Goal: Task Accomplishment & Management: Use online tool/utility

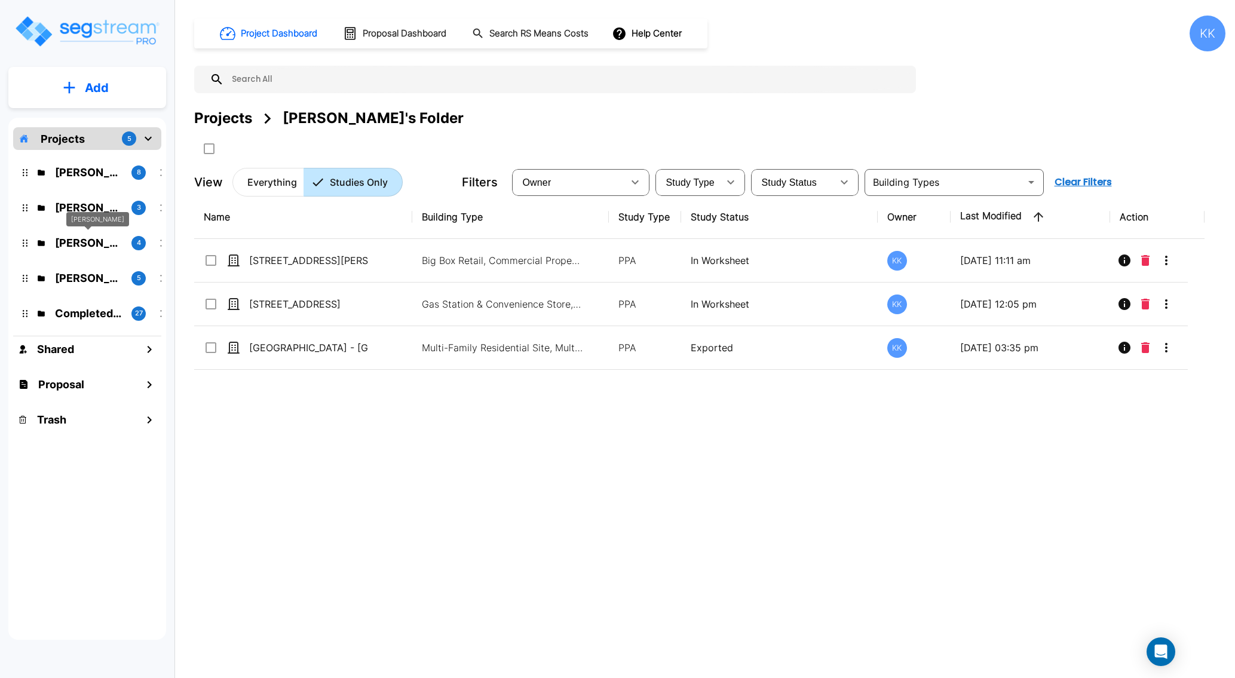
click at [87, 242] on p "M.E. Folder" at bounding box center [88, 243] width 67 height 16
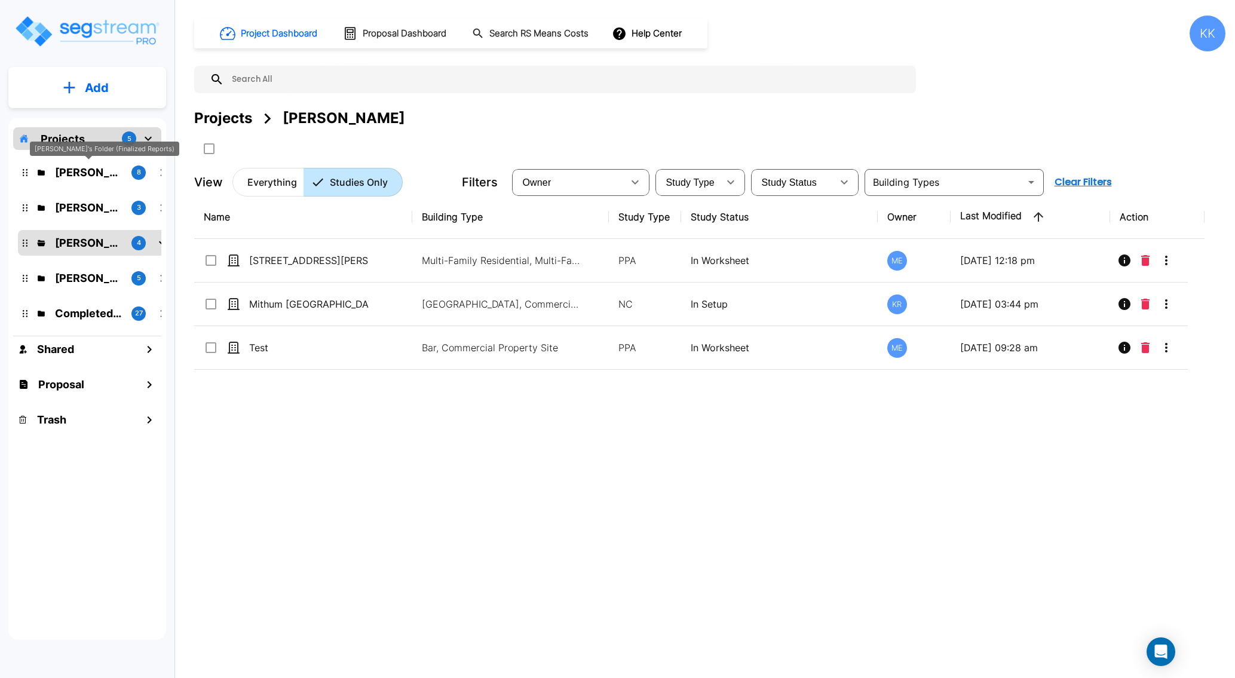
click at [70, 169] on p "Kristina's Folder (Finalized Reports)" at bounding box center [88, 172] width 67 height 16
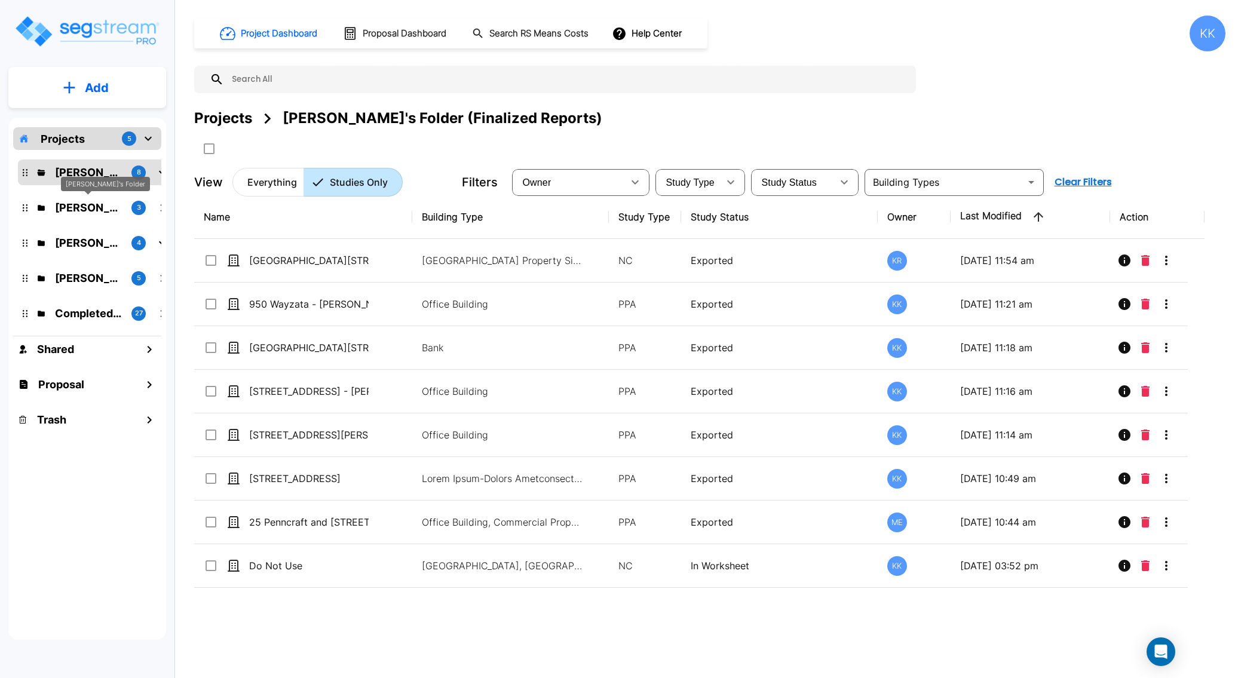
click at [71, 207] on p "[PERSON_NAME]'s Folder" at bounding box center [88, 208] width 67 height 16
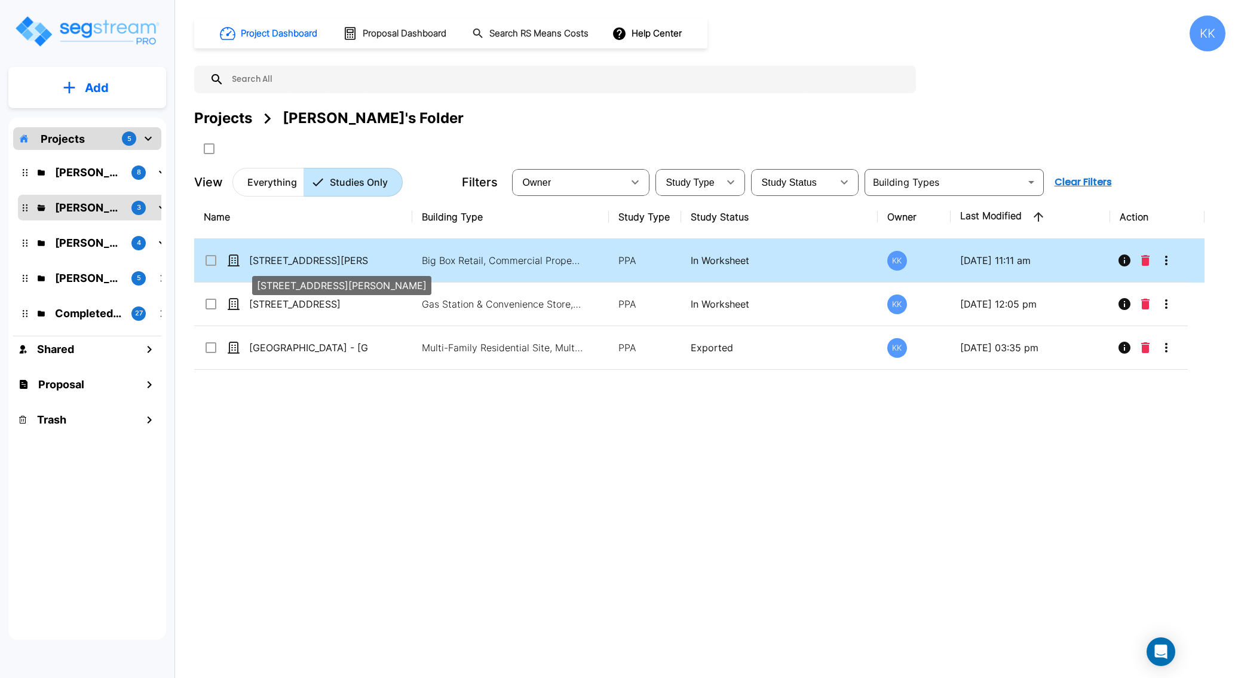
click at [313, 263] on p "[STREET_ADDRESS][PERSON_NAME]" at bounding box center [309, 260] width 120 height 14
checkbox input "true"
click at [313, 263] on p "[STREET_ADDRESS][PERSON_NAME]" at bounding box center [309, 260] width 120 height 14
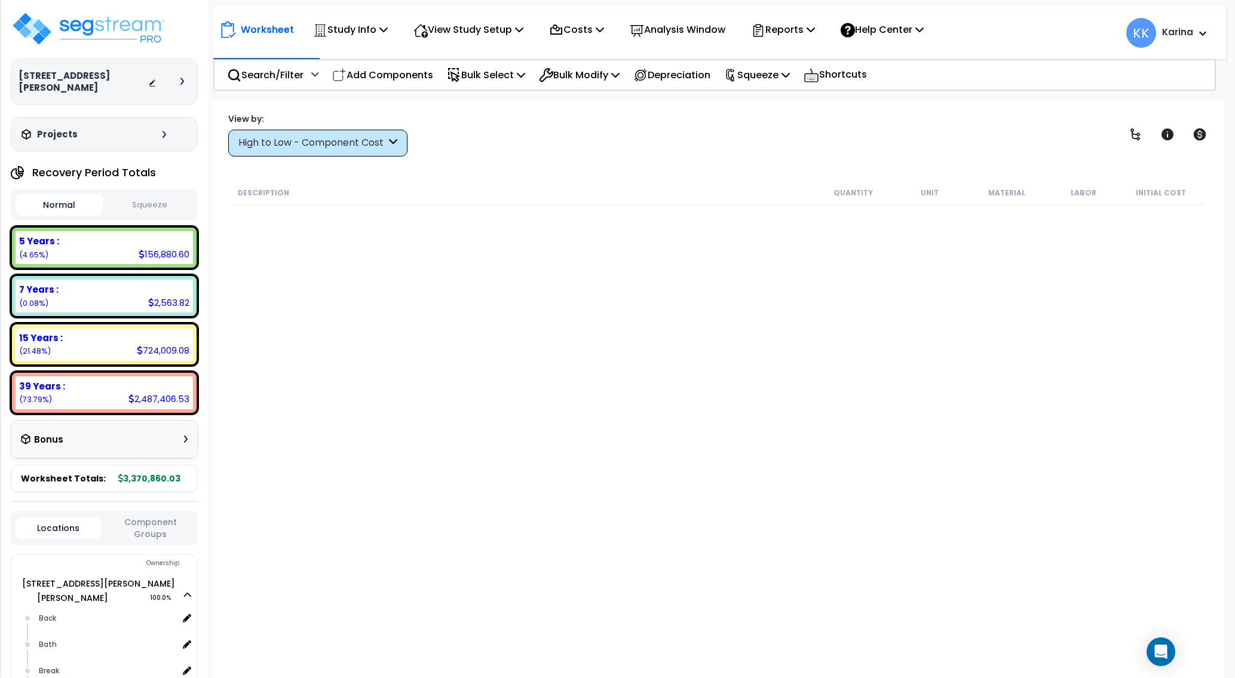
click at [338, 143] on div "High to Low - Component Cost" at bounding box center [312, 143] width 148 height 14
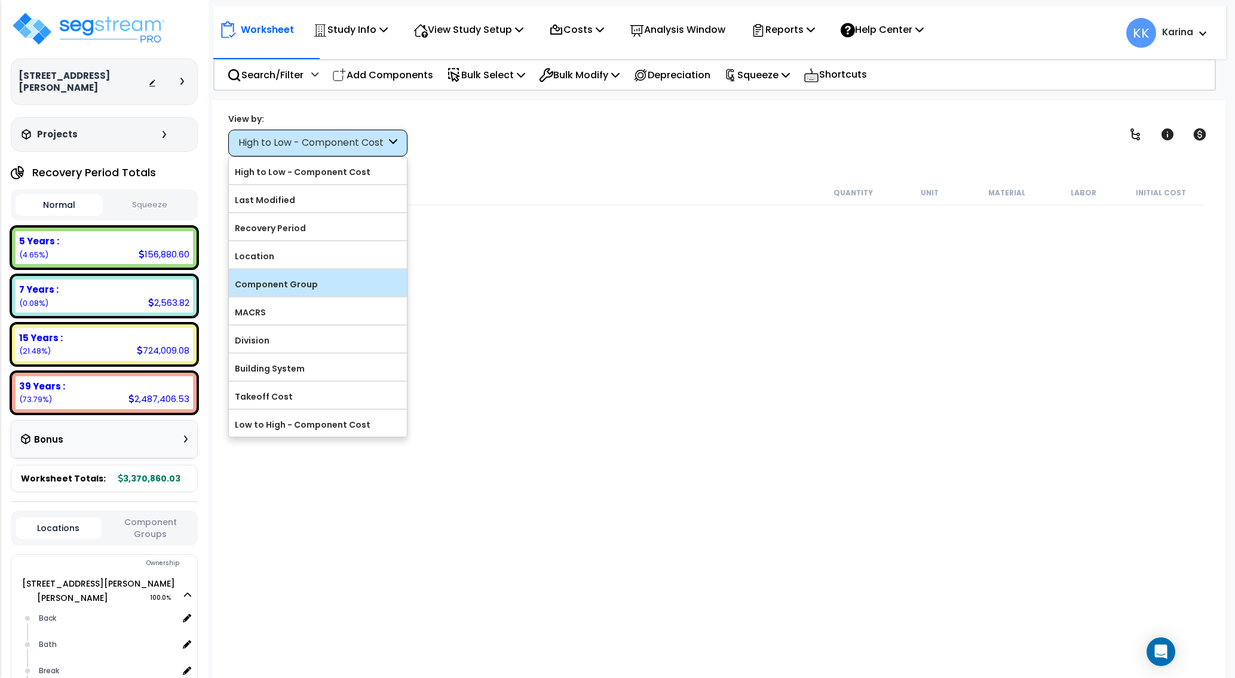
click at [314, 283] on label "Component Group" at bounding box center [318, 285] width 178 height 18
click at [0, 0] on input "Component Group" at bounding box center [0, 0] width 0 height 0
click at [281, 284] on label "Component Group" at bounding box center [318, 285] width 178 height 18
click at [0, 0] on input "Component Group" at bounding box center [0, 0] width 0 height 0
click at [496, 529] on div "Description Quantity Unit Material Labor Initial Cost" at bounding box center [718, 408] width 977 height 454
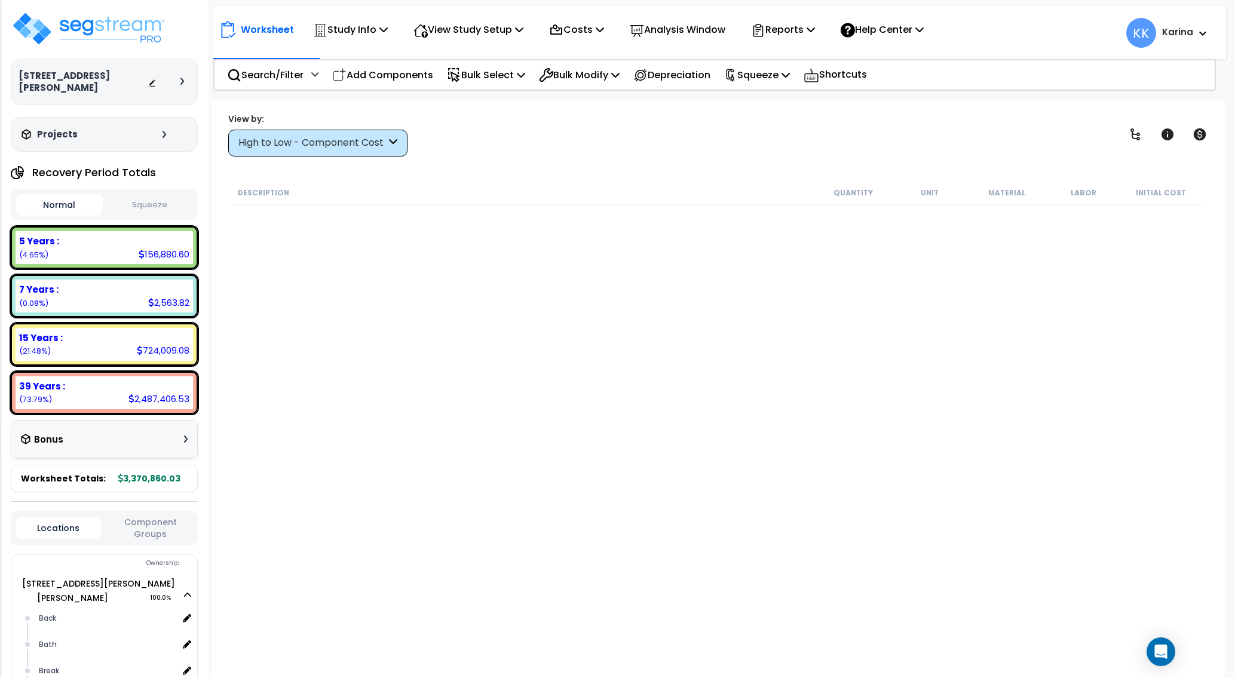
click at [328, 143] on div "High to Low - Component Cost" at bounding box center [312, 143] width 148 height 14
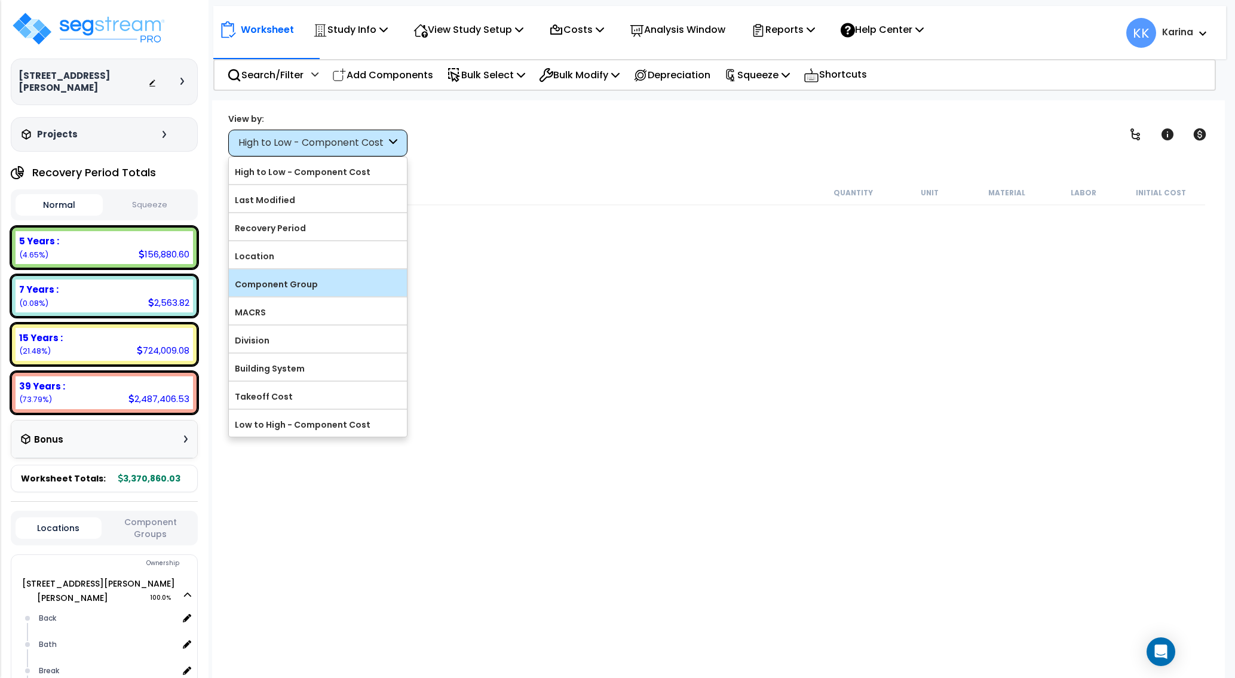
click at [281, 286] on label "Component Group" at bounding box center [318, 285] width 178 height 18
click at [0, 0] on input "Component Group" at bounding box center [0, 0] width 0 height 0
click at [272, 283] on label "Component Group" at bounding box center [318, 285] width 178 height 18
click at [0, 0] on input "Component Group" at bounding box center [0, 0] width 0 height 0
click at [610, 482] on div "Description Quantity Unit Material Labor Initial Cost" at bounding box center [718, 408] width 977 height 454
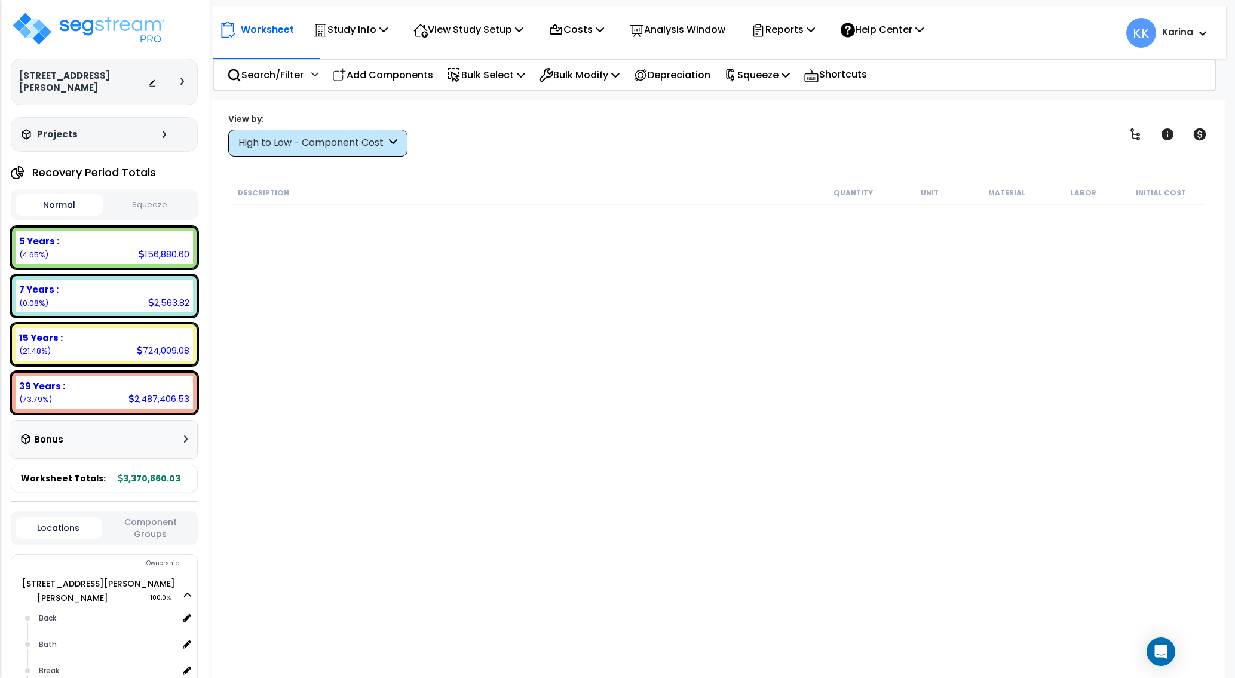
click at [348, 150] on div "High to Low - Component Cost" at bounding box center [317, 143] width 179 height 27
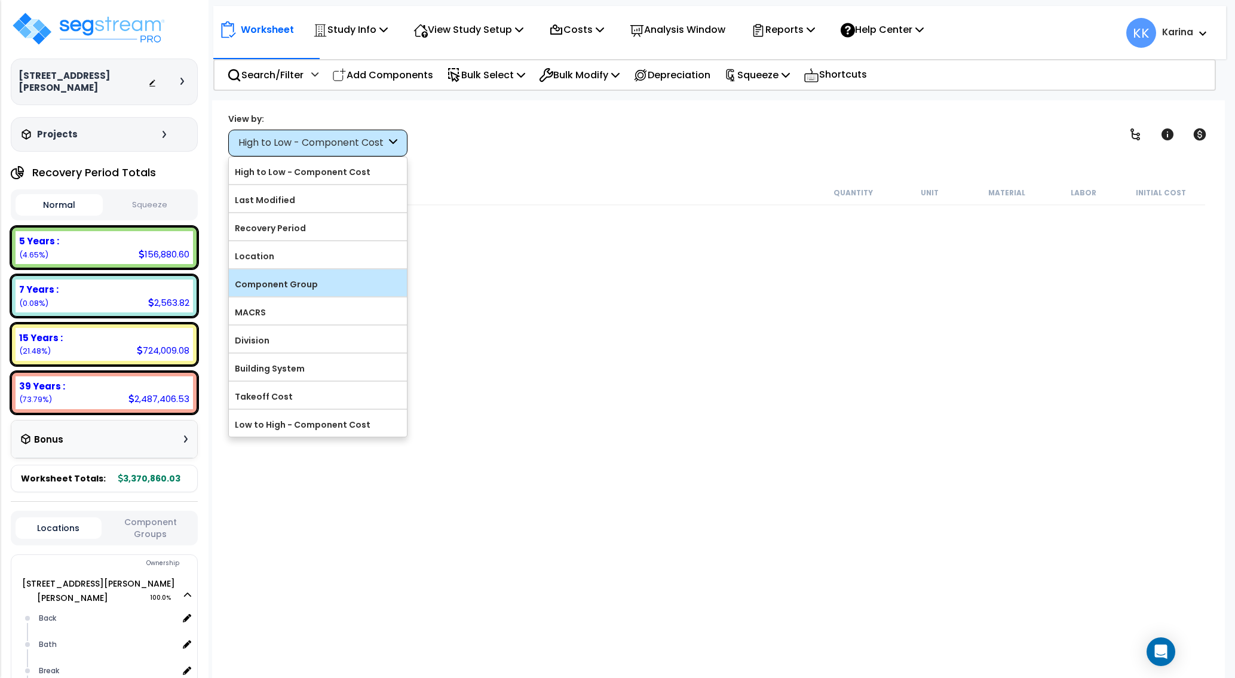
click at [280, 279] on label "Component Group" at bounding box center [318, 285] width 178 height 18
click at [0, 0] on input "Component Group" at bounding box center [0, 0] width 0 height 0
click at [280, 279] on label "Component Group" at bounding box center [318, 285] width 178 height 18
click at [0, 0] on input "Component Group" at bounding box center [0, 0] width 0 height 0
click at [280, 279] on label "Component Group" at bounding box center [318, 285] width 178 height 18
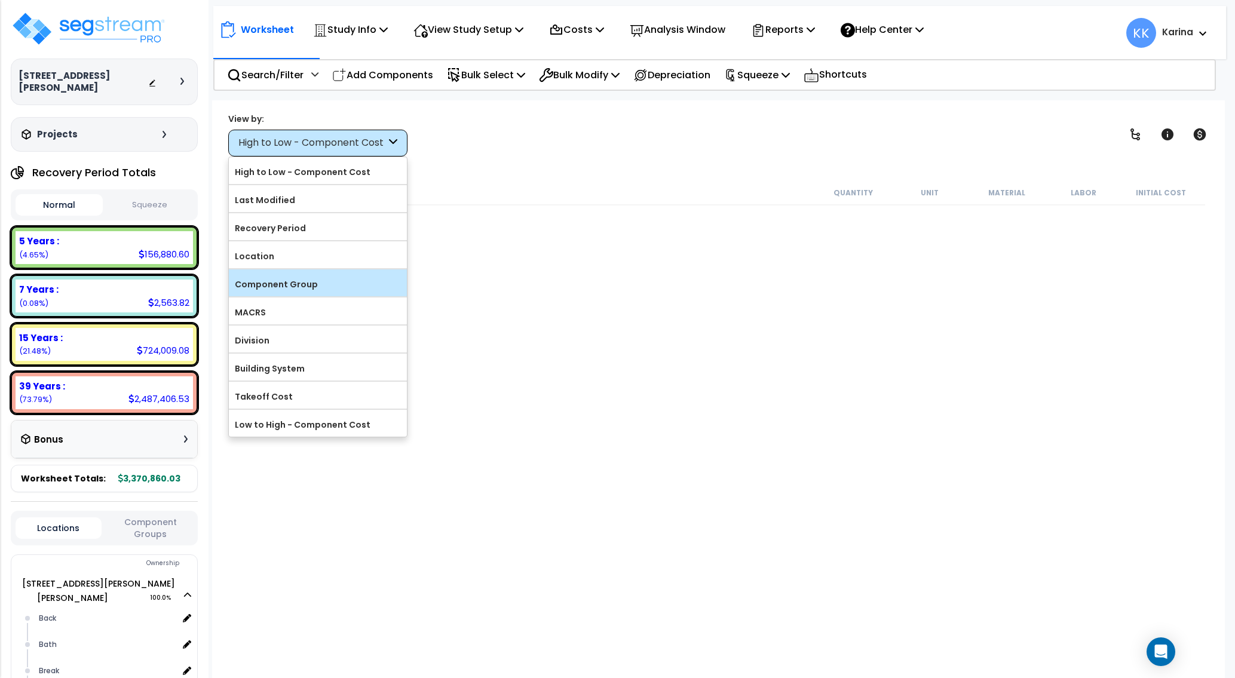
click at [0, 0] on input "Component Group" at bounding box center [0, 0] width 0 height 0
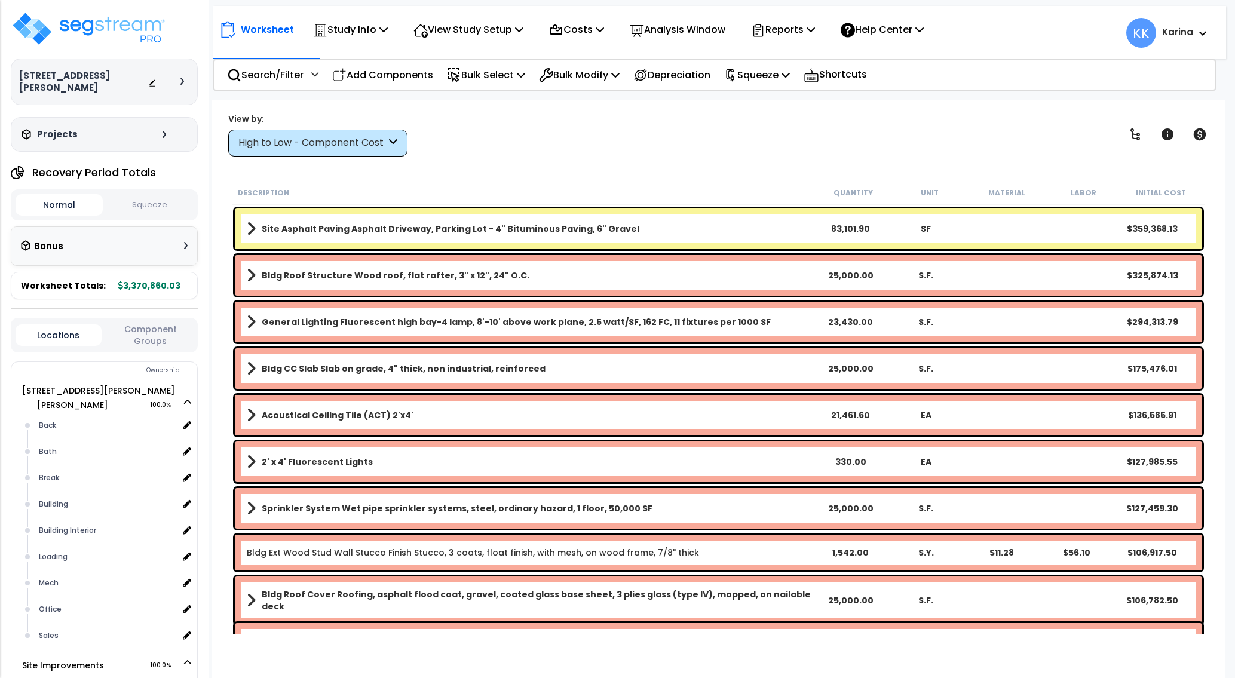
scroll to position [53, 0]
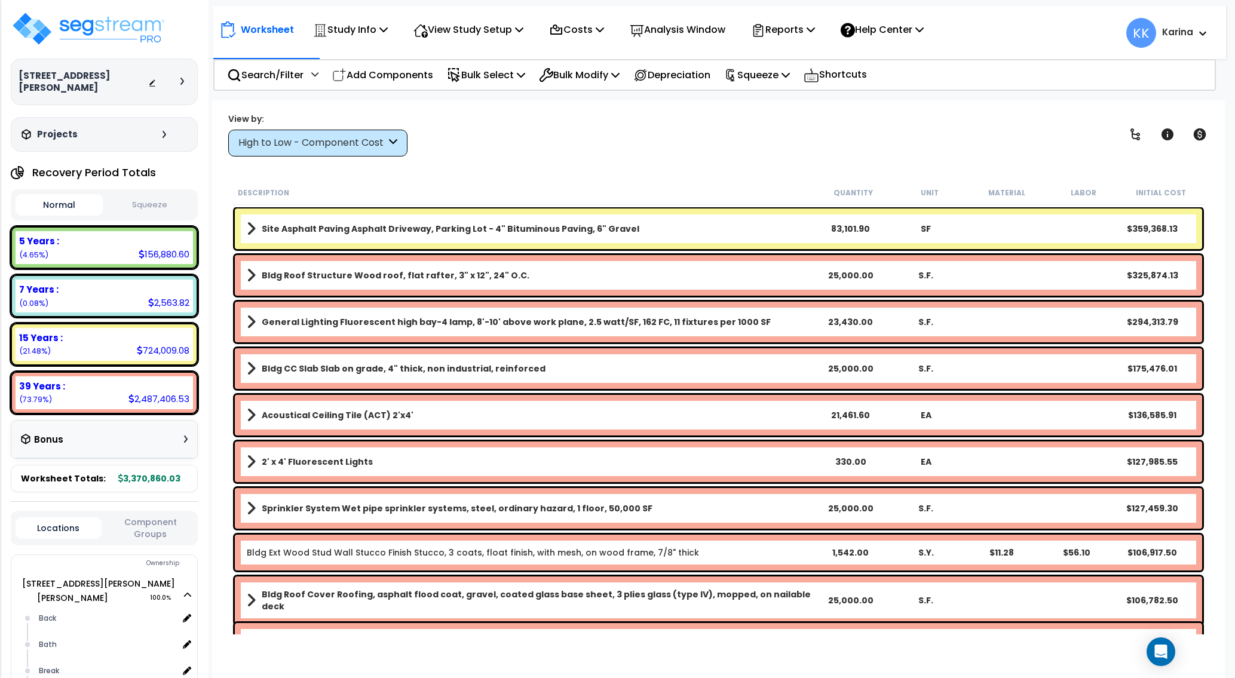
click at [361, 142] on div "High to Low - Component Cost" at bounding box center [312, 143] width 148 height 14
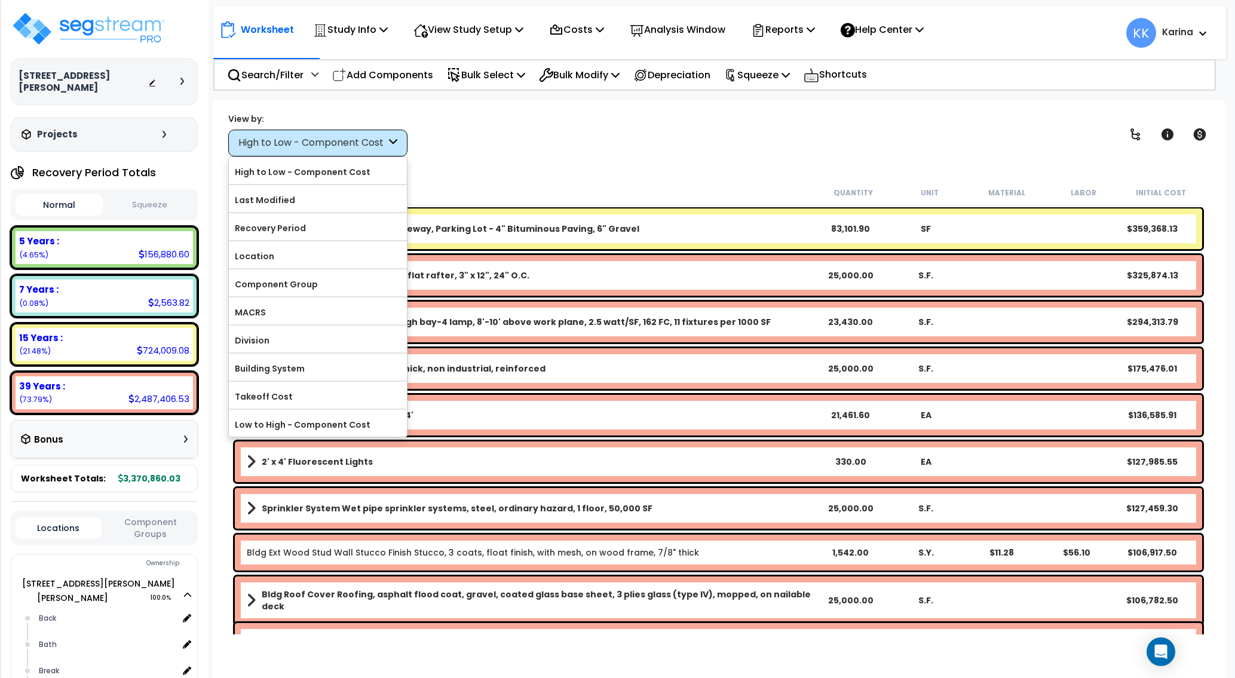
click at [299, 283] on label "Component Group" at bounding box center [318, 285] width 178 height 18
click at [0, 0] on input "Component Group" at bounding box center [0, 0] width 0 height 0
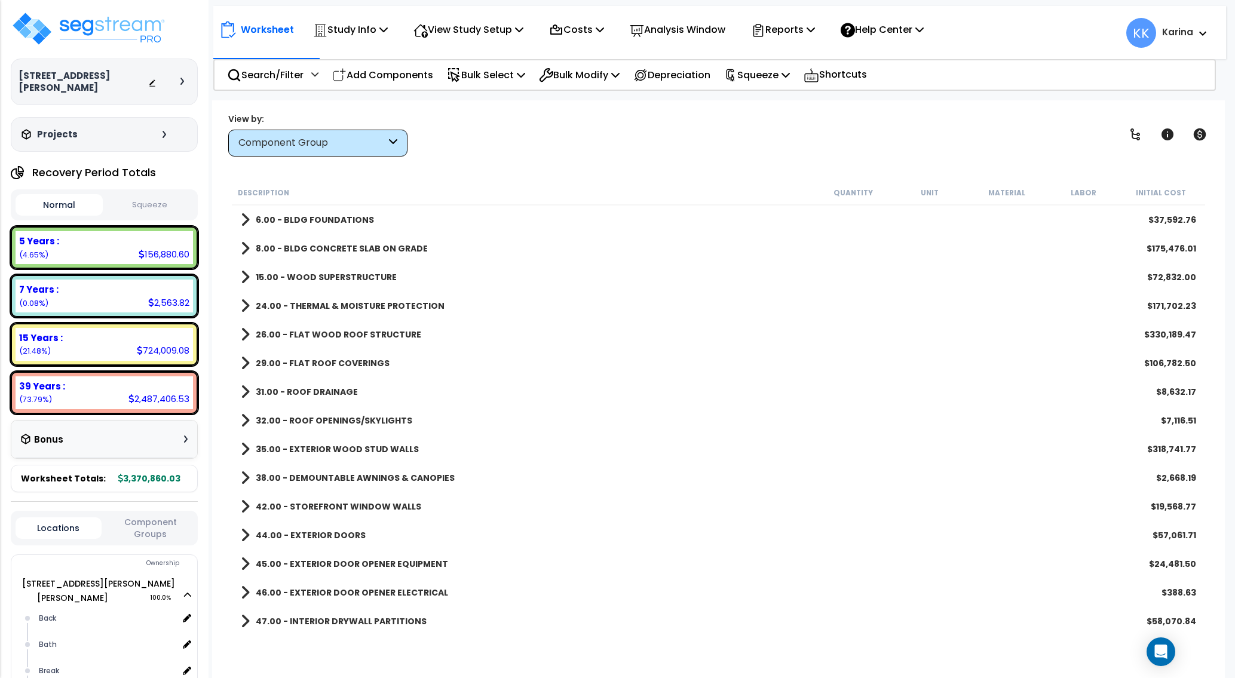
scroll to position [215, 0]
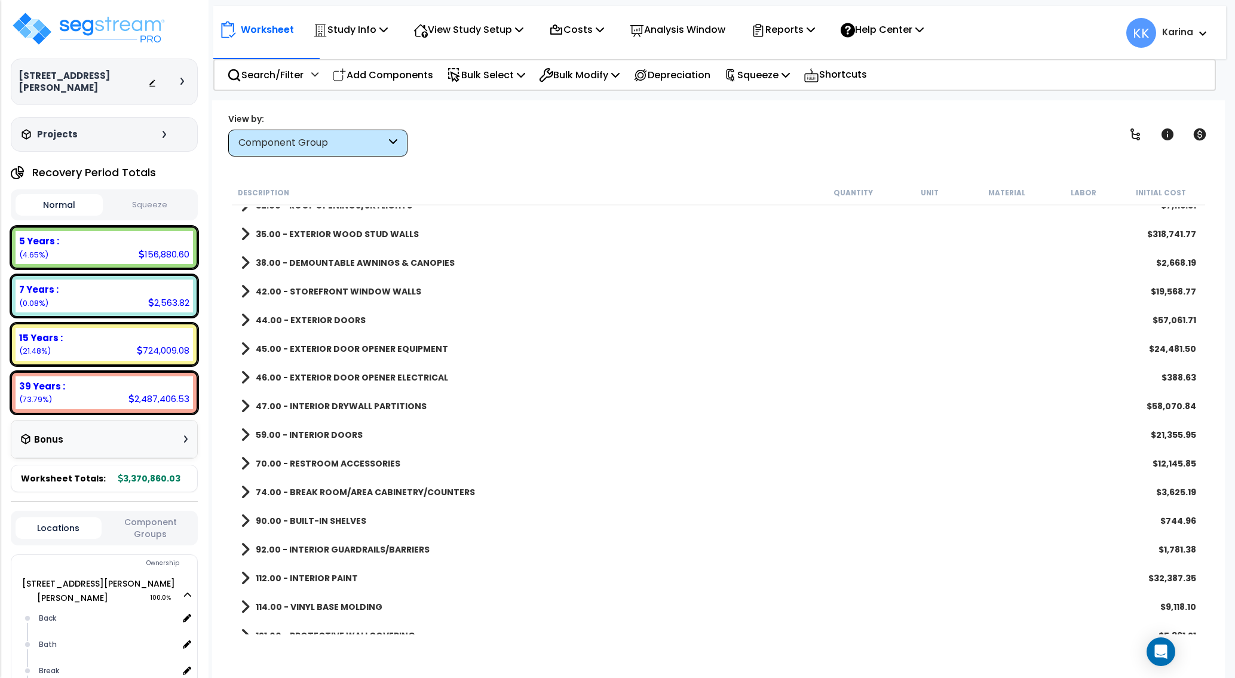
click at [701, 463] on div "70.00 - RESTROOM ACCESSORIES $12,145.85" at bounding box center [719, 463] width 968 height 29
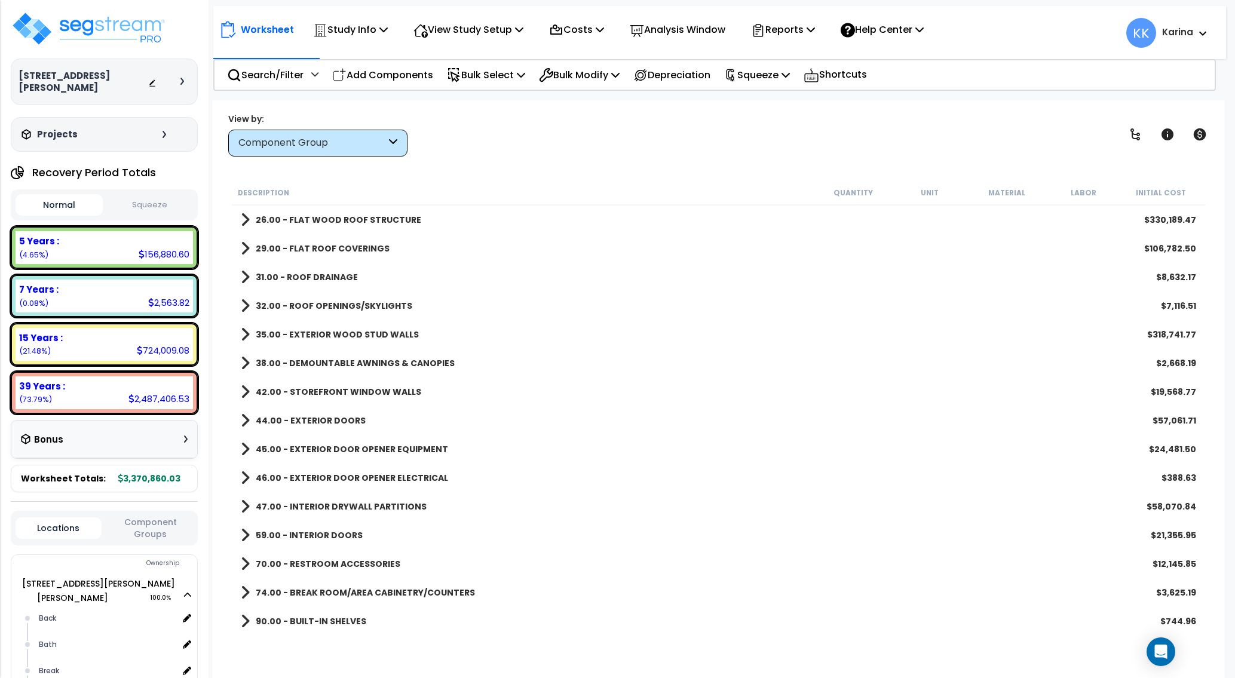
scroll to position [0, 0]
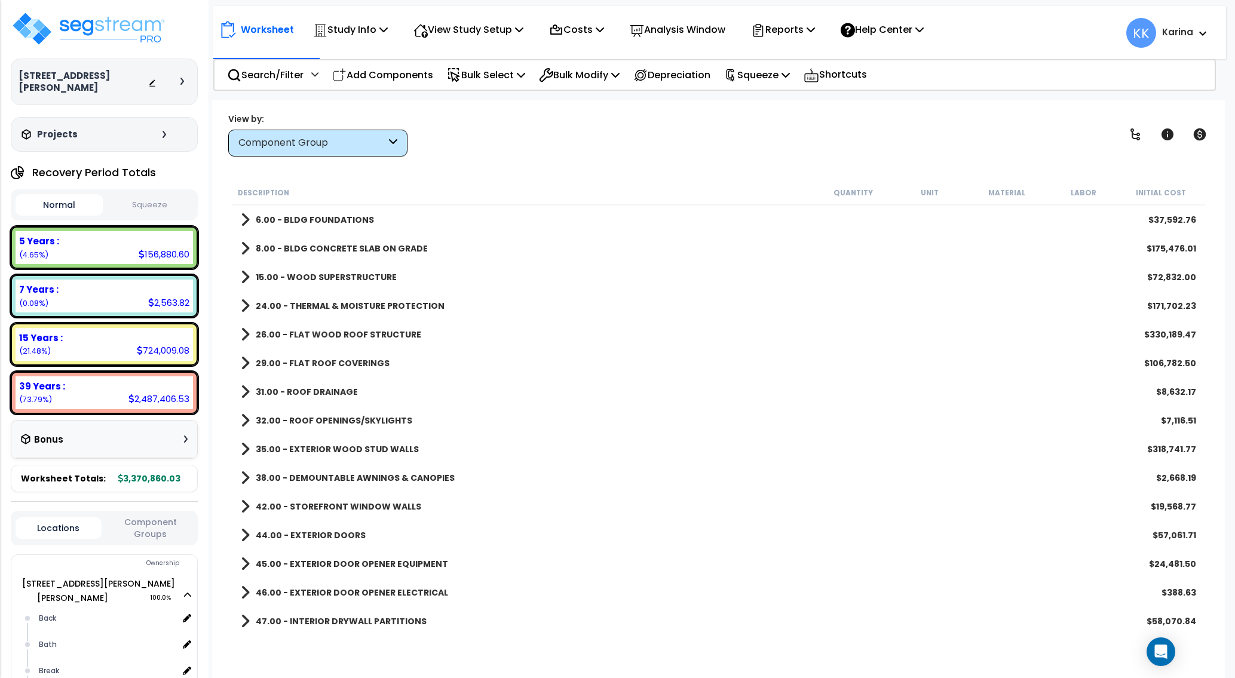
click at [244, 217] on span at bounding box center [245, 220] width 9 height 17
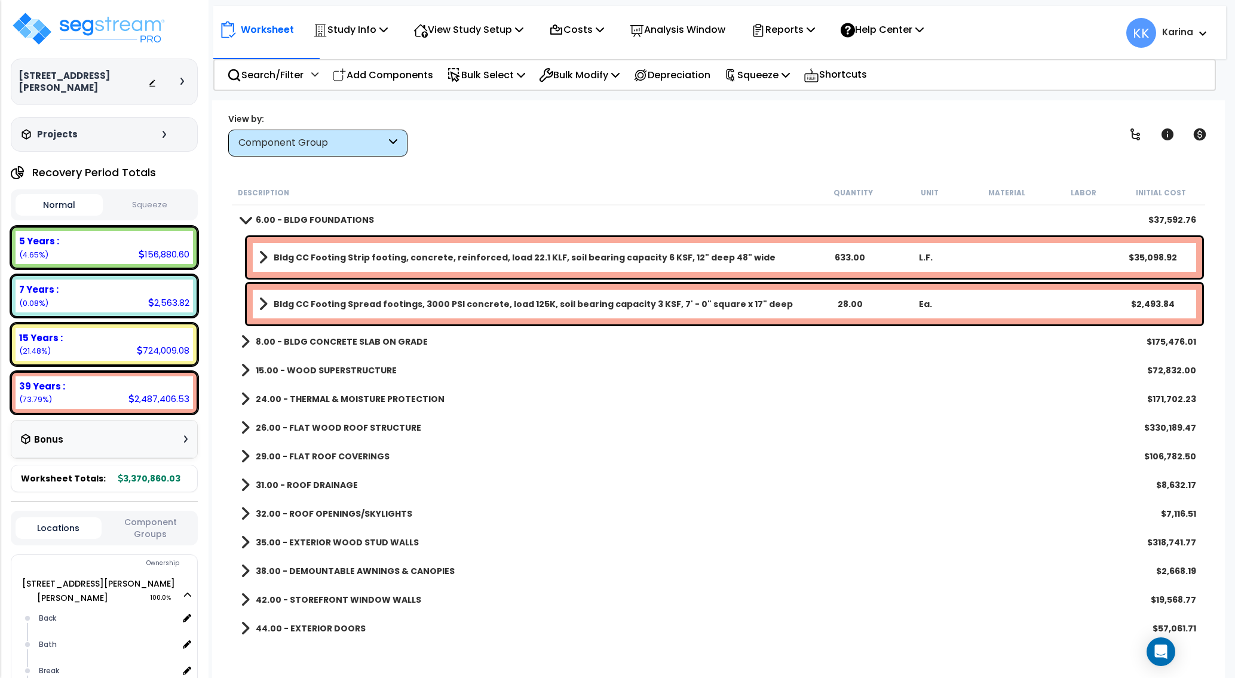
click at [244, 217] on span at bounding box center [245, 219] width 17 height 9
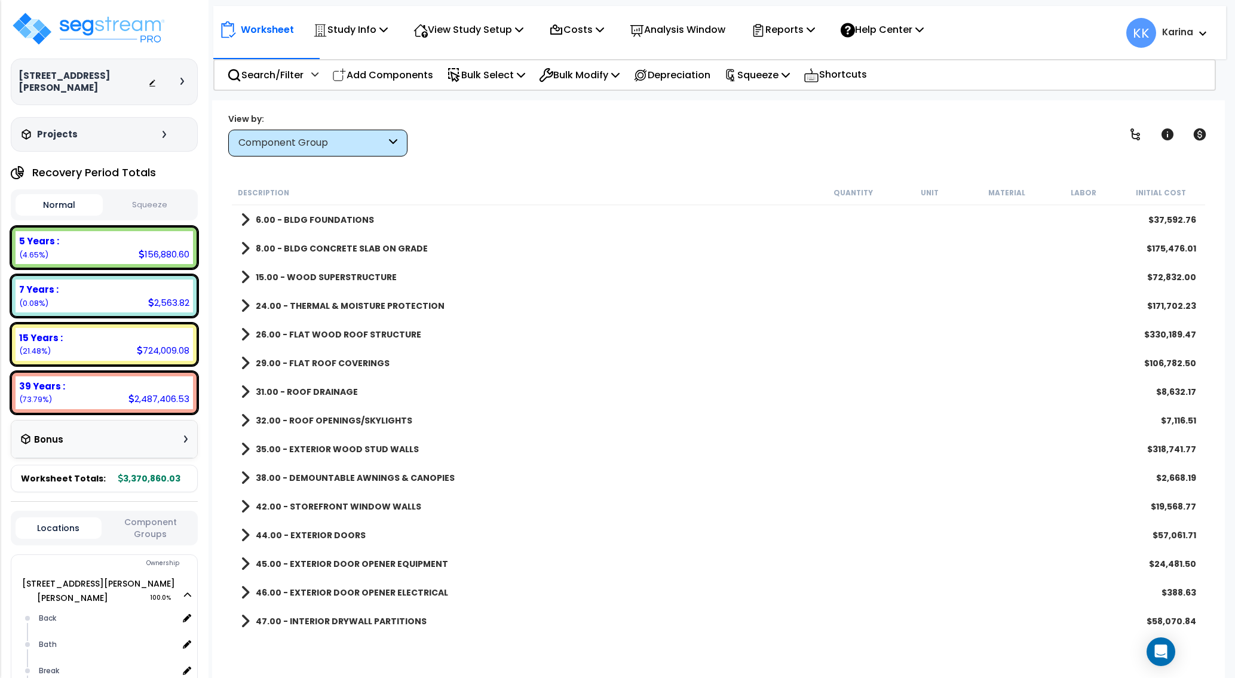
click at [243, 249] on span at bounding box center [245, 248] width 9 height 17
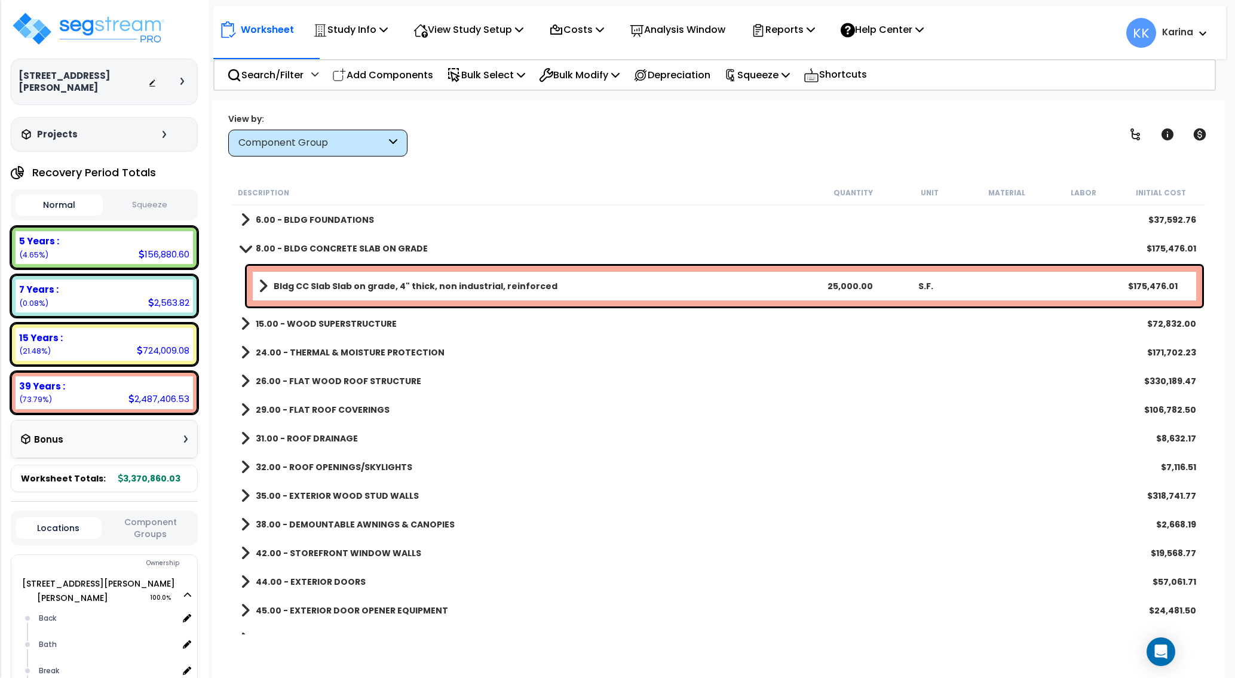
click at [243, 249] on span at bounding box center [245, 248] width 17 height 9
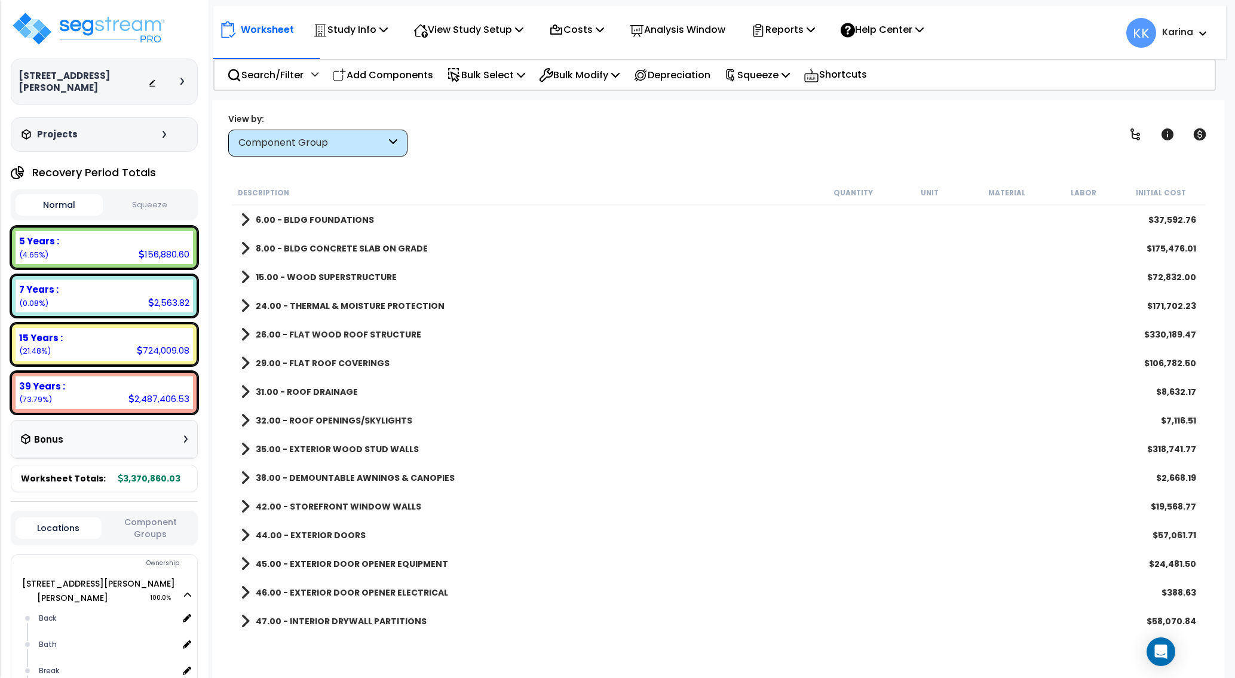
click at [248, 276] on span at bounding box center [245, 277] width 9 height 17
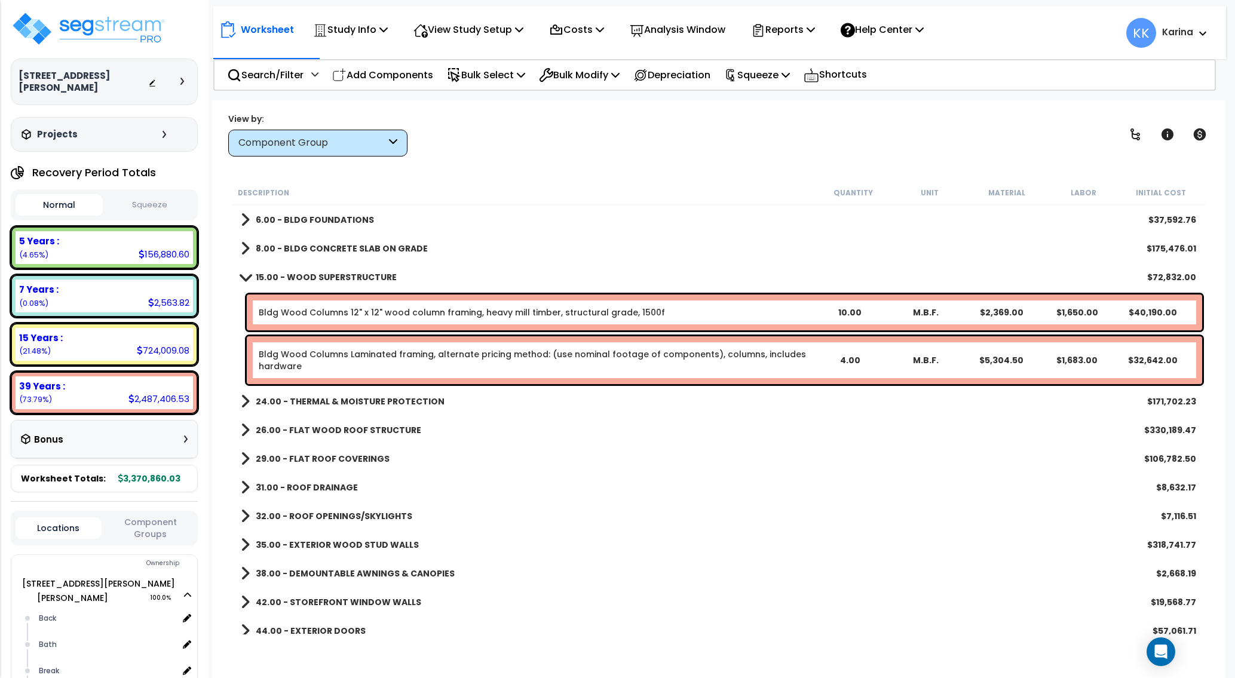
click at [248, 276] on span at bounding box center [245, 277] width 17 height 9
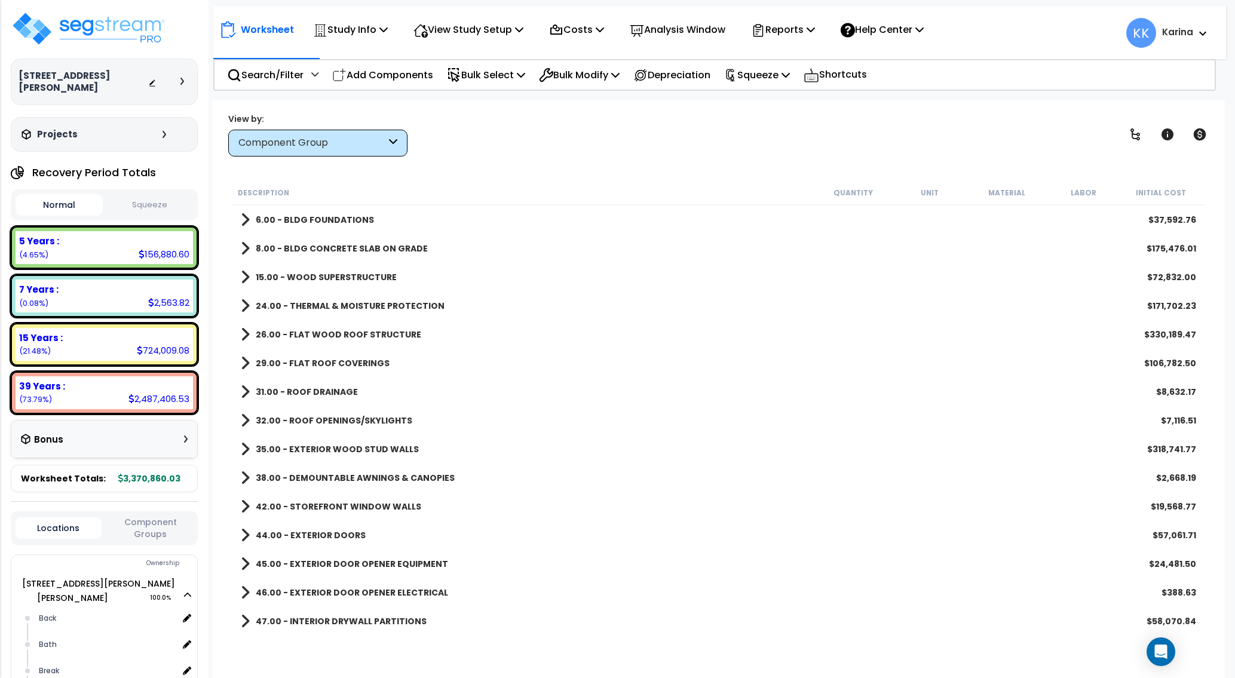
click at [243, 305] on span at bounding box center [245, 306] width 9 height 17
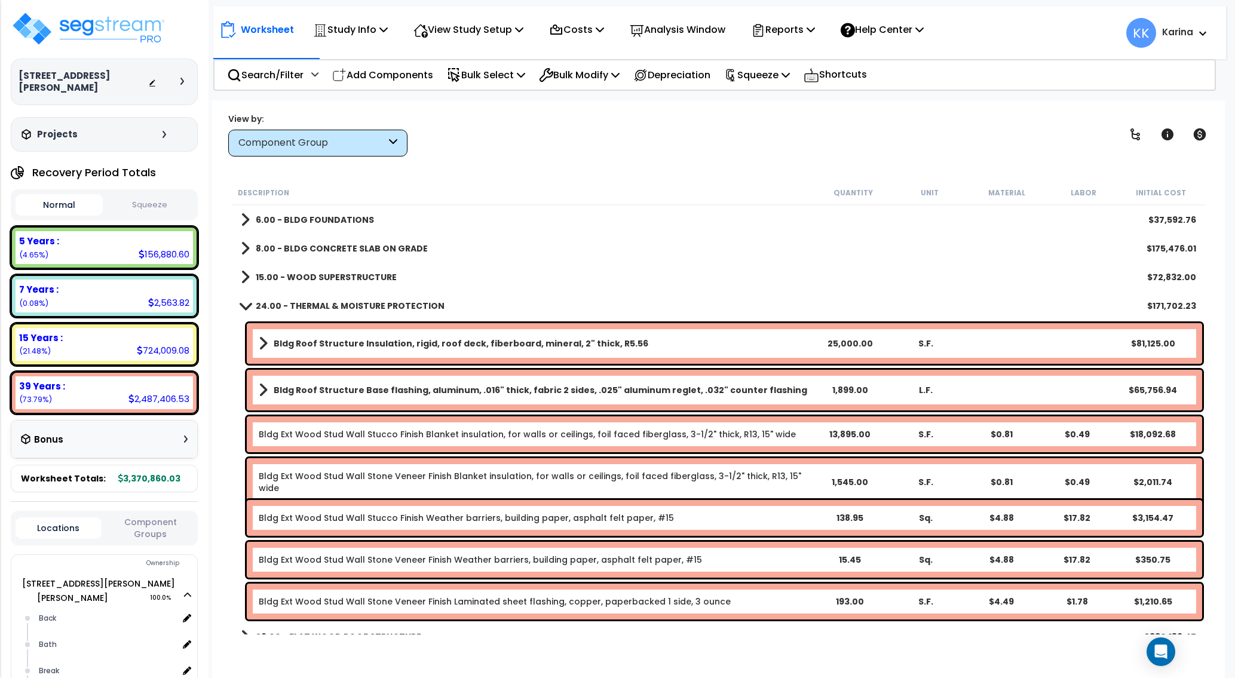
click at [242, 303] on span at bounding box center [245, 305] width 17 height 9
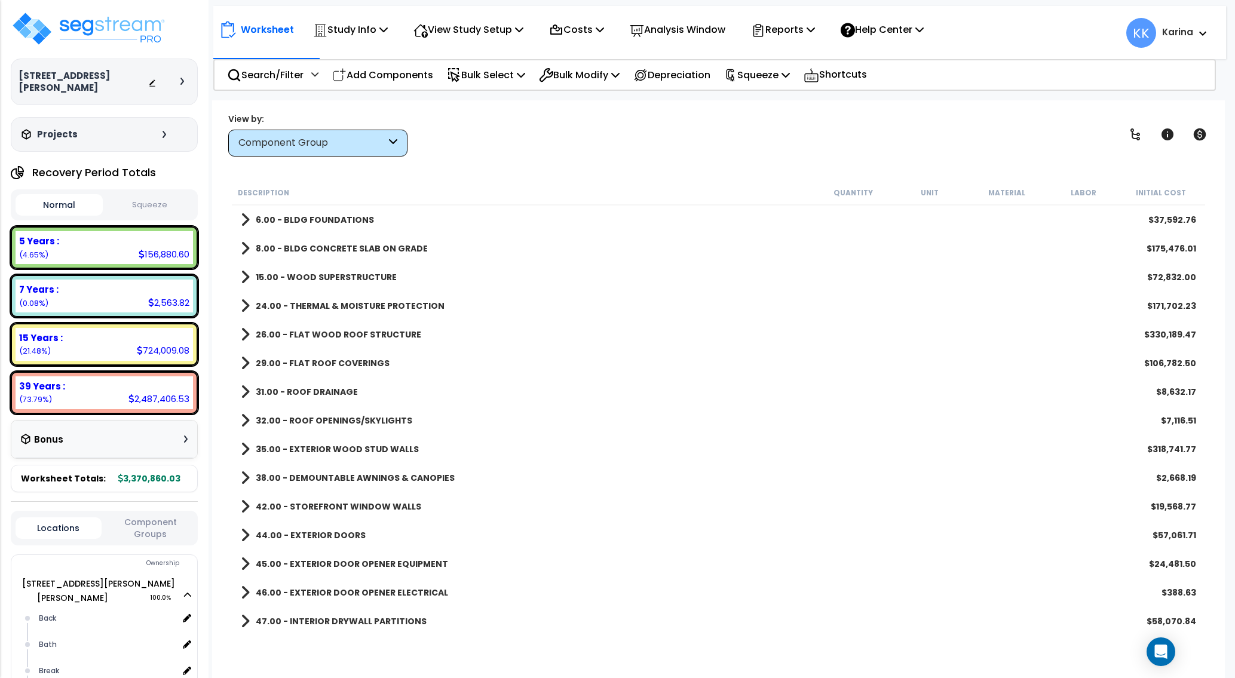
scroll to position [72, 0]
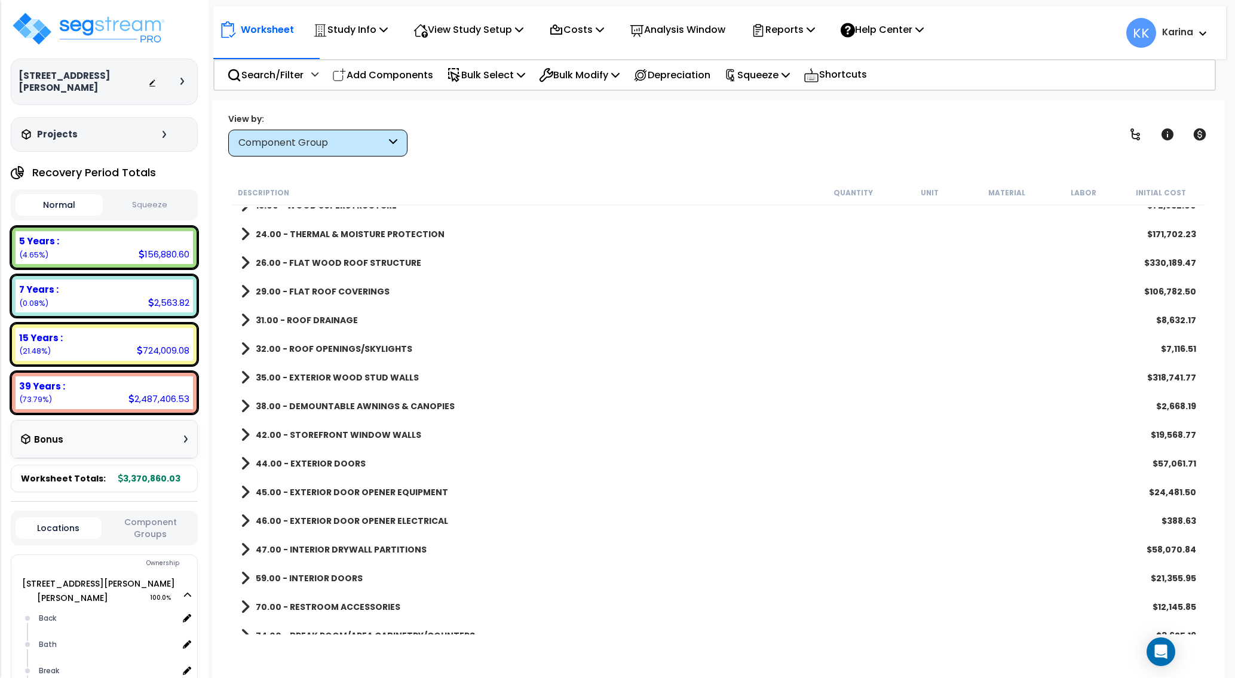
click at [244, 322] on span at bounding box center [245, 320] width 9 height 17
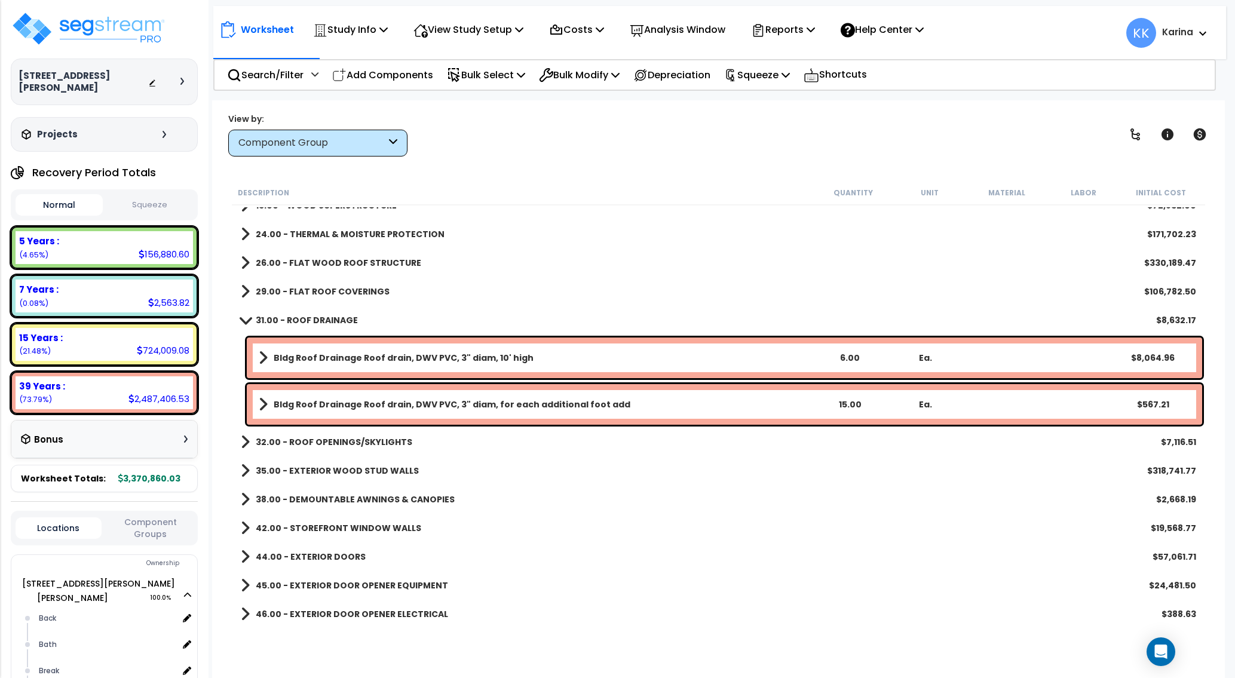
click at [244, 322] on span at bounding box center [245, 320] width 17 height 9
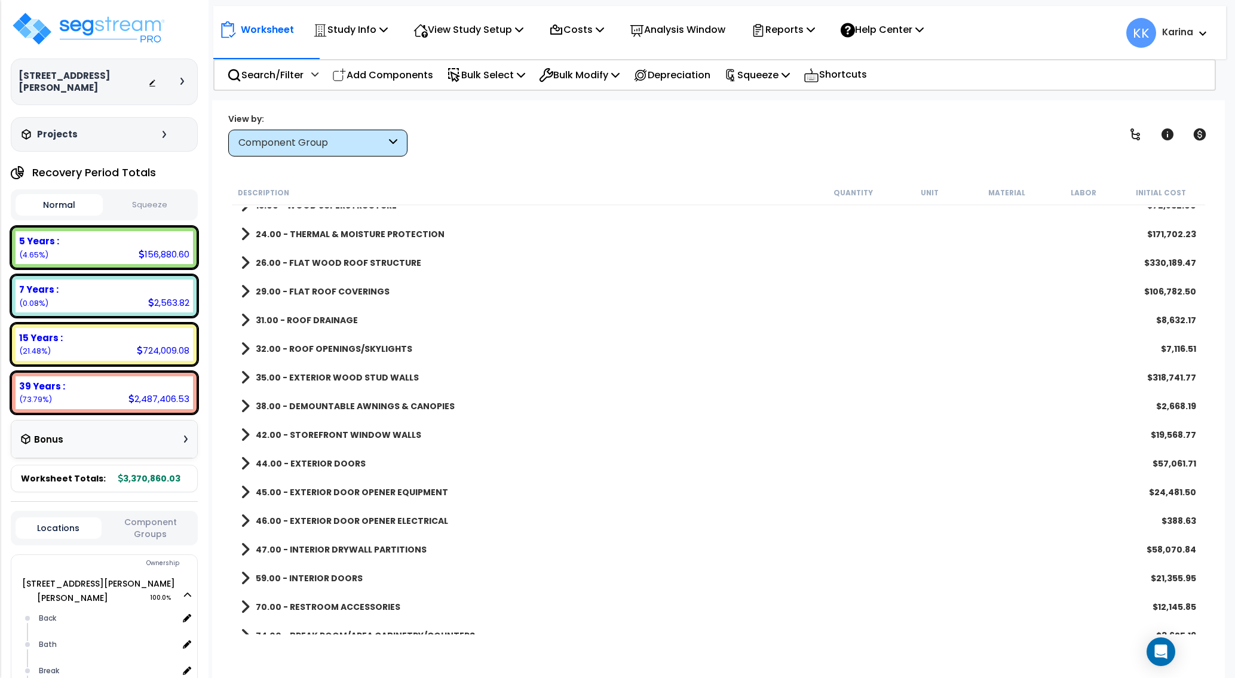
scroll to position [143, 0]
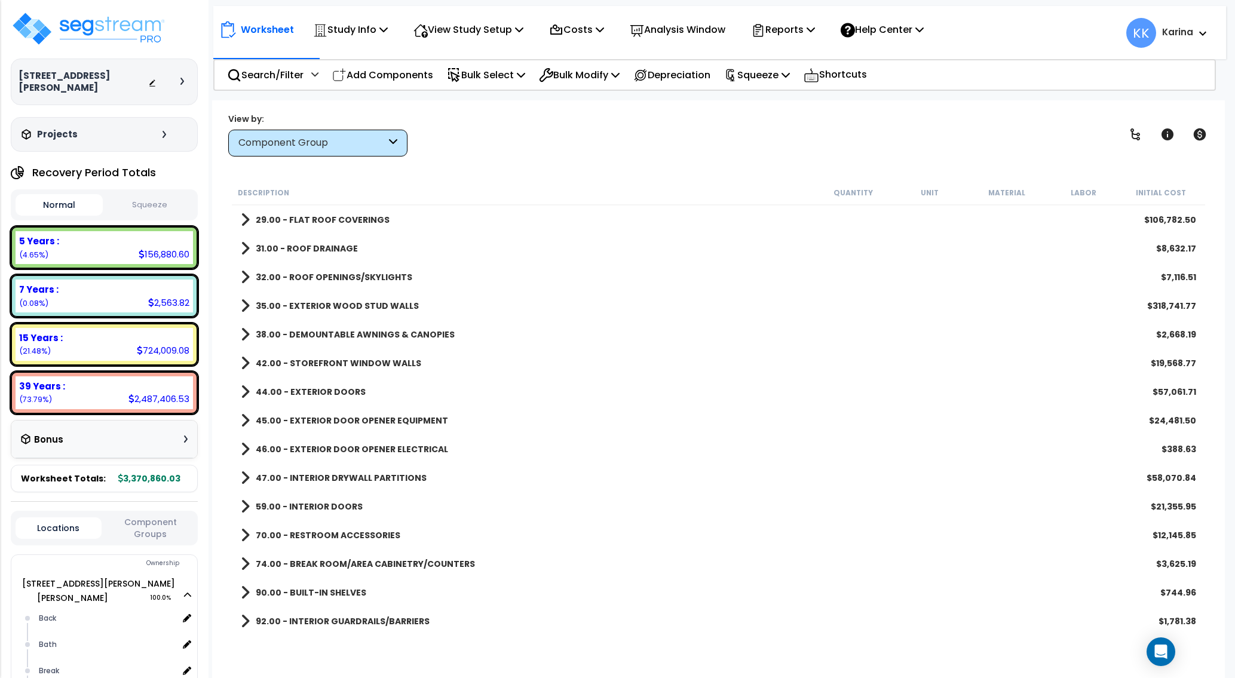
click at [245, 250] on span at bounding box center [245, 248] width 9 height 17
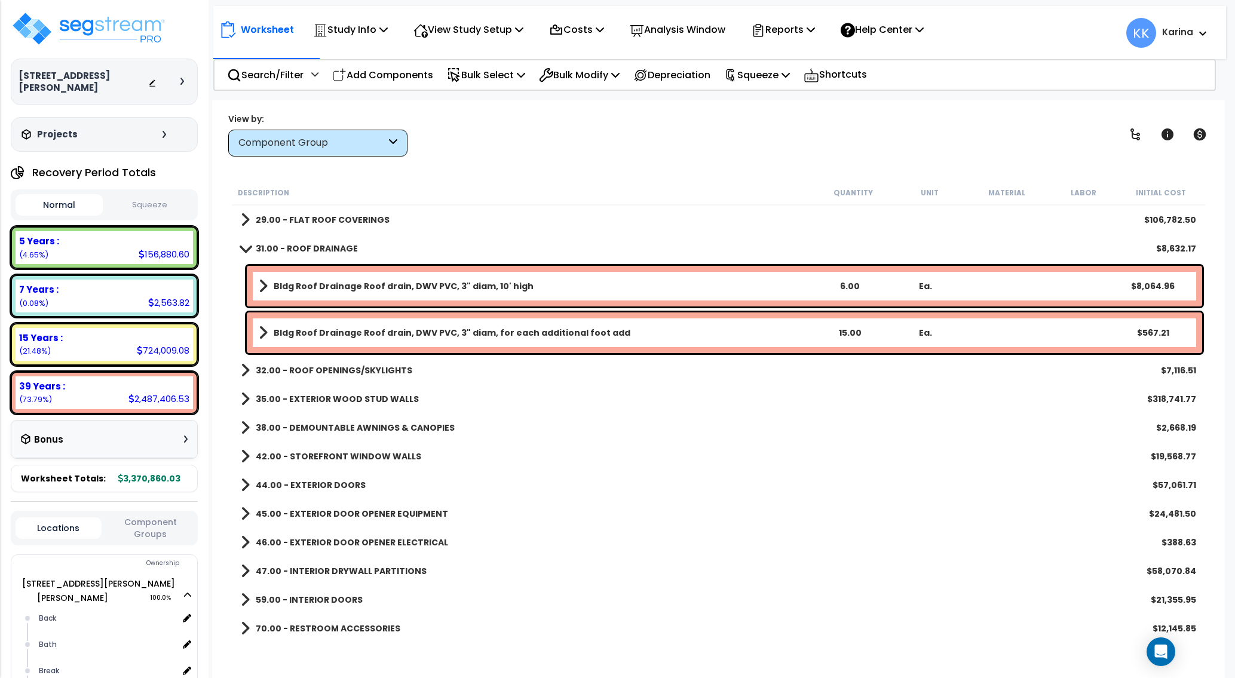
click at [245, 250] on span at bounding box center [245, 248] width 17 height 9
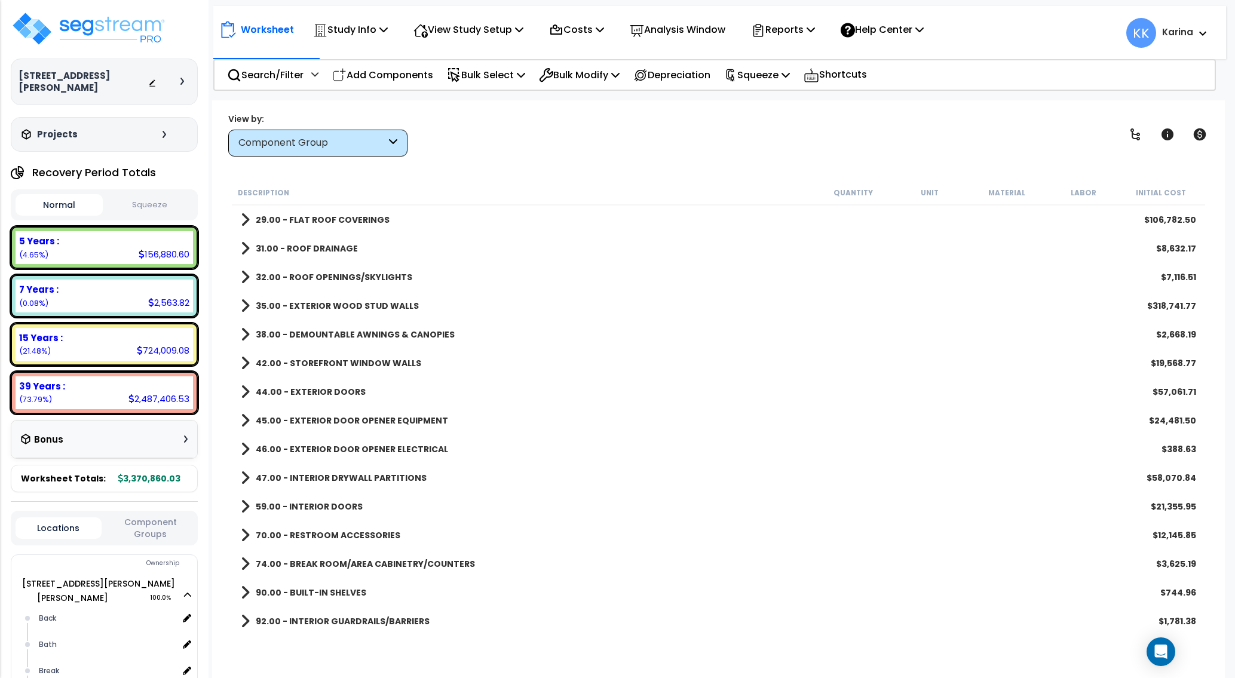
click at [245, 335] on span at bounding box center [245, 334] width 9 height 17
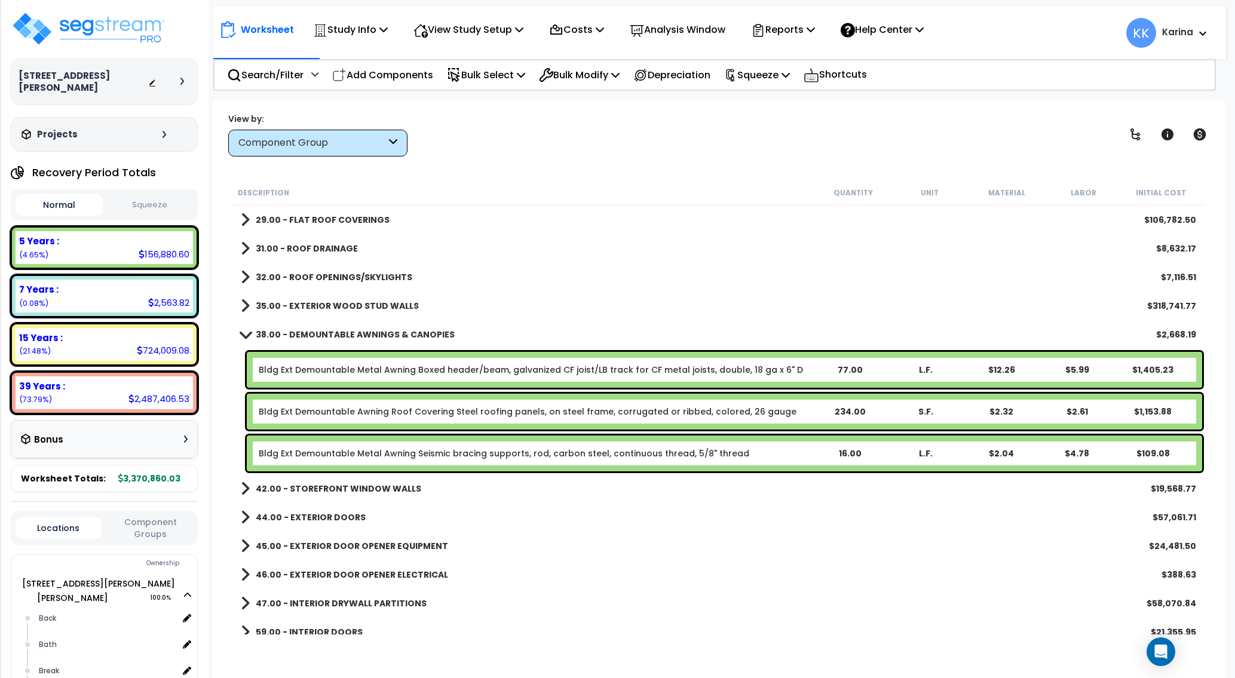
click at [245, 335] on span at bounding box center [245, 334] width 17 height 9
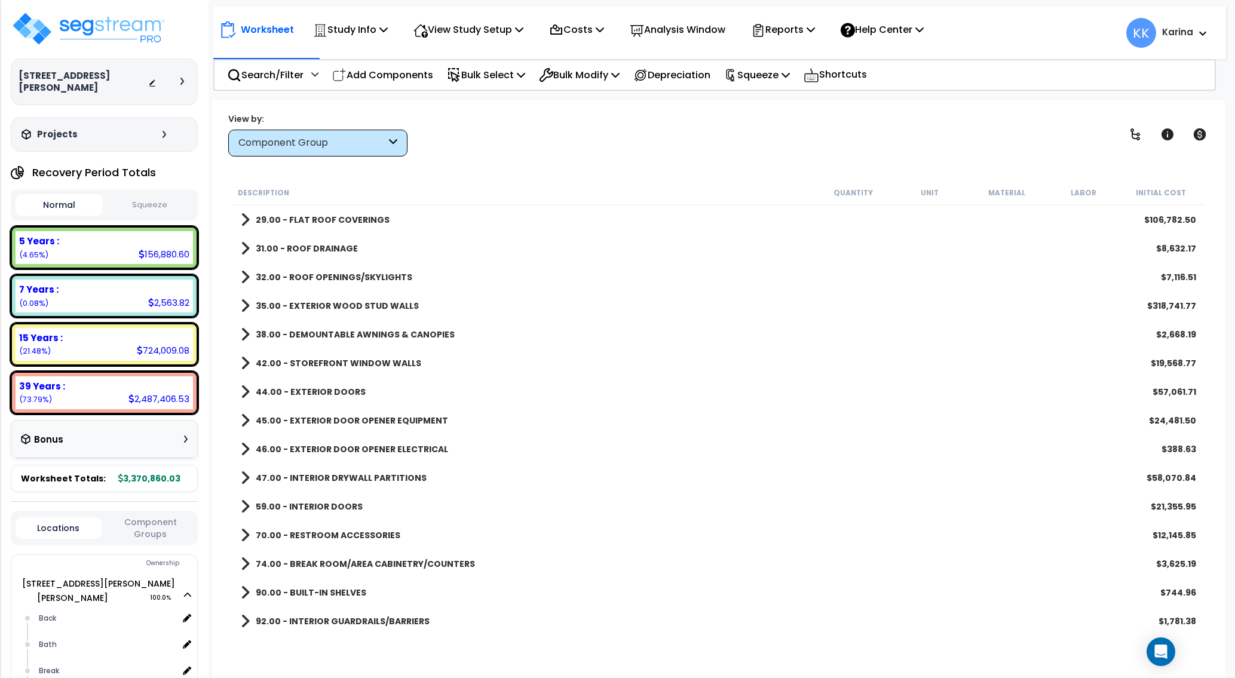
scroll to position [215, 0]
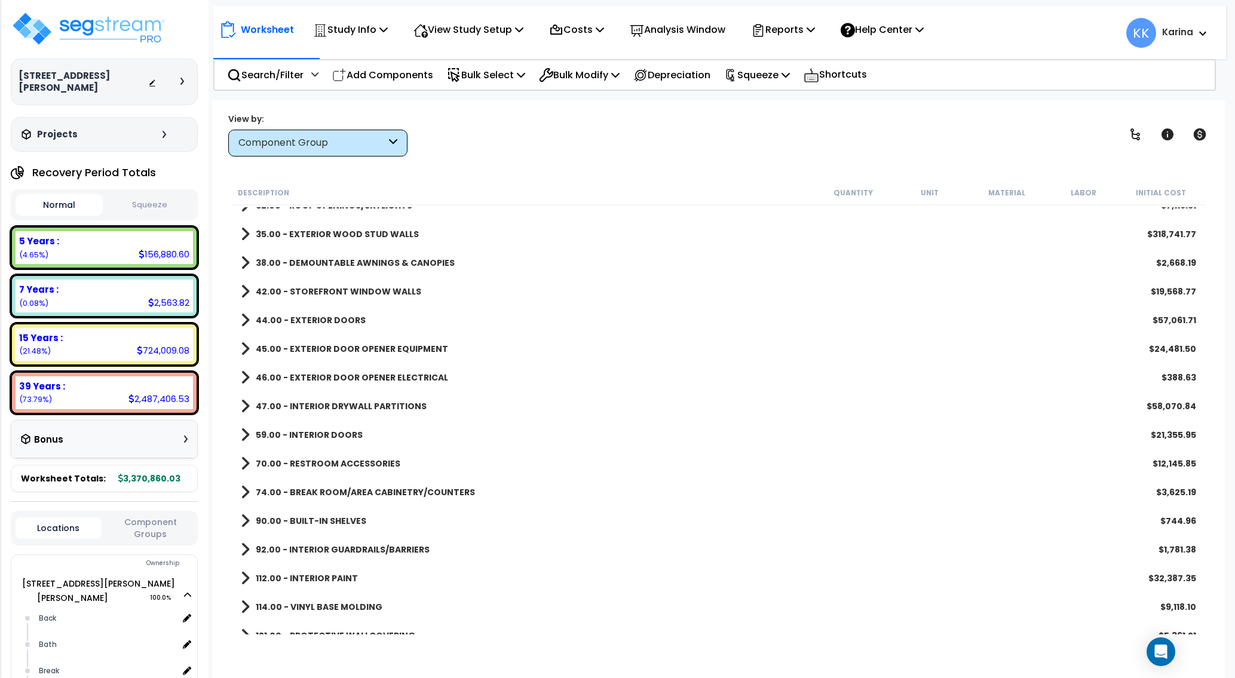
click at [247, 292] on span at bounding box center [245, 291] width 9 height 17
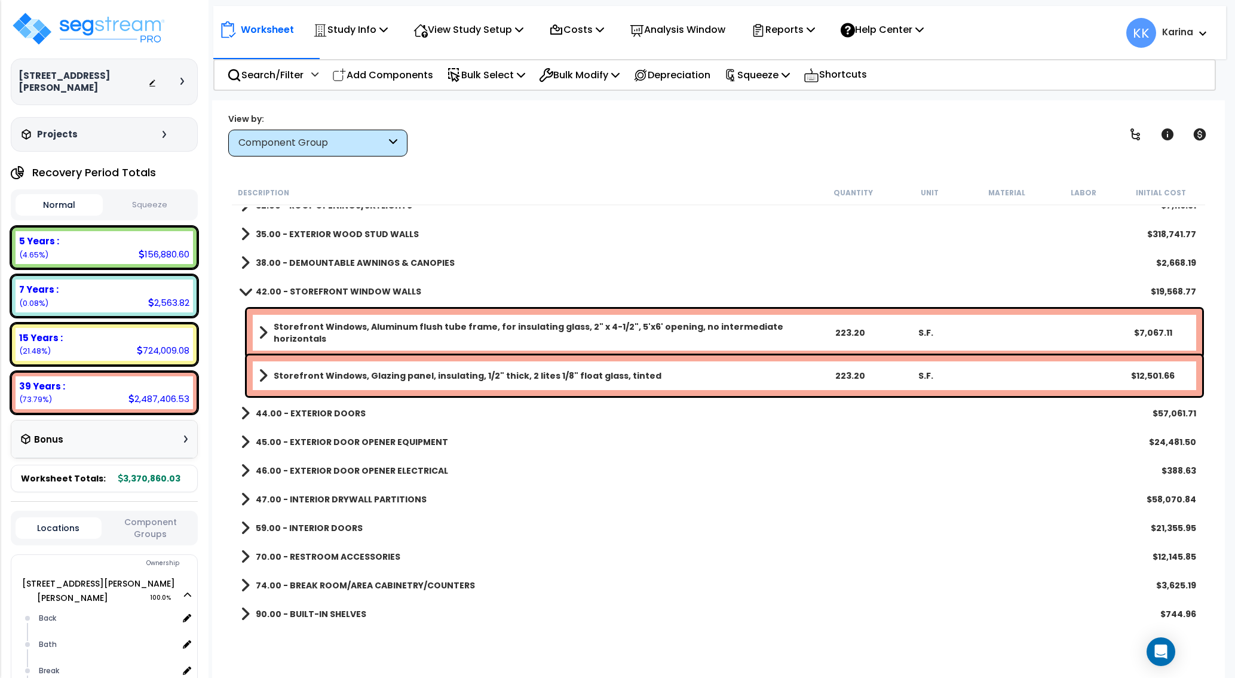
click at [247, 292] on span at bounding box center [245, 291] width 17 height 9
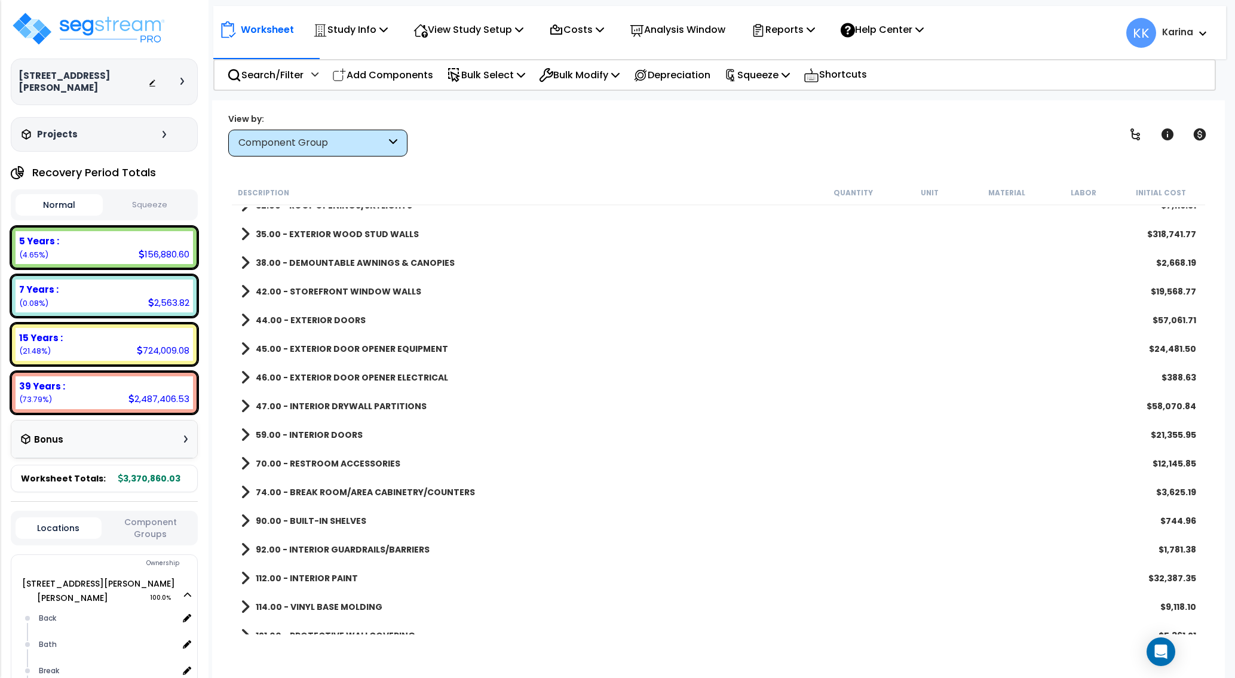
click at [246, 323] on span at bounding box center [245, 320] width 9 height 17
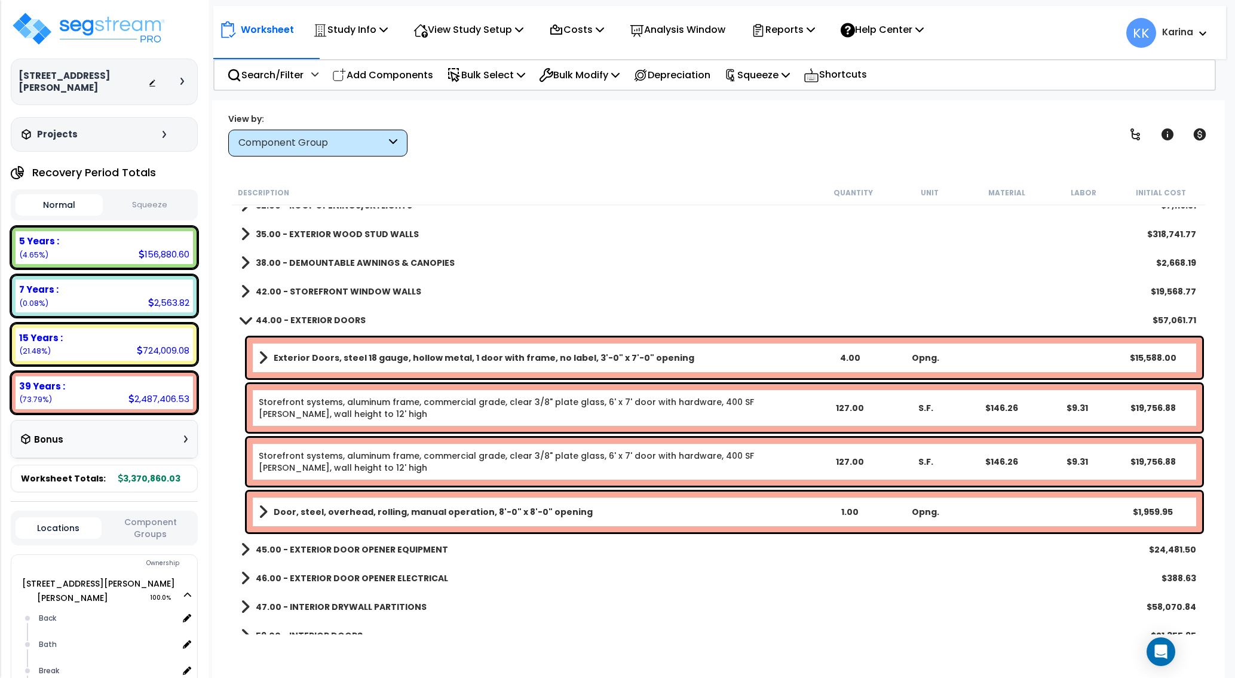
click at [246, 323] on span at bounding box center [245, 320] width 17 height 9
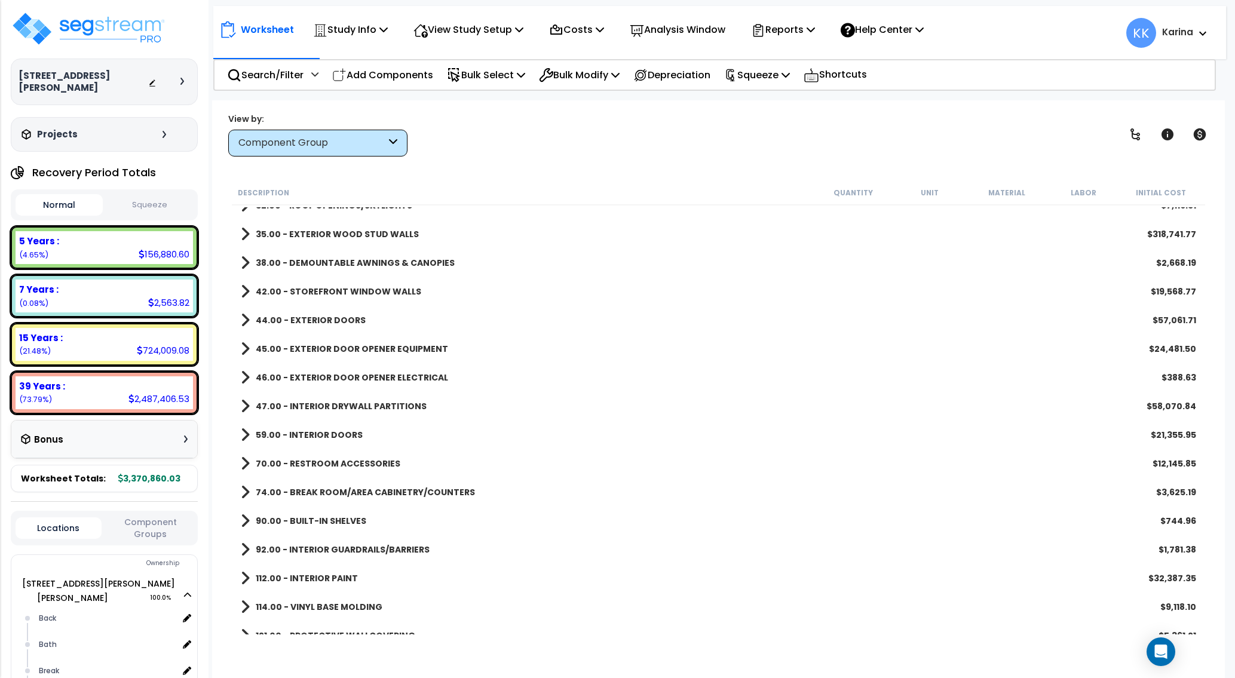
click at [244, 349] on span at bounding box center [245, 349] width 9 height 17
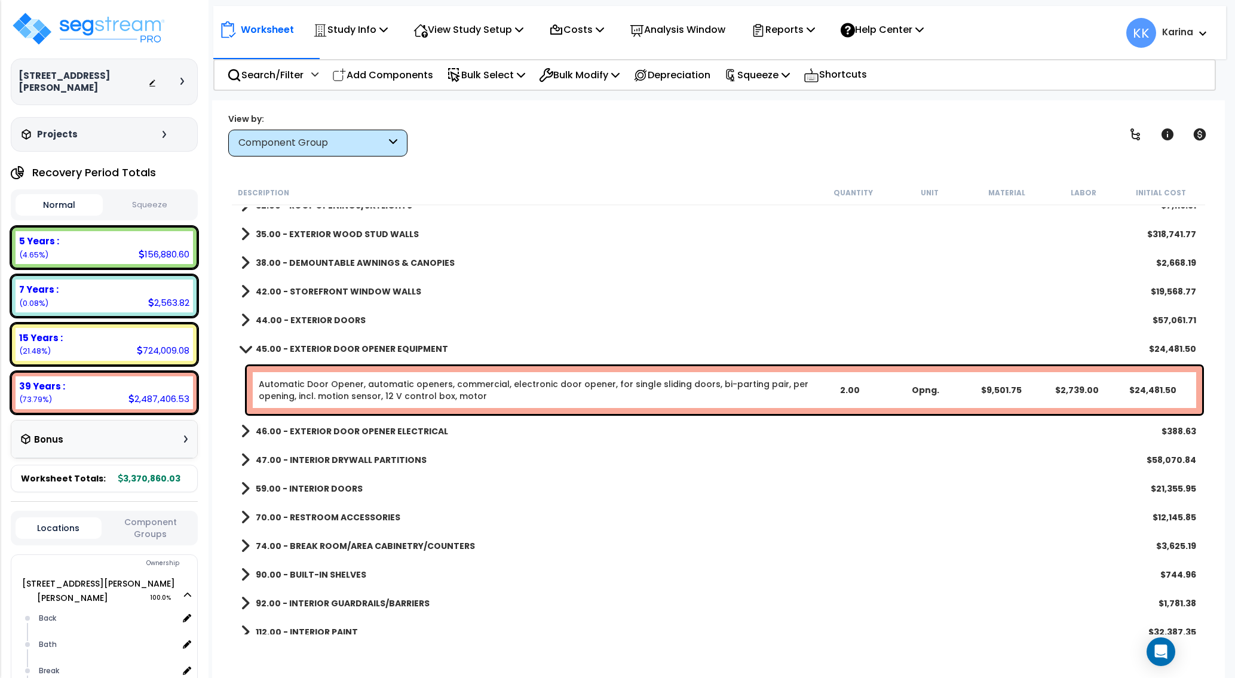
click at [241, 321] on span at bounding box center [245, 320] width 9 height 17
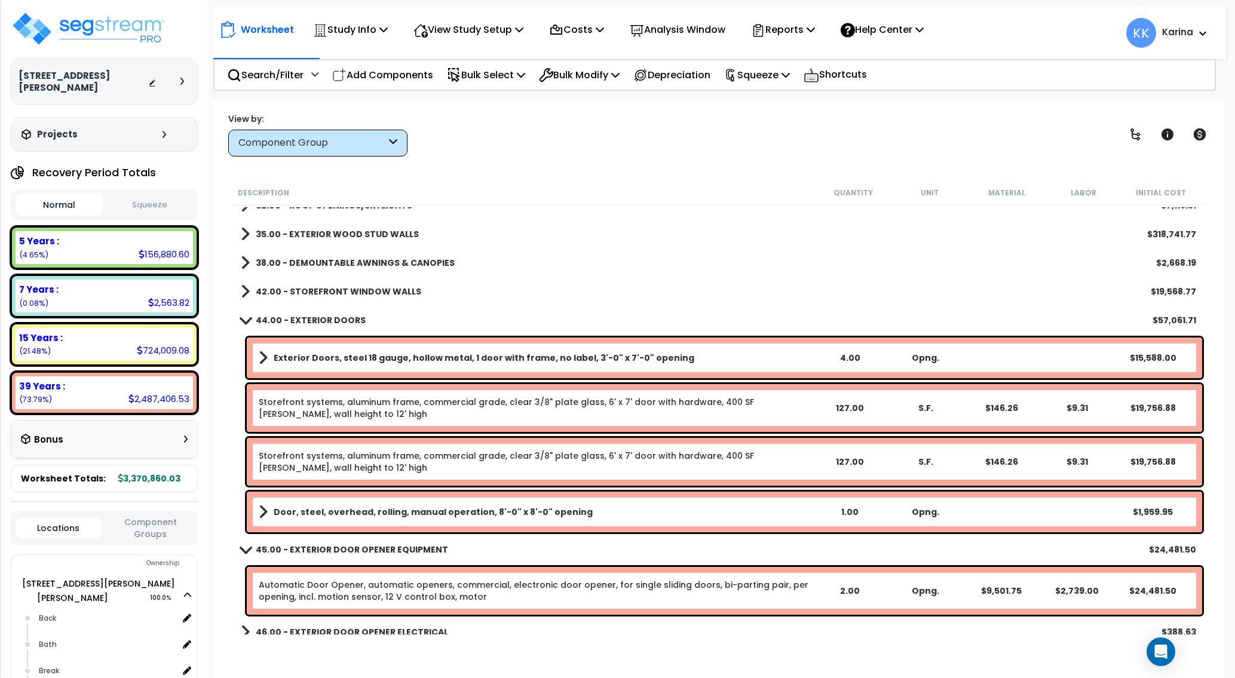
click at [241, 321] on span at bounding box center [245, 320] width 17 height 9
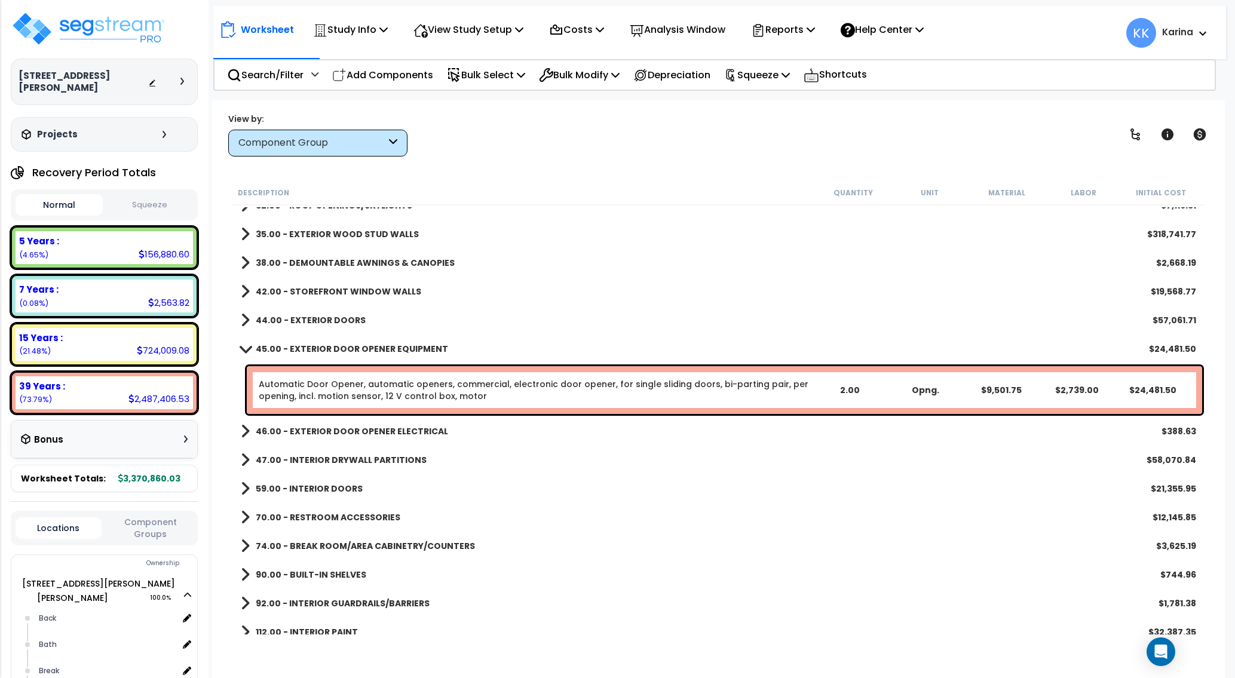
click at [292, 391] on link "Automatic Door Opener, automatic openers, commercial, electronic door opener, f…" at bounding box center [535, 390] width 553 height 24
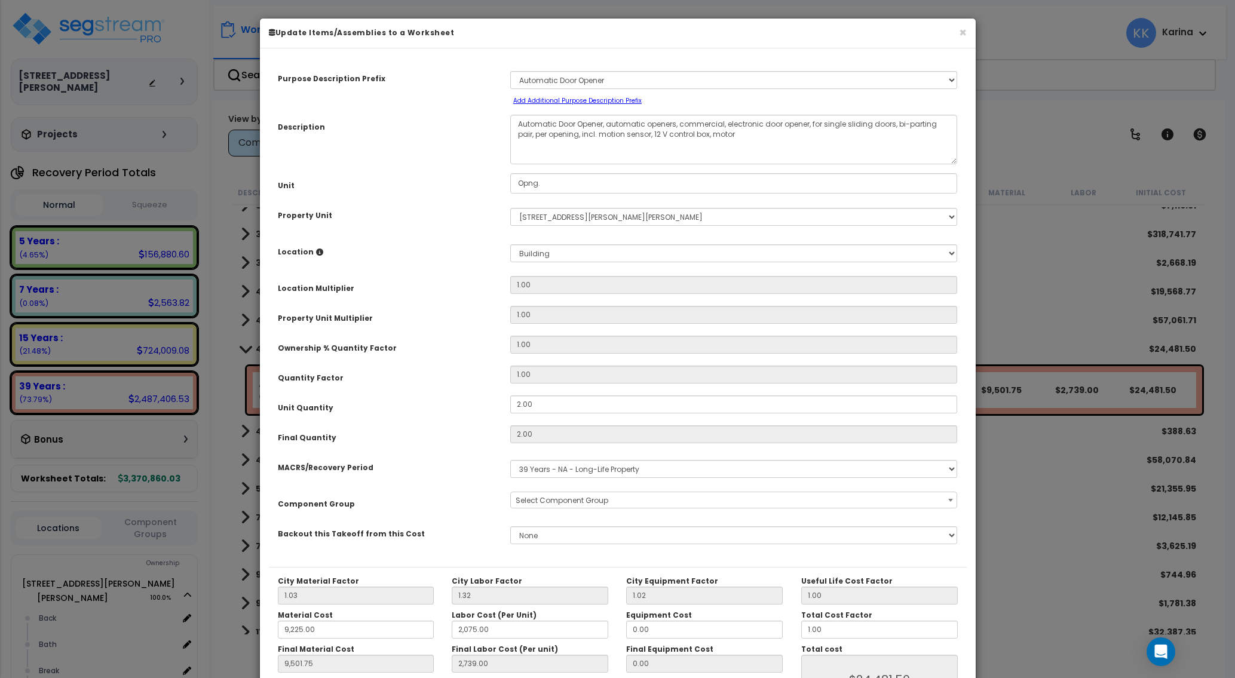
select select "57249"
drag, startPoint x: 677, startPoint y: 123, endPoint x: 608, endPoint y: 125, distance: 68.8
click at [608, 125] on textarea "Automatic Door Opener, automatic openers, commercial, electronic door opener, f…" at bounding box center [734, 140] width 448 height 50
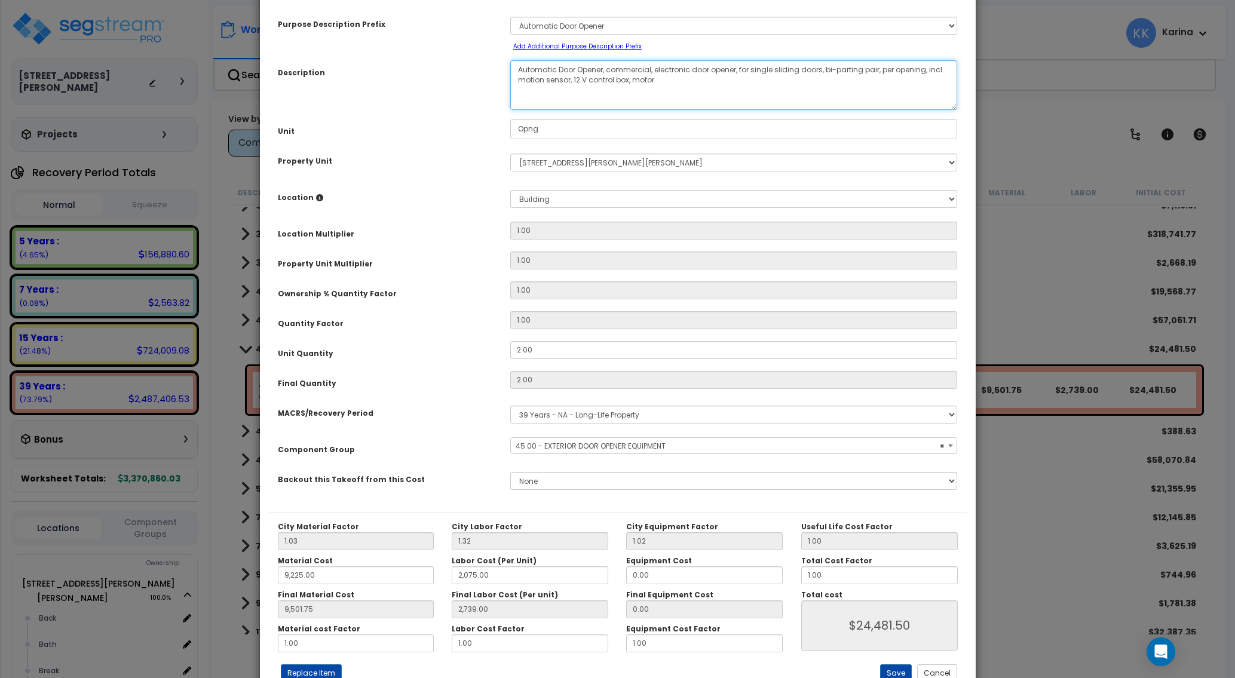
scroll to position [95, 0]
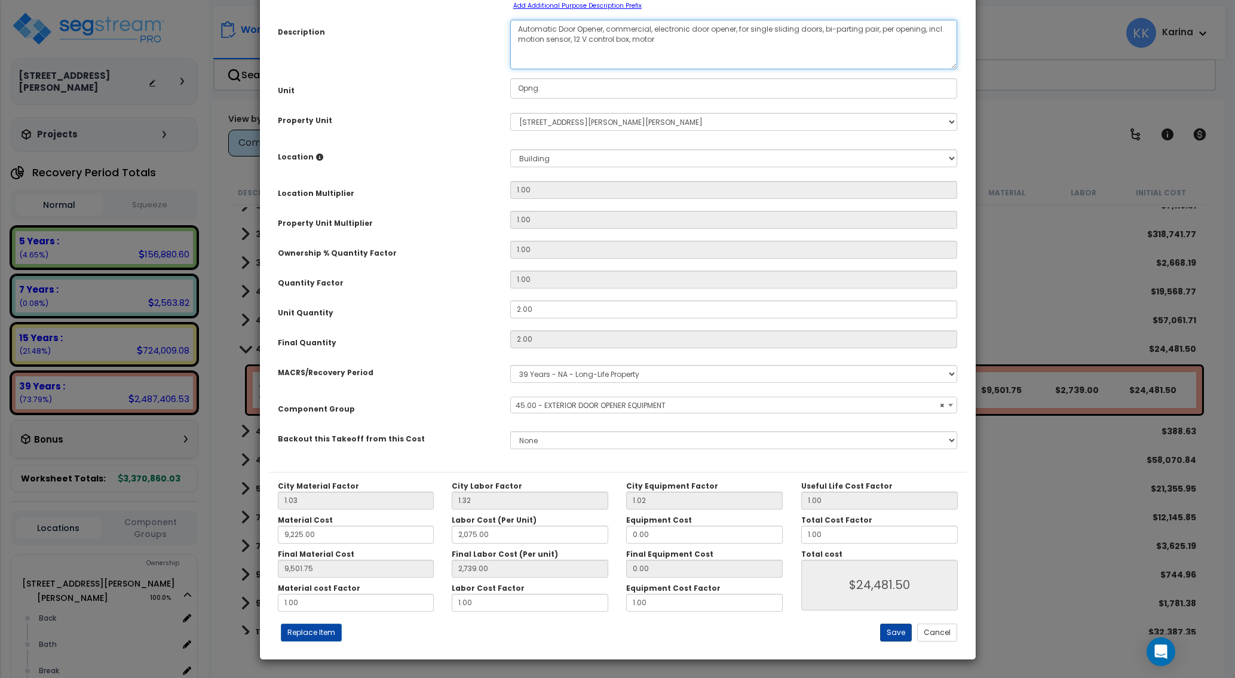
type textarea "Automatic Door Opener, commercial, electronic door opener, for single sliding d…"
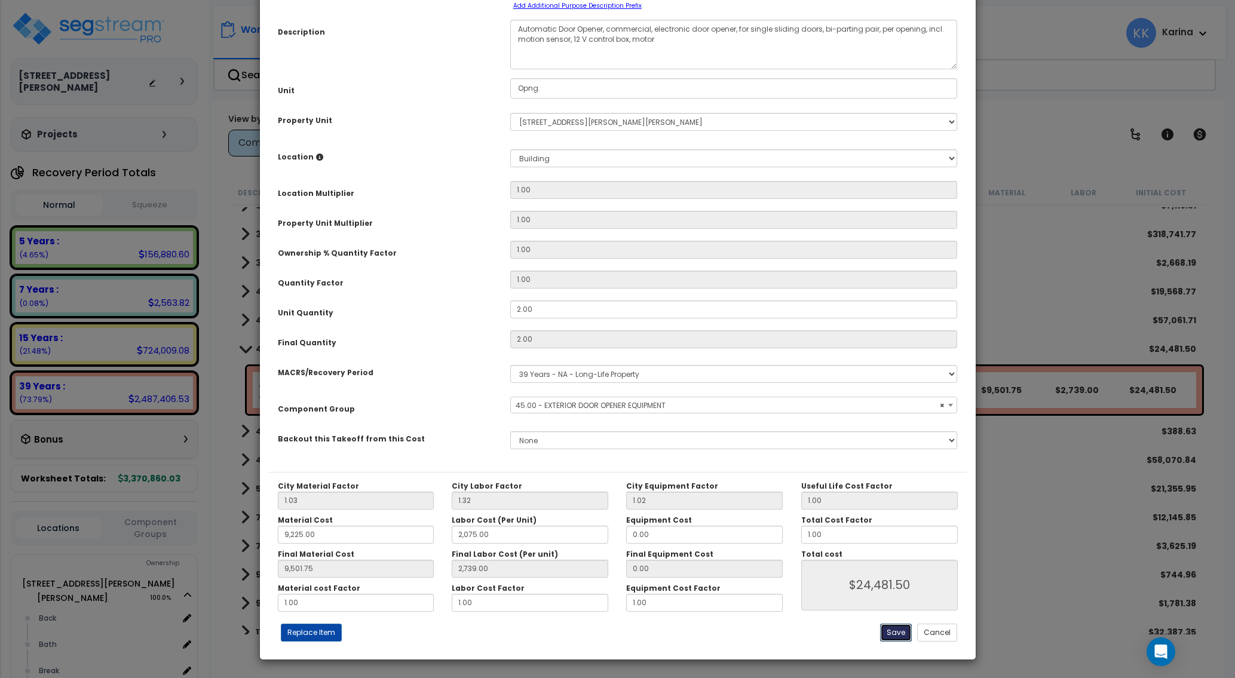
drag, startPoint x: 900, startPoint y: 628, endPoint x: 886, endPoint y: 628, distance: 13.7
click at [900, 628] on button "Save" at bounding box center [896, 633] width 32 height 18
type input "9225.00"
type input "2075.00"
type input "9501.75"
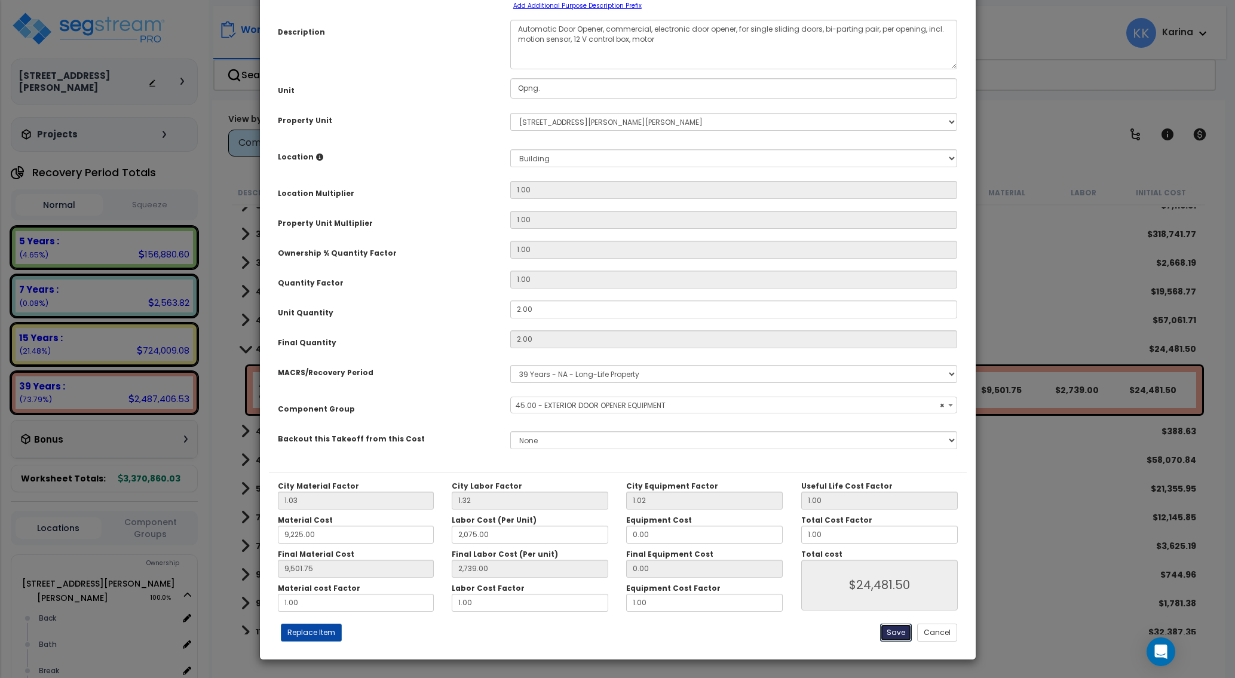
type input "2739.00"
type input "24481.50"
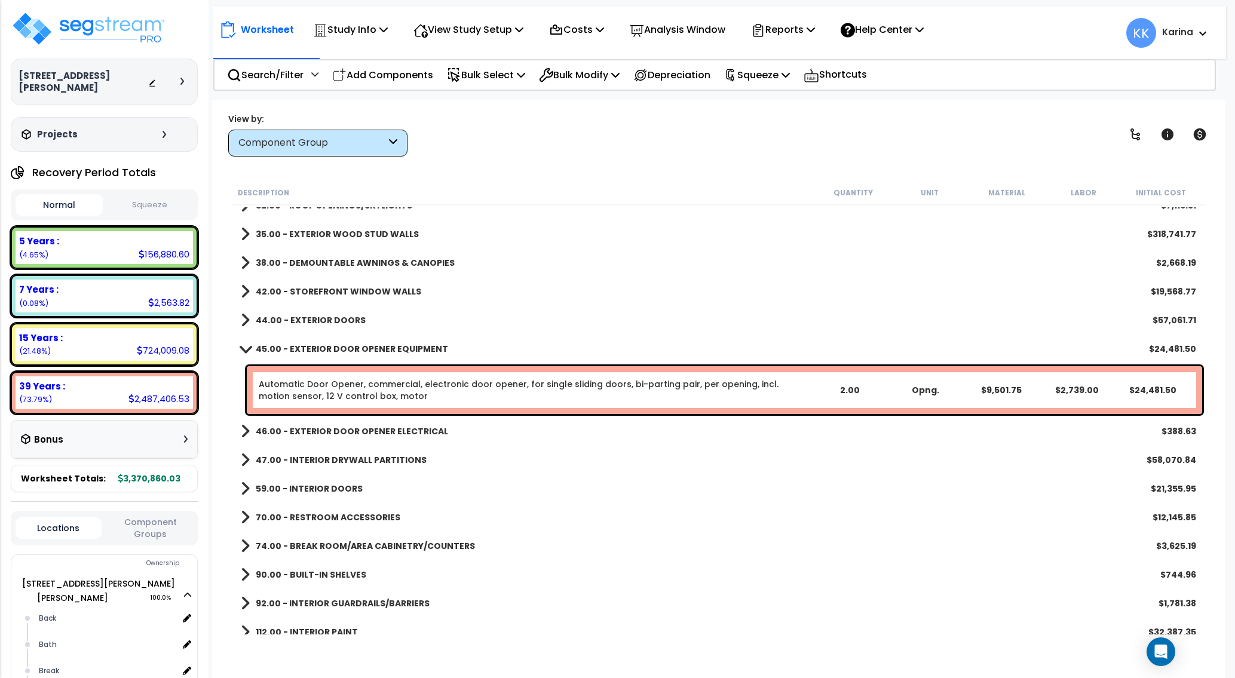
click at [244, 346] on span at bounding box center [245, 348] width 17 height 9
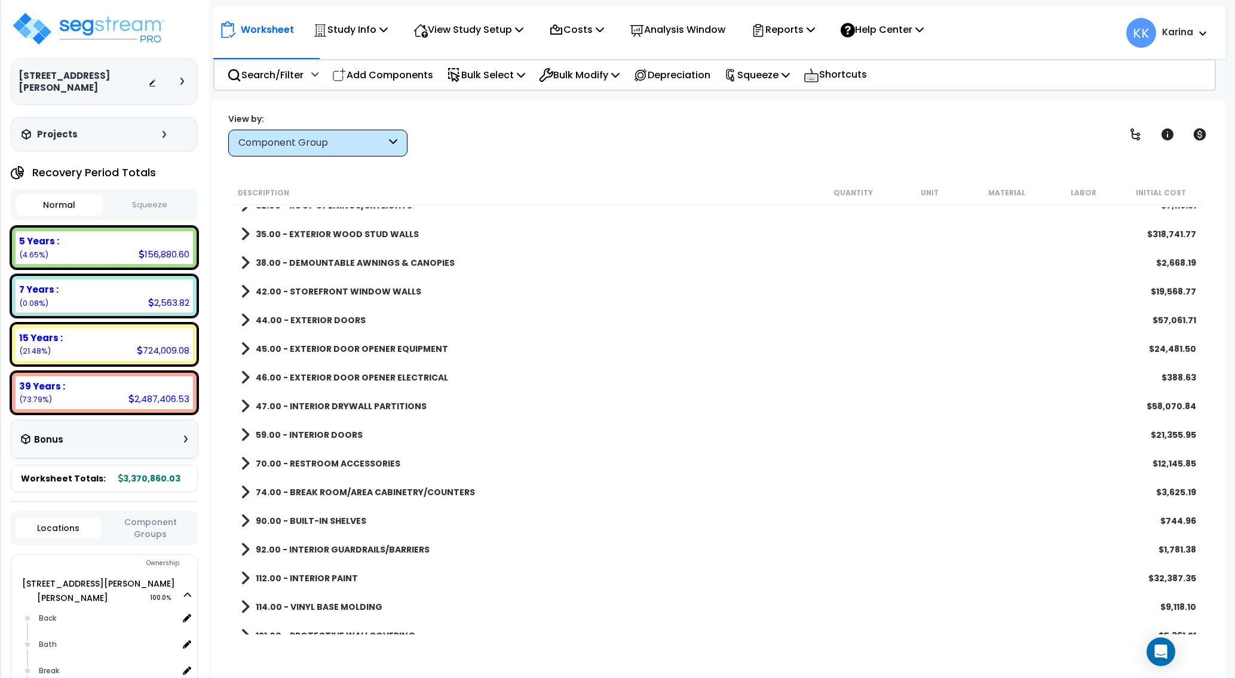
click at [246, 375] on span at bounding box center [245, 377] width 9 height 17
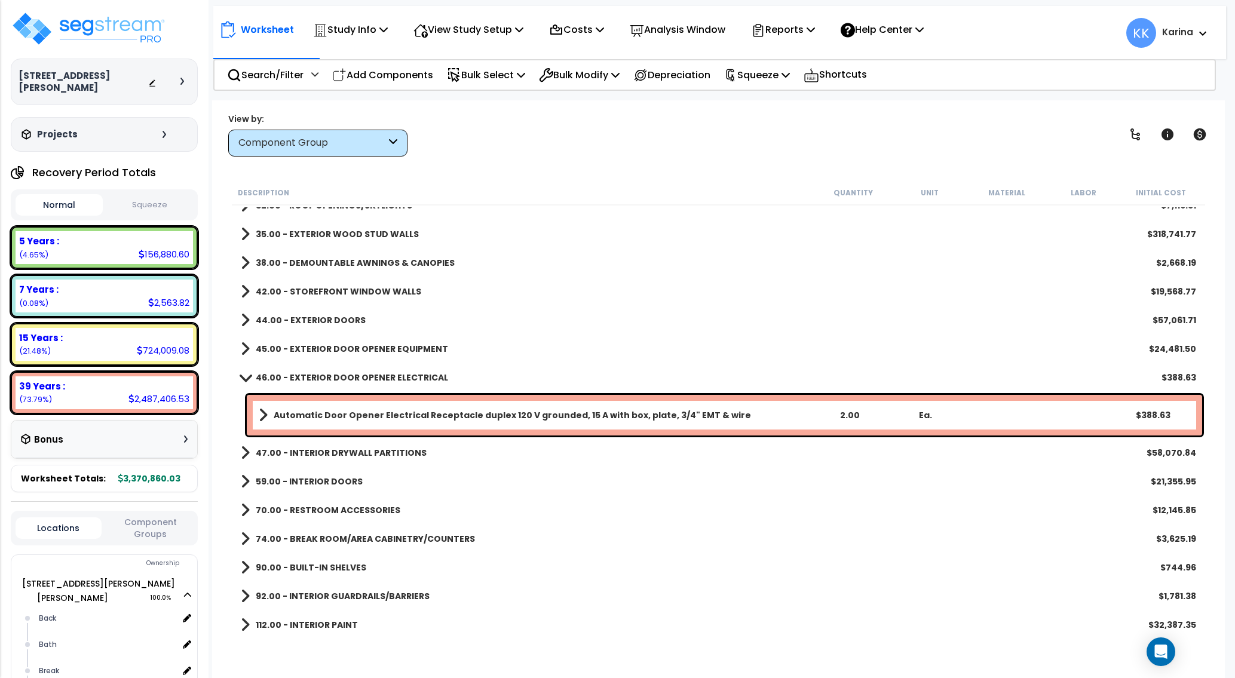
click at [246, 375] on span at bounding box center [245, 377] width 17 height 9
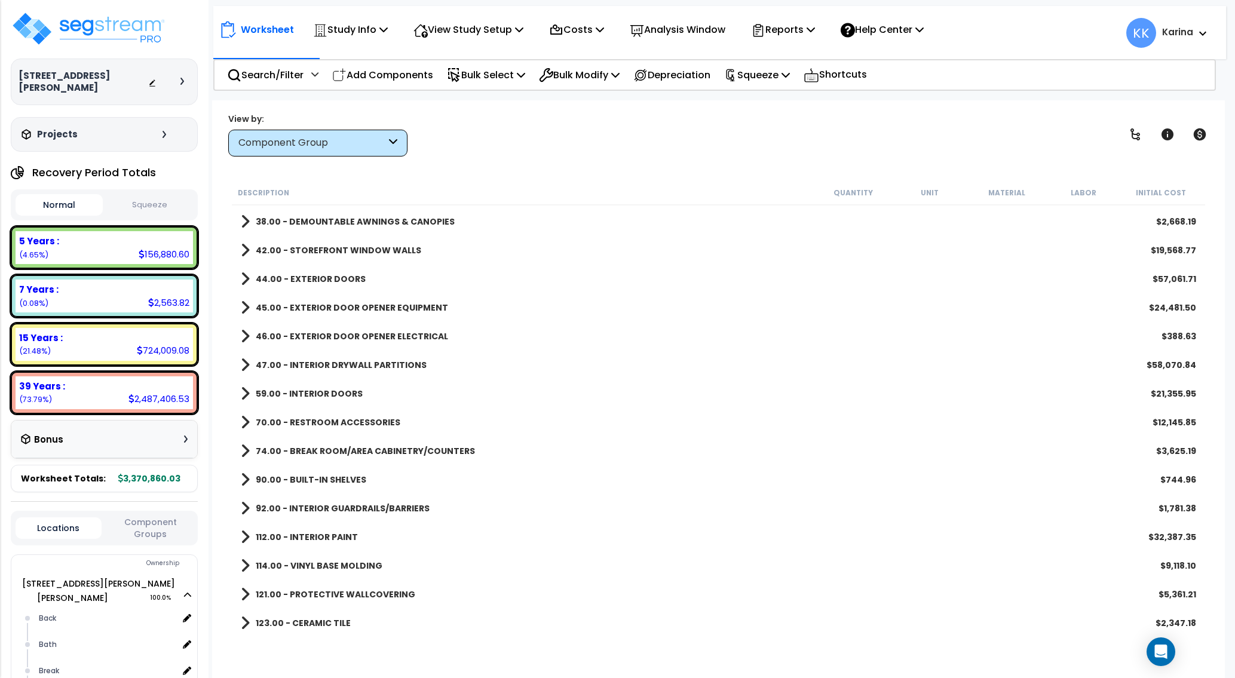
scroll to position [287, 0]
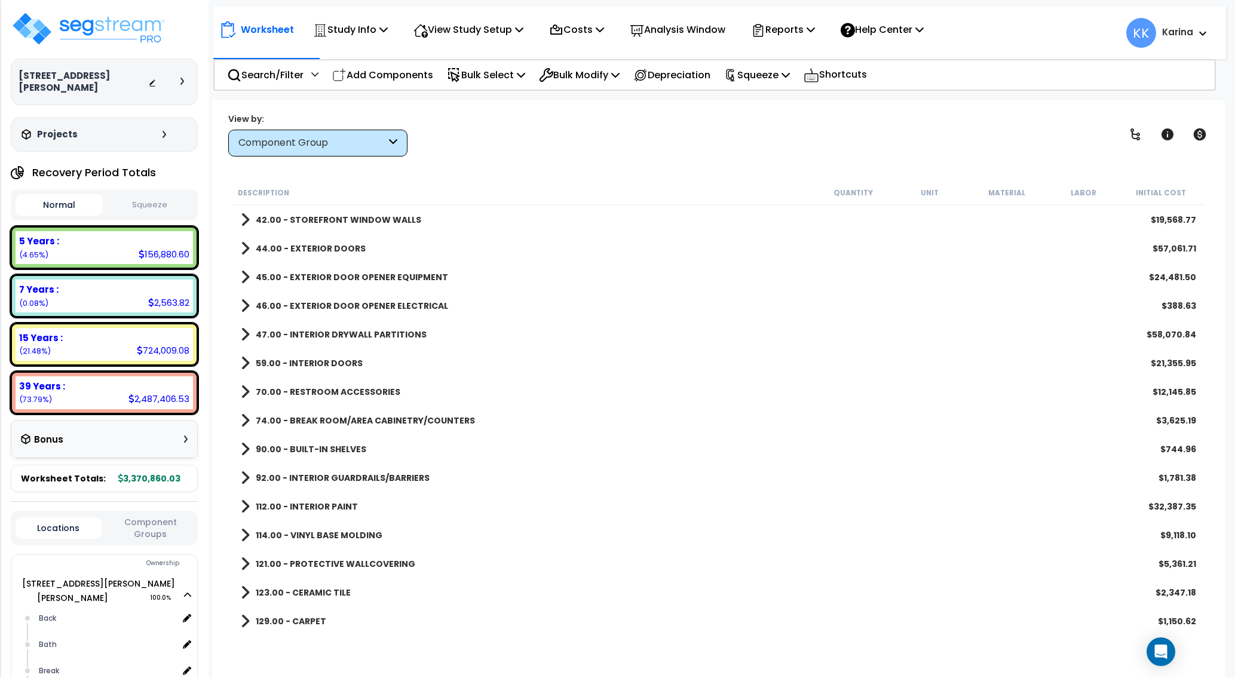
click at [244, 362] on span at bounding box center [245, 363] width 9 height 17
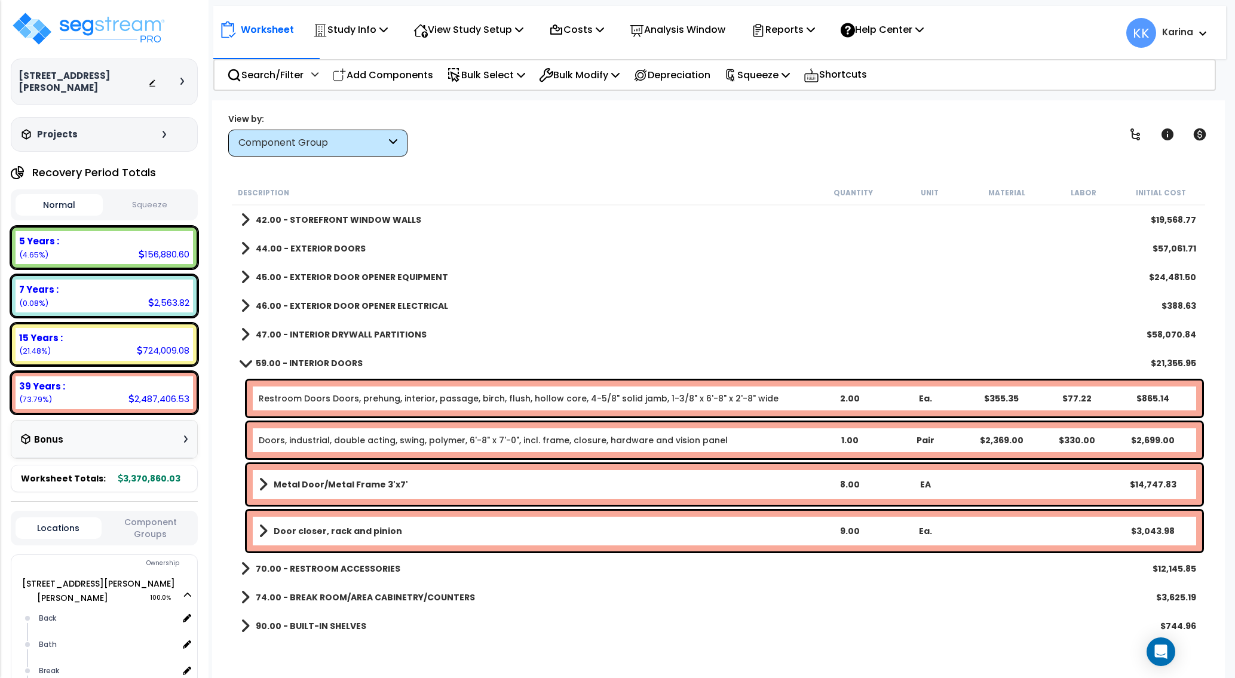
click at [243, 362] on span at bounding box center [245, 363] width 17 height 9
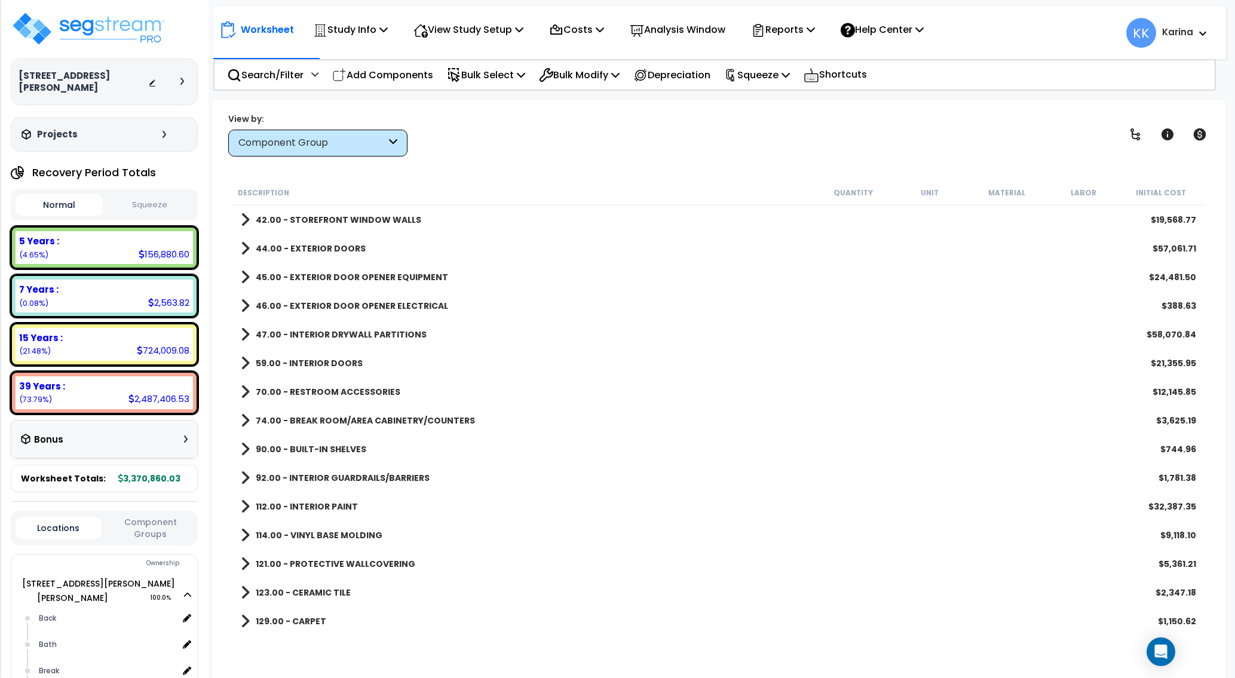
click at [244, 388] on span at bounding box center [245, 392] width 9 height 17
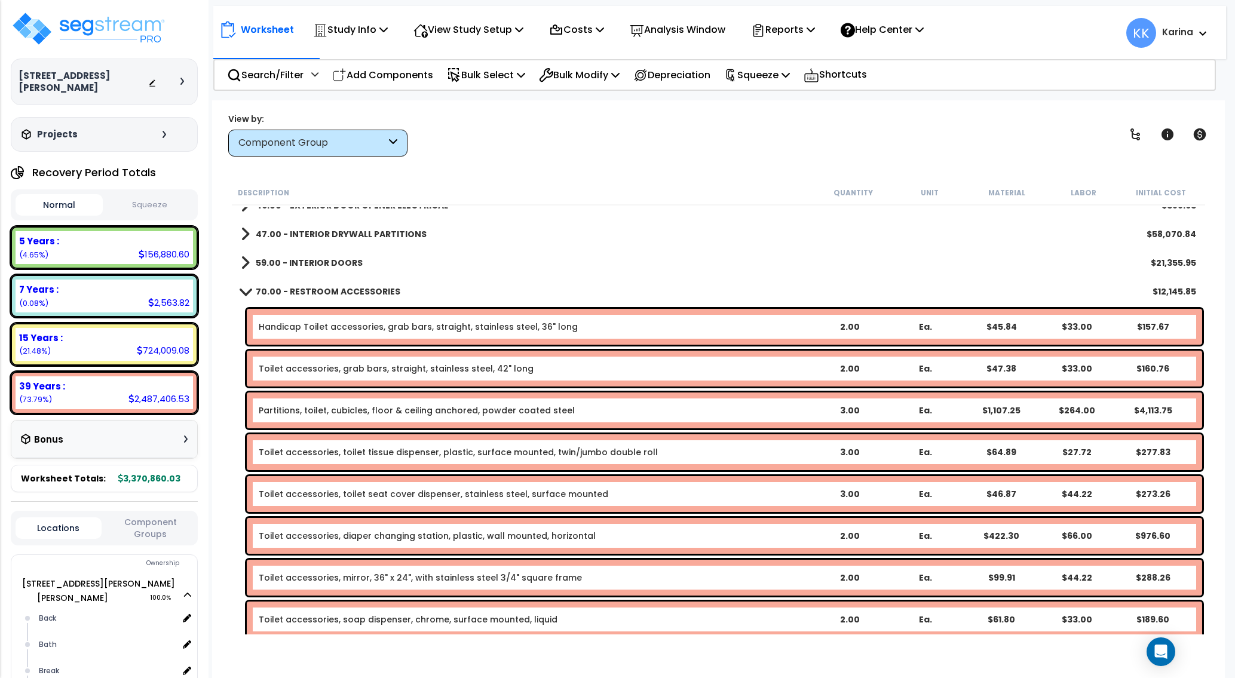
scroll to position [359, 0]
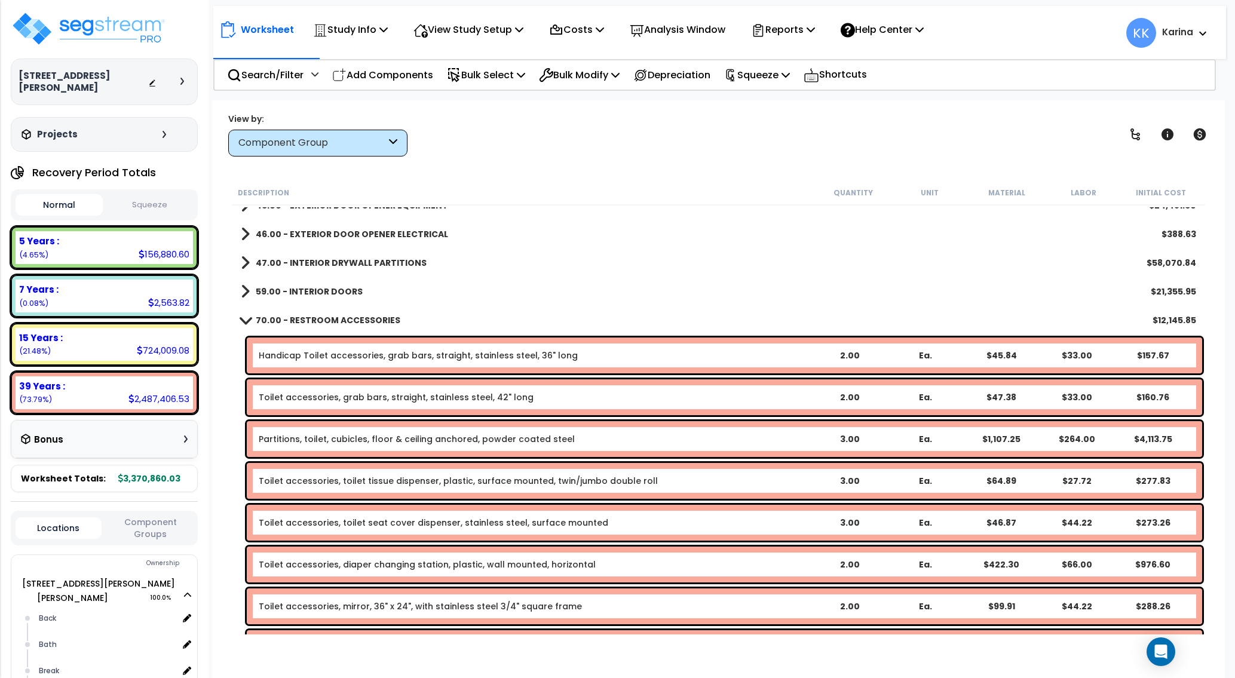
click at [240, 320] on span at bounding box center [245, 320] width 17 height 9
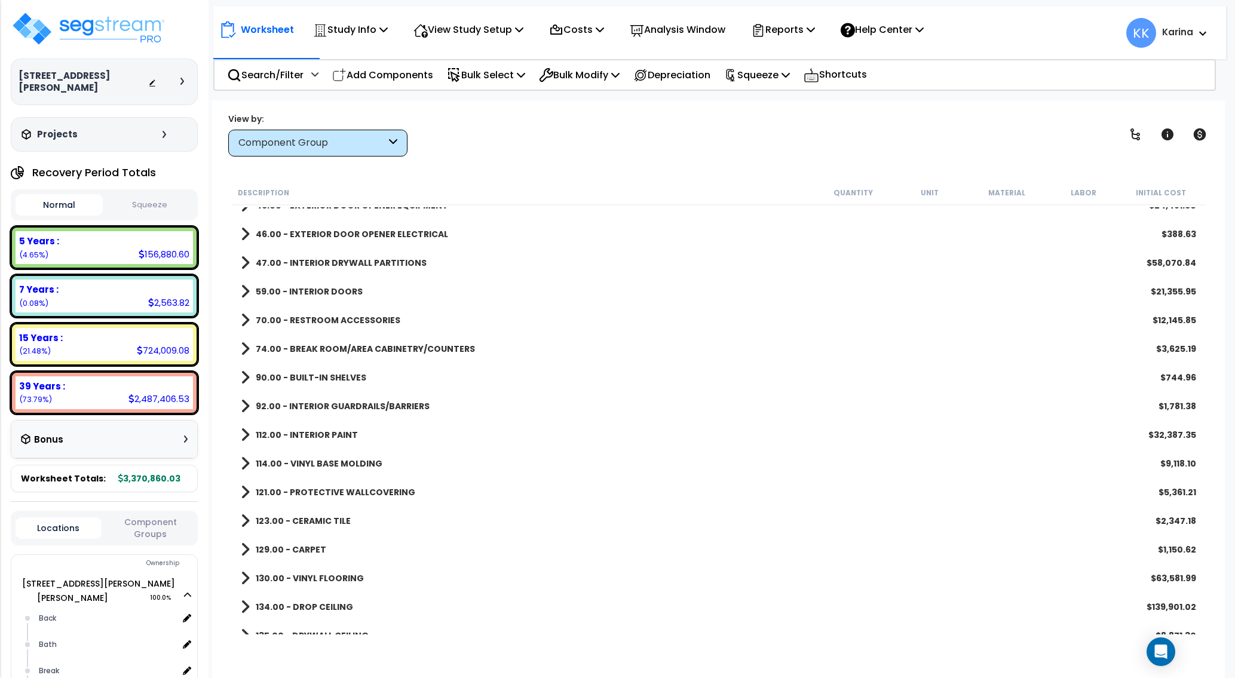
click at [715, 414] on div "92.00 - INTERIOR GUARDRAILS/BARRIERS $1,781.38" at bounding box center [719, 406] width 968 height 29
click at [245, 351] on span at bounding box center [245, 349] width 9 height 17
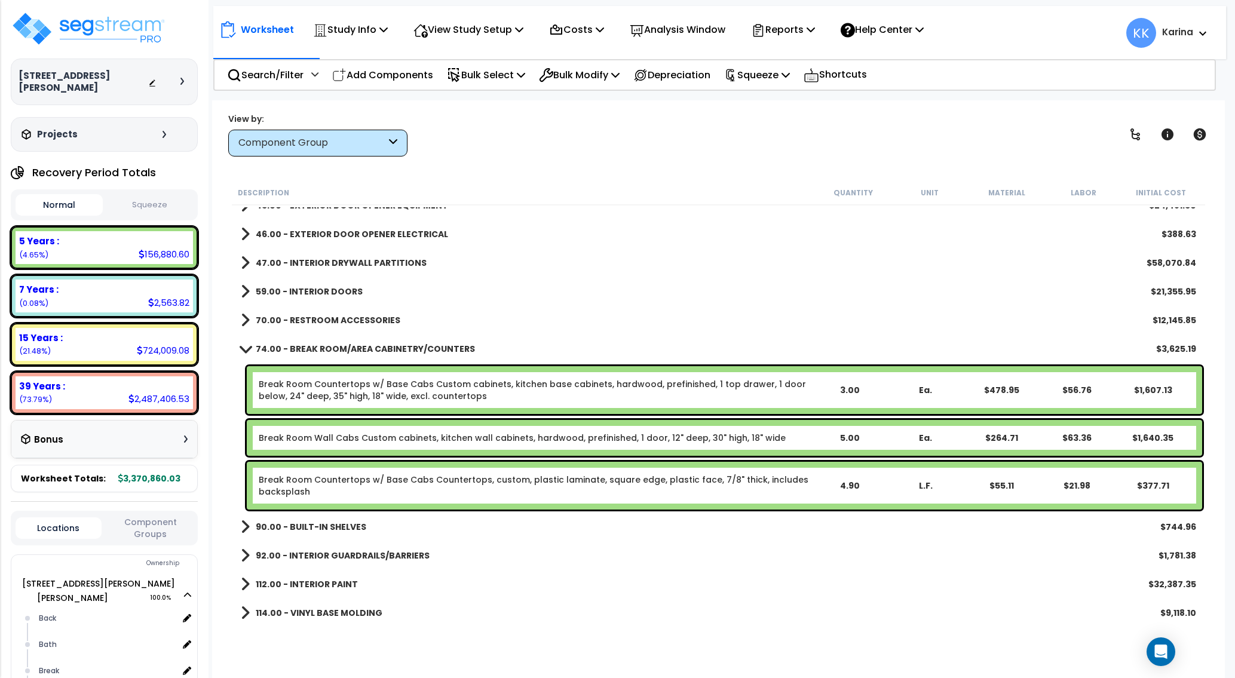
click at [245, 351] on span at bounding box center [245, 348] width 17 height 9
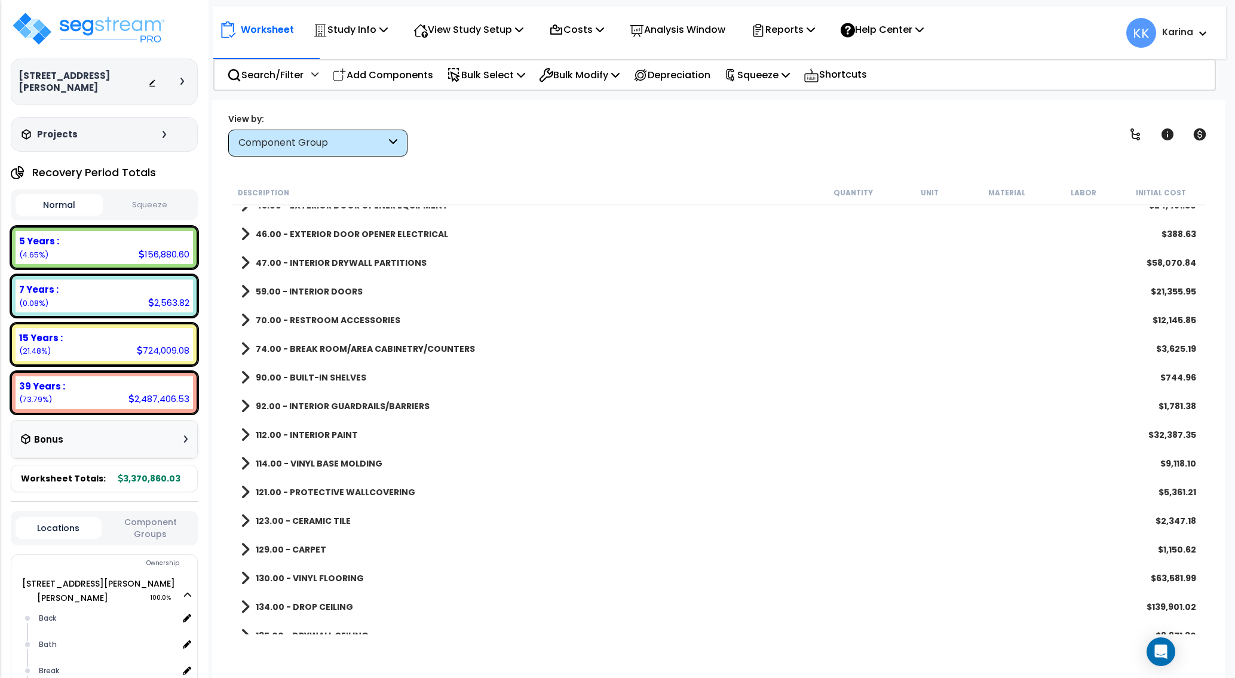
click at [246, 381] on span at bounding box center [245, 377] width 9 height 17
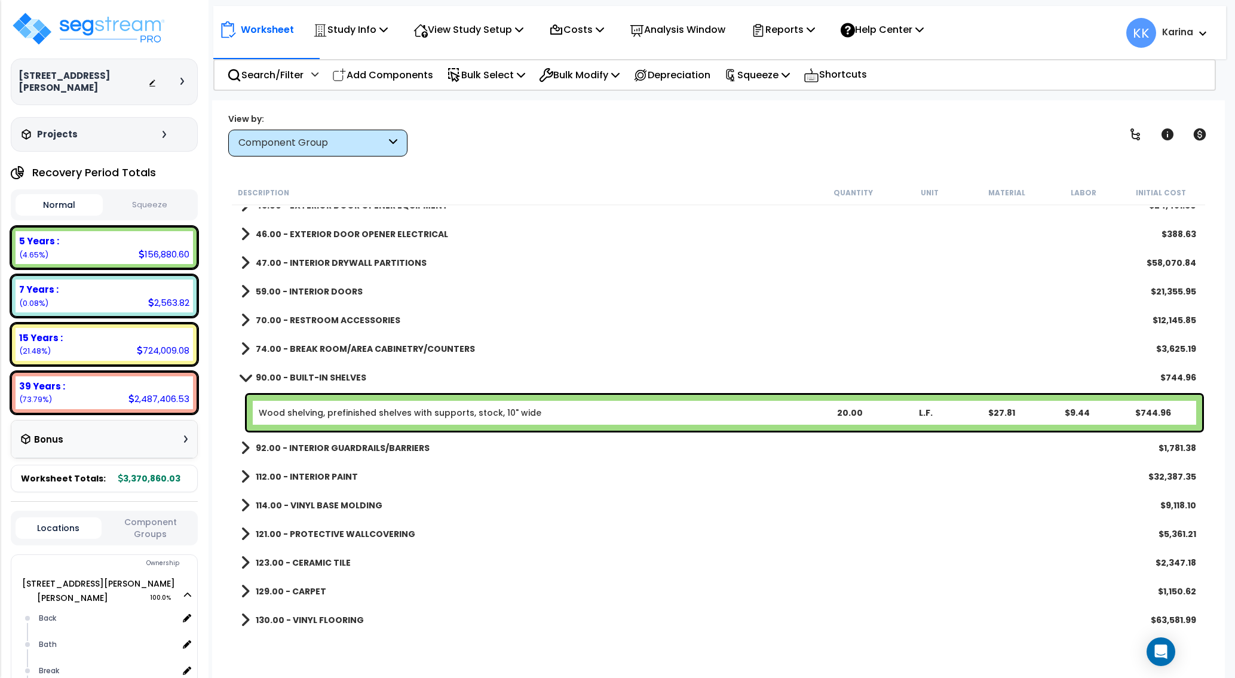
click at [243, 378] on span at bounding box center [245, 377] width 17 height 9
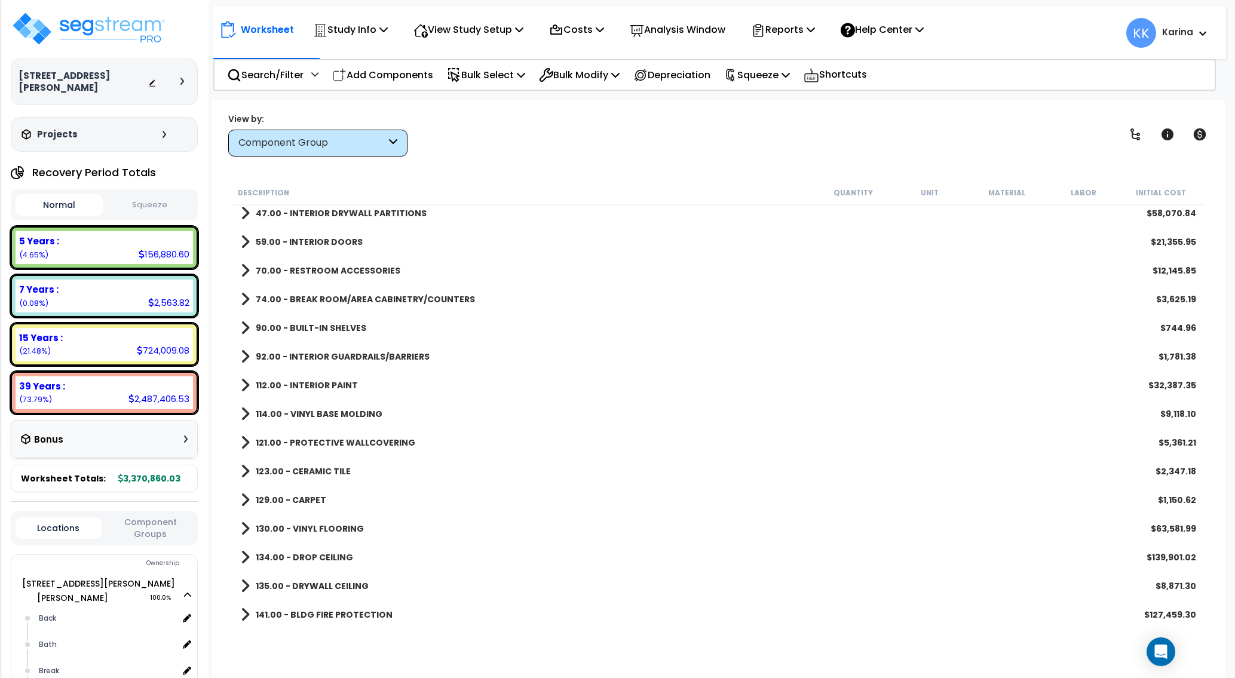
scroll to position [430, 0]
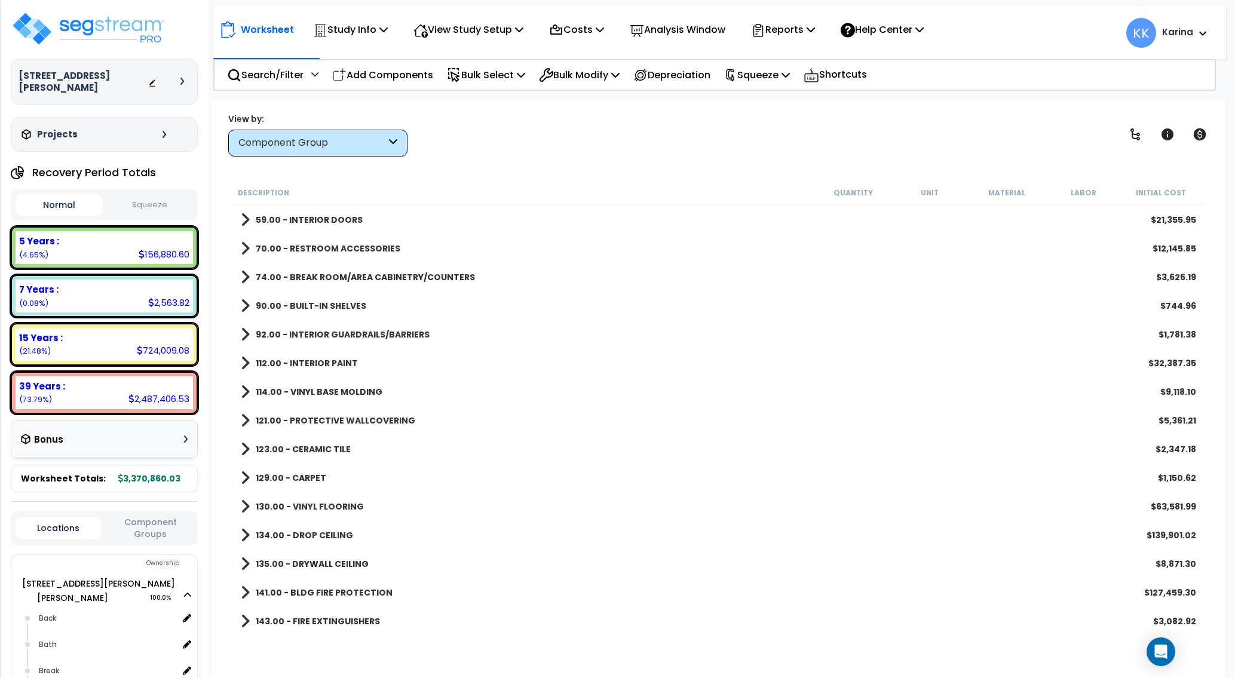
click at [243, 329] on span at bounding box center [245, 334] width 9 height 17
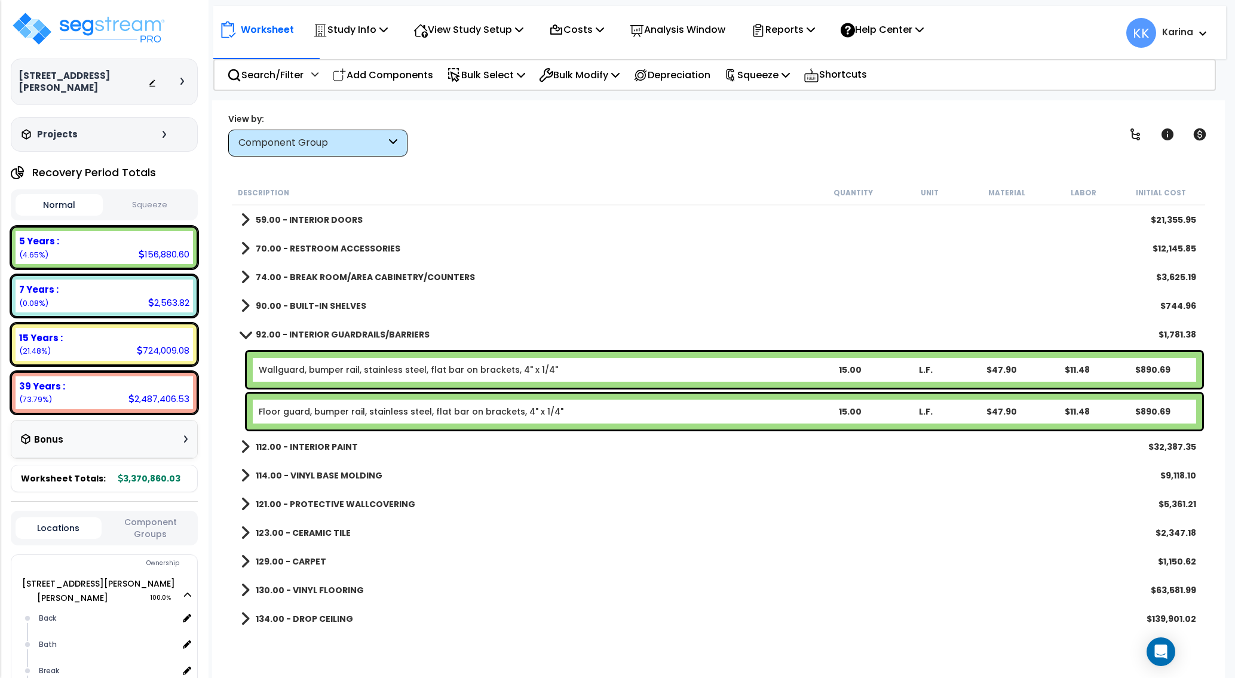
click at [243, 329] on link "92.00 - INTERIOR GUARDRAILS/BARRIERS" at bounding box center [335, 334] width 189 height 17
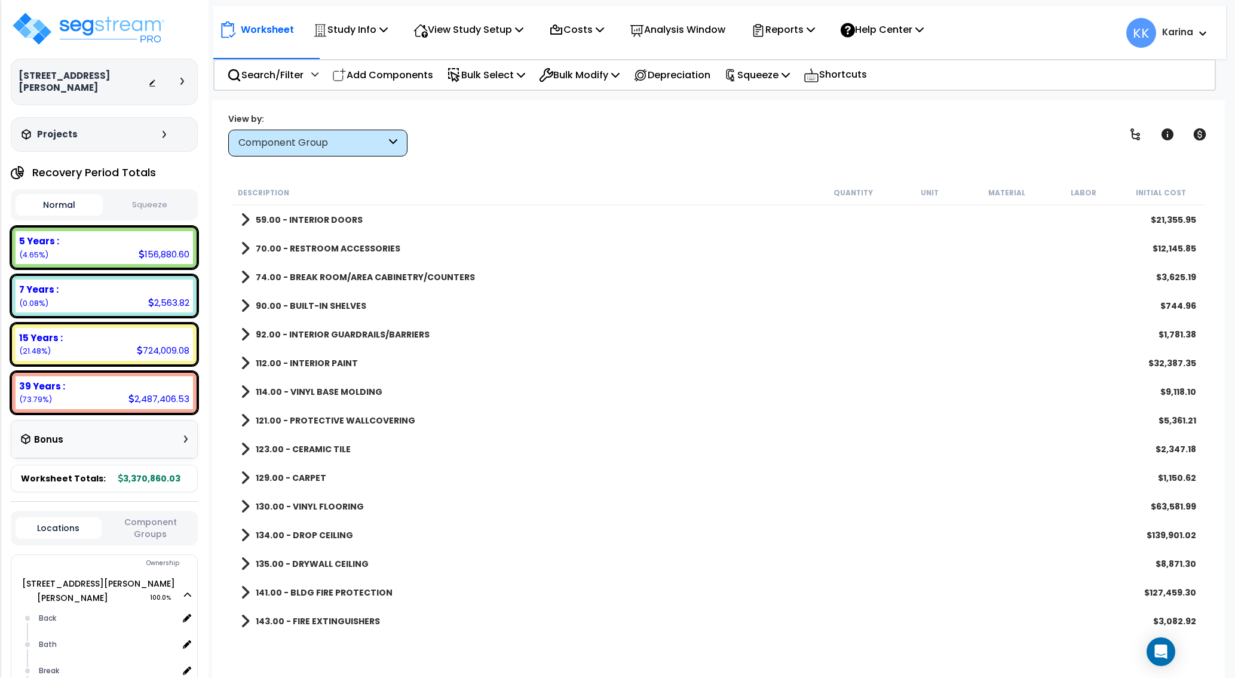
click at [244, 365] on span at bounding box center [245, 363] width 9 height 17
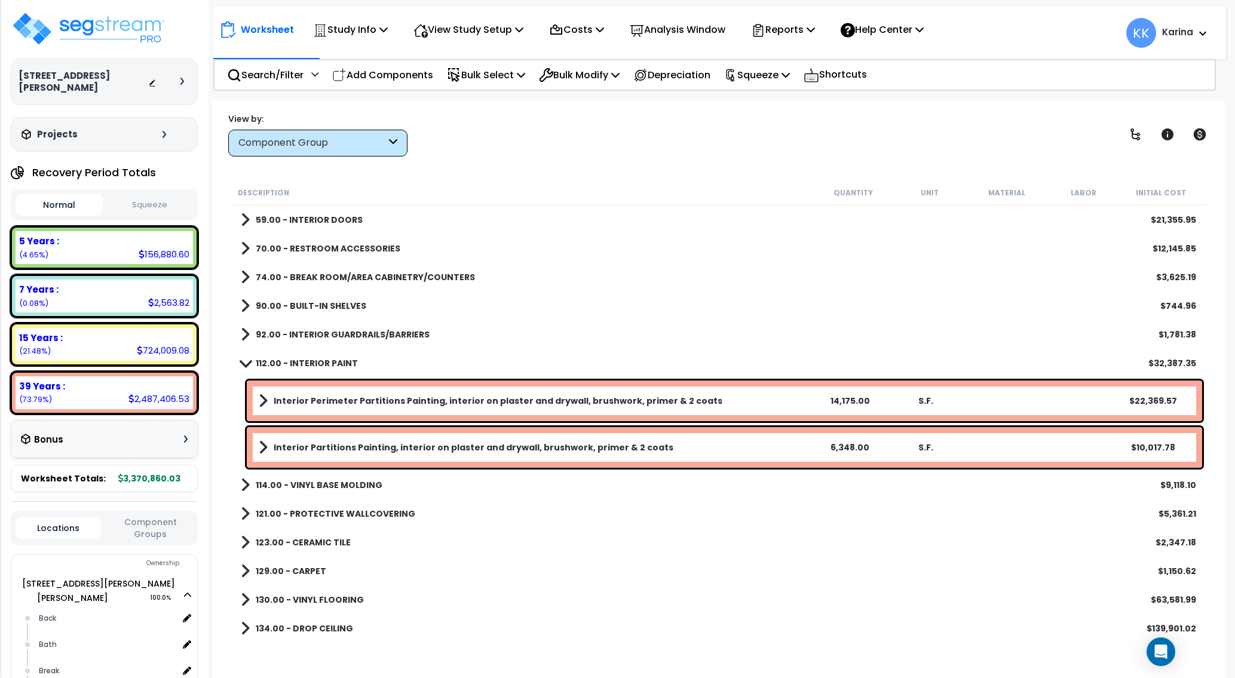
click at [244, 365] on span at bounding box center [245, 363] width 17 height 9
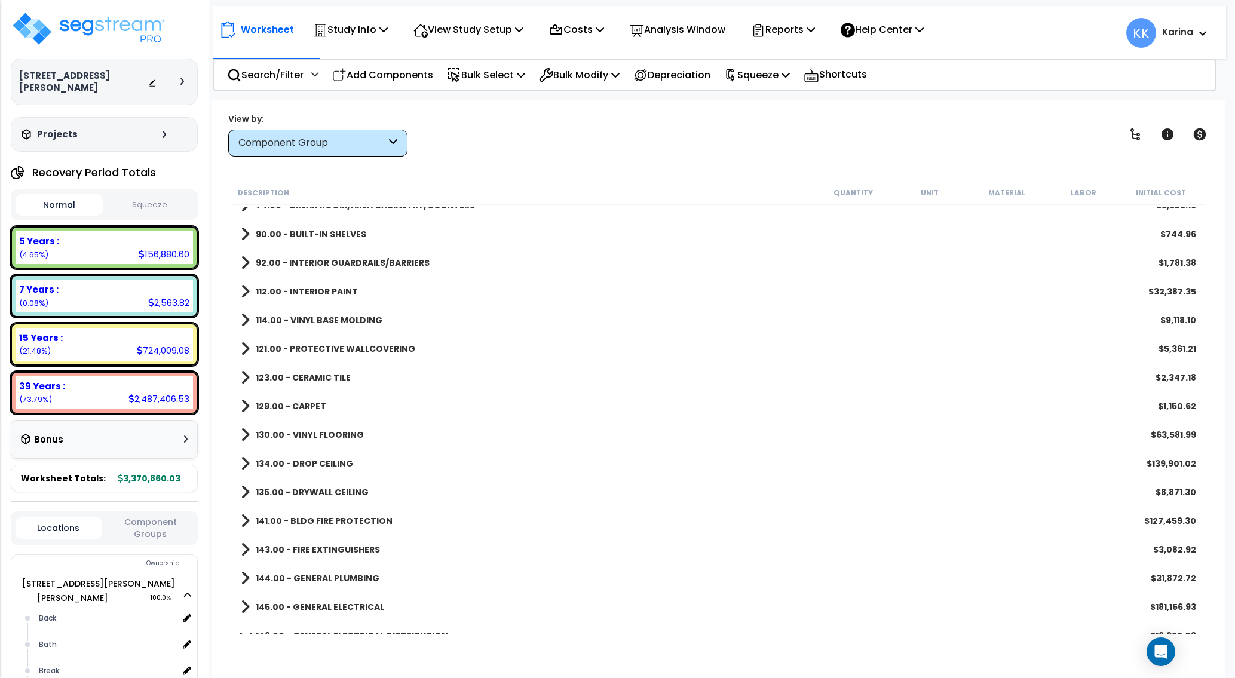
scroll to position [574, 0]
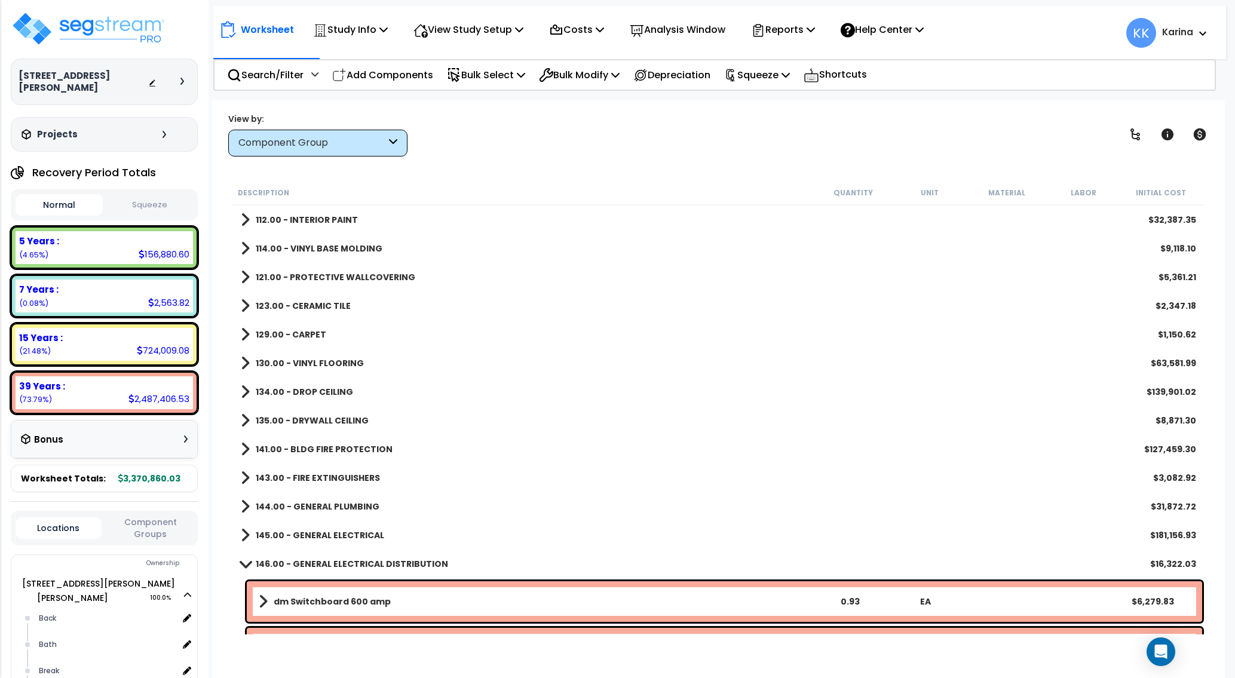
click at [241, 246] on span at bounding box center [245, 248] width 9 height 17
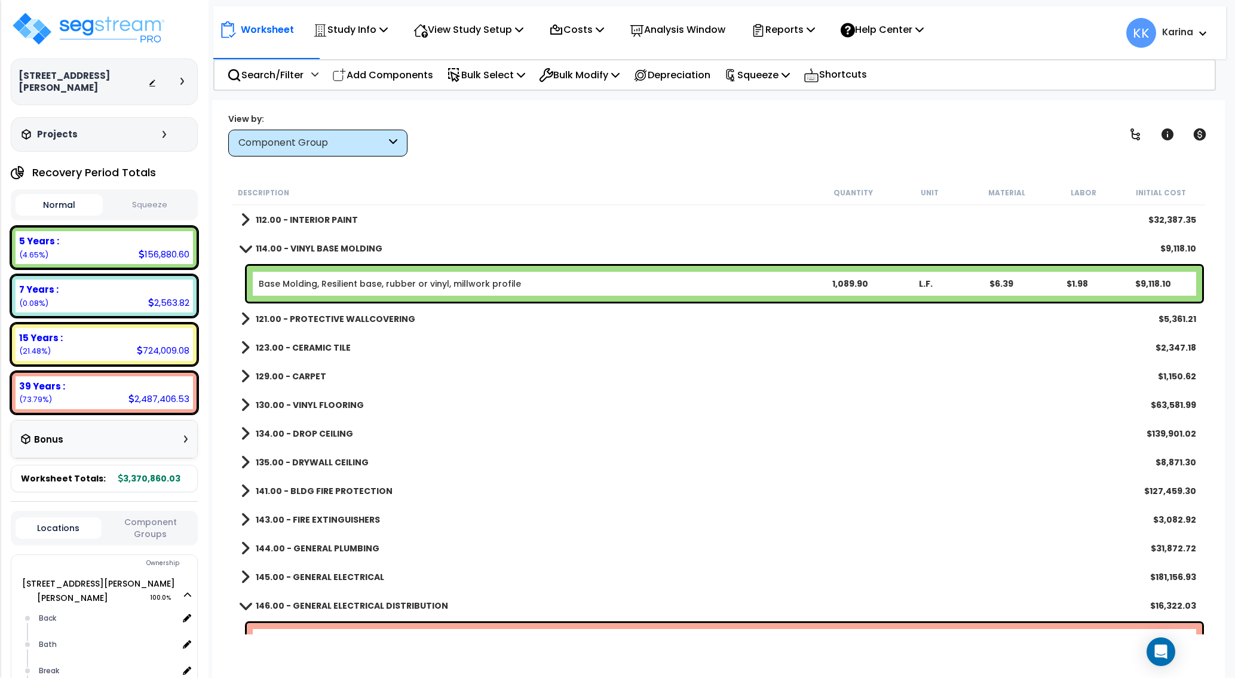
click at [241, 246] on span at bounding box center [245, 248] width 17 height 9
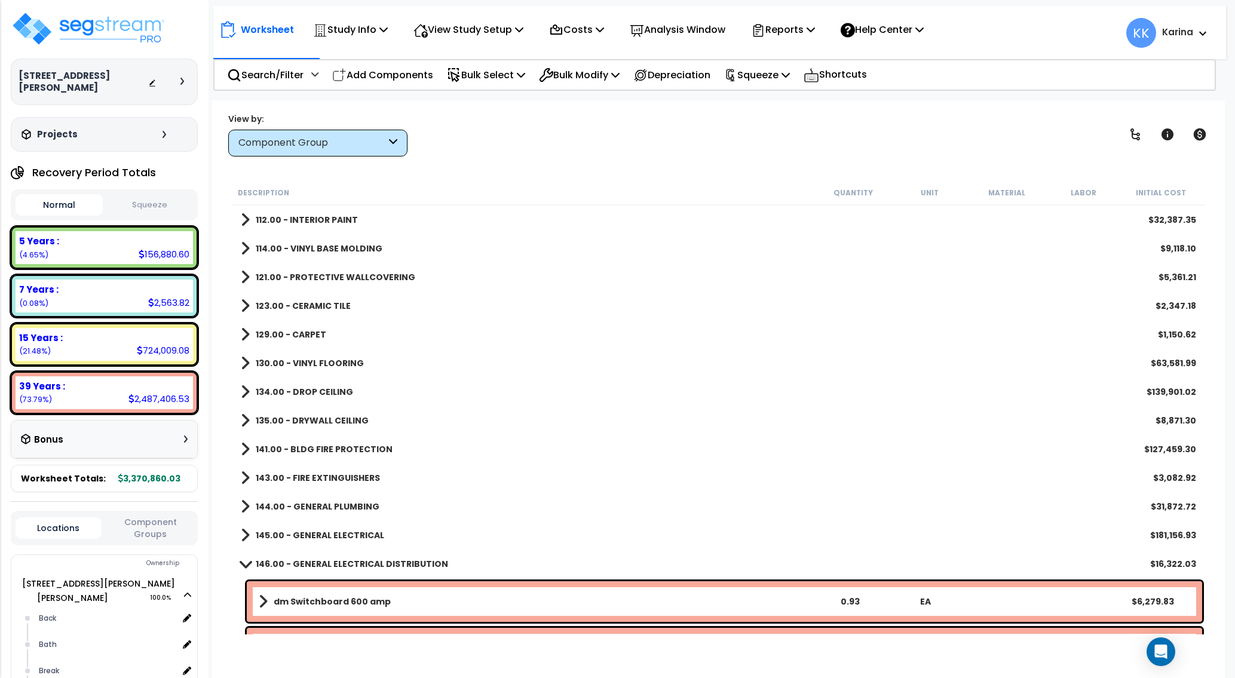
click at [244, 280] on span at bounding box center [245, 277] width 9 height 17
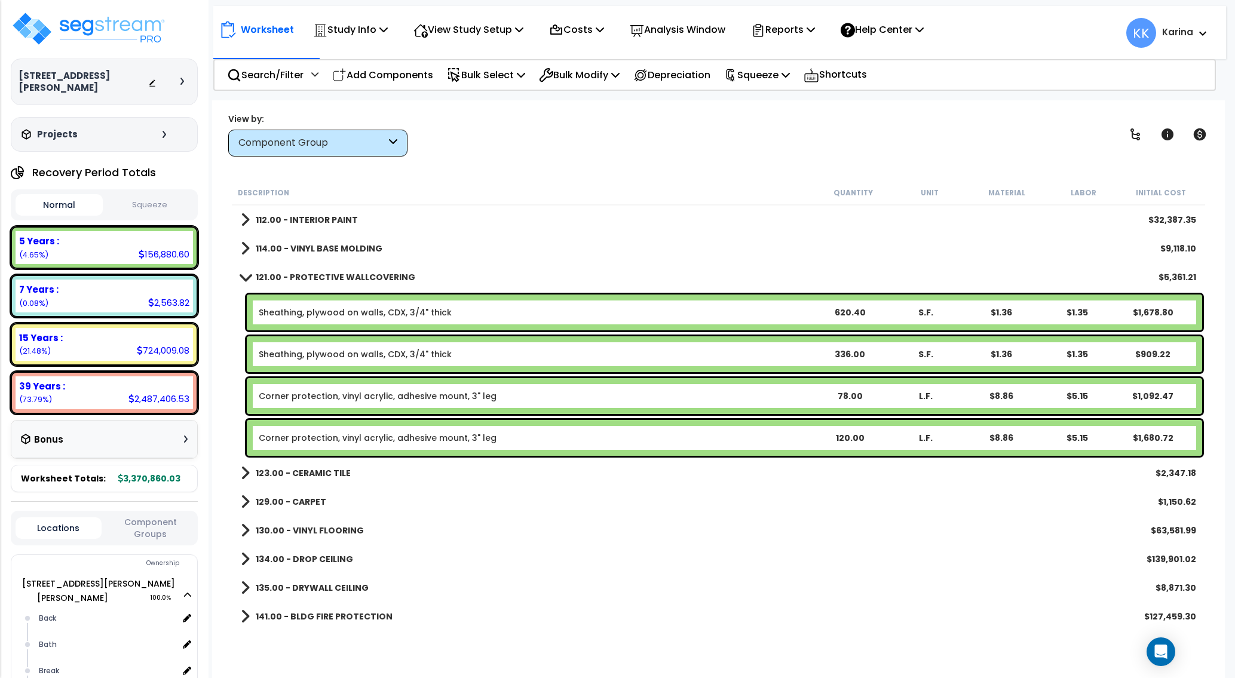
click at [244, 280] on span at bounding box center [245, 277] width 17 height 9
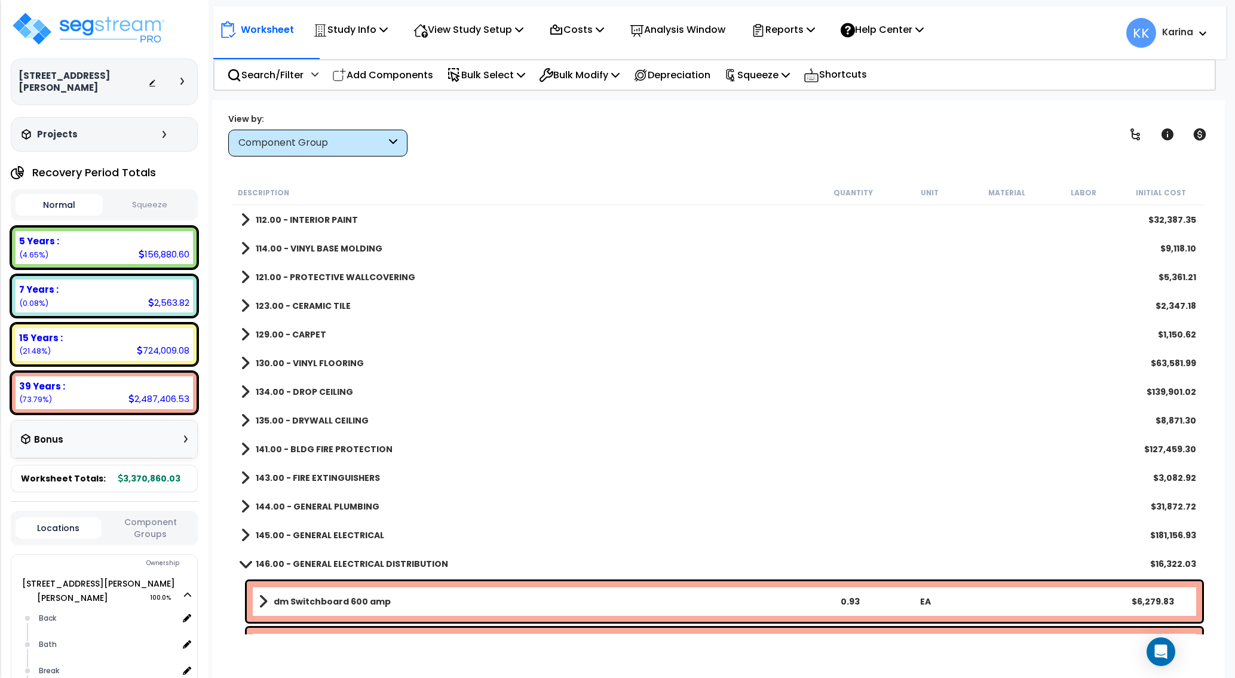
click at [246, 305] on span at bounding box center [245, 306] width 9 height 17
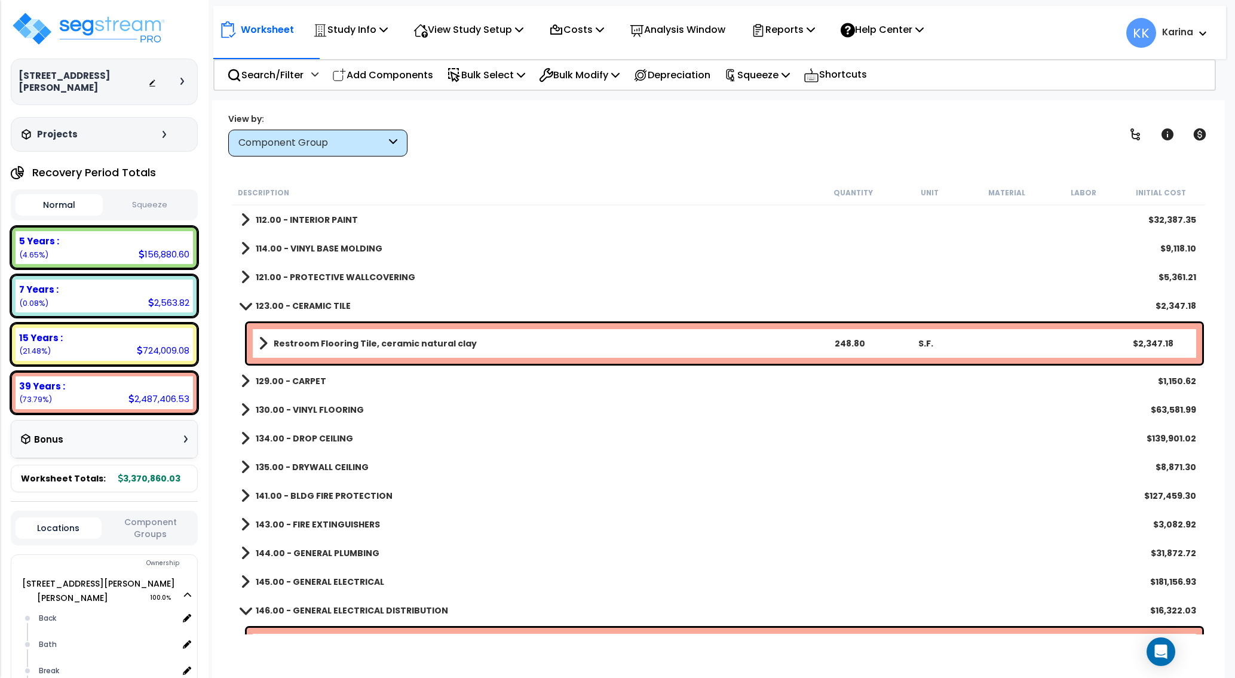
click at [246, 305] on span at bounding box center [245, 305] width 17 height 9
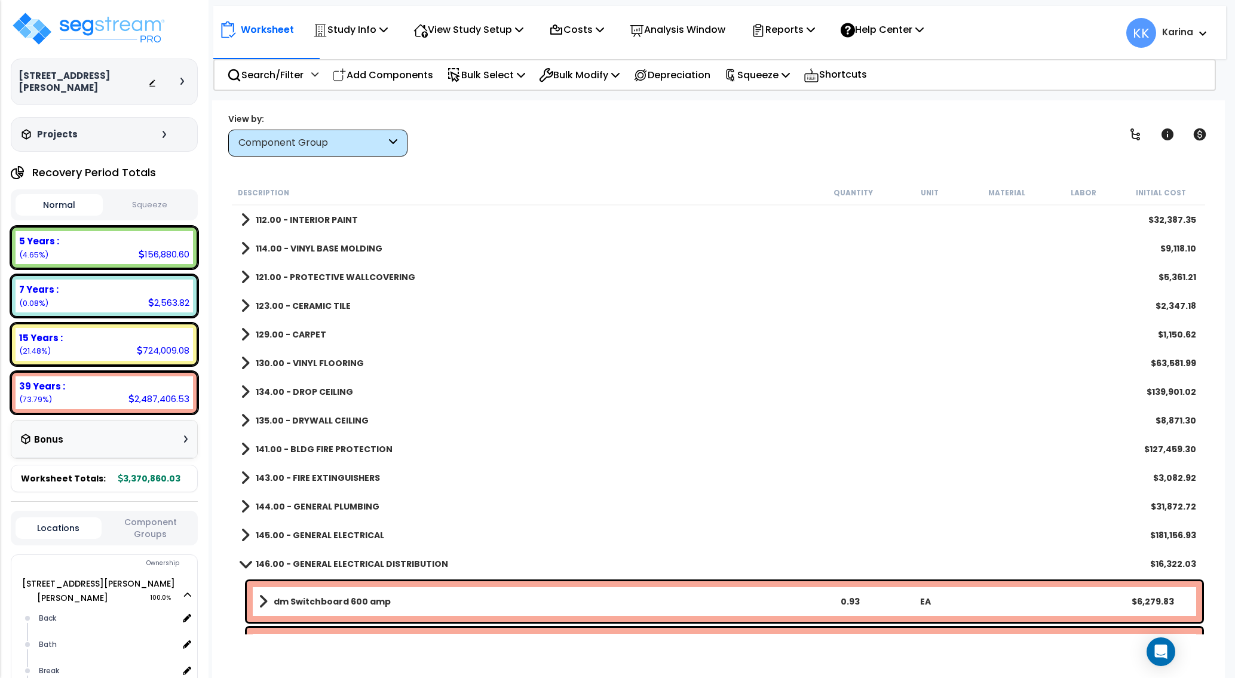
scroll to position [646, 0]
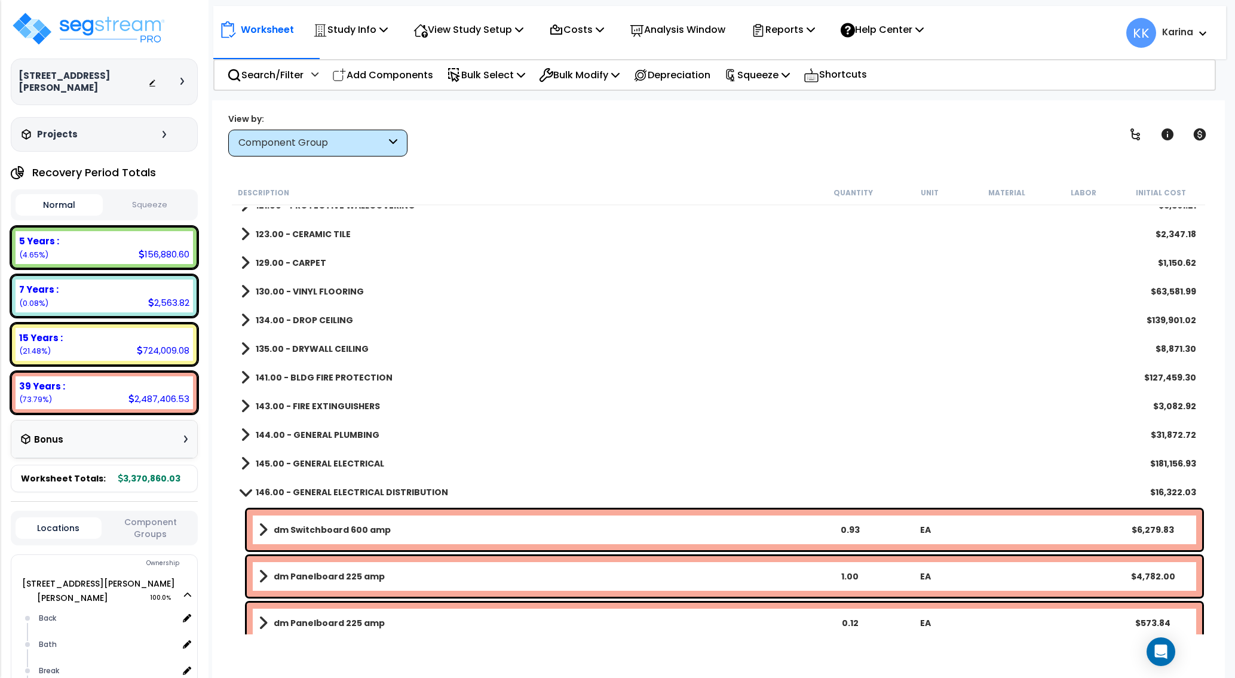
click at [242, 265] on span at bounding box center [245, 263] width 9 height 17
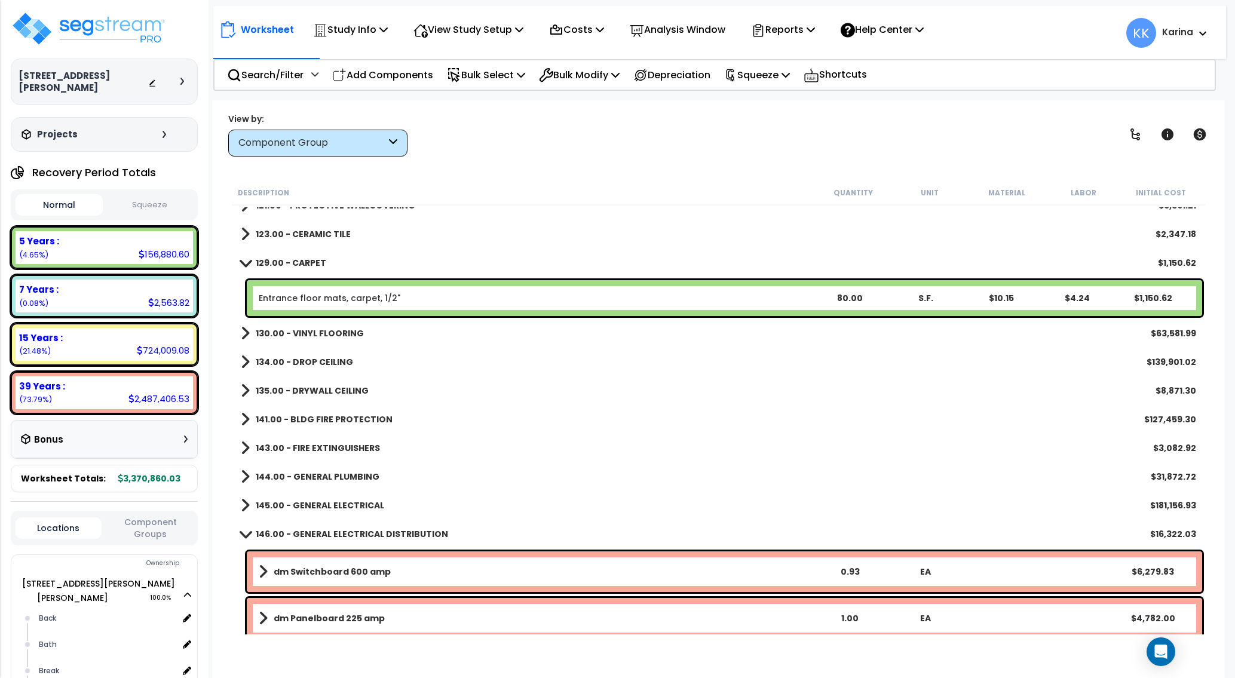
click at [242, 265] on span at bounding box center [245, 262] width 17 height 9
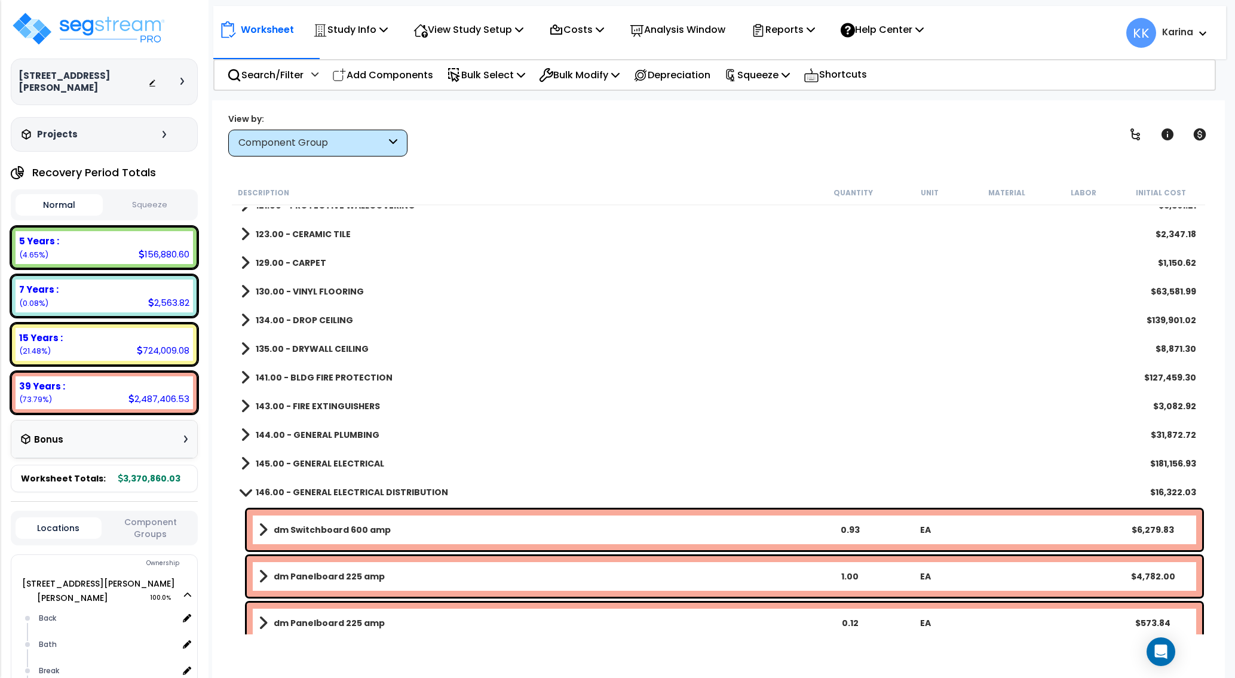
click at [243, 295] on span at bounding box center [245, 291] width 9 height 17
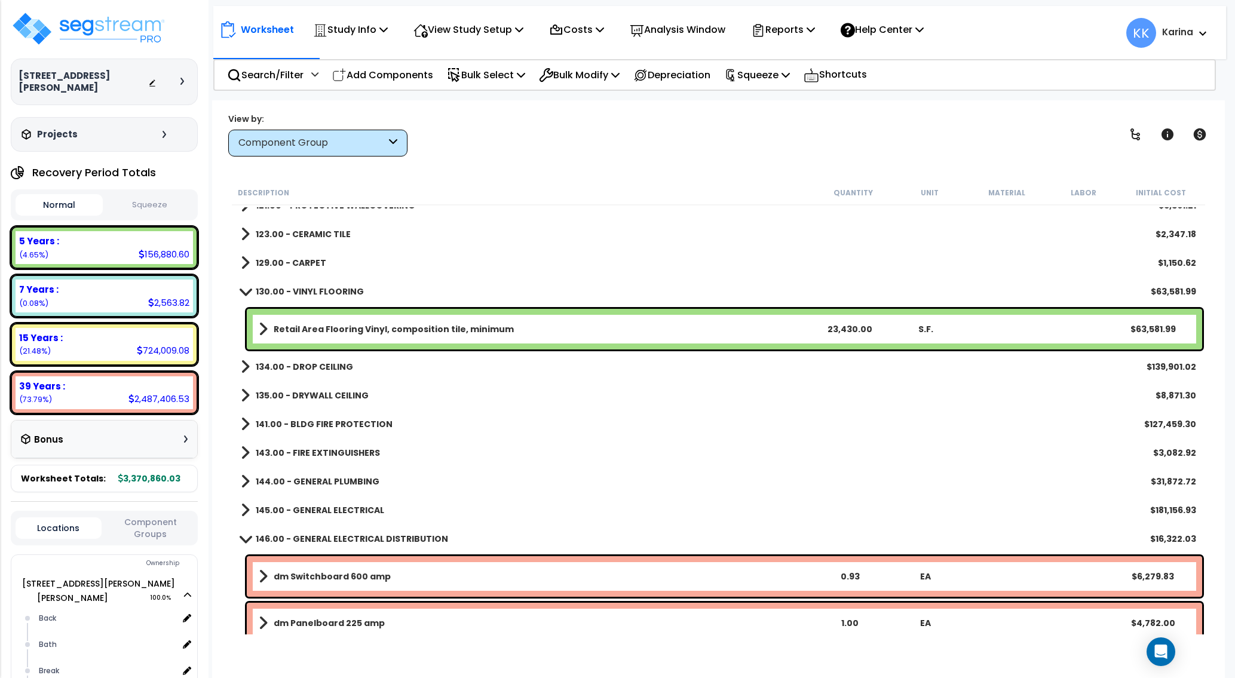
click at [243, 295] on span at bounding box center [245, 291] width 17 height 9
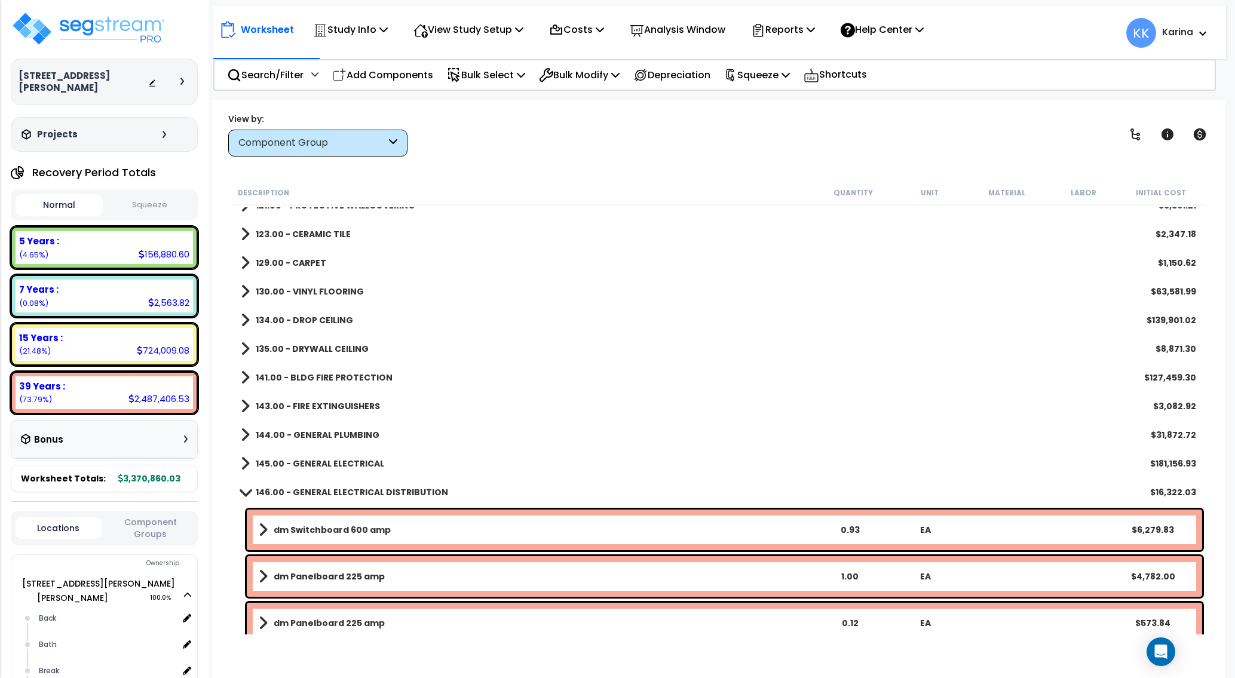
click at [241, 320] on span at bounding box center [245, 320] width 9 height 17
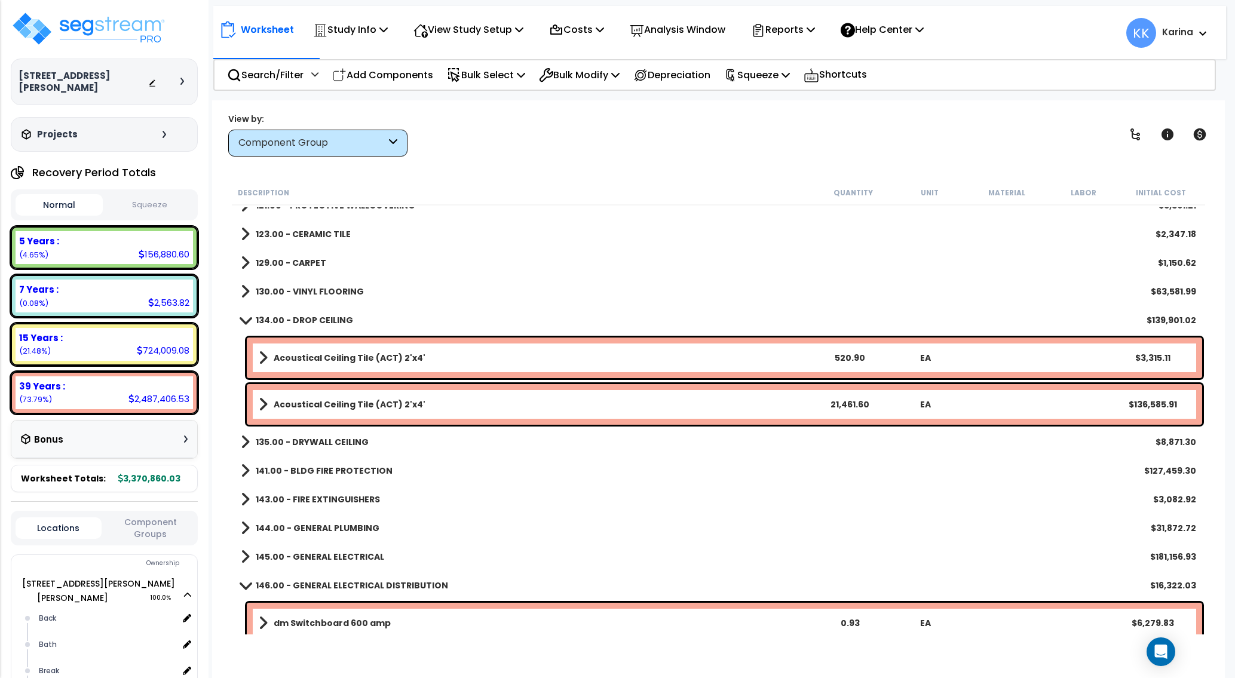
click at [241, 320] on span at bounding box center [245, 320] width 17 height 9
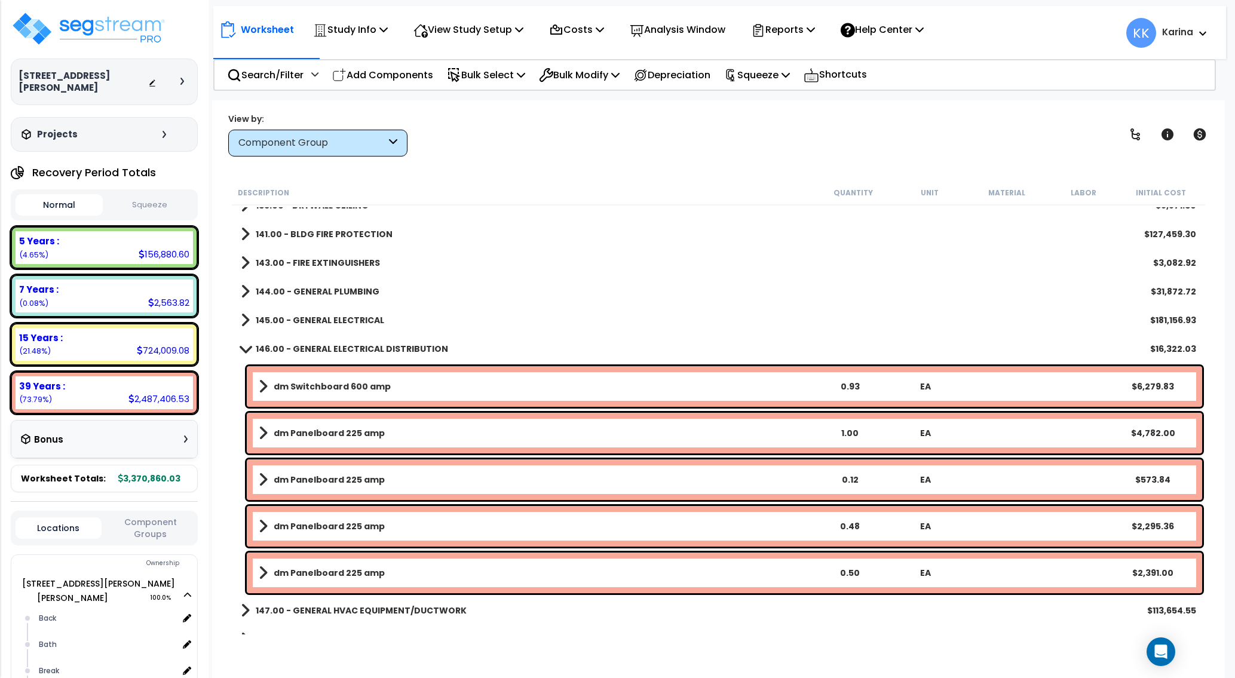
scroll to position [717, 0]
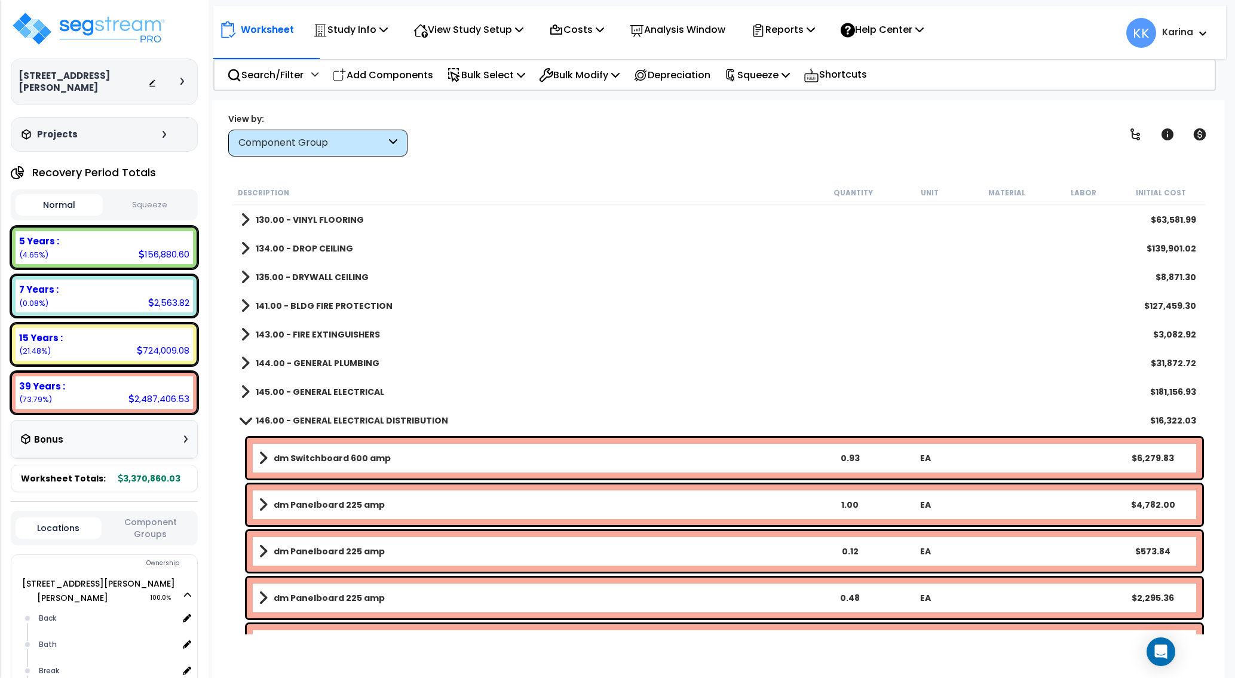
click at [245, 278] on span at bounding box center [245, 277] width 9 height 17
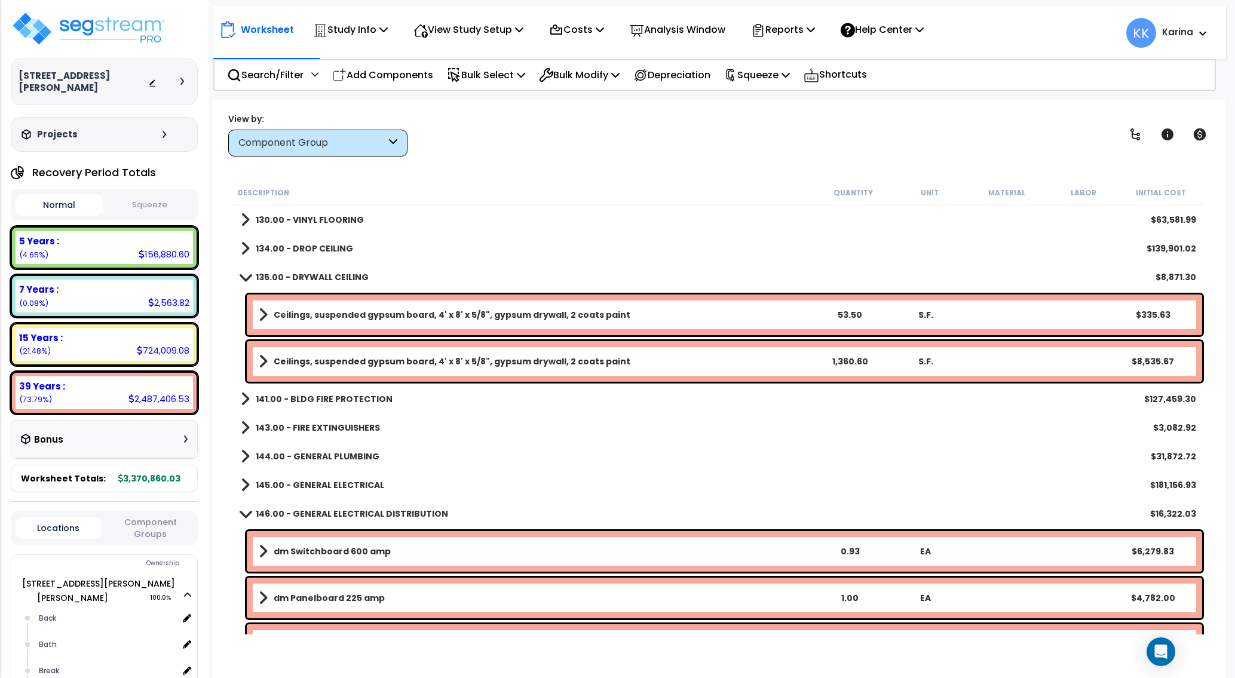
click at [245, 278] on span at bounding box center [245, 277] width 17 height 9
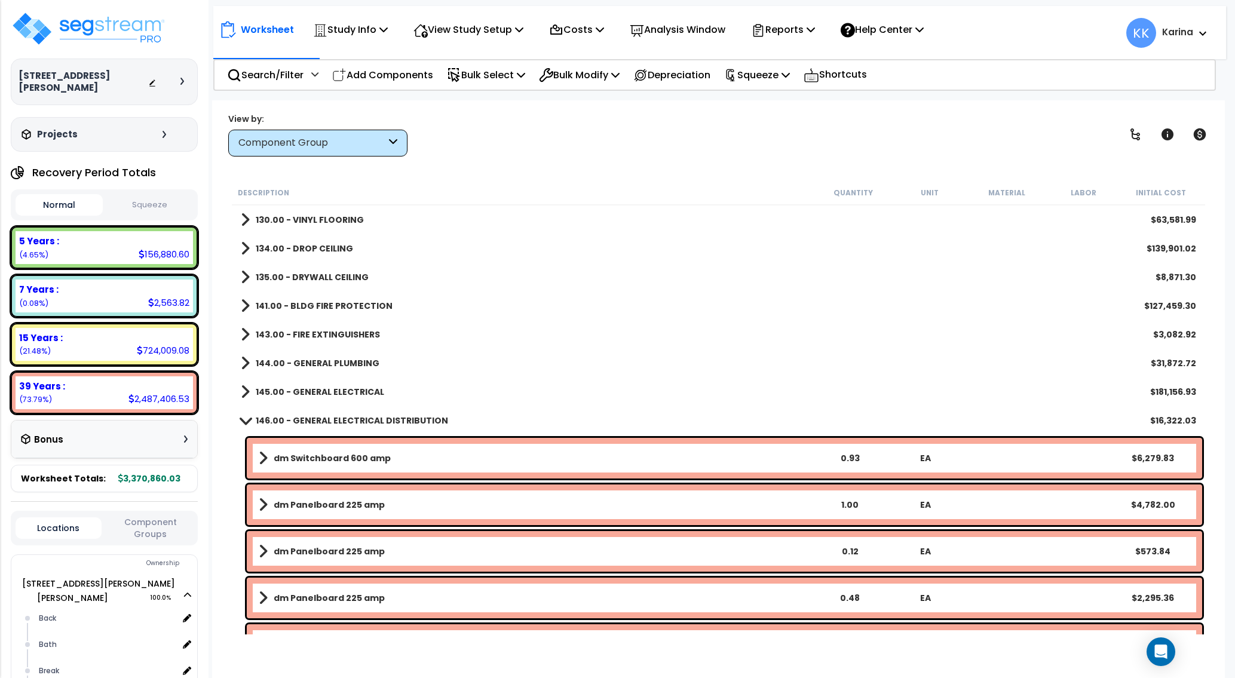
click at [245, 309] on span at bounding box center [245, 306] width 9 height 17
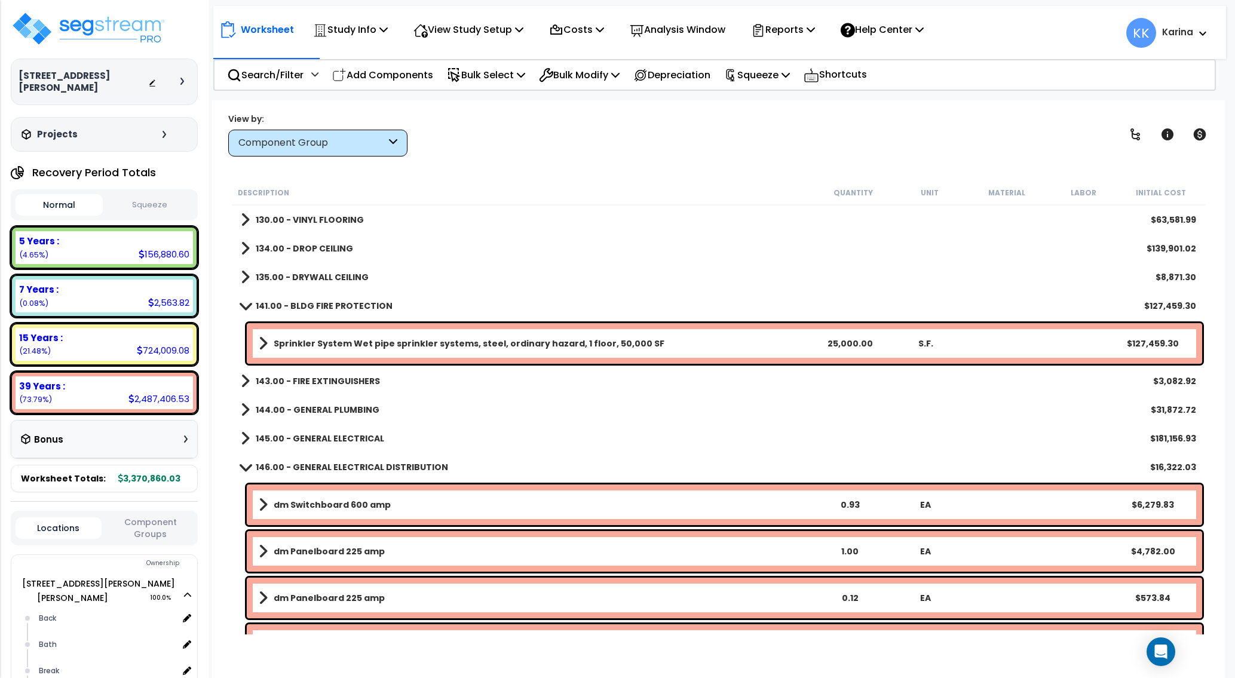
click at [243, 307] on span at bounding box center [245, 305] width 17 height 9
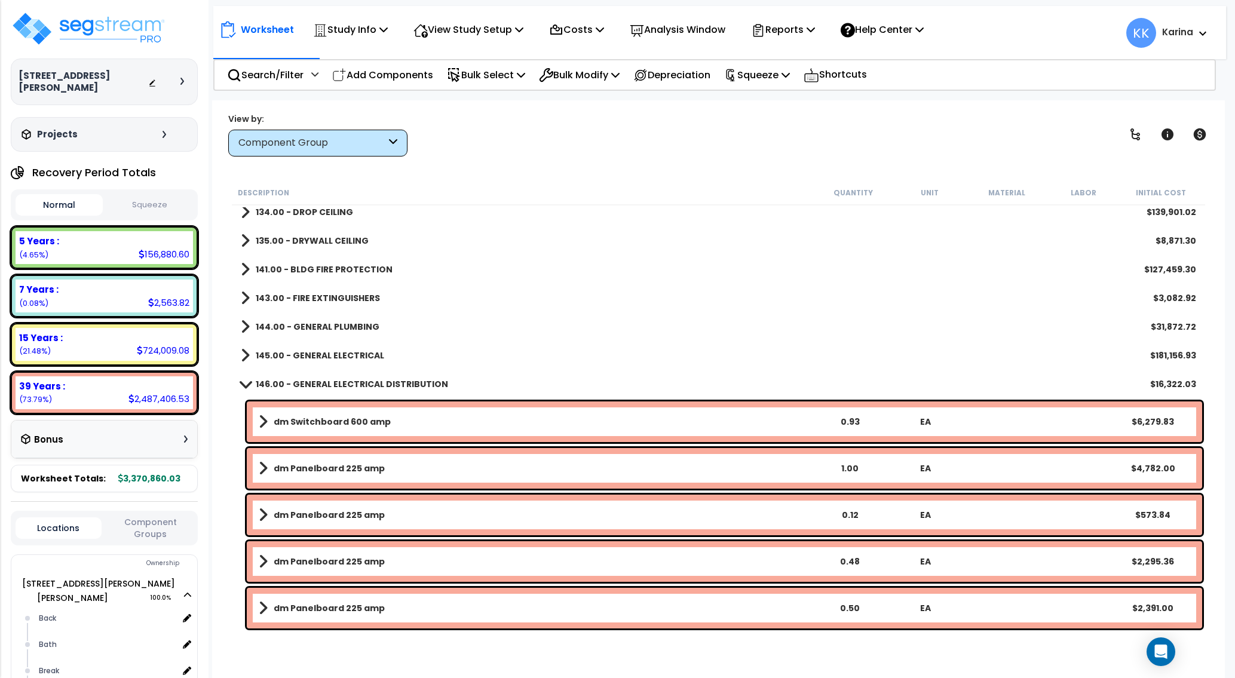
scroll to position [789, 0]
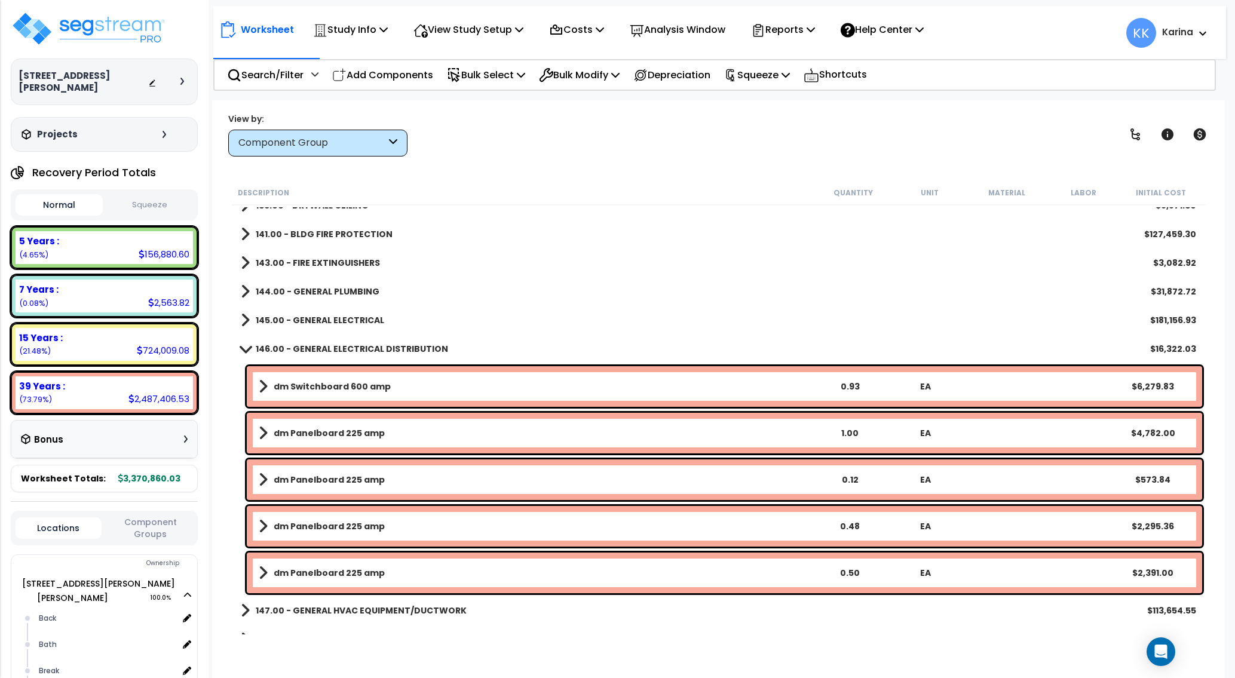
click at [242, 264] on span at bounding box center [245, 263] width 9 height 17
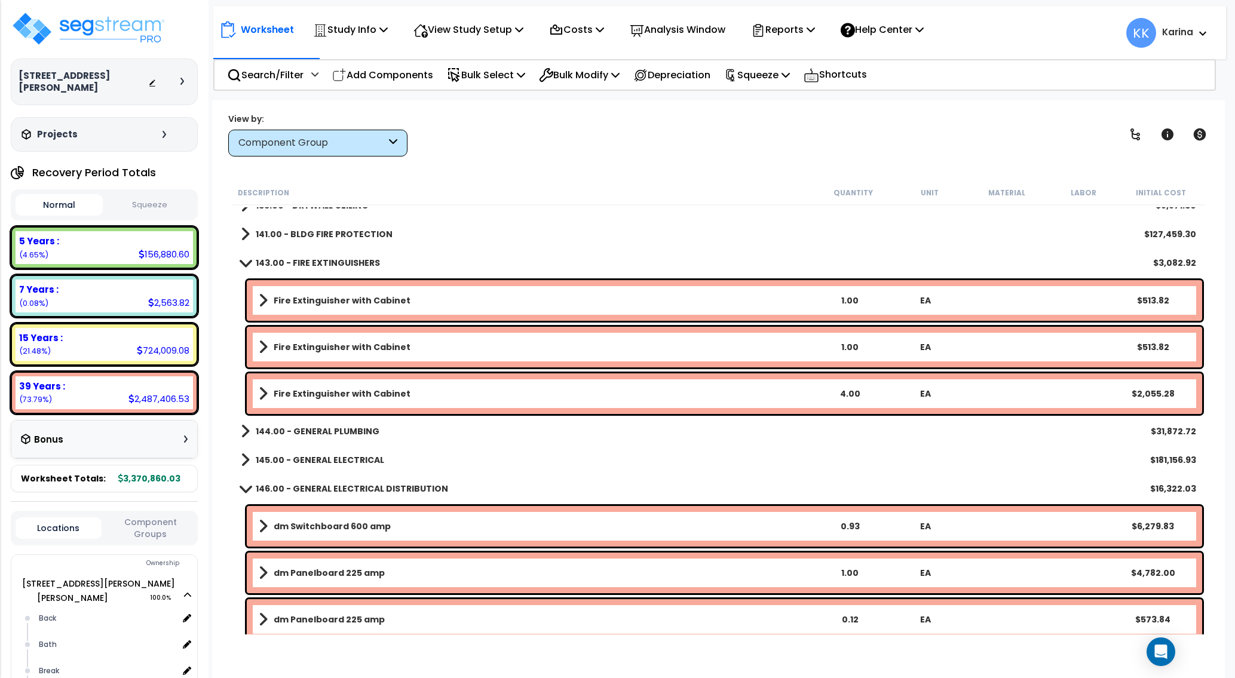
click at [242, 264] on span at bounding box center [245, 262] width 17 height 9
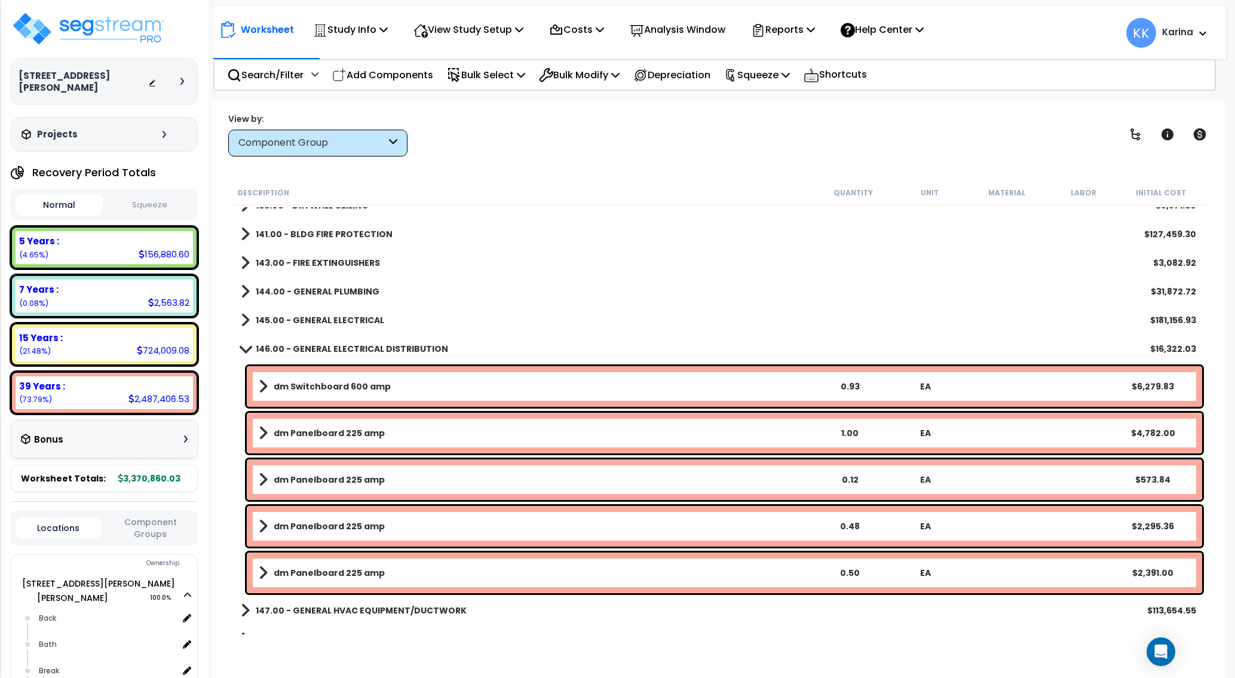
click at [244, 290] on span at bounding box center [245, 291] width 9 height 17
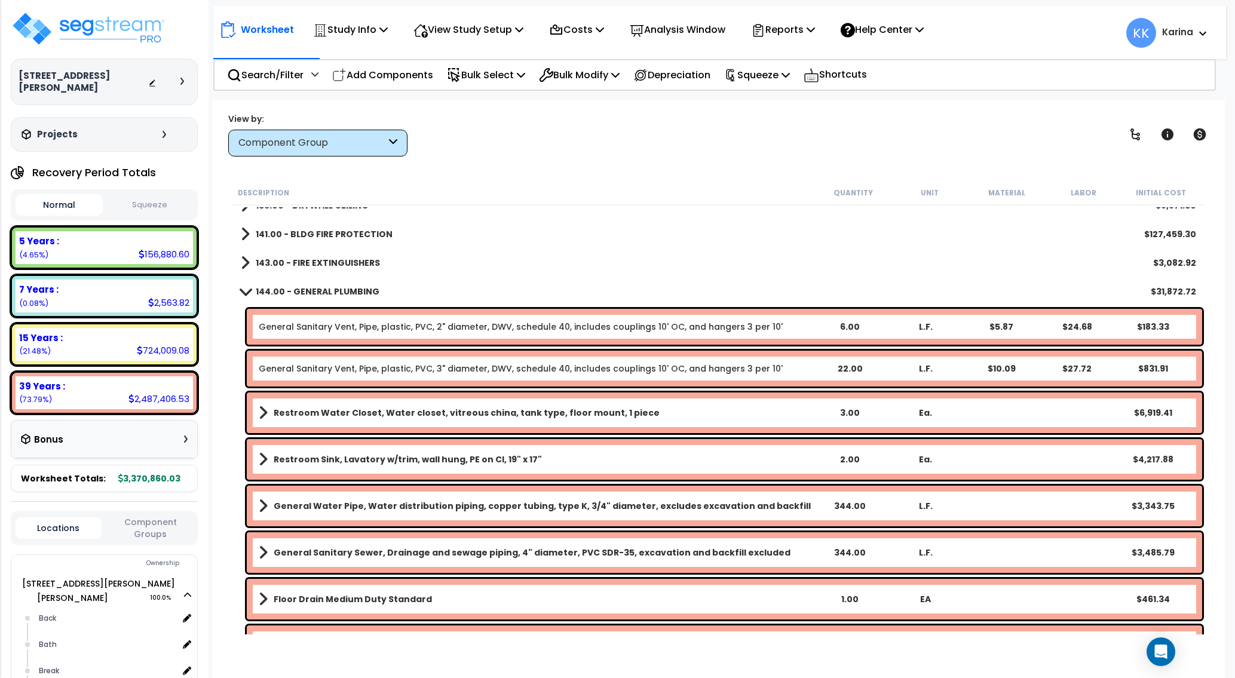
click at [244, 290] on span at bounding box center [245, 291] width 17 height 9
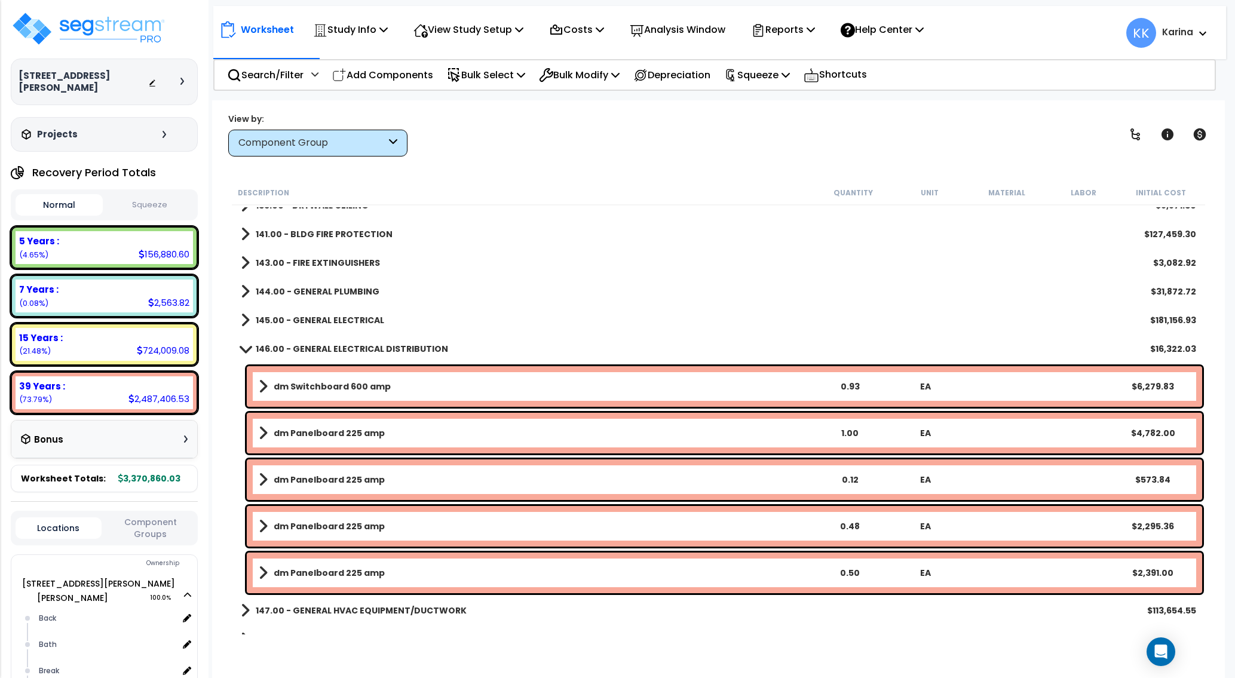
click at [244, 290] on span at bounding box center [245, 291] width 9 height 17
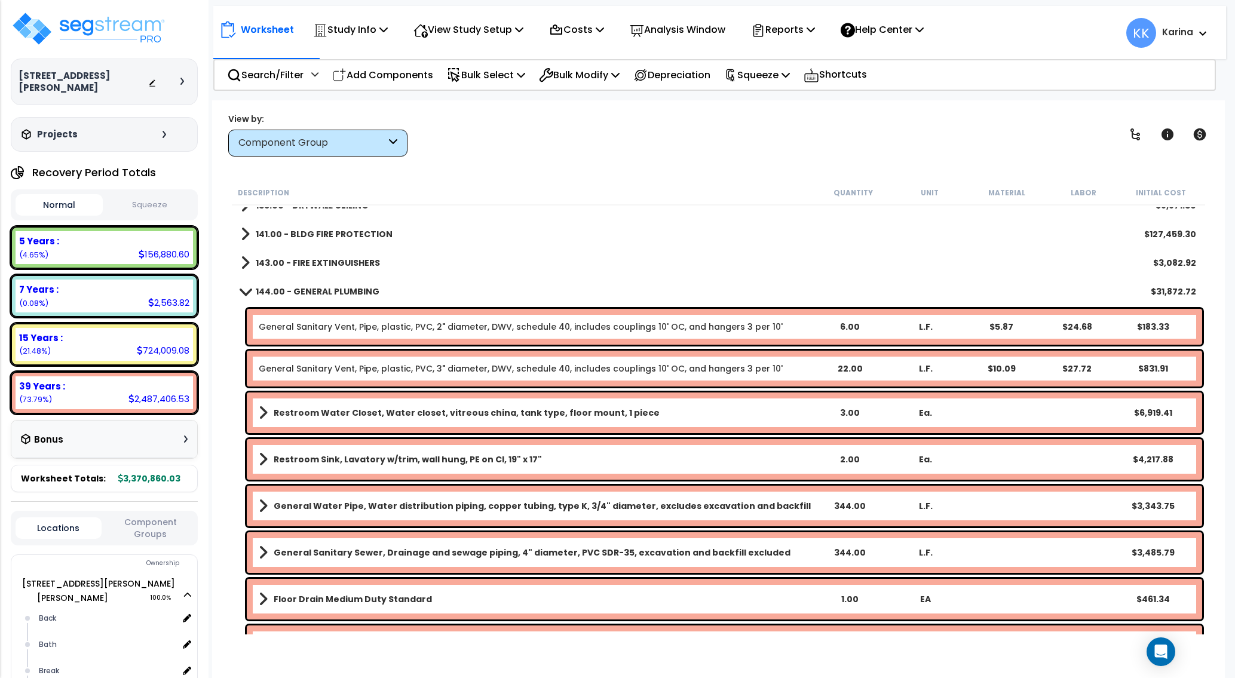
click at [244, 292] on span at bounding box center [245, 291] width 17 height 9
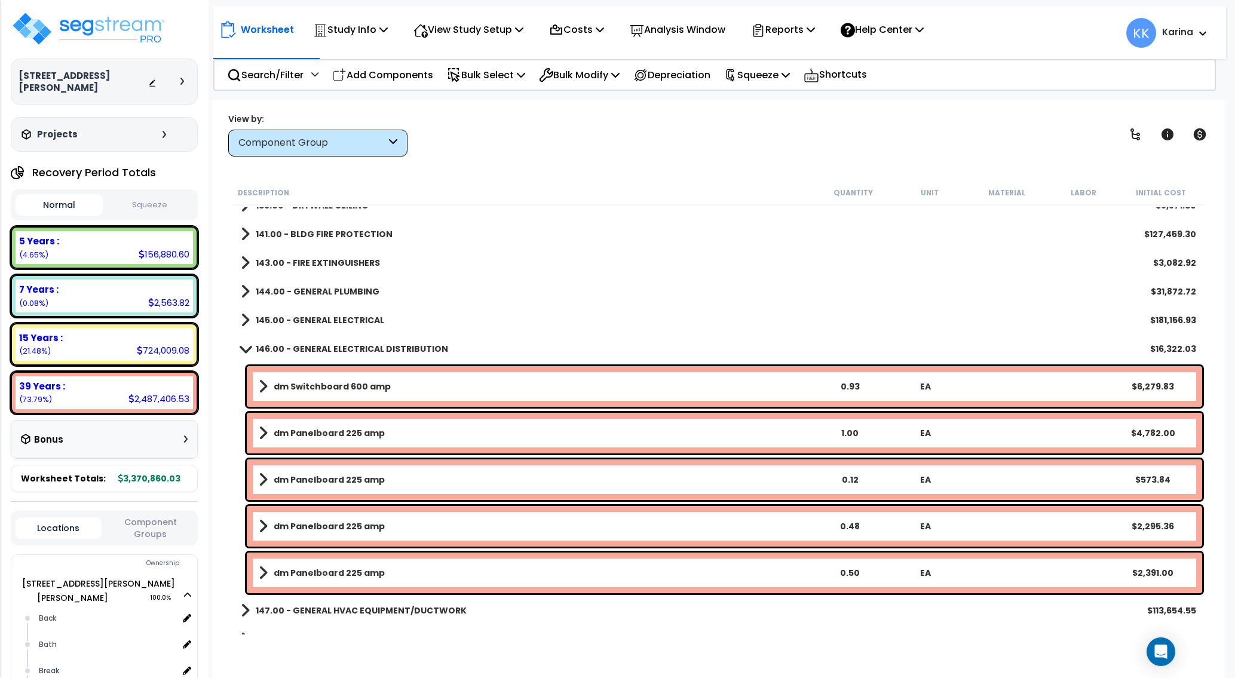
click at [244, 322] on span at bounding box center [245, 320] width 9 height 17
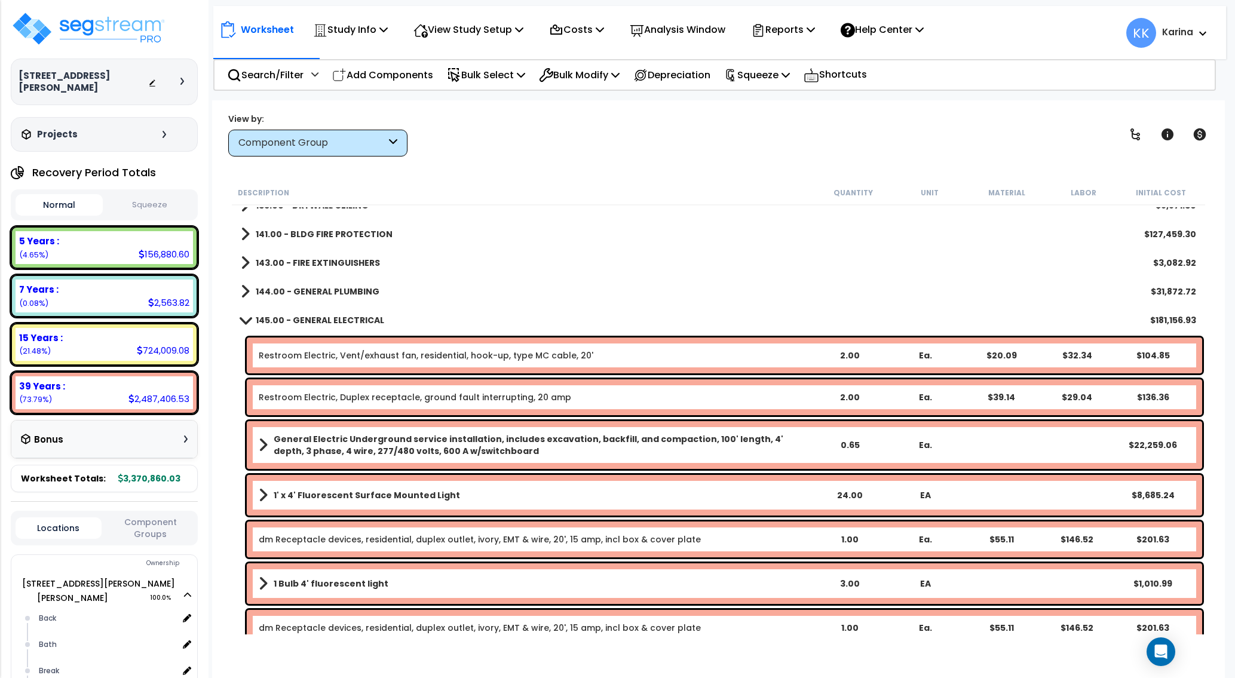
click at [244, 319] on span at bounding box center [245, 320] width 17 height 9
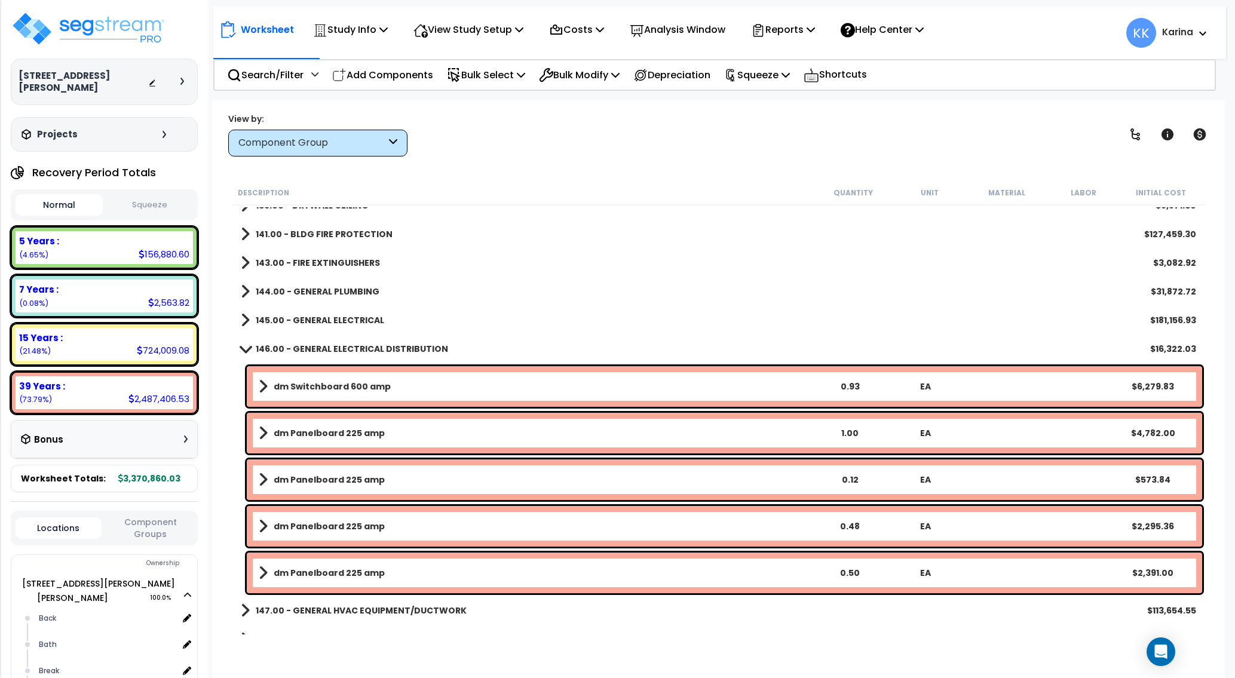
click at [246, 350] on span at bounding box center [245, 348] width 17 height 9
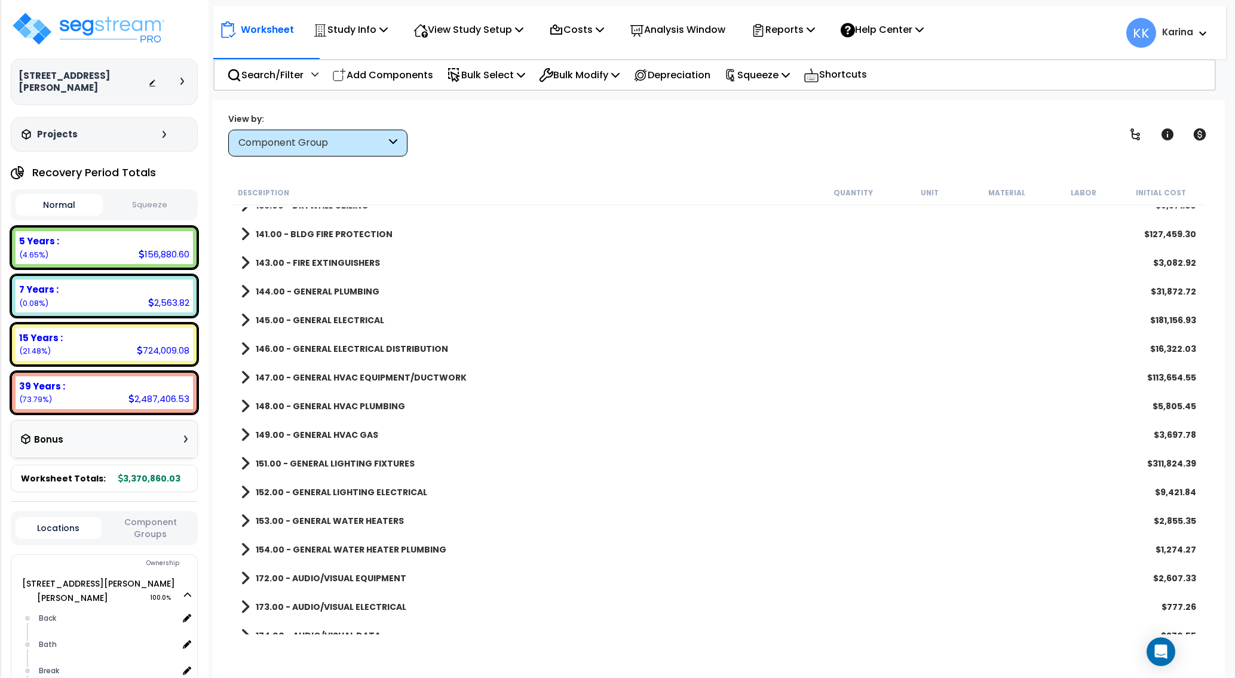
click at [243, 378] on span at bounding box center [245, 377] width 9 height 17
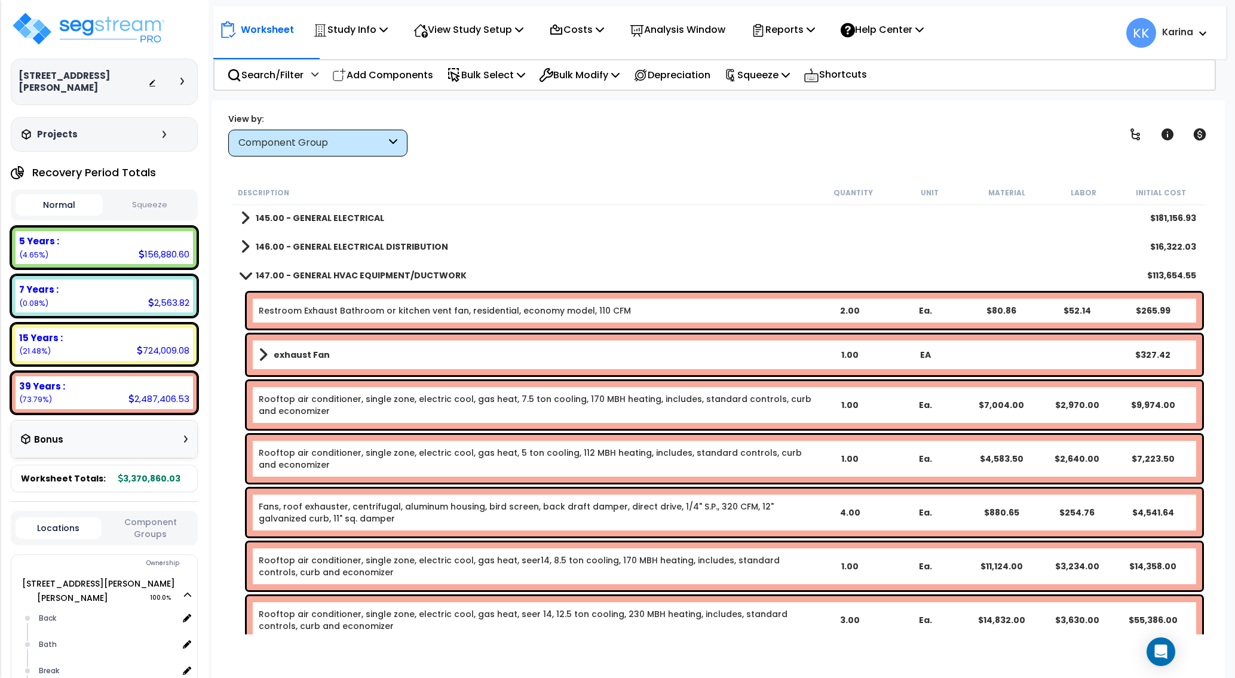
scroll to position [861, 0]
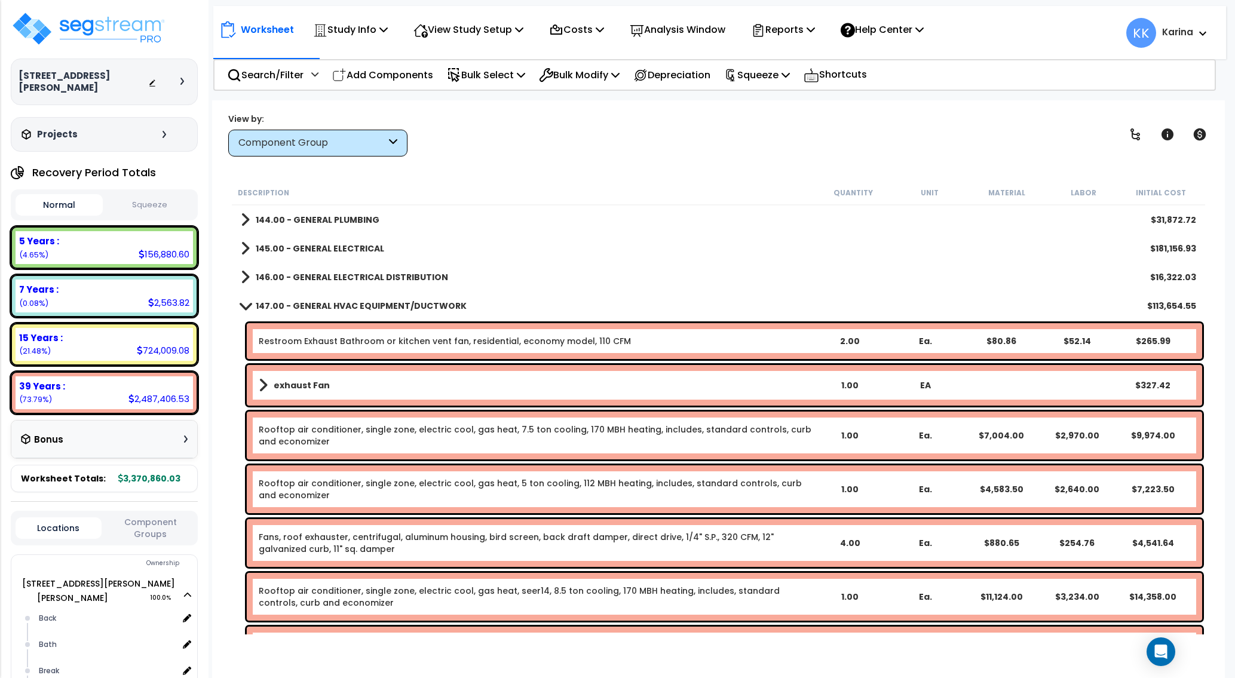
click at [244, 304] on span at bounding box center [245, 305] width 17 height 9
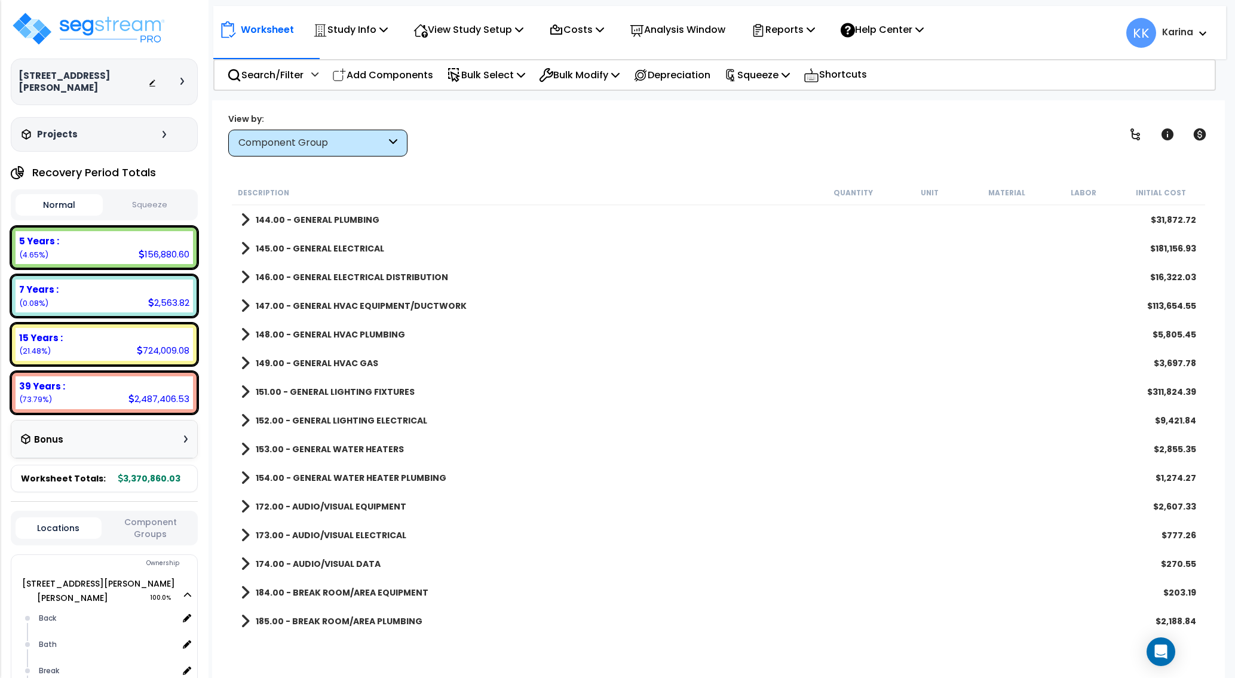
click at [244, 332] on span at bounding box center [245, 334] width 9 height 17
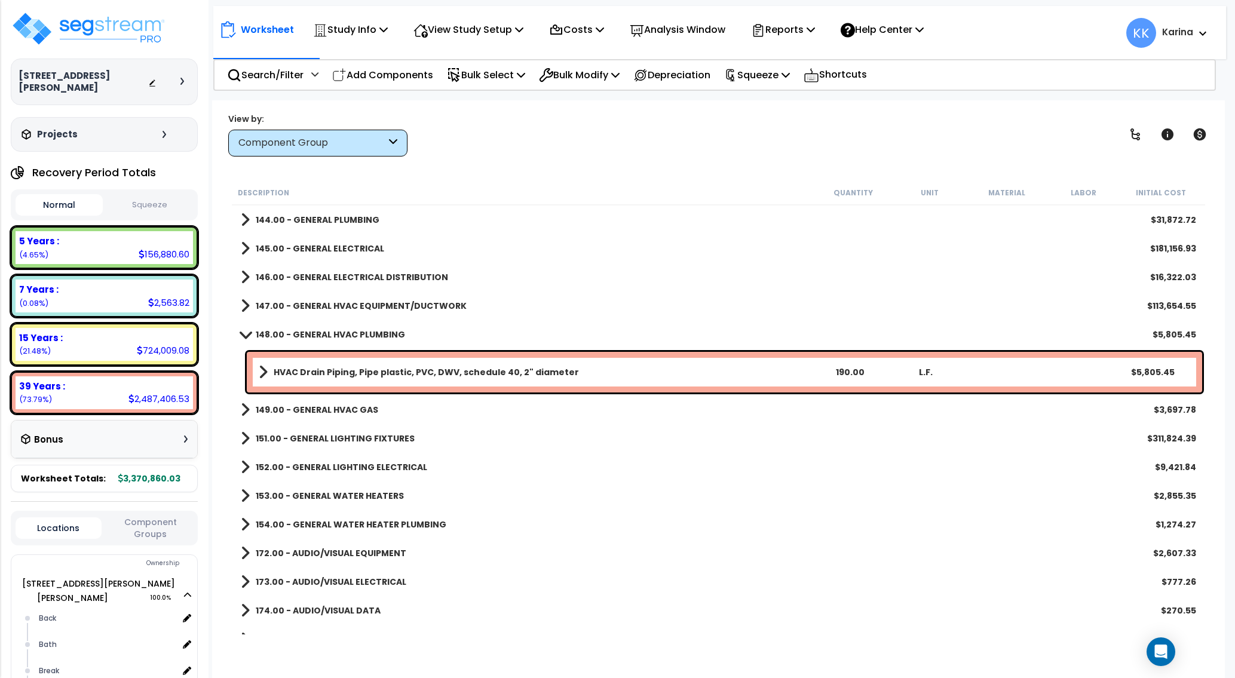
click at [244, 332] on span at bounding box center [245, 334] width 17 height 9
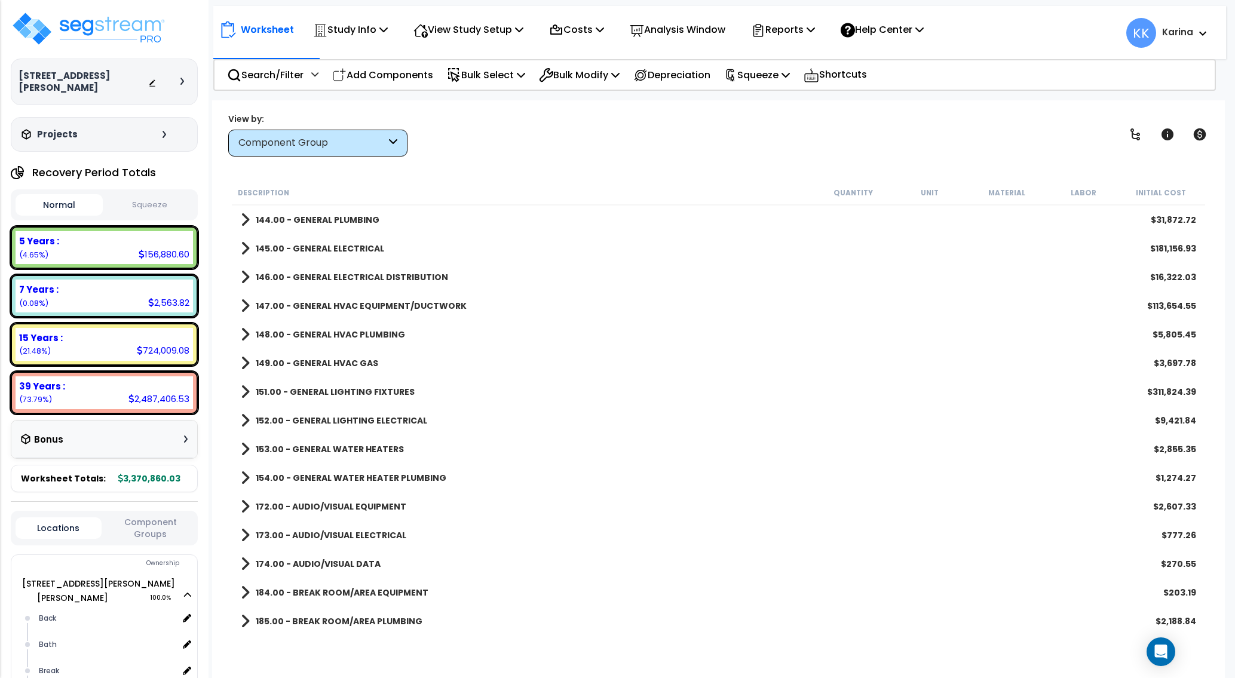
click at [244, 359] on span at bounding box center [245, 363] width 9 height 17
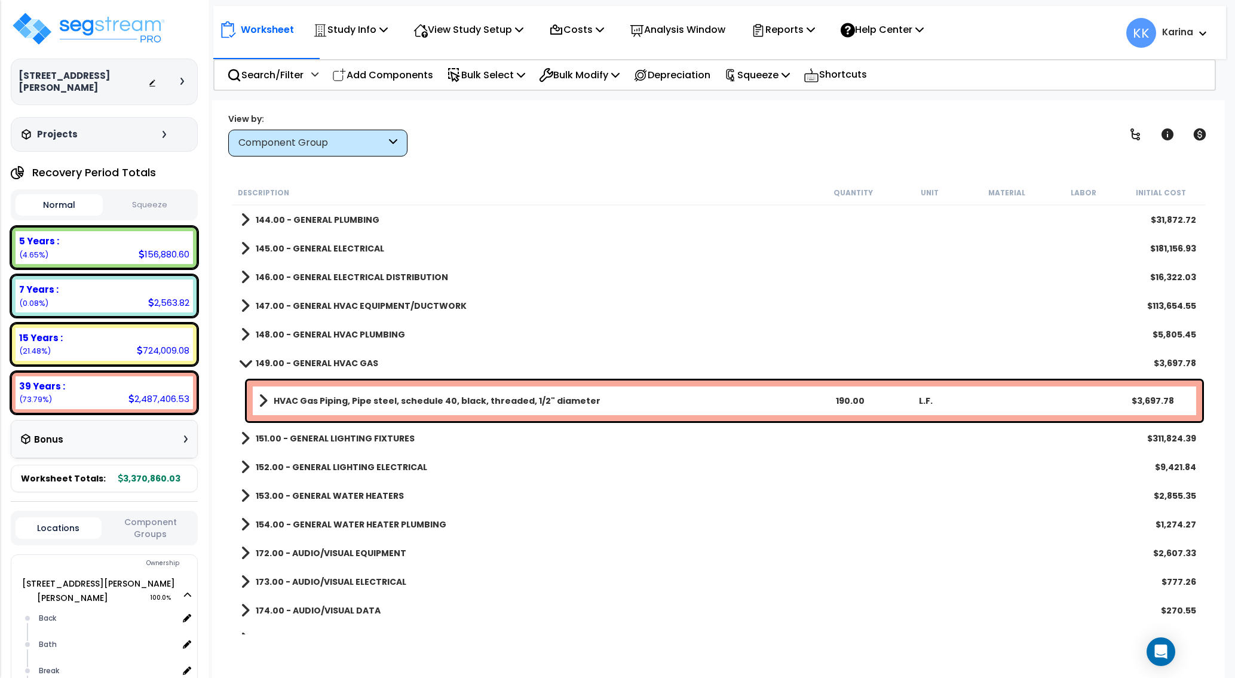
click at [244, 359] on span at bounding box center [245, 363] width 17 height 9
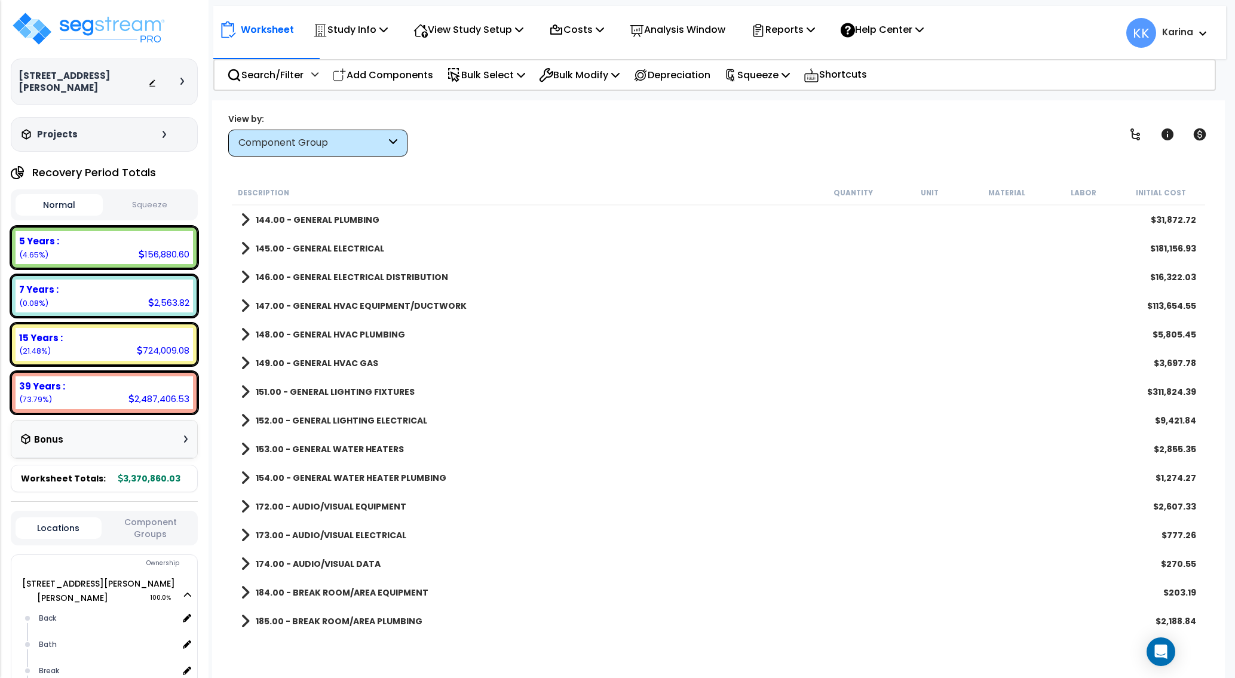
click at [242, 306] on span at bounding box center [245, 306] width 9 height 17
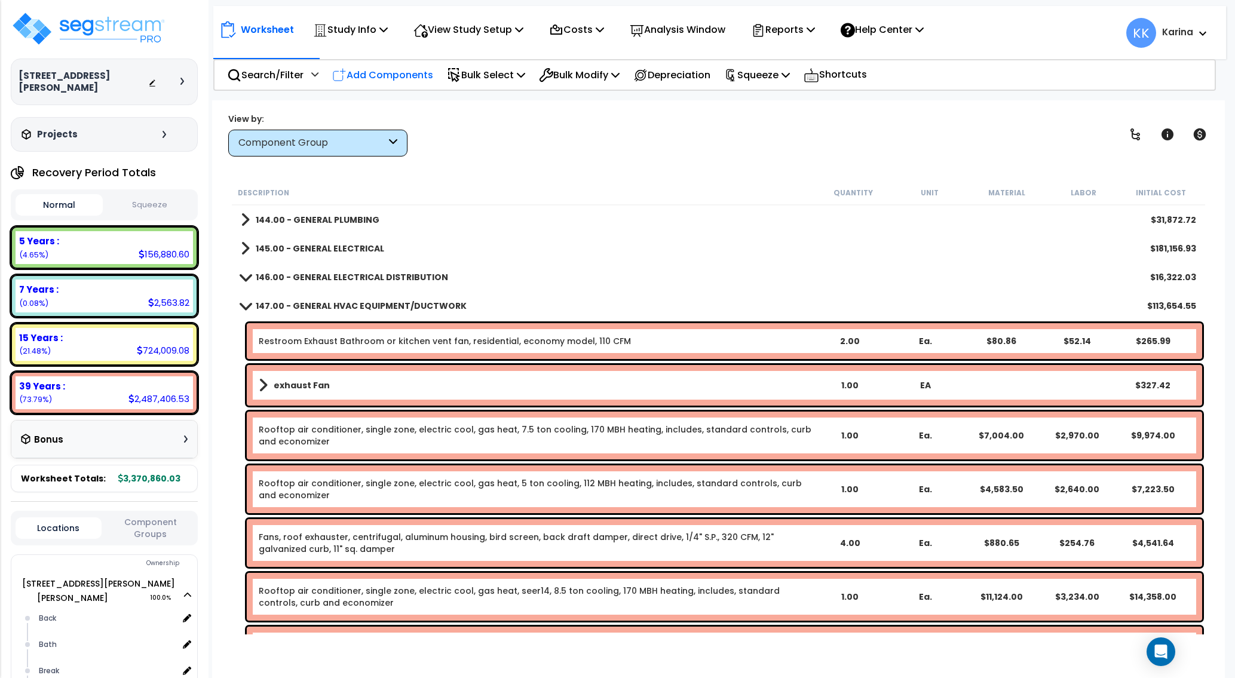
click at [374, 72] on p "Add Components" at bounding box center [382, 75] width 101 height 16
select select
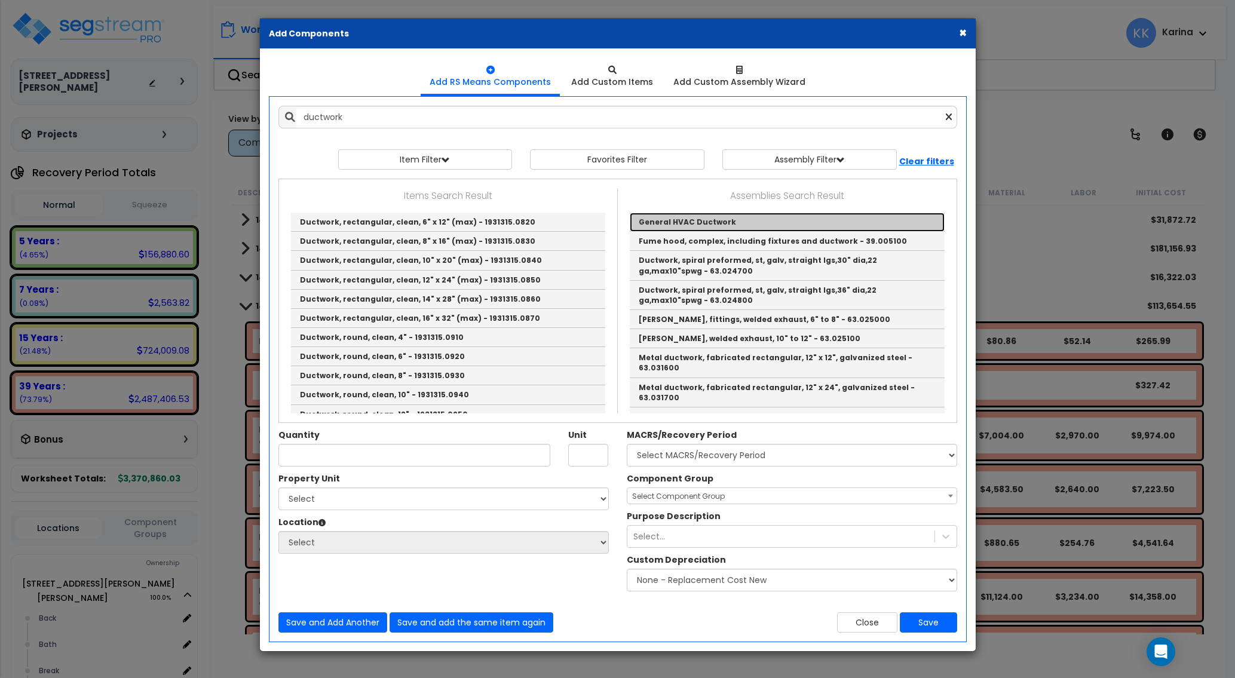
click at [669, 221] on link "General HVAC Ductwork" at bounding box center [787, 222] width 315 height 19
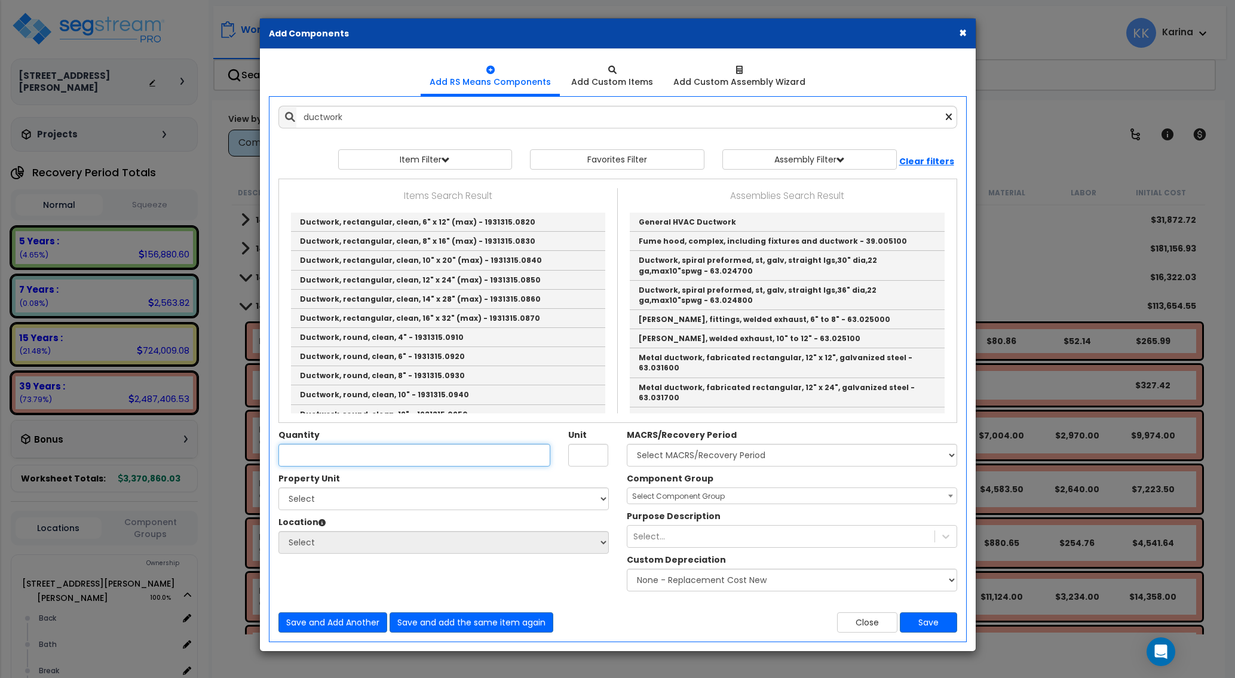
type input "General HVAC Ductwork"
type input "EA"
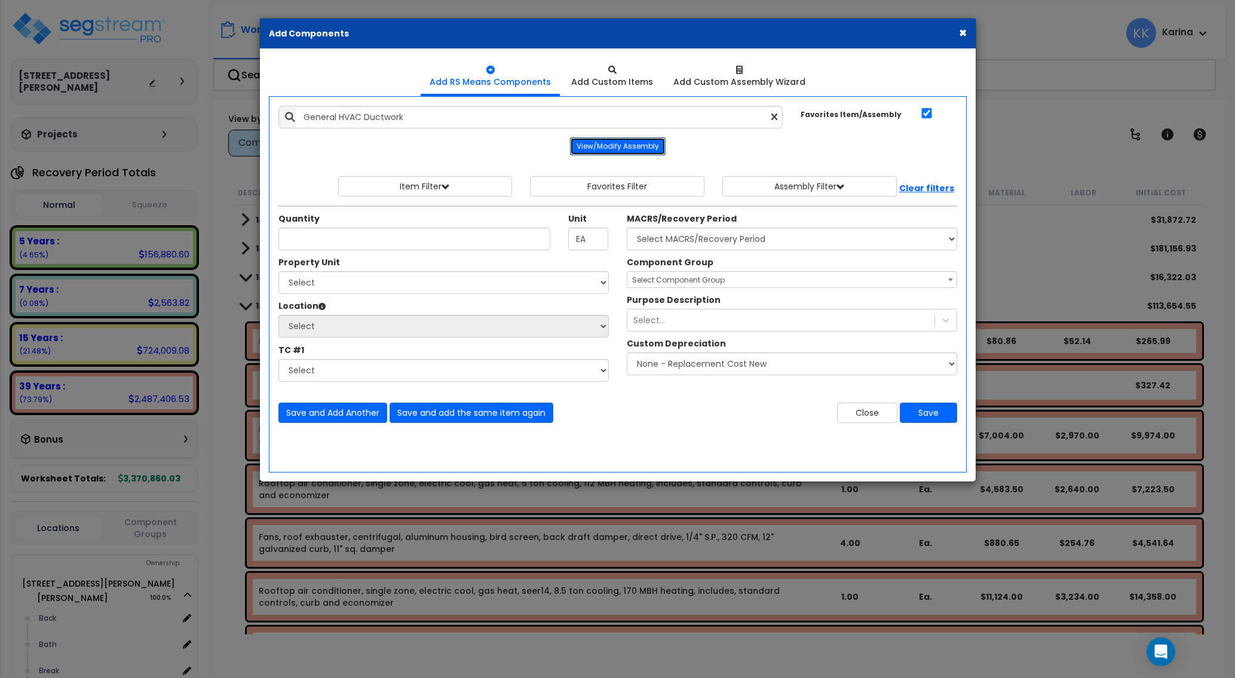
click at [608, 149] on button "View/Modify Assembly" at bounding box center [618, 146] width 96 height 18
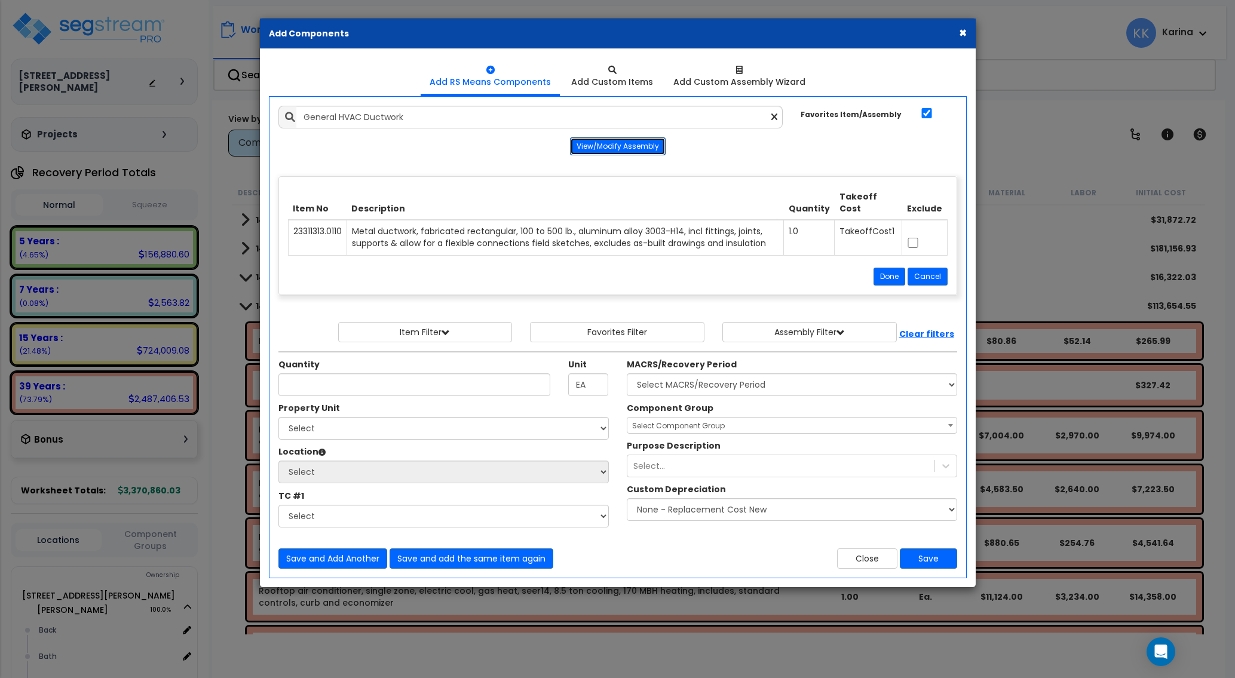
click at [608, 149] on button "View/Modify Assembly" at bounding box center [618, 146] width 96 height 18
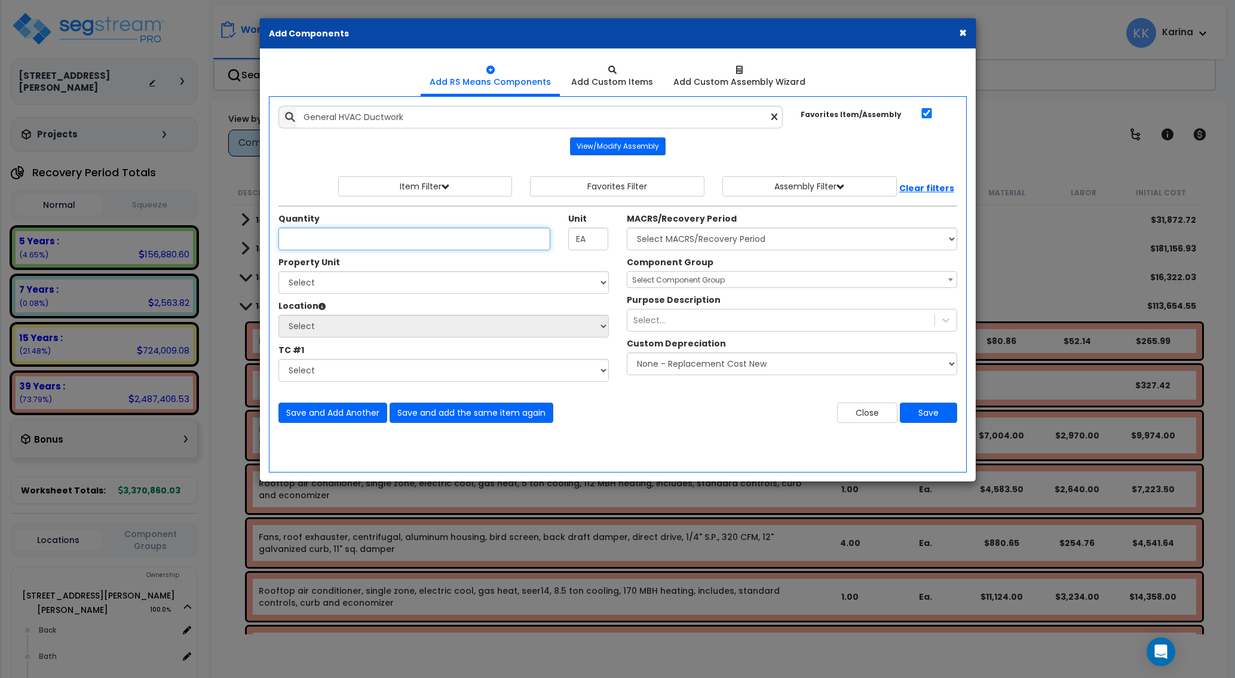
click at [494, 244] on input "Unit Quantity" at bounding box center [415, 239] width 273 height 23
type input "1"
click at [279, 271] on select "Select 27822 Clinton Keith Rd - Ross Site Improvements" at bounding box center [444, 282] width 331 height 23
select select "176161"
click option "27822 Clinton Keith Rd - Ross" at bounding box center [0, 0] width 0 height 0
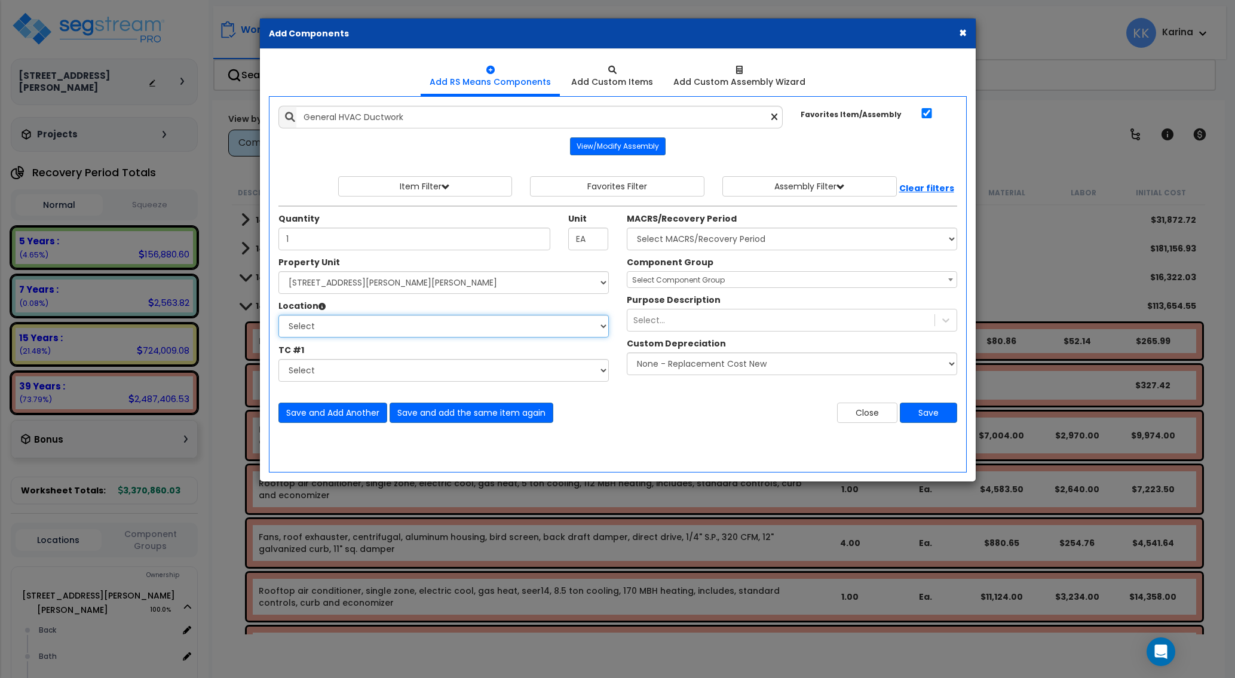
click at [279, 315] on select "Select Back Bath Break Building Building Interior Loading Mech Office Sales Add…" at bounding box center [444, 326] width 331 height 23
select select "6"
click option "Building" at bounding box center [0, 0] width 0 height 0
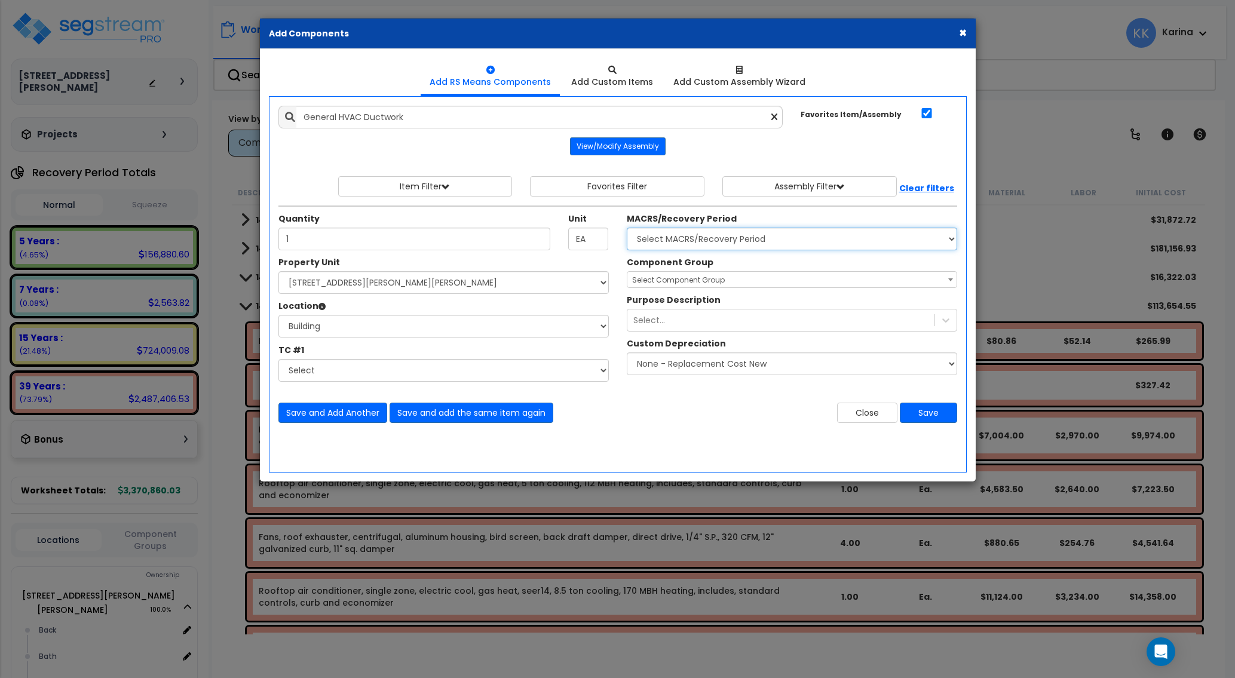
click at [627, 228] on select "Select MACRS/Recovery Period 5 Years - 57.0 - Distributive Trades & Services 5 …" at bounding box center [792, 239] width 331 height 23
select select "3669"
click option "39 Years - NA - Long-Life Property" at bounding box center [0, 0] width 0 height 0
click at [665, 282] on span "Select Component Group" at bounding box center [678, 280] width 93 height 10
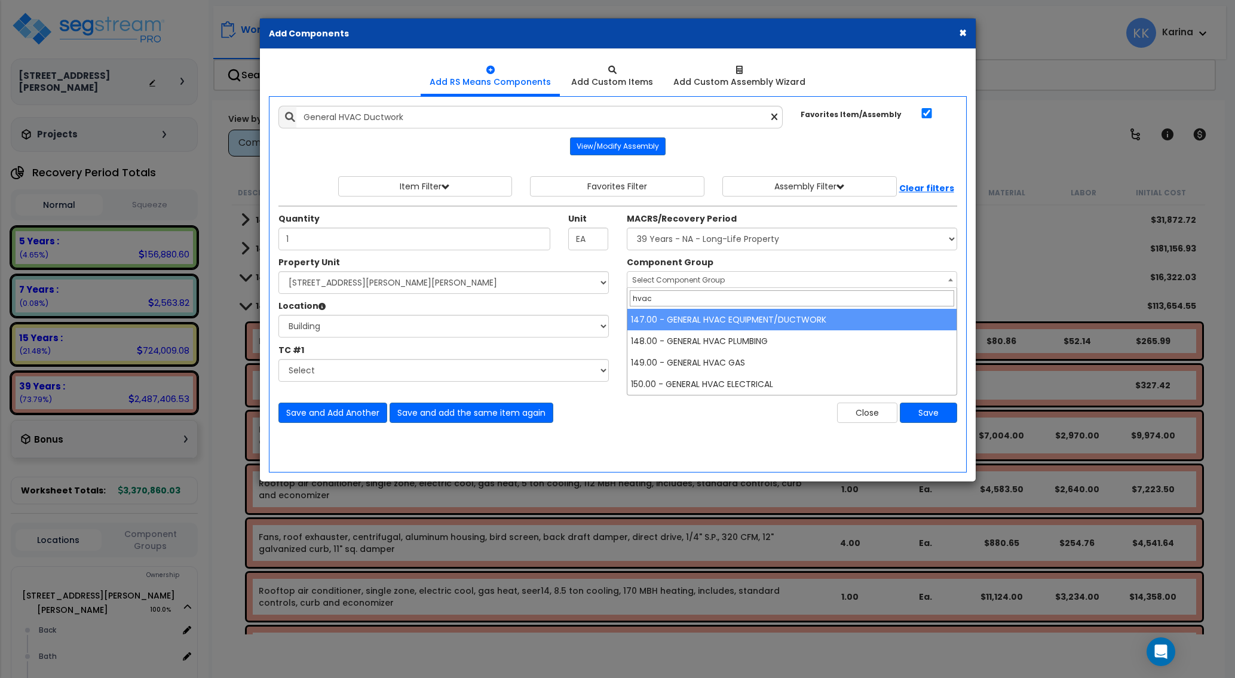
type input "hvac"
select select "56957"
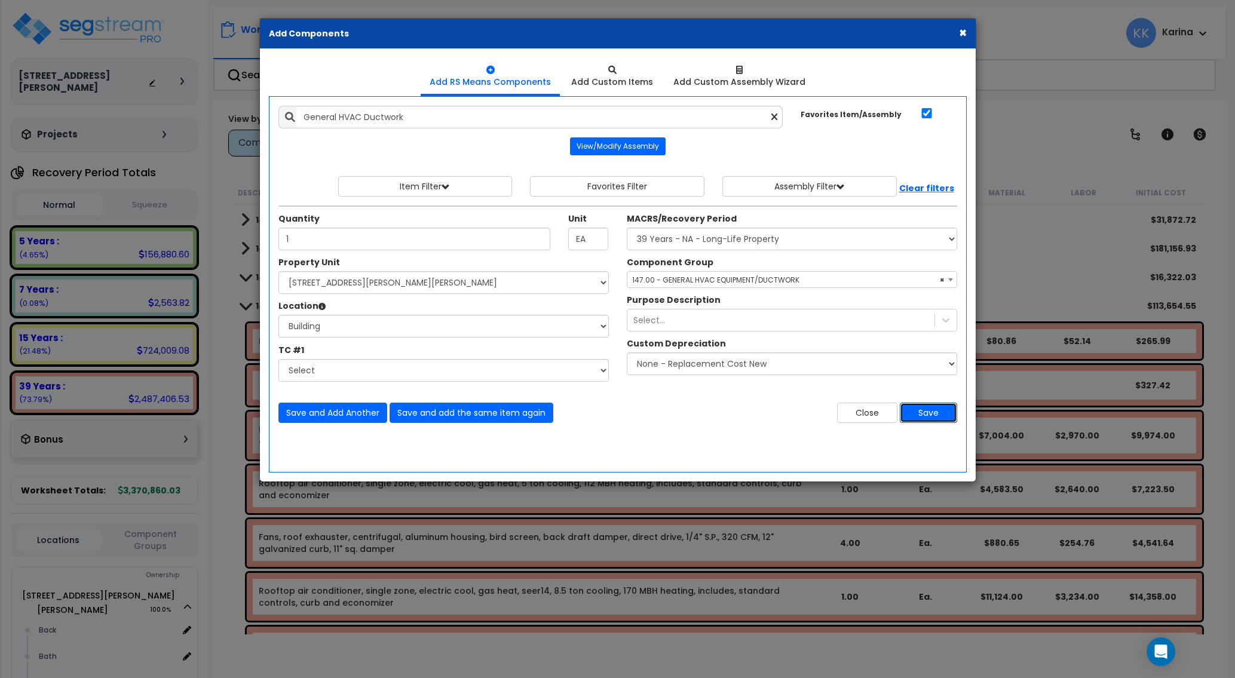
click at [921, 414] on button "Save" at bounding box center [928, 413] width 57 height 20
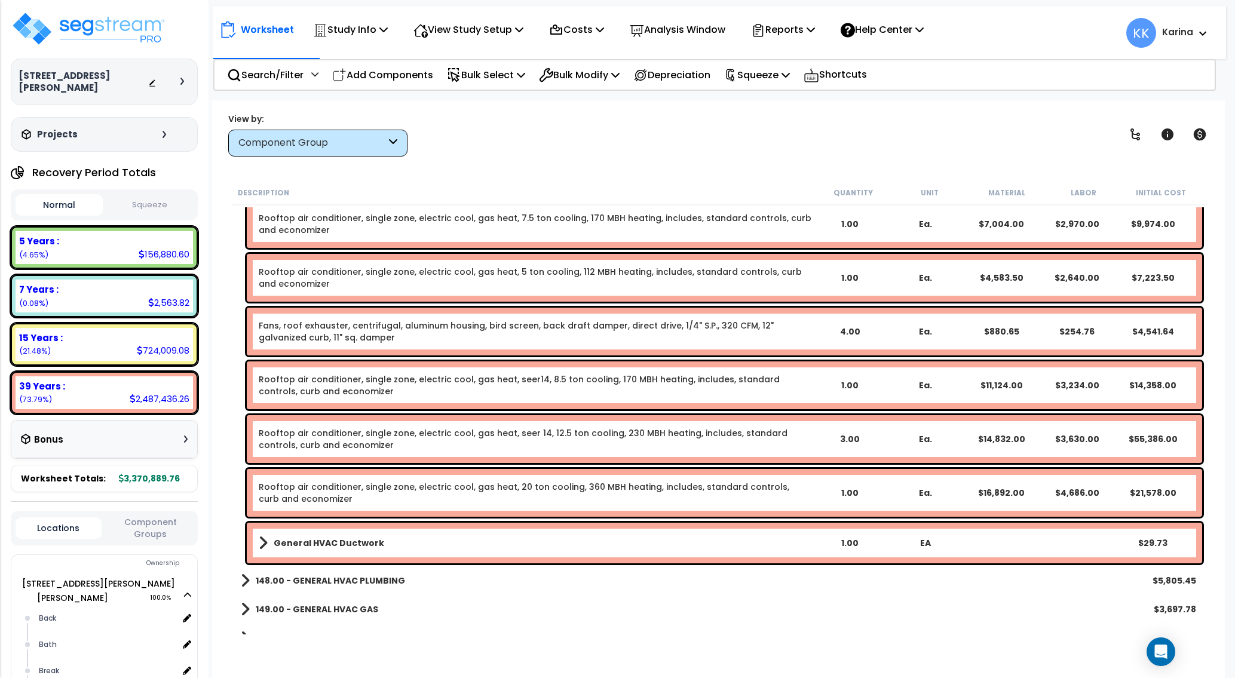
scroll to position [1076, 0]
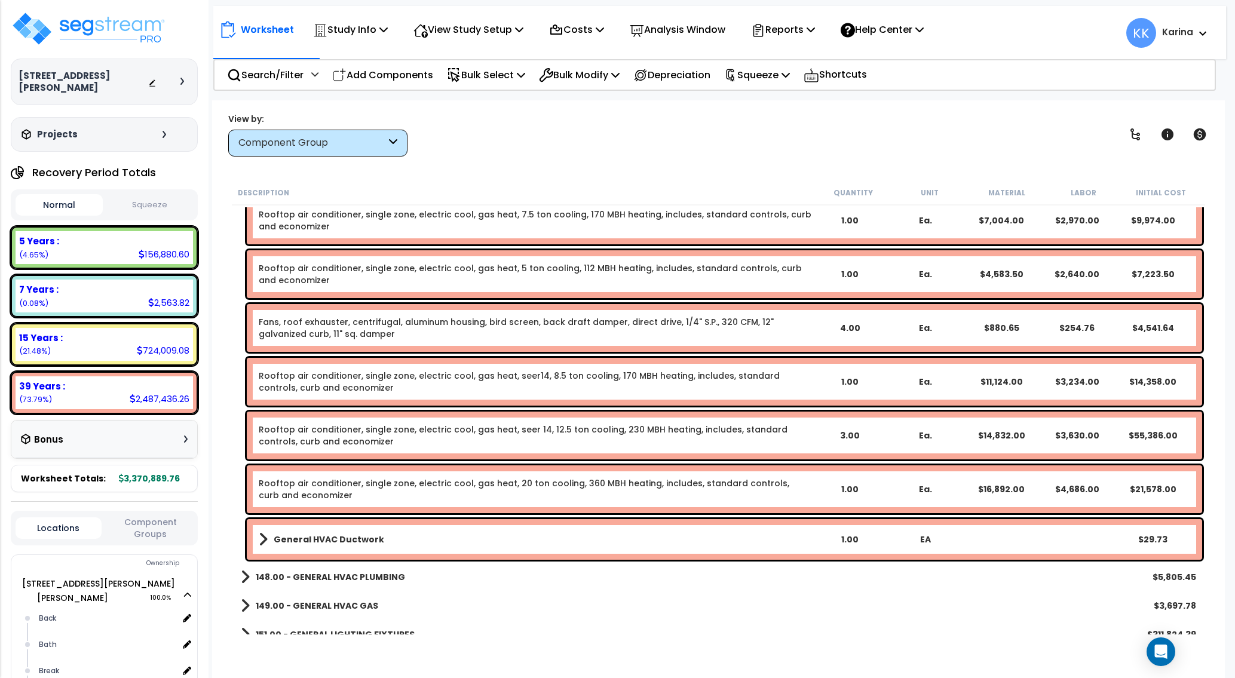
click at [262, 539] on span at bounding box center [263, 539] width 9 height 17
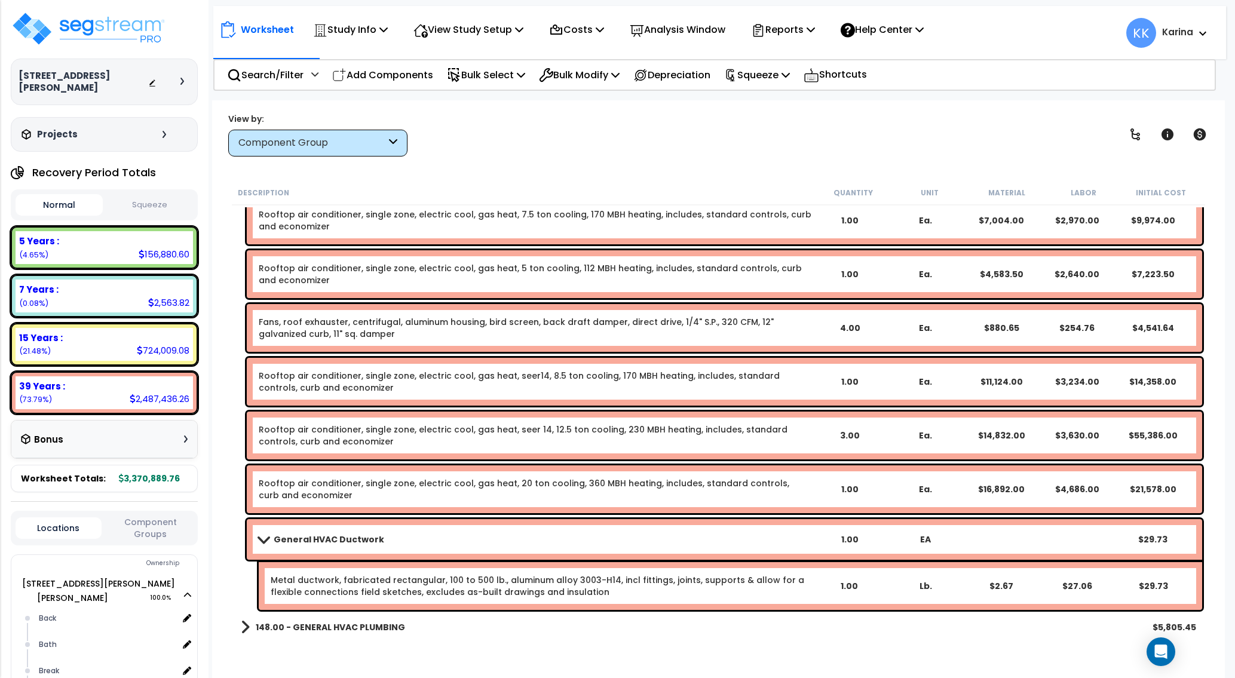
scroll to position [1148, 0]
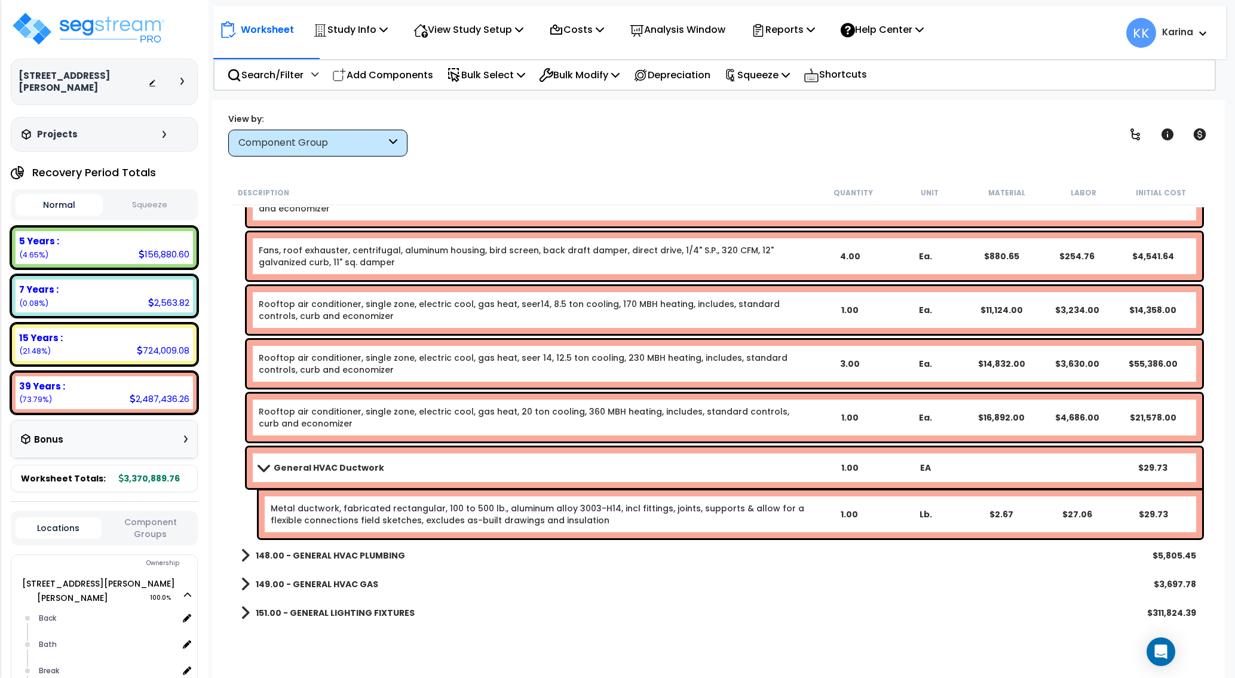
click at [265, 468] on span at bounding box center [263, 467] width 17 height 9
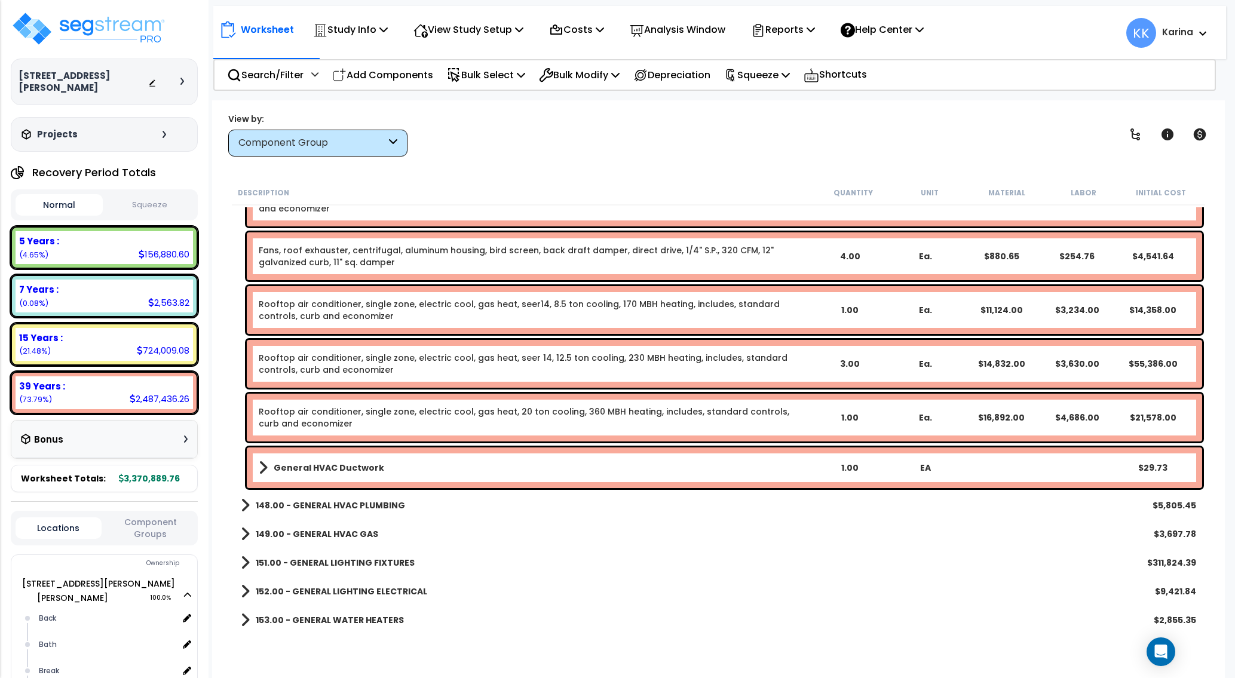
click at [262, 470] on span at bounding box center [263, 468] width 9 height 17
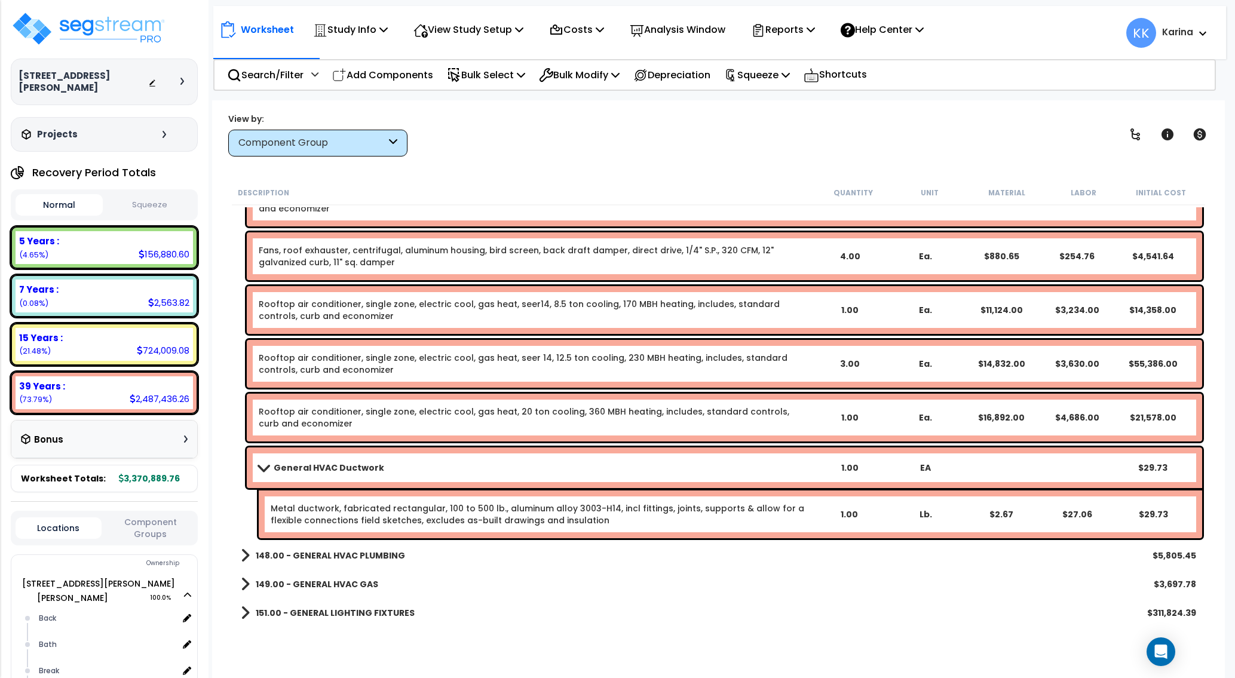
click at [313, 509] on link "Metal ductwork, fabricated rectangular, 100 to 500 lb., aluminum alloy 3003-H14…" at bounding box center [541, 515] width 540 height 24
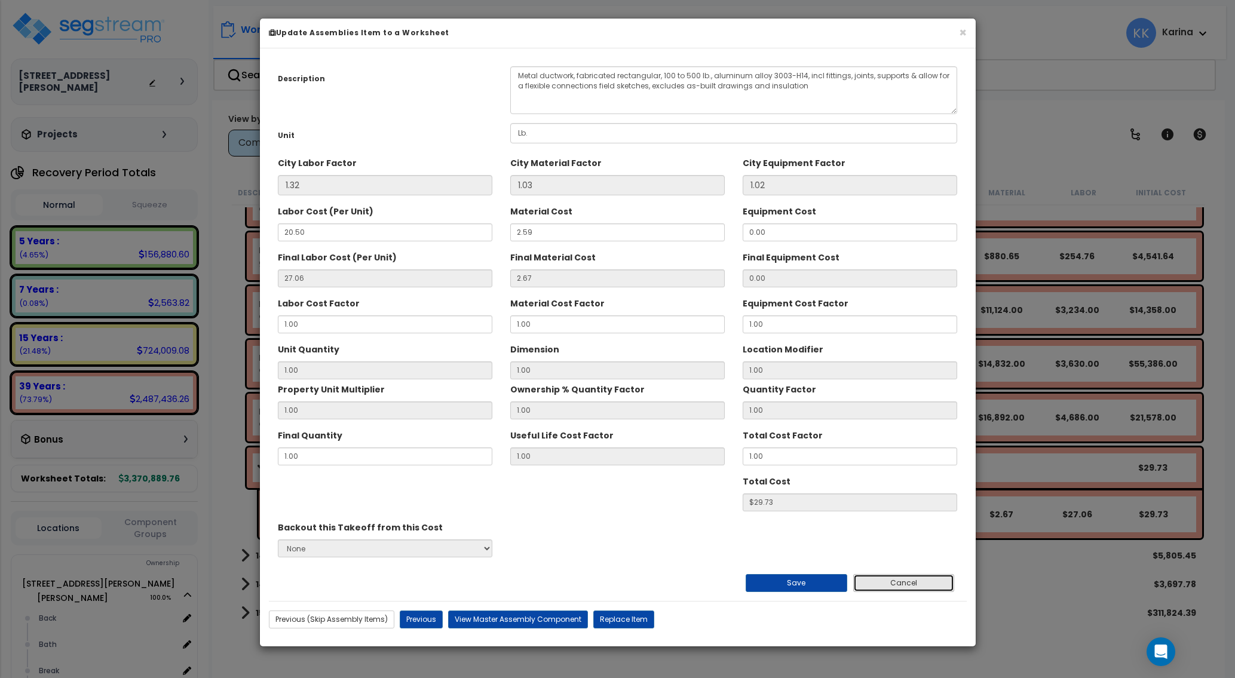
click at [880, 581] on button "Cancel" at bounding box center [905, 583] width 102 height 18
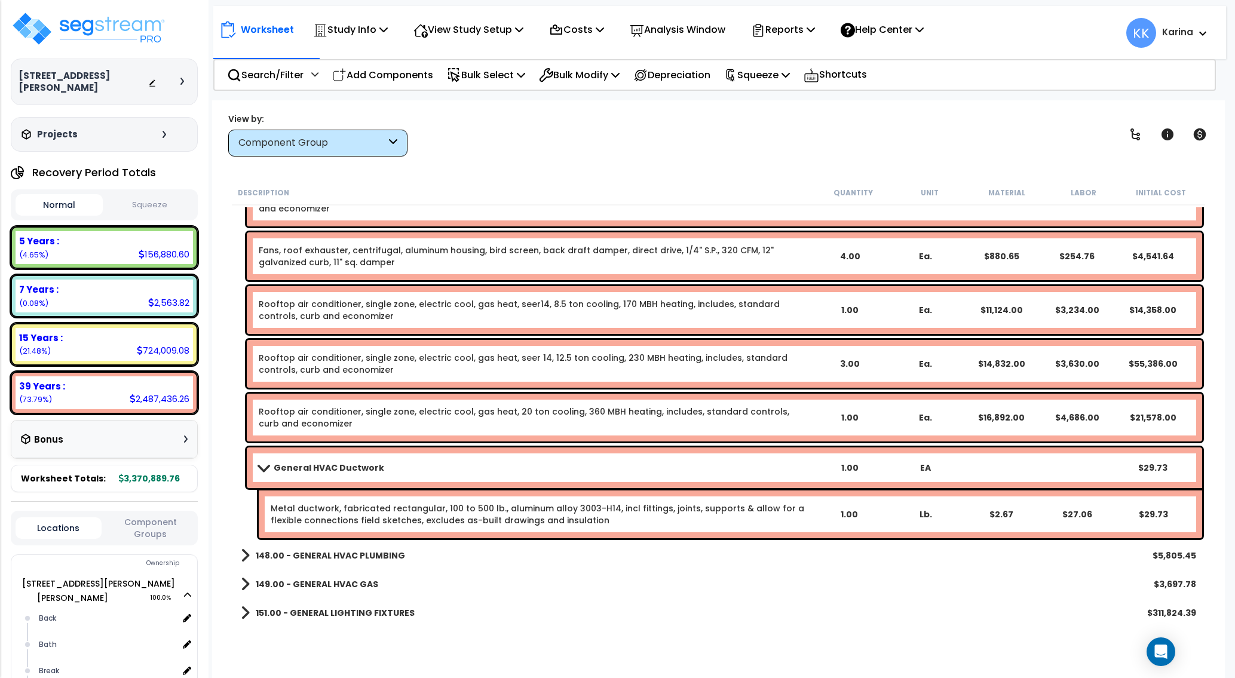
click at [314, 470] on b "General HVAC Ductwork" at bounding box center [329, 468] width 111 height 12
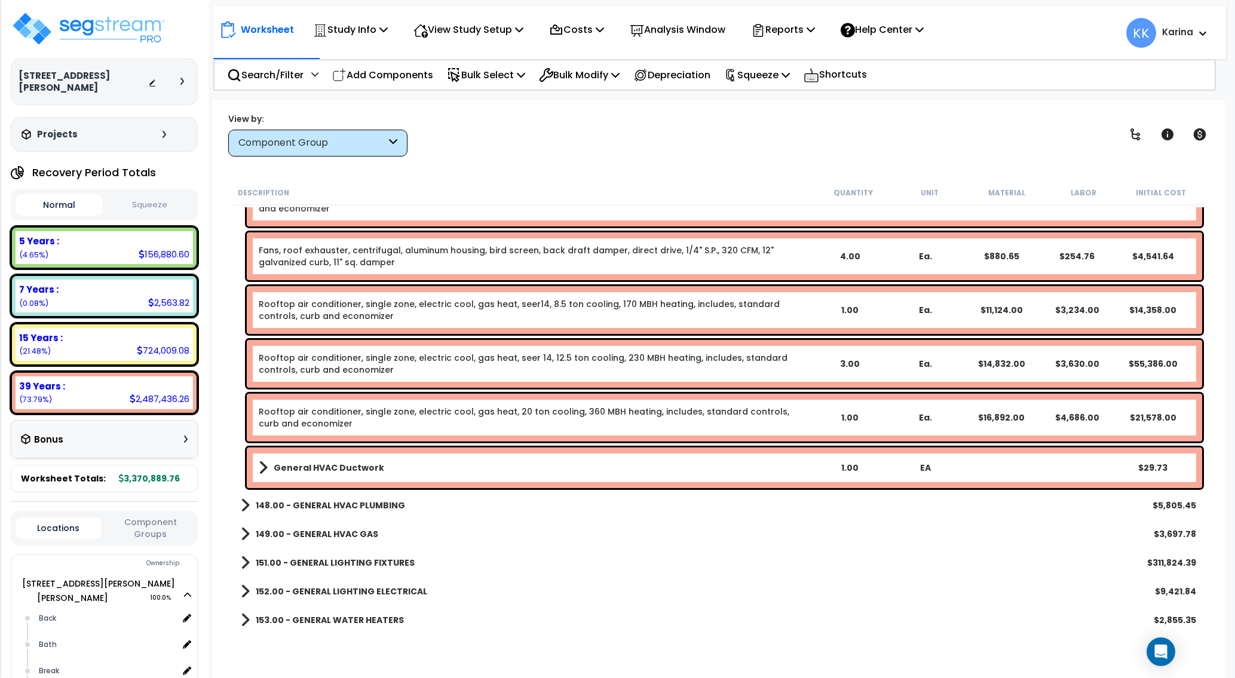
click at [314, 470] on b "General HVAC Ductwork" at bounding box center [329, 468] width 111 height 12
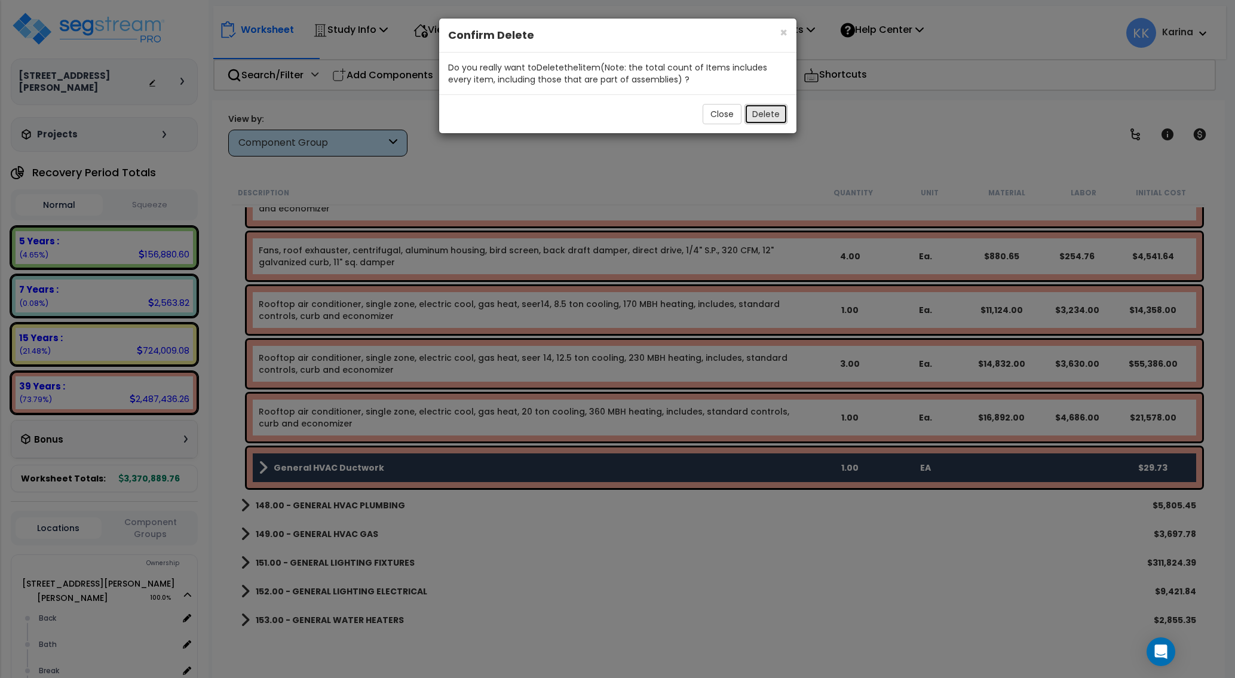
click at [758, 118] on button "Delete" at bounding box center [766, 114] width 43 height 20
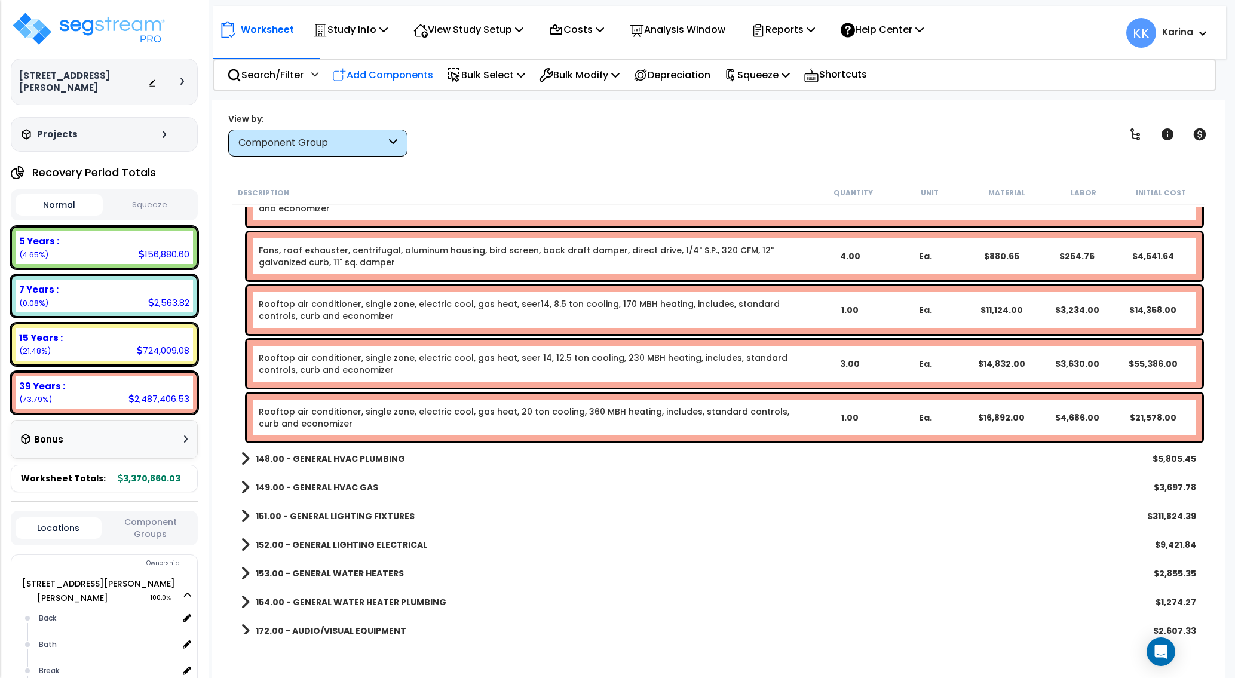
click at [378, 72] on p "Add Components" at bounding box center [382, 75] width 101 height 16
select select
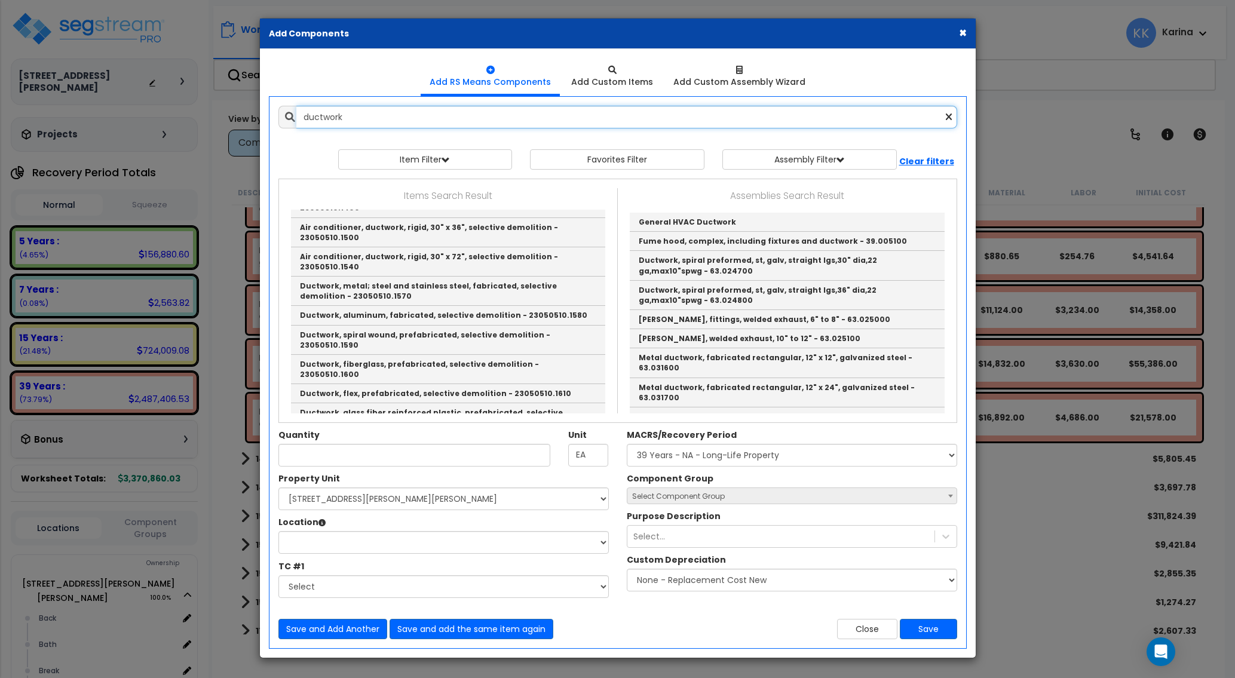
scroll to position [1004, 0]
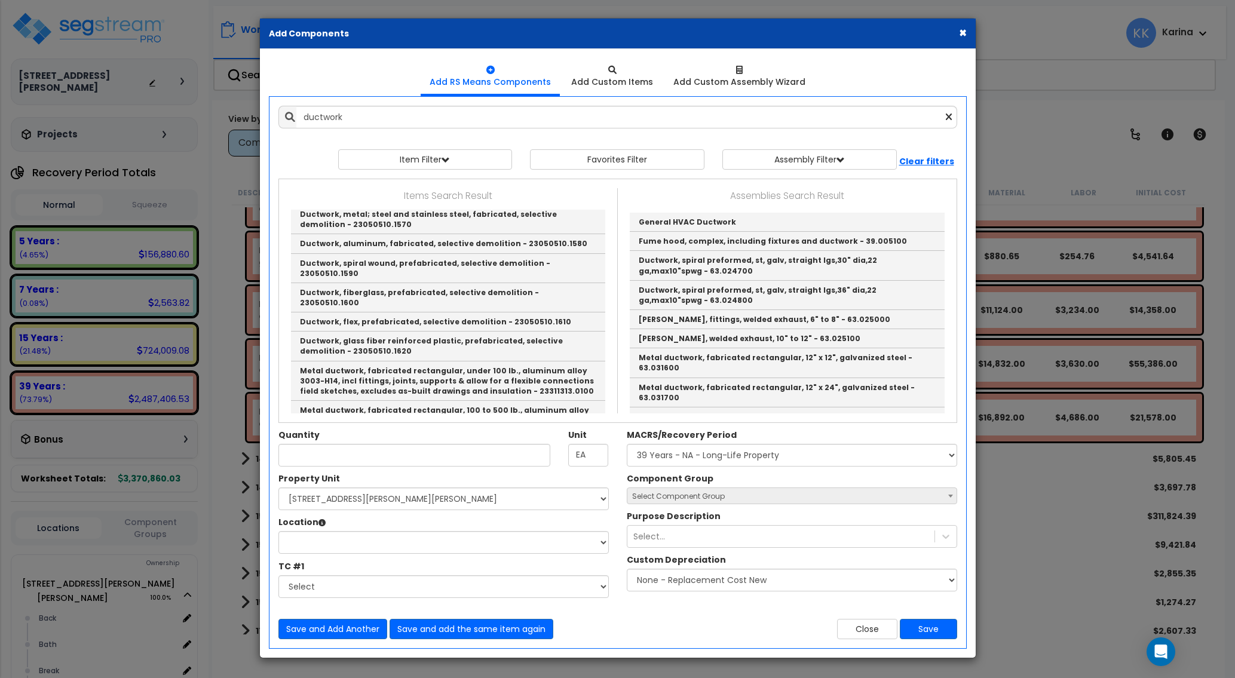
click at [438, 441] on link "Metal ductwork, fabricated rectangular, 500 to 1000 lb., aluminum alloy 3003-H1…" at bounding box center [448, 460] width 314 height 39
type input "Metal ductwork, fabricated rectangular, 500 to 1000 lb., aluminum alloy 3003-H1…"
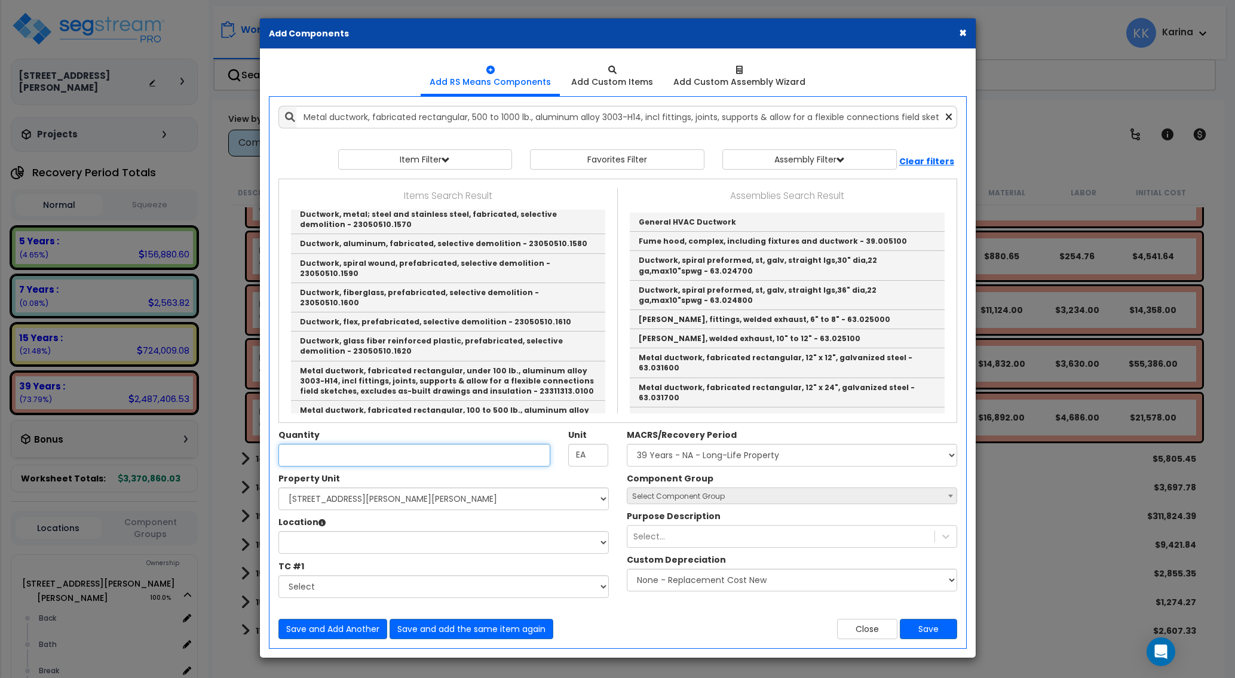
checkbox input "false"
type input "Lb."
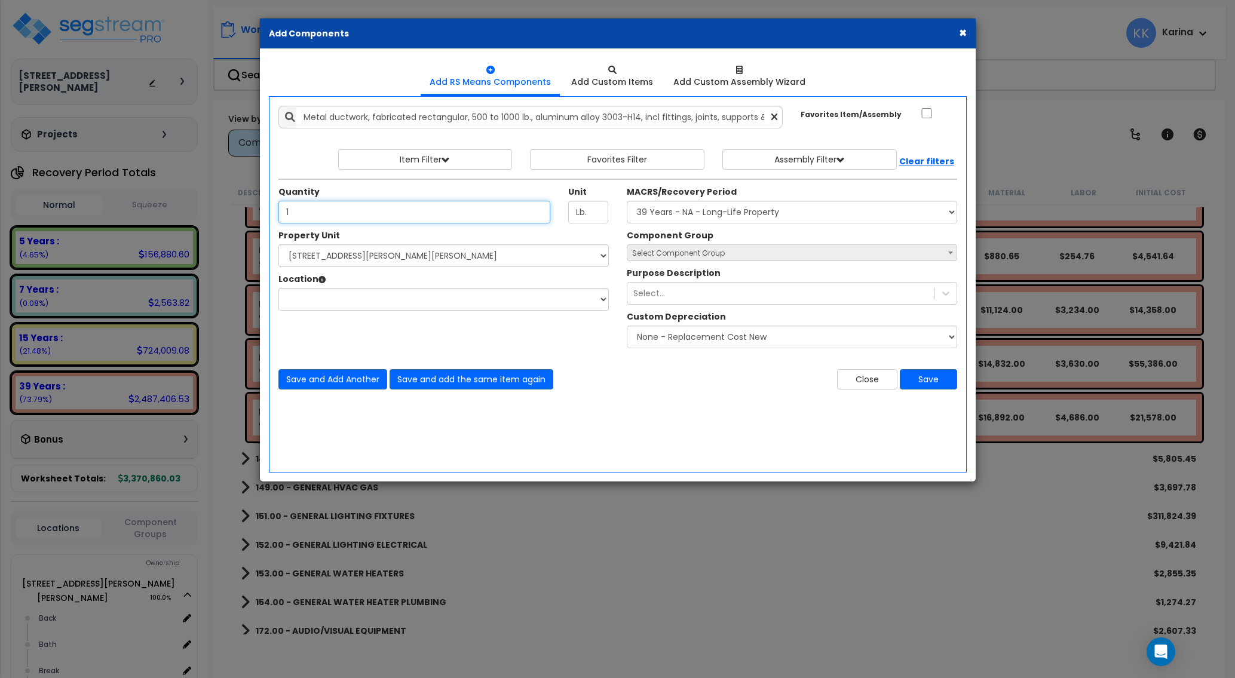
type input "1"
click at [279, 244] on select "Select 27822 Clinton Keith Rd - Ross Site Improvements" at bounding box center [444, 255] width 331 height 23
select select "176161"
click option "27822 Clinton Keith Rd - Ross" at bounding box center [0, 0] width 0 height 0
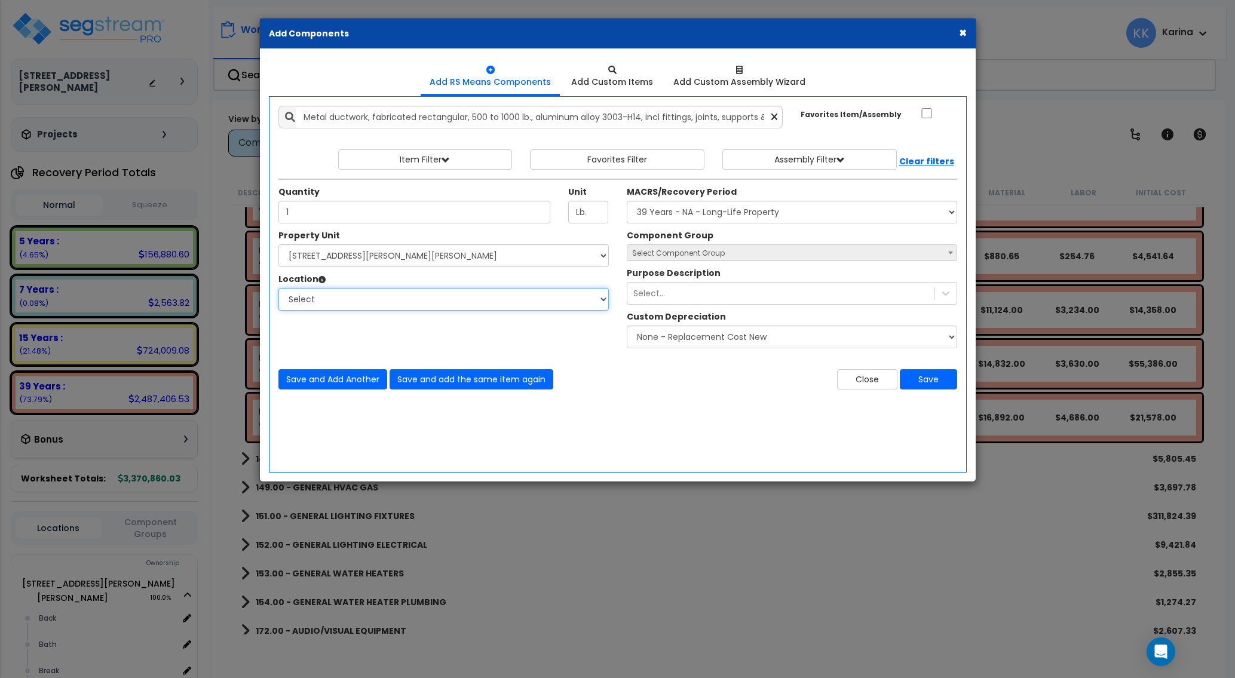
click at [279, 288] on select "Select Back Bath Break Building Building Interior Loading Mech Office Sales Add…" at bounding box center [444, 299] width 331 height 23
select select "461"
click option "Building Interior" at bounding box center [0, 0] width 0 height 0
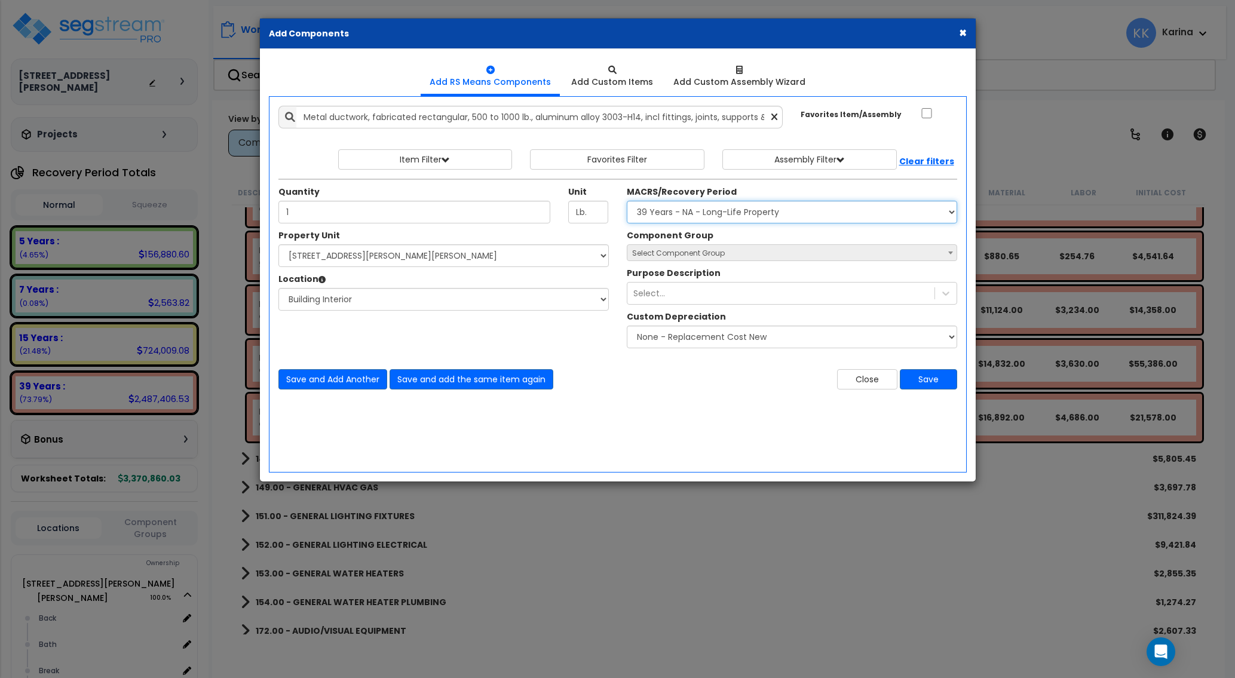
click at [627, 201] on select "Select MACRS/Recovery Period 5 Years - 57.0 - Distributive Trades & Services 5 …" at bounding box center [792, 212] width 331 height 23
select select "3669"
click option "39 Years - NA - Long-Life Property" at bounding box center [0, 0] width 0 height 0
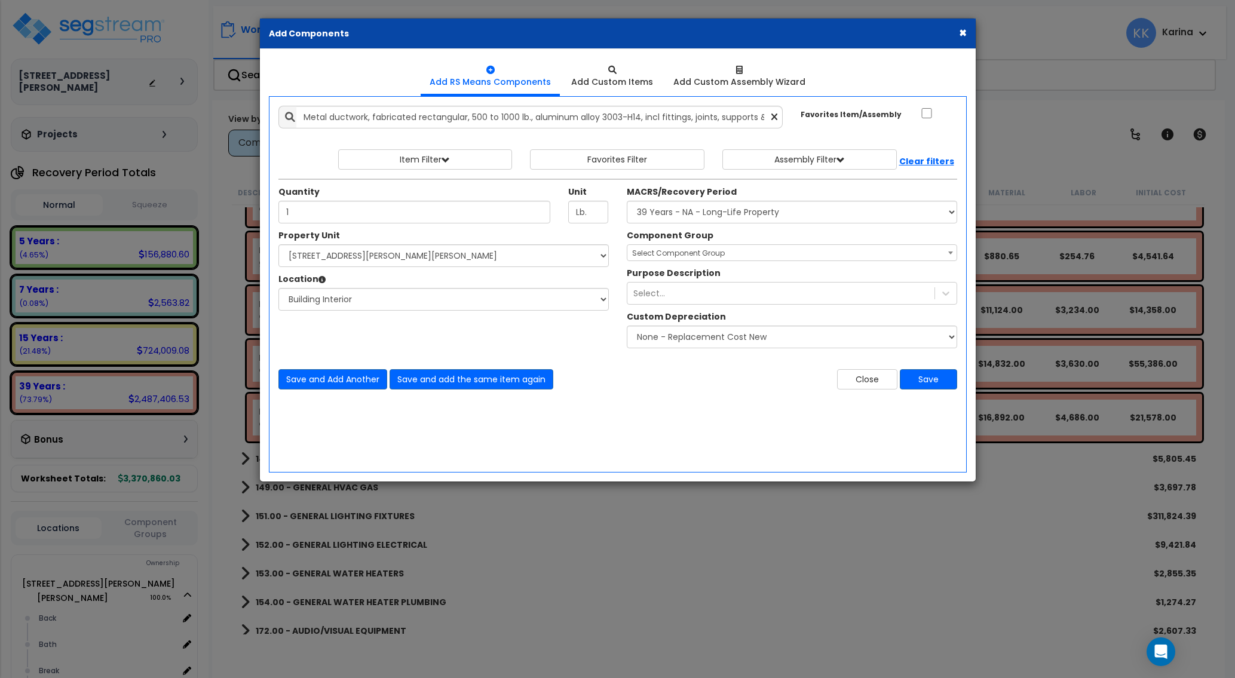
click at [671, 256] on span "Select Component Group" at bounding box center [678, 253] width 93 height 10
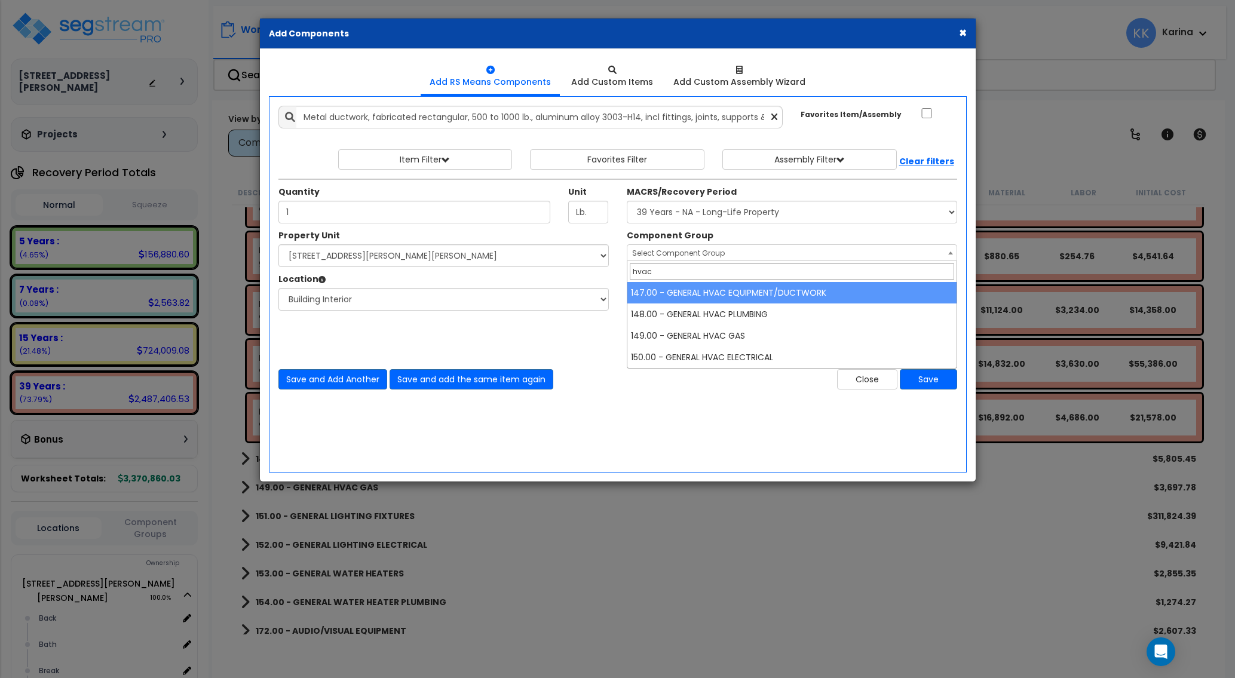
type input "hvac"
select select "56957"
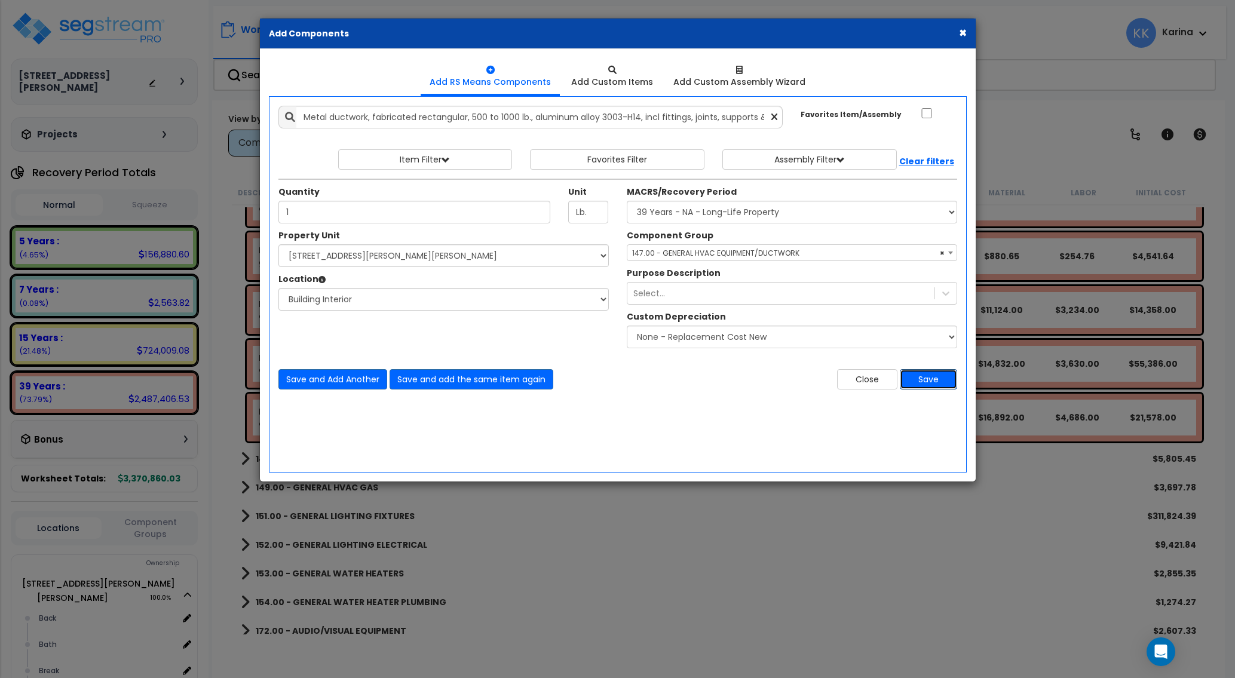
click at [917, 378] on button "Save" at bounding box center [928, 379] width 57 height 20
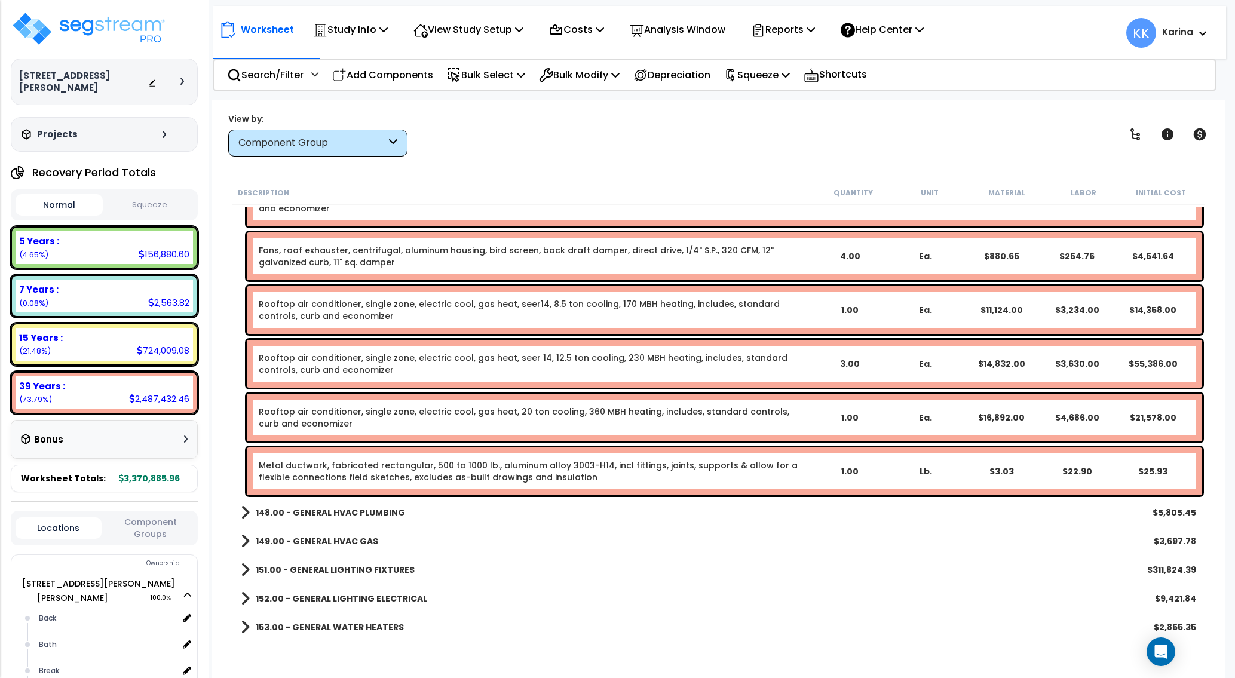
click at [350, 470] on link "Metal ductwork, fabricated rectangular, 500 to 1000 lb., aluminum alloy 3003-H1…" at bounding box center [535, 472] width 553 height 24
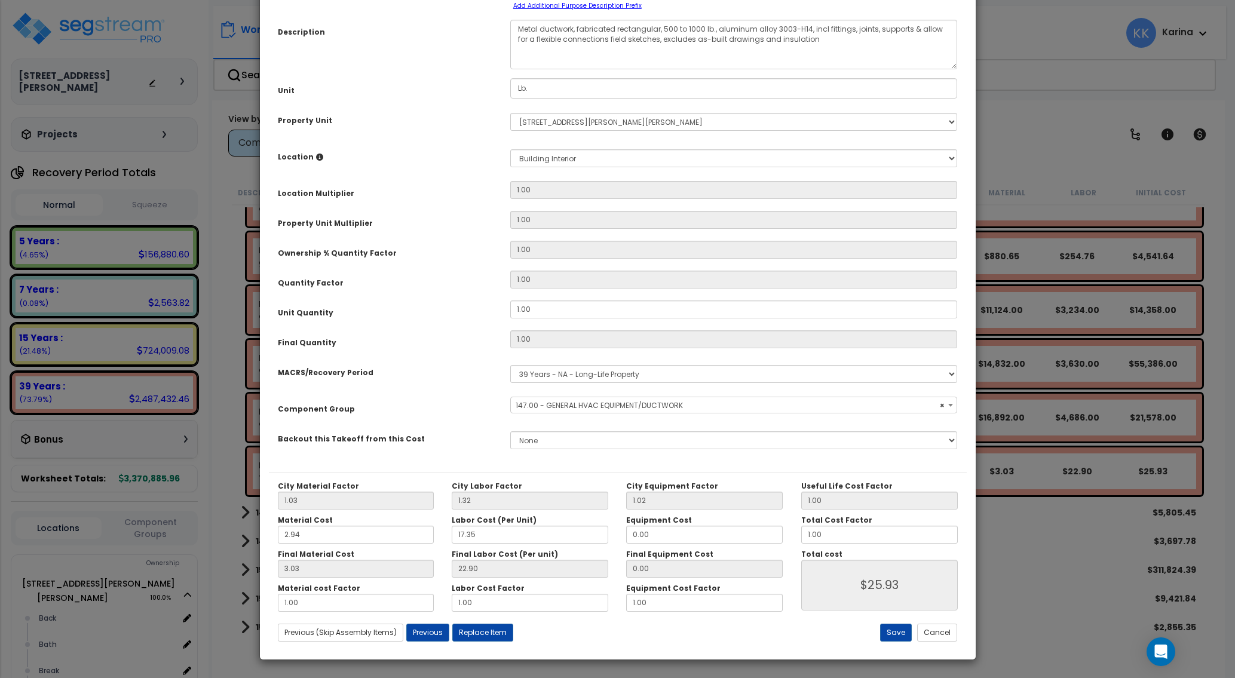
select select "56957"
drag, startPoint x: 536, startPoint y: 185, endPoint x: 489, endPoint y: 178, distance: 47.7
click at [489, 99] on div "Unit Lb." at bounding box center [618, 88] width 698 height 21
drag, startPoint x: 545, startPoint y: 181, endPoint x: 442, endPoint y: 184, distance: 102.9
click at [510, 99] on input "Lb." at bounding box center [734, 88] width 448 height 20
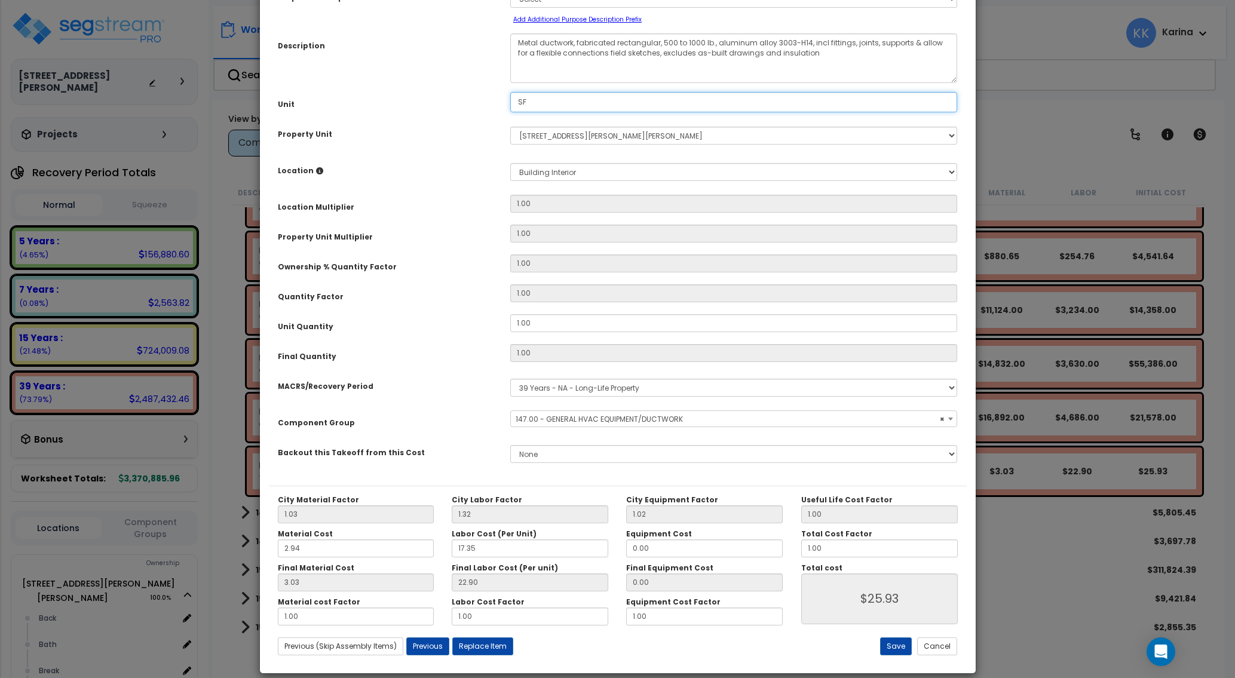
scroll to position [95, 0]
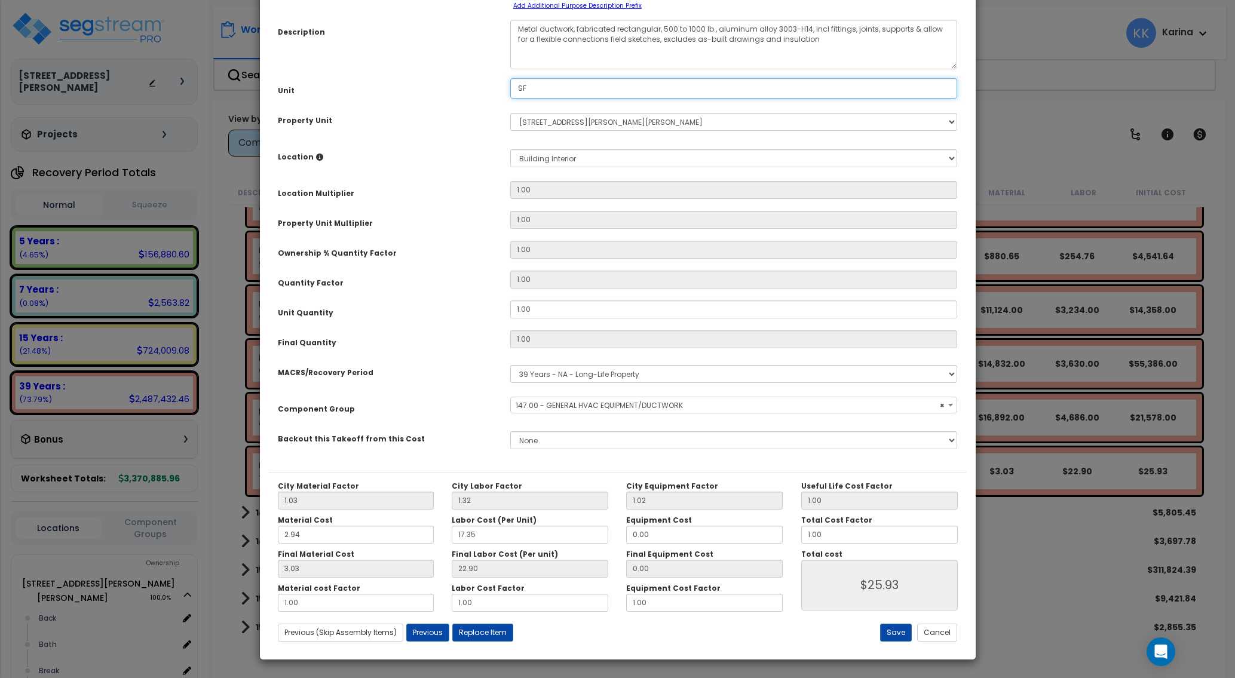
type input "SF"
drag, startPoint x: 302, startPoint y: 536, endPoint x: 261, endPoint y: 536, distance: 41.2
click at [278, 536] on input "2.94" at bounding box center [356, 535] width 157 height 18
type input "3"
type input "3.09"
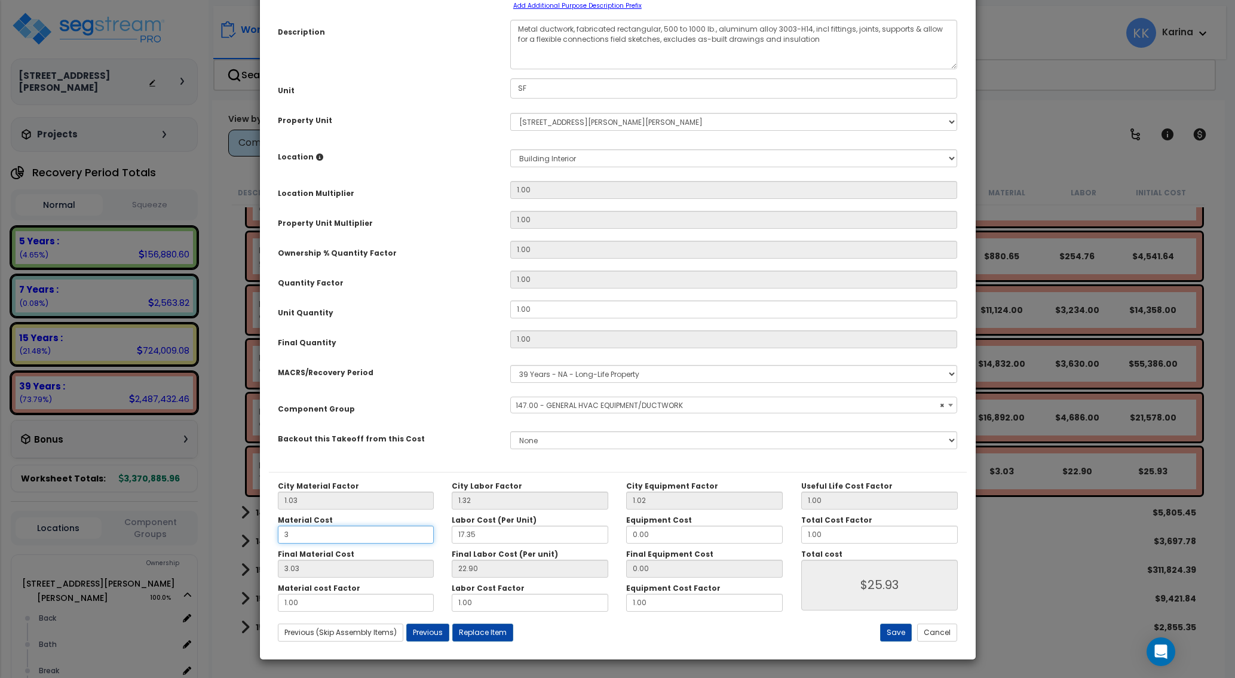
type input "$25.99"
type input "3.12"
type input "3.19"
type input "$26.09"
type input "3.21"
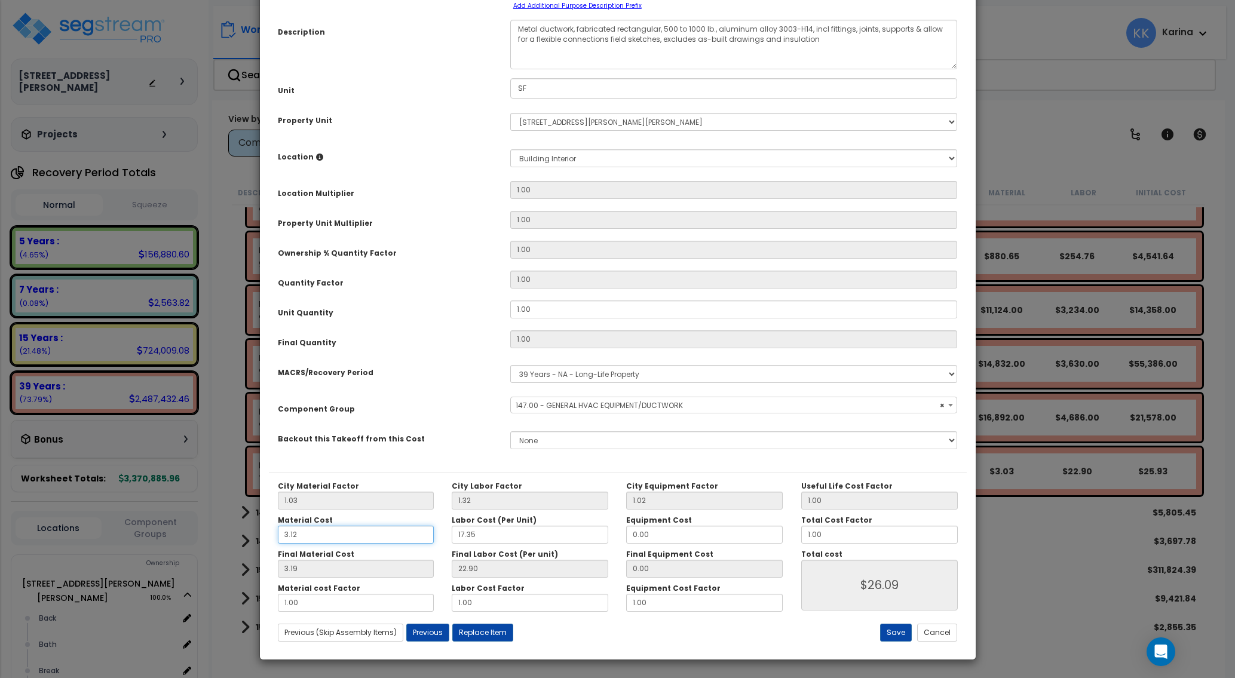
type input "$26.11"
type input "3.12"
click at [444, 406] on div "Component Group" at bounding box center [385, 407] width 233 height 21
click at [892, 633] on button "Save" at bounding box center [896, 633] width 32 height 18
type input "26.11"
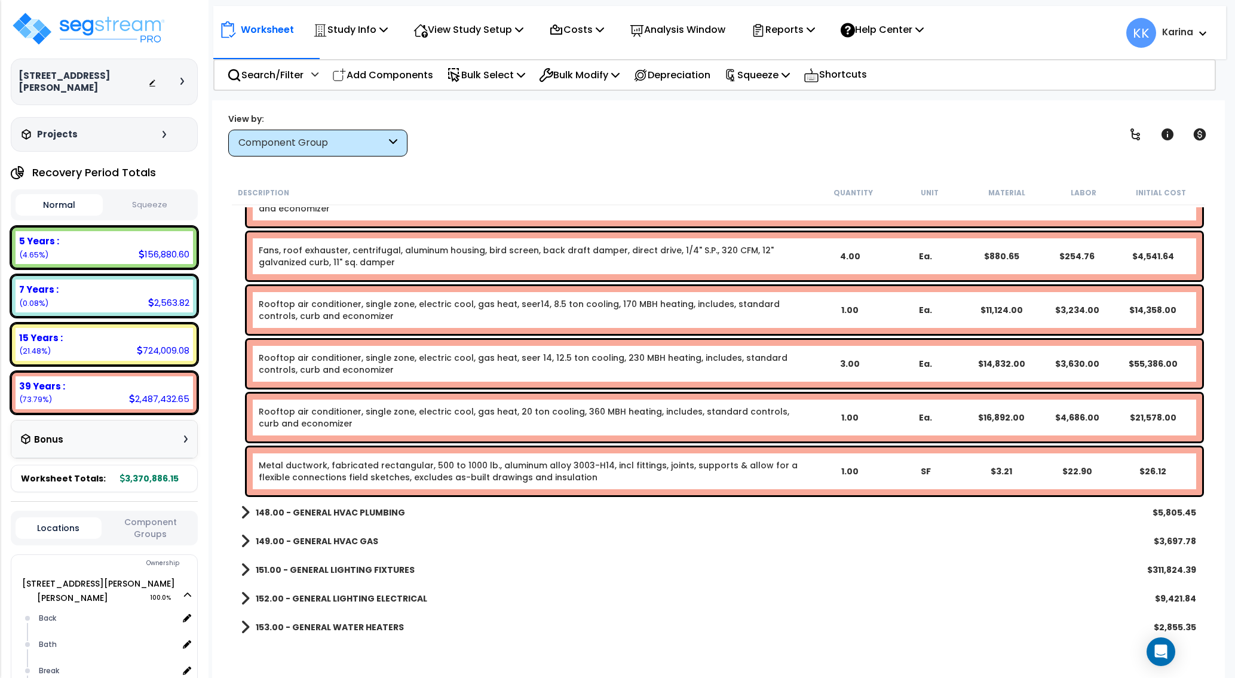
click at [510, 621] on div "153.00 - GENERAL WATER HEATERS $2,855.35" at bounding box center [719, 627] width 968 height 29
click at [664, 585] on div "152.00 - GENERAL LIGHTING ELECTRICAL $9,421.84" at bounding box center [719, 599] width 968 height 29
click at [653, 585] on div "152.00 - GENERAL LIGHTING ELECTRICAL $9,421.84" at bounding box center [719, 599] width 968 height 29
click at [382, 472] on link "Metal ductwork, fabricated rectangular, 500 to 1000 lb., aluminum alloy 3003-H1…" at bounding box center [535, 472] width 553 height 24
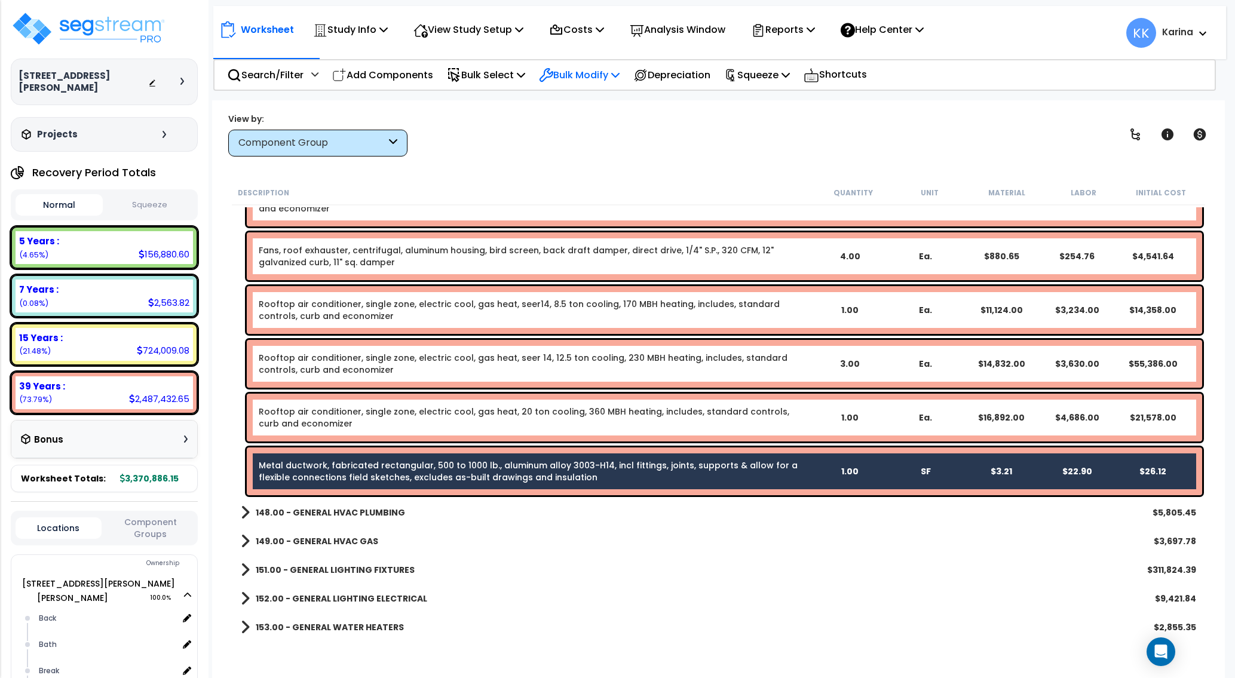
click at [586, 72] on p "Bulk Modify" at bounding box center [579, 75] width 81 height 16
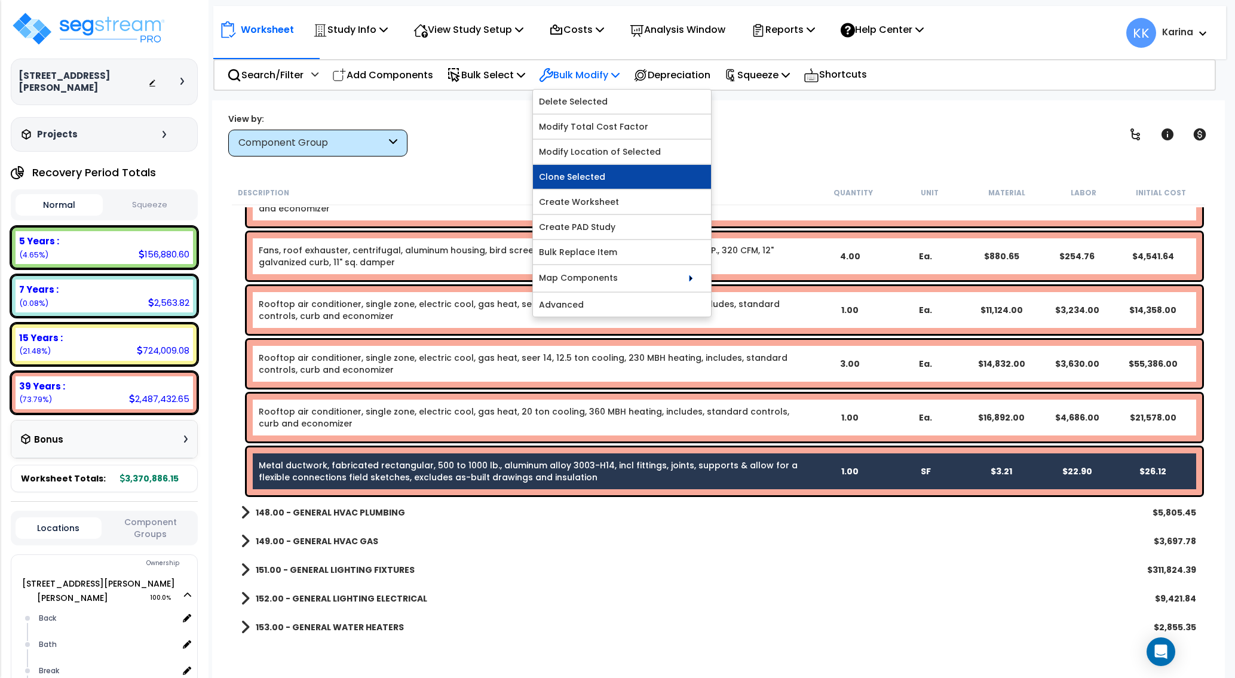
click at [585, 177] on link "Clone Selected" at bounding box center [622, 177] width 178 height 24
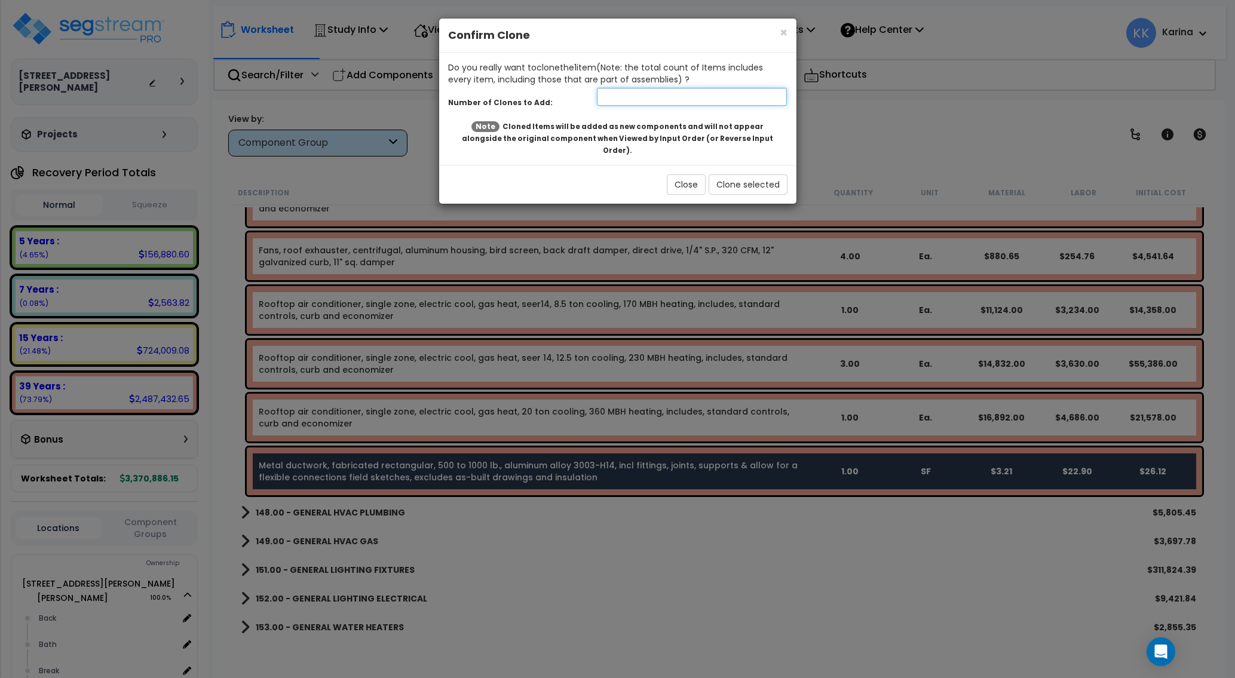
click at [610, 96] on input "number" at bounding box center [692, 97] width 191 height 18
type input "3"
click at [730, 175] on button "Clone selected" at bounding box center [748, 185] width 79 height 20
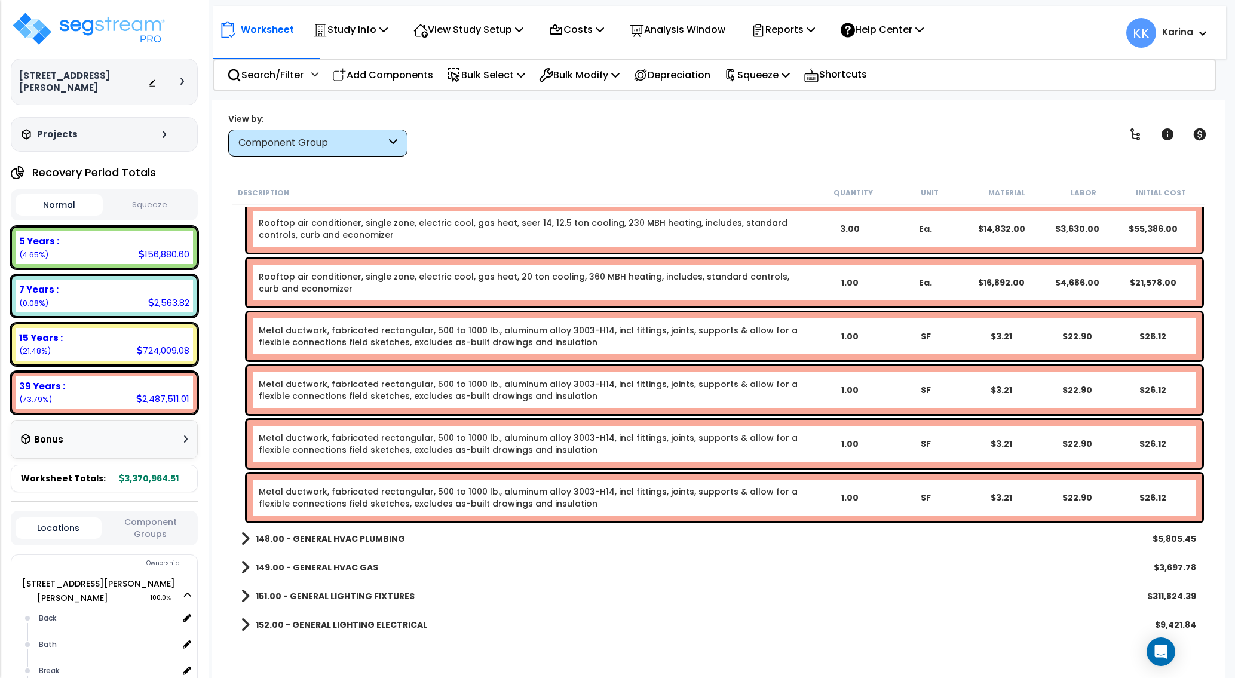
scroll to position [1291, 0]
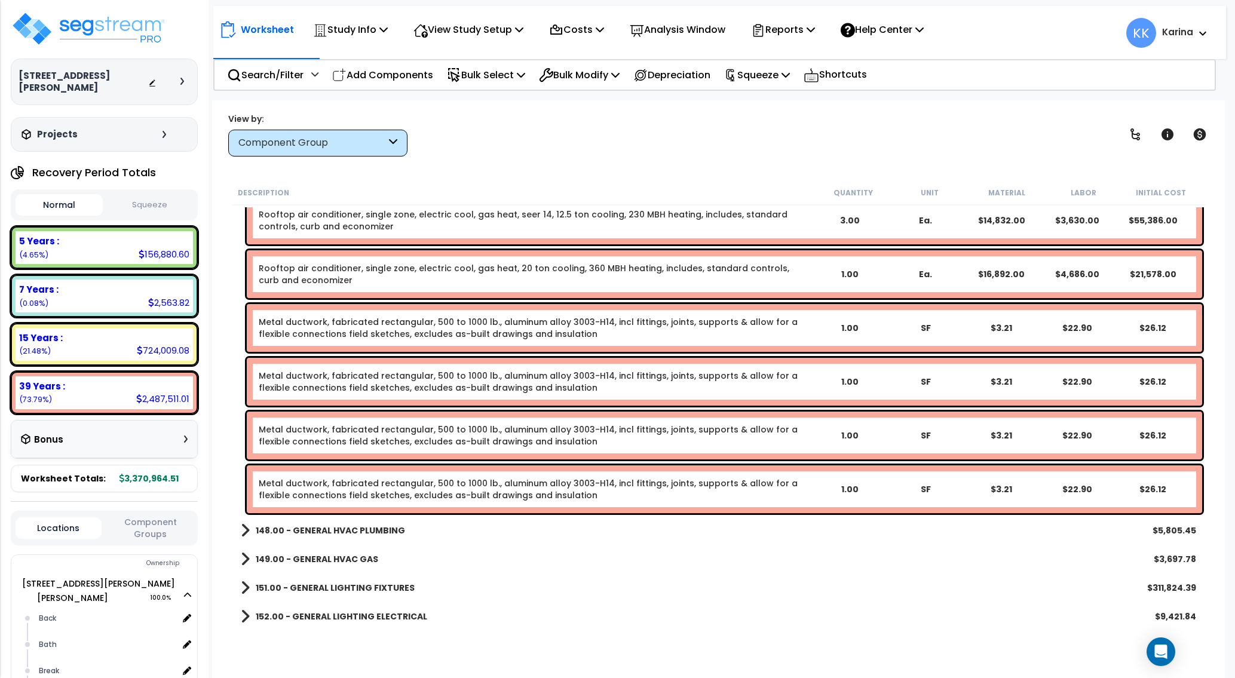
drag, startPoint x: 625, startPoint y: 635, endPoint x: 448, endPoint y: 452, distance: 254.0
click at [625, 635] on div "153.00 - GENERAL WATER HEATERS $2,855.35" at bounding box center [719, 645] width 968 height 29
click at [325, 323] on link "Metal ductwork, fabricated rectangular, 500 to 1000 lb., aluminum alloy 3003-H1…" at bounding box center [535, 328] width 553 height 24
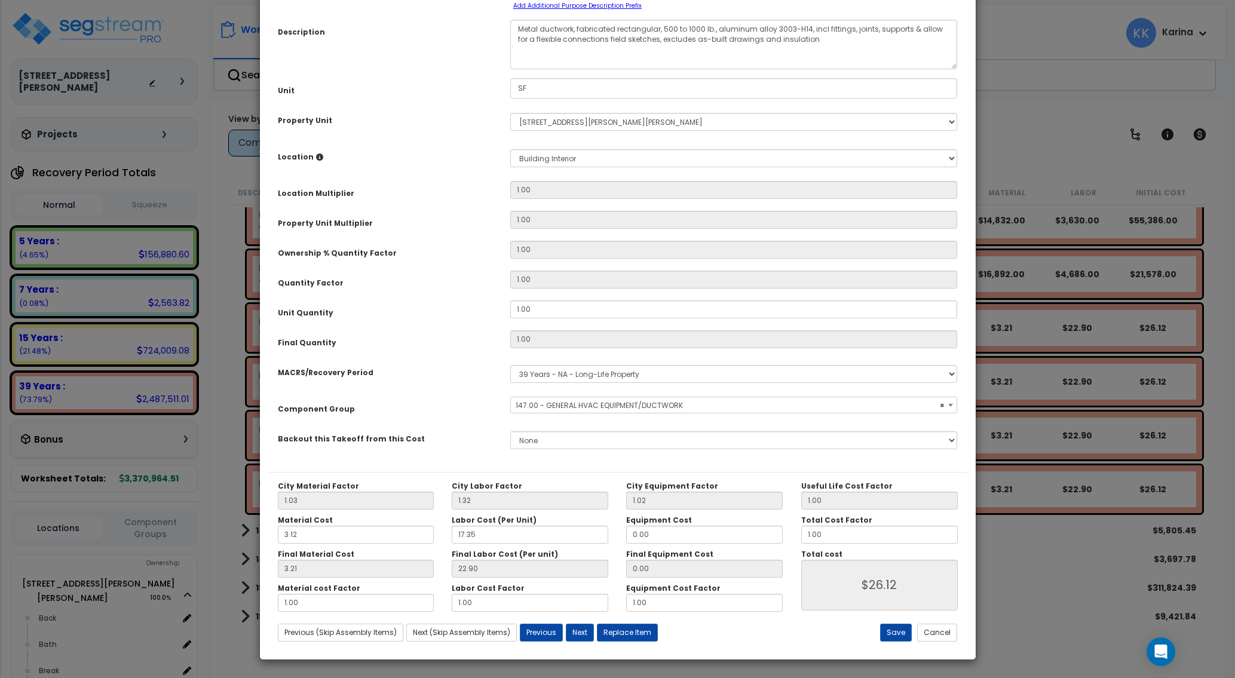
select select "56957"
drag, startPoint x: 545, startPoint y: 402, endPoint x: 436, endPoint y: 400, distance: 109.4
click at [433, 322] on div "Unit Quantity 1.00" at bounding box center [618, 311] width 698 height 21
drag, startPoint x: 534, startPoint y: 406, endPoint x: 488, endPoint y: 404, distance: 46.1
click at [510, 319] on input "1.00" at bounding box center [734, 310] width 448 height 18
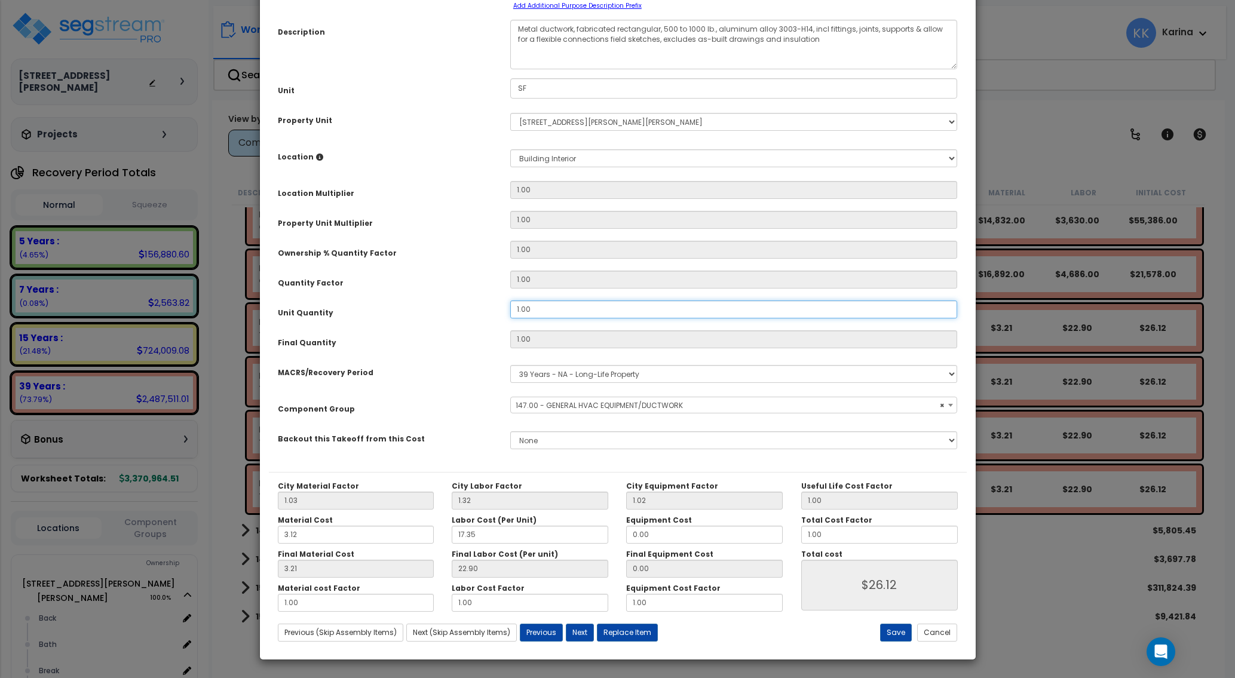
type input "2"
type input "1"
type input "$26.11"
type input "24"
type input "2"
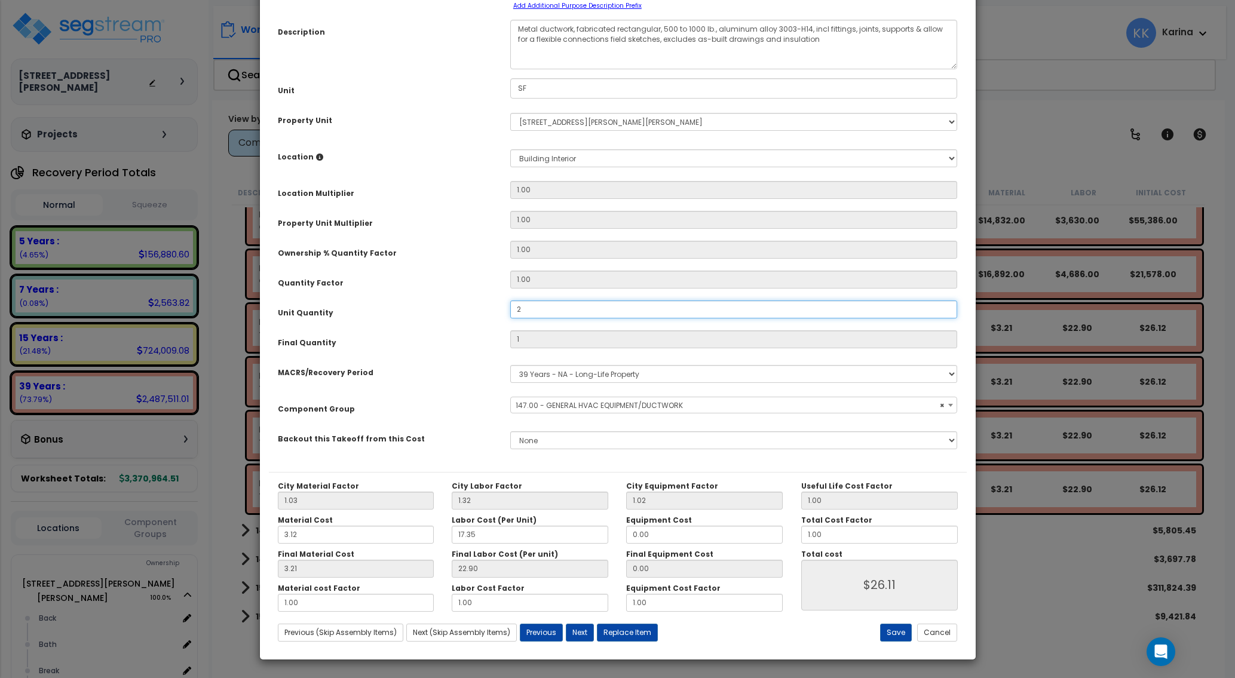
type input "$52.22"
type input "24"
type input "$626.64"
type input "246"
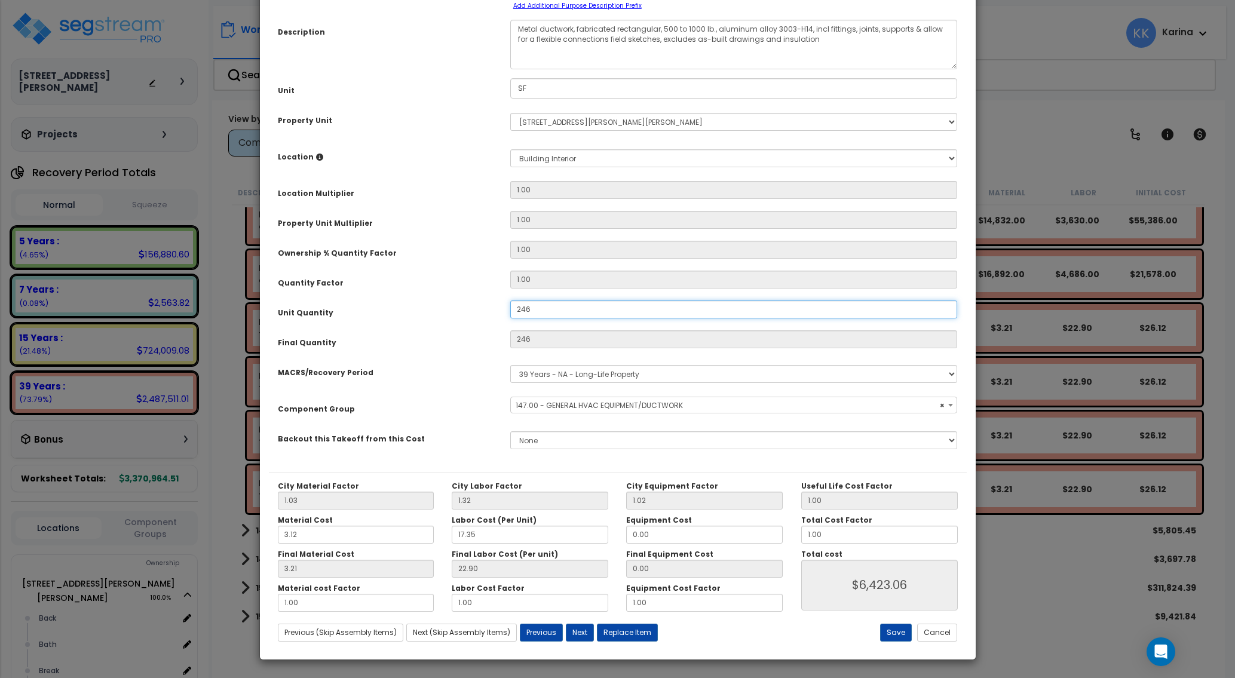
type input "$6,423.06"
type input "2,461"
type input "$6,423.06"
type input "2,461"
type input "$64,256.71"
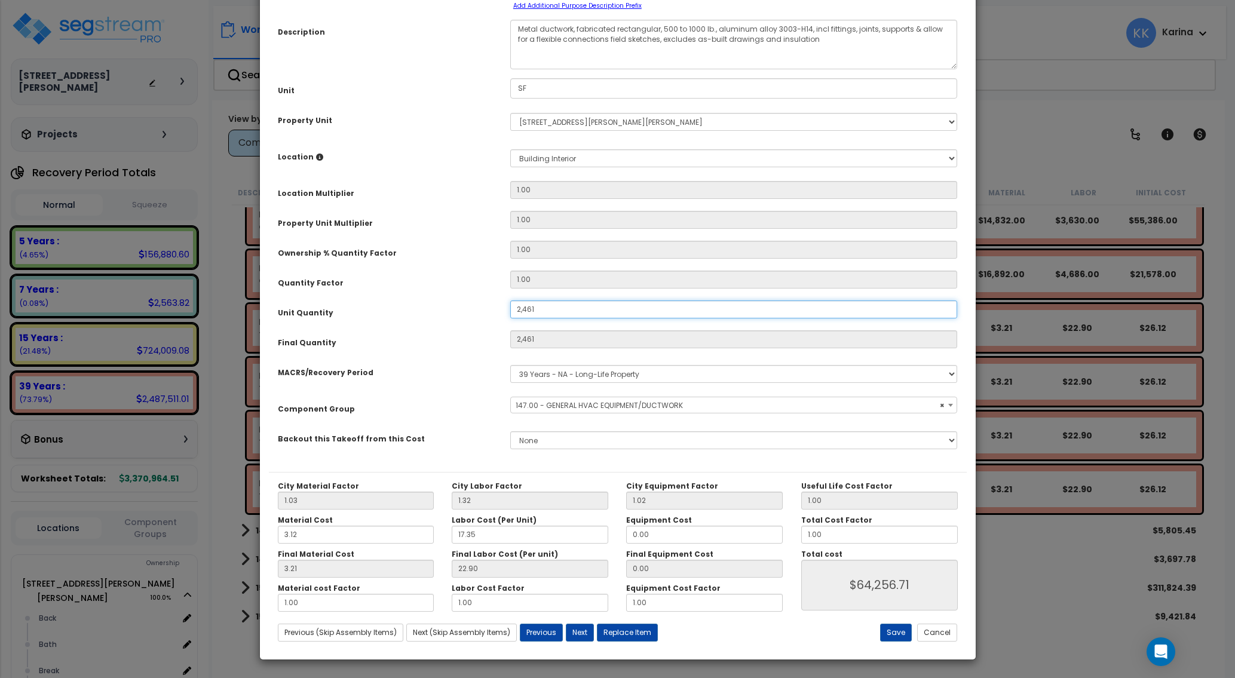
type input "24,610"
type input "2,461"
type input "$64,256.71"
type input "24,610"
type input "$642,567.10"
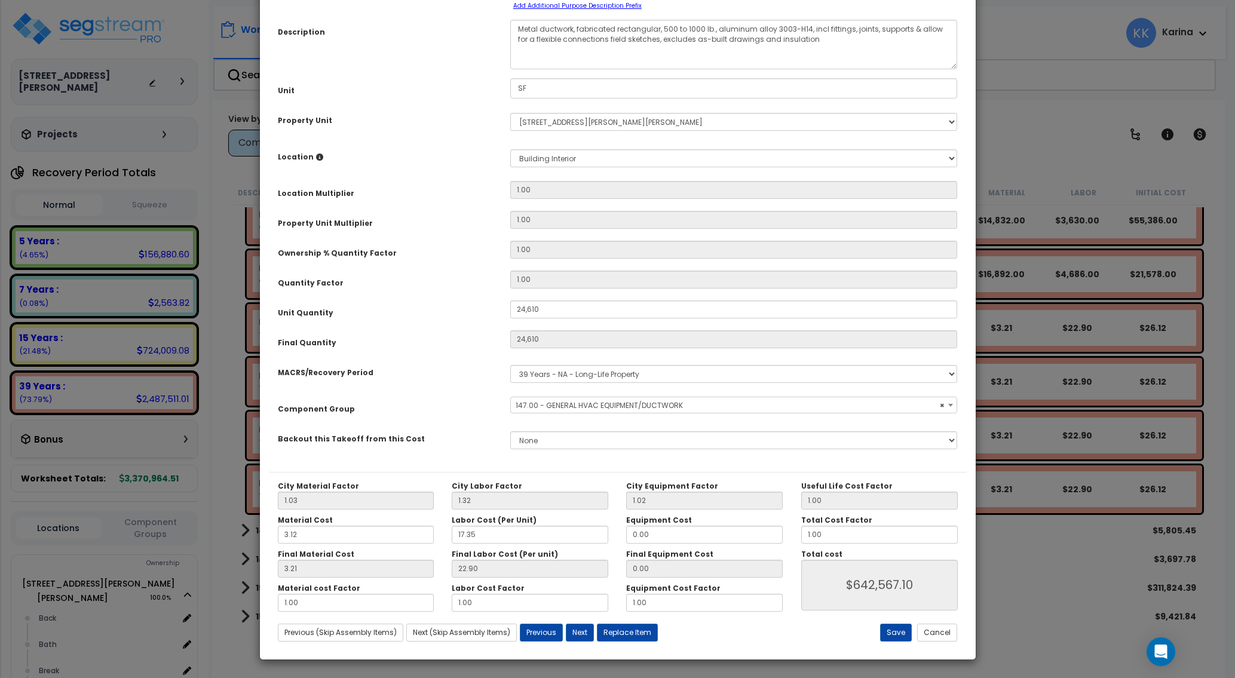
click at [427, 472] on div "Purpose Description Prefix Select A/V System A/V System Equipment A/V System Eq…" at bounding box center [618, 217] width 698 height 510
drag, startPoint x: 523, startPoint y: 404, endPoint x: 550, endPoint y: 404, distance: 26.9
click at [550, 319] on input "24,610" at bounding box center [734, 310] width 448 height 18
type input "21"
type input "24,610"
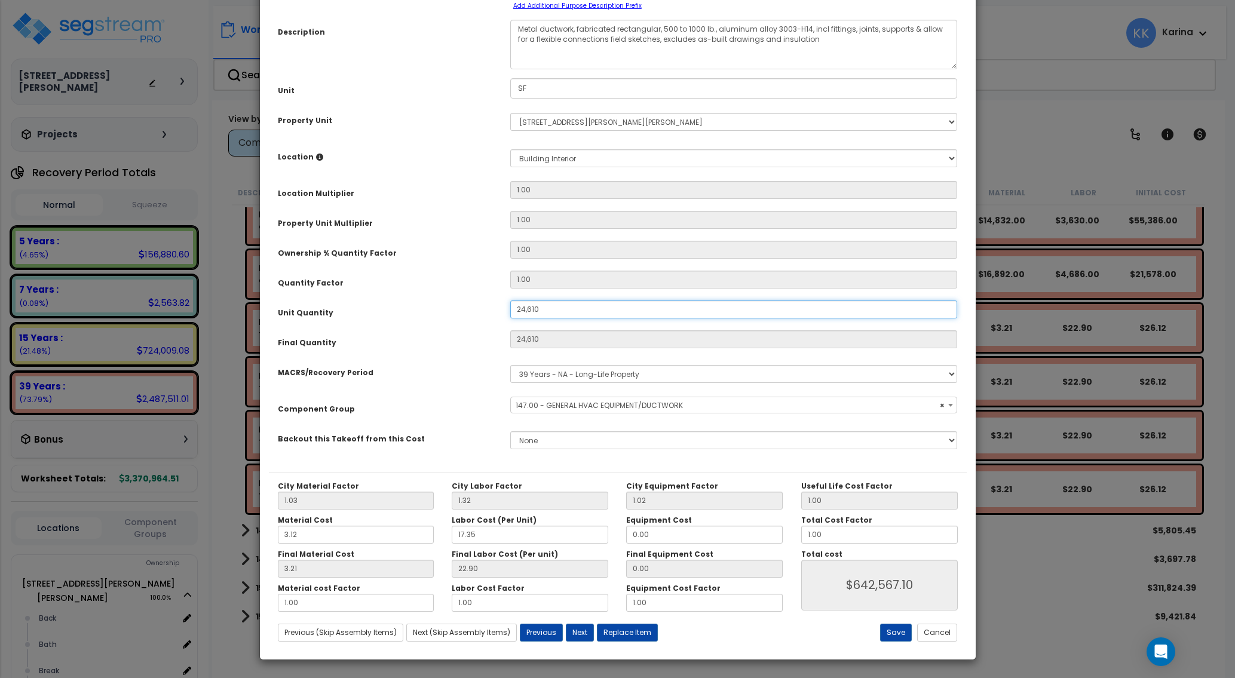
type input "$642,567.10"
type input "21"
type input "$548.31"
type input "2,146"
type input "214"
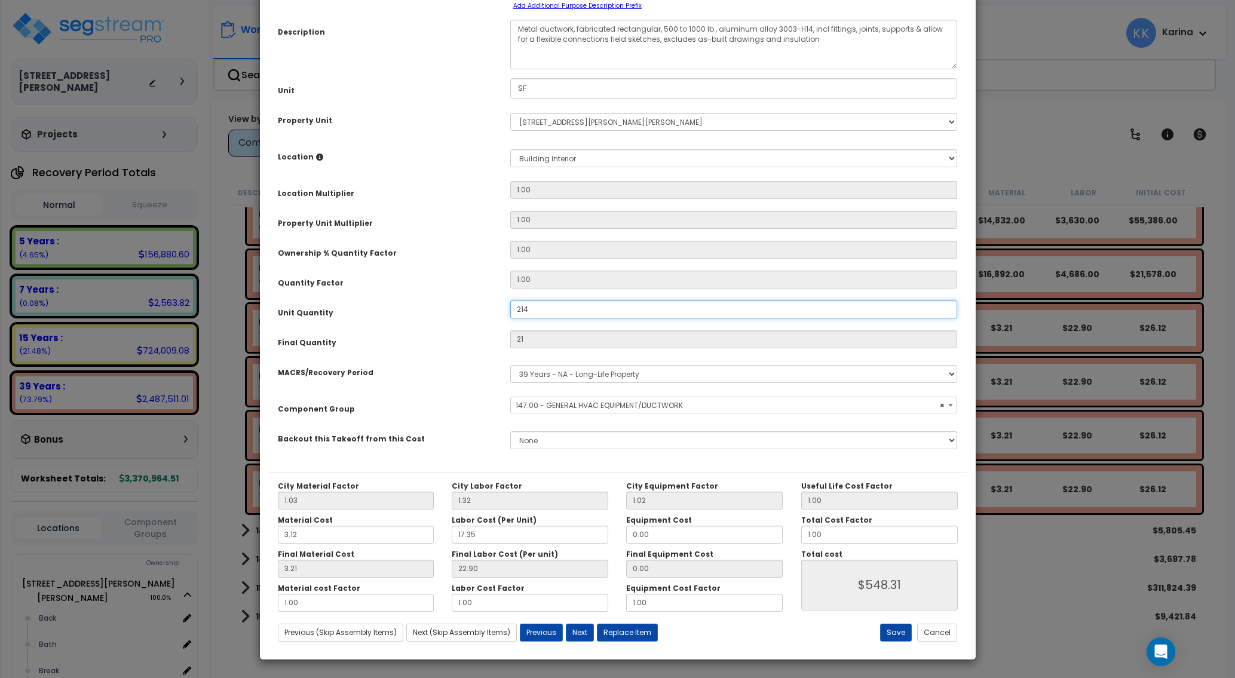
type input "$5,587.54"
type input "2,146"
type input "$56,032.06"
type input "2,146"
type input "$56,032.06"
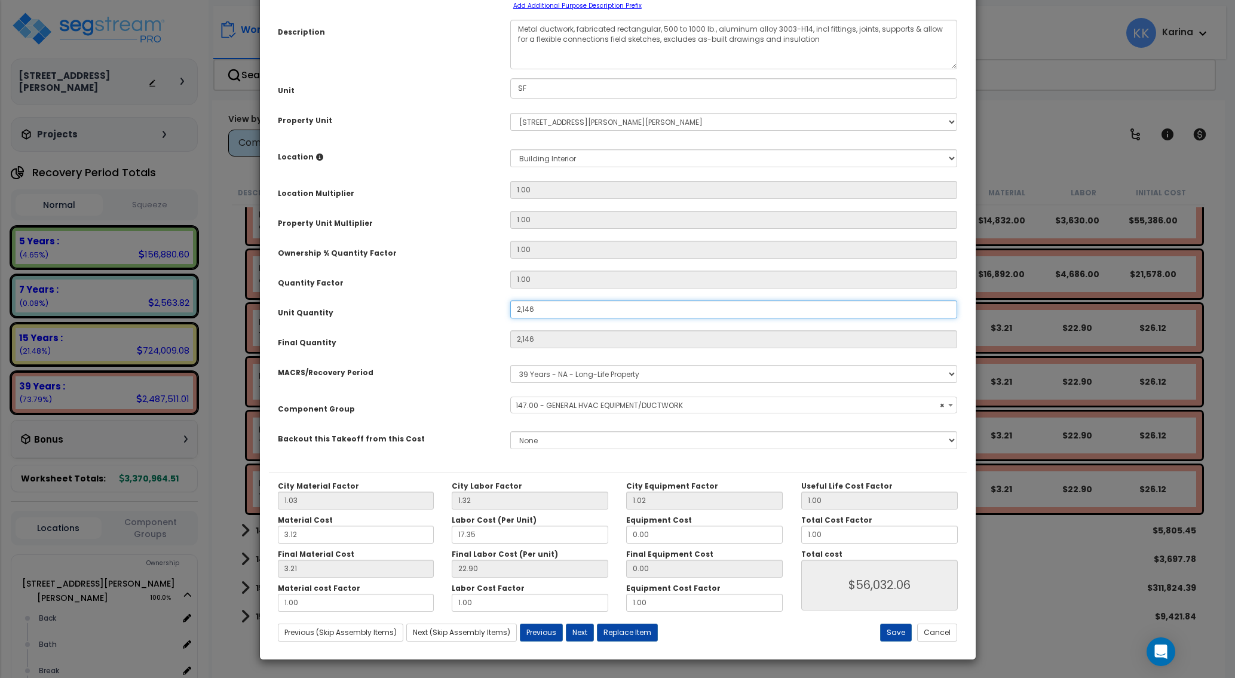
type input "21,461"
type input "2,146"
type input "$56,032.06"
type input "21,461"
type input "$560,346.71"
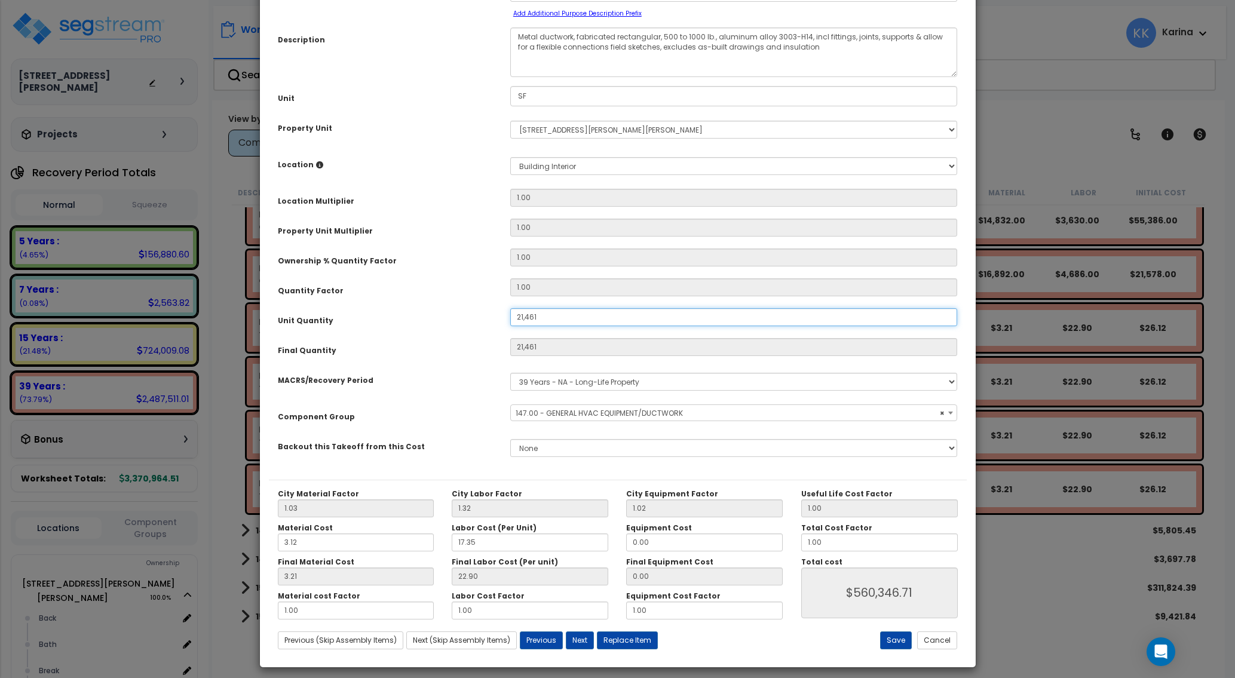
scroll to position [95, 0]
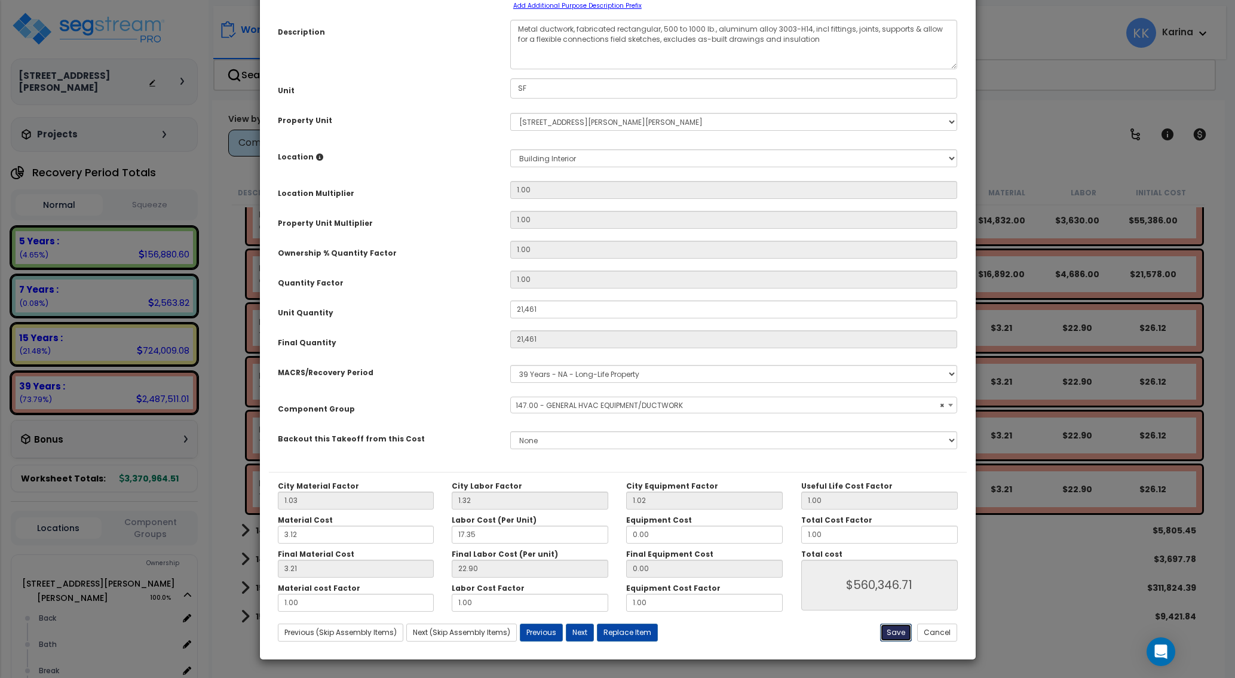
click at [900, 632] on button "Save" at bounding box center [896, 633] width 32 height 18
type input "21461.00"
type input "560346.71"
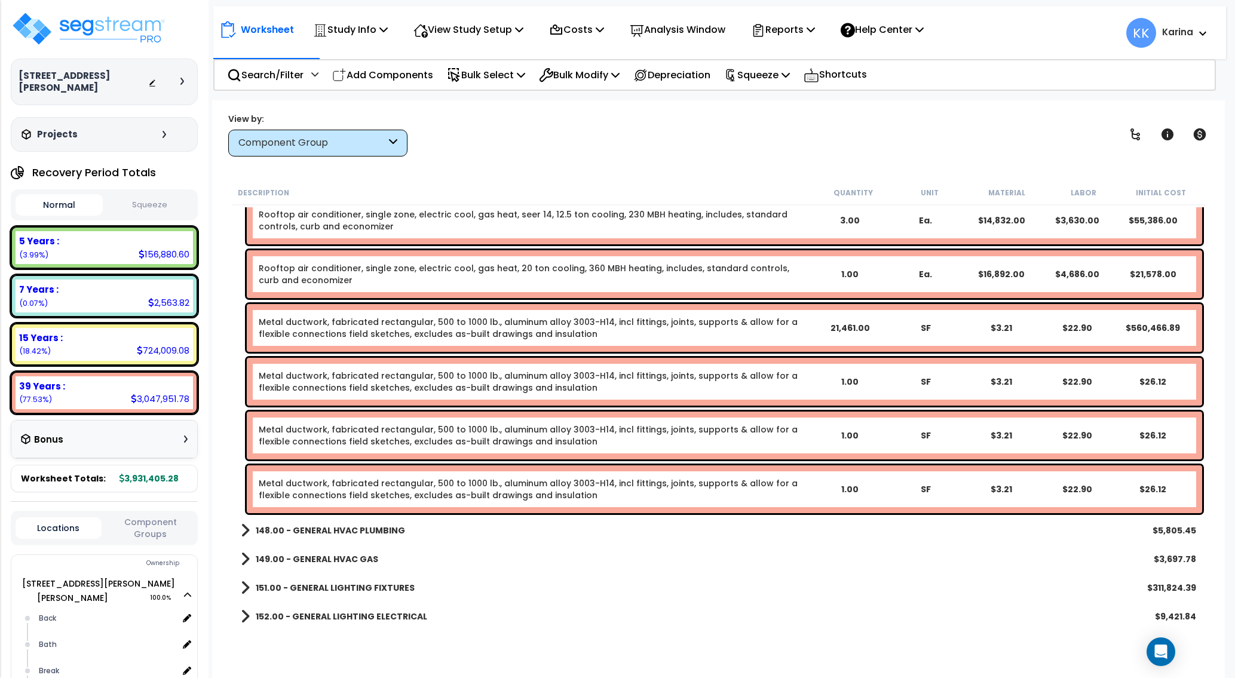
click at [597, 597] on div "151.00 - GENERAL LIGHTING FIXTURES $311,824.39" at bounding box center [719, 588] width 968 height 29
click at [339, 375] on link "Metal ductwork, fabricated rectangular, 500 to 1000 lb., aluminum alloy 3003-H1…" at bounding box center [535, 382] width 553 height 24
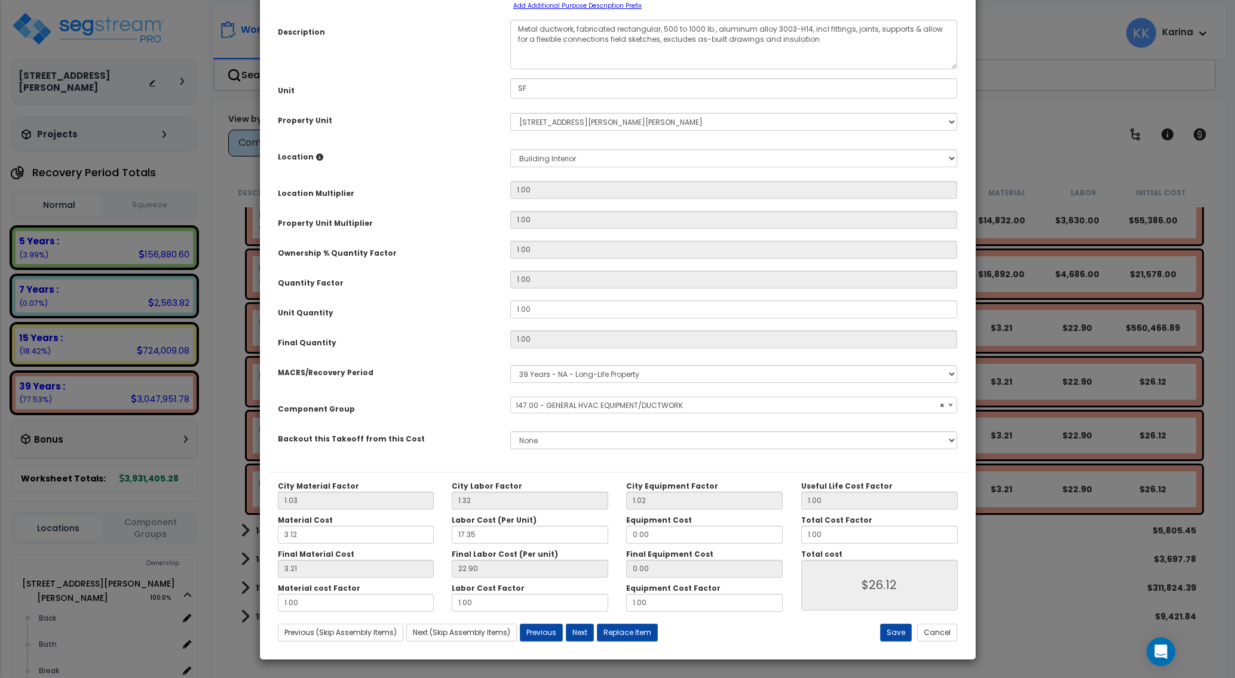
select select "56957"
drag, startPoint x: 534, startPoint y: 405, endPoint x: 456, endPoint y: 400, distance: 77.8
click at [456, 322] on div "Unit Quantity 1.00" at bounding box center [618, 311] width 698 height 21
drag, startPoint x: 538, startPoint y: 405, endPoint x: 473, endPoint y: 404, distance: 65.2
click at [510, 319] on input "1.00" at bounding box center [734, 310] width 448 height 18
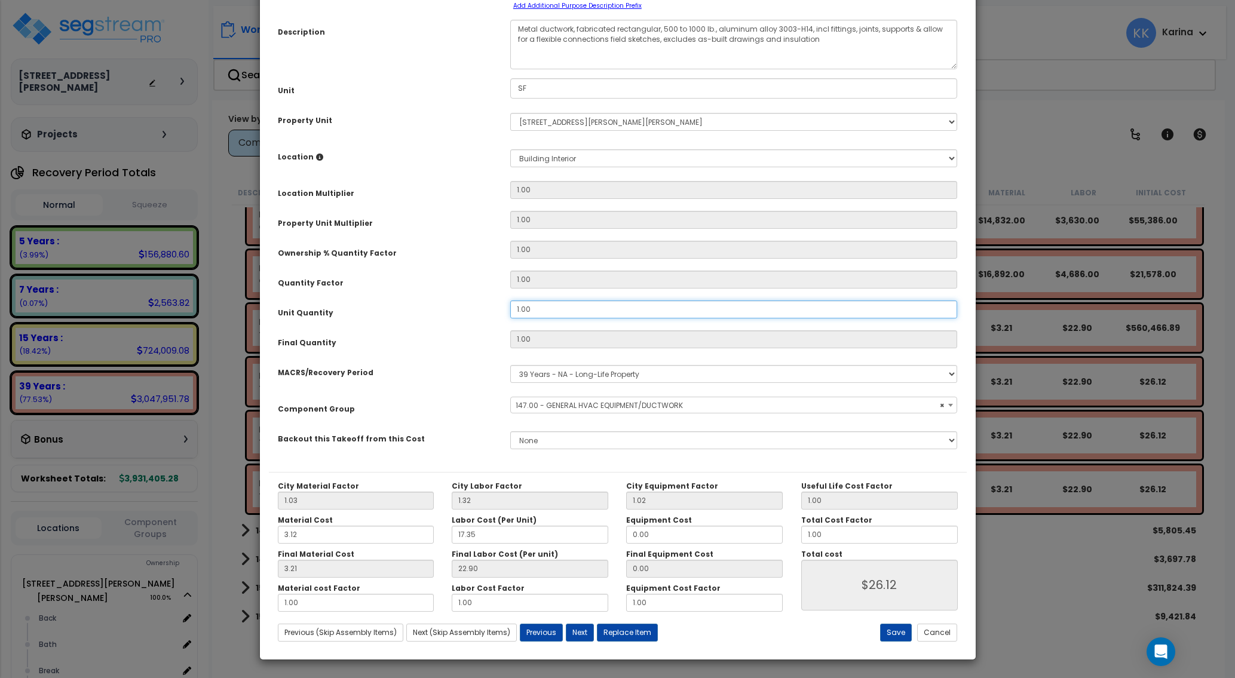
type input "3"
type input "1"
type input "$26.11"
type input "3"
type input "$78.33"
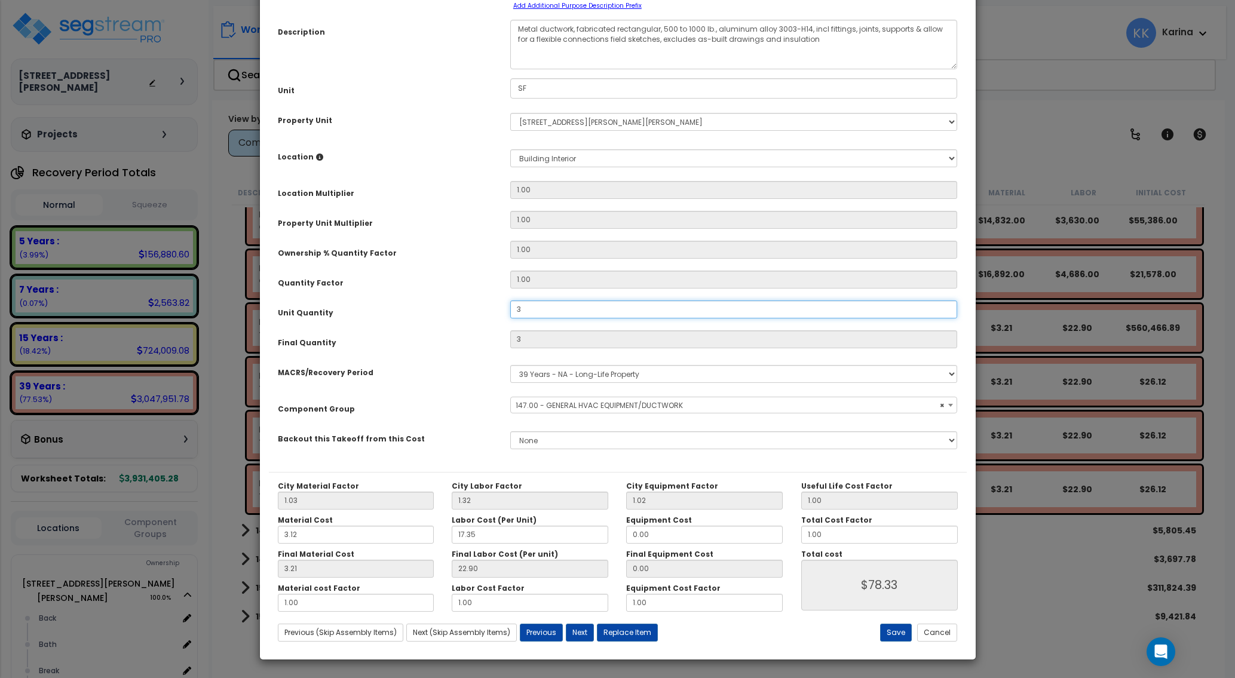
type input "37"
type input "$966.07"
type input "376"
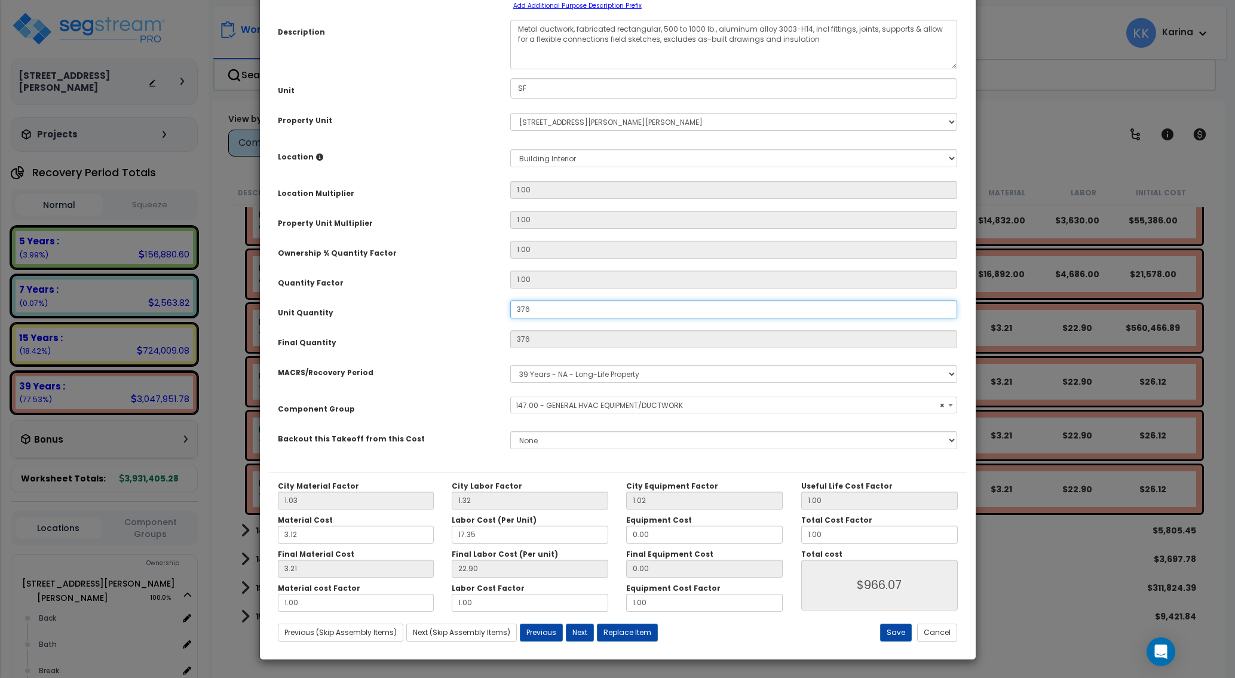
type input "$9,817.36"
drag, startPoint x: 901, startPoint y: 637, endPoint x: 868, endPoint y: 628, distance: 33.9
click at [900, 636] on button "Save" at bounding box center [896, 633] width 32 height 18
type input "376.00"
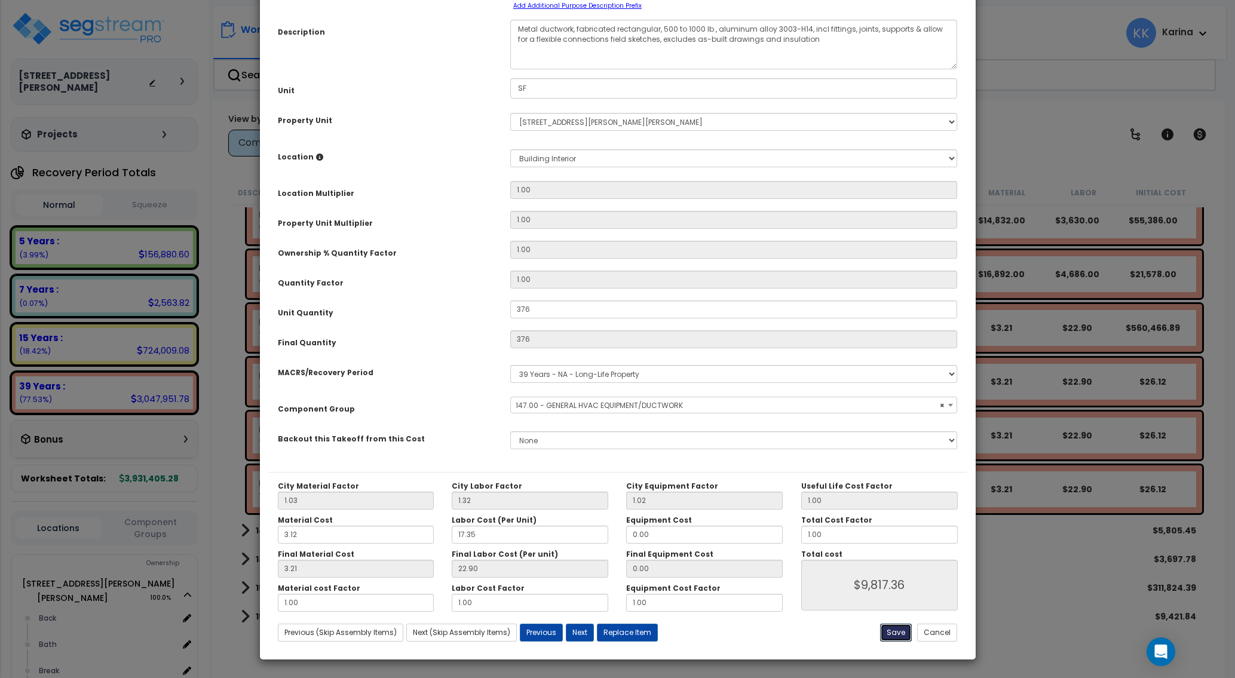
type input "9817.36"
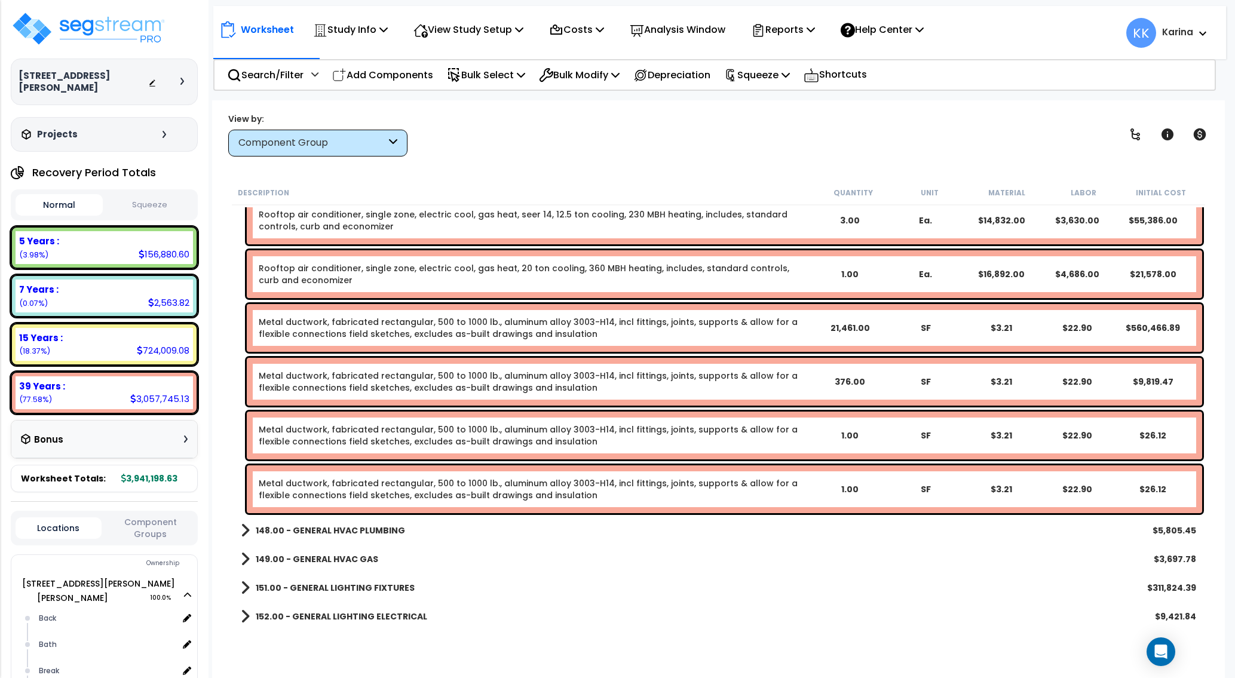
click at [345, 331] on link "Metal ductwork, fabricated rectangular, 500 to 1000 lb., aluminum alloy 3003-H1…" at bounding box center [535, 328] width 553 height 24
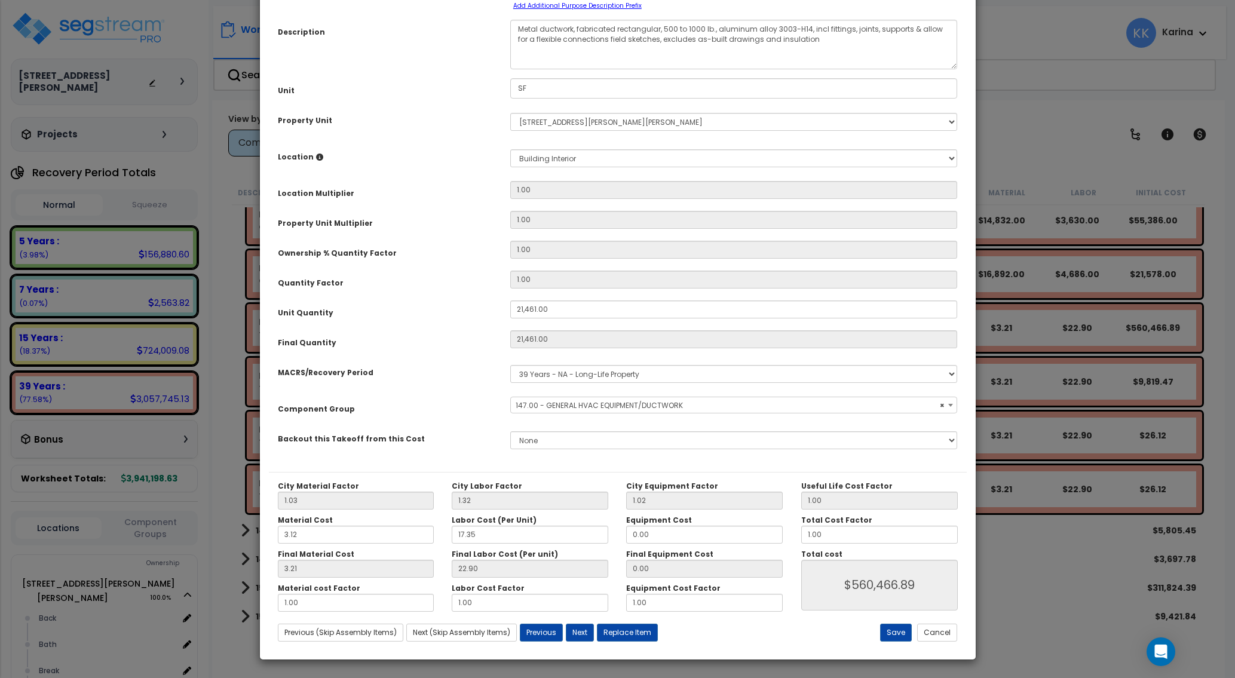
select select "56957"
click at [932, 634] on button "Cancel" at bounding box center [937, 633] width 40 height 18
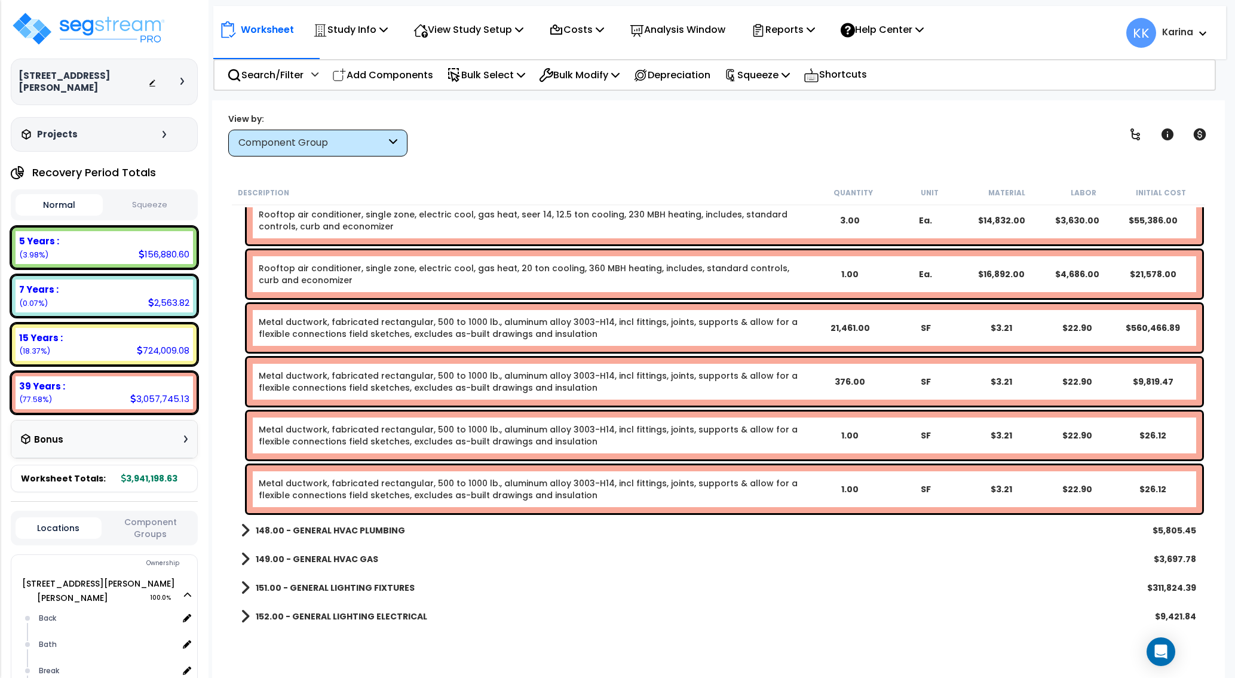
click at [342, 325] on link "Metal ductwork, fabricated rectangular, 500 to 1000 lb., aluminum alloy 3003-H1…" at bounding box center [535, 328] width 553 height 24
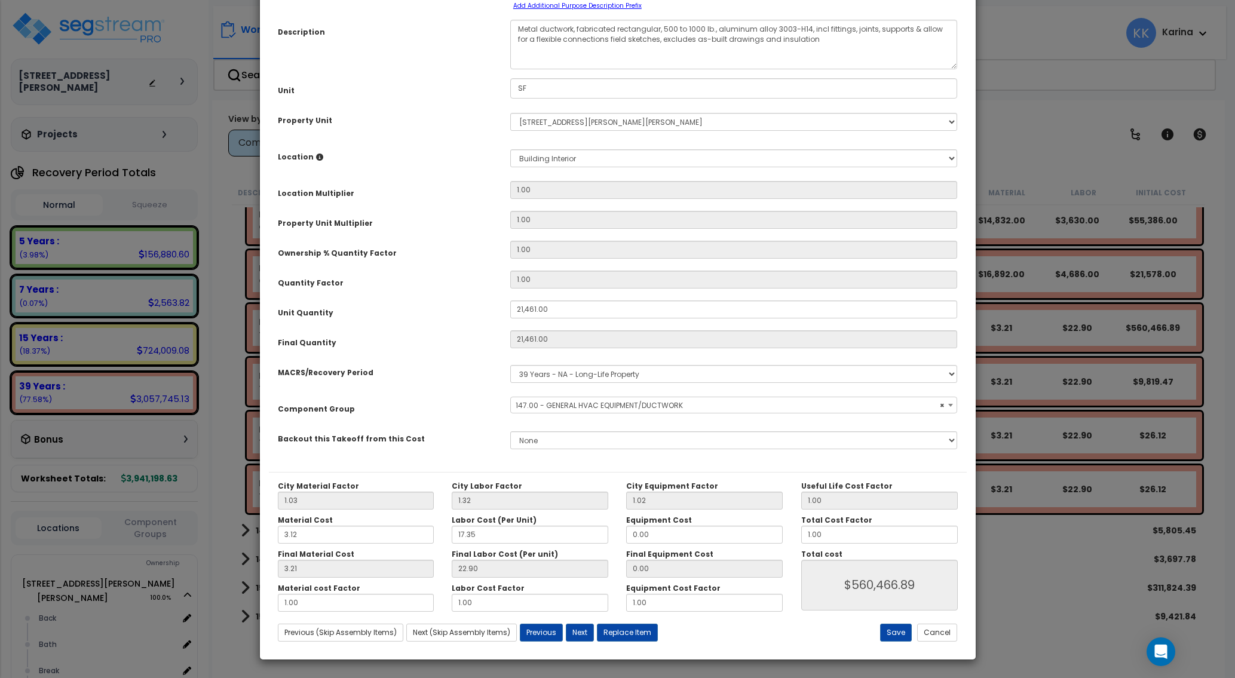
select select "56957"
click at [522, 69] on textarea "Metal ductwork, fabricated rectangular, 500 to 1000 lb., aluminum alloy 3003-H1…" at bounding box center [734, 45] width 448 height 50
click at [516, 69] on textarea "Metal ductwork, fabricated rectangular, 500 to 1000 lb., aluminum alloy 3003-H1…" at bounding box center [734, 45] width 448 height 50
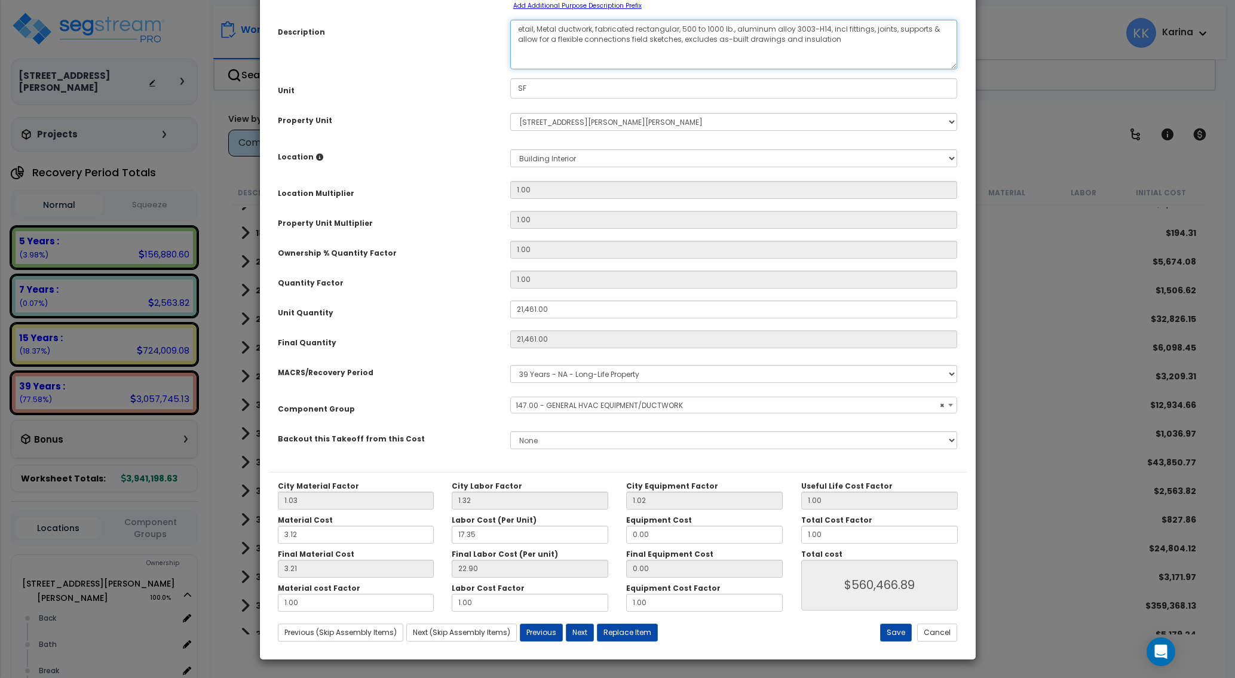
drag, startPoint x: 536, startPoint y: 123, endPoint x: 488, endPoint y: 122, distance: 48.4
click at [510, 69] on textarea "Metal ductwork, fabricated rectangular, 500 to 1000 lb., aluminum alloy 3003-H1…" at bounding box center [734, 45] width 448 height 50
click at [545, 69] on textarea "Metal ductwork, fabricated rectangular, 500 to 1000 lb., aluminum alloy 3003-H1…" at bounding box center [734, 45] width 448 height 50
type textarea "retail, metal ductwork, fabricated rectangular, 500 to 1000 lb., aluminum alloy…"
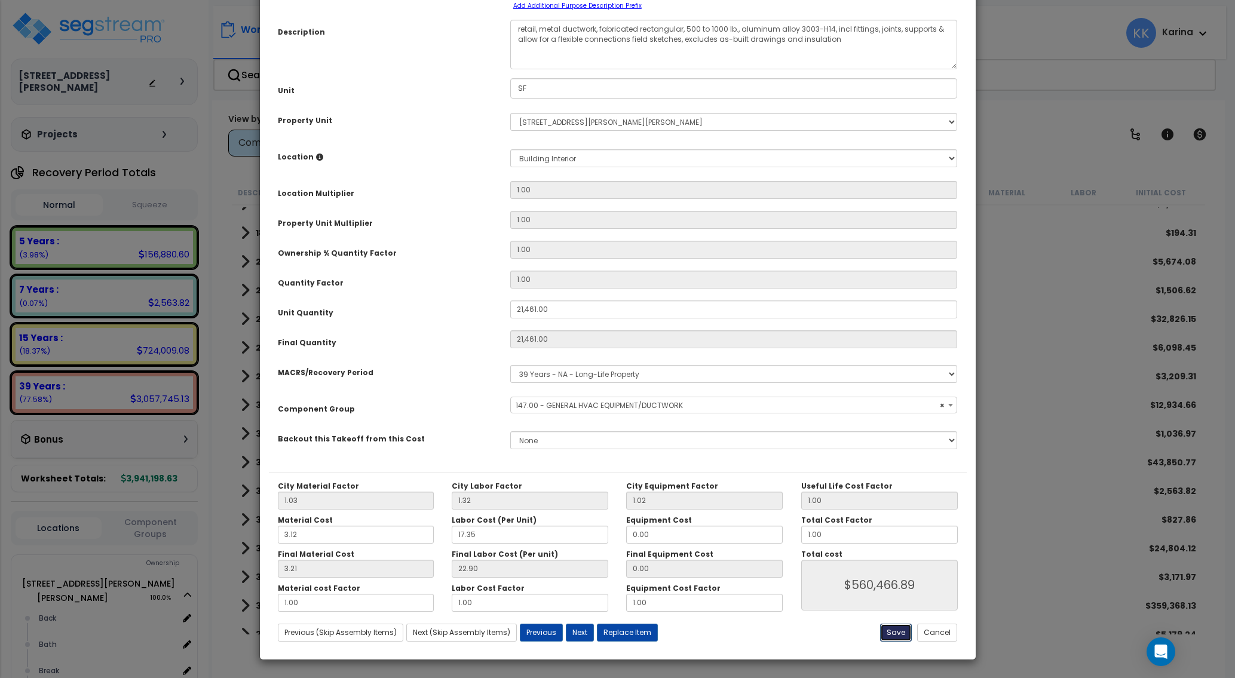
click at [899, 634] on button "Save" at bounding box center [896, 633] width 32 height 18
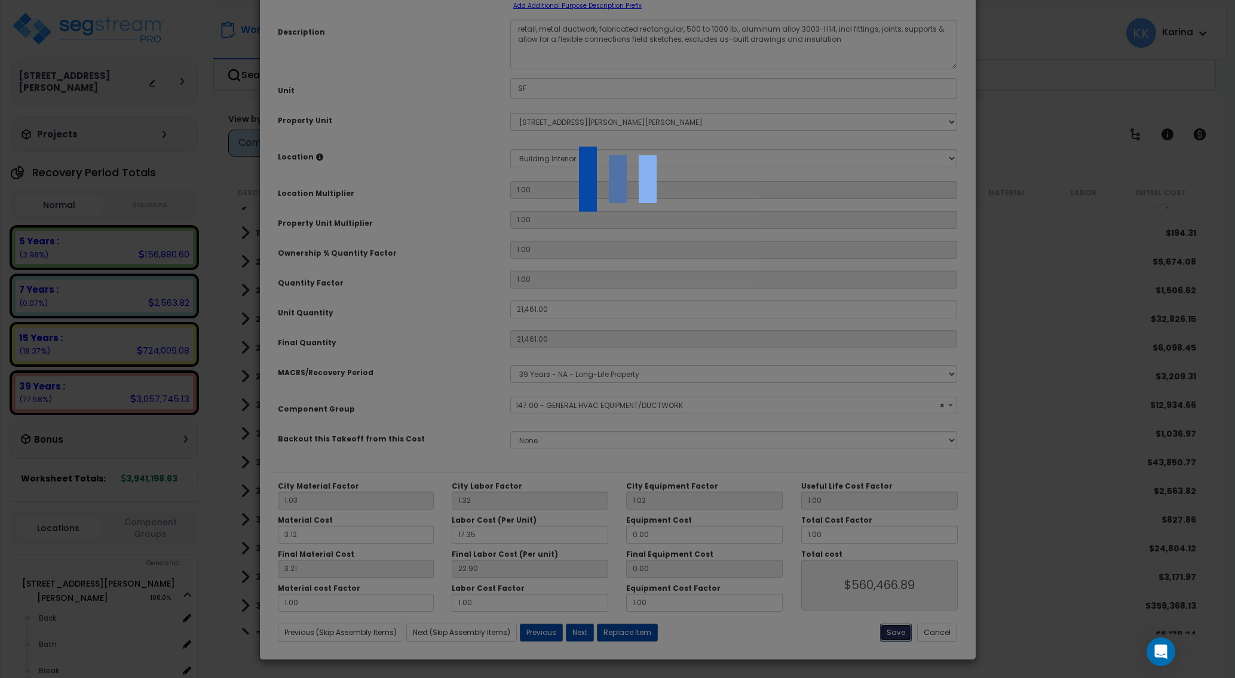
type input "21461.00"
type input "560466.89"
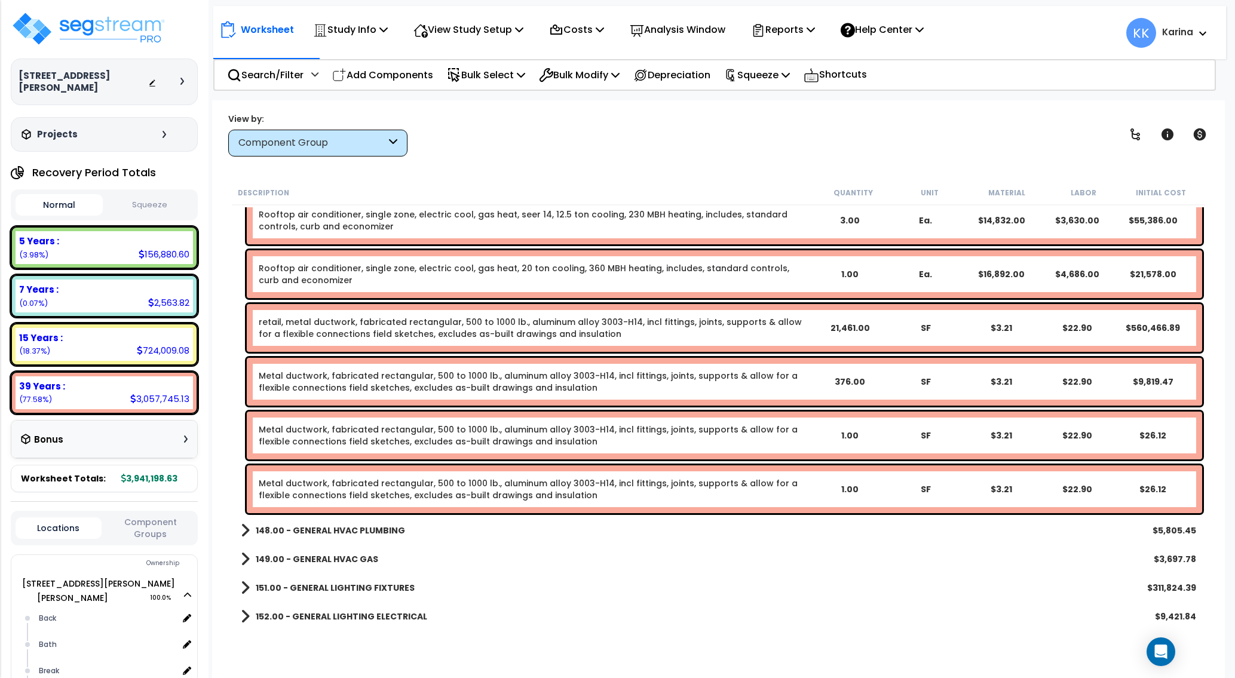
click at [305, 378] on link "Metal ductwork, fabricated rectangular, 500 to 1000 lb., aluminum alloy 3003-H1…" at bounding box center [535, 382] width 553 height 24
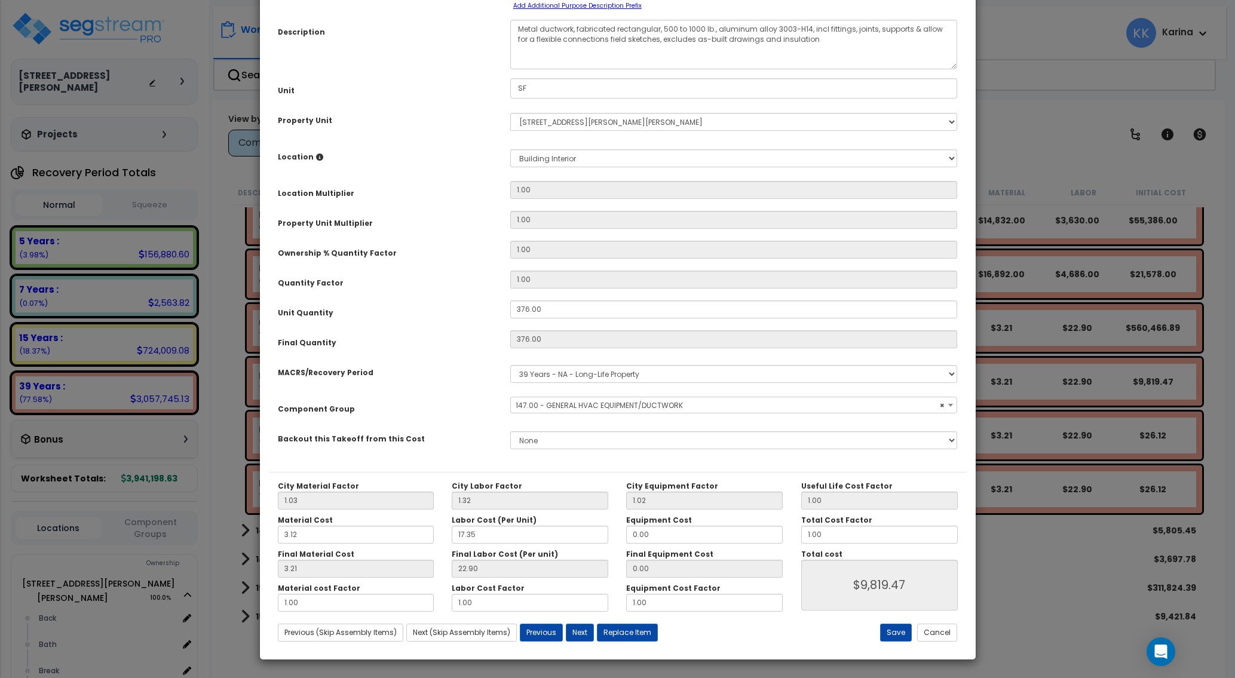
select select "56957"
click at [931, 634] on button "Cancel" at bounding box center [937, 633] width 40 height 18
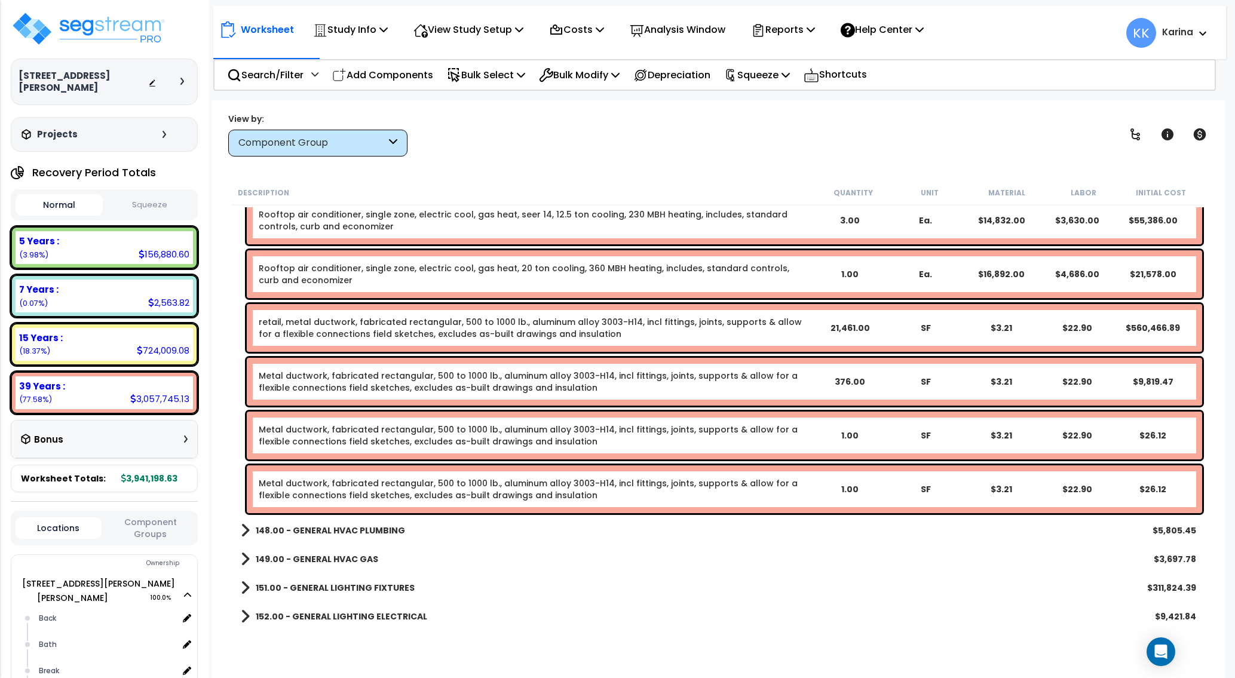
click at [308, 320] on link "retail, metal ductwork, fabricated rectangular, 500 to 1000 lb., aluminum alloy…" at bounding box center [535, 328] width 553 height 24
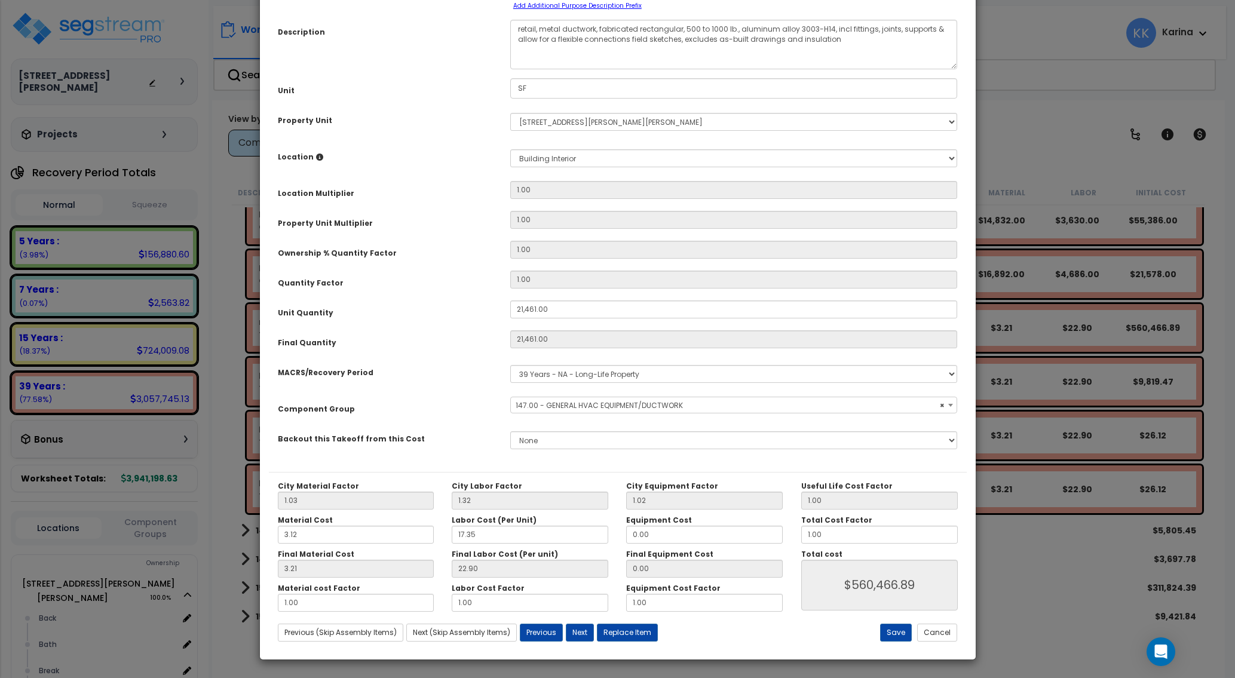
select select "56957"
drag, startPoint x: 545, startPoint y: 123, endPoint x: 504, endPoint y: 123, distance: 40.1
click at [510, 69] on textarea "retail, metal ductwork, fabricated rectangular, 500 to 1000 lb., aluminum alloy…" at bounding box center [734, 45] width 448 height 50
type textarea "Metal ductwork, fabricated rectangular, 500 to 1000 lb., aluminum alloy 3003-H1…"
click at [510, 149] on select "Select Back Bath Break Building Building Interior Loading Mech Office Sales Add…" at bounding box center [734, 158] width 448 height 18
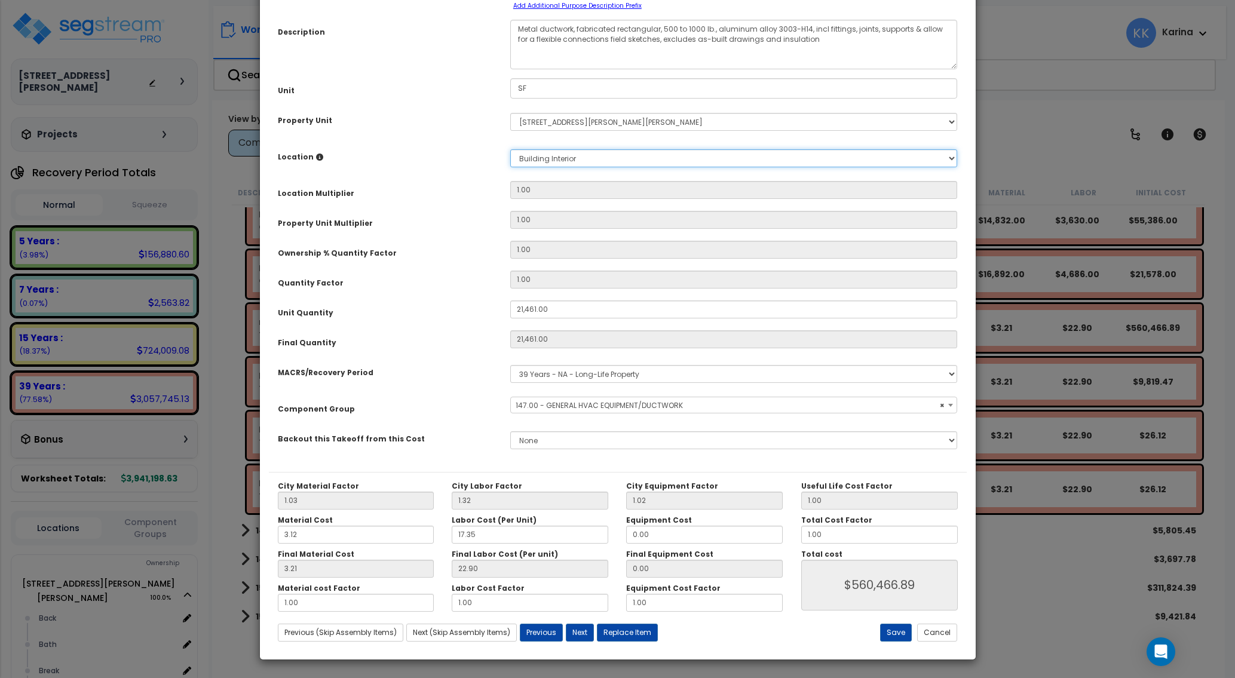
select select "18160"
click option "Sales" at bounding box center [0, 0] width 0 height 0
type input "1"
type input "21,461"
type input "$560,346.71"
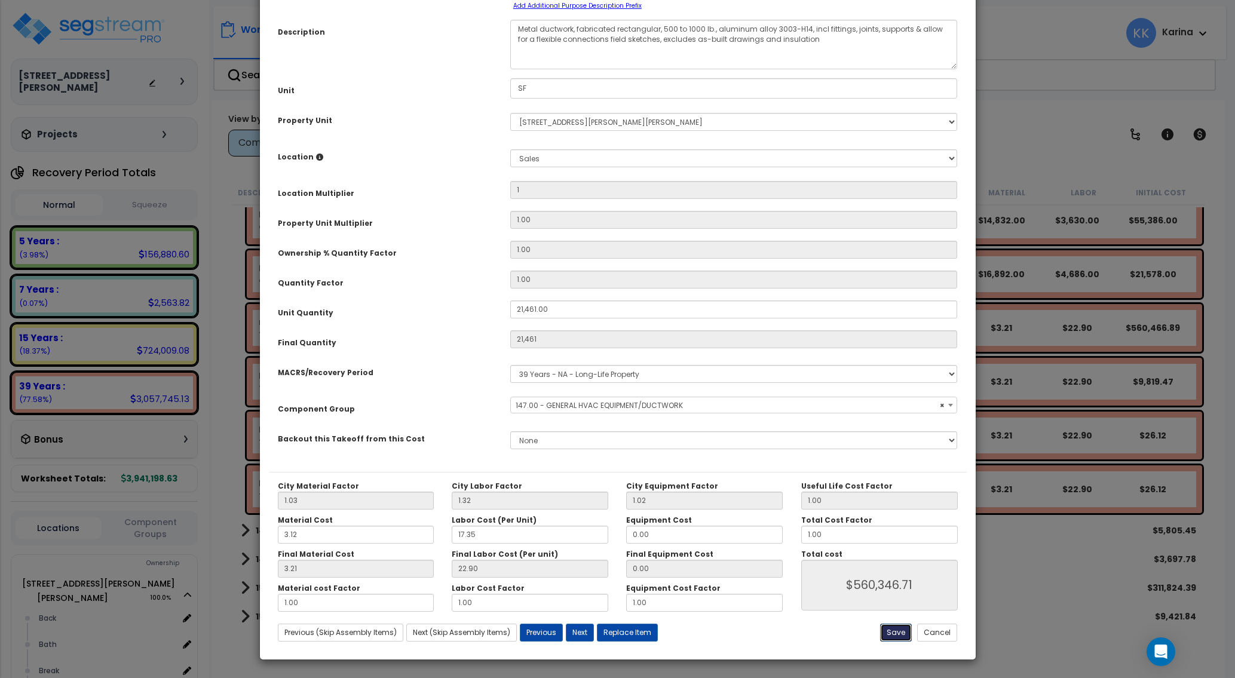
click at [895, 633] on button "Save" at bounding box center [896, 633] width 32 height 18
type input "1.00"
type input "21461.00"
type input "560346.71"
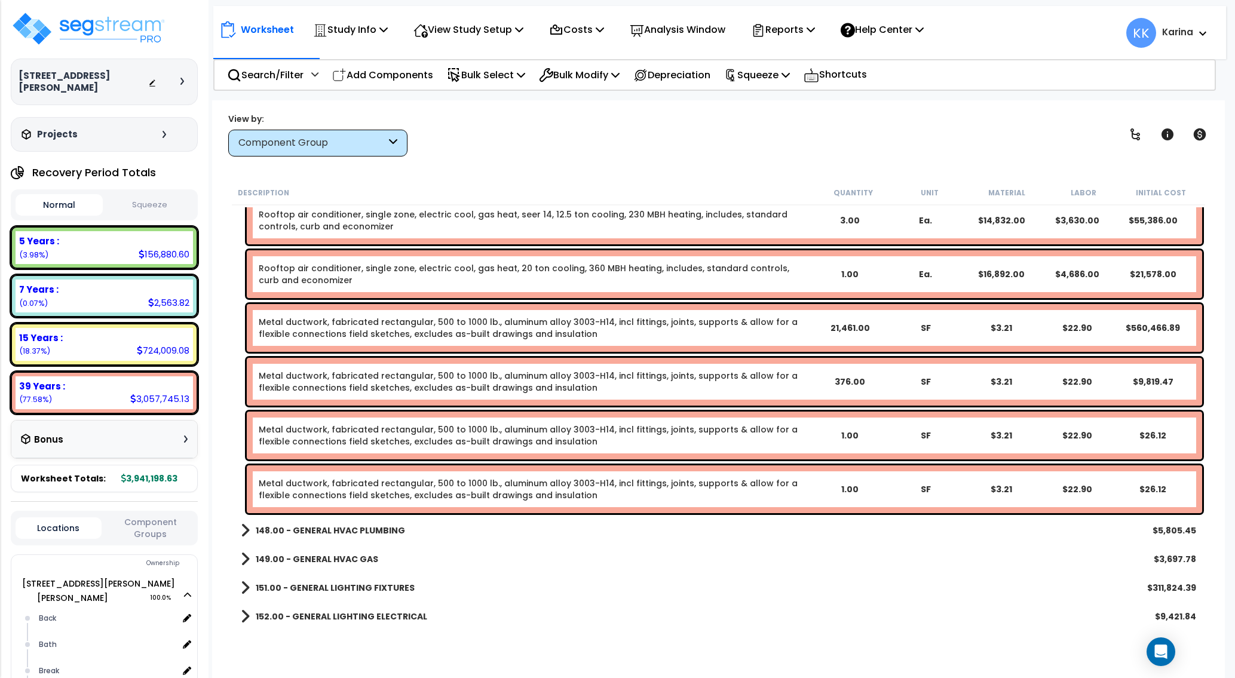
click at [310, 378] on link "Metal ductwork, fabricated rectangular, 500 to 1000 lb., aluminum alloy 3003-H1…" at bounding box center [535, 382] width 553 height 24
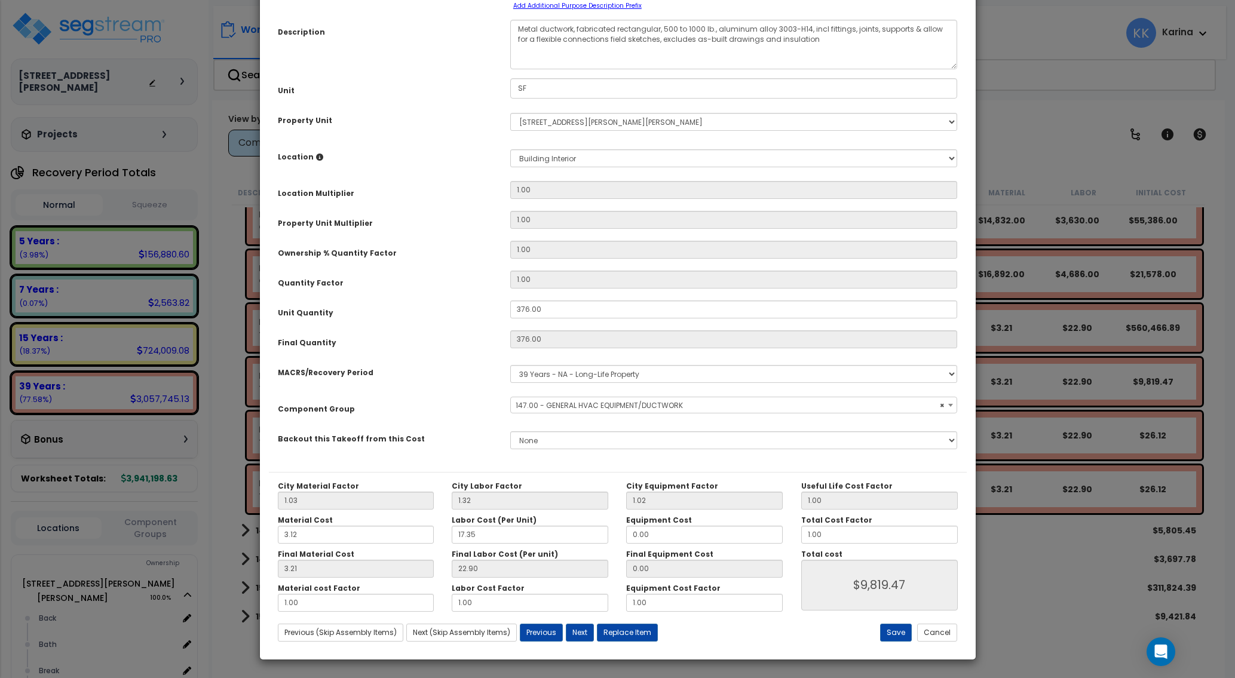
select select "56957"
click at [510, 149] on select "Select Back Bath Break Building Building Interior Loading Mech Office Sales Add…" at bounding box center [734, 158] width 448 height 18
select select "32081"
click option "Break" at bounding box center [0, 0] width 0 height 0
type input "1"
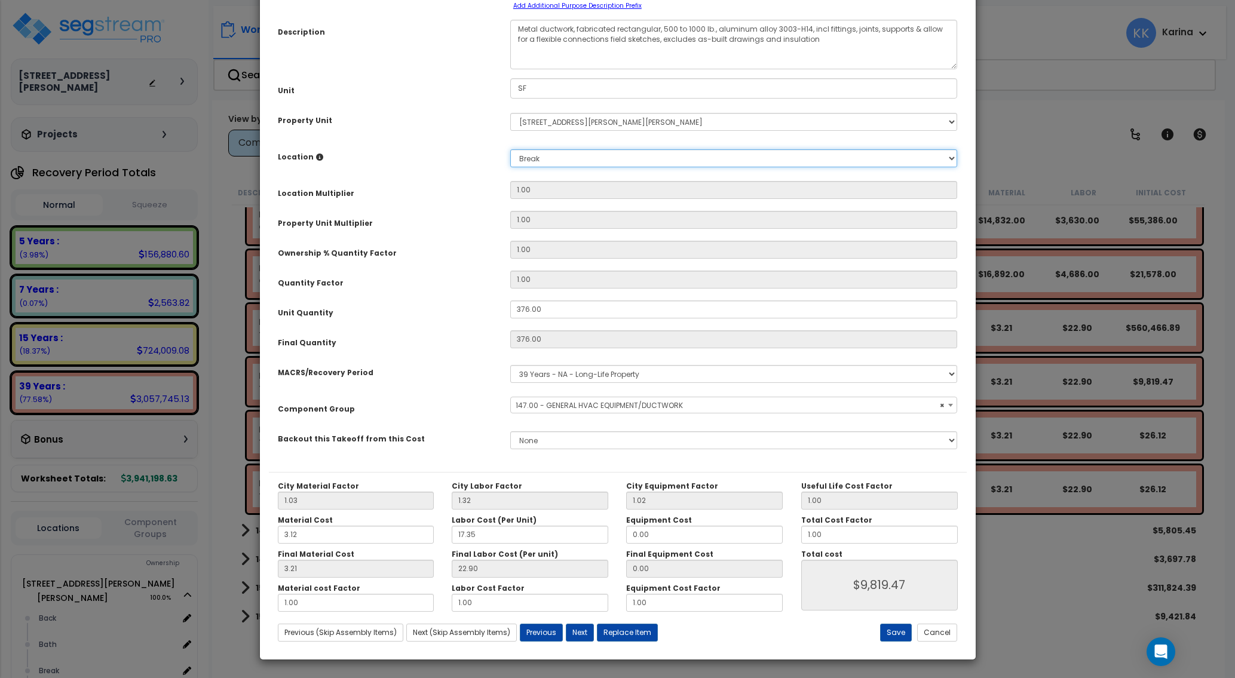
type input "376"
type input "$9,817.36"
click at [896, 631] on button "Save" at bounding box center [896, 633] width 32 height 18
type input "1.00"
type input "376.00"
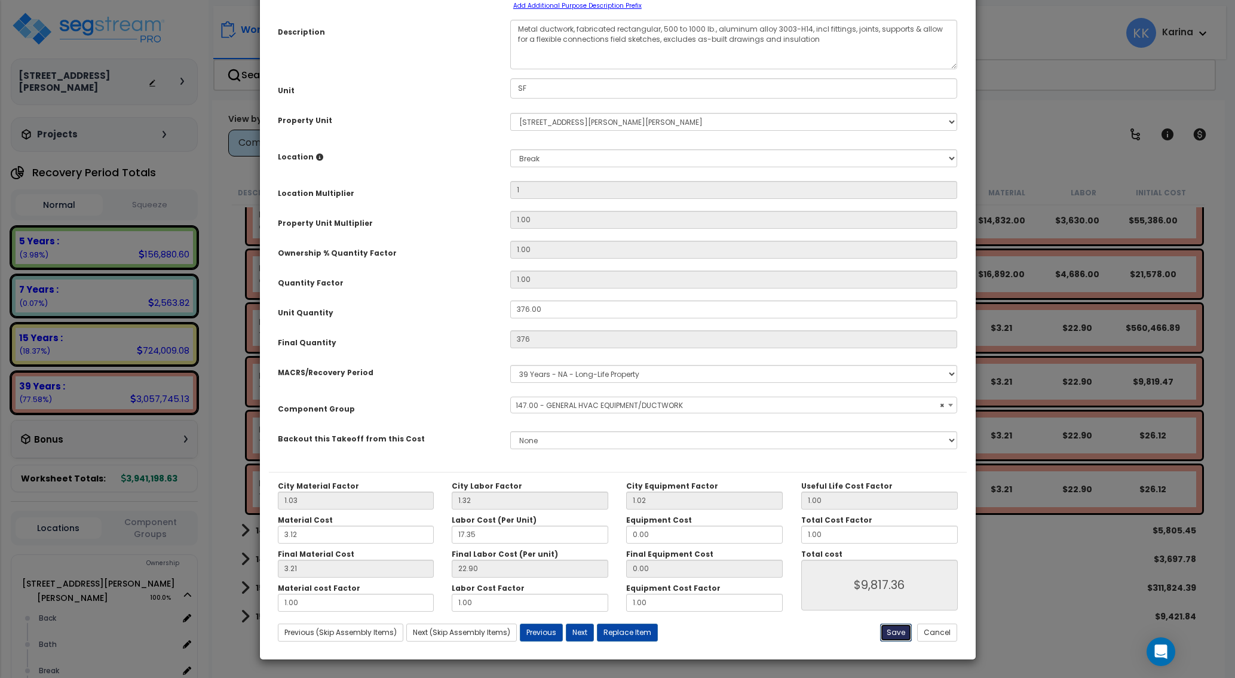
type input "9817.36"
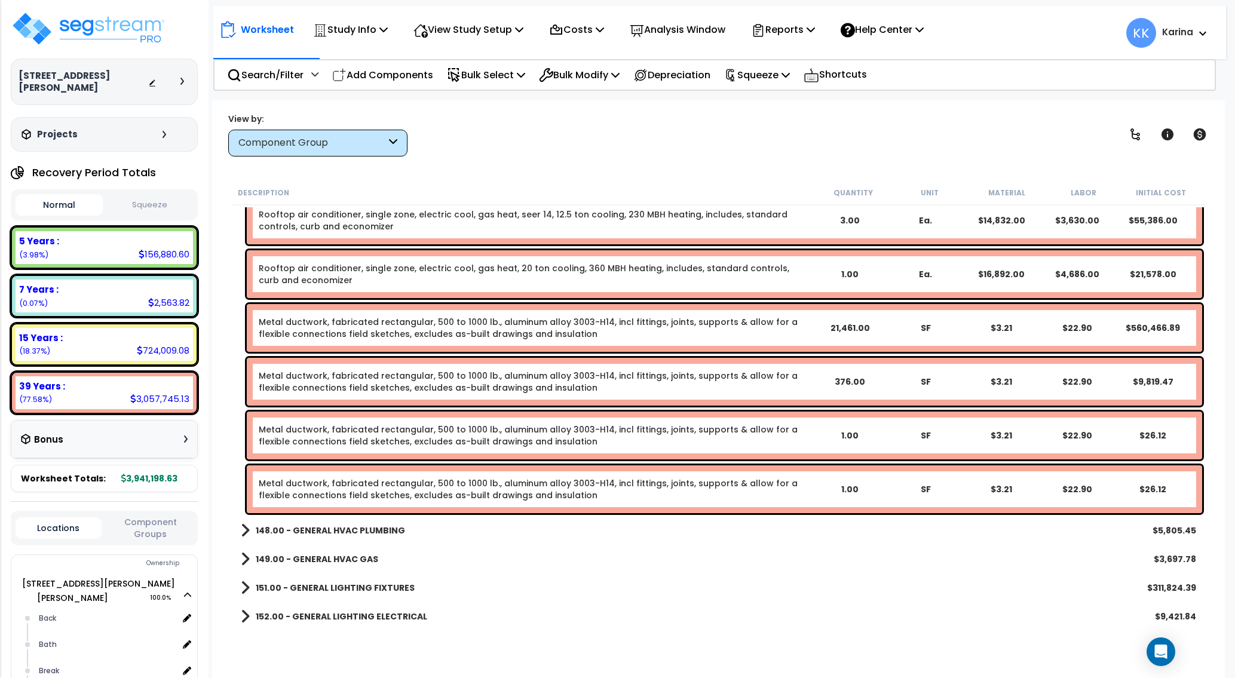
click at [598, 581] on div "151.00 - GENERAL LIGHTING FIXTURES $311,824.39" at bounding box center [719, 588] width 968 height 29
click at [409, 424] on link "Metal ductwork, fabricated rectangular, 500 to 1000 lb., aluminum alloy 3003-H1…" at bounding box center [535, 436] width 553 height 24
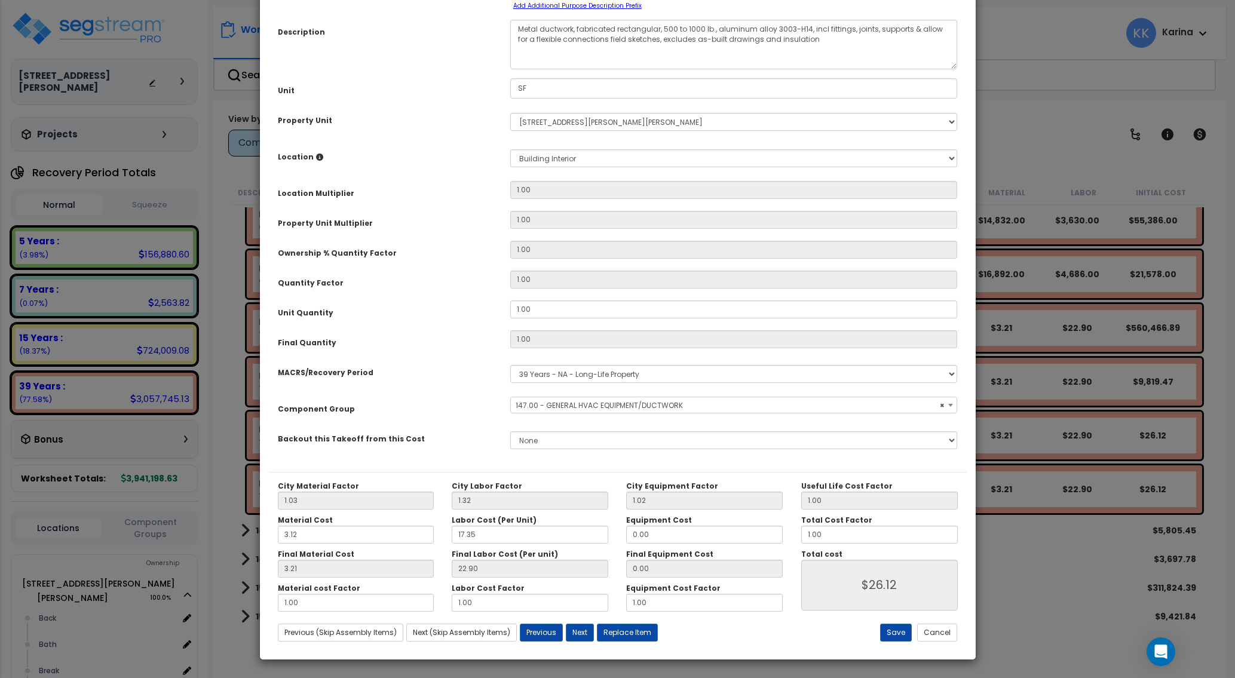
select select "56957"
drag, startPoint x: 543, startPoint y: 406, endPoint x: 482, endPoint y: 395, distance: 61.3
click at [482, 395] on div "Purpose Description Prefix Select A/V System A/V System Equipment A/V System Eq…" at bounding box center [618, 217] width 698 height 510
drag, startPoint x: 539, startPoint y: 405, endPoint x: 445, endPoint y: 393, distance: 94.7
click at [510, 319] on input "1.00" at bounding box center [734, 310] width 448 height 18
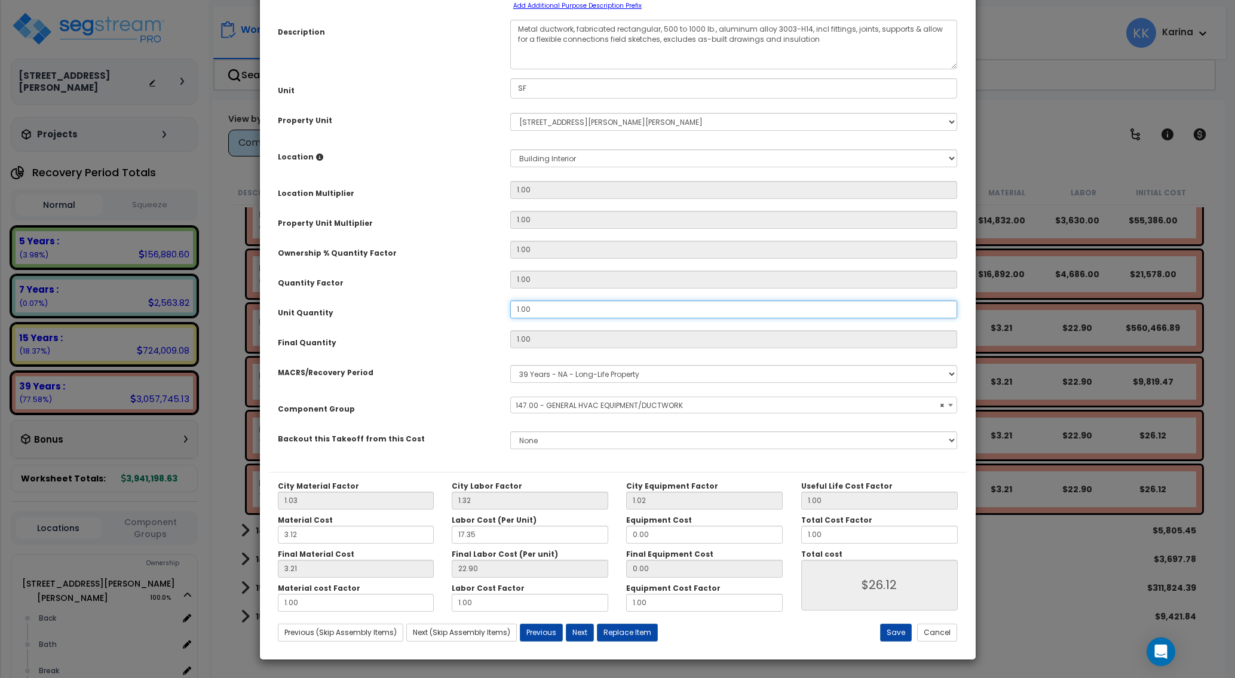
type input "2"
type input "1"
type input "$26.11"
type input "2"
type input "$52.22"
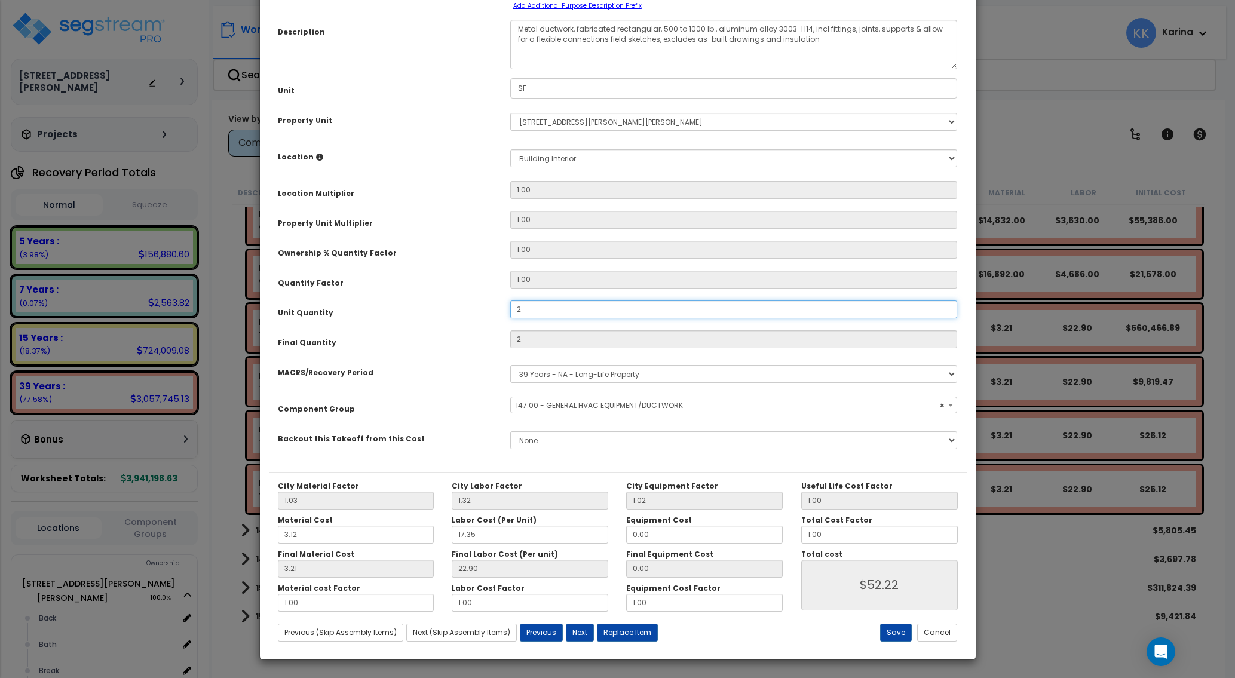
type input "24"
type input "$626.64"
type input "248"
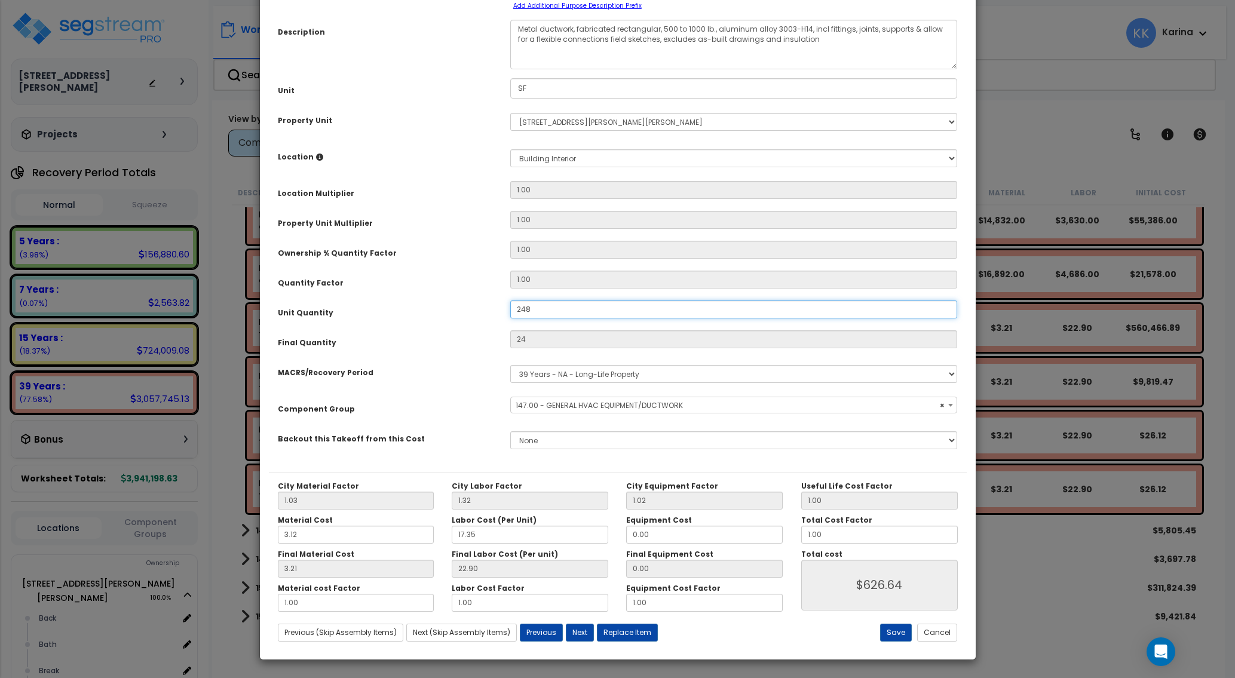
type input "$6,475.28"
type input "248."
type input "$6,475.28"
type input "248.8"
type input "$6,475.28"
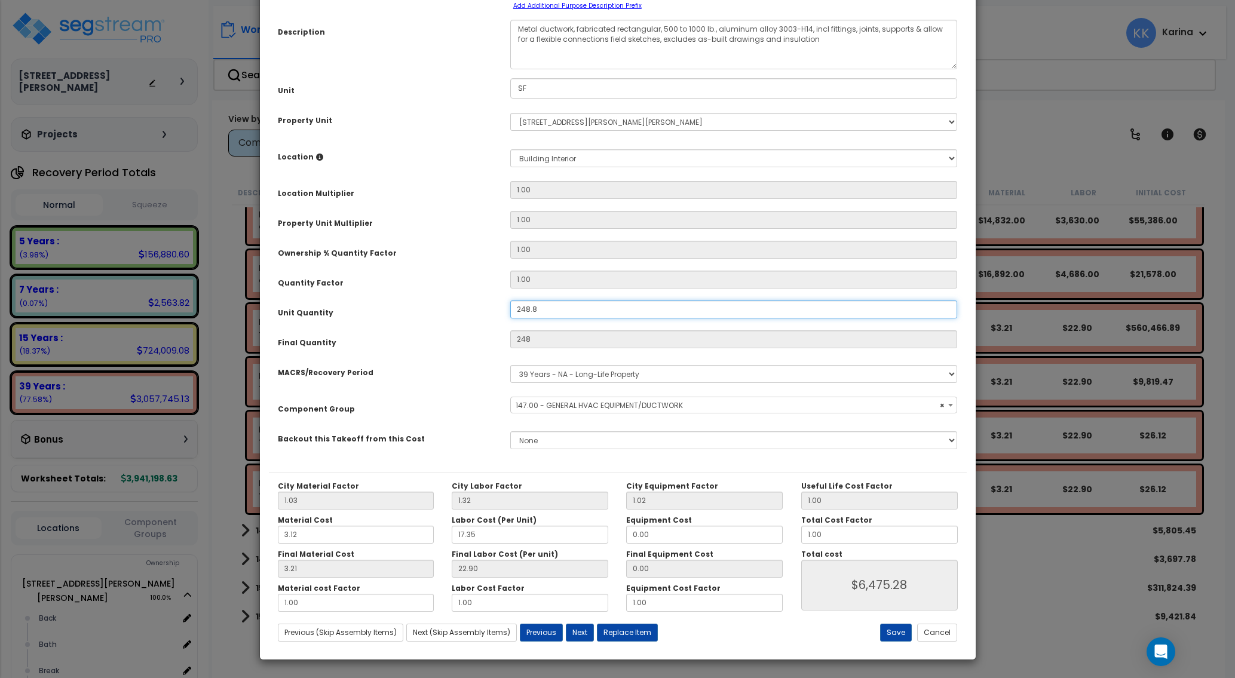
type input "248.8"
type input "$6,496.17"
type input "248.8"
click at [510, 149] on select "Select Back Bath Break Building Building Interior Loading Mech Office Sales Add…" at bounding box center [734, 158] width 448 height 18
select select "31631"
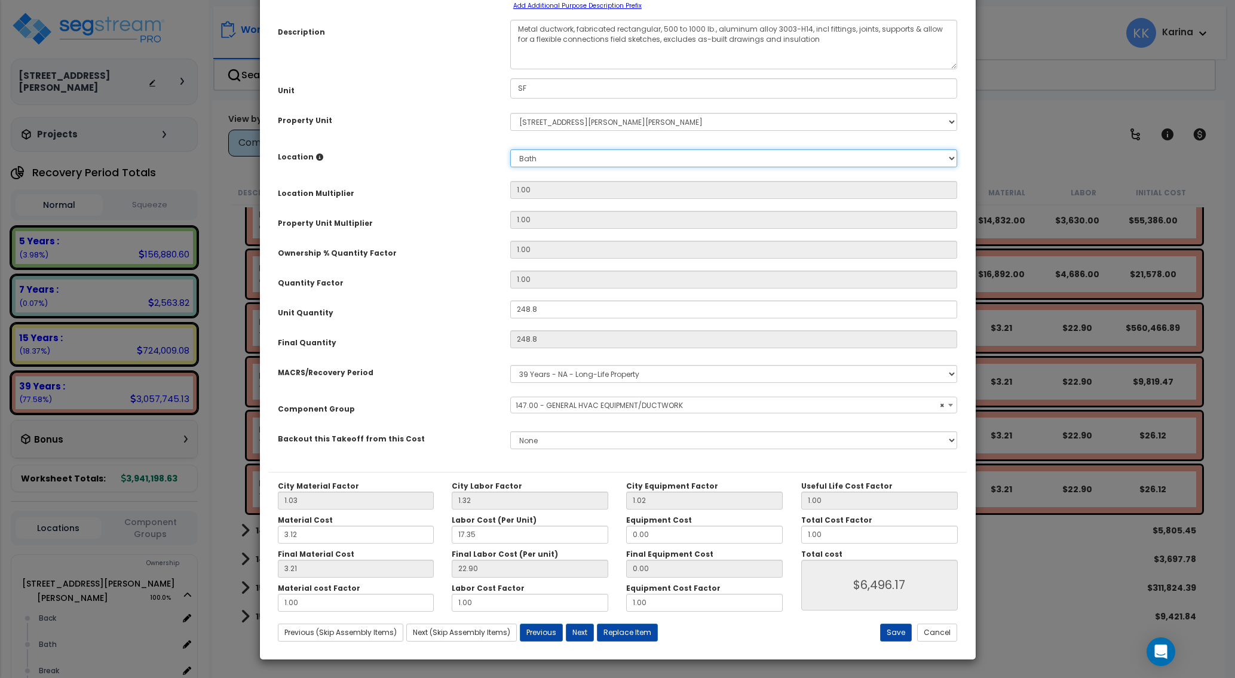
click option "Bath" at bounding box center [0, 0] width 0 height 0
type input "1"
type input "$6,496.17"
click at [889, 630] on button "Save" at bounding box center [896, 633] width 32 height 18
type input "1.00"
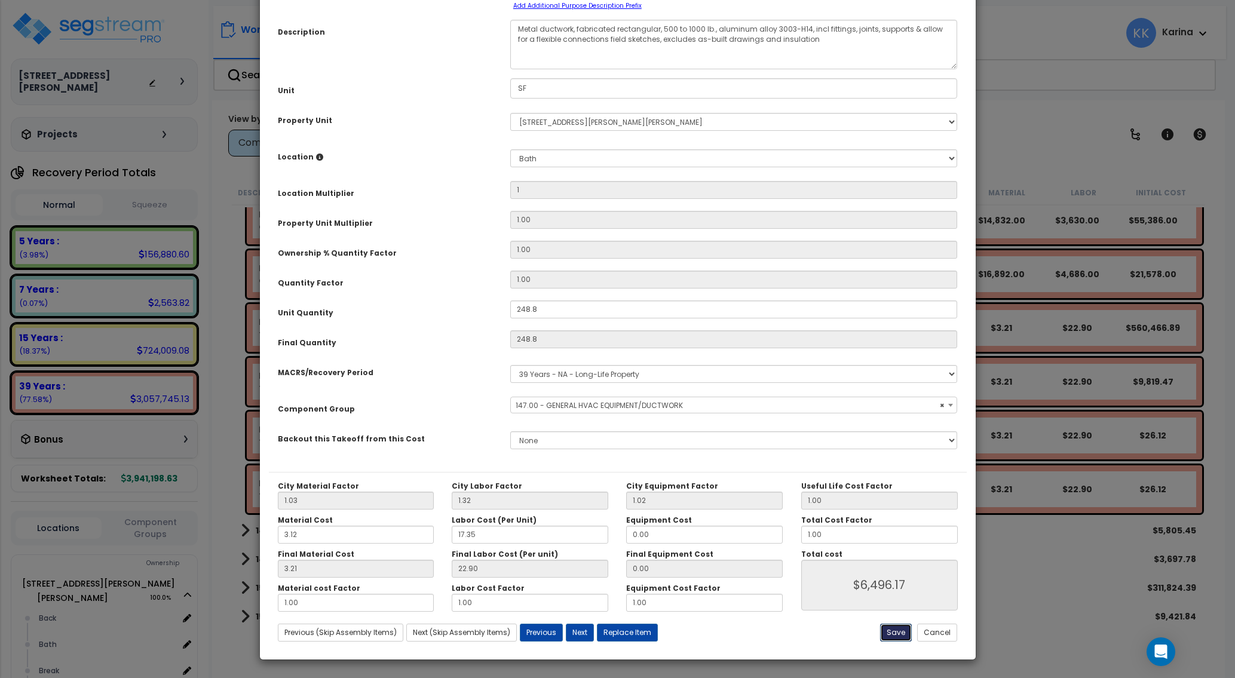
type input "248.80"
type input "6496.17"
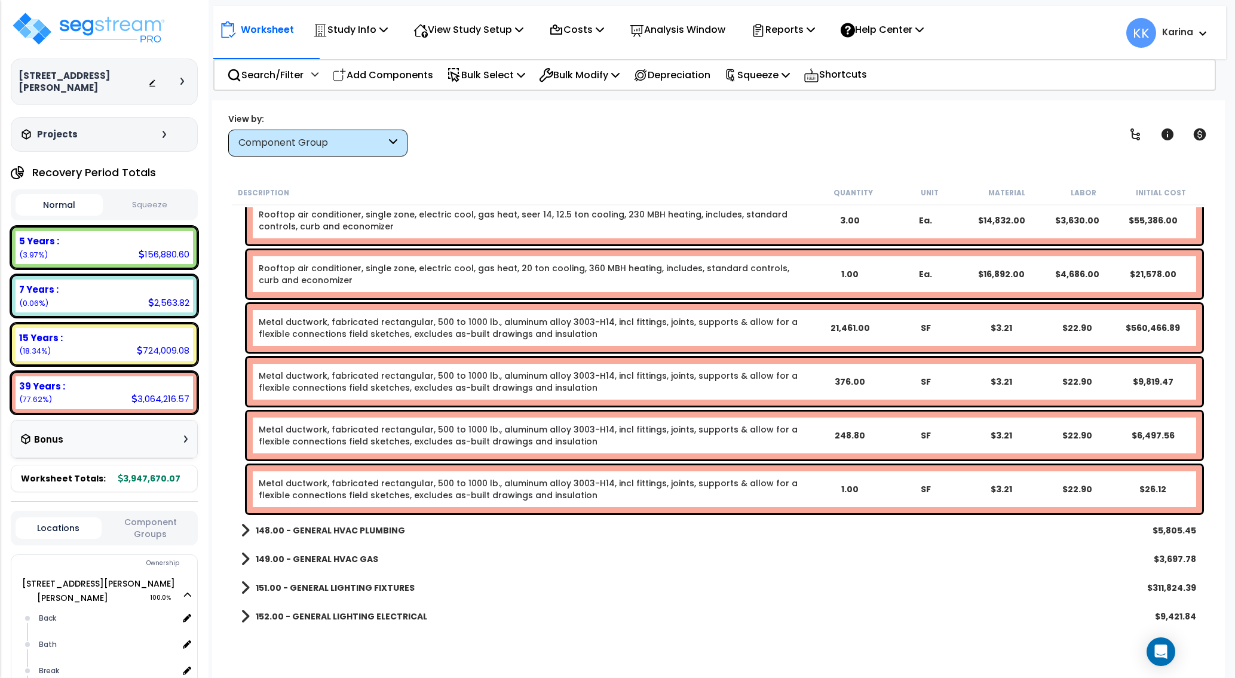
click at [641, 595] on div "151.00 - GENERAL LIGHTING FIXTURES $311,824.39" at bounding box center [719, 588] width 968 height 29
click at [358, 492] on link "Metal ductwork, fabricated rectangular, 500 to 1000 lb., aluminum alloy 3003-H1…" at bounding box center [535, 490] width 553 height 24
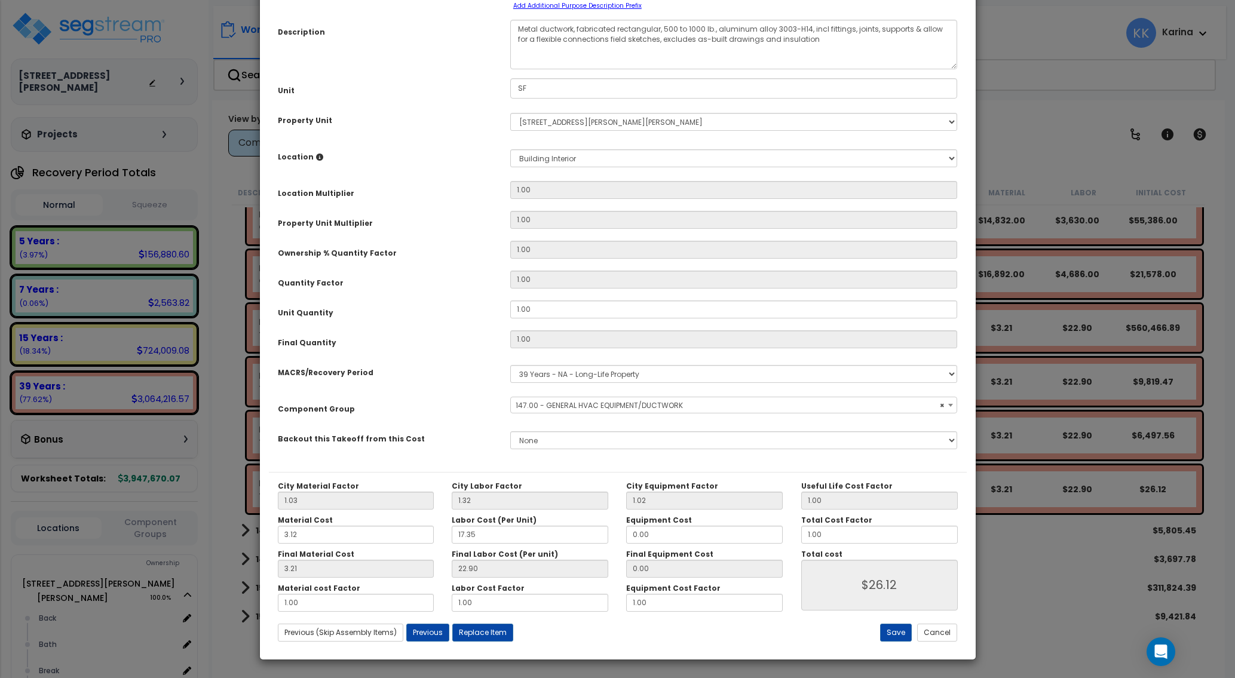
select select "56957"
drag, startPoint x: 540, startPoint y: 405, endPoint x: 451, endPoint y: 397, distance: 90.0
click at [451, 322] on div "Unit Quantity 1.00" at bounding box center [618, 311] width 698 height 21
drag, startPoint x: 530, startPoint y: 405, endPoint x: 469, endPoint y: 400, distance: 61.8
click at [510, 319] on input "1.00" at bounding box center [734, 310] width 448 height 18
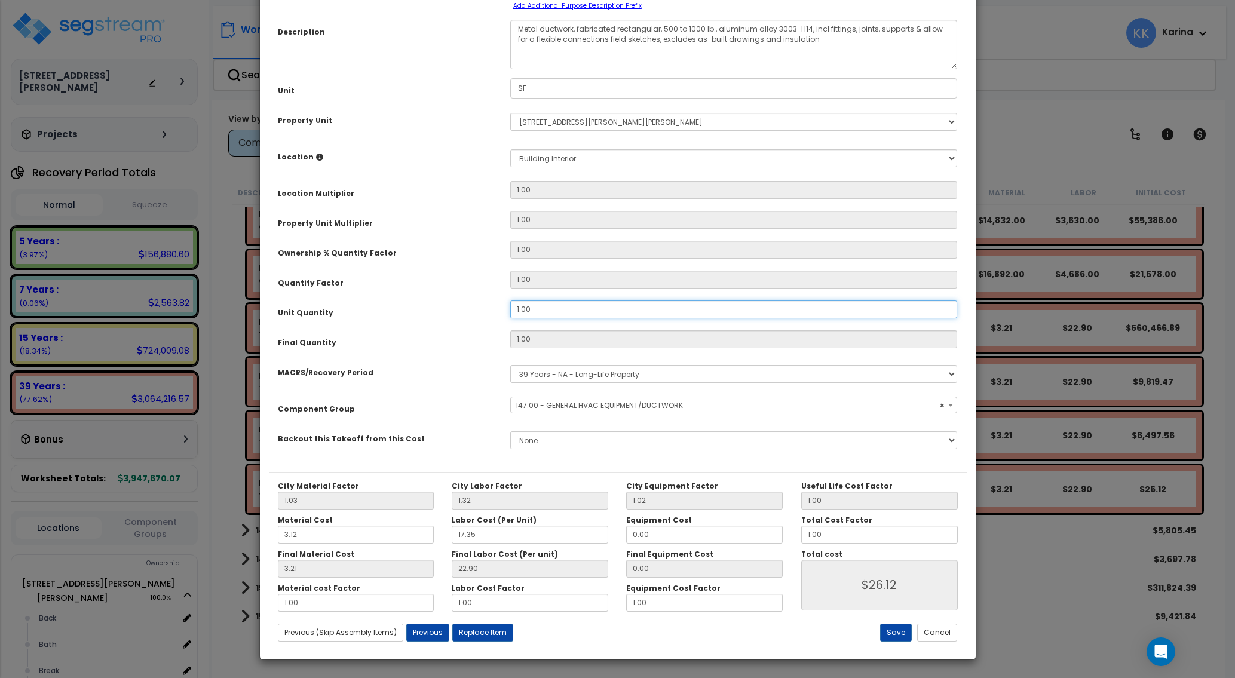
type input "1"
type input "$26.11"
type input "11"
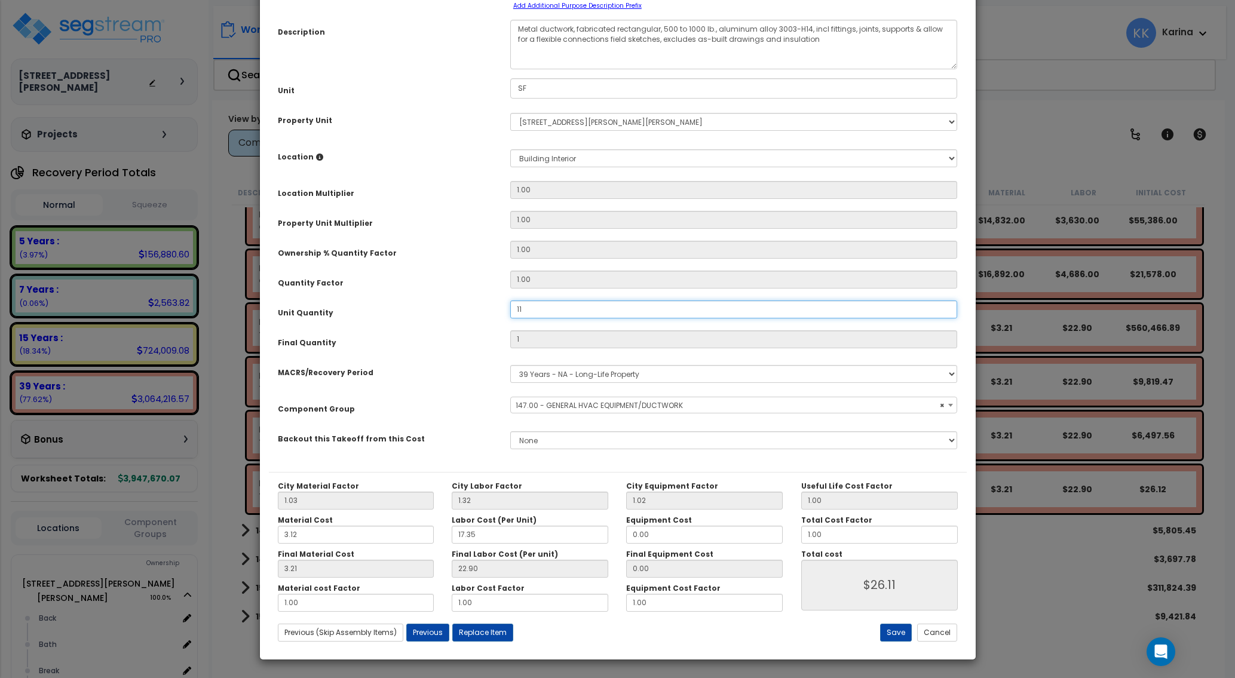
type input "$287.21"
type input "119"
type input "$3,107.09"
type input "1,197"
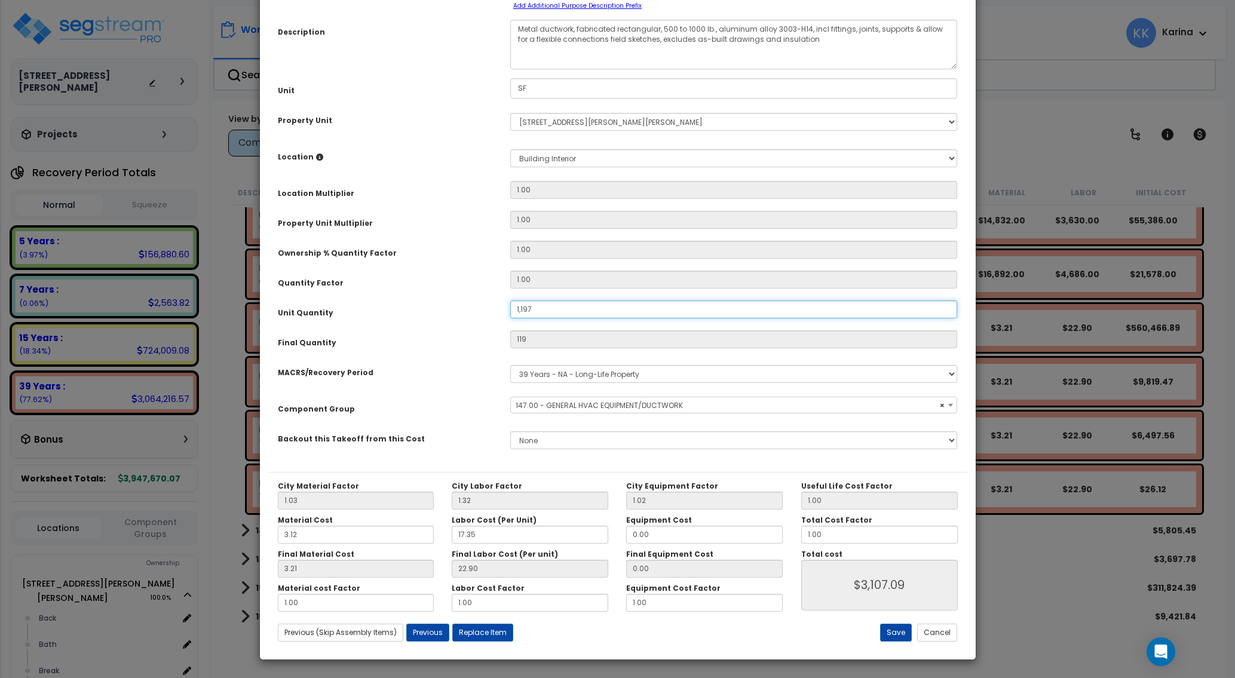
type input "$3,107.09"
type input "1,197"
type input "$31,253.67"
type input "1,197"
click at [510, 149] on select "Select Back Bath Break Building Building Interior Loading Mech Office Sales Add…" at bounding box center [734, 158] width 448 height 18
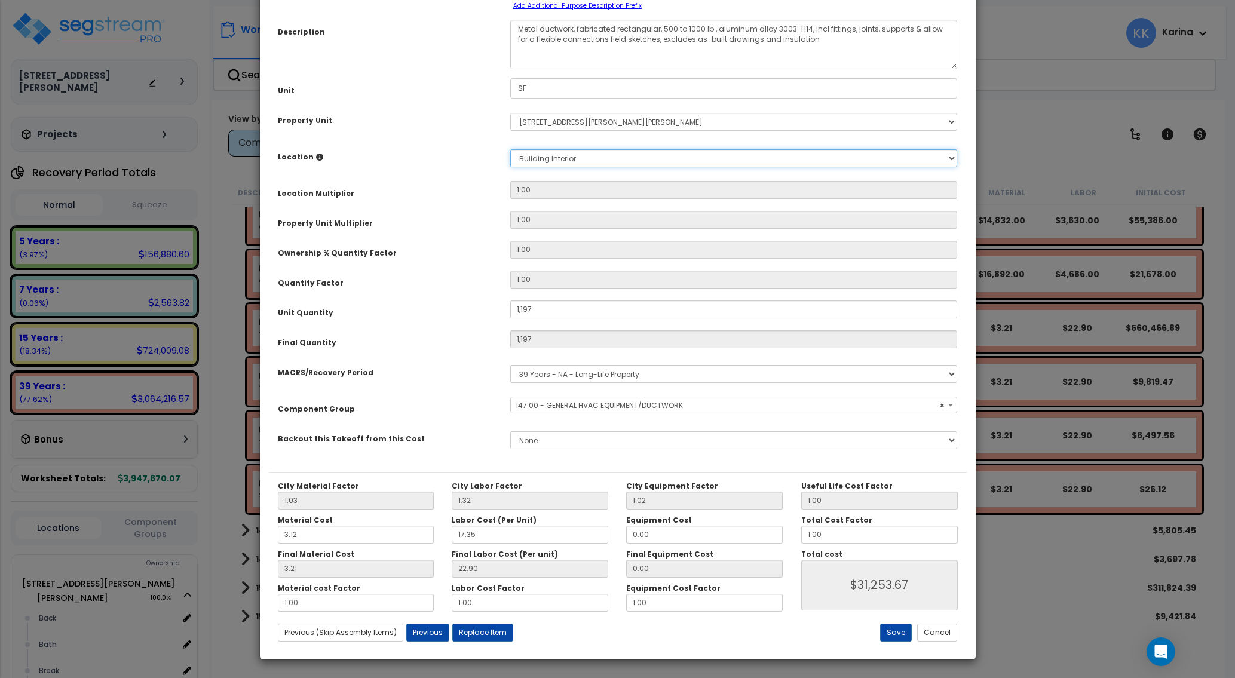
select select "23465"
click option "Back" at bounding box center [0, 0] width 0 height 0
type input "1"
type input "1,197"
type input "$31,253.67"
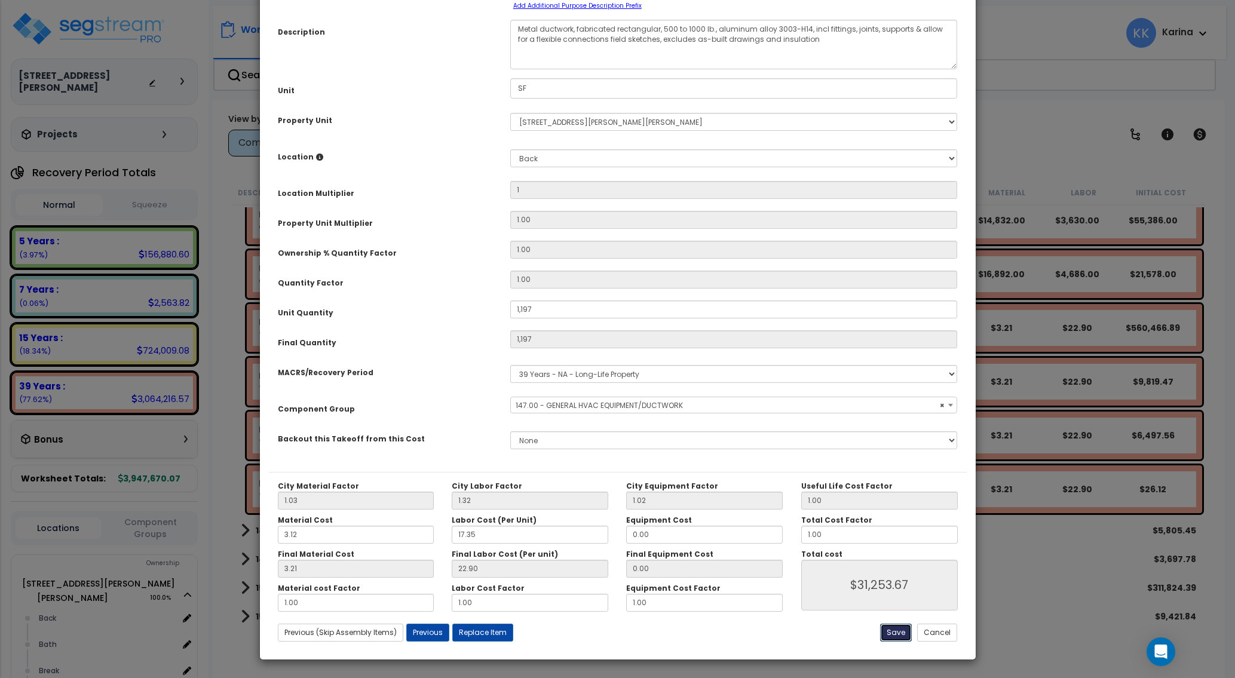
click at [898, 634] on button "Save" at bounding box center [896, 633] width 32 height 18
type input "1.00"
type input "1197.00"
type input "31253.67"
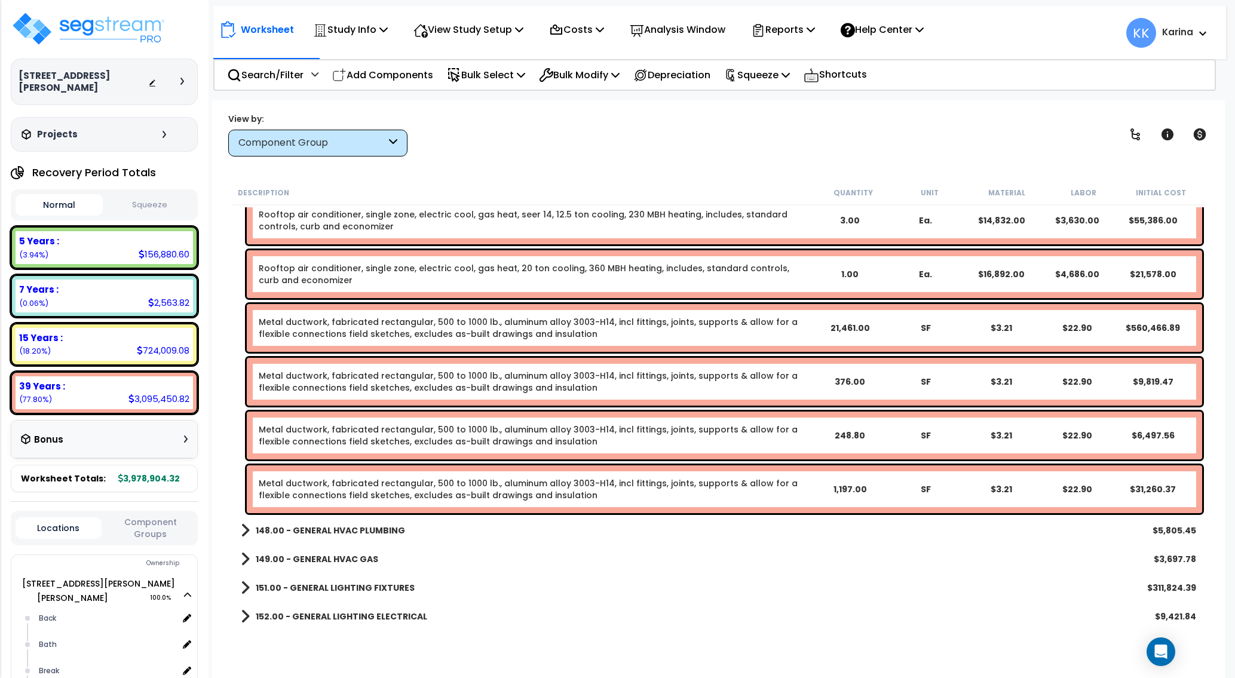
click at [673, 592] on div "151.00 - GENERAL LIGHTING FIXTURES $311,824.39" at bounding box center [719, 588] width 968 height 29
click at [397, 488] on link "Metal ductwork, fabricated rectangular, 500 to 1000 lb., aluminum alloy 3003-H1…" at bounding box center [535, 490] width 553 height 24
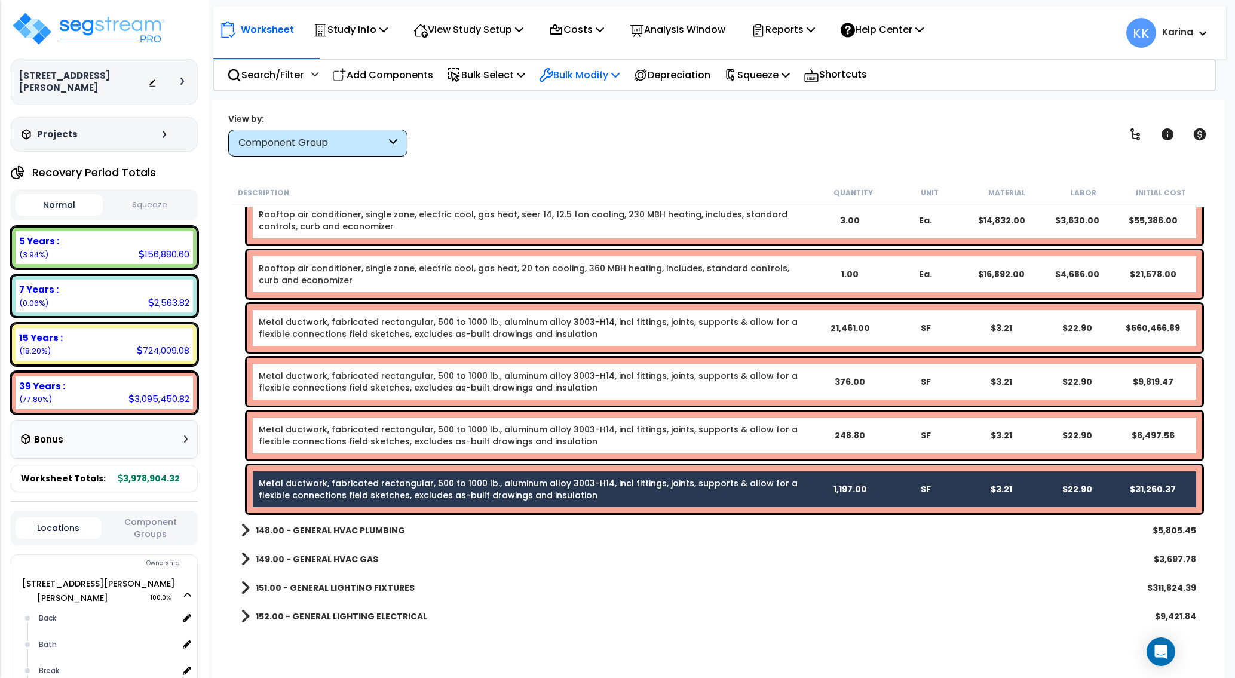
click at [577, 72] on p "Bulk Modify" at bounding box center [579, 75] width 81 height 16
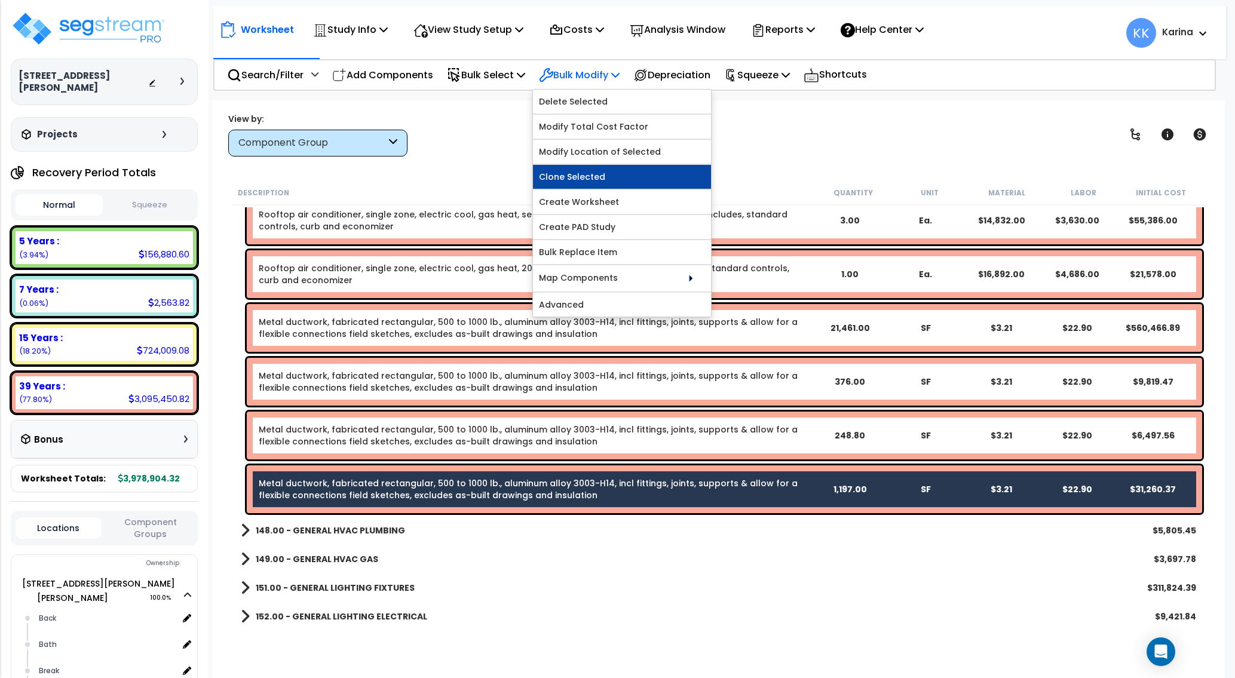
click at [574, 176] on link "Clone Selected" at bounding box center [622, 177] width 178 height 24
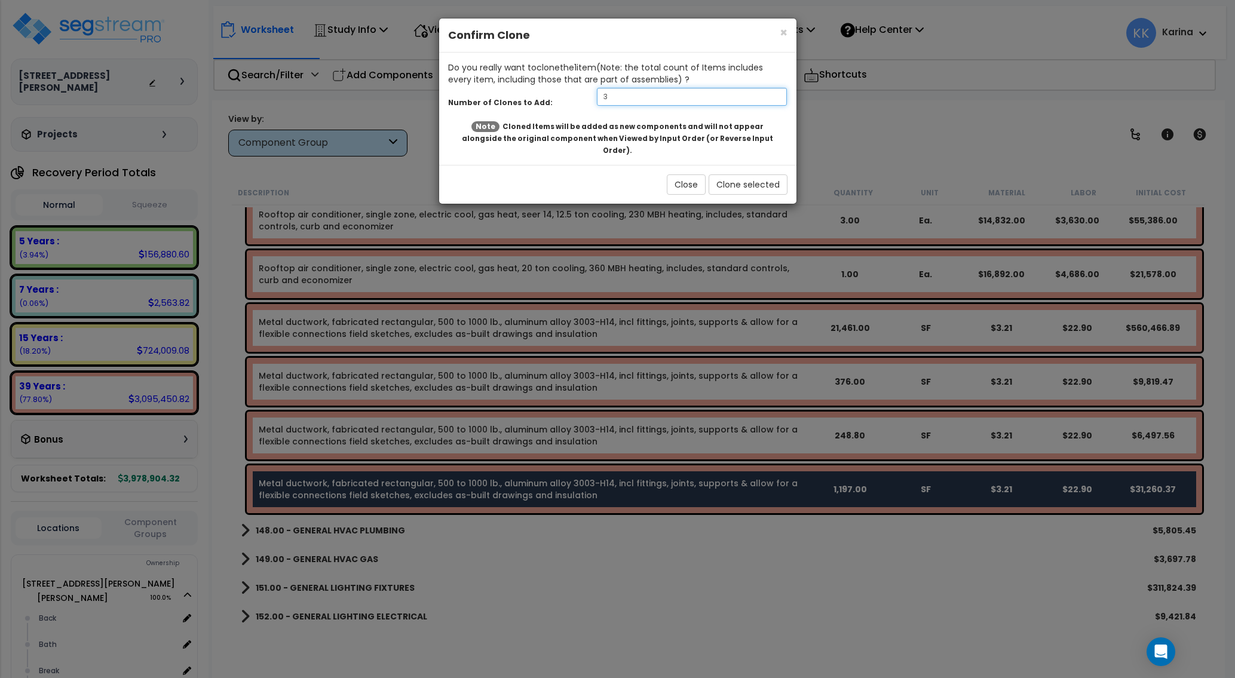
drag, startPoint x: 636, startPoint y: 95, endPoint x: 610, endPoint y: 96, distance: 25.7
click at [610, 96] on input "3" at bounding box center [692, 97] width 191 height 18
drag, startPoint x: 610, startPoint y: 96, endPoint x: 576, endPoint y: 96, distance: 34.7
click at [597, 96] on input "3" at bounding box center [692, 97] width 191 height 18
type input "1"
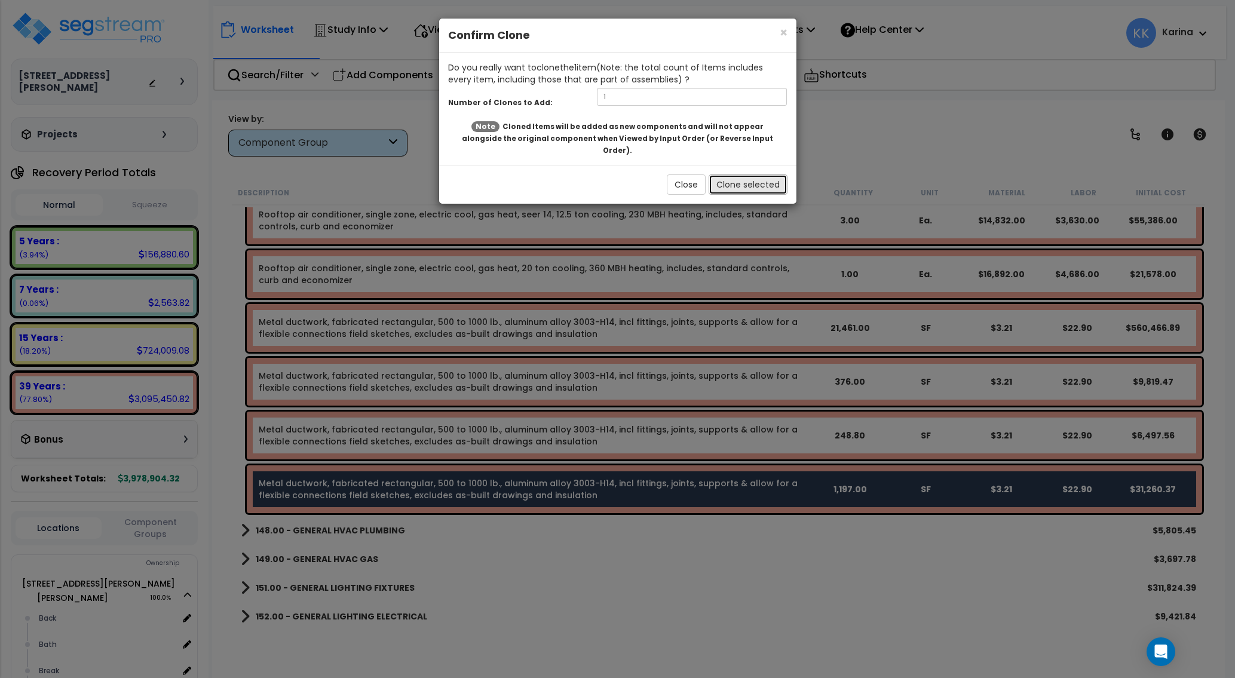
click at [735, 175] on button "Clone selected" at bounding box center [748, 185] width 79 height 20
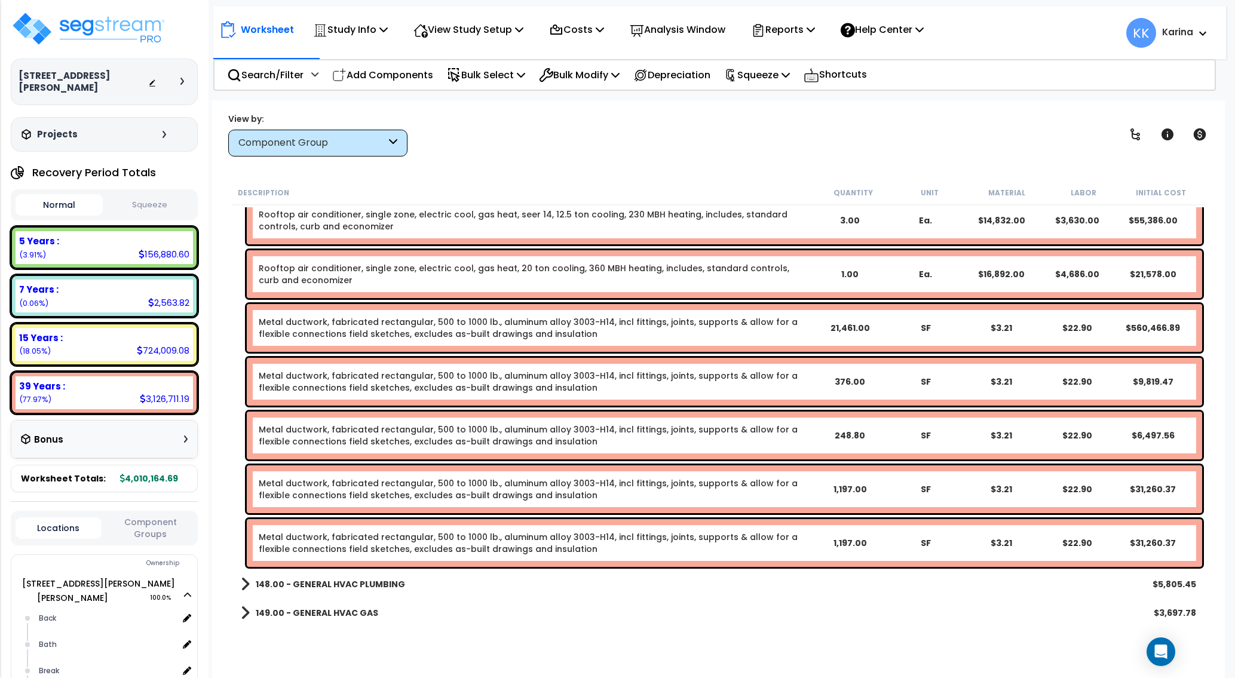
click at [645, 610] on div "149.00 - GENERAL HVAC GAS $3,697.78" at bounding box center [719, 613] width 968 height 29
click at [447, 542] on link "Metal ductwork, fabricated rectangular, 500 to 1000 lb., aluminum alloy 3003-H1…" at bounding box center [535, 543] width 553 height 24
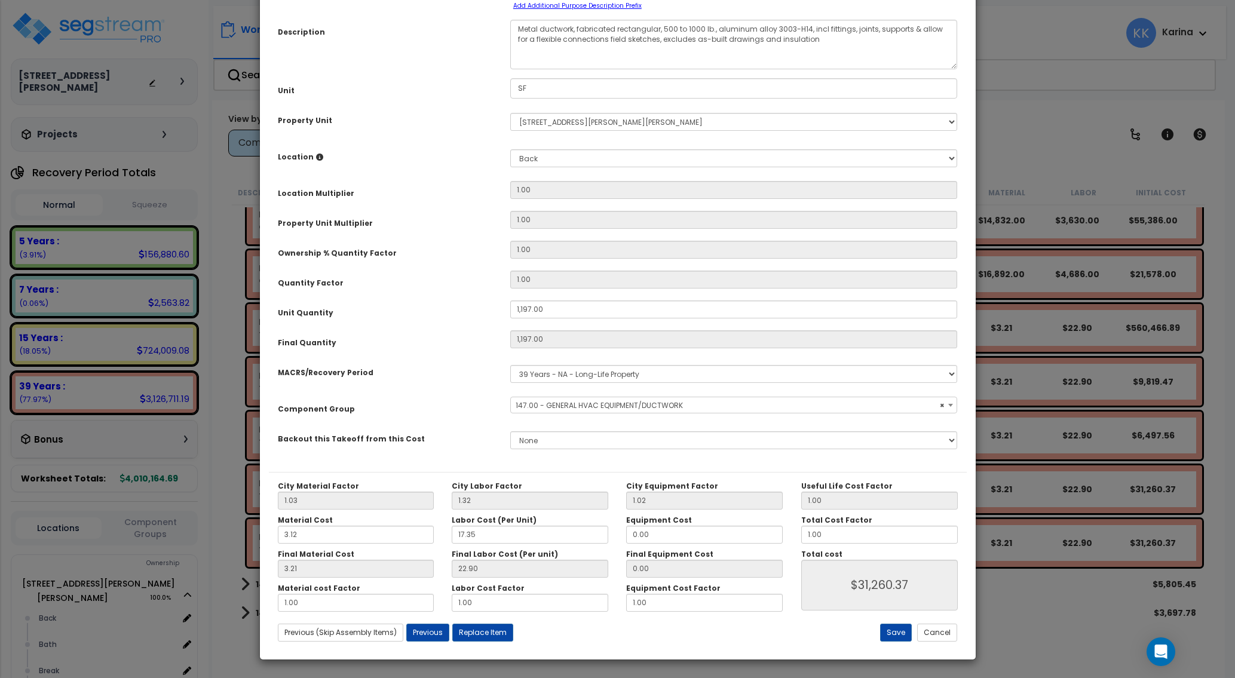
select select "56957"
drag, startPoint x: 549, startPoint y: 403, endPoint x: 454, endPoint y: 393, distance: 95.5
click at [454, 393] on div "Purpose Description Prefix Select A/V System A/V System Equipment A/V System Eq…" at bounding box center [618, 217] width 698 height 510
drag, startPoint x: 549, startPoint y: 402, endPoint x: 453, endPoint y: 400, distance: 95.7
click at [510, 319] on input "1,197.00" at bounding box center [734, 310] width 448 height 18
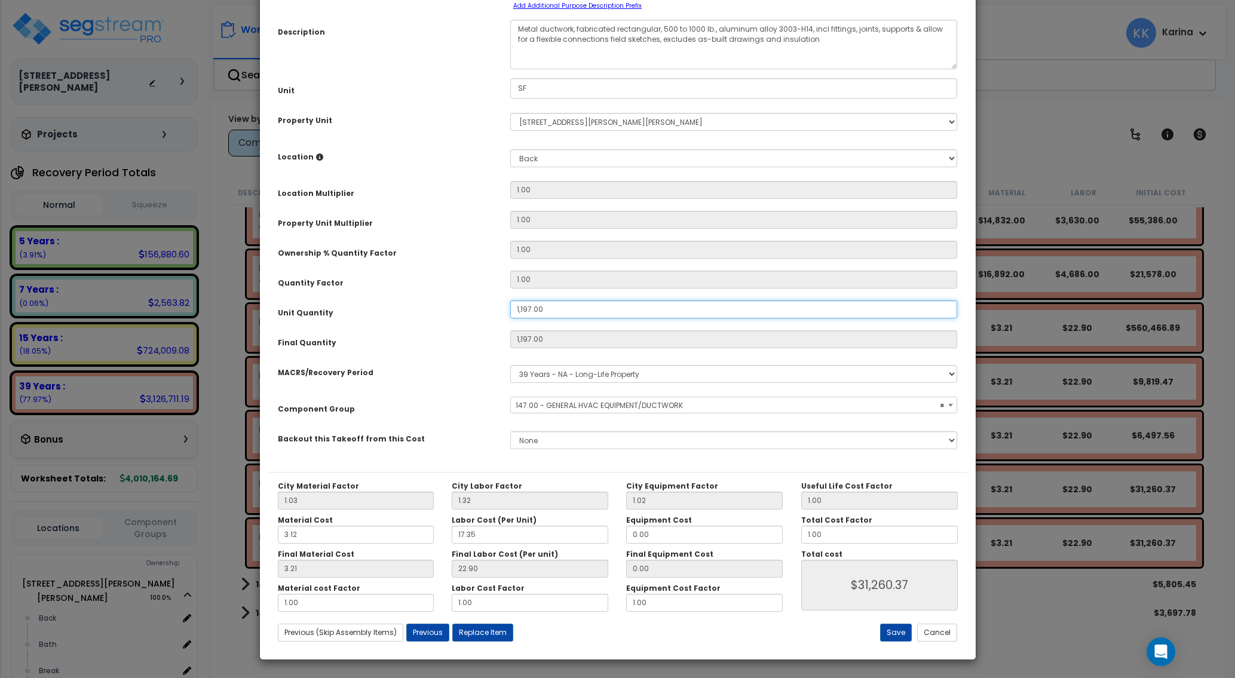
type input "1"
type input "1,197"
type input "$31,253.67"
type input "1"
type input "$26.11"
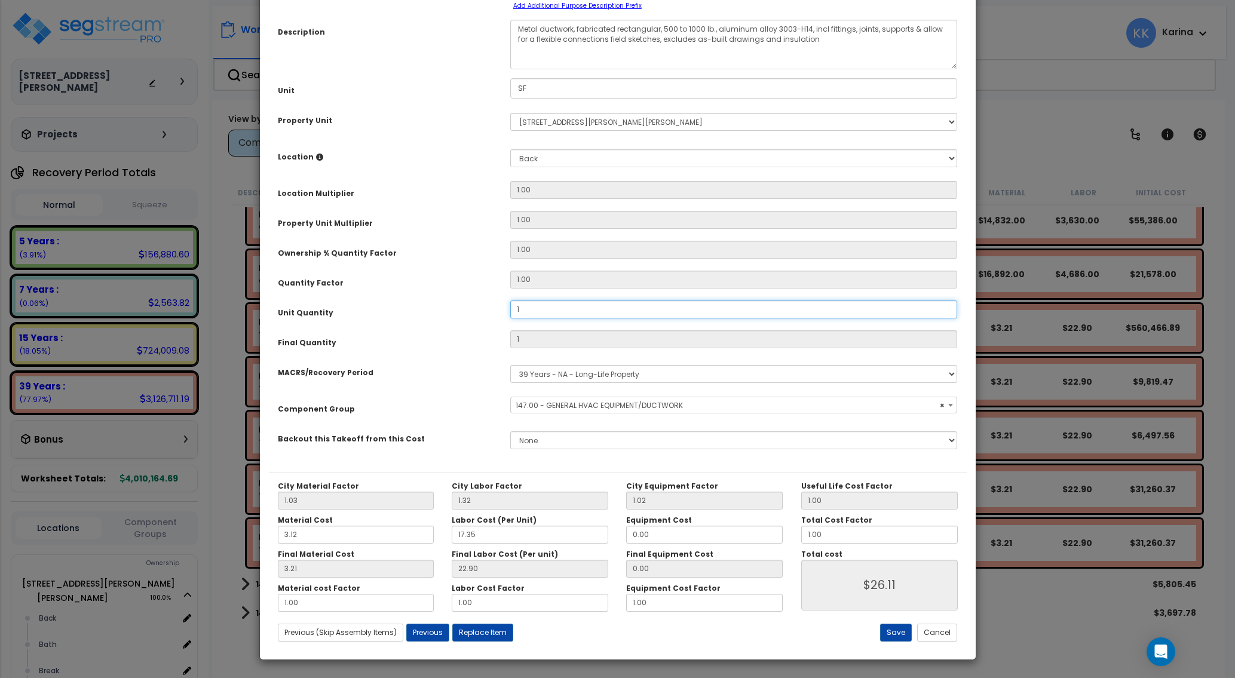
type input "13"
type input "$339.43"
type input "139"
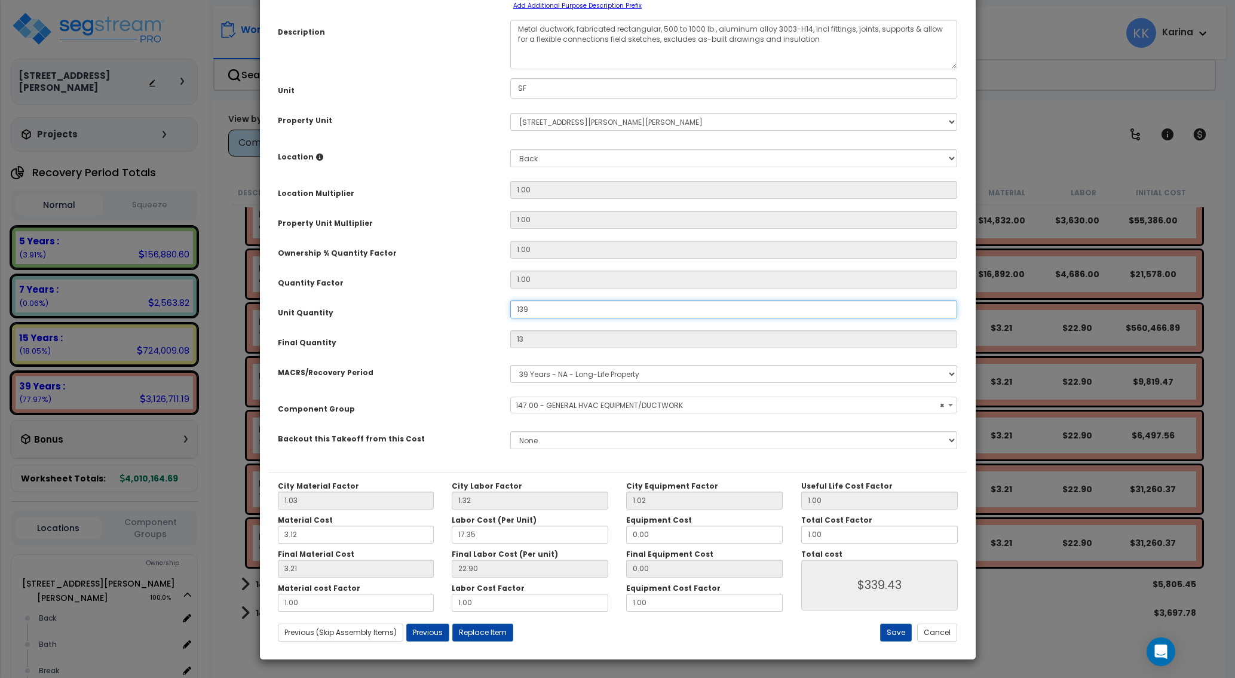
type input "$3,629.29"
type input "1,394"
type input "$3,629.29"
type input "1,394"
type input "$36,397.34"
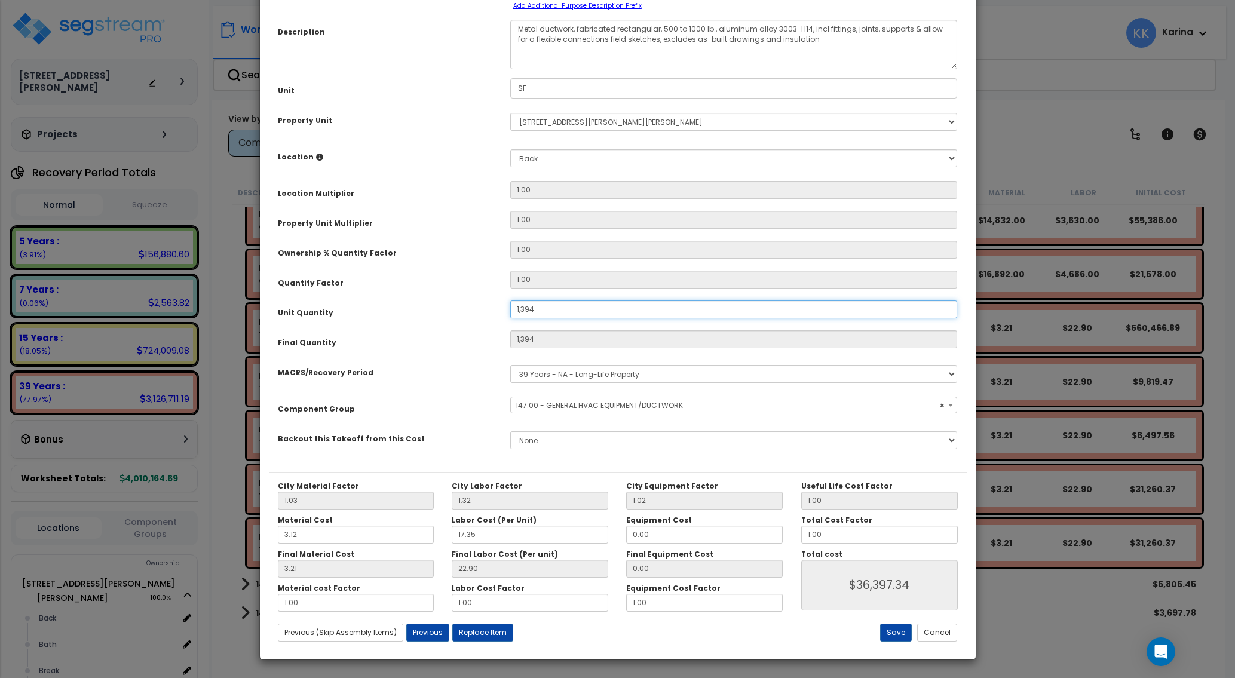
type input "1,394"
click at [510, 149] on select "Select Back Bath Break Building Building Interior Loading Mech Office Sales Add…" at bounding box center [734, 158] width 448 height 18
select select "32167"
click option "Loading" at bounding box center [0, 0] width 0 height 0
type input "1"
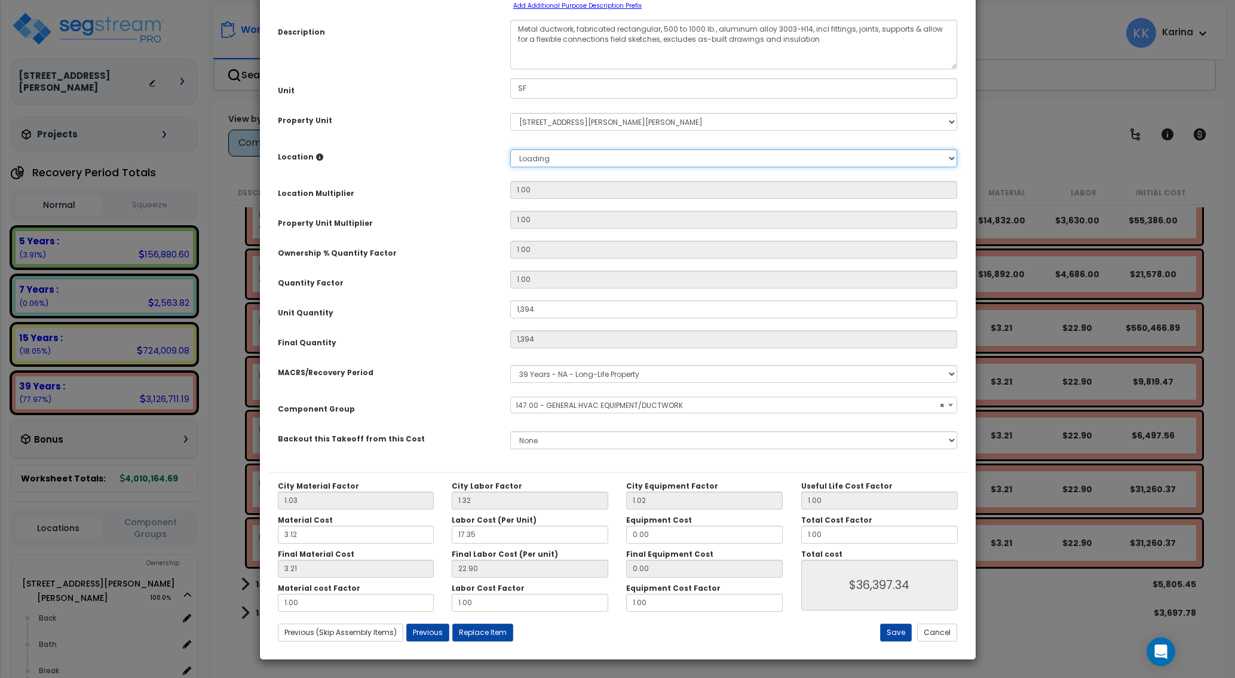
type input "1,394"
type input "$36,397.34"
click at [897, 633] on button "Save" at bounding box center [896, 633] width 32 height 18
type input "1.00"
type input "1394.00"
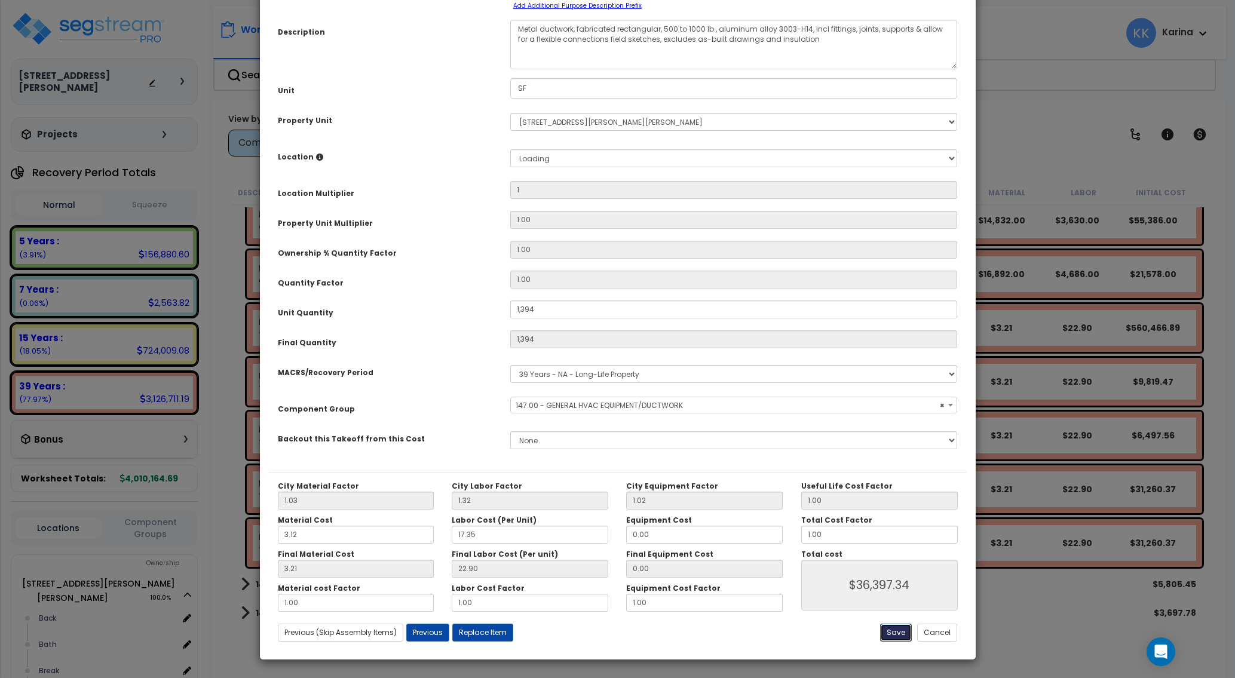
type input "1394.00"
type input "36397.34"
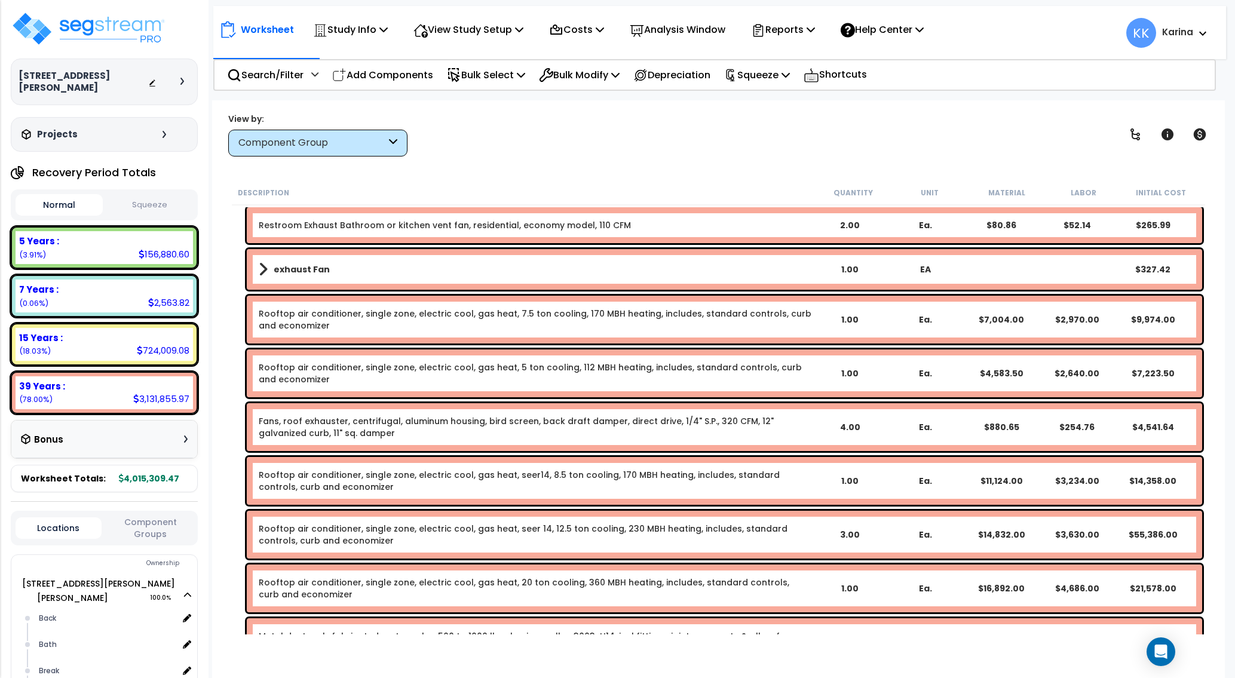
scroll to position [932, 0]
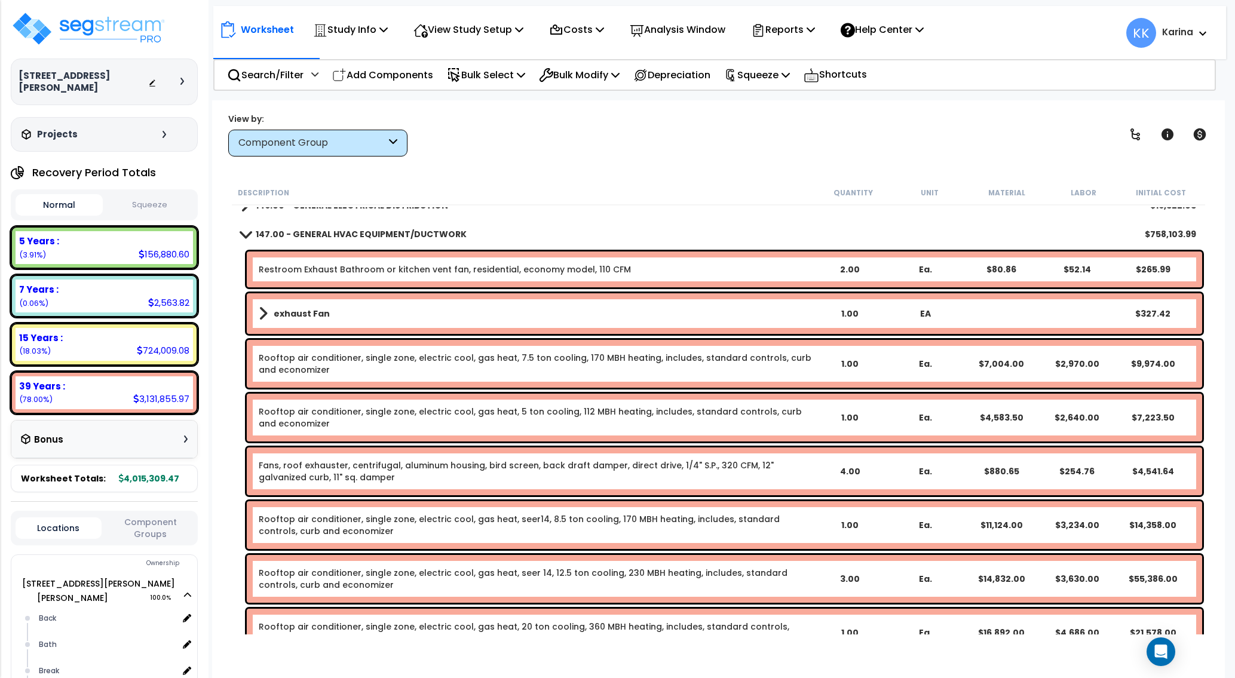
click at [242, 236] on span at bounding box center [245, 234] width 17 height 9
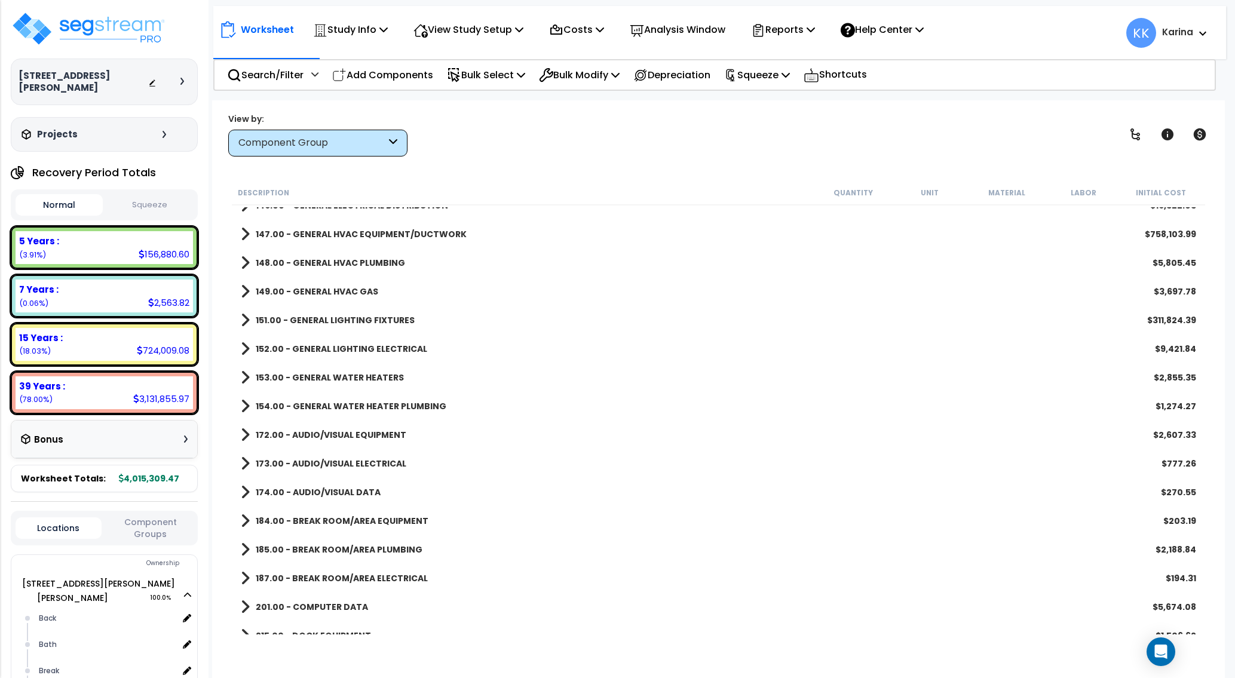
click at [774, 450] on div "173.00 - AUDIO/VISUAL ELECTRICAL $777.26" at bounding box center [719, 463] width 968 height 29
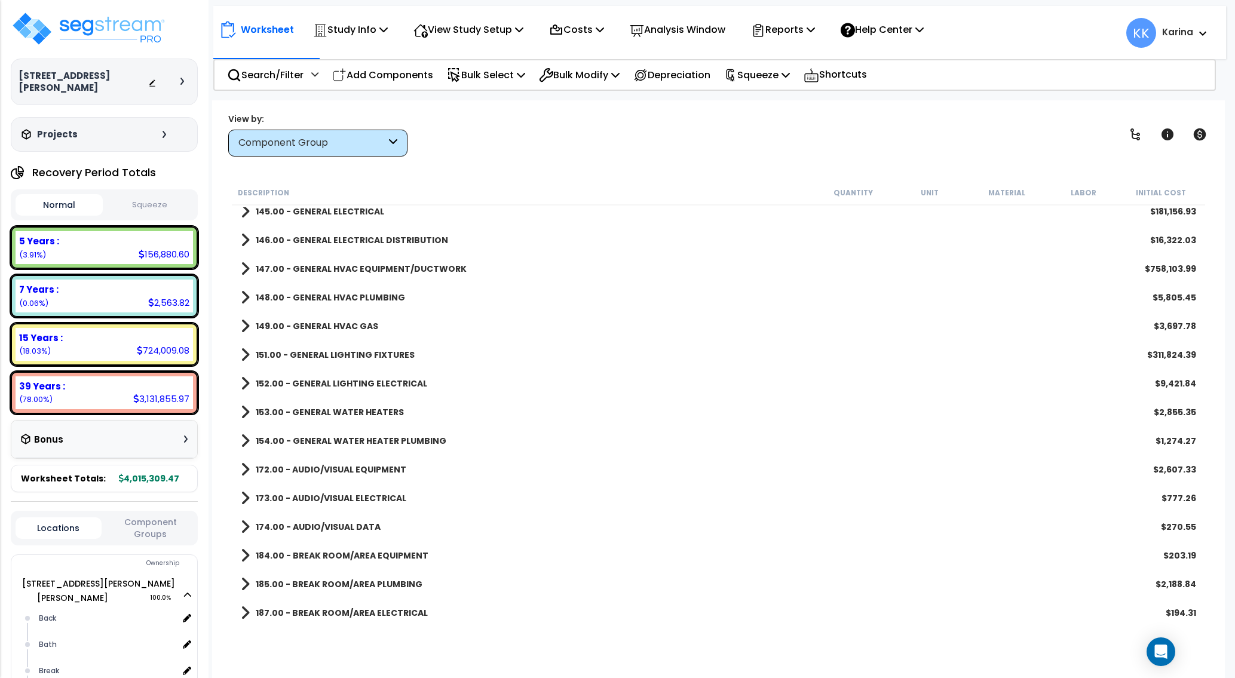
scroll to position [861, 0]
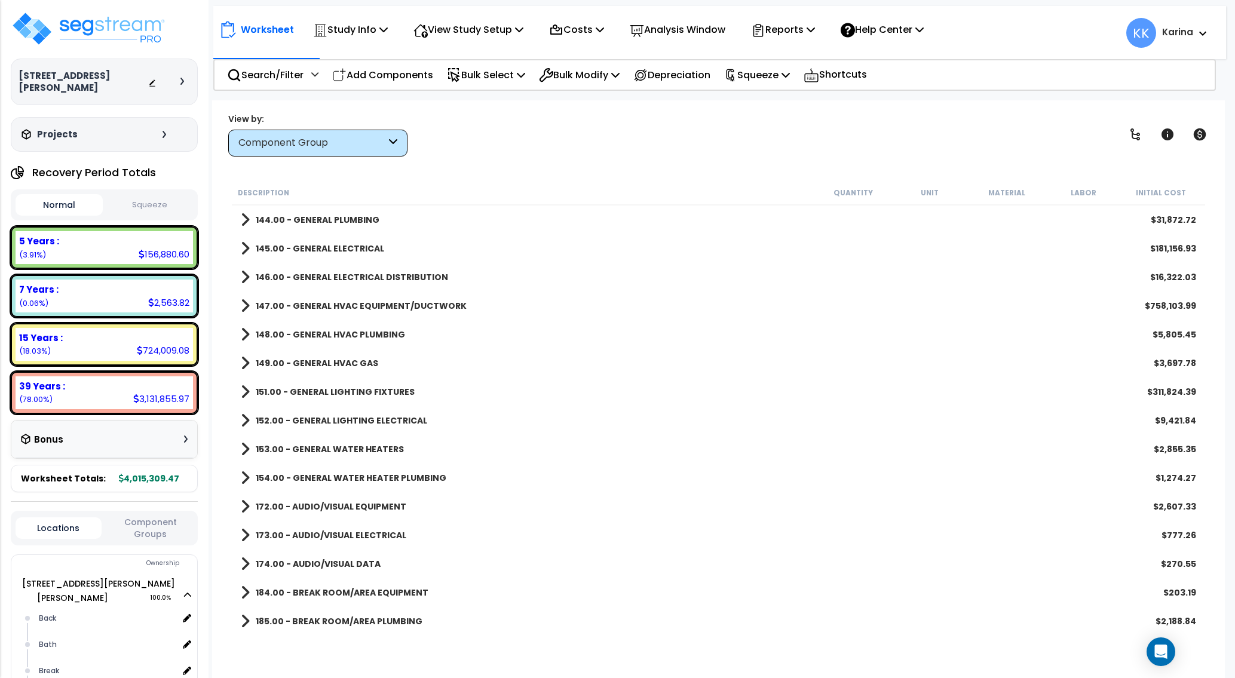
click at [244, 306] on span at bounding box center [245, 306] width 9 height 17
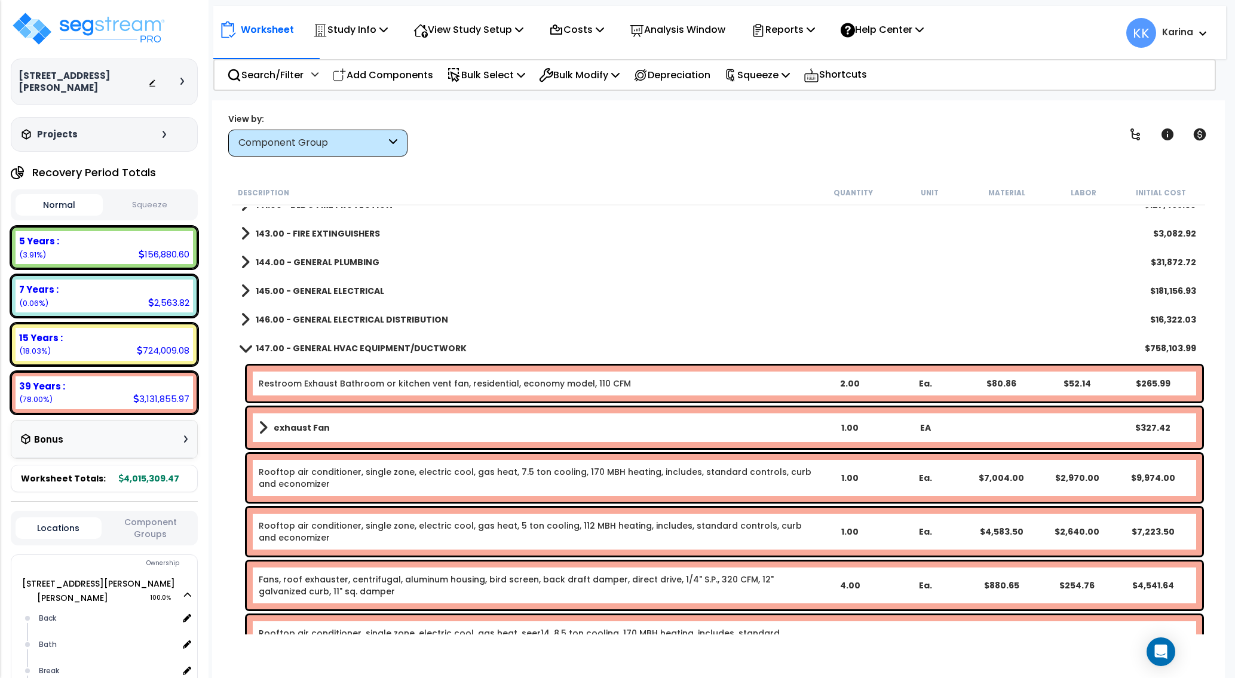
scroll to position [789, 0]
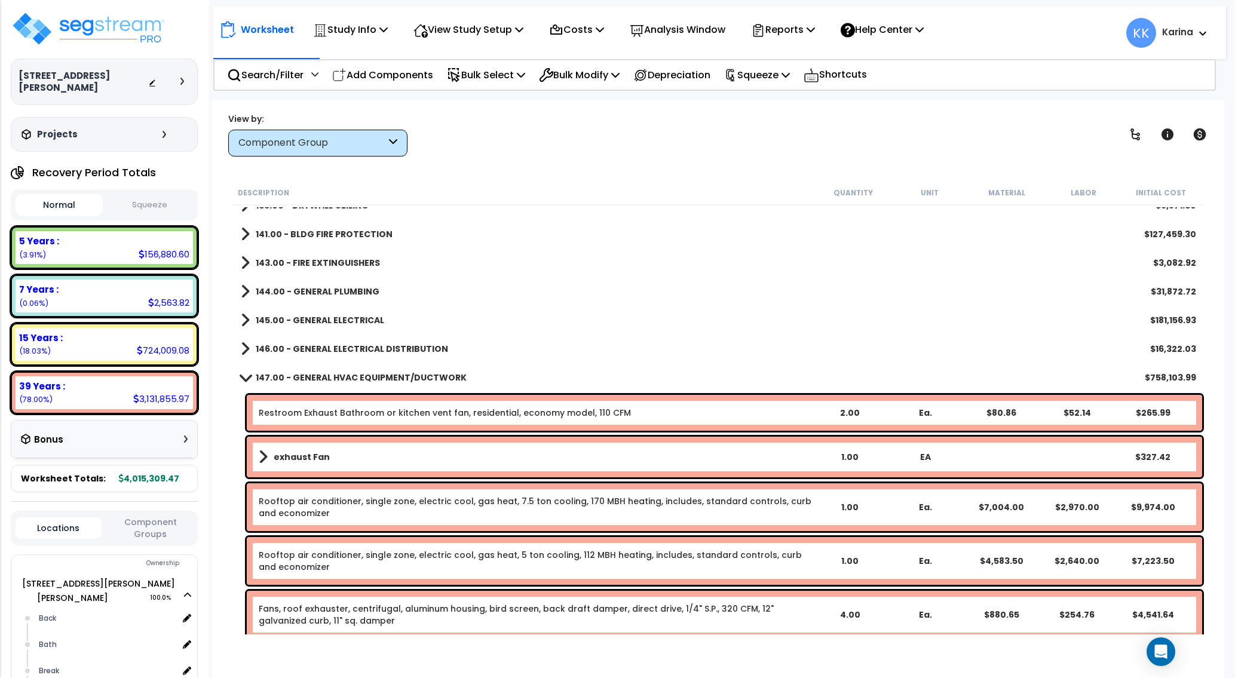
click at [242, 380] on span at bounding box center [245, 377] width 17 height 9
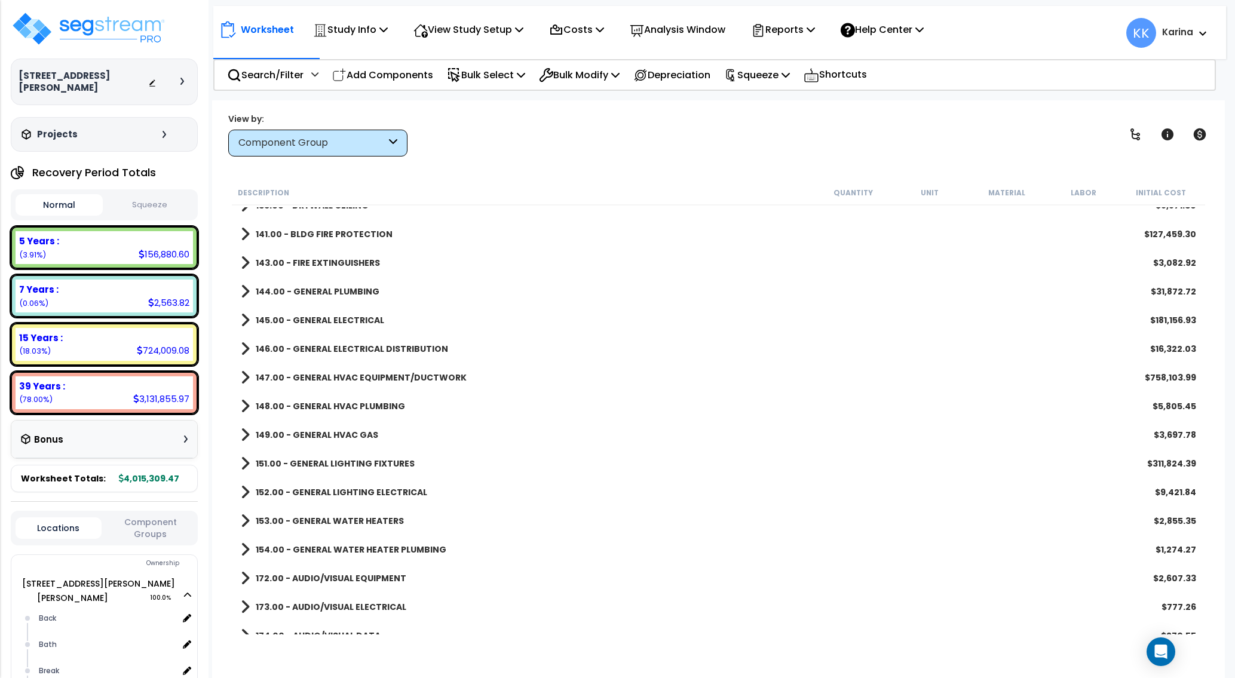
scroll to position [861, 0]
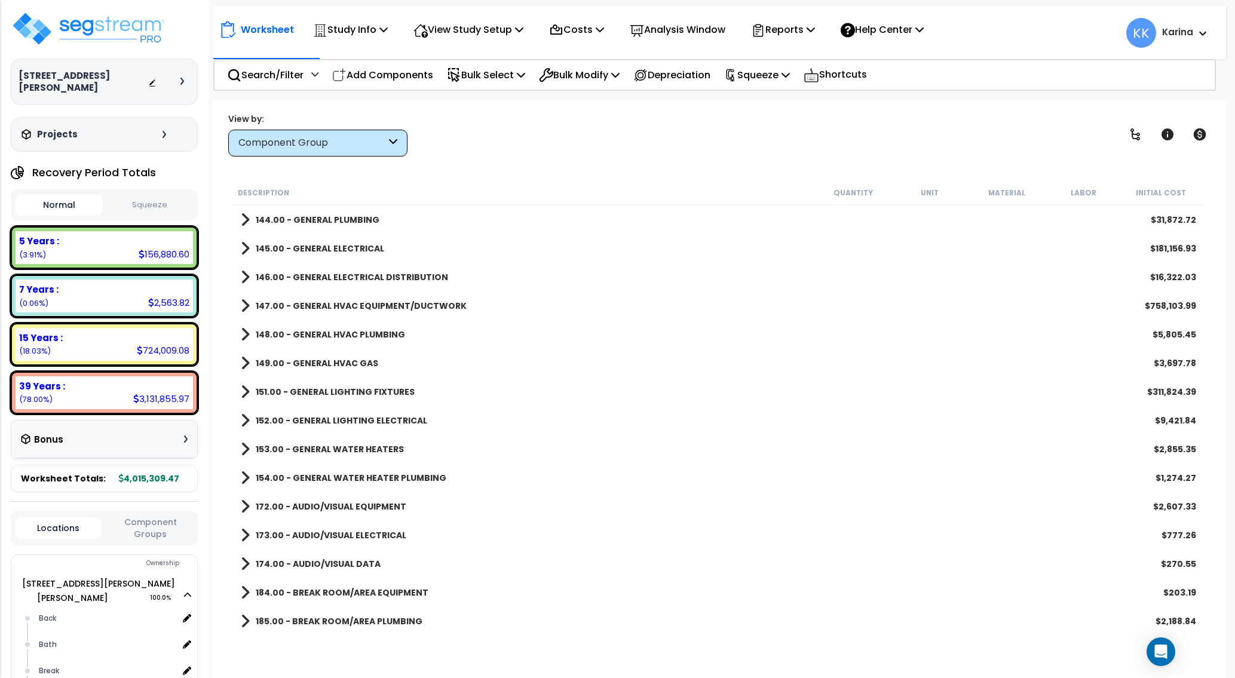
click at [243, 394] on span at bounding box center [245, 392] width 9 height 17
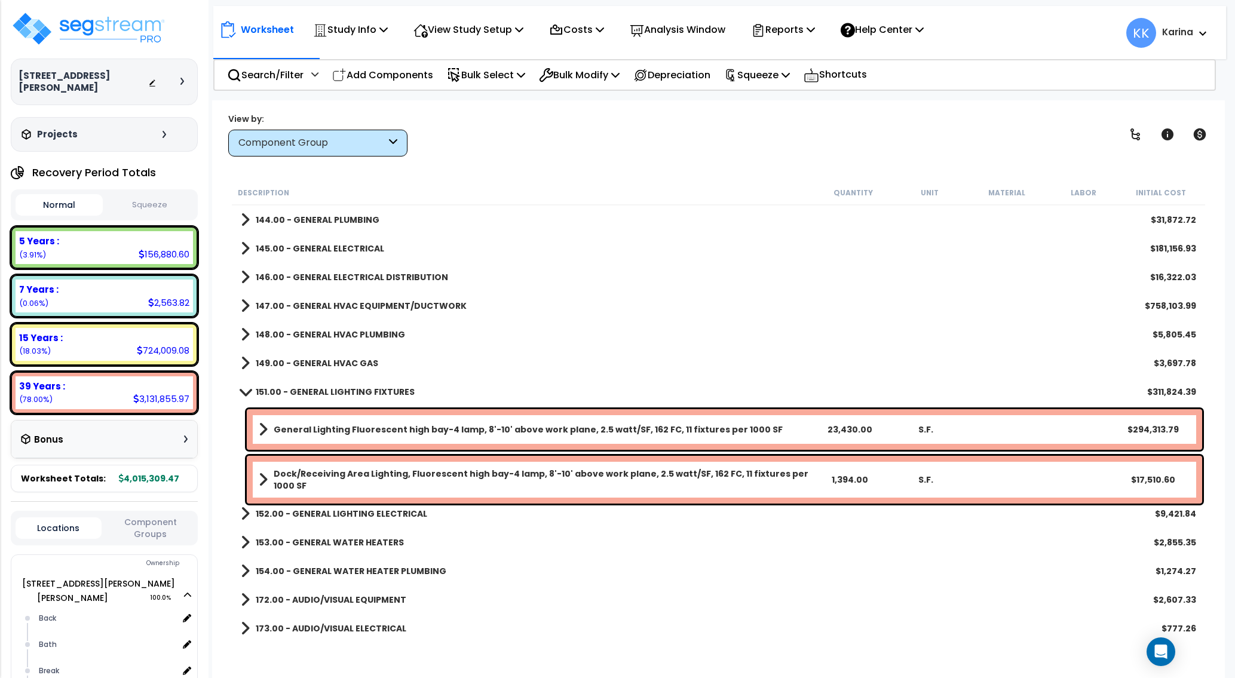
click at [250, 250] on link "145.00 - GENERAL ELECTRICAL" at bounding box center [312, 248] width 143 height 17
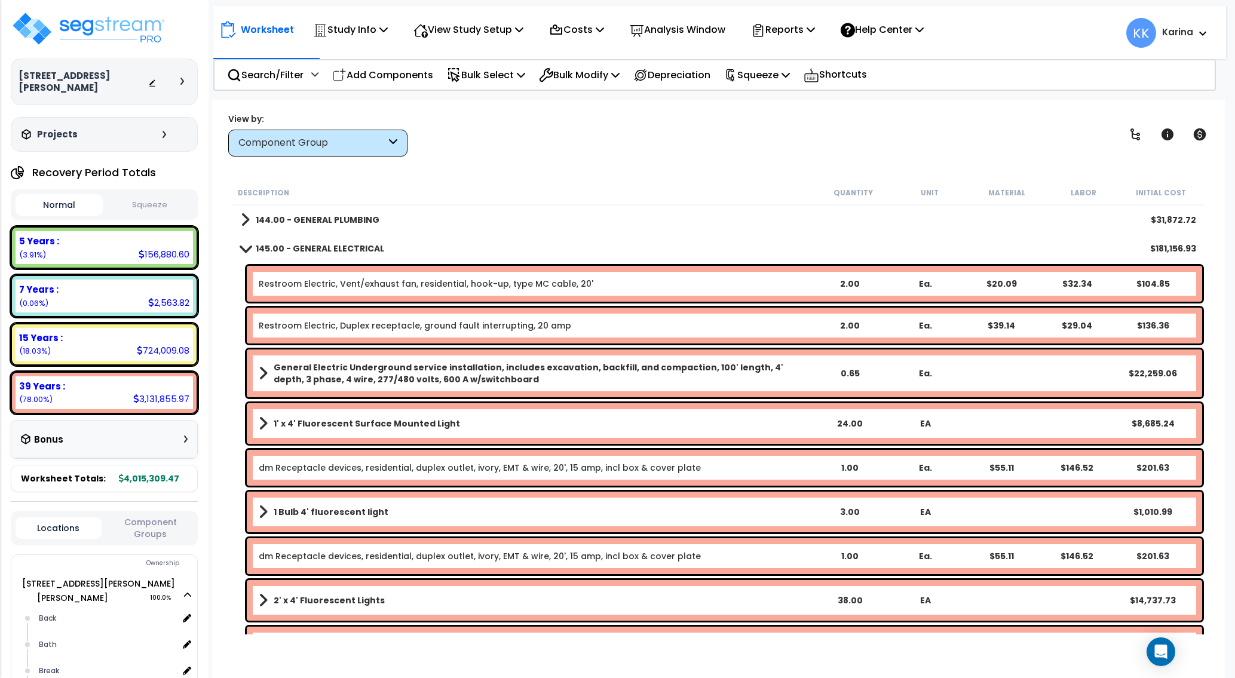
click at [243, 246] on span at bounding box center [245, 248] width 17 height 9
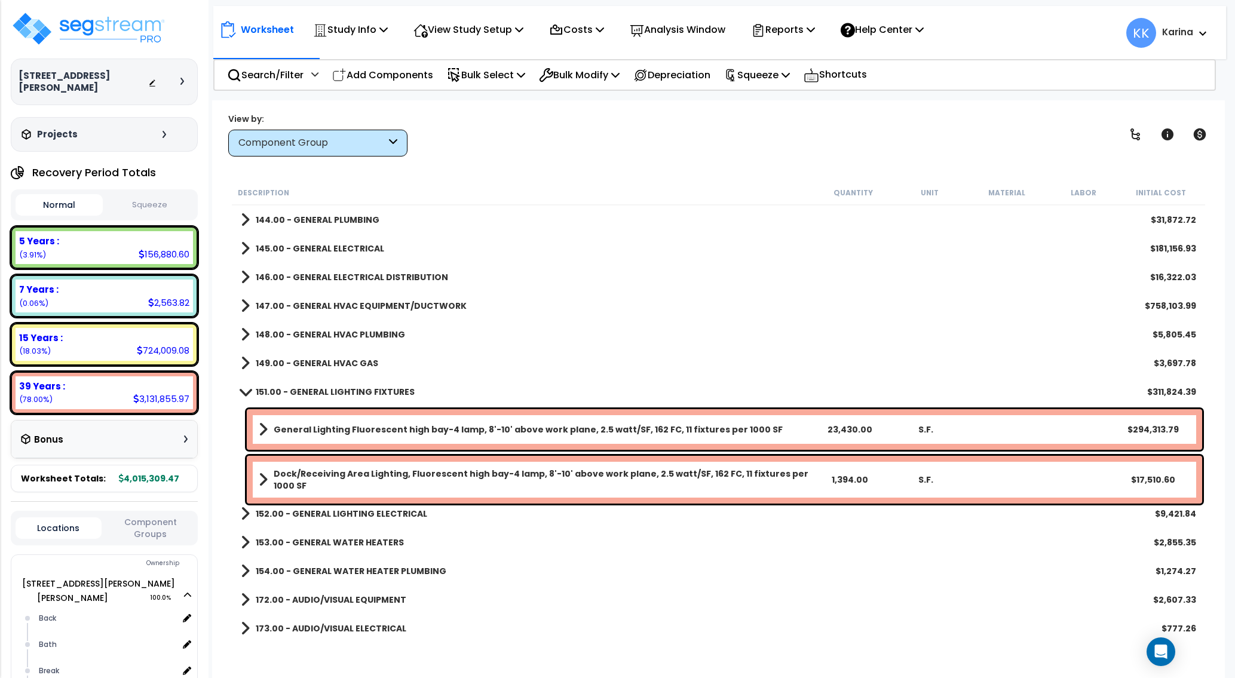
click at [323, 435] on b "General Lighting Fluorescent high bay-4 lamp, 8'-10' above work plane, 2.5 watt…" at bounding box center [528, 430] width 509 height 12
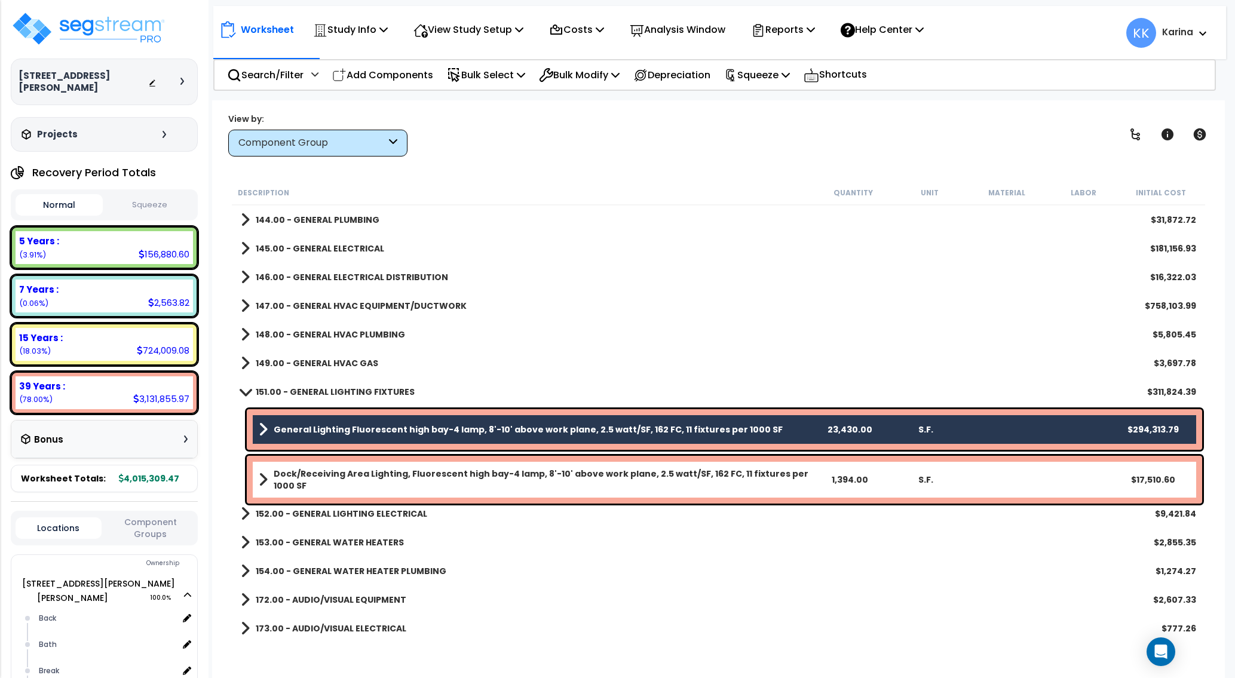
click at [334, 476] on b "Dock/Receiving Area Lighting, Fluorescent high bay-4 lamp, 8'-10' above work pl…" at bounding box center [543, 480] width 538 height 24
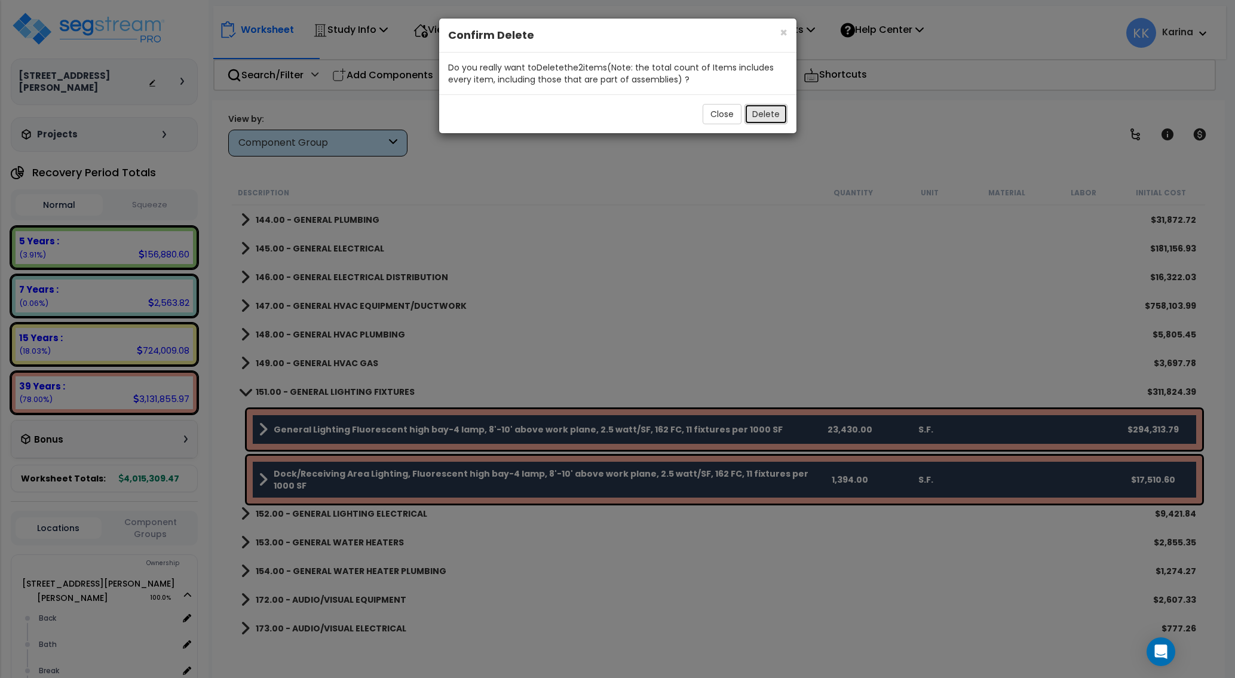
click at [758, 117] on button "Delete" at bounding box center [766, 114] width 43 height 20
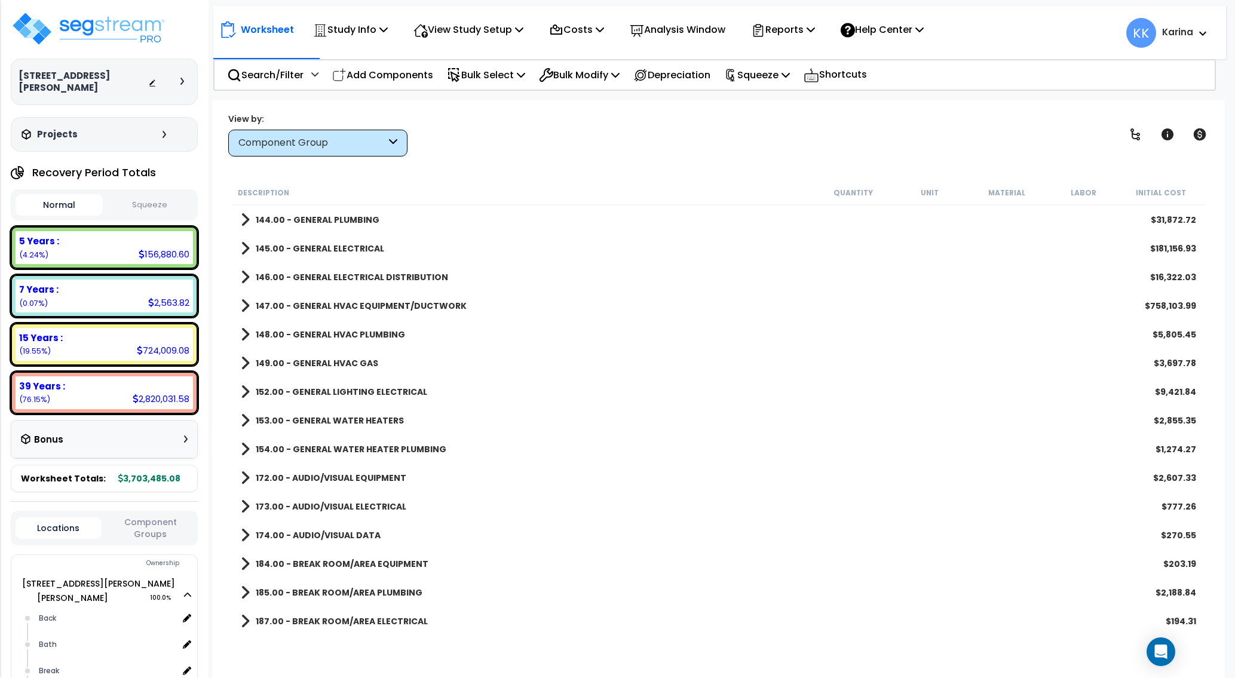
click at [244, 391] on span at bounding box center [245, 392] width 9 height 17
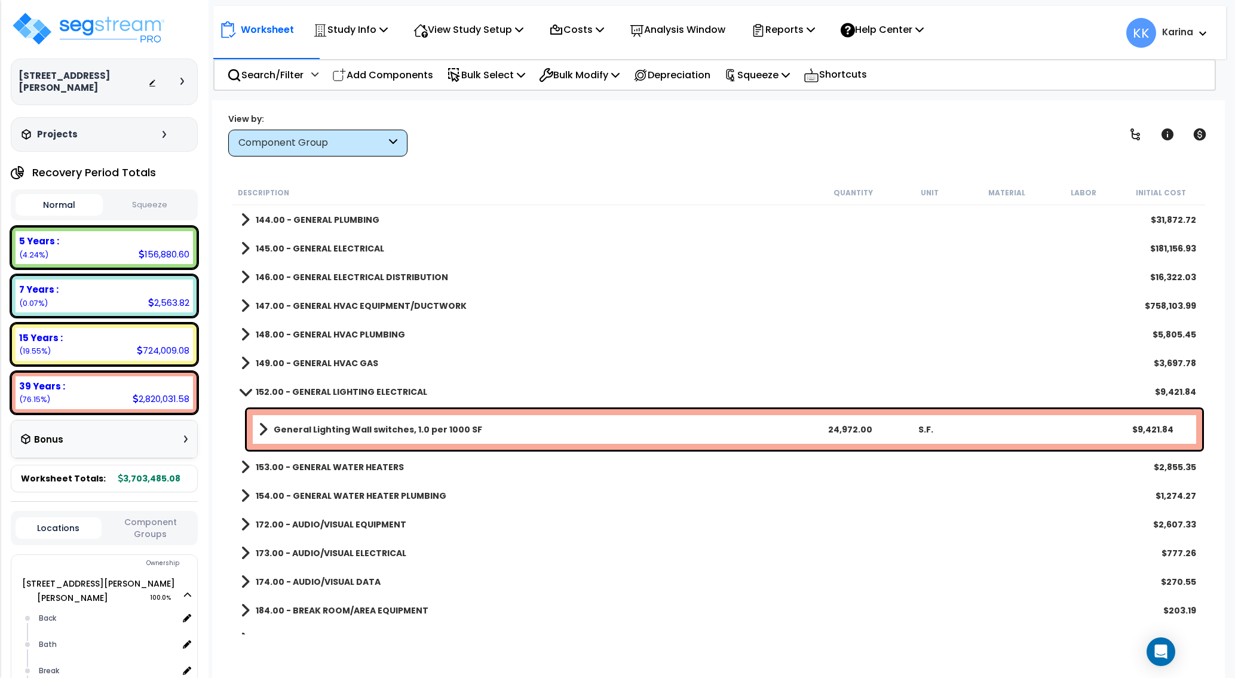
click at [244, 391] on span at bounding box center [245, 391] width 17 height 9
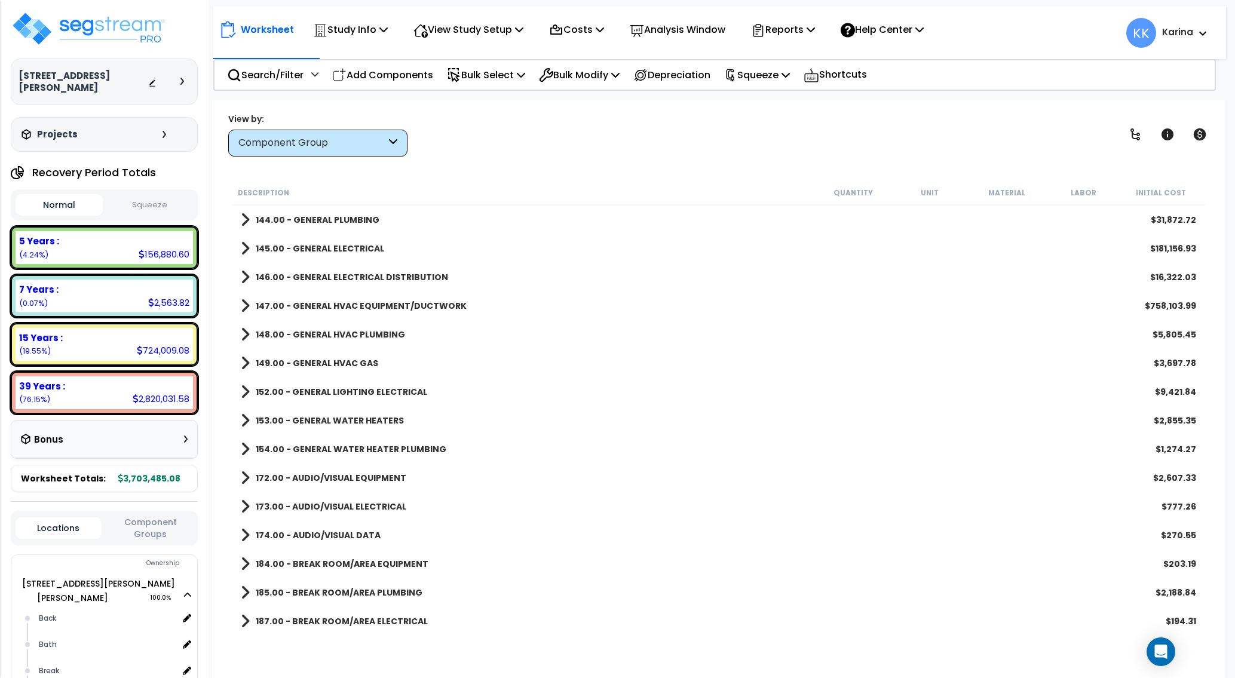
click at [243, 424] on span at bounding box center [245, 420] width 9 height 17
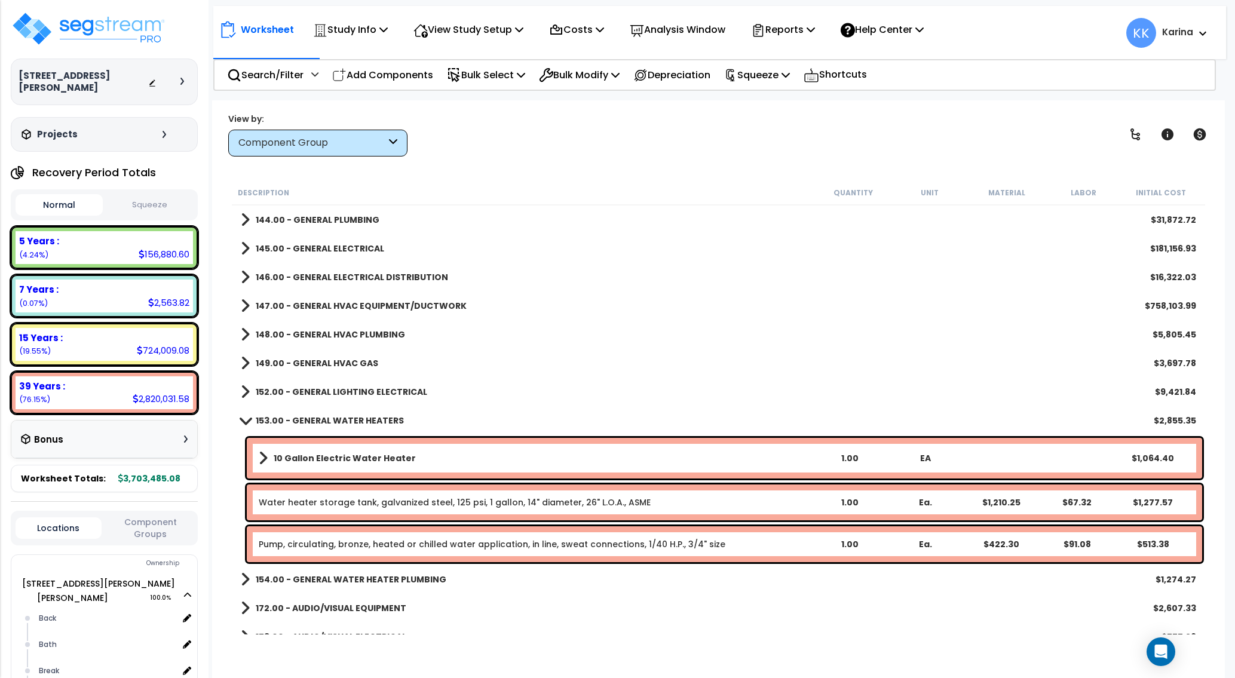
click at [243, 424] on span at bounding box center [245, 420] width 17 height 9
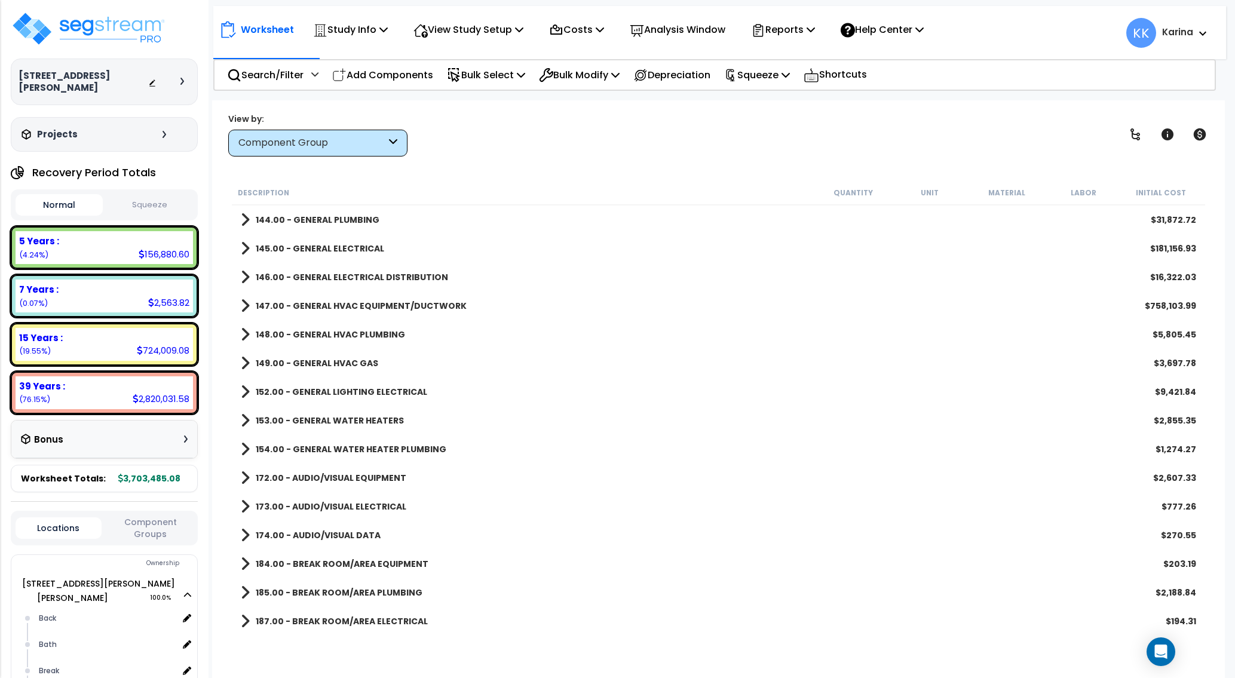
click at [244, 449] on span at bounding box center [245, 449] width 9 height 17
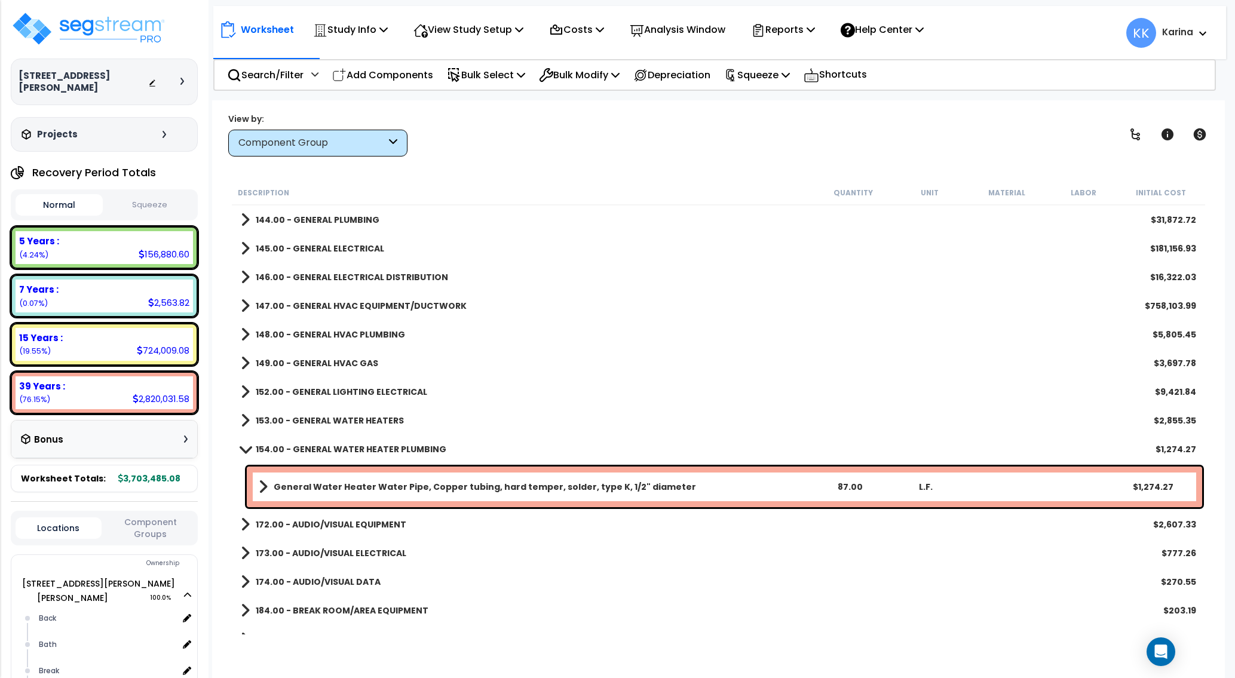
click at [244, 449] on span at bounding box center [245, 449] width 17 height 9
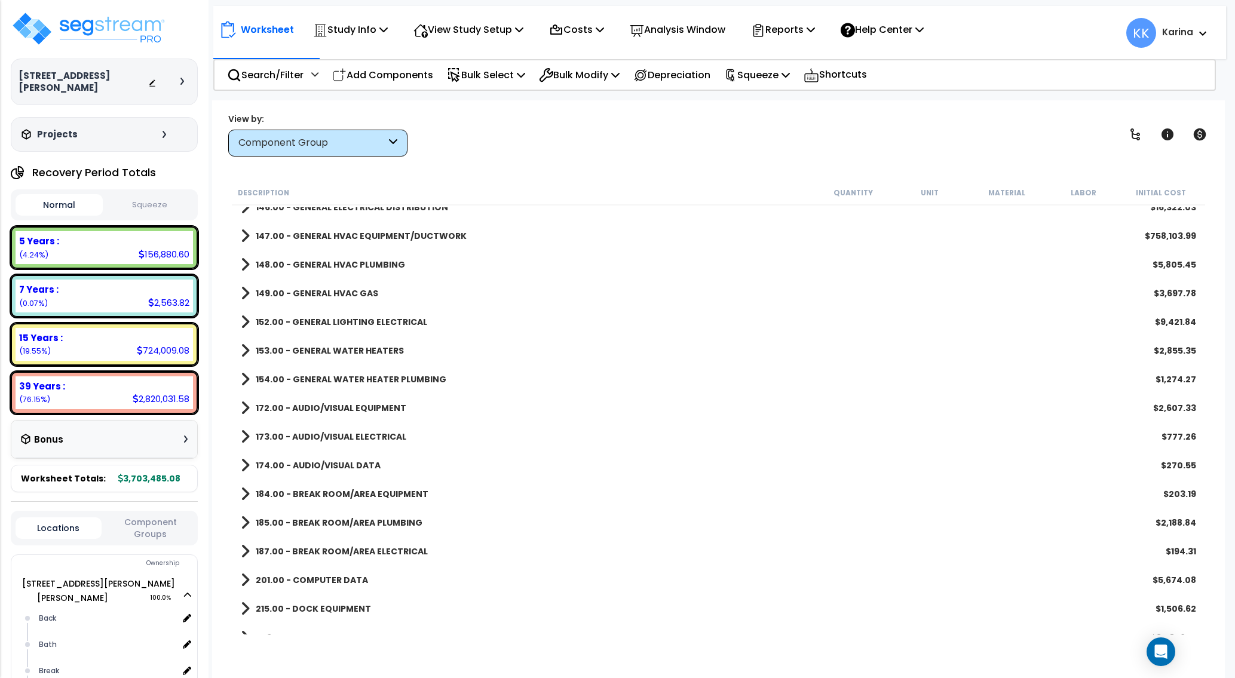
scroll to position [932, 0]
click at [246, 436] on span at bounding box center [245, 435] width 9 height 17
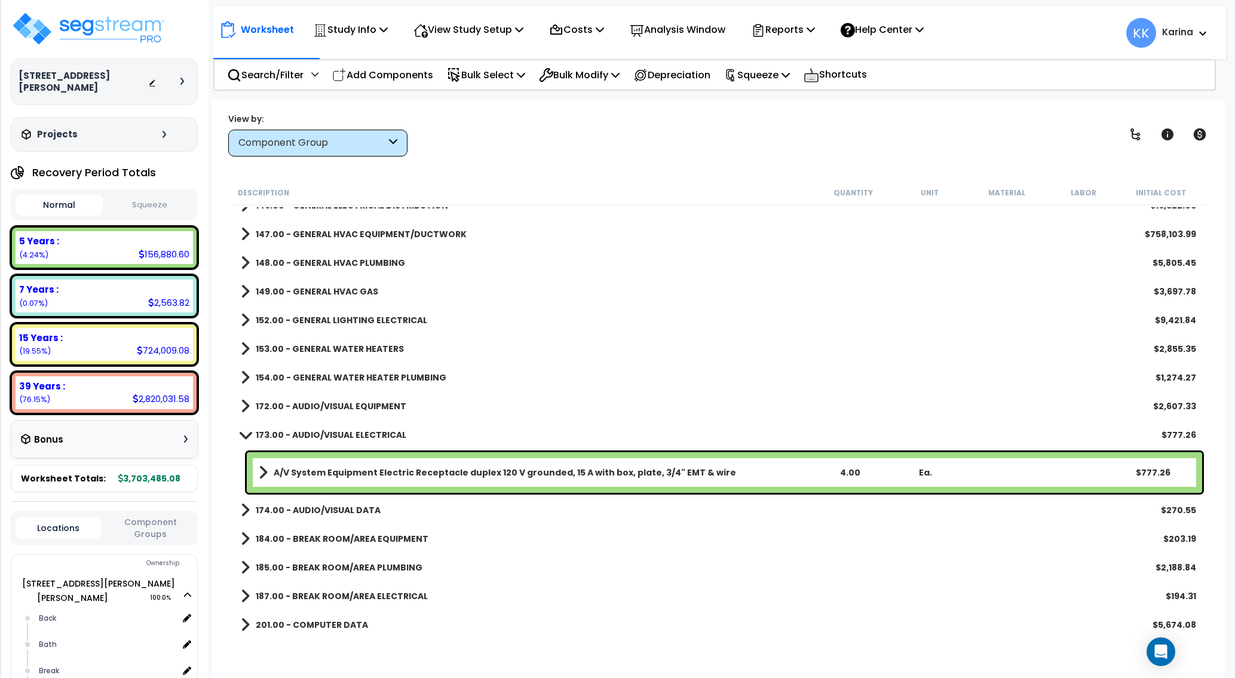
click at [246, 436] on span at bounding box center [245, 434] width 17 height 9
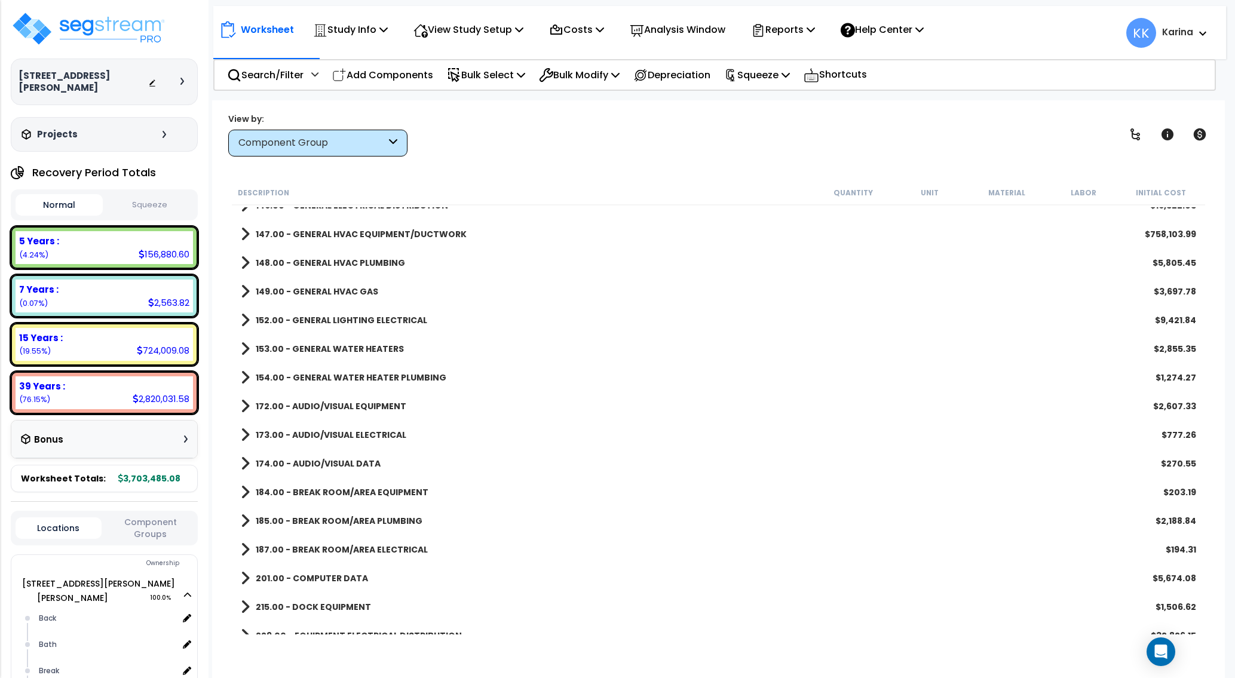
click at [246, 466] on span at bounding box center [245, 463] width 9 height 17
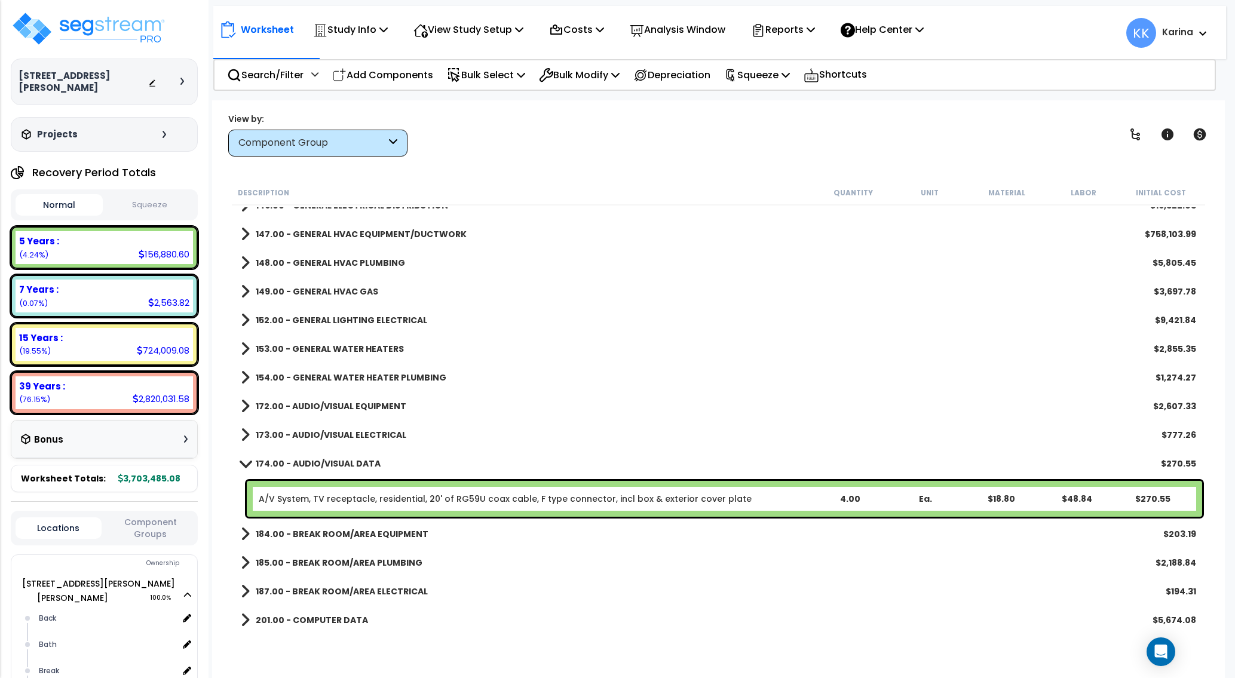
click at [246, 466] on span at bounding box center [245, 463] width 17 height 9
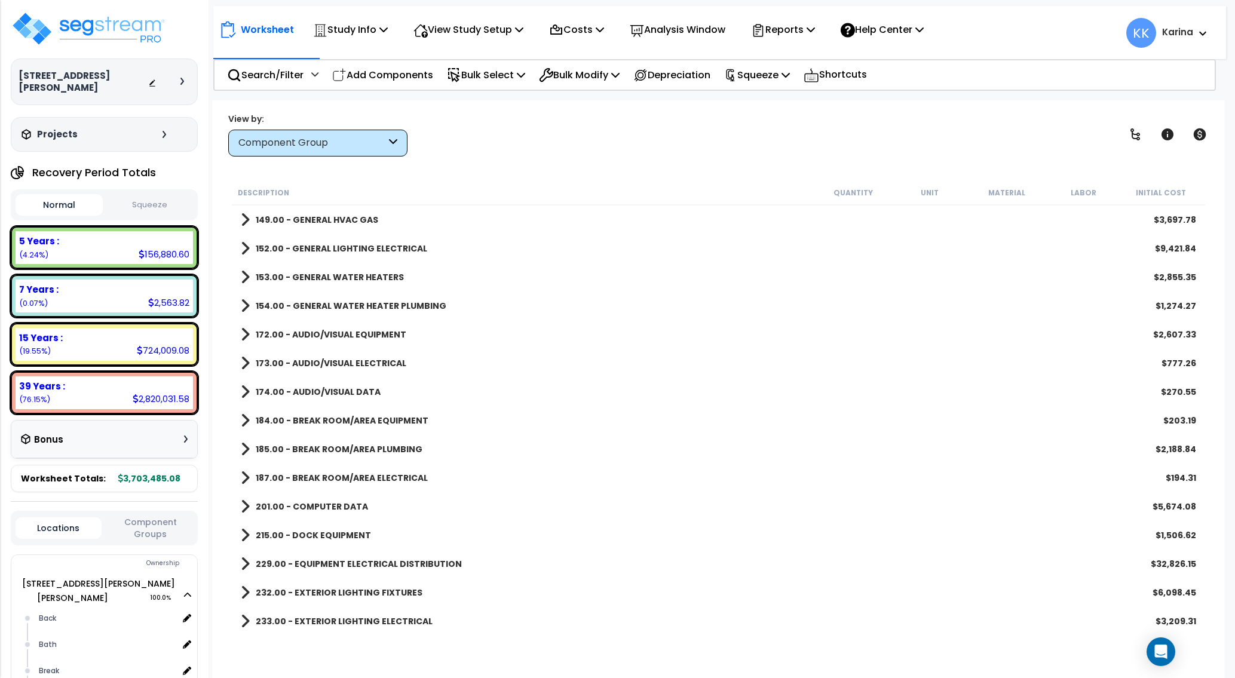
scroll to position [1076, 0]
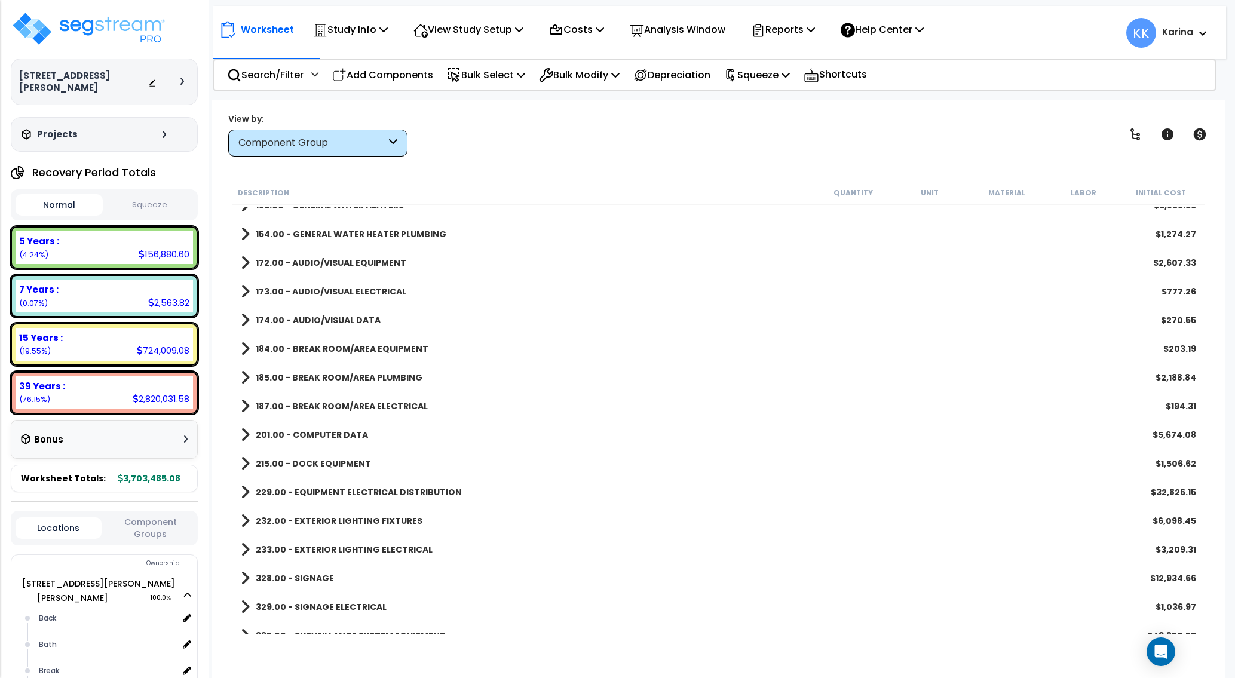
click at [244, 347] on span at bounding box center [245, 349] width 9 height 17
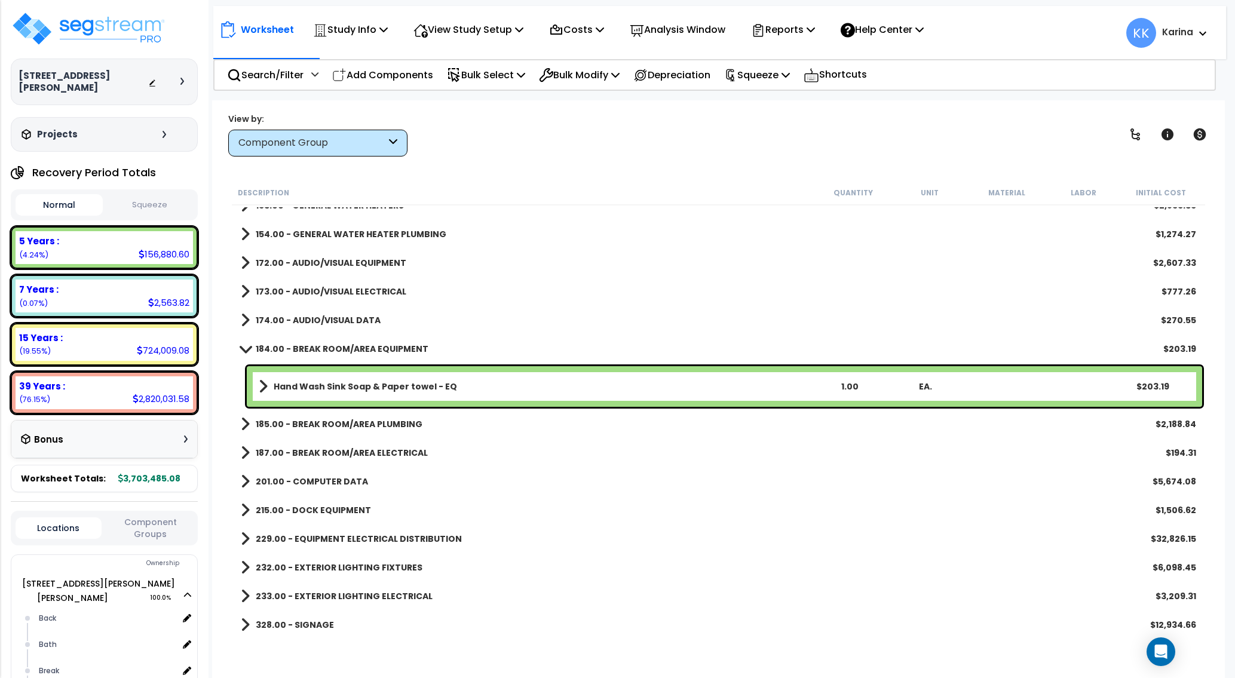
click at [244, 347] on span at bounding box center [245, 348] width 17 height 9
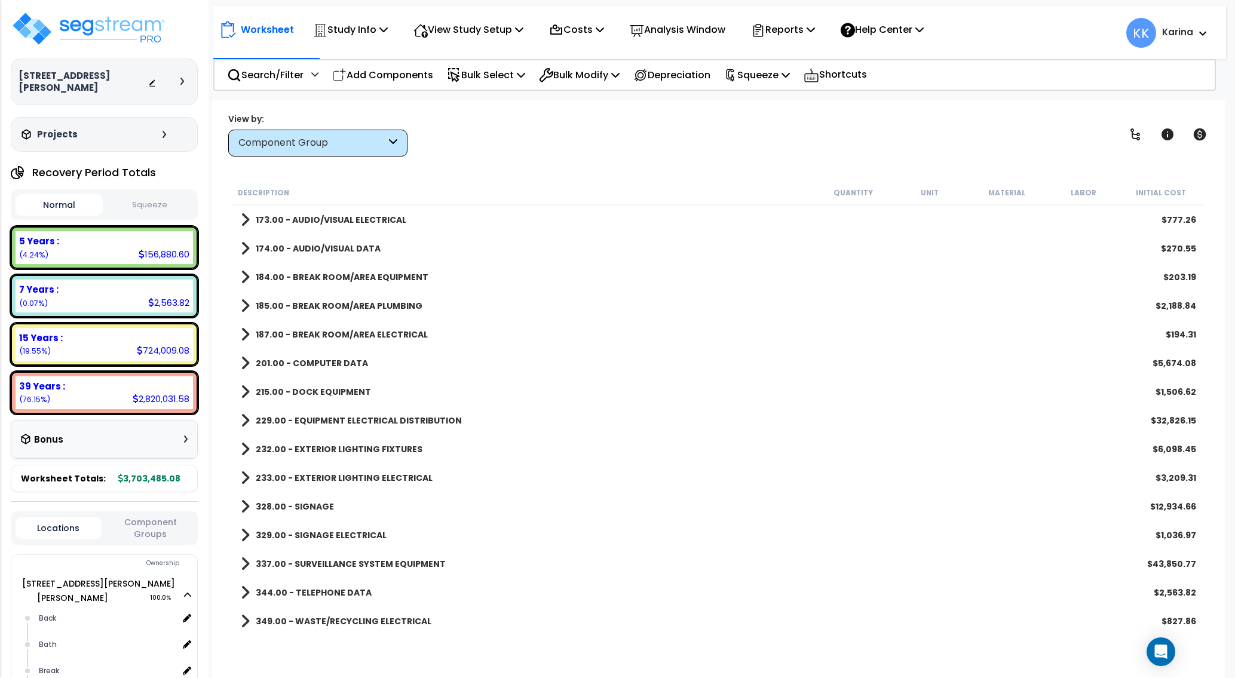
scroll to position [1219, 0]
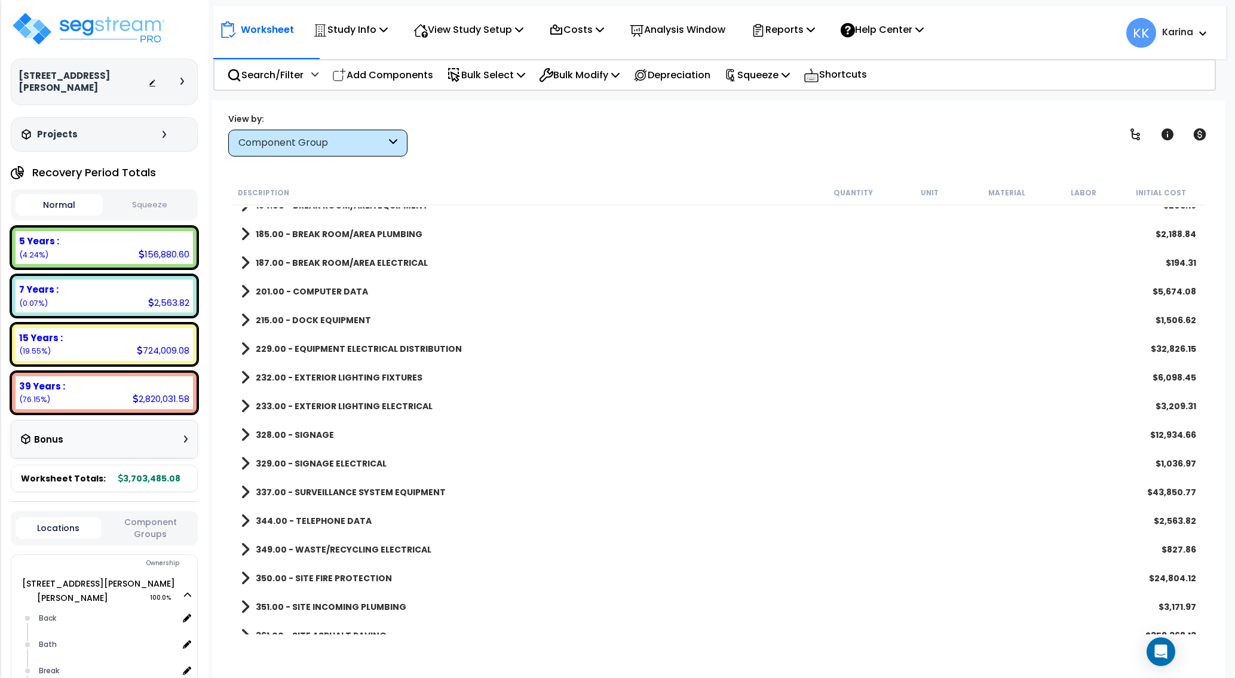
click at [244, 348] on span at bounding box center [245, 349] width 9 height 17
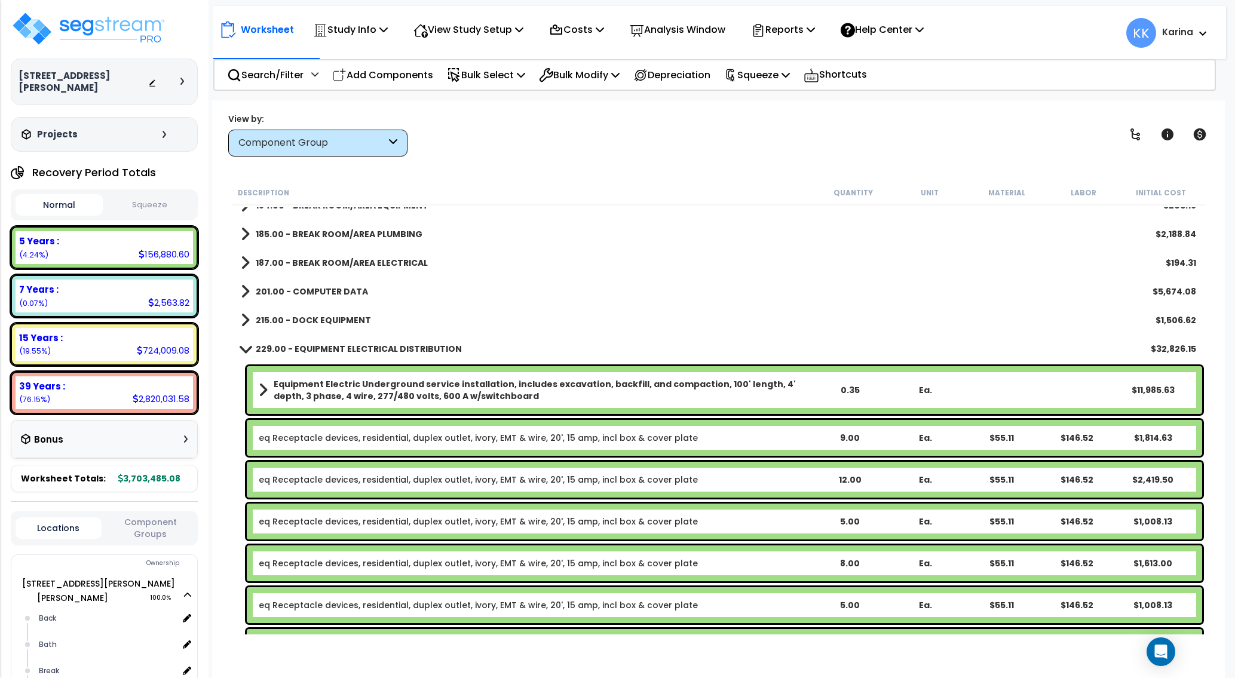
click at [245, 348] on span at bounding box center [245, 348] width 17 height 9
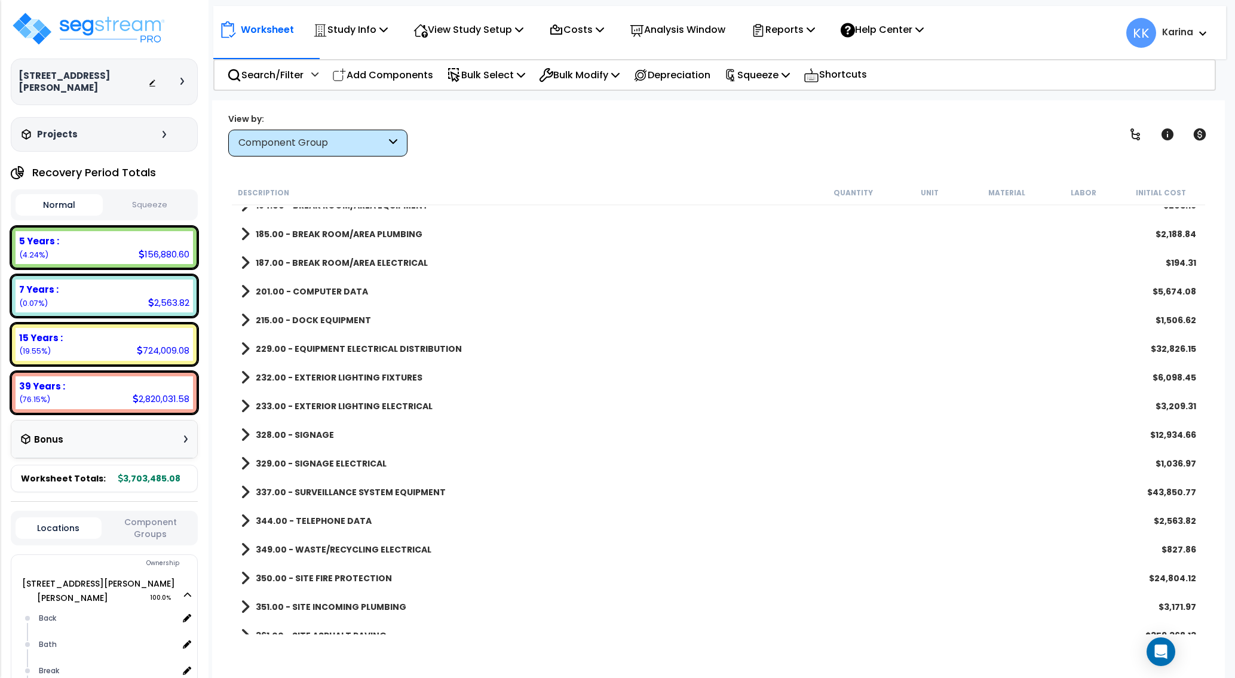
click at [244, 377] on span at bounding box center [245, 377] width 9 height 17
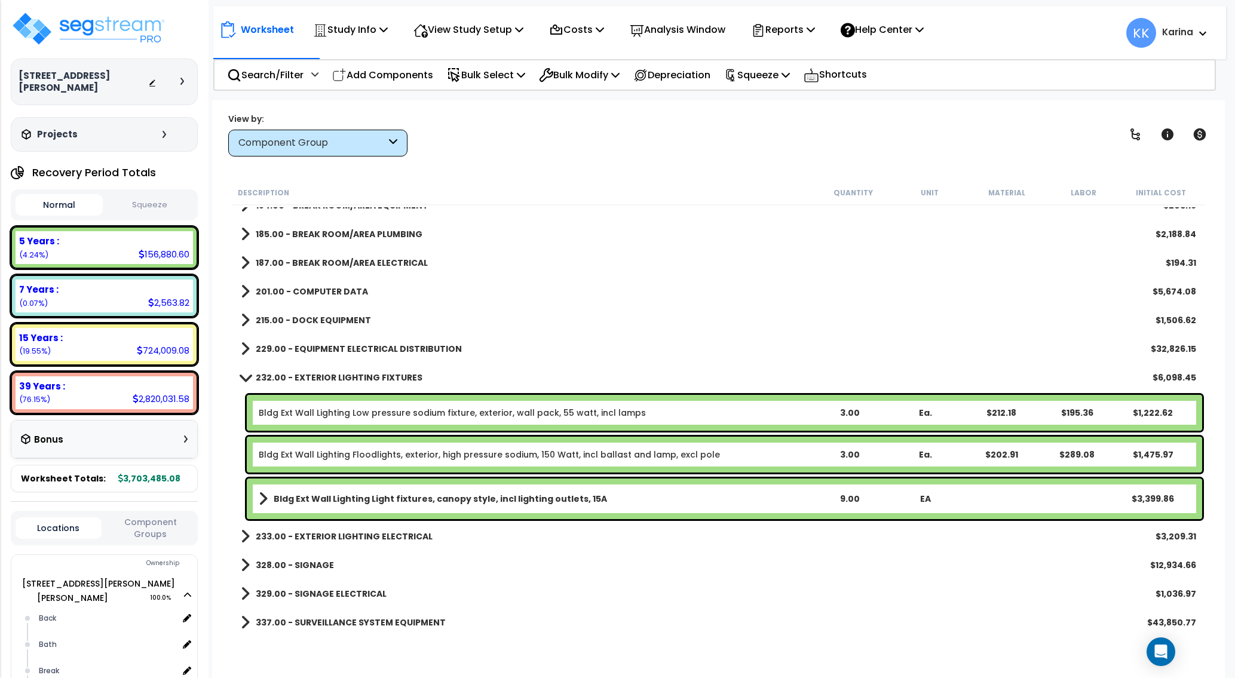
click at [244, 377] on span at bounding box center [245, 377] width 17 height 9
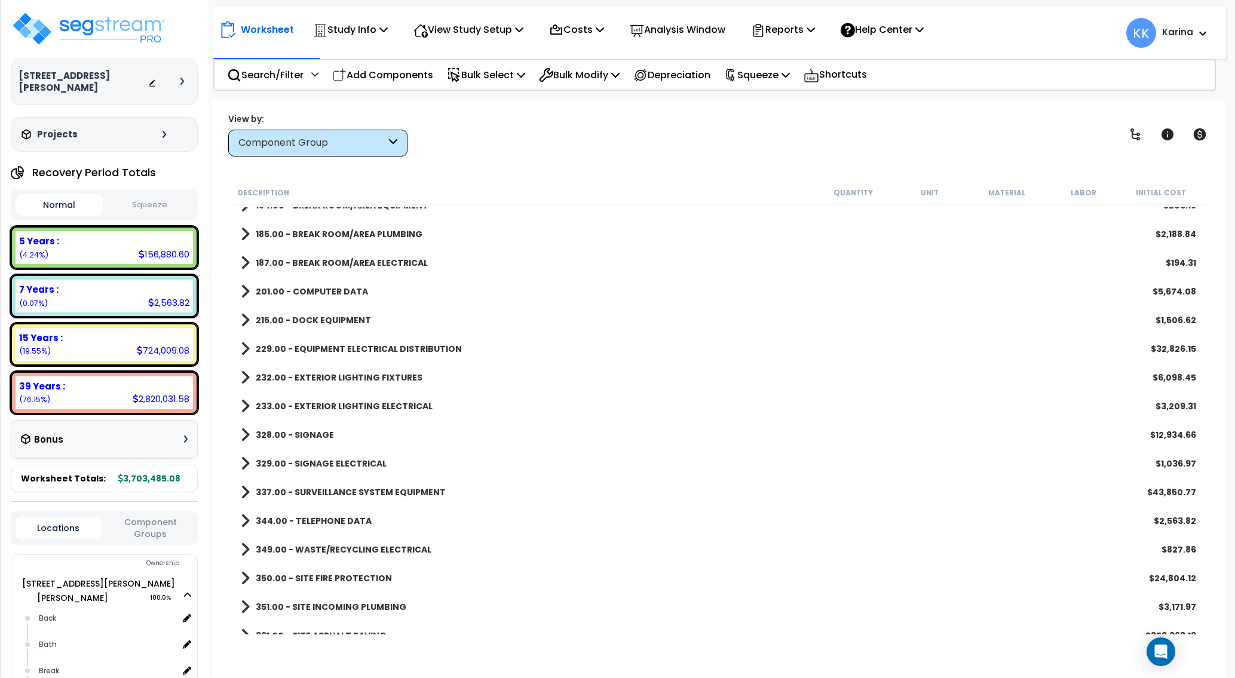
click at [243, 434] on span at bounding box center [245, 435] width 9 height 17
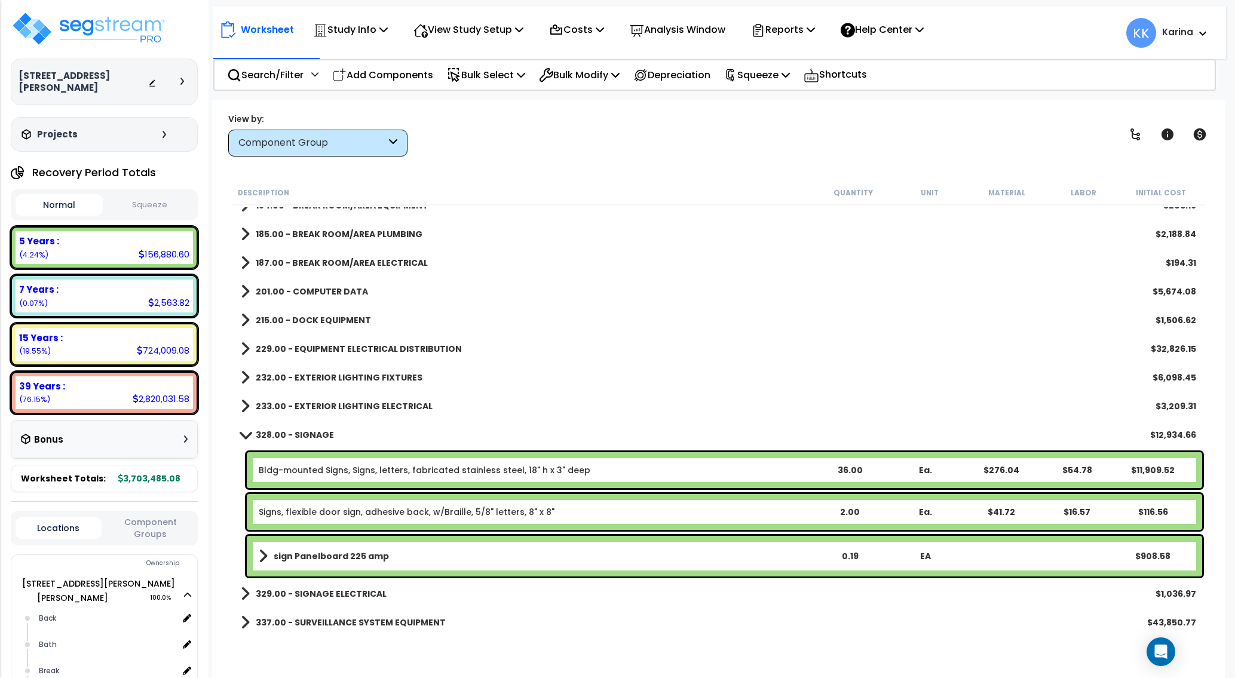
click at [243, 434] on span at bounding box center [245, 434] width 17 height 9
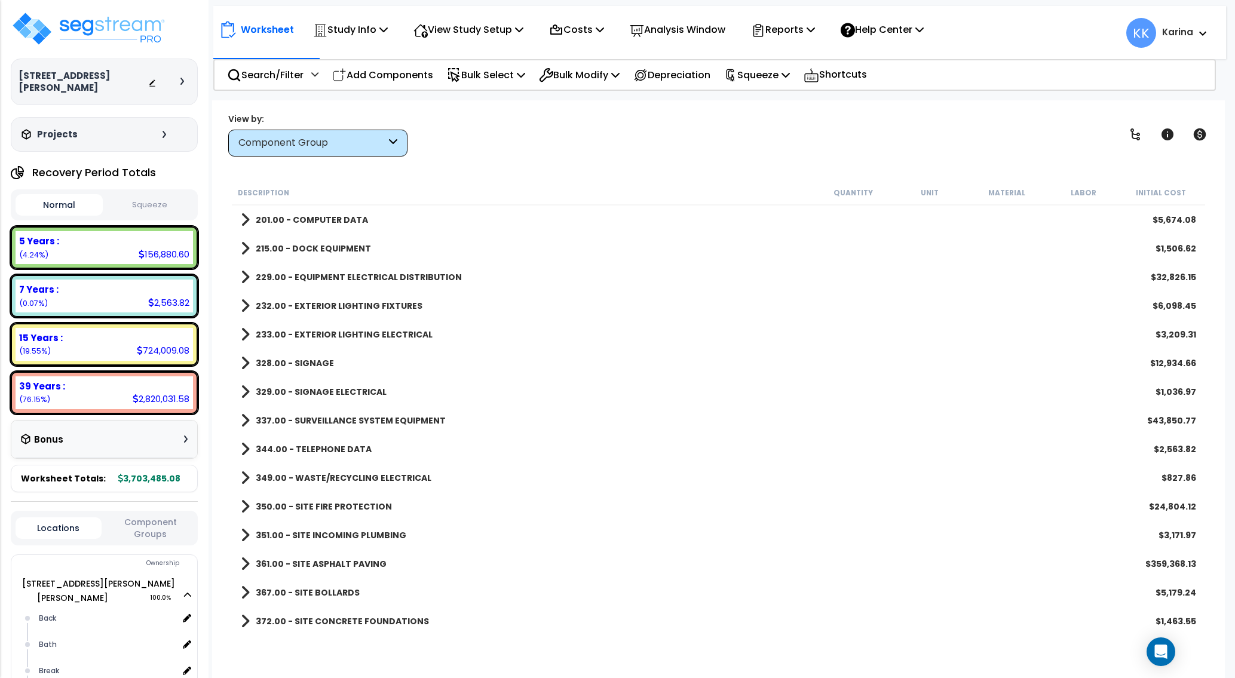
scroll to position [1363, 0]
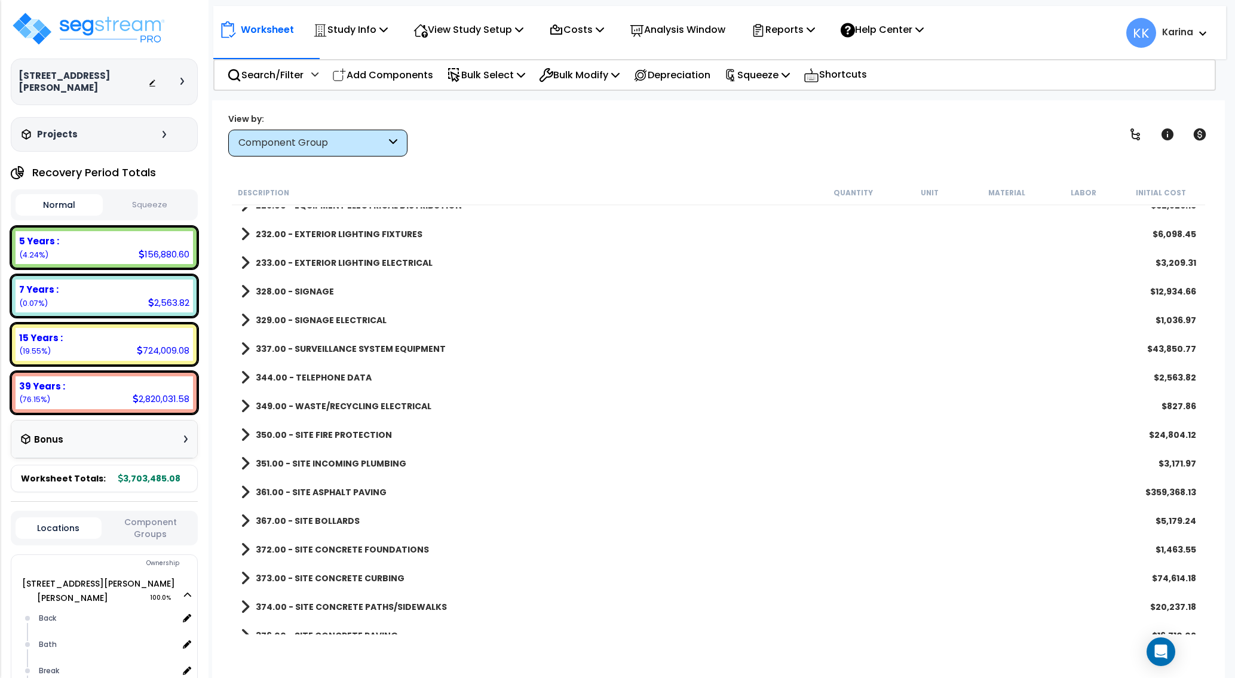
click at [247, 372] on span at bounding box center [245, 377] width 9 height 17
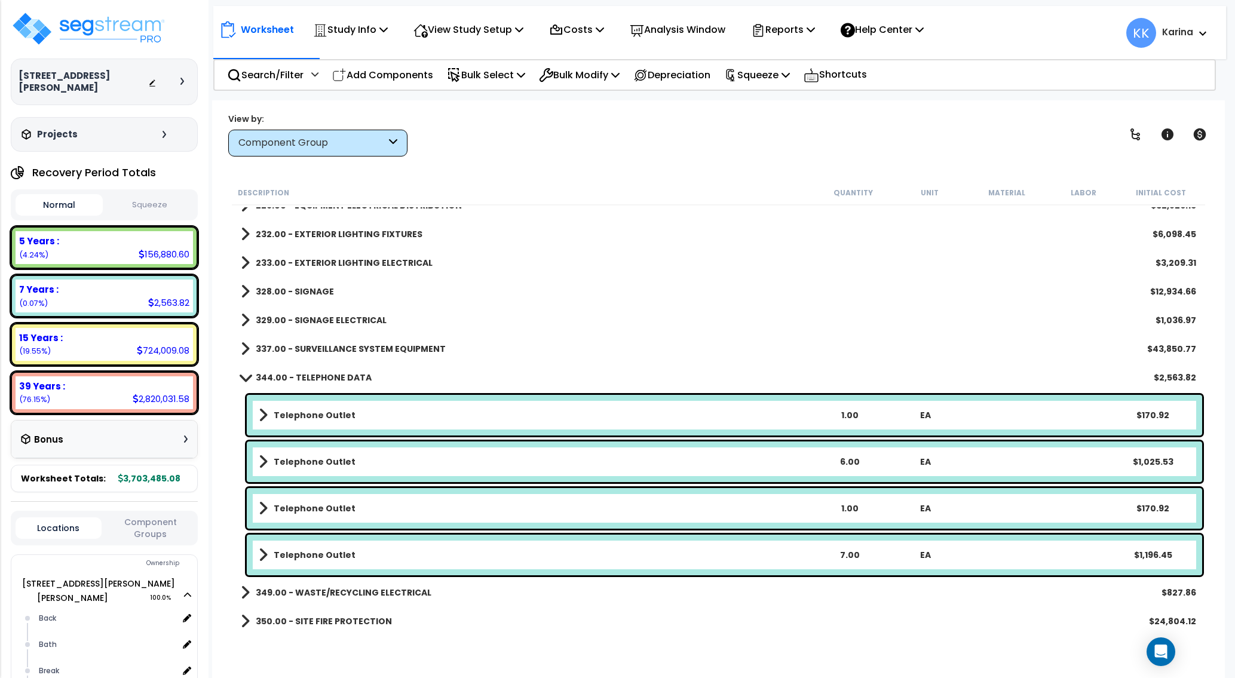
click at [247, 372] on link "344.00 - TELEPHONE DATA" at bounding box center [306, 377] width 131 height 17
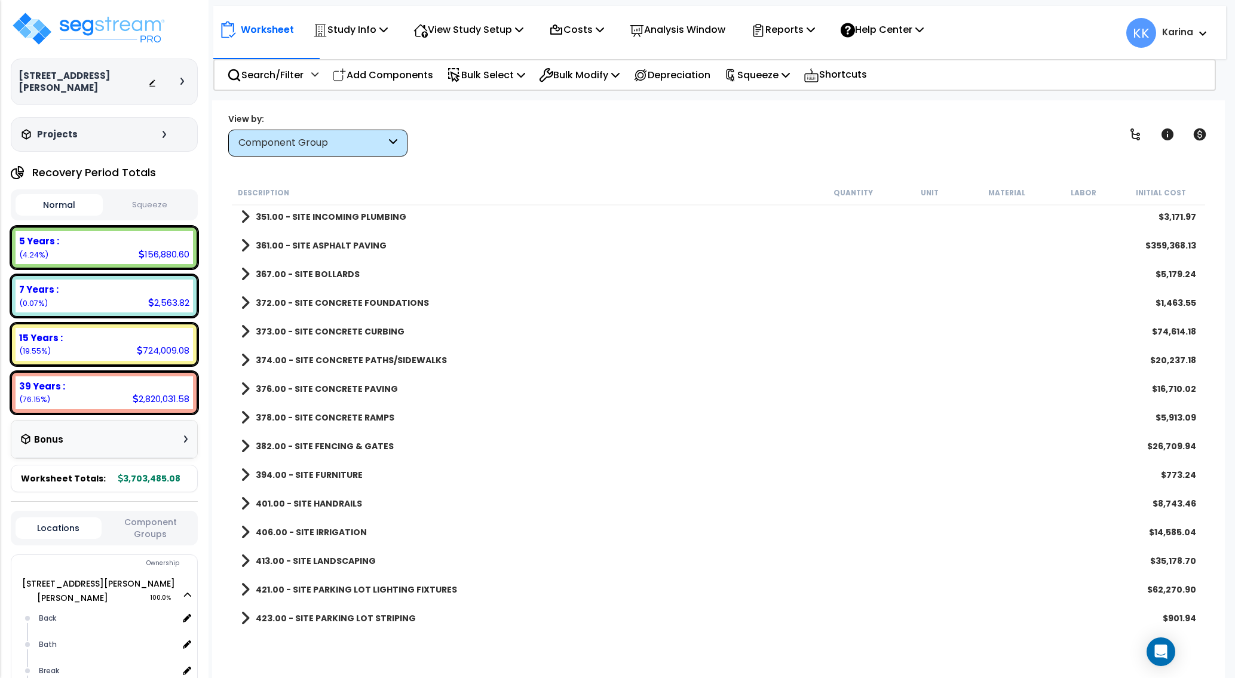
scroll to position [1608, 0]
click at [760, 462] on div "382.00 - SITE FENCING & GATES $26,709.94" at bounding box center [719, 448] width 968 height 29
click at [636, 424] on div "378.00 - SITE CONCRETE RAMPS $5,913.09" at bounding box center [719, 419] width 968 height 29
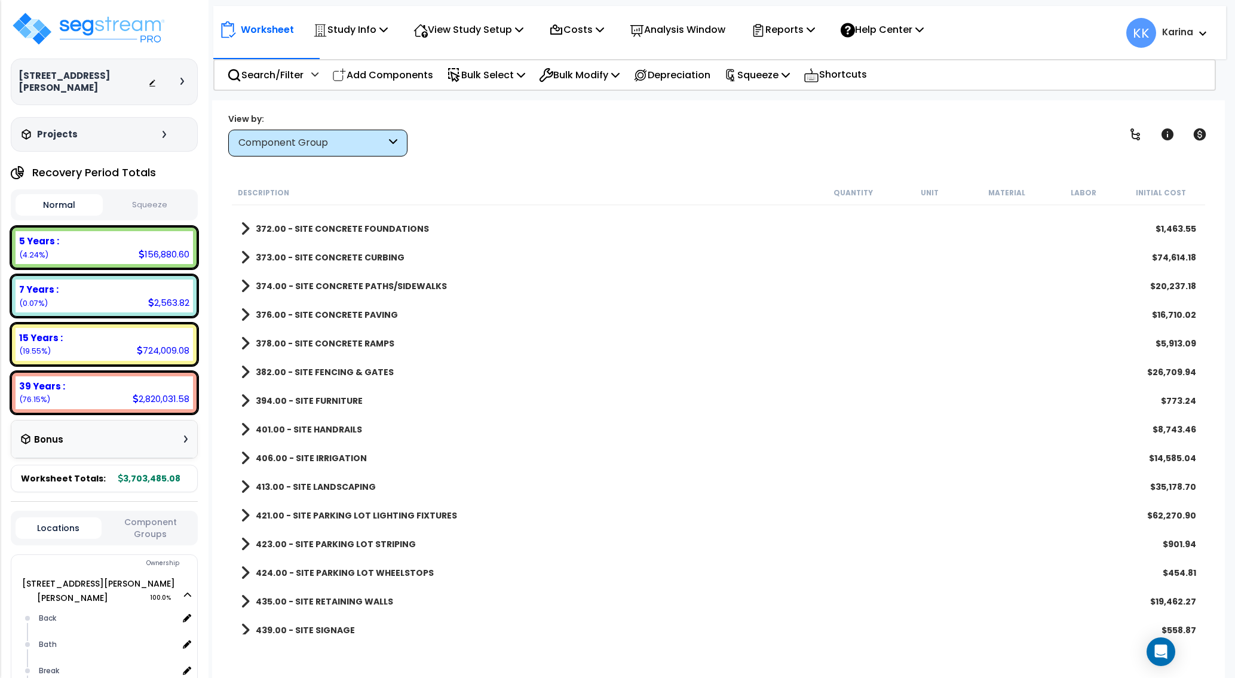
scroll to position [1751, 0]
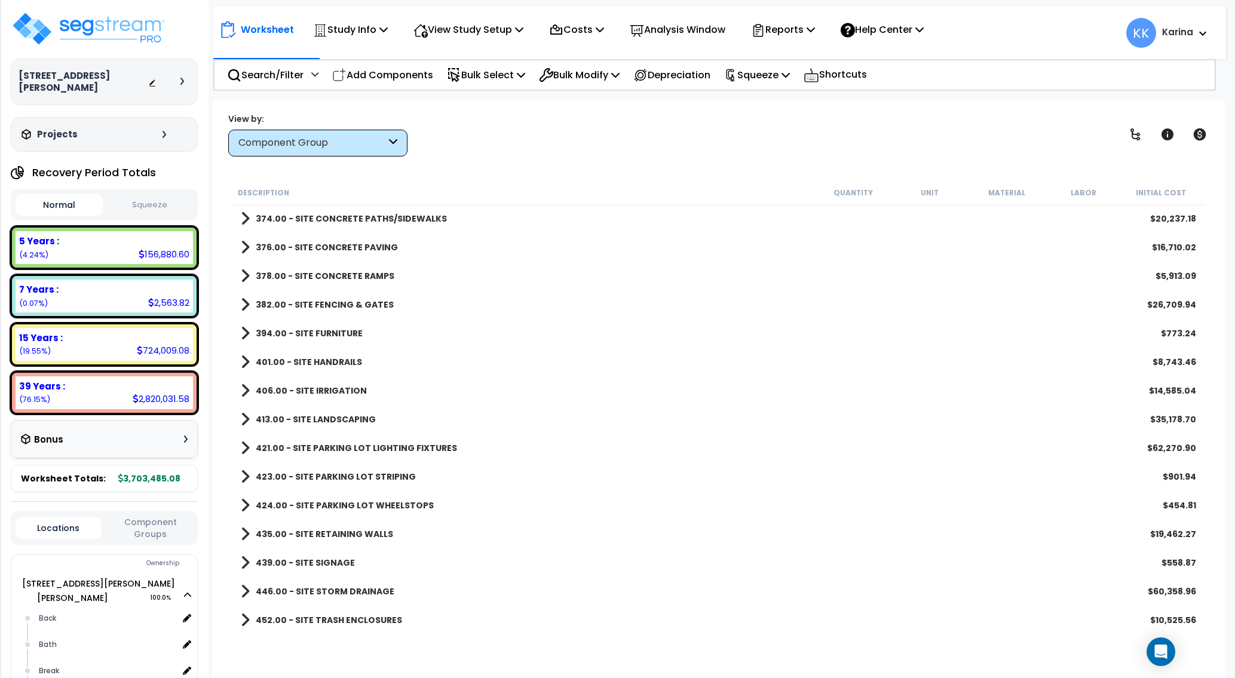
click at [604, 623] on div "452.00 - SITE TRASH ENCLOSURES $10,525.56" at bounding box center [719, 620] width 968 height 29
click at [91, 25] on img at bounding box center [88, 29] width 155 height 36
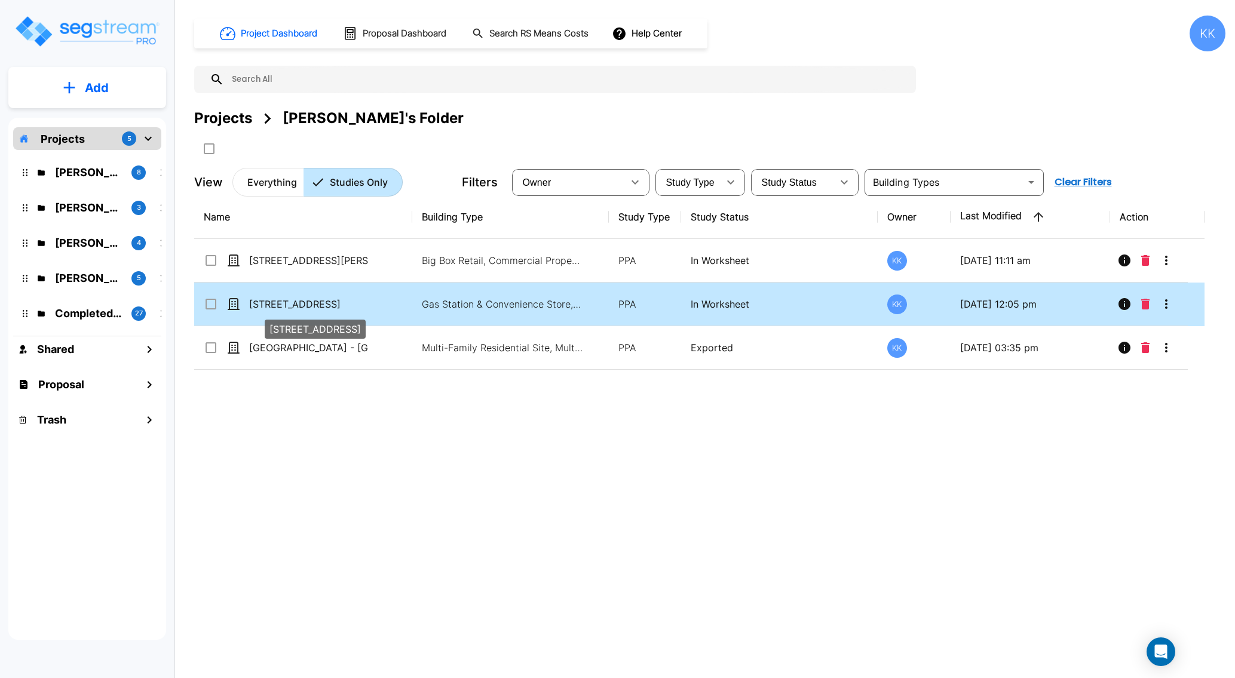
click at [293, 305] on p "[STREET_ADDRESS]" at bounding box center [309, 304] width 120 height 14
checkbox input "true"
click at [293, 305] on p "[STREET_ADDRESS]" at bounding box center [309, 304] width 120 height 14
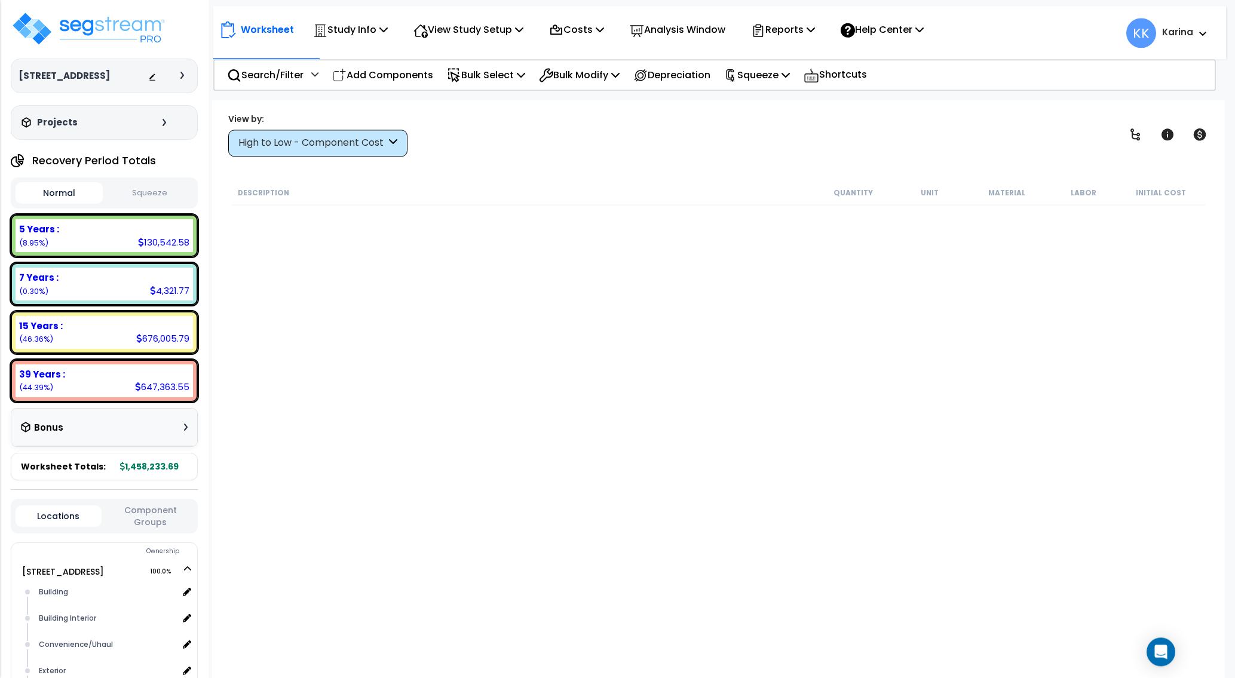
scroll to position [53, 0]
click at [394, 576] on div "Description Quantity Unit Material Labor Initial Cost" at bounding box center [718, 408] width 977 height 454
click at [296, 142] on div "High to Low - Component Cost" at bounding box center [312, 143] width 148 height 14
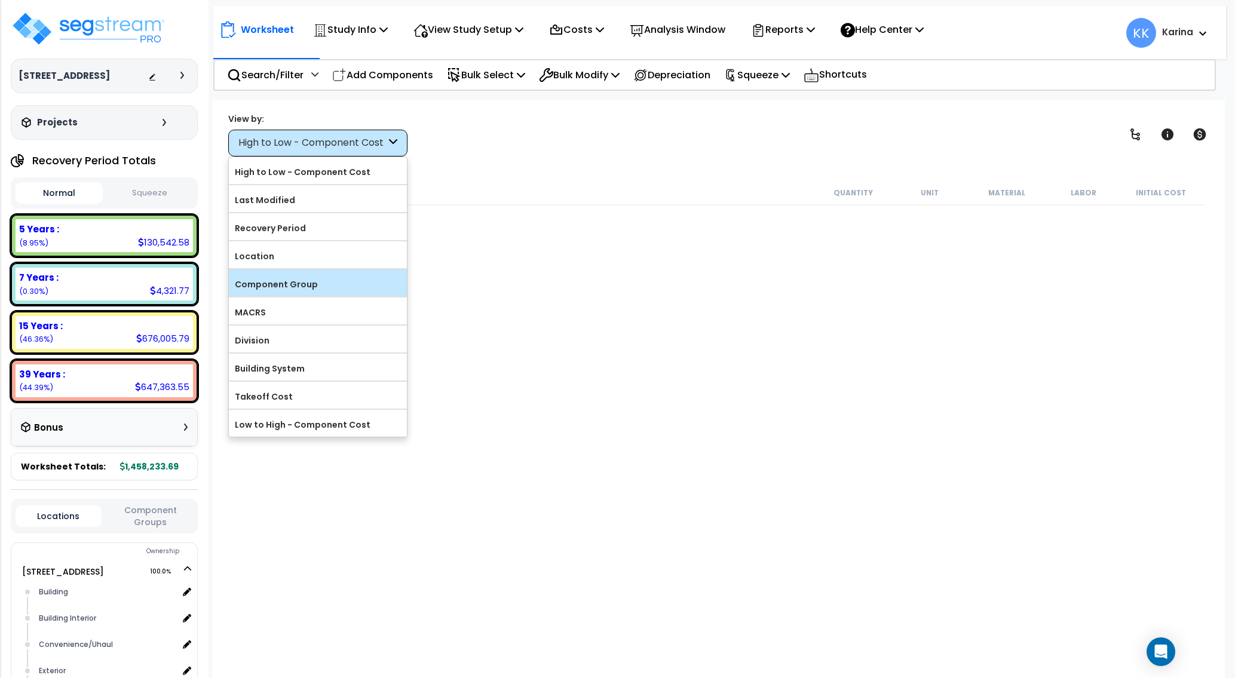
click at [283, 280] on label "Component Group" at bounding box center [318, 285] width 178 height 18
click at [0, 0] on input "Component Group" at bounding box center [0, 0] width 0 height 0
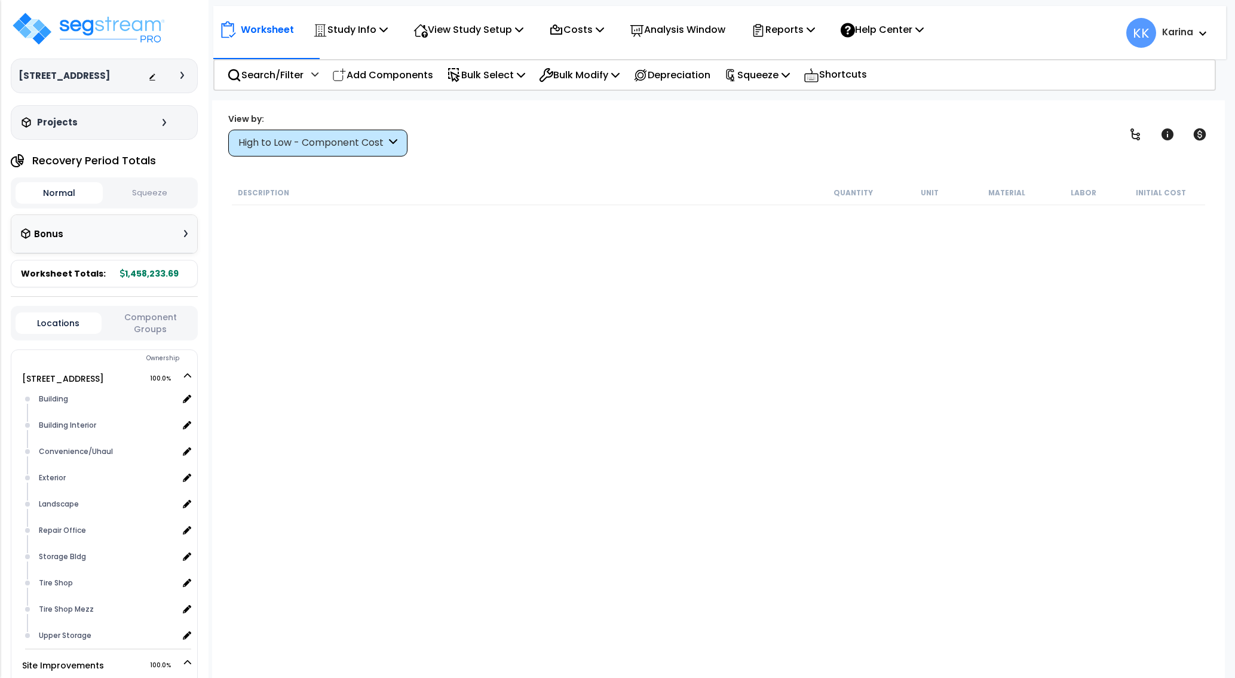
scroll to position [47, 0]
click at [345, 142] on div "High to Low - Component Cost" at bounding box center [312, 143] width 148 height 14
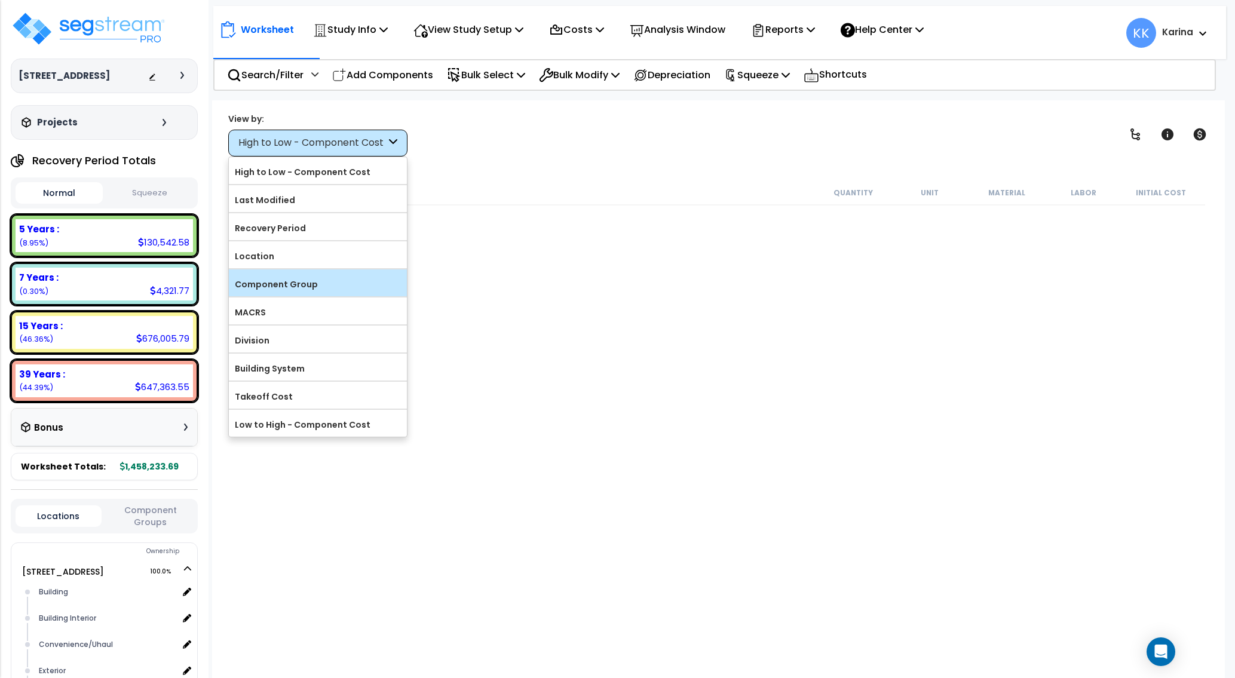
click at [326, 282] on label "Component Group" at bounding box center [318, 285] width 178 height 18
click at [0, 0] on input "Component Group" at bounding box center [0, 0] width 0 height 0
click at [299, 283] on label "Component Group" at bounding box center [318, 285] width 178 height 18
click at [0, 0] on input "Component Group" at bounding box center [0, 0] width 0 height 0
click at [562, 326] on div "Description Quantity Unit Material Labor Initial Cost" at bounding box center [718, 408] width 977 height 454
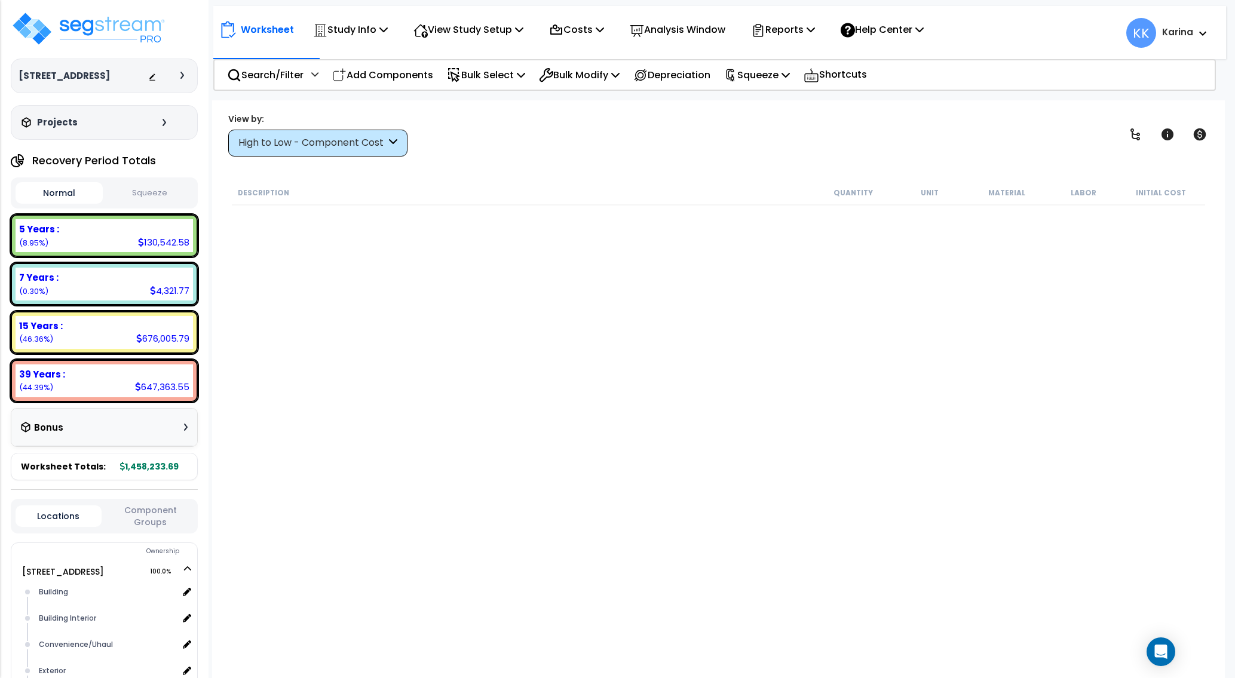
scroll to position [0, 0]
click at [386, 597] on div "Description Quantity Unit Material Labor Initial Cost" at bounding box center [718, 408] width 977 height 454
click at [324, 144] on div "High to Low - Component Cost" at bounding box center [312, 143] width 148 height 14
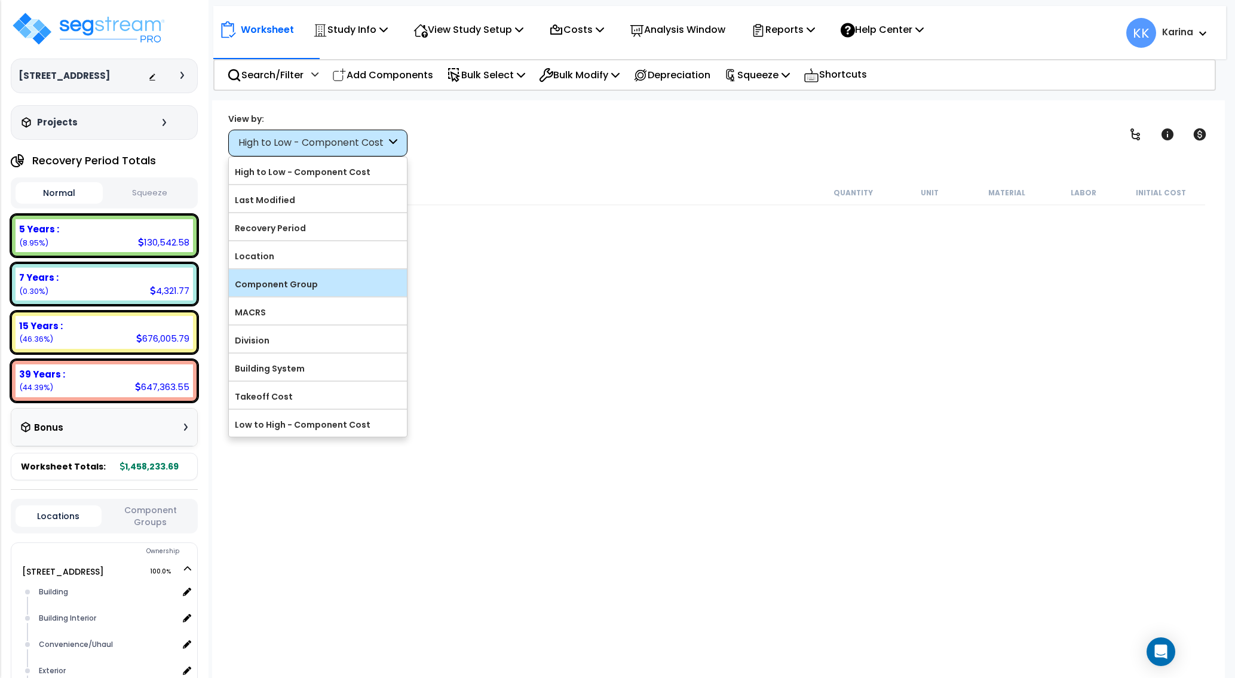
click at [290, 286] on label "Component Group" at bounding box center [318, 285] width 178 height 18
click at [0, 0] on input "Component Group" at bounding box center [0, 0] width 0 height 0
click at [259, 283] on label "Component Group" at bounding box center [318, 285] width 178 height 18
click at [0, 0] on input "Component Group" at bounding box center [0, 0] width 0 height 0
click at [259, 283] on label "Component Group" at bounding box center [318, 285] width 178 height 18
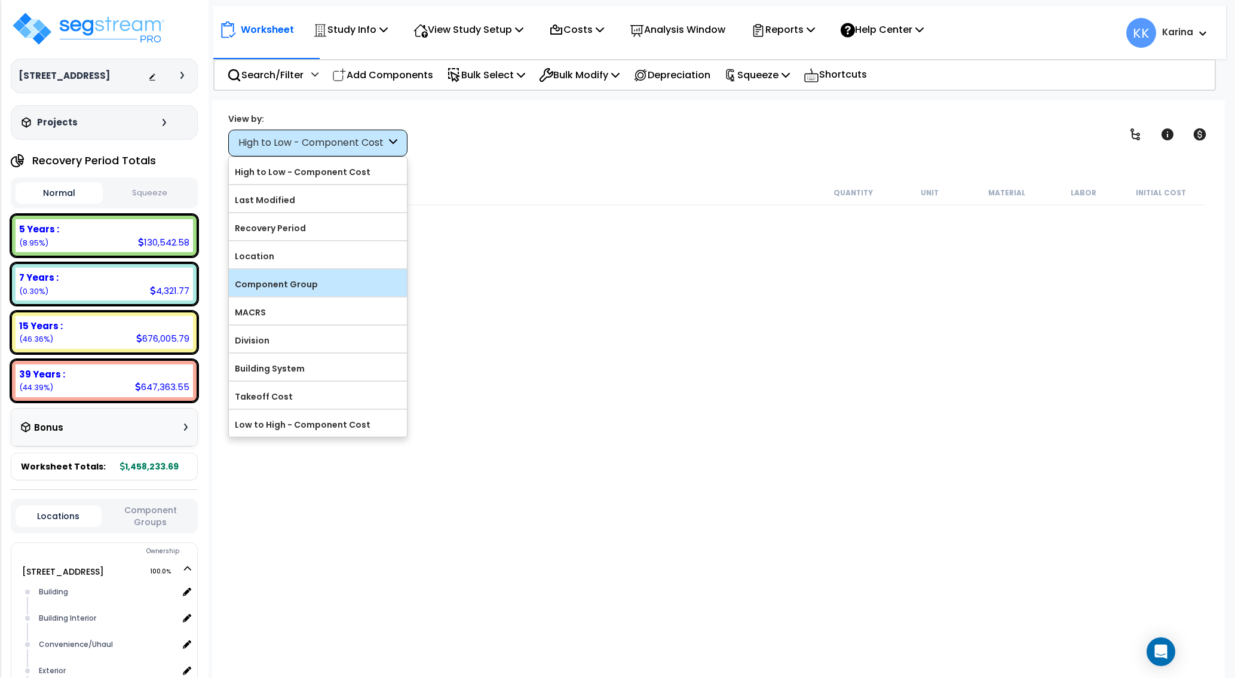
click at [0, 0] on input "Component Group" at bounding box center [0, 0] width 0 height 0
click at [259, 283] on label "Component Group" at bounding box center [318, 285] width 178 height 18
click at [0, 0] on input "Component Group" at bounding box center [0, 0] width 0 height 0
click at [485, 460] on div "Description Quantity Unit Material Labor Initial Cost" at bounding box center [718, 408] width 977 height 454
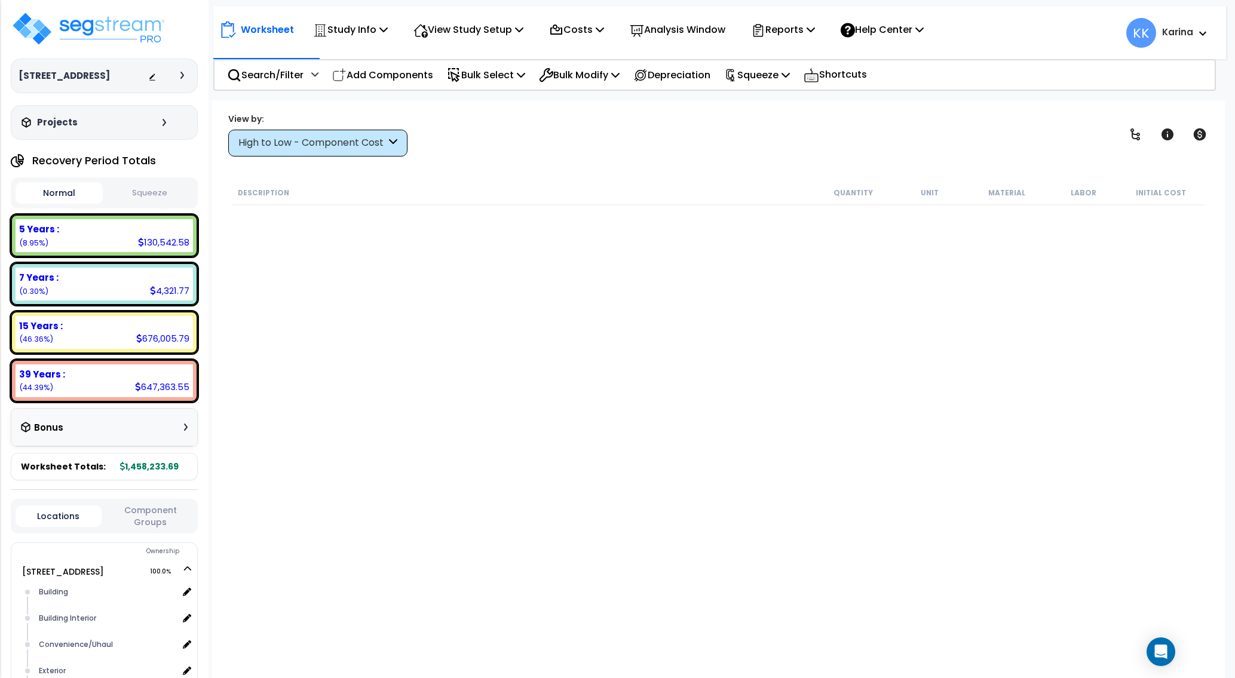
click at [306, 149] on div "High to Low - Component Cost" at bounding box center [312, 143] width 148 height 14
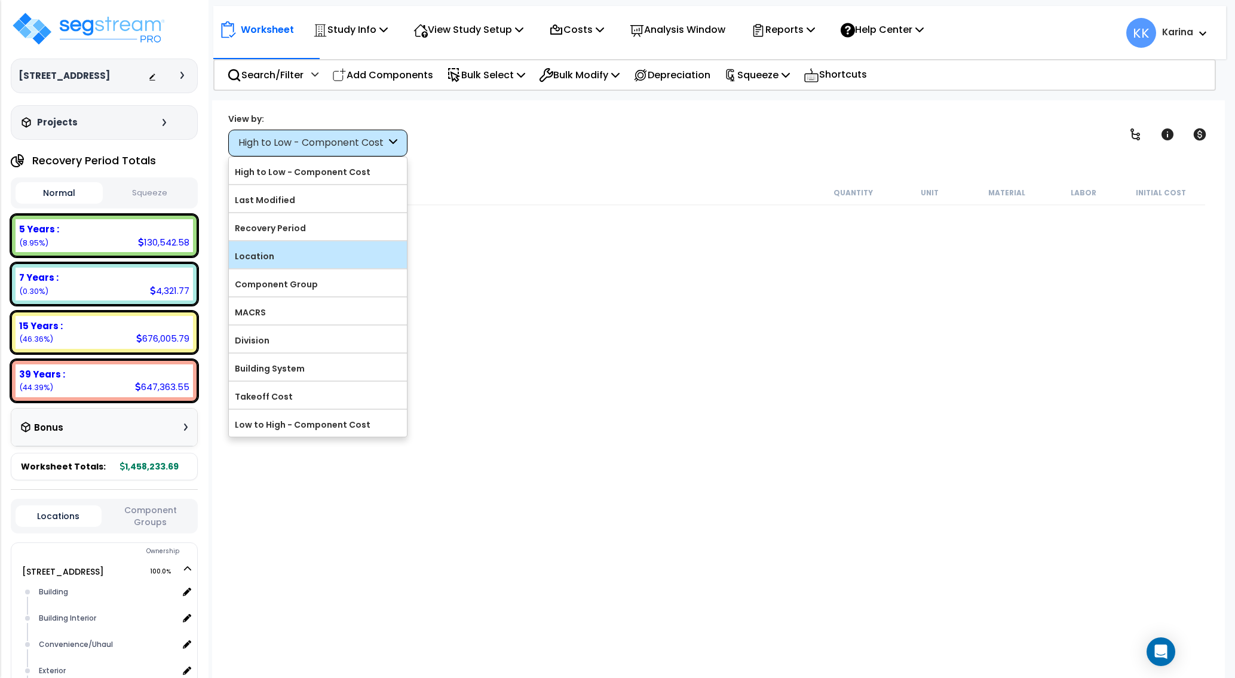
click at [264, 255] on label "Location" at bounding box center [318, 256] width 178 height 18
click at [0, 0] on input "Location" at bounding box center [0, 0] width 0 height 0
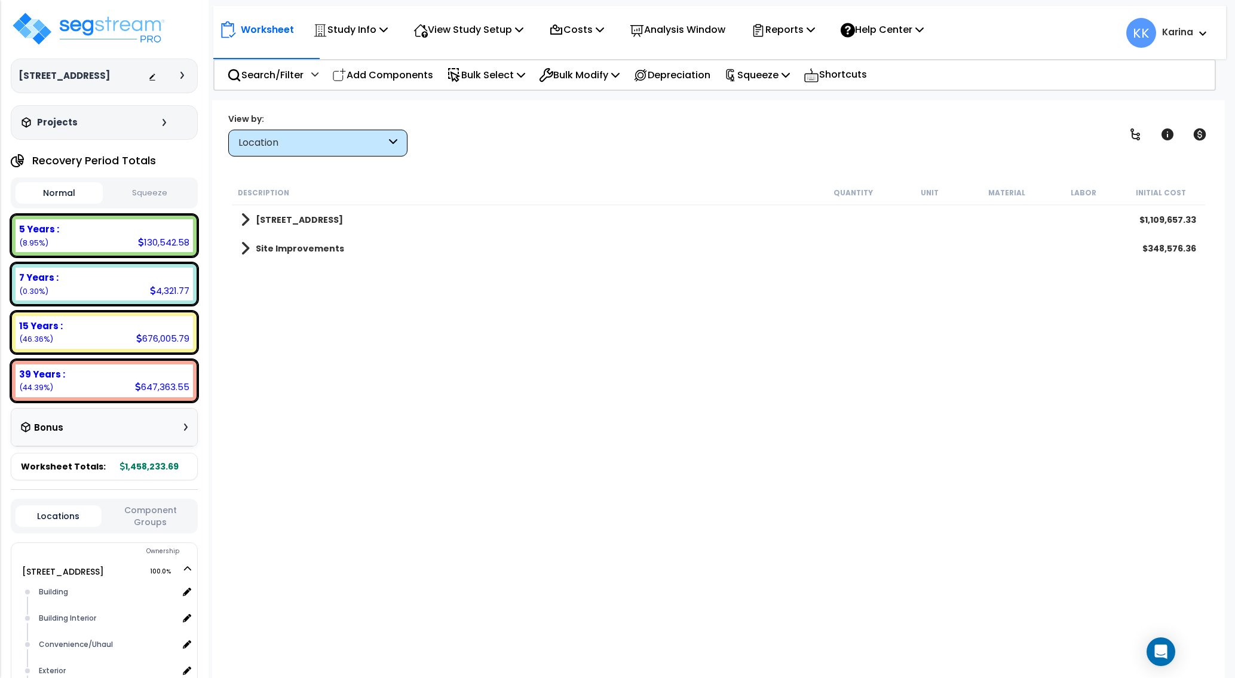
click at [240, 218] on div "13700 Catalina St $1,109,657.33" at bounding box center [719, 220] width 968 height 29
click at [243, 218] on span at bounding box center [245, 220] width 9 height 17
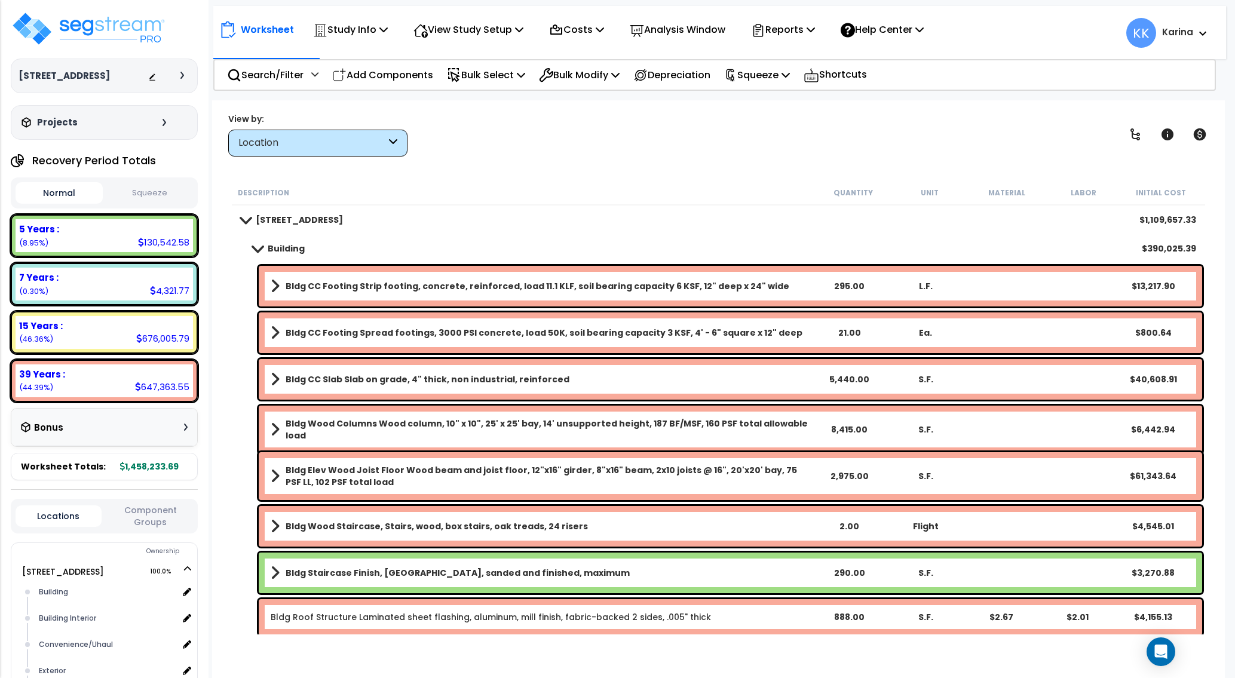
click at [244, 218] on span at bounding box center [245, 219] width 17 height 9
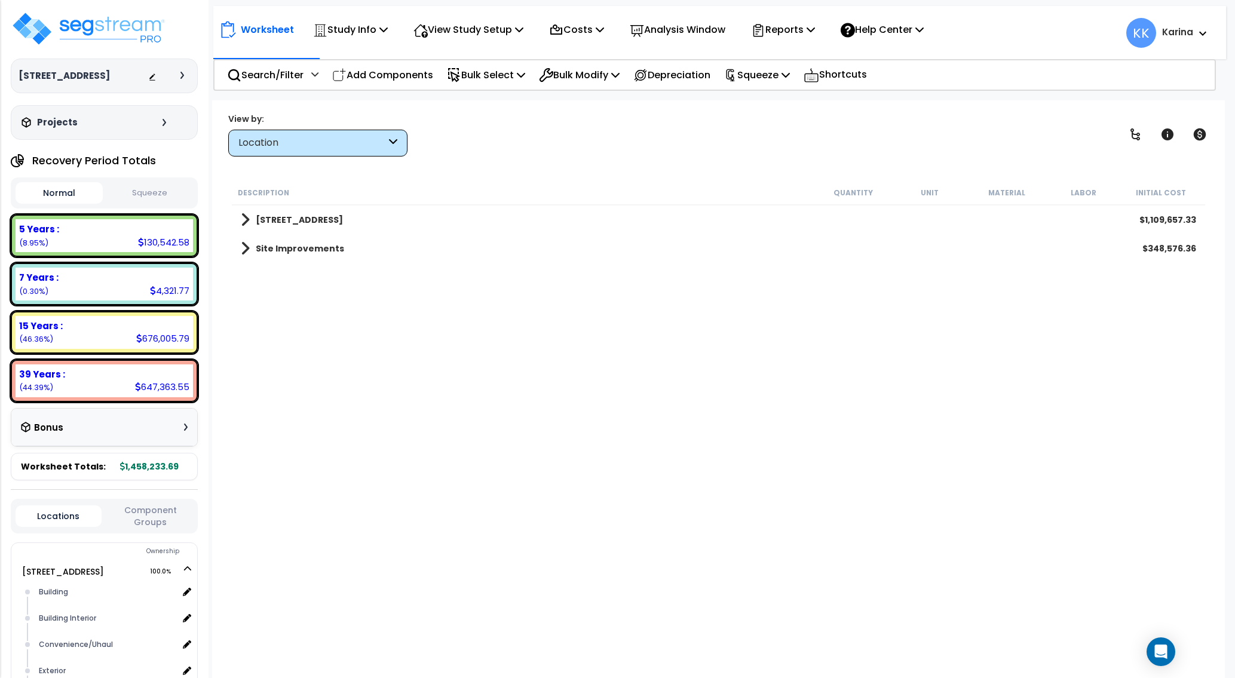
click at [250, 249] on link "Site Improvements" at bounding box center [292, 248] width 103 height 17
click at [245, 248] on span at bounding box center [245, 248] width 17 height 9
click at [311, 149] on div "Location" at bounding box center [312, 143] width 148 height 14
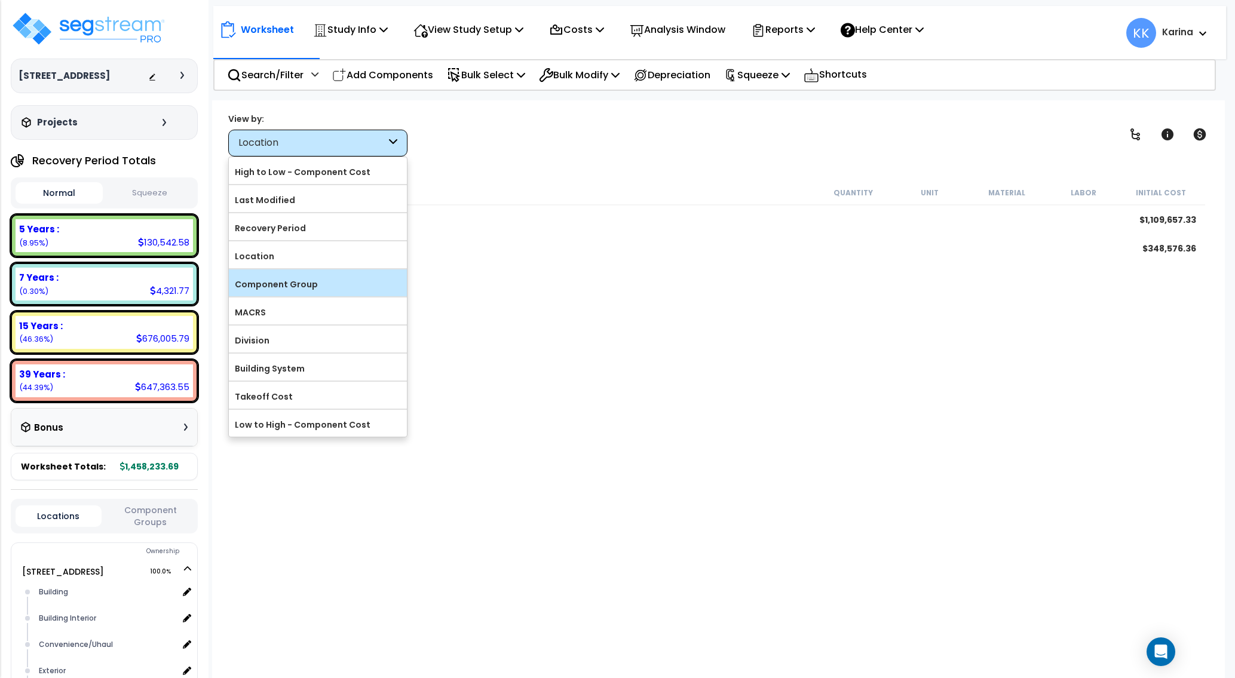
click at [302, 283] on label "Component Group" at bounding box center [318, 285] width 178 height 18
click at [0, 0] on input "Component Group" at bounding box center [0, 0] width 0 height 0
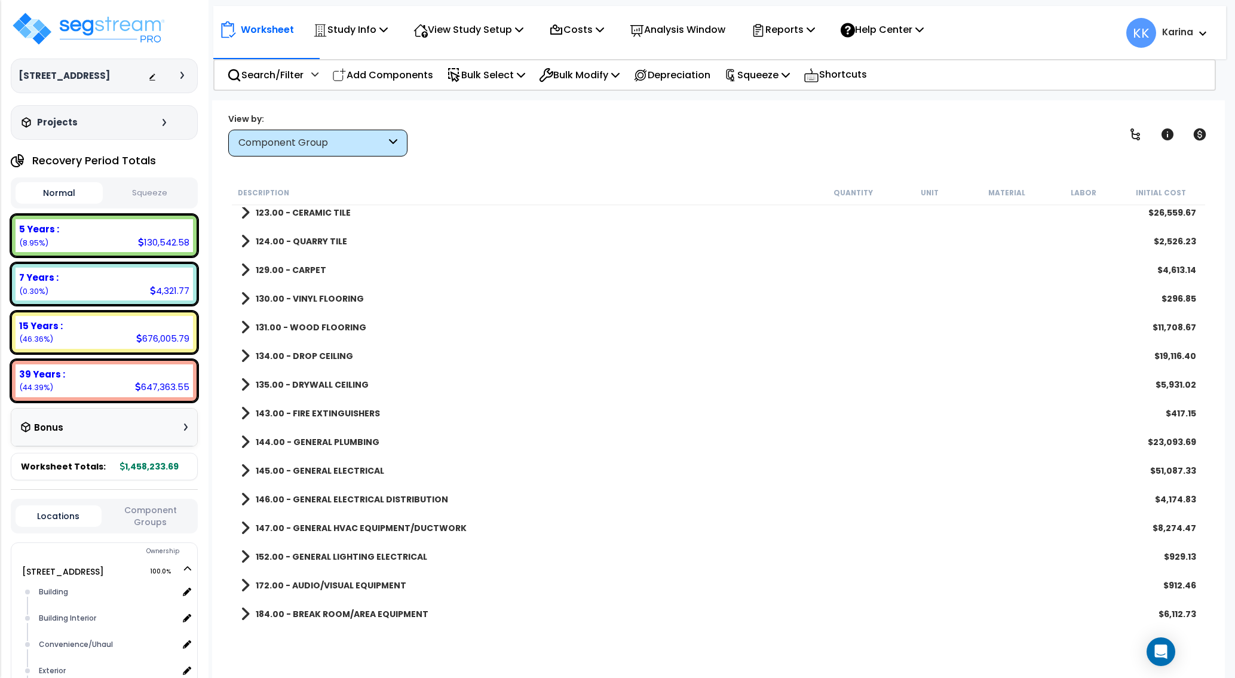
scroll to position [789, 0]
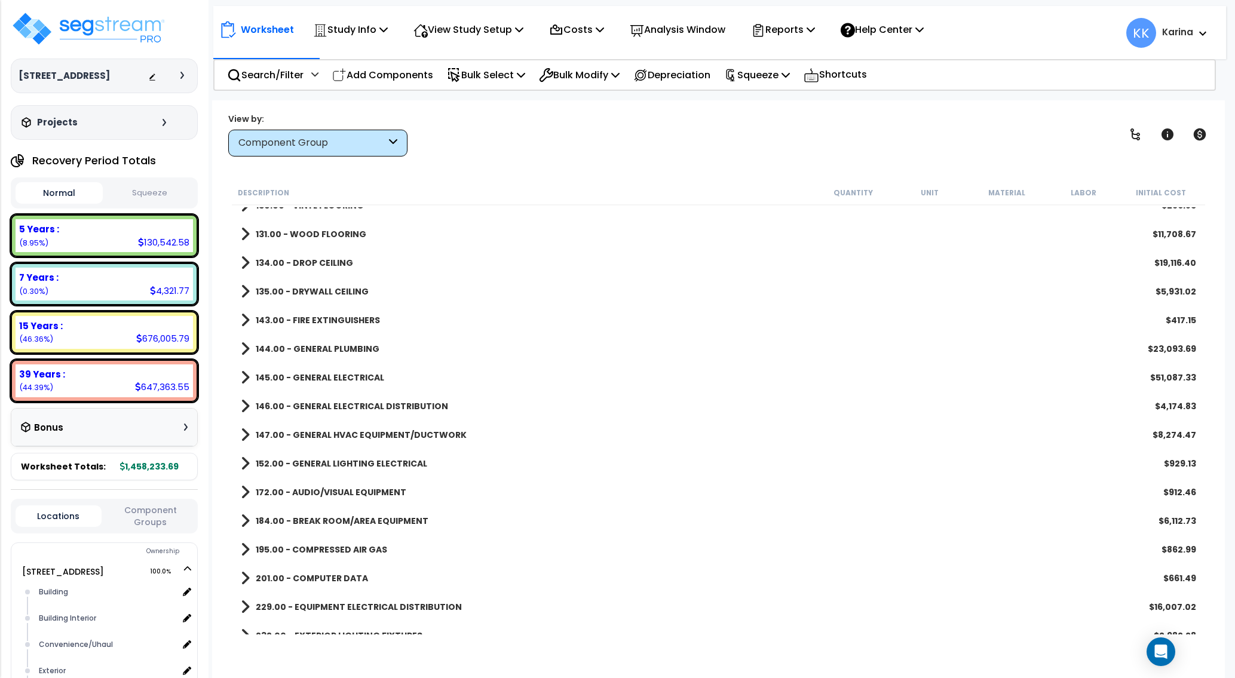
click at [242, 432] on span at bounding box center [245, 435] width 9 height 17
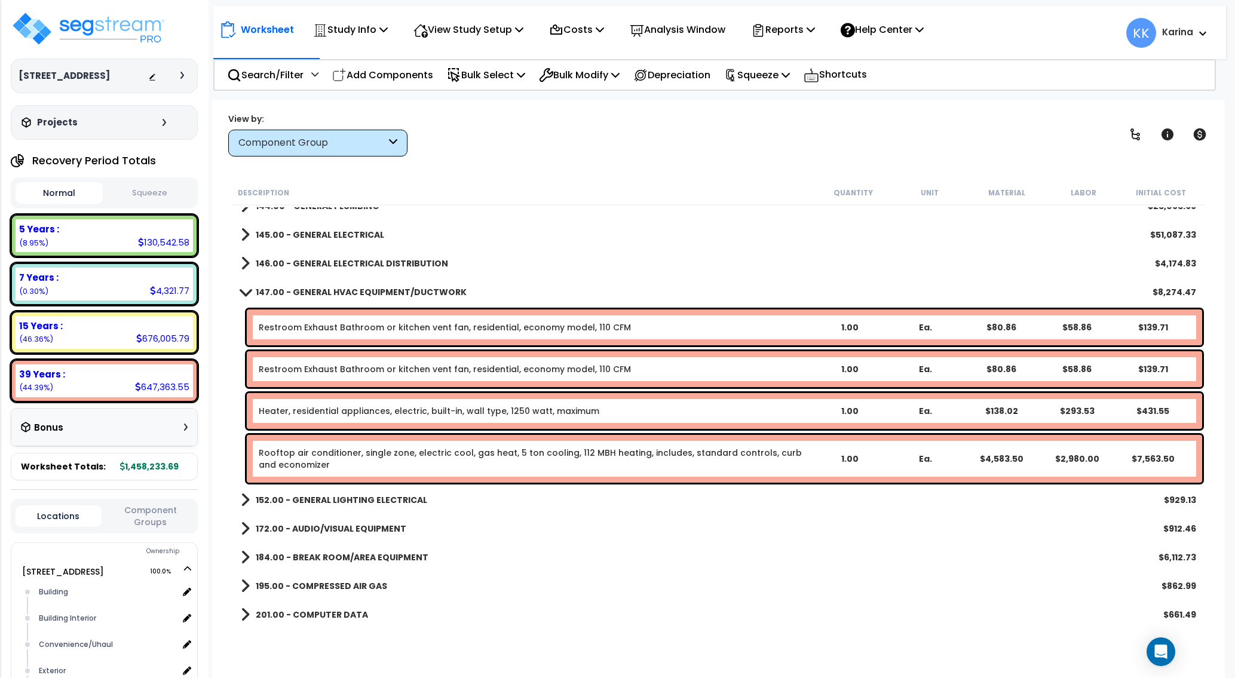
scroll to position [932, 0]
click at [307, 456] on link "Rooftop air conditioner, single zone, electric cool, gas heat, 5 ton cooling, 1…" at bounding box center [535, 458] width 553 height 24
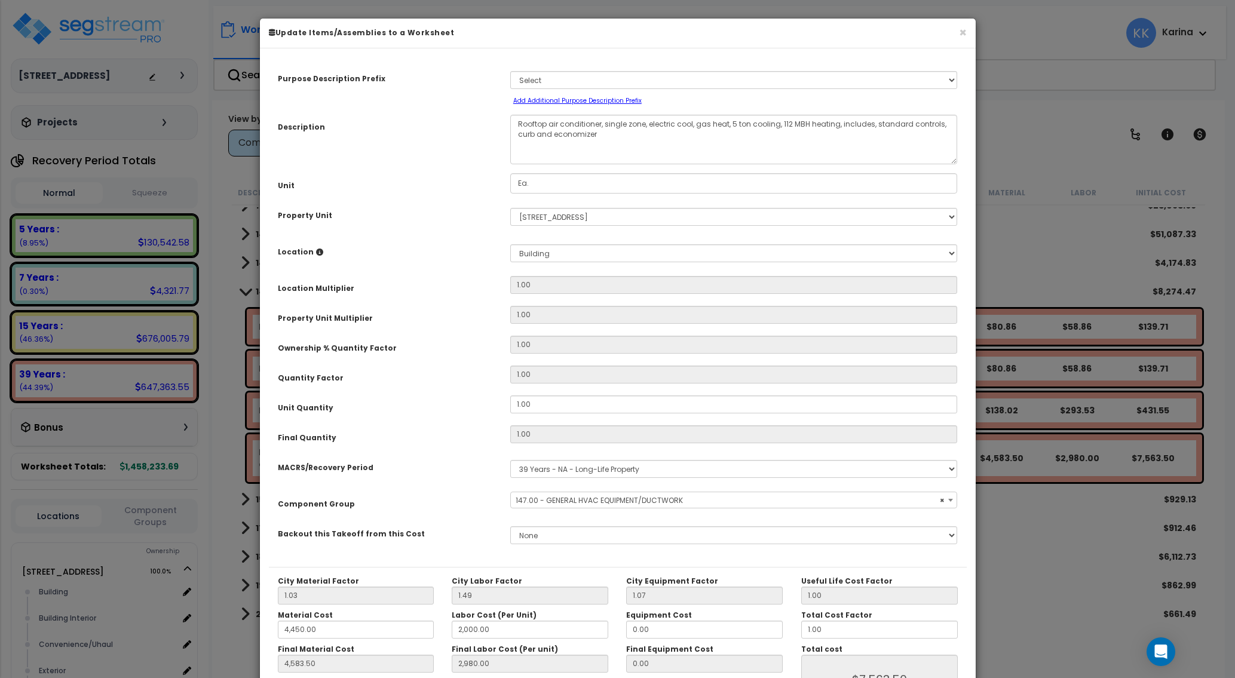
select select "56957"
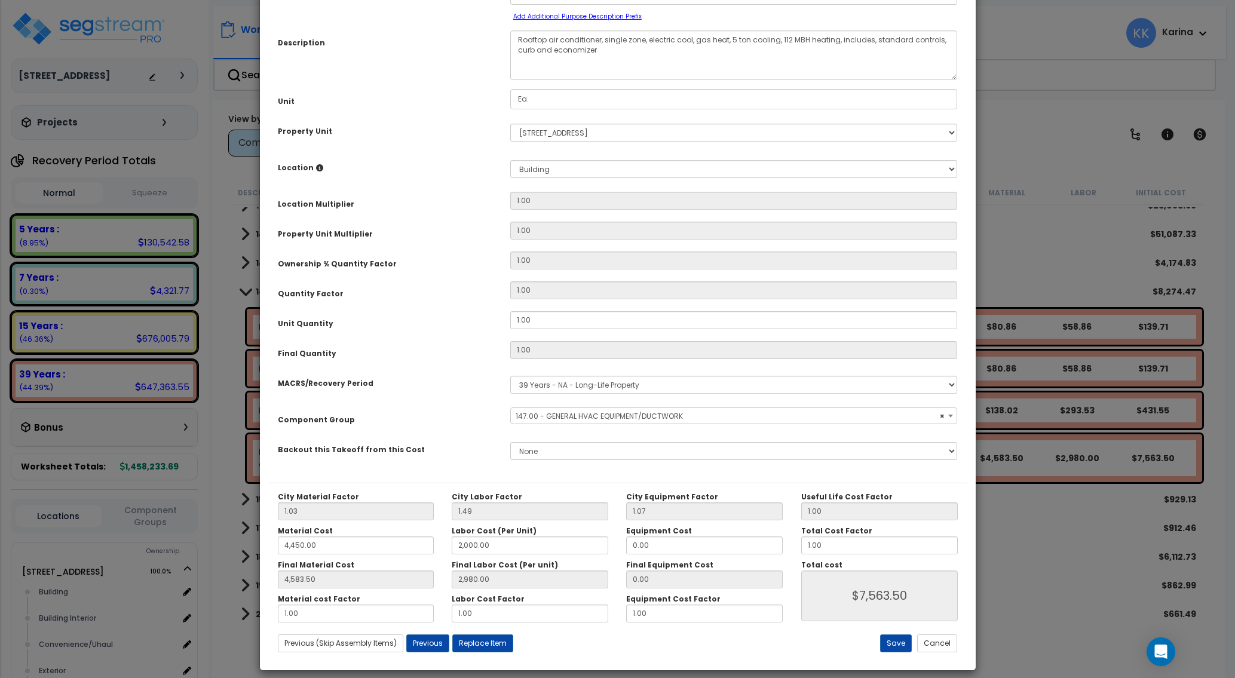
scroll to position [95, 0]
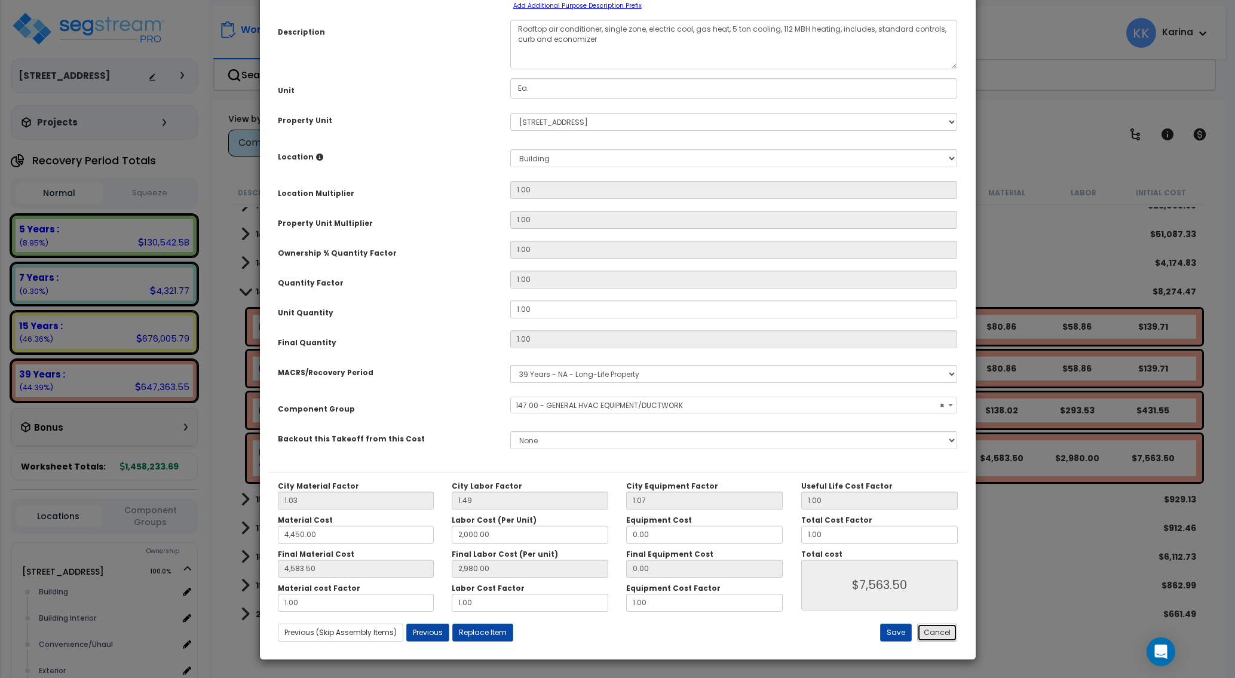
click at [927, 637] on button "Cancel" at bounding box center [937, 633] width 40 height 18
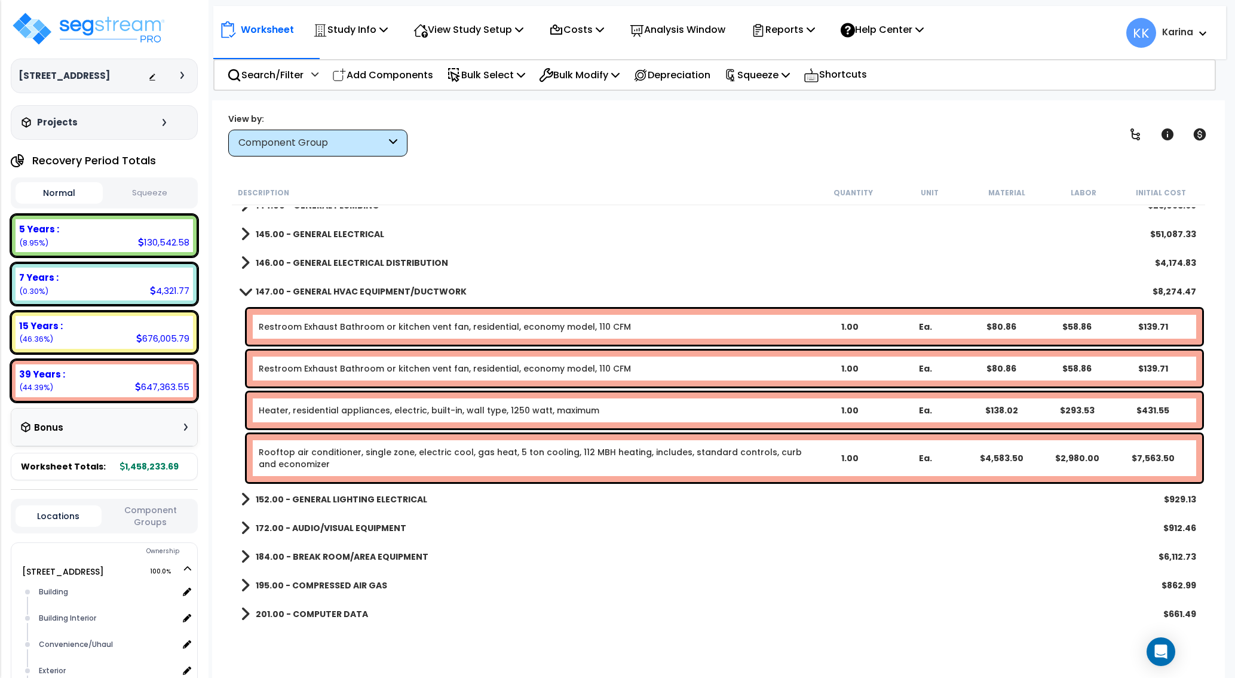
click at [507, 616] on div "201.00 - COMPUTER DATA $661.49" at bounding box center [719, 614] width 968 height 29
click at [243, 290] on span at bounding box center [245, 291] width 17 height 9
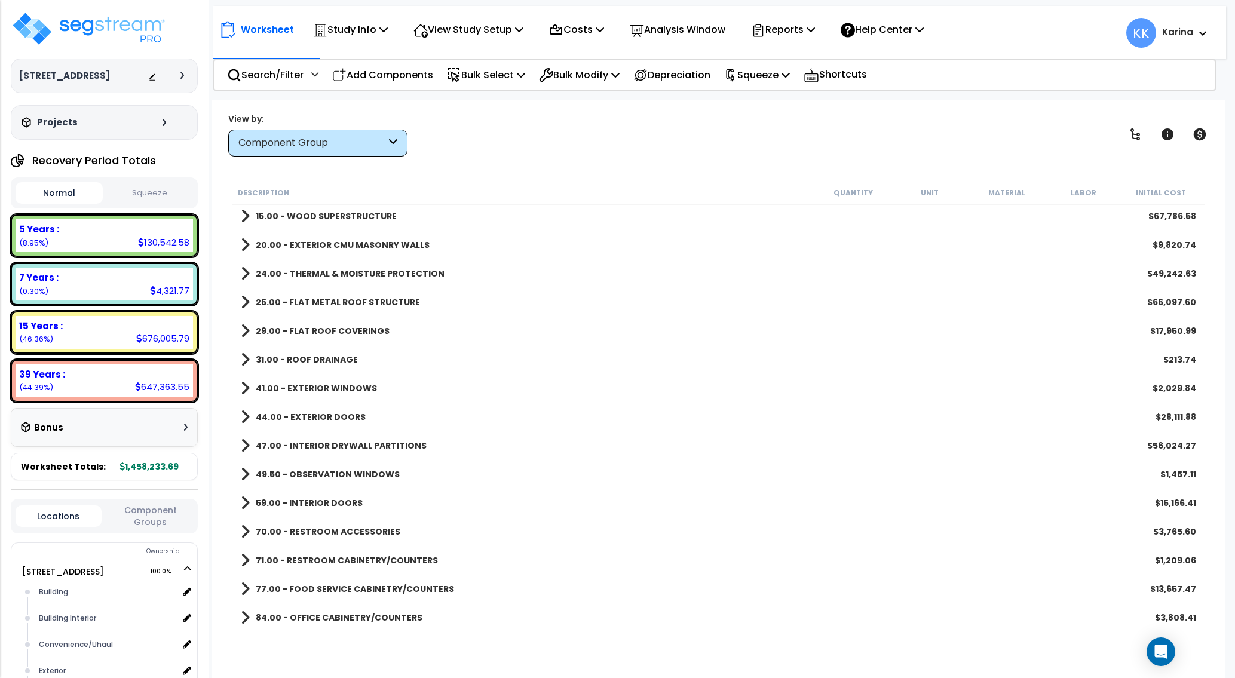
scroll to position [72, 0]
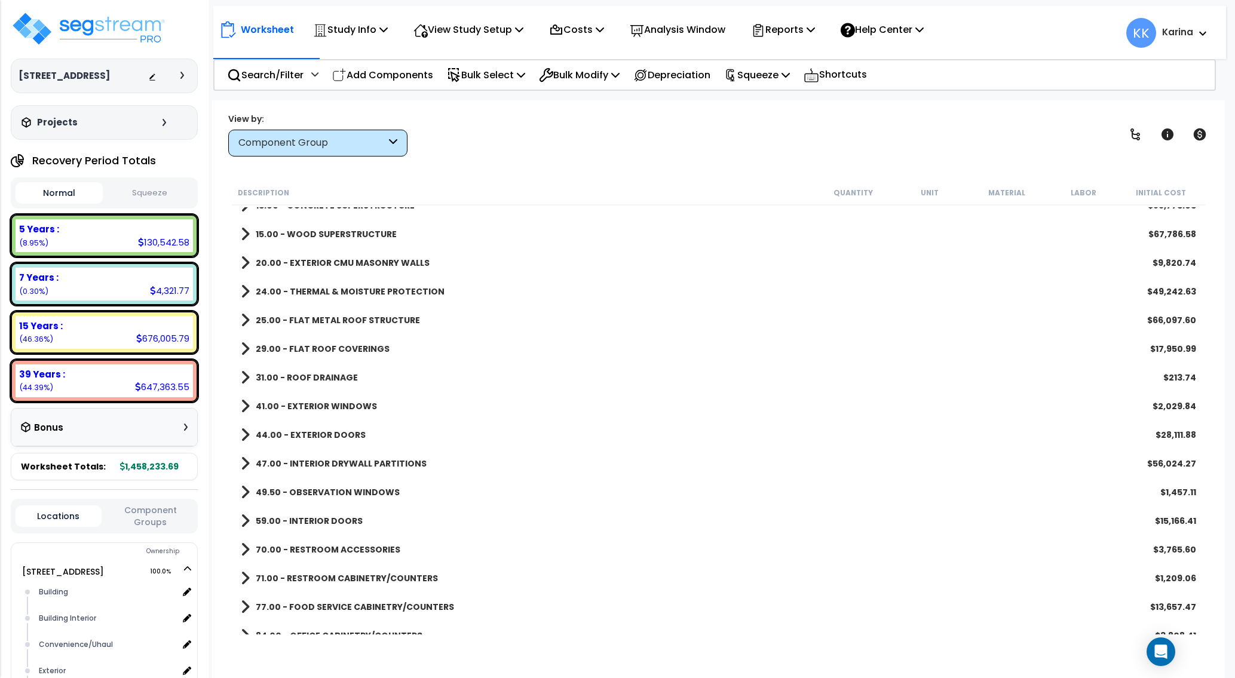
click at [241, 431] on div "44.00 - EXTERIOR DOORS $28,111.88" at bounding box center [719, 435] width 968 height 29
click at [245, 429] on span at bounding box center [245, 435] width 9 height 17
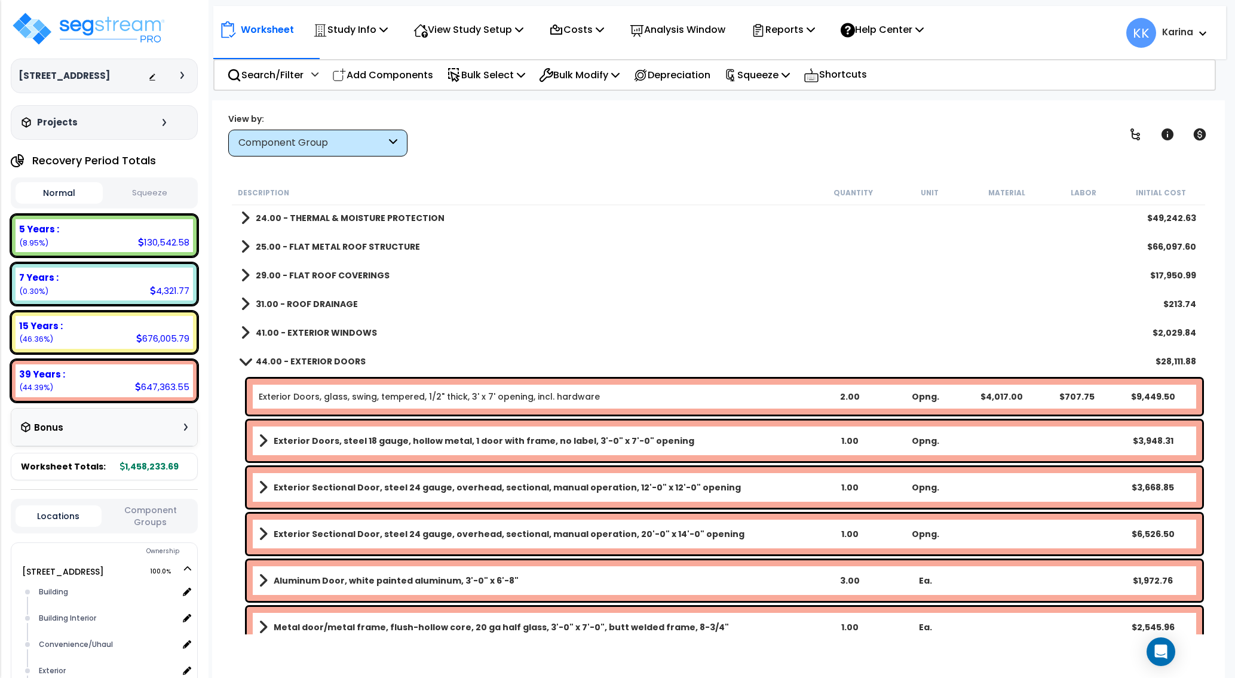
scroll to position [215, 0]
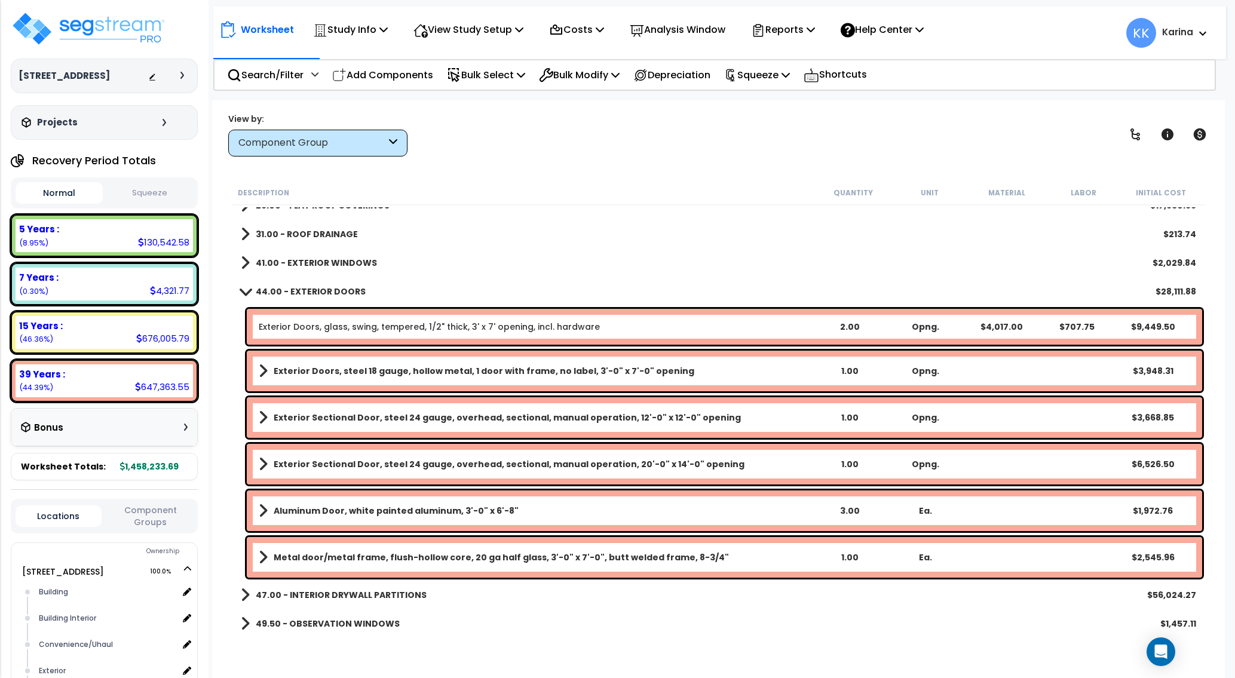
click at [587, 610] on div "49.50 - OBSERVATION WINDOWS $1,457.11" at bounding box center [719, 624] width 968 height 29
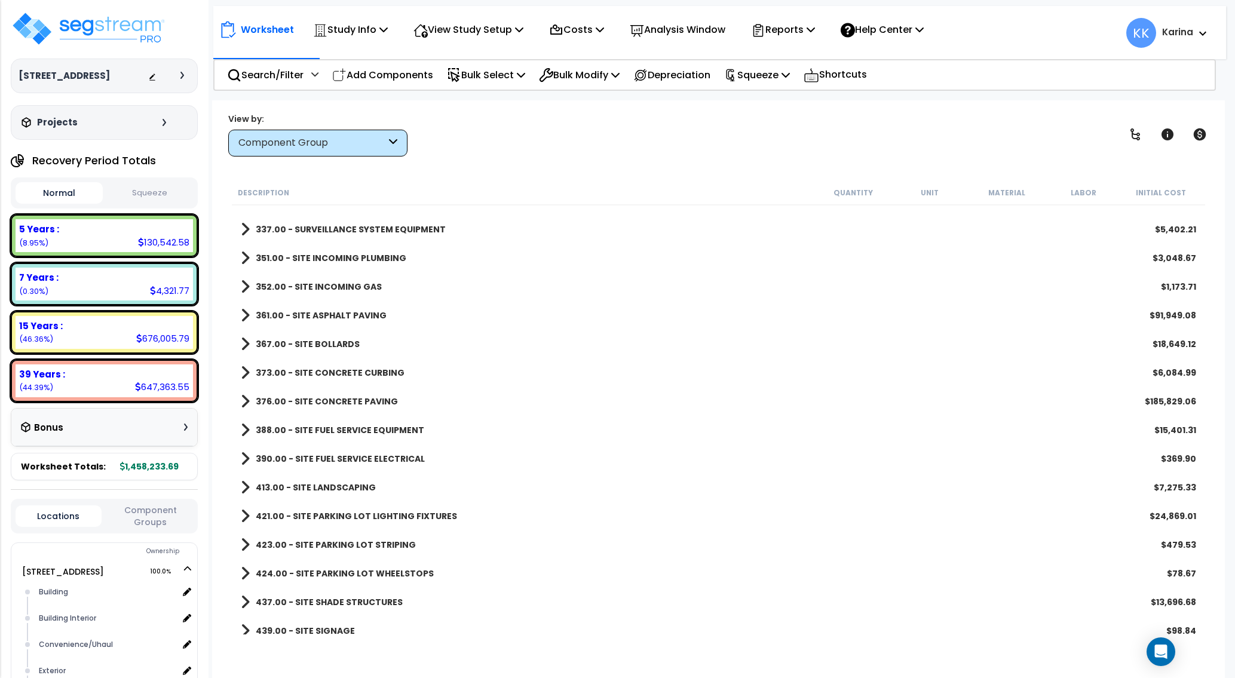
scroll to position [1424, 0]
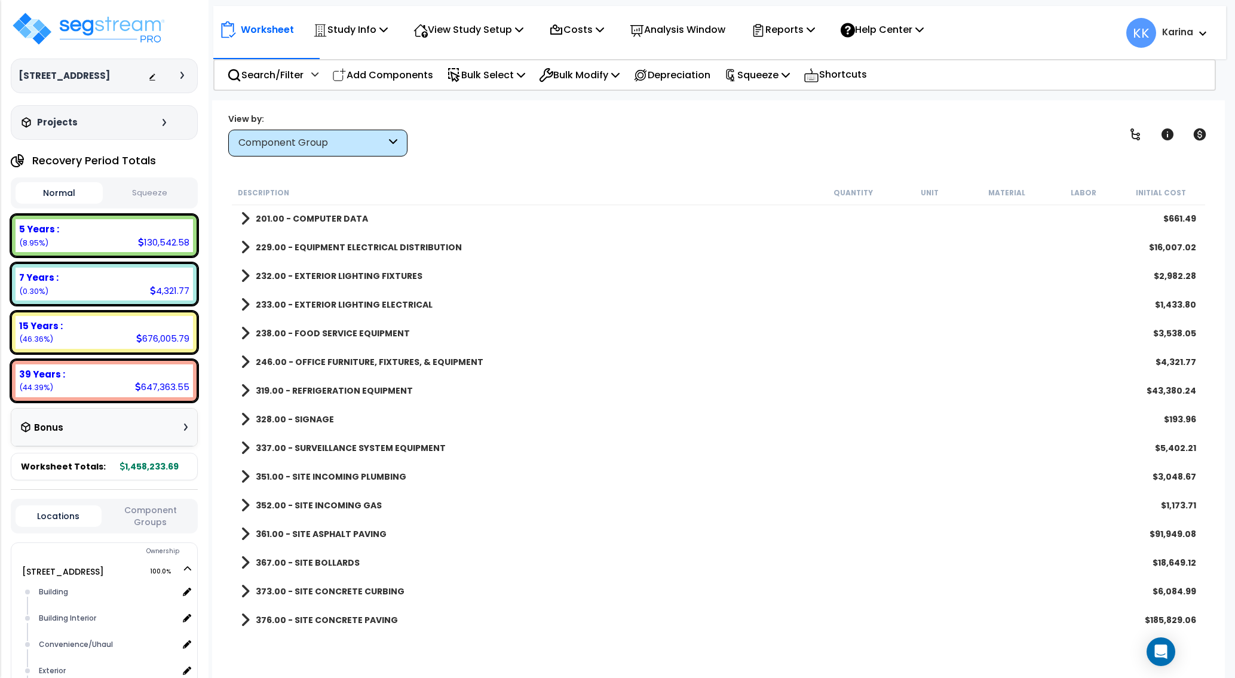
click at [597, 574] on div "367.00 - SITE BOLLARDS $18,649.12" at bounding box center [719, 563] width 968 height 29
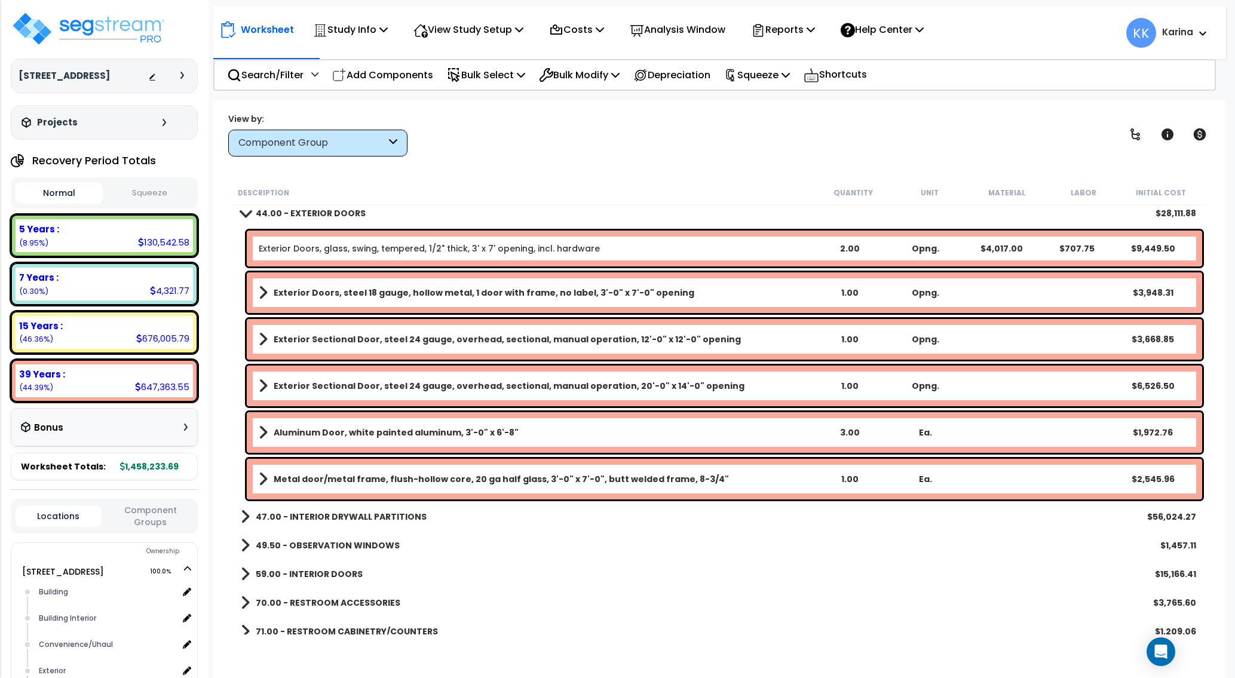
scroll to position [276, 0]
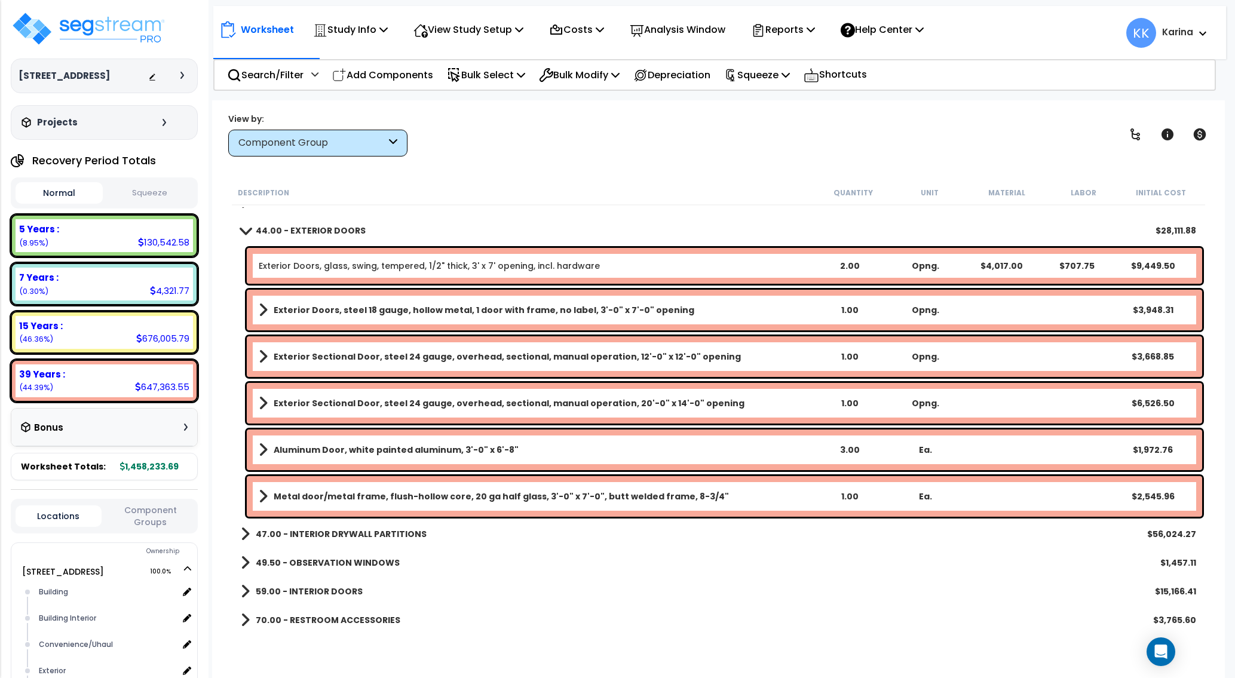
click at [600, 600] on div "59.00 - INTERIOR DOORS $15,166.41" at bounding box center [719, 591] width 968 height 29
click at [397, 71] on p "Add Components" at bounding box center [382, 75] width 101 height 16
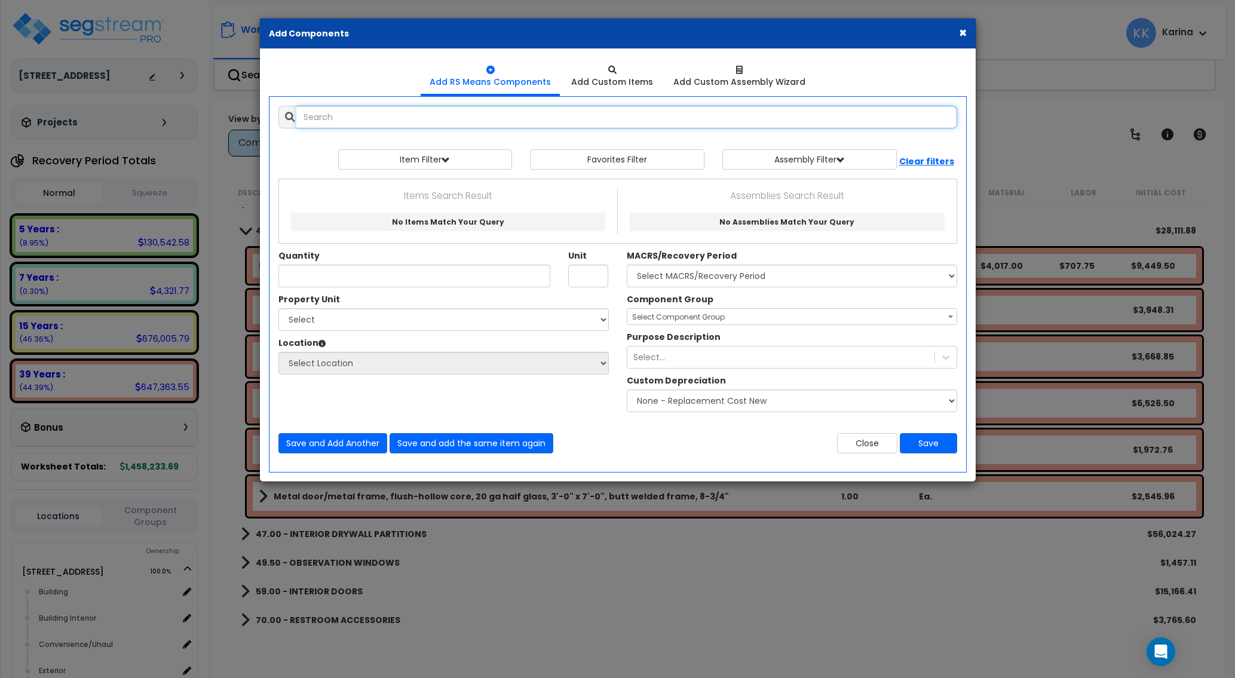
select select
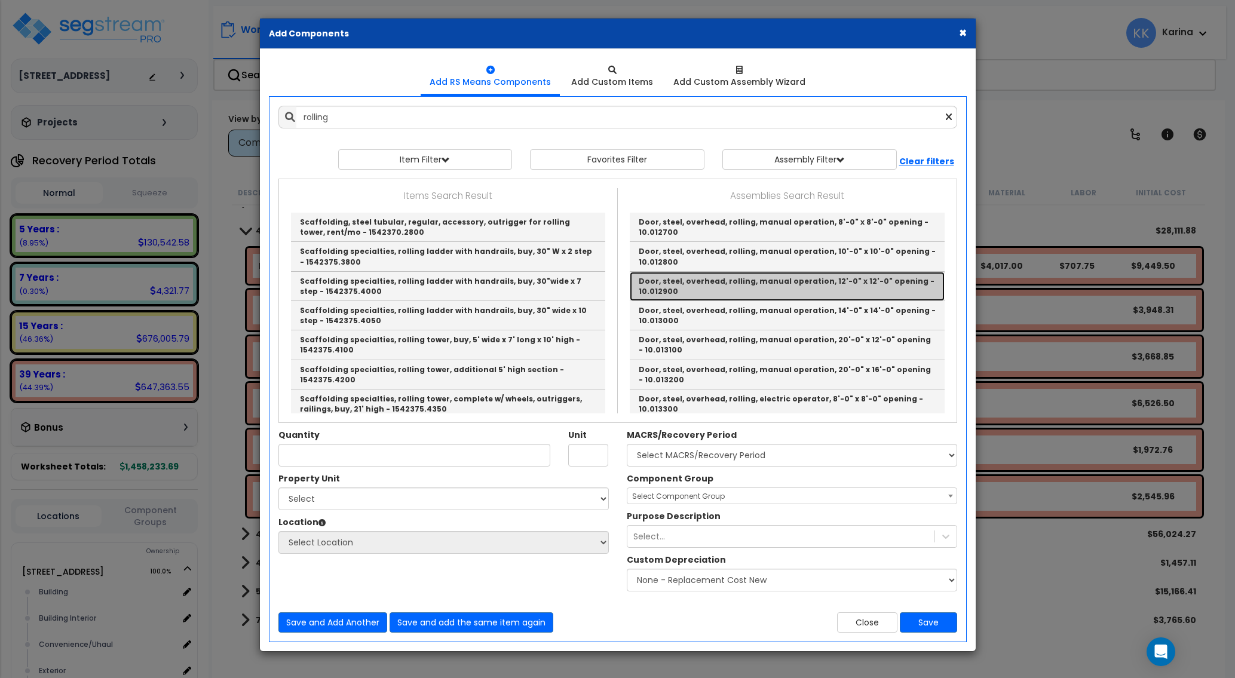
click at [662, 278] on link "Door, steel, overhead, rolling, manual operation, 12'-0" x 12'-0" opening - 10.…" at bounding box center [787, 286] width 315 height 29
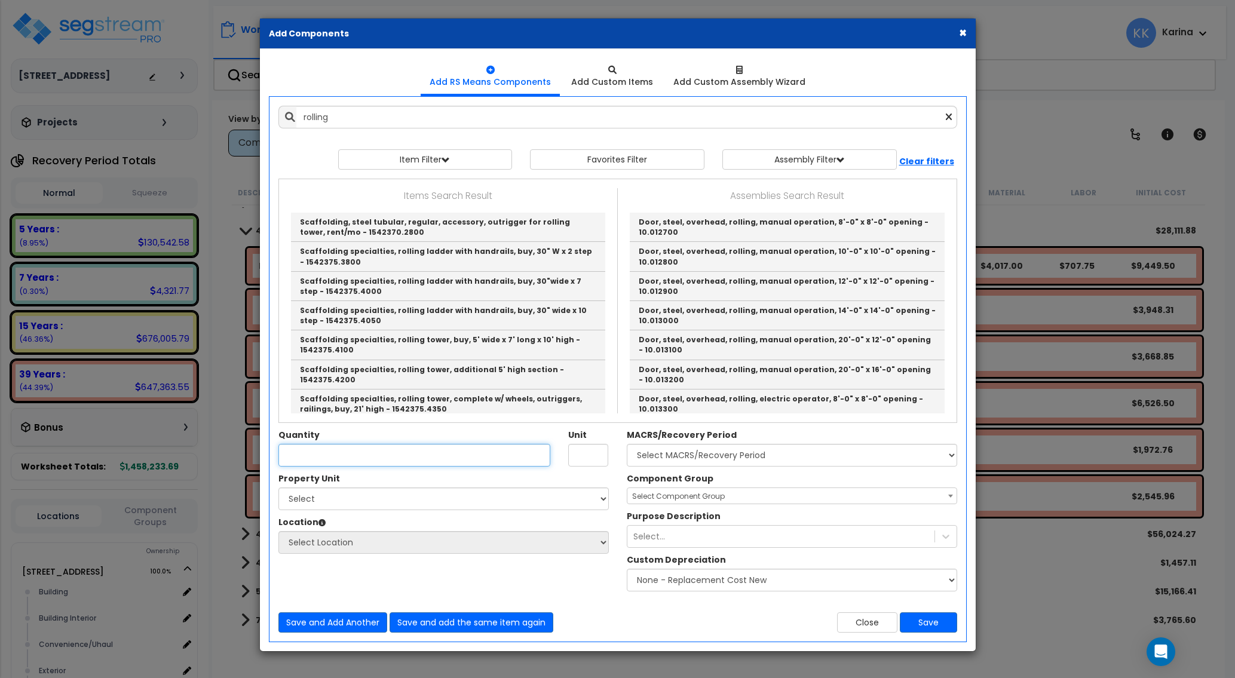
type input "Door, steel, overhead, rolling, manual operation, 12'-0" x 12'-0" opening - 10.…"
type input "Opng."
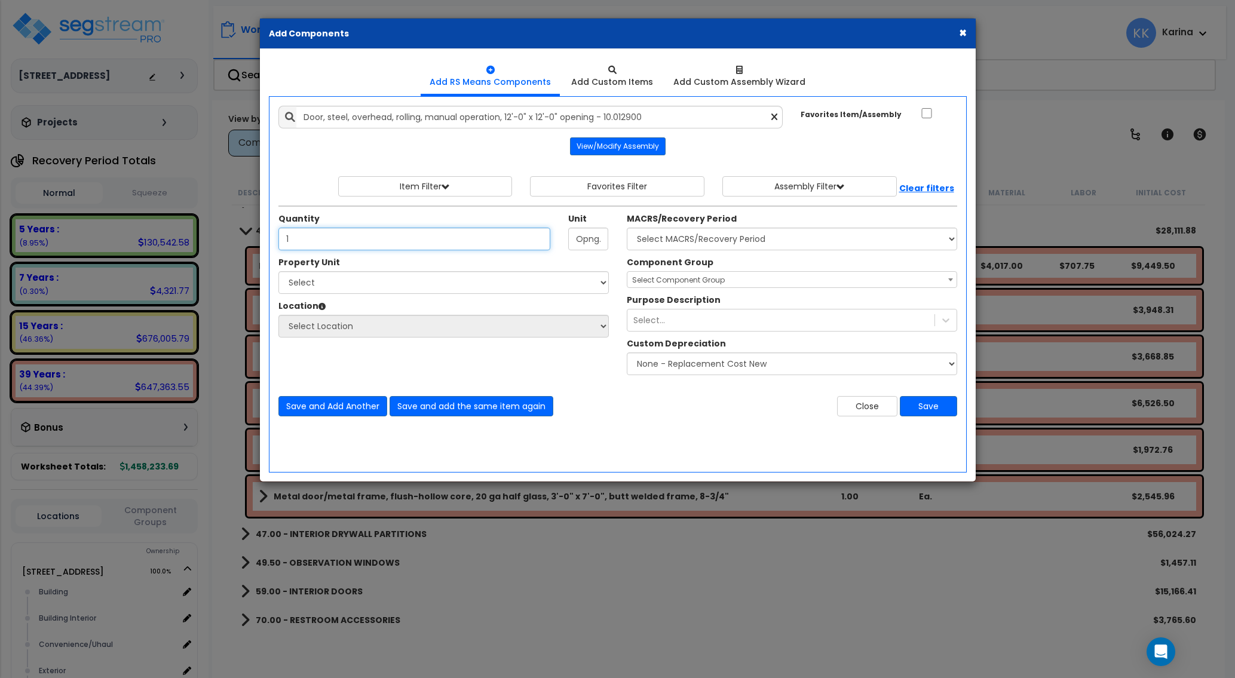
type input "1"
click at [279, 271] on select "Select 13700 Catalina St Site Improvements" at bounding box center [444, 282] width 331 height 23
select select "175777"
click option "[STREET_ADDRESS]" at bounding box center [0, 0] width 0 height 0
click at [279, 315] on select "Select Building Building Interior Convenience/Uhaul Exterior Landscape Repair O…" at bounding box center [444, 326] width 331 height 23
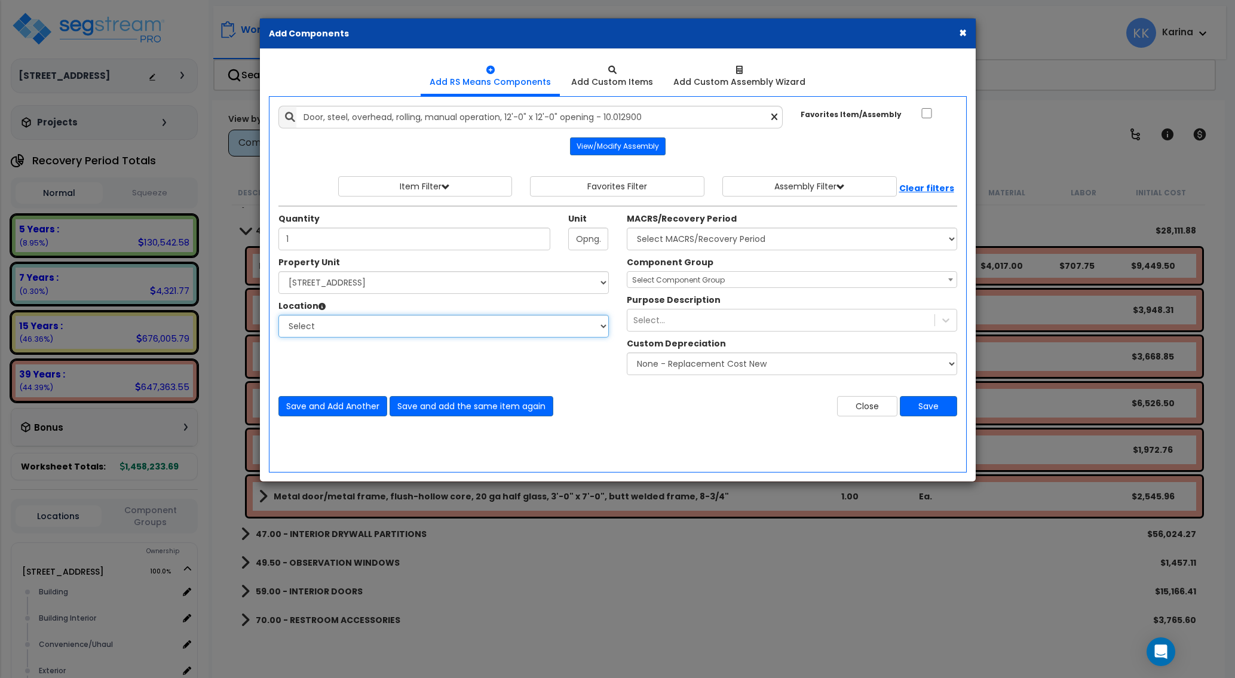
select select "32120"
click option "Convenience/Uhaul" at bounding box center [0, 0] width 0 height 0
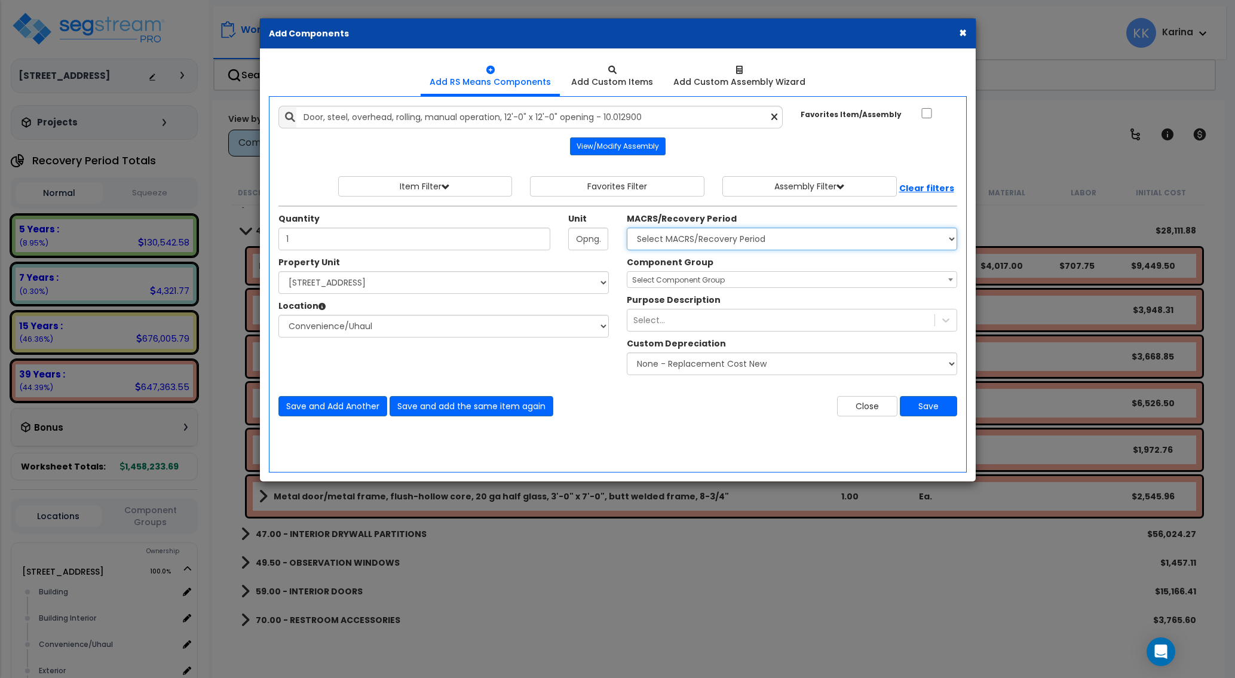
click at [627, 228] on select "Select MACRS/Recovery Period 5 Years - 57.0 - Distributive Trades & Services 5 …" at bounding box center [792, 239] width 331 height 23
select select "3669"
click option "39 Years - NA - Long-Life Property" at bounding box center [0, 0] width 0 height 0
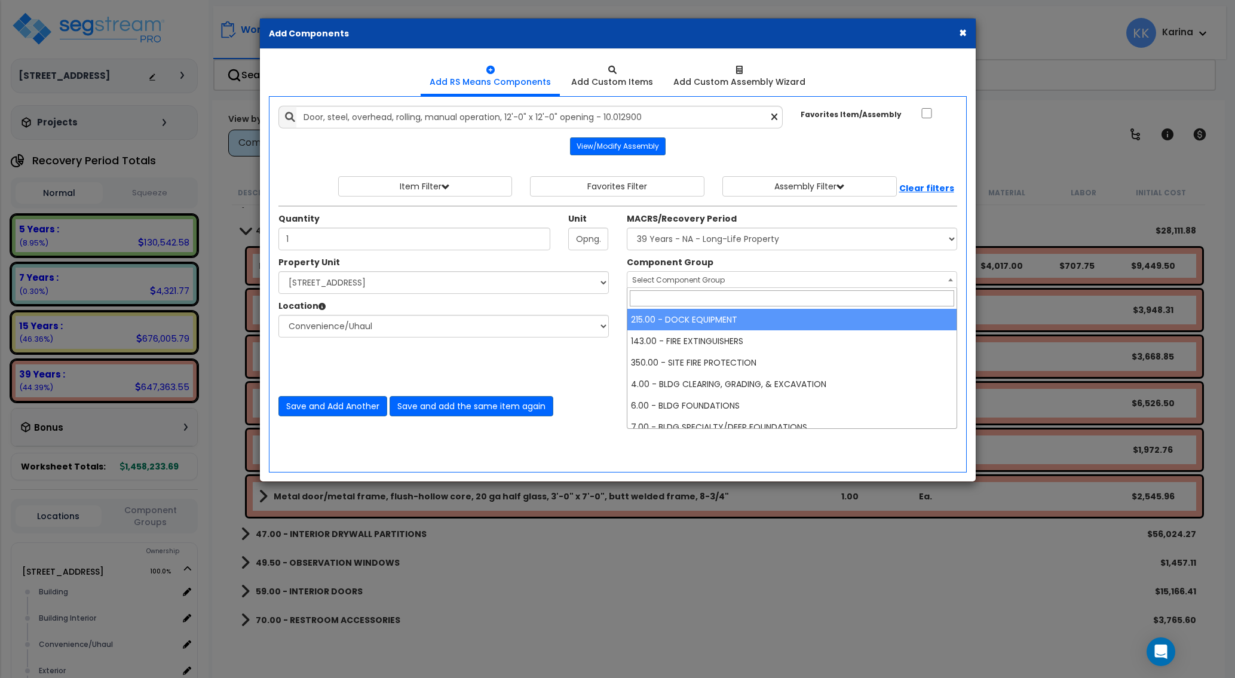
click at [662, 280] on span "Select Component Group" at bounding box center [678, 280] width 93 height 10
type input "door"
select select "56868"
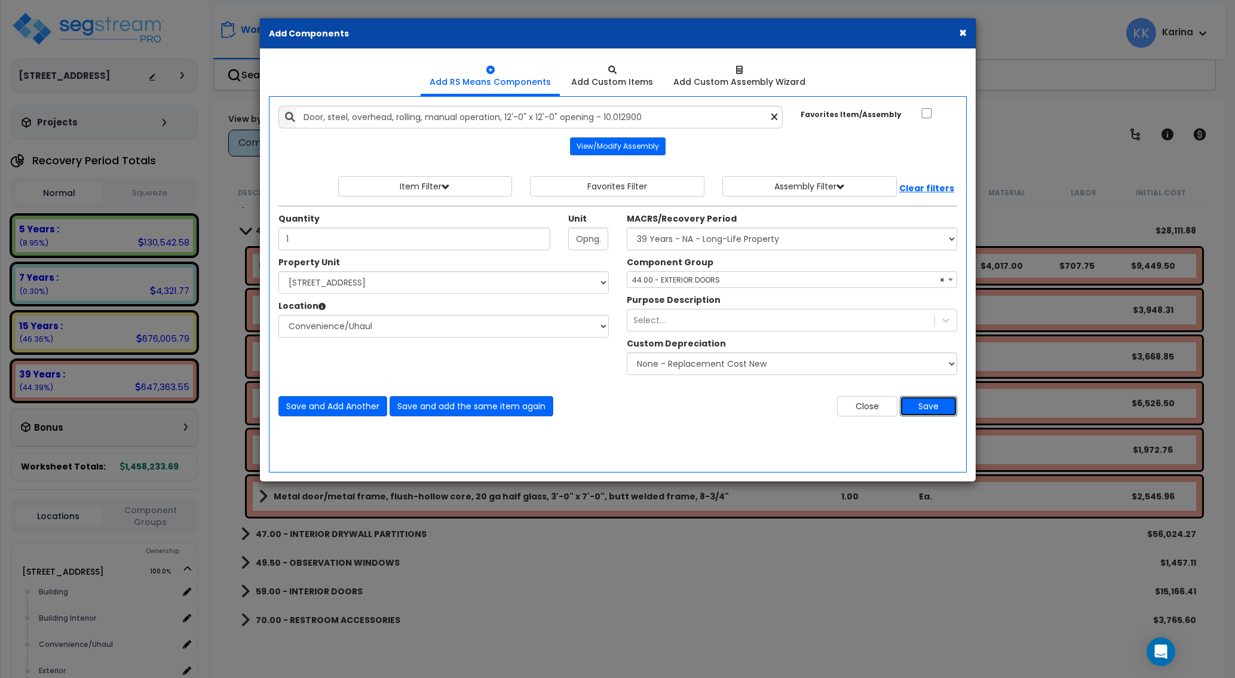
click at [926, 401] on button "Save" at bounding box center [928, 406] width 57 height 20
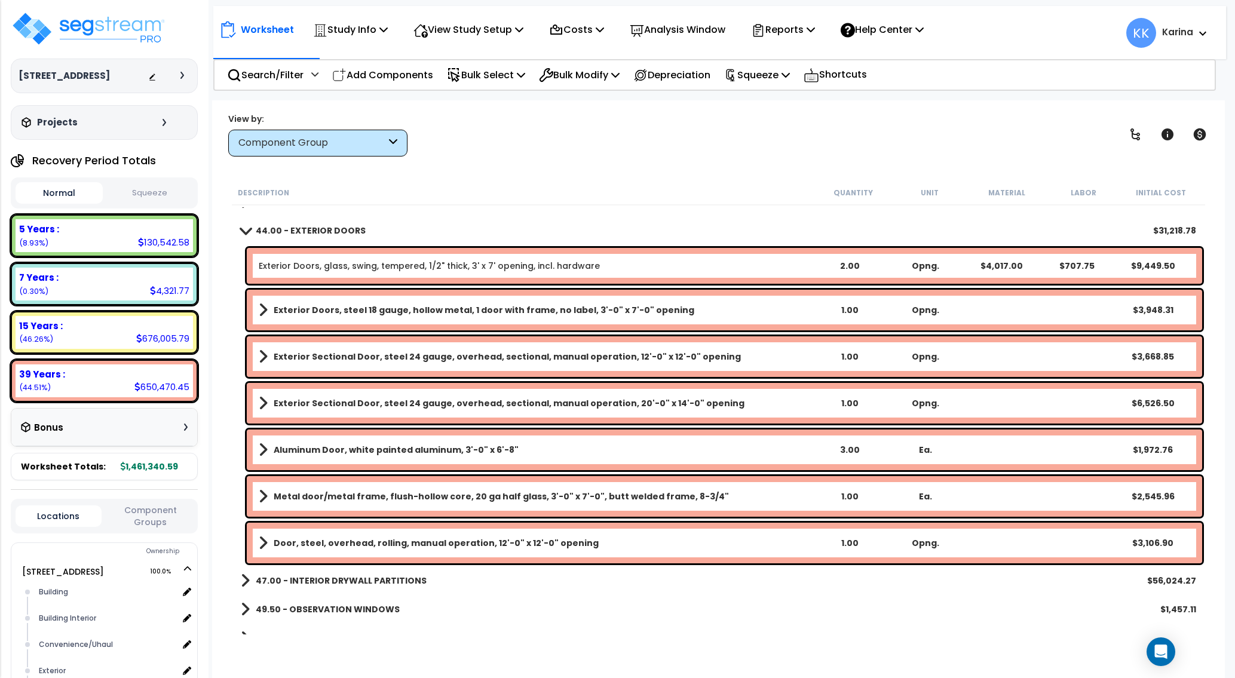
click at [586, 619] on div "49.50 - OBSERVATION WINDOWS $1,457.11" at bounding box center [719, 609] width 968 height 29
click at [387, 76] on p "Add Components" at bounding box center [382, 75] width 101 height 16
select select
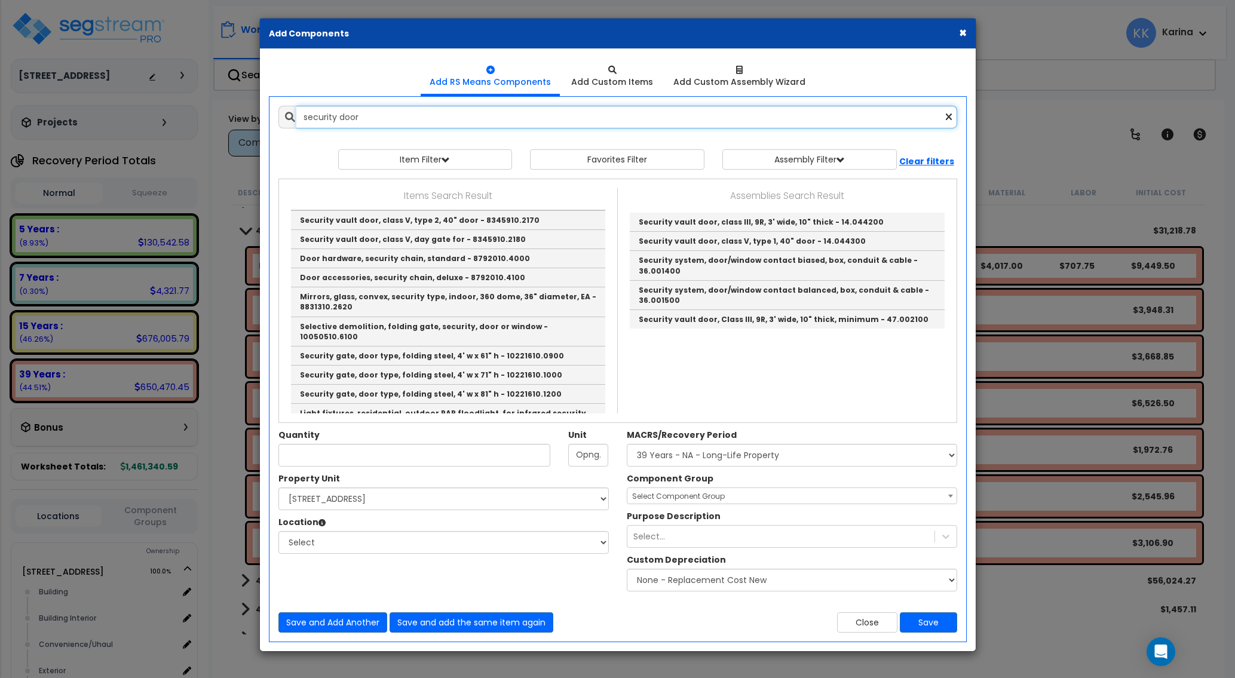
scroll to position [91, 0]
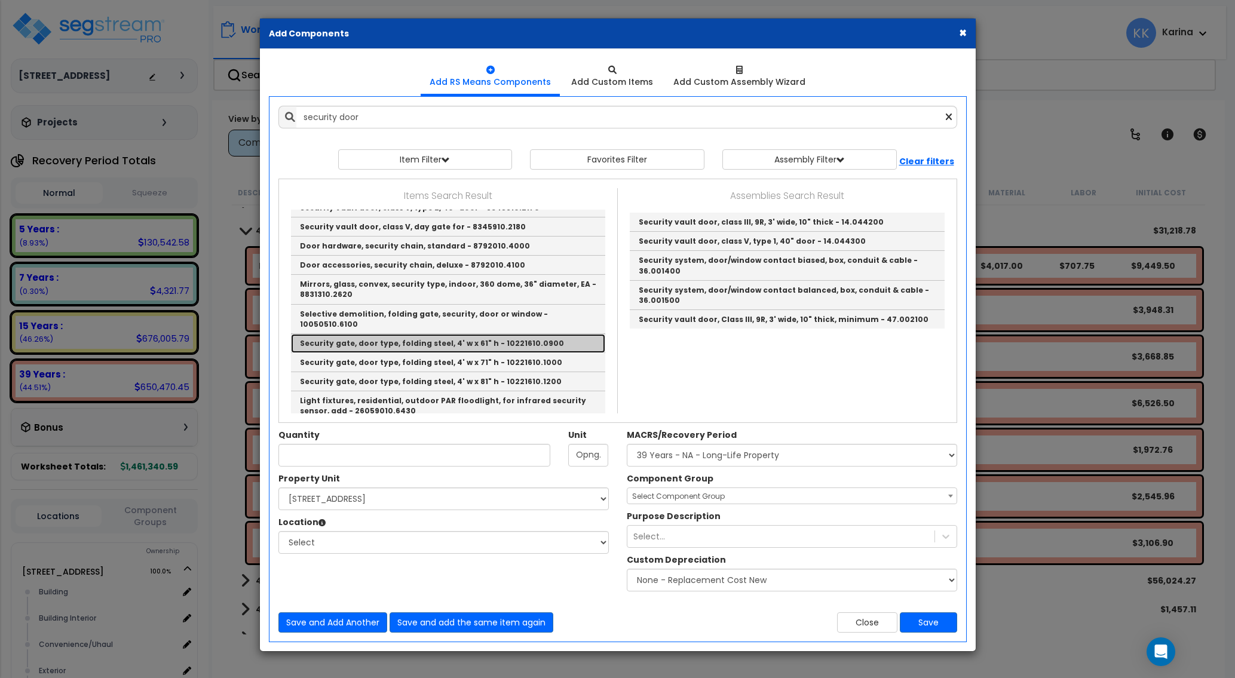
click at [374, 334] on link "Security gate, door type, folding steel, 4' w x 61" h - 10221610.0900" at bounding box center [448, 343] width 314 height 19
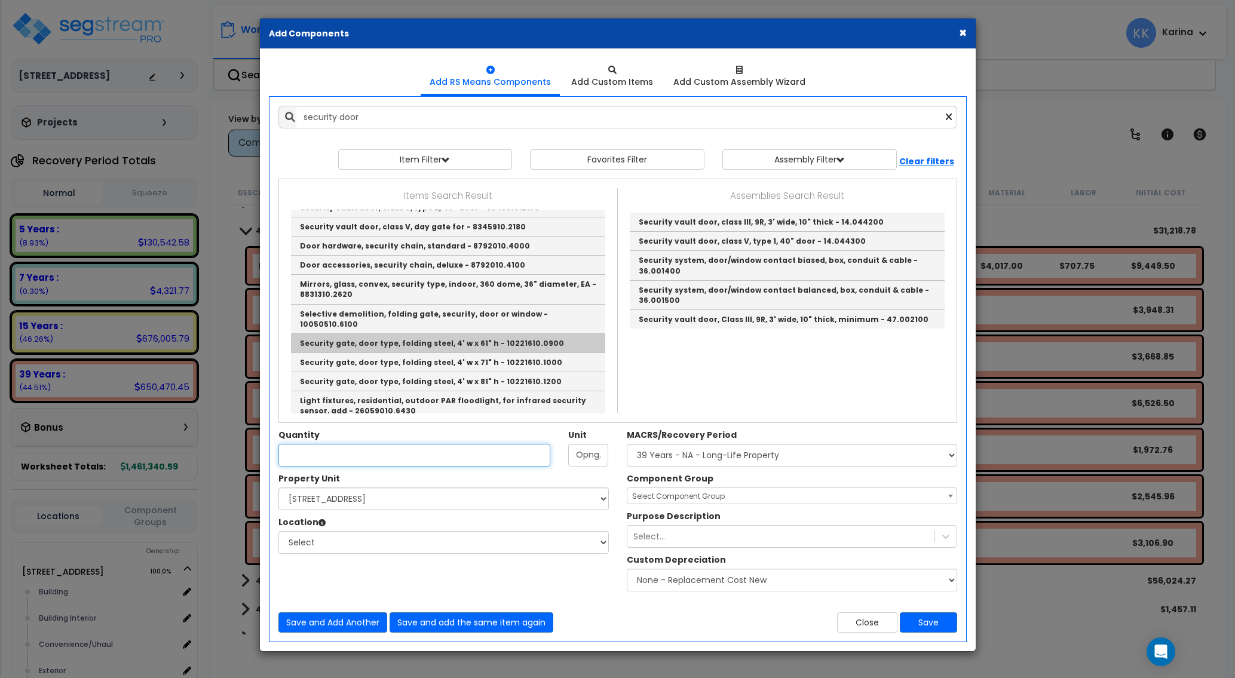
type input "Security gate, door type, folding steel, 4' w x 61" h - 10221610.0900"
type input "Opng."
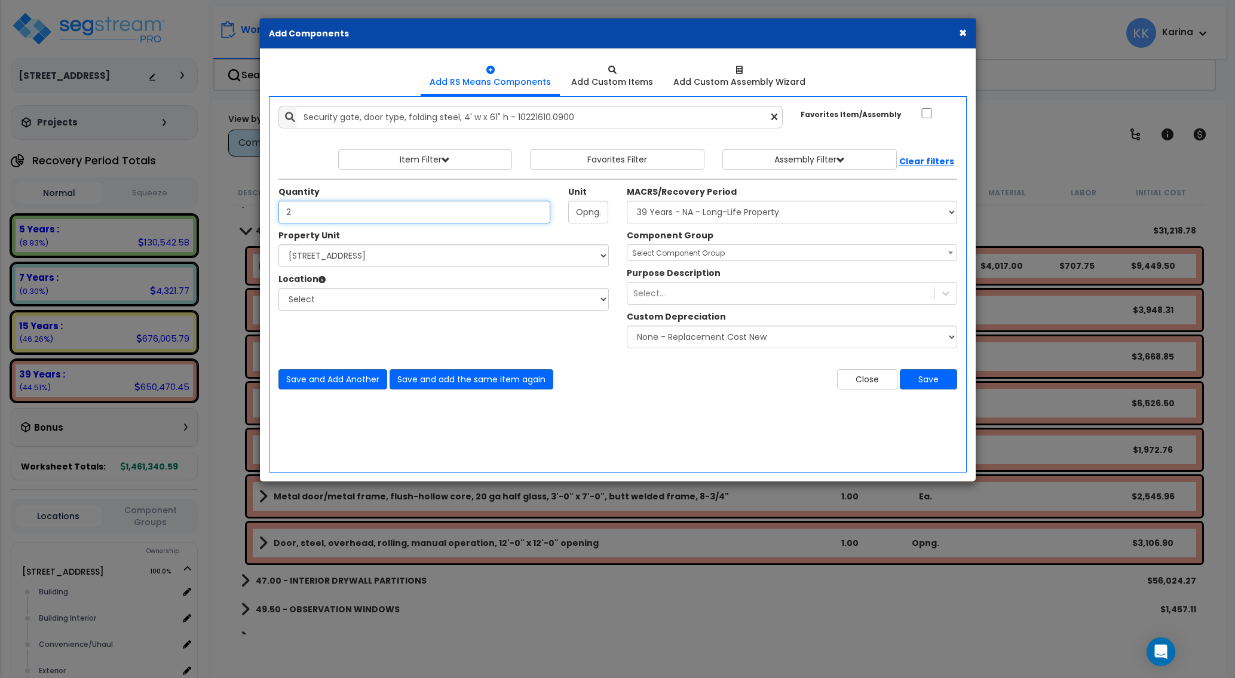
type input "2"
click at [279, 244] on select "Select 13700 Catalina St Site Improvements" at bounding box center [444, 255] width 331 height 23
select select "175777"
click option "[STREET_ADDRESS]" at bounding box center [0, 0] width 0 height 0
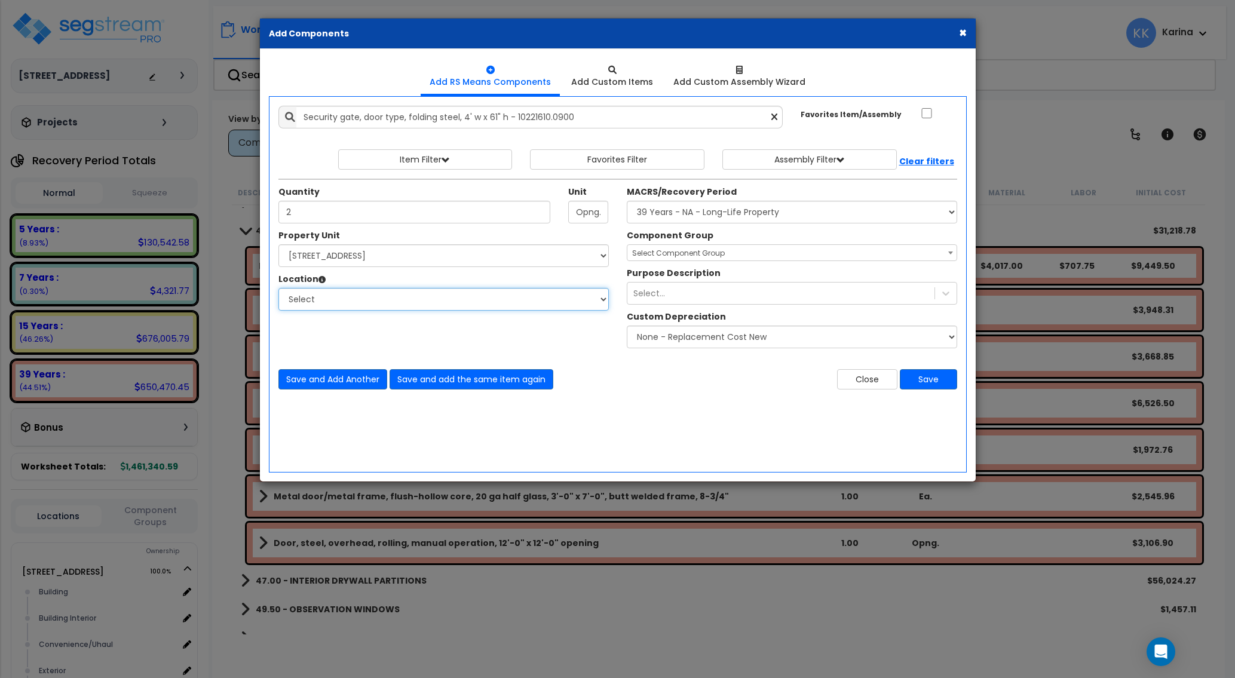
click at [279, 288] on select "Select Building Building Interior Convenience/Uhaul Exterior Landscape Repair O…" at bounding box center [444, 299] width 331 height 23
select select "32120"
click option "Convenience/Uhaul" at bounding box center [0, 0] width 0 height 0
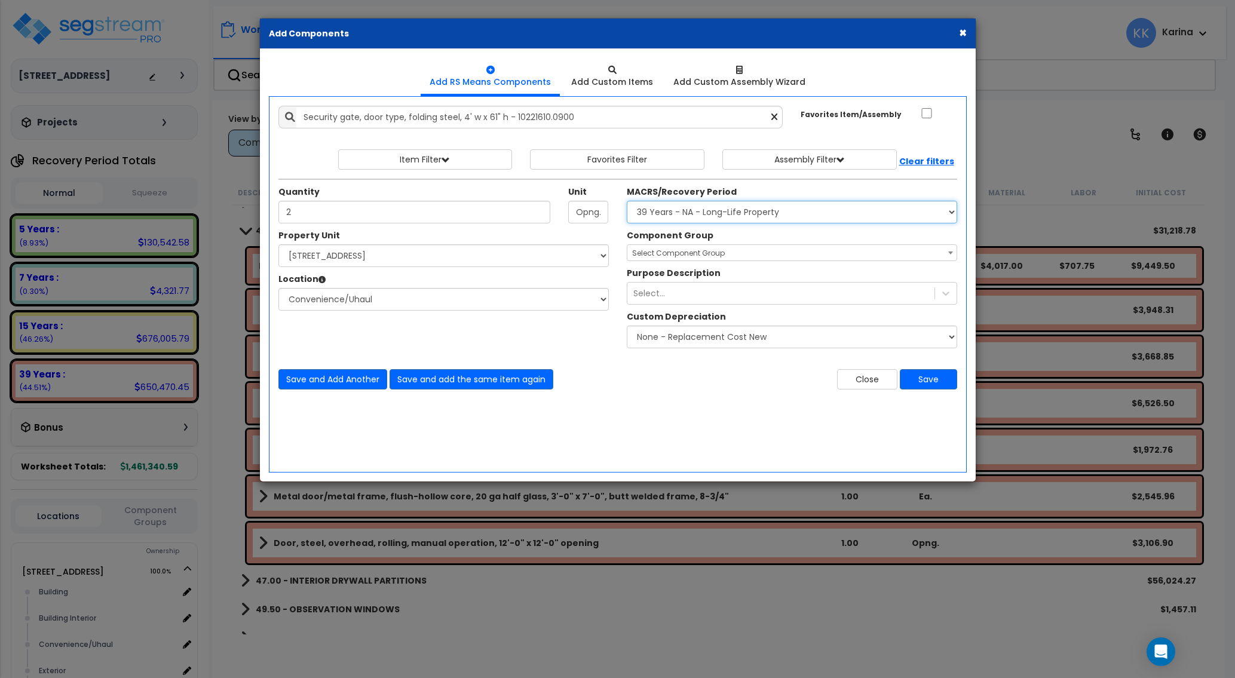
click at [627, 201] on select "Select MACRS/Recovery Period 5 Years - 57.0 - Distributive Trades & Services 5 …" at bounding box center [792, 212] width 331 height 23
select select "3669"
click option "39 Years - NA - Long-Life Property" at bounding box center [0, 0] width 0 height 0
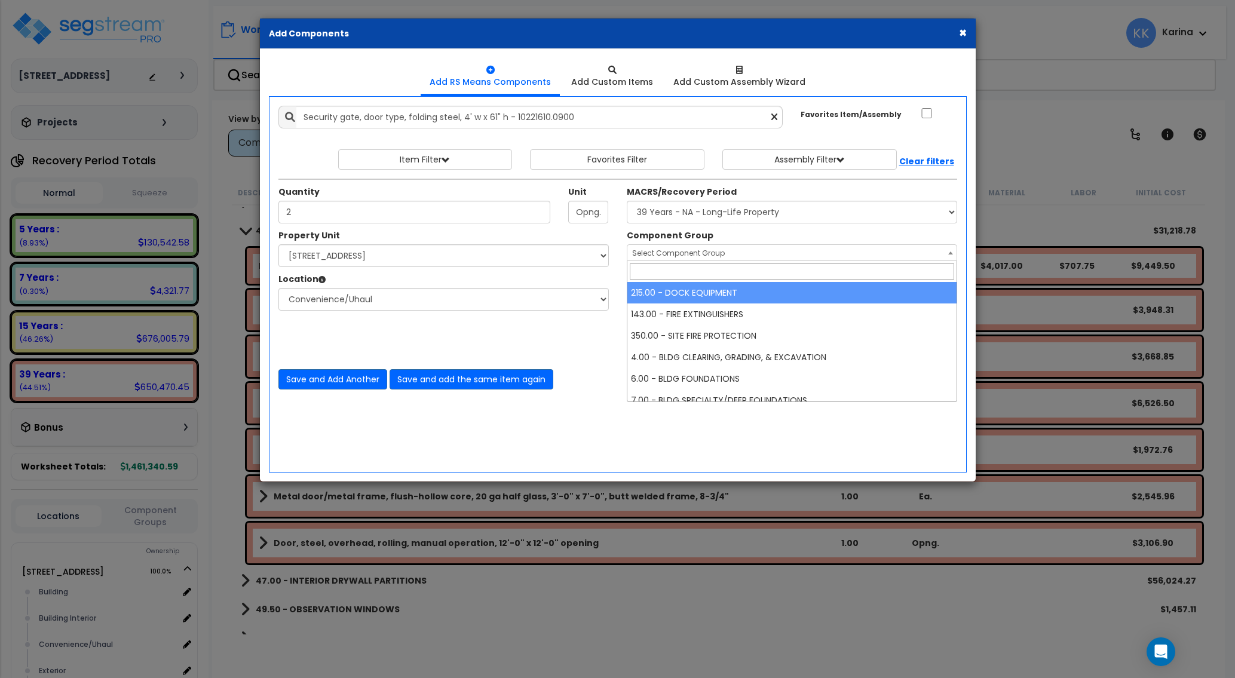
click at [657, 254] on span "Select Component Group" at bounding box center [678, 253] width 93 height 10
type input "door"
select select "56868"
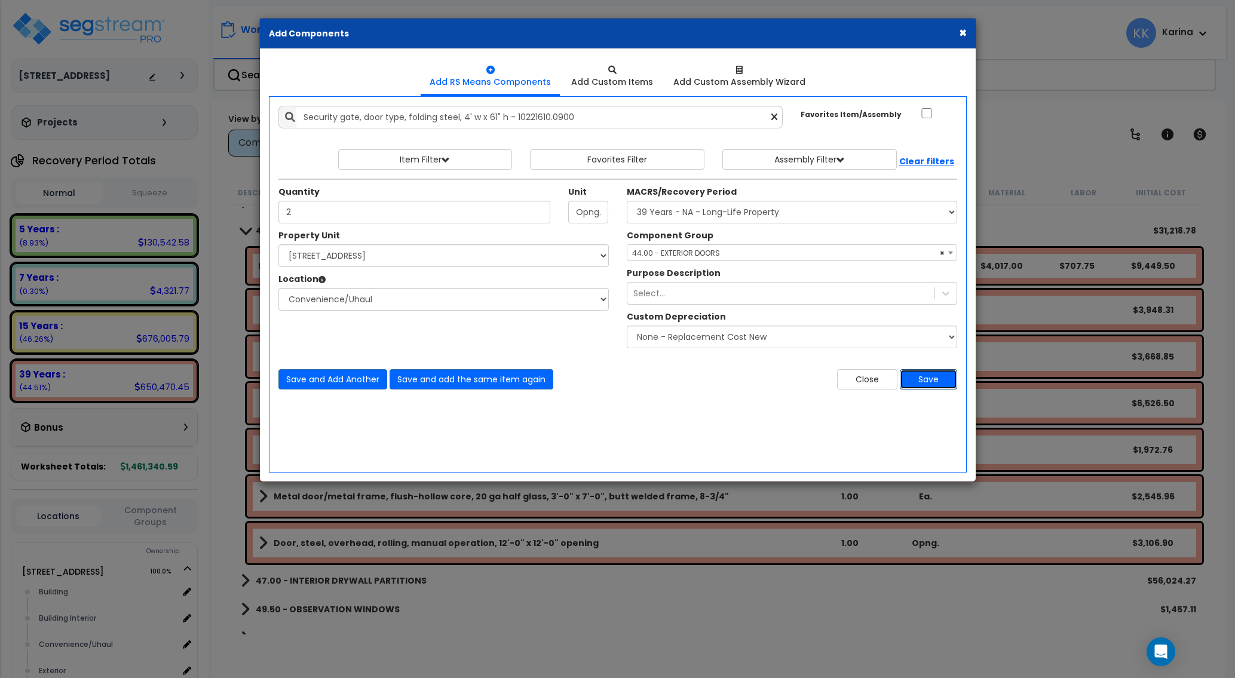
click at [923, 380] on button "Save" at bounding box center [928, 379] width 57 height 20
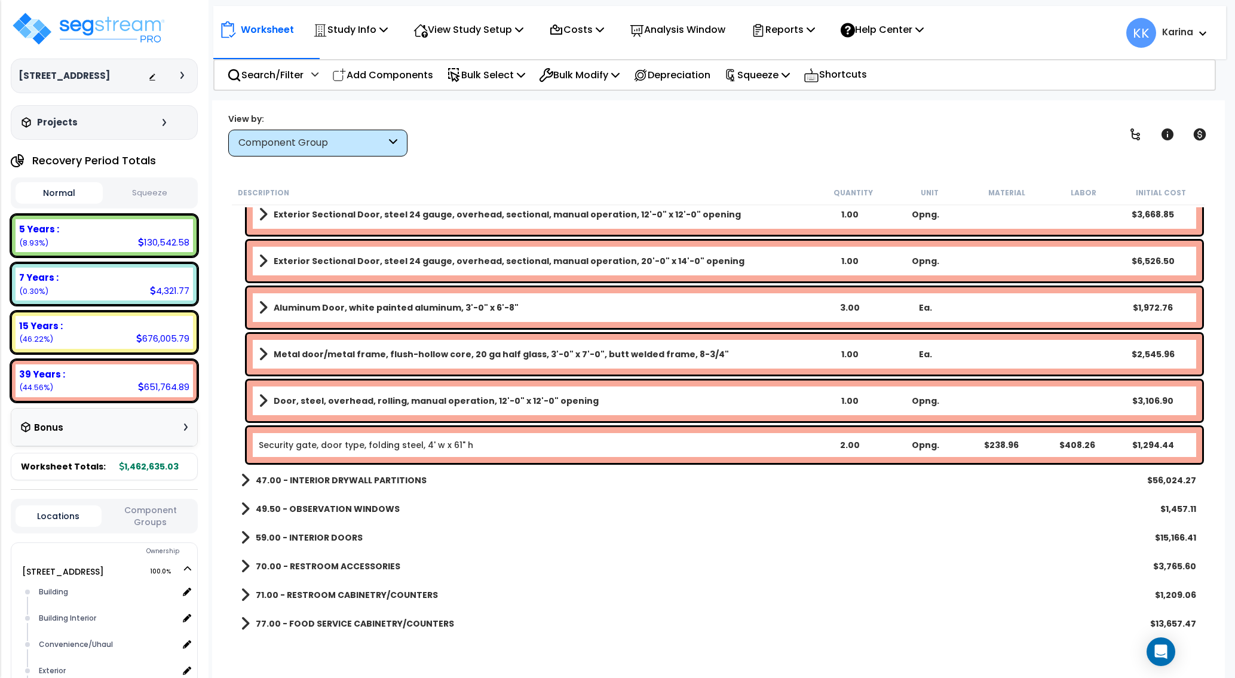
scroll to position [420, 0]
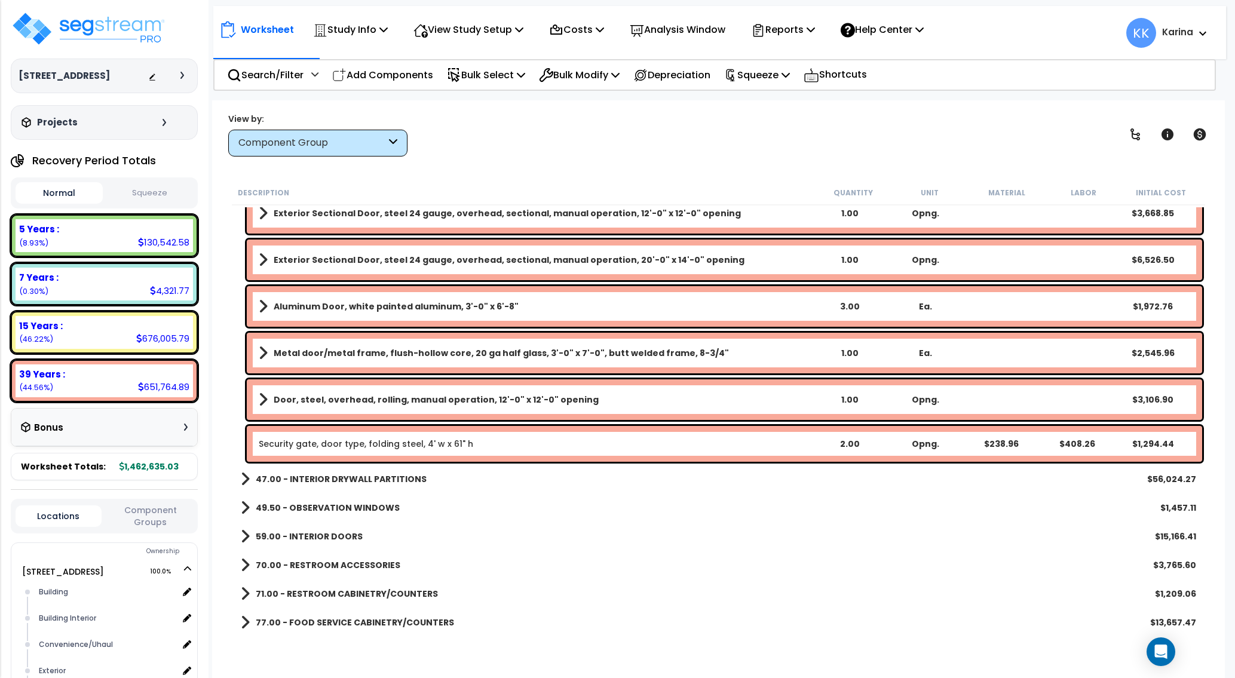
click at [345, 448] on link "Security gate, door type, folding steel, 4' w x 61" h" at bounding box center [366, 444] width 215 height 12
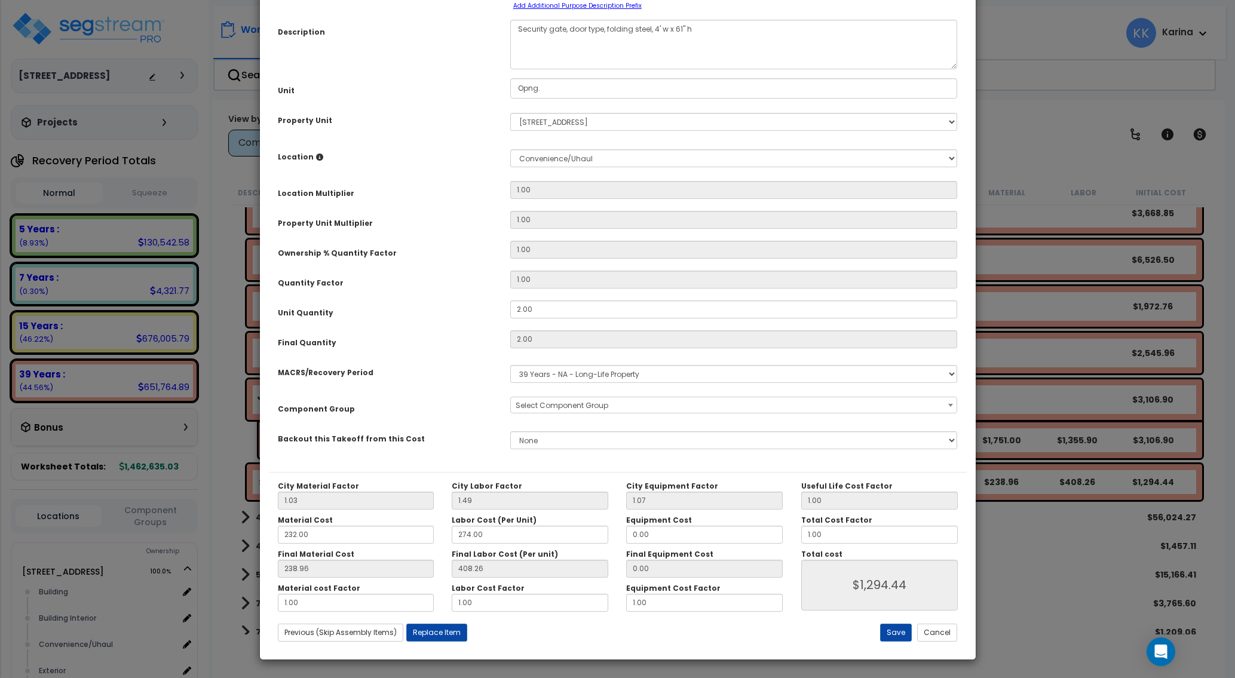
select select "56868"
drag, startPoint x: 631, startPoint y: 124, endPoint x: 623, endPoint y: 124, distance: 8.4
click at [623, 69] on textarea "Security gate, door type, folding steel, 4' w x 61" h" at bounding box center [734, 45] width 448 height 50
drag, startPoint x: 650, startPoint y: 124, endPoint x: 608, endPoint y: 127, distance: 42.5
click at [608, 69] on textarea "Security gate, door type, folding steel, 4' w x 61" h" at bounding box center [734, 45] width 448 height 50
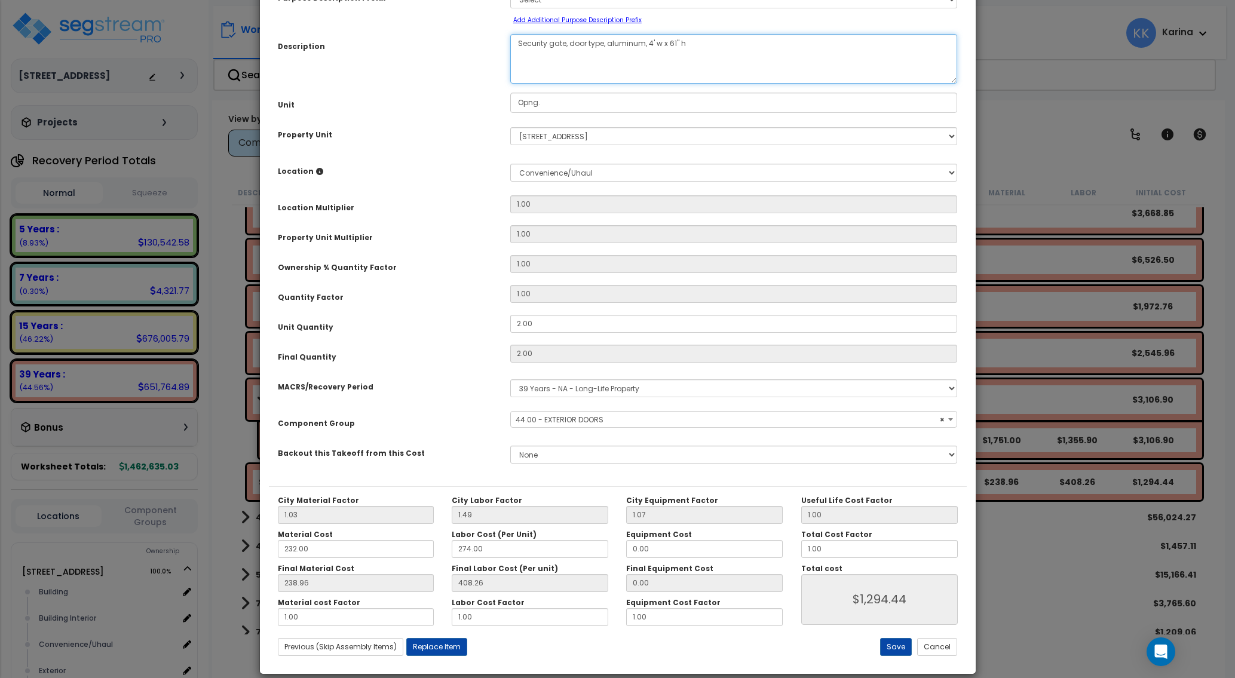
scroll to position [95, 0]
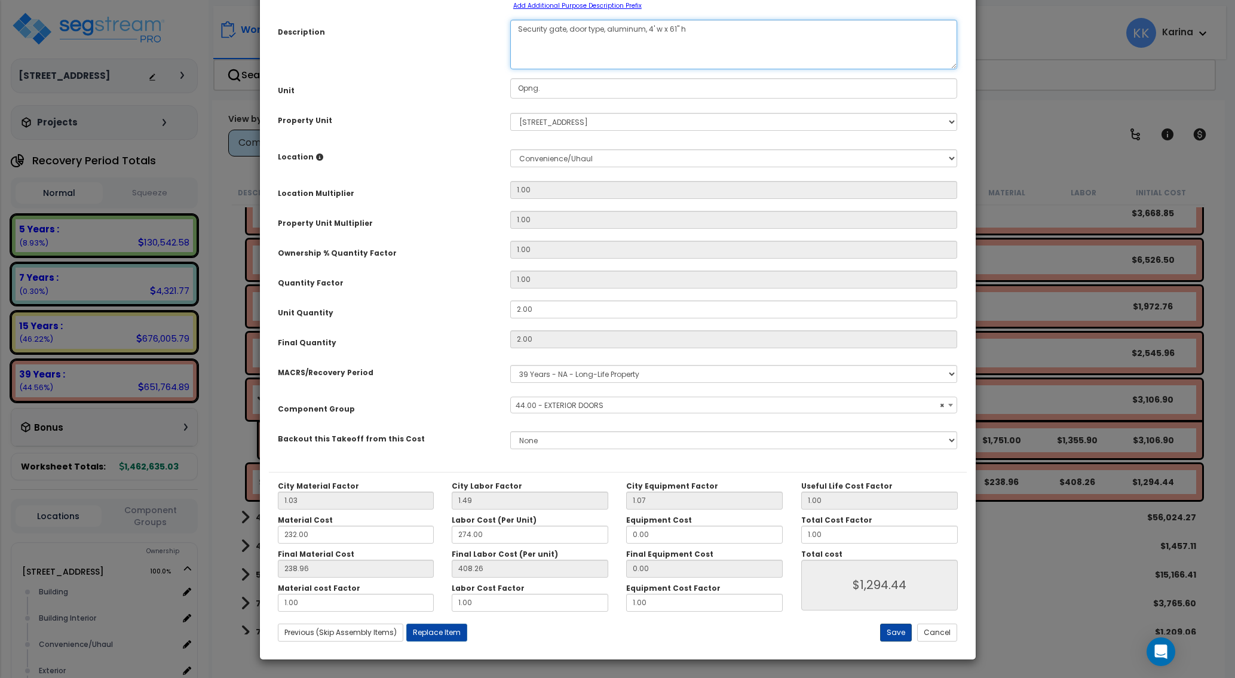
type textarea "Security gate, door type, aluminum, 4' w x 61" h"
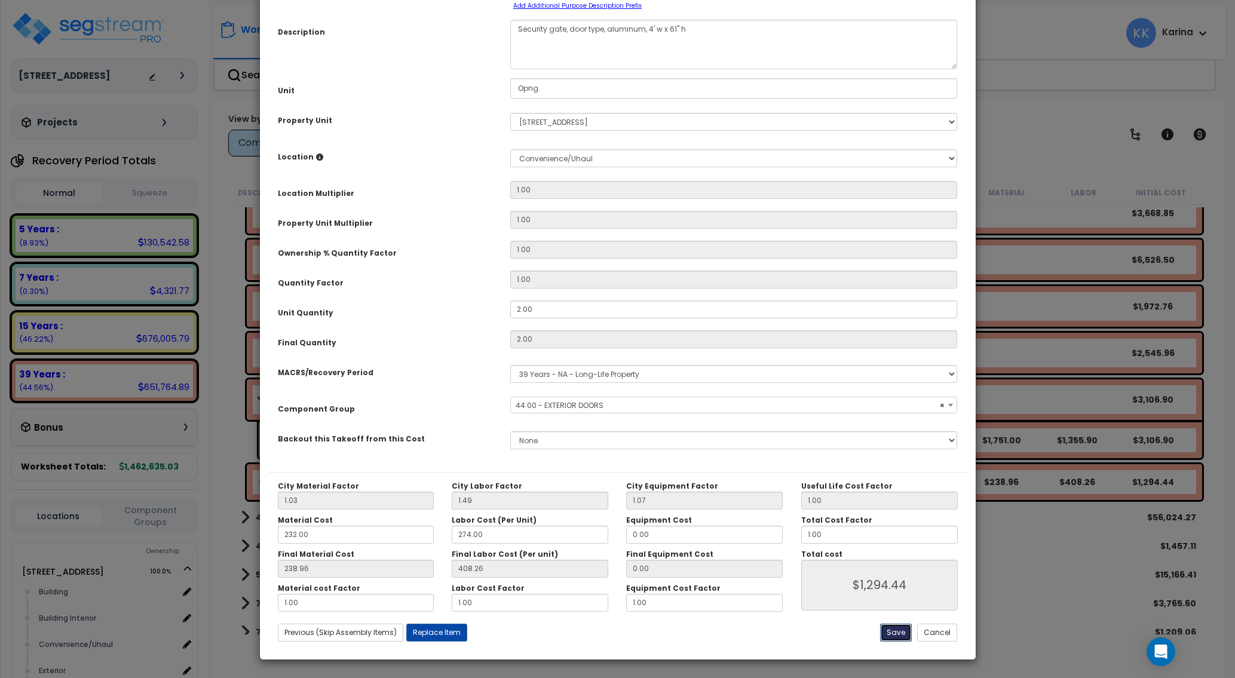
drag, startPoint x: 899, startPoint y: 633, endPoint x: 742, endPoint y: 629, distance: 157.2
click at [898, 633] on button "Save" at bounding box center [896, 633] width 32 height 18
type input "1294.44"
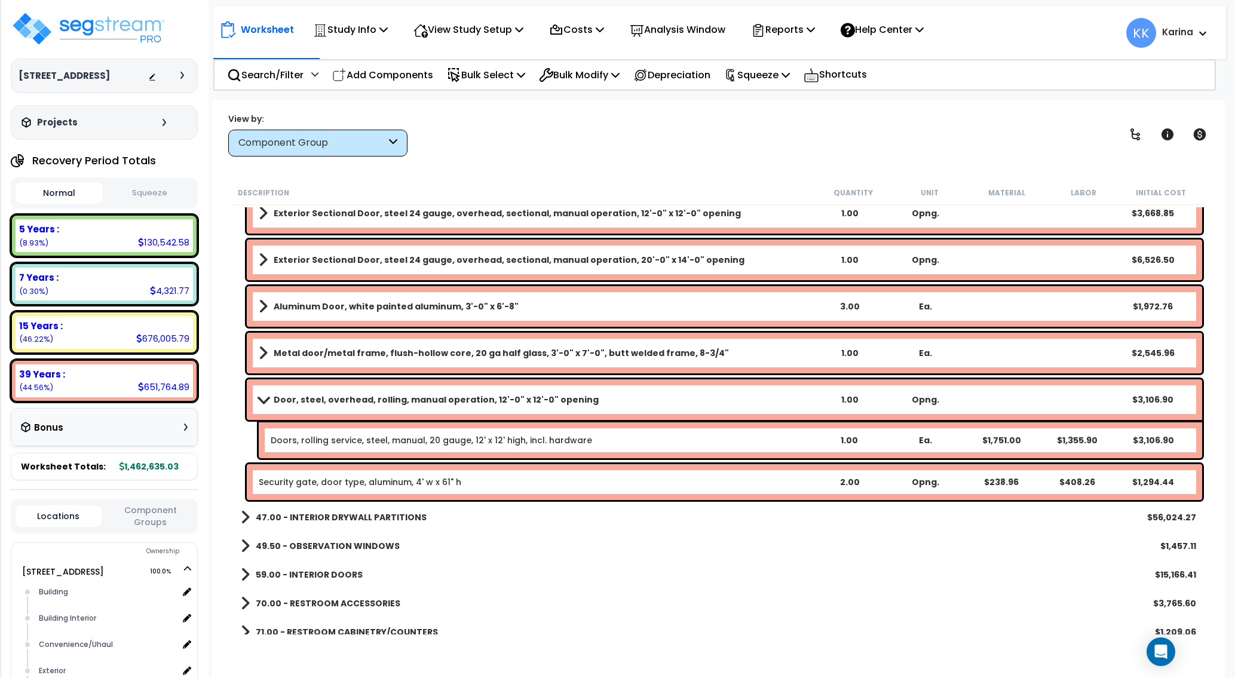
drag, startPoint x: 847, startPoint y: 621, endPoint x: 589, endPoint y: 178, distance: 513.2
click at [847, 620] on div "71.00 - RESTROOM CABINETRY/COUNTERS $1,209.06" at bounding box center [719, 632] width 968 height 29
click at [390, 74] on p "Add Components" at bounding box center [382, 75] width 101 height 16
select select
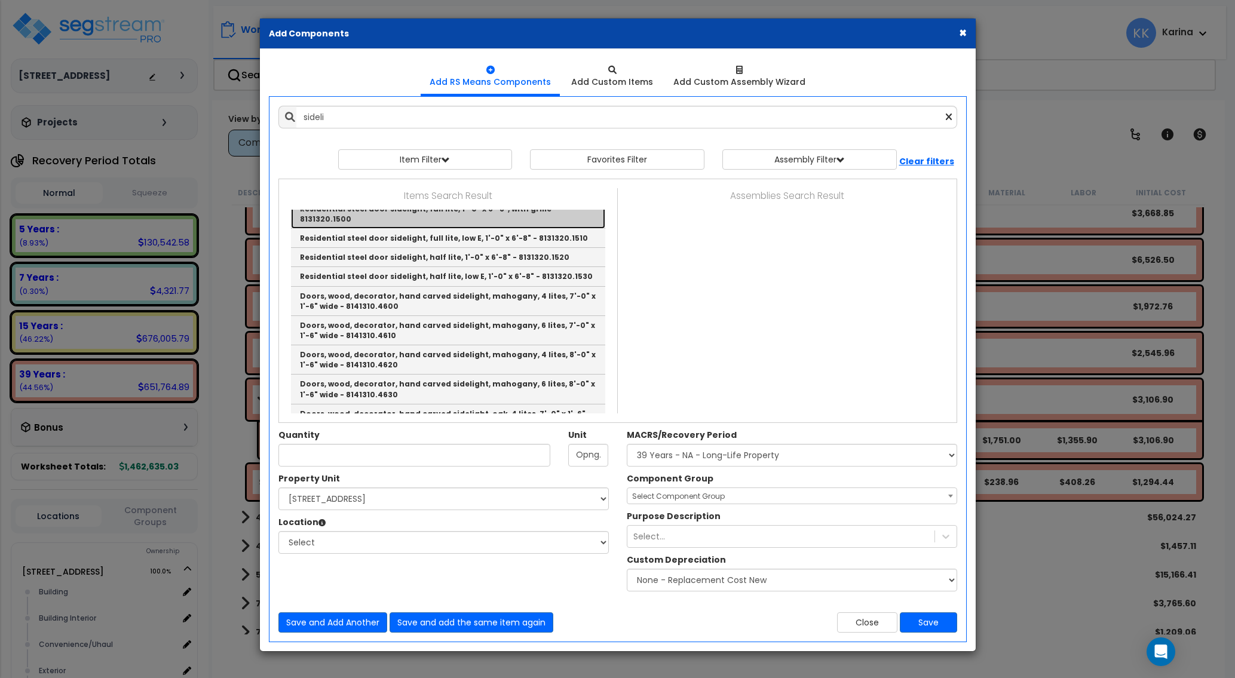
click at [369, 229] on link "Residential steel door sidelight, full lite, 1'-0" x 6'-8", with grille - 81313…" at bounding box center [448, 214] width 314 height 29
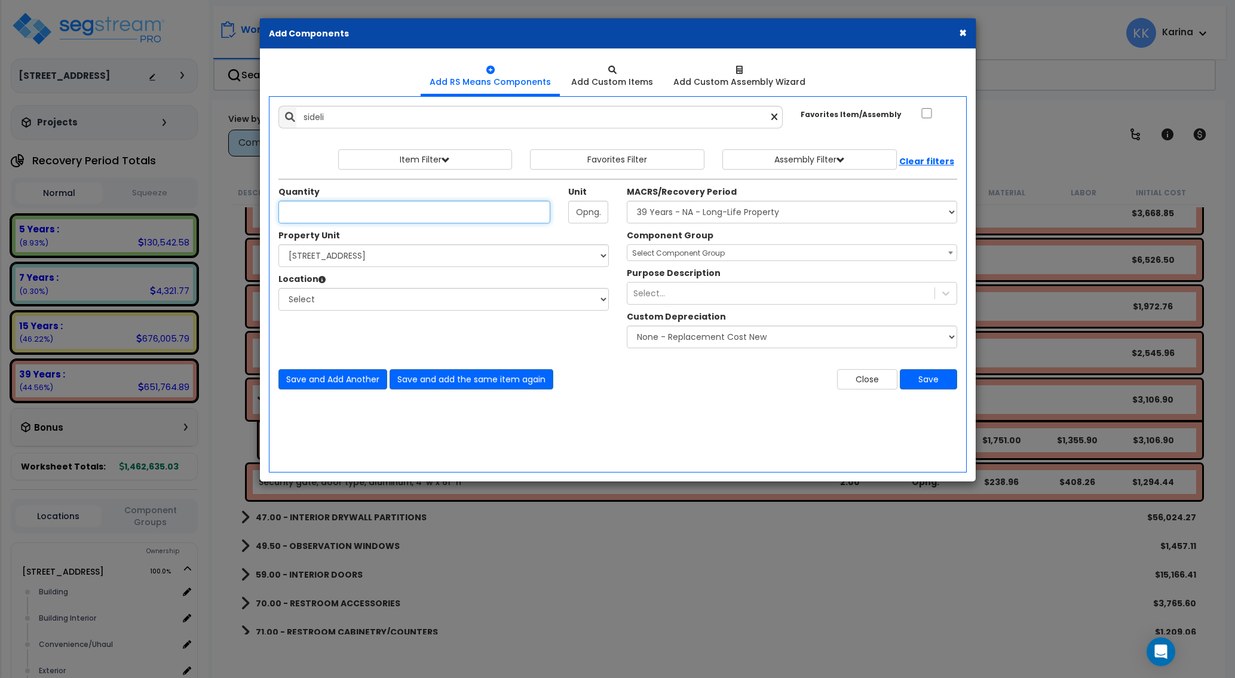
type input "Residential steel door sidelight, full lite, 1'-0" x 6'-8", with grille - 81313…"
type input "Ea."
type input "2"
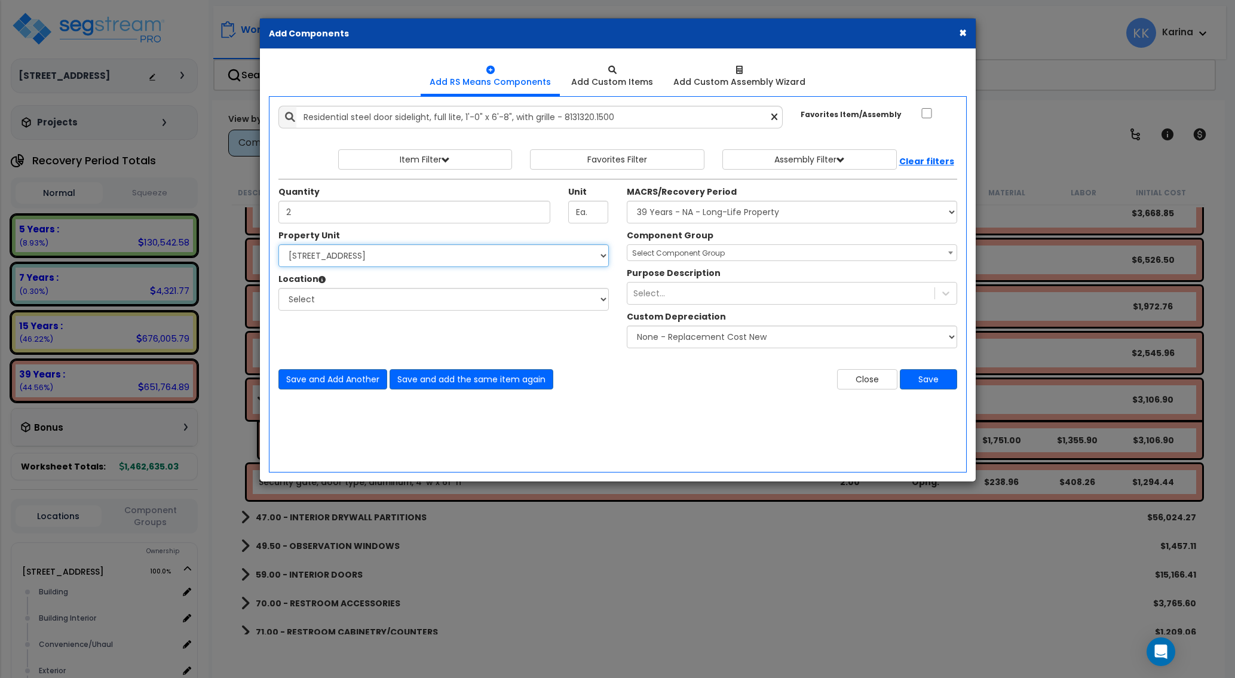
click at [279, 244] on select "Select 13700 Catalina St Site Improvements" at bounding box center [444, 255] width 331 height 23
select select "175777"
click option "[STREET_ADDRESS]" at bounding box center [0, 0] width 0 height 0
click at [279, 288] on select "Select Building Building Interior Convenience/Uhaul Exterior Landscape Repair O…" at bounding box center [444, 299] width 331 height 23
select select "32120"
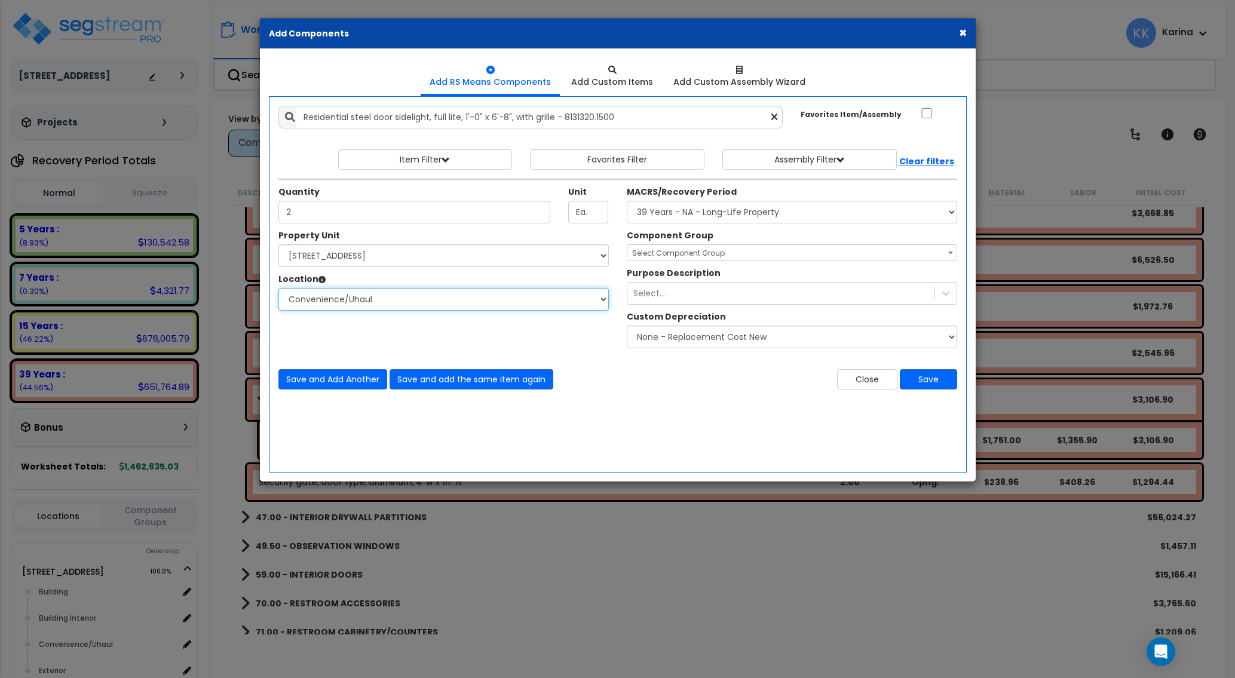
click option "Convenience/Uhaul" at bounding box center [0, 0] width 0 height 0
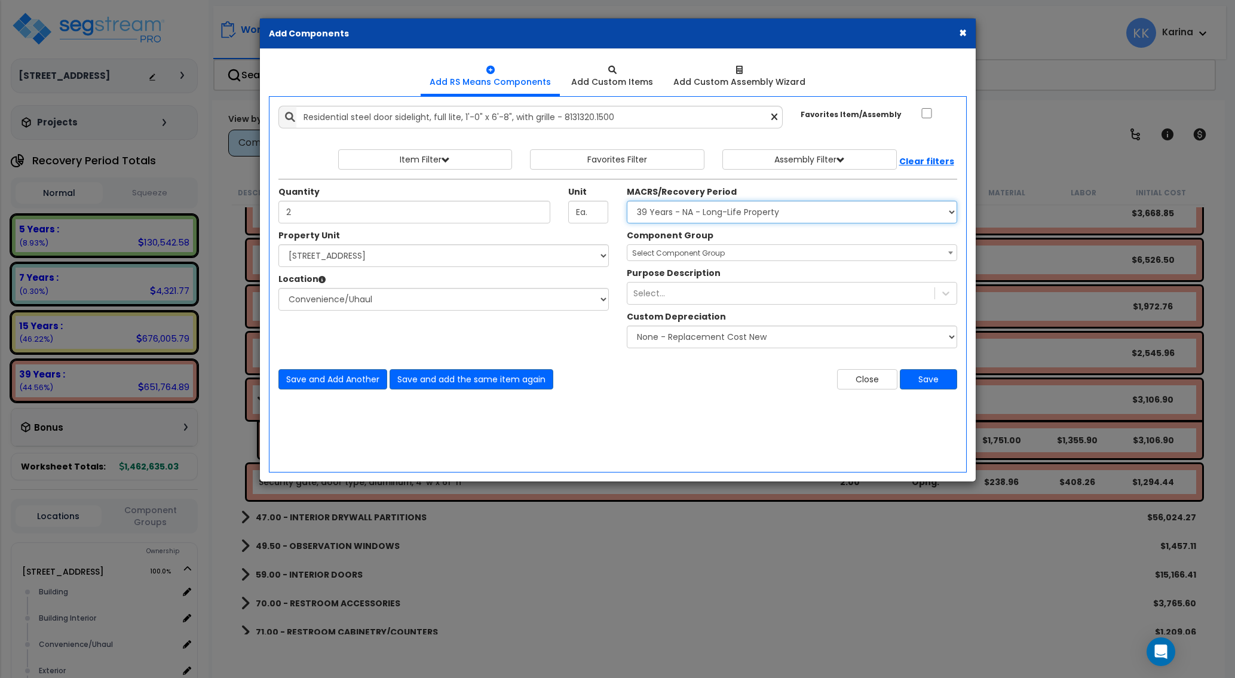
click at [627, 201] on select "Select MACRS/Recovery Period 5 Years - 57.0 - Distributive Trades & Services 5 …" at bounding box center [792, 212] width 331 height 23
select select "3669"
click option "39 Years - NA - Long-Life Property" at bounding box center [0, 0] width 0 height 0
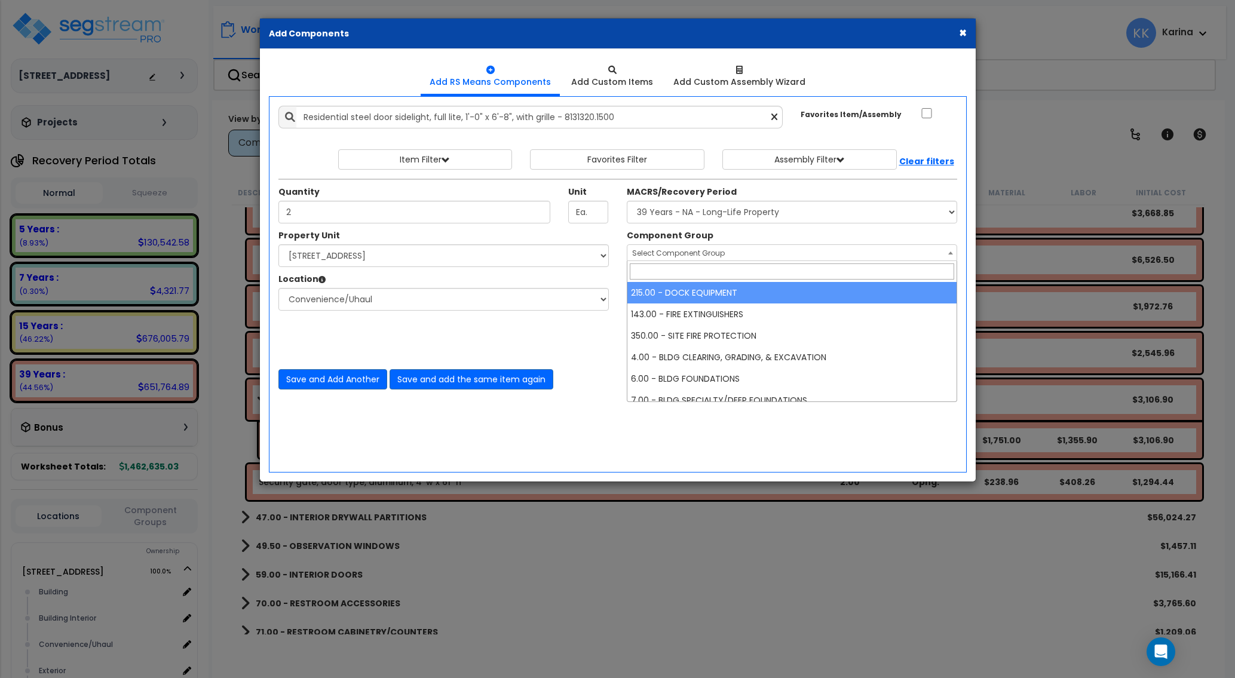
click at [671, 252] on span "Select Component Group" at bounding box center [678, 253] width 93 height 10
type input "door"
select select "56868"
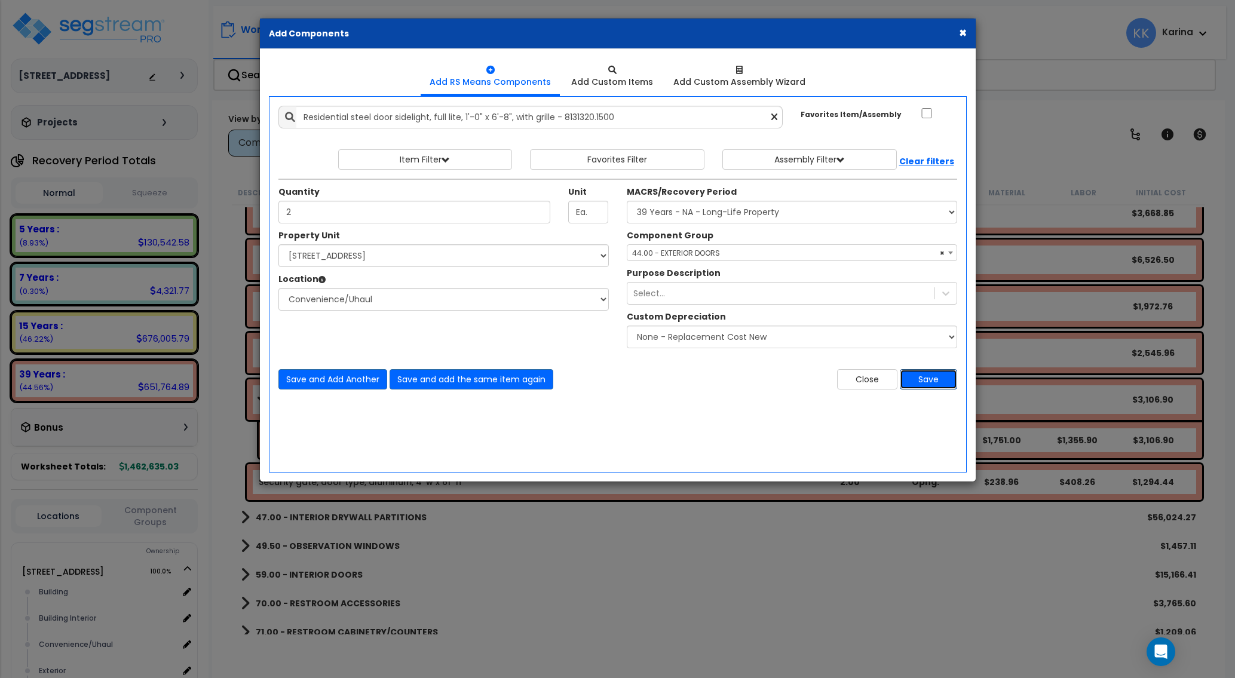
click at [926, 379] on button "Save" at bounding box center [928, 379] width 57 height 20
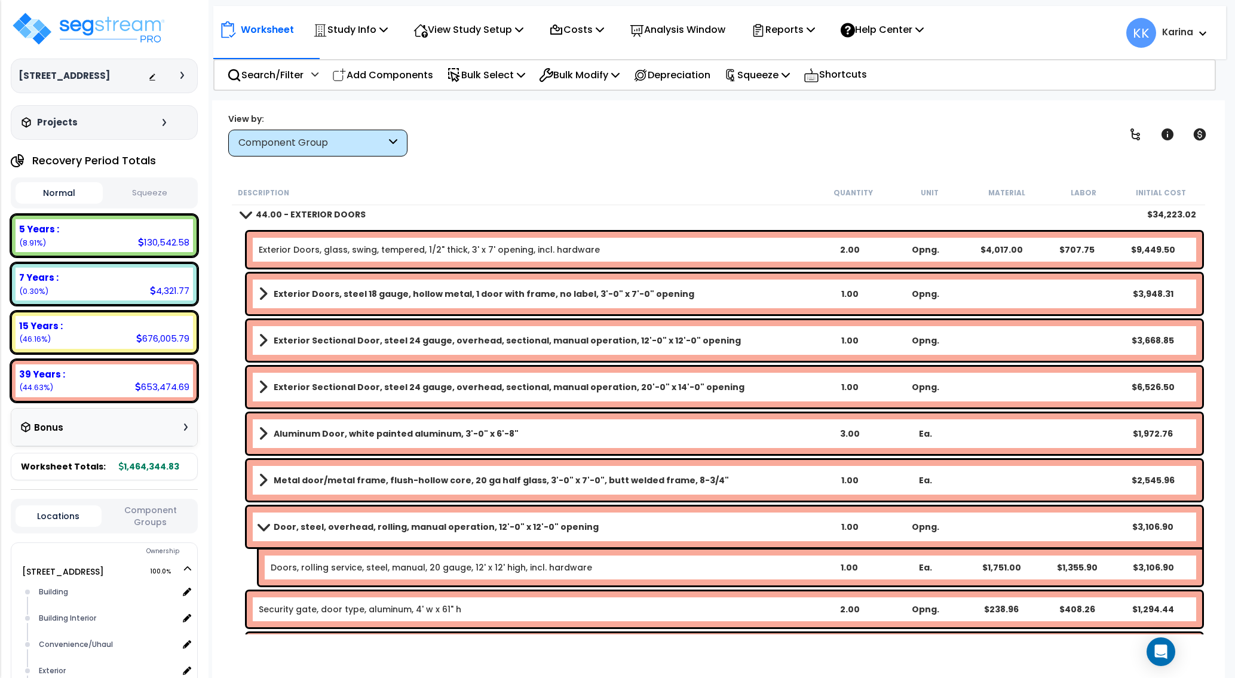
scroll to position [133, 0]
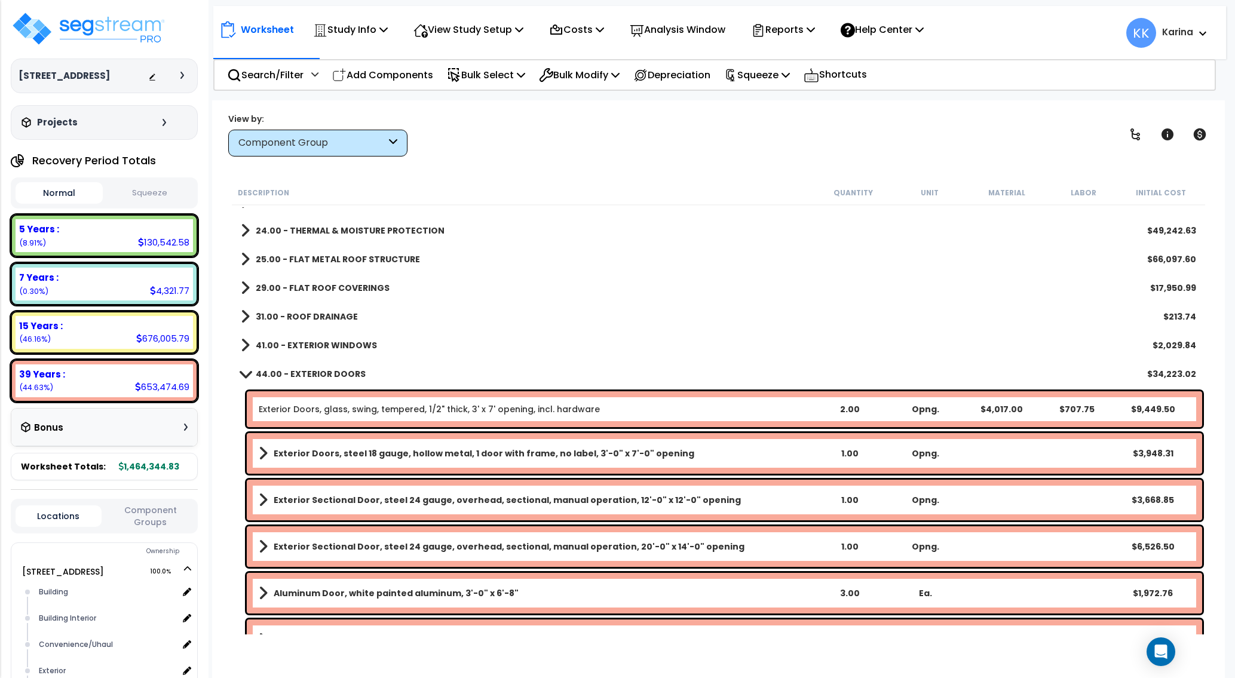
click at [243, 372] on span at bounding box center [245, 373] width 17 height 9
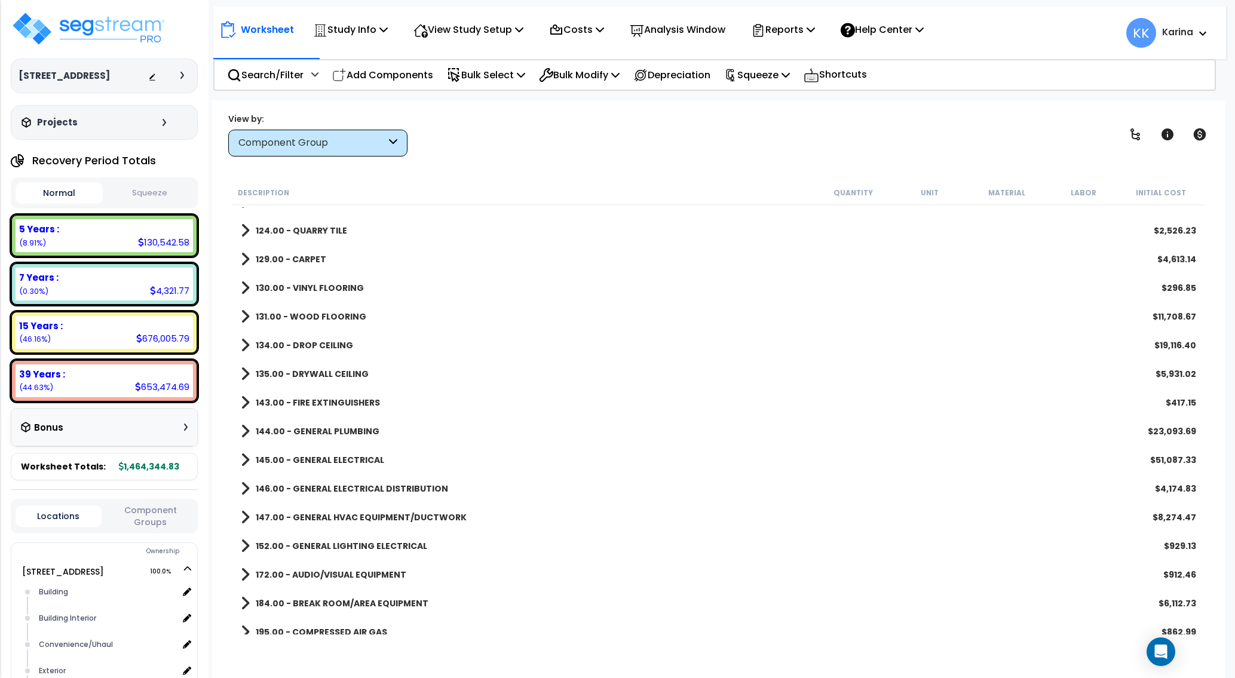
scroll to position [778, 0]
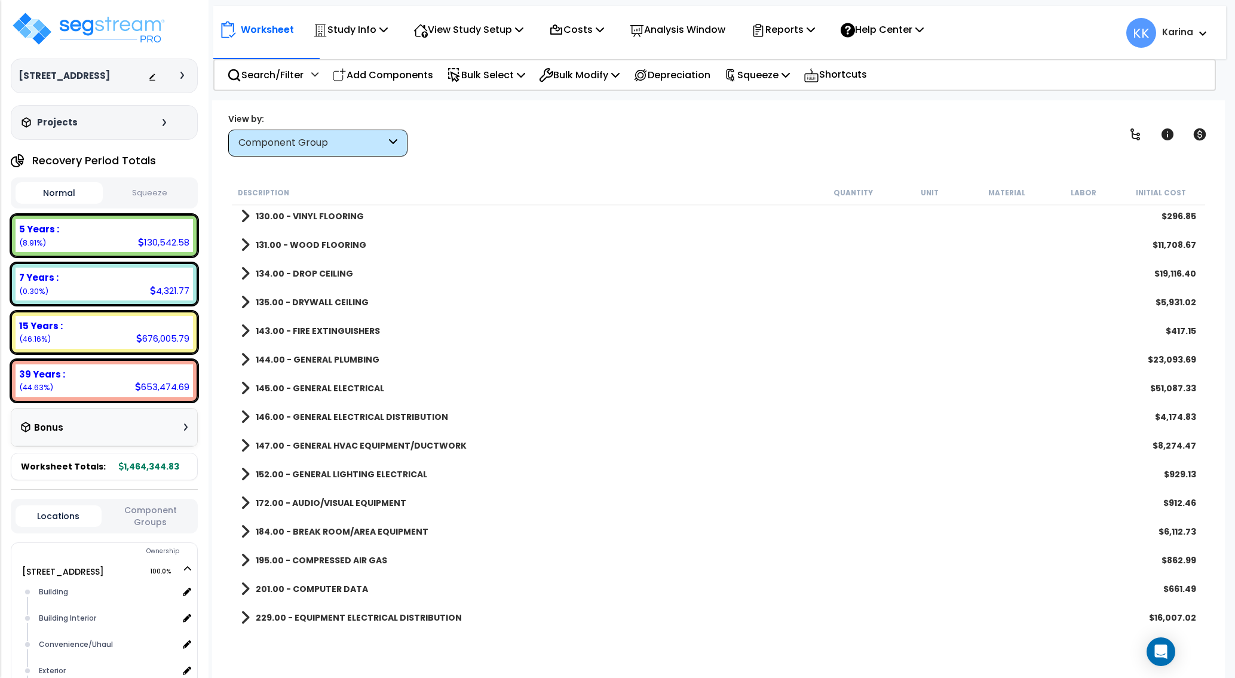
click at [244, 443] on span at bounding box center [245, 446] width 9 height 17
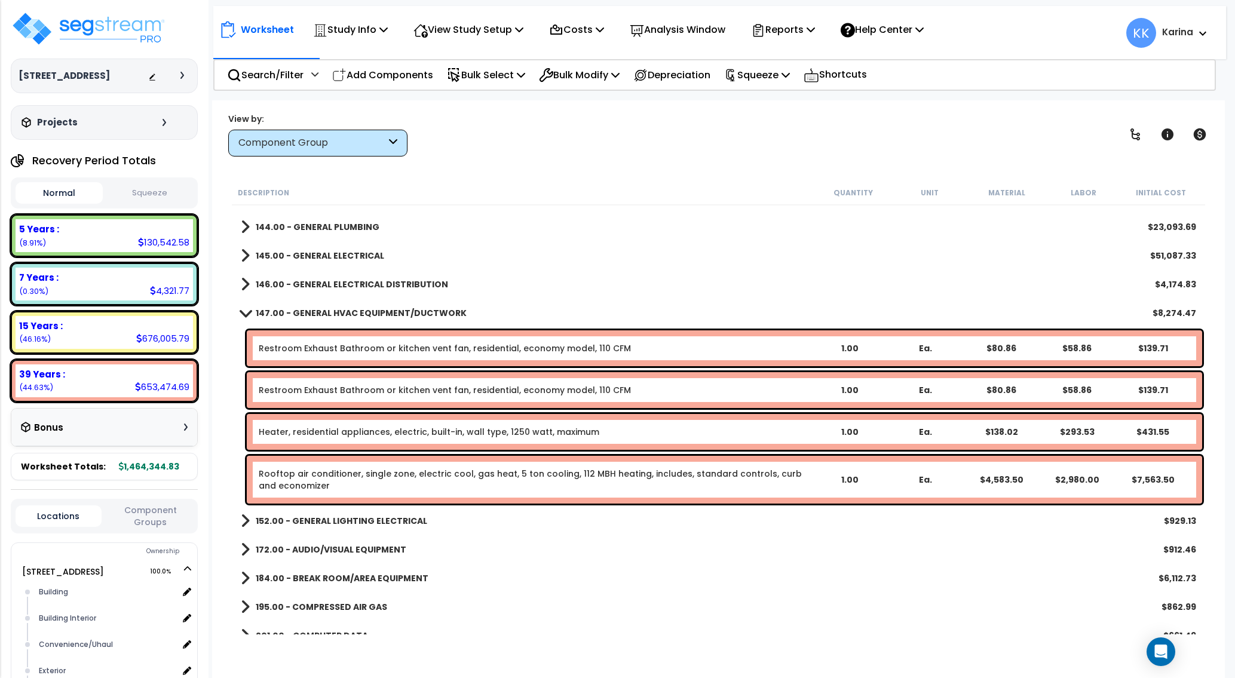
scroll to position [922, 0]
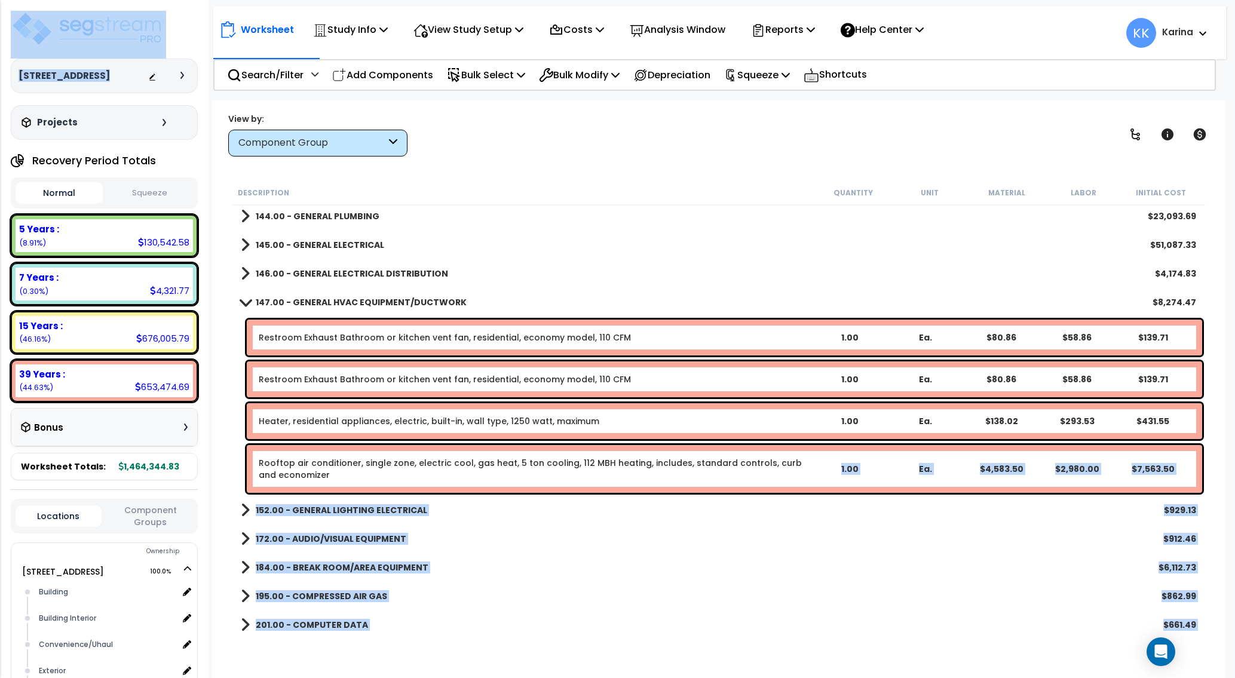
click at [323, 469] on link "Rooftop air conditioner, single zone, electric cool, gas heat, 5 ton cooling, 1…" at bounding box center [535, 469] width 553 height 24
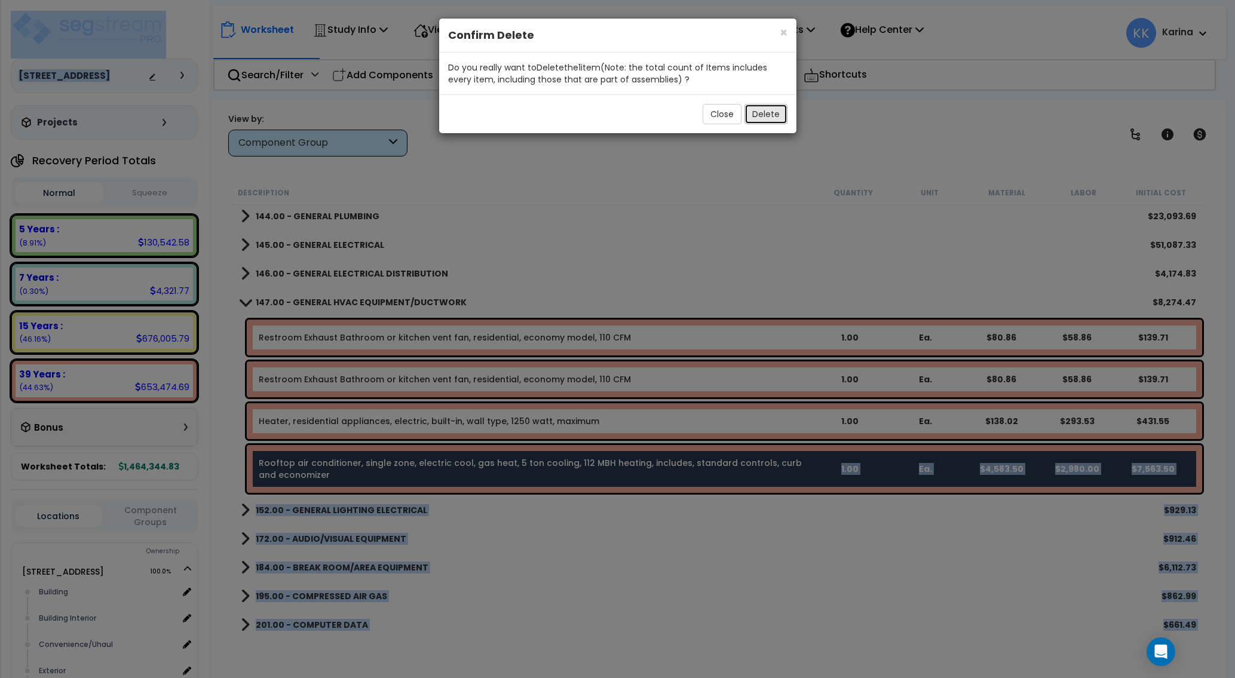
click at [763, 111] on button "Delete" at bounding box center [766, 114] width 43 height 20
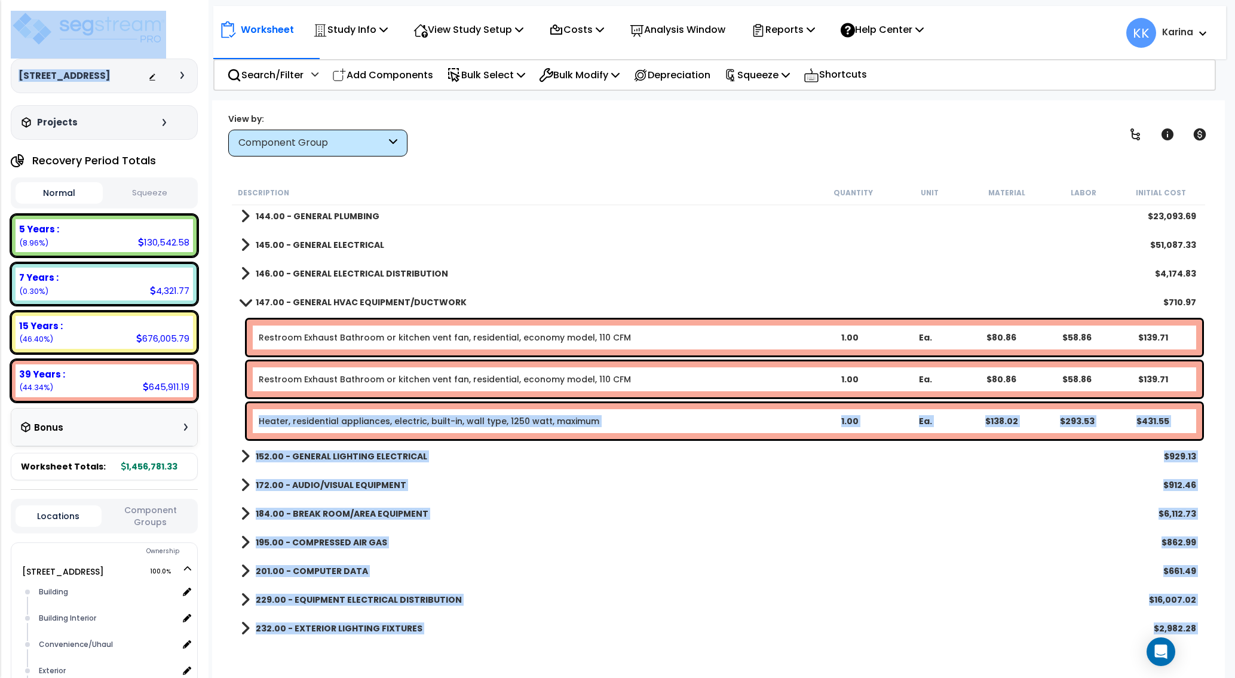
click at [244, 304] on span at bounding box center [245, 302] width 17 height 9
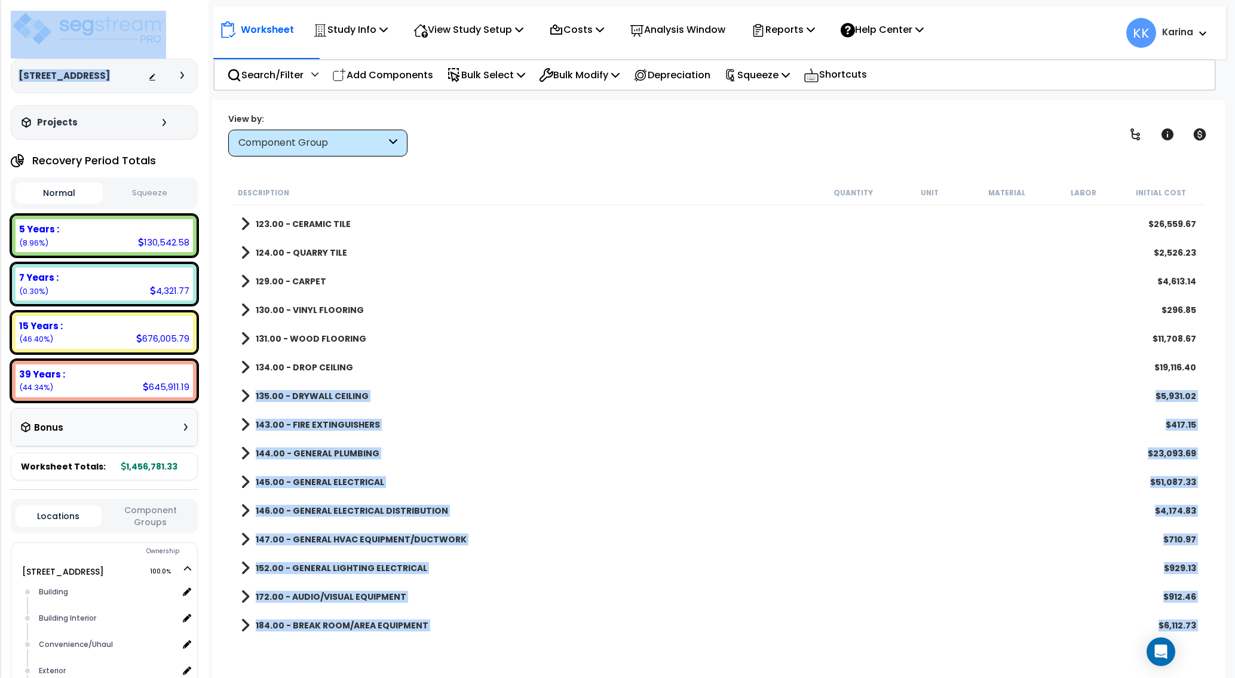
scroll to position [635, 0]
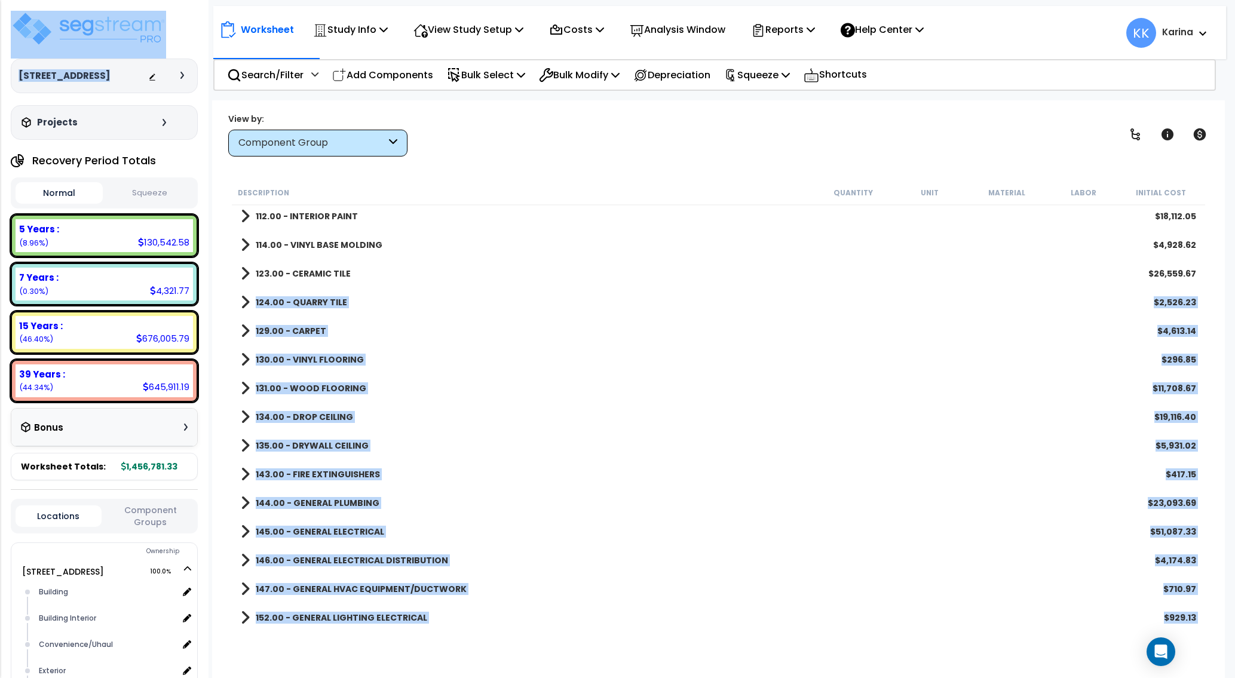
click at [643, 396] on div "131.00 - WOOD FLOORING $11,708.67" at bounding box center [719, 388] width 968 height 29
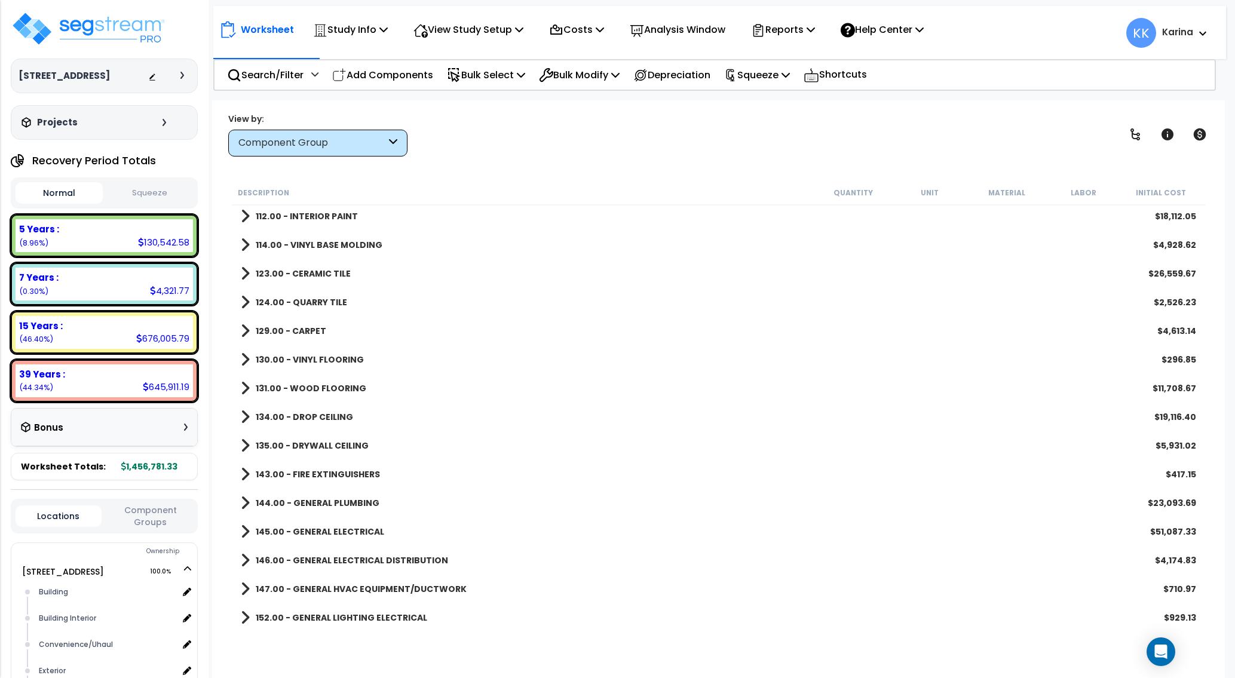
click at [510, 279] on div "123.00 - CERAMIC TILE $26,559.67" at bounding box center [719, 273] width 968 height 29
click at [103, 23] on img at bounding box center [88, 29] width 155 height 36
